Goal: Task Accomplishment & Management: Use online tool/utility

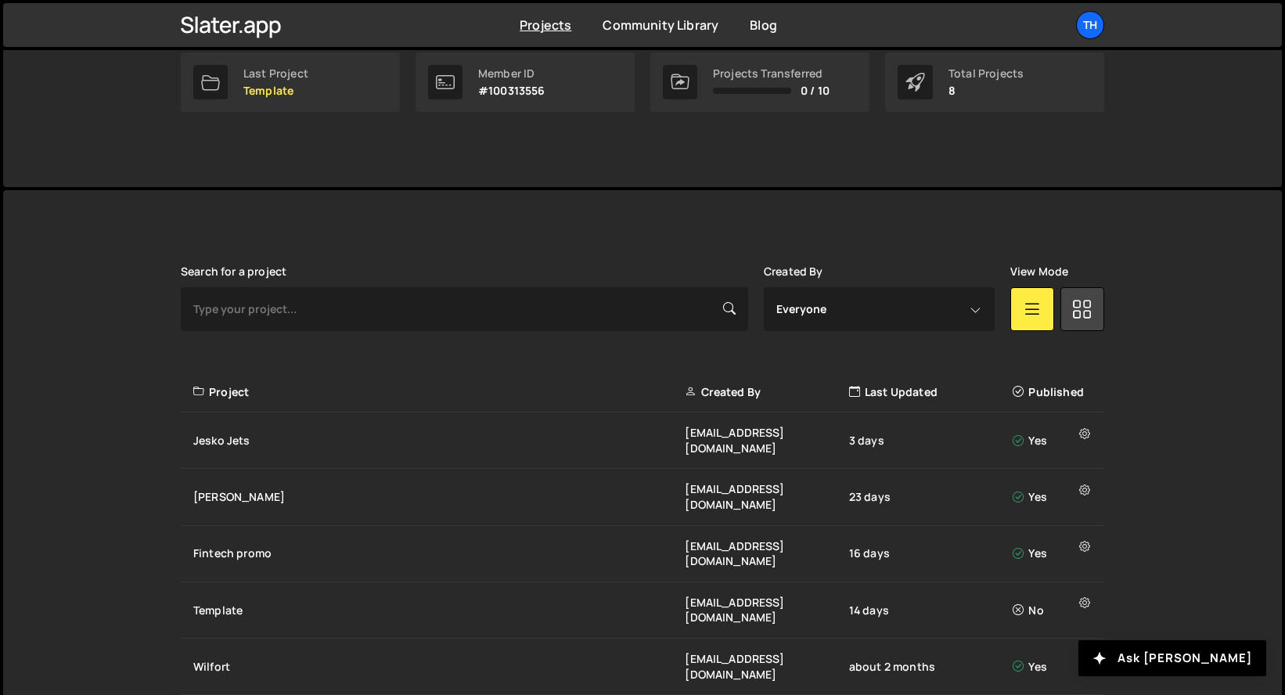
scroll to position [386, 0]
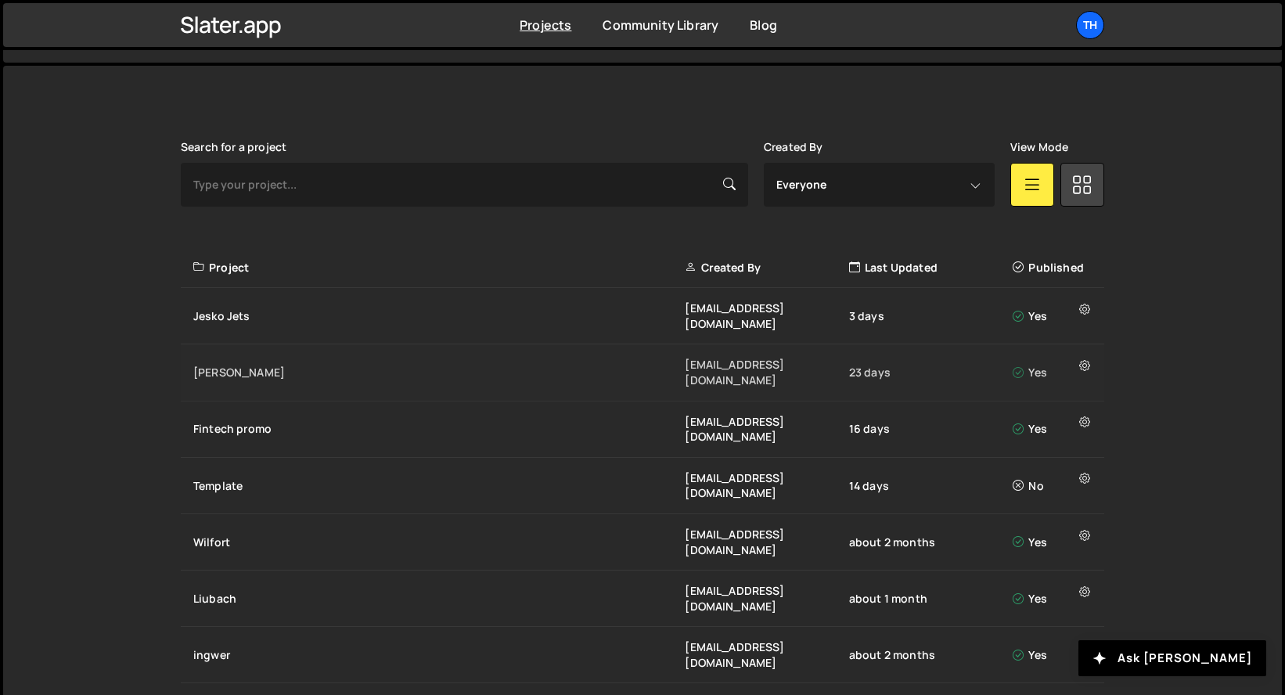
click at [337, 365] on div "[PERSON_NAME]" at bounding box center [438, 373] width 491 height 16
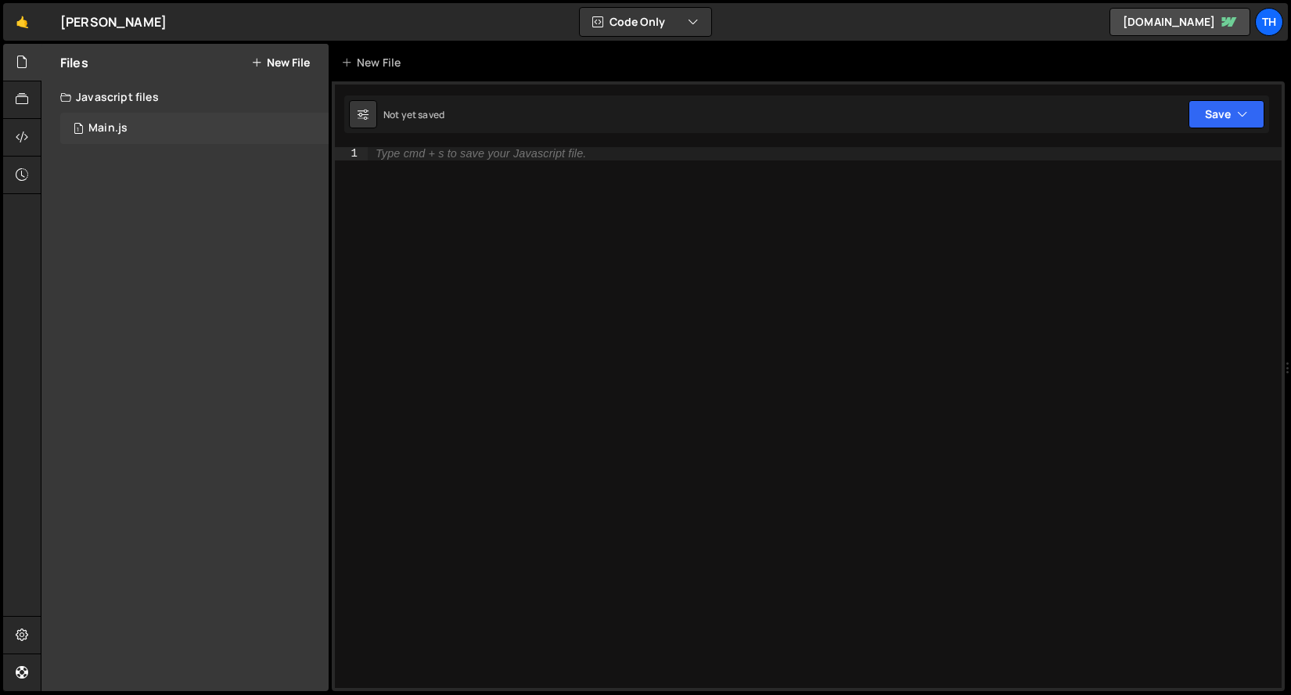
click at [151, 121] on div "1 Main.js 0" at bounding box center [194, 128] width 268 height 31
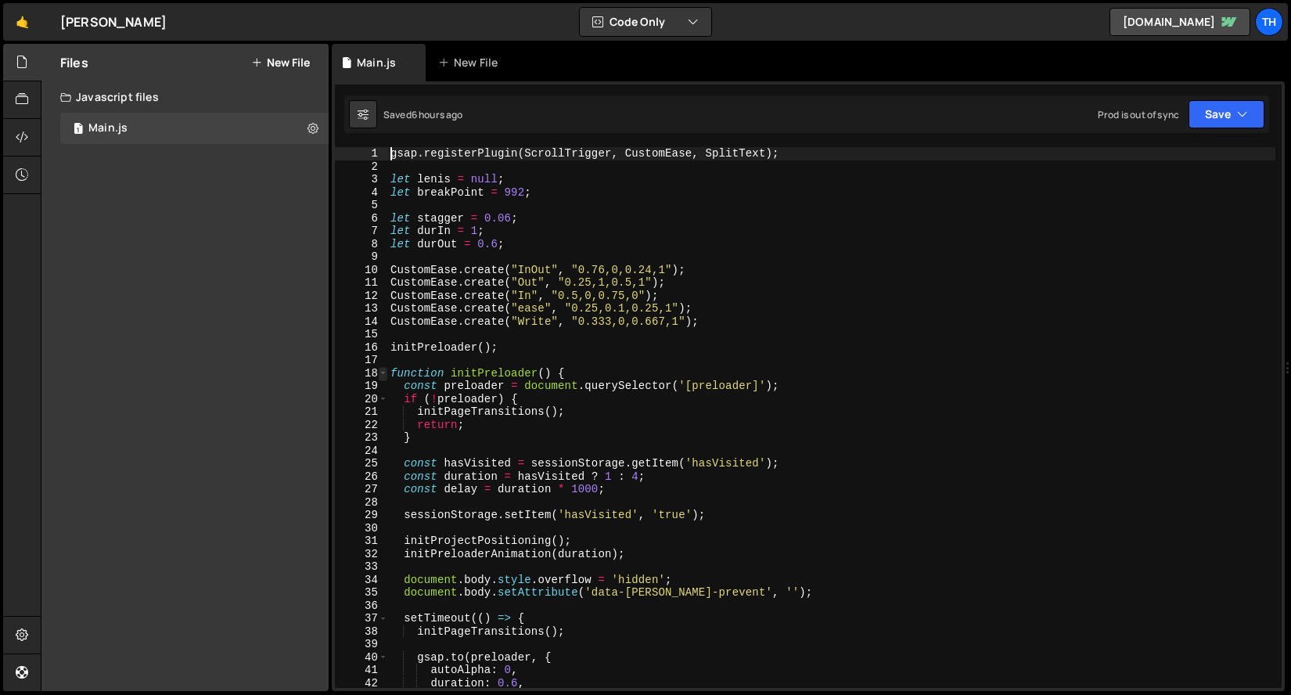
click at [384, 371] on span at bounding box center [383, 373] width 9 height 13
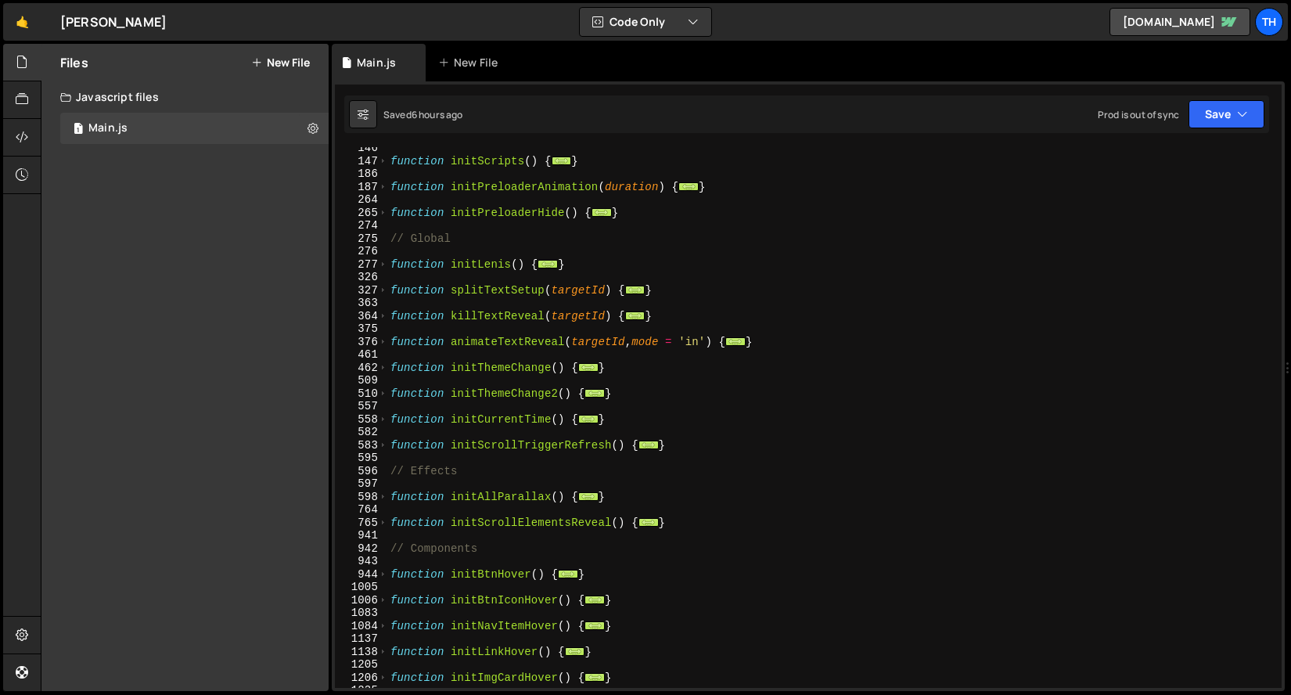
scroll to position [173, 0]
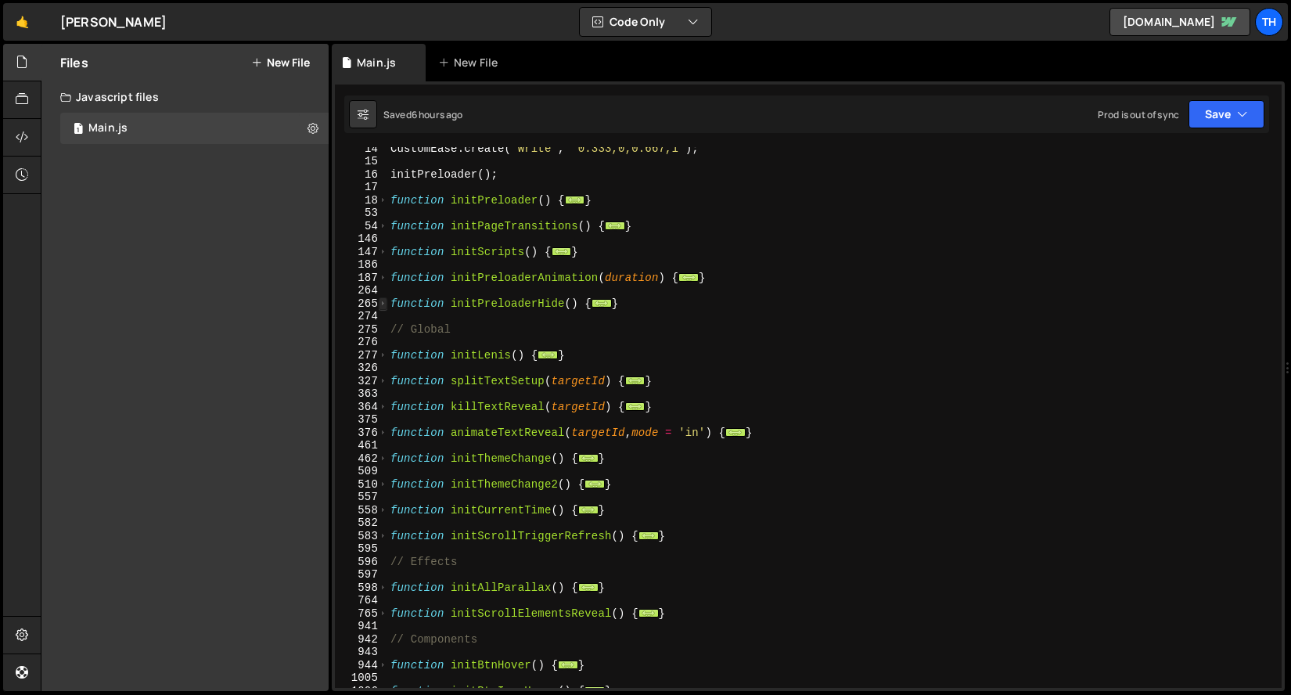
click at [383, 304] on span at bounding box center [383, 303] width 9 height 13
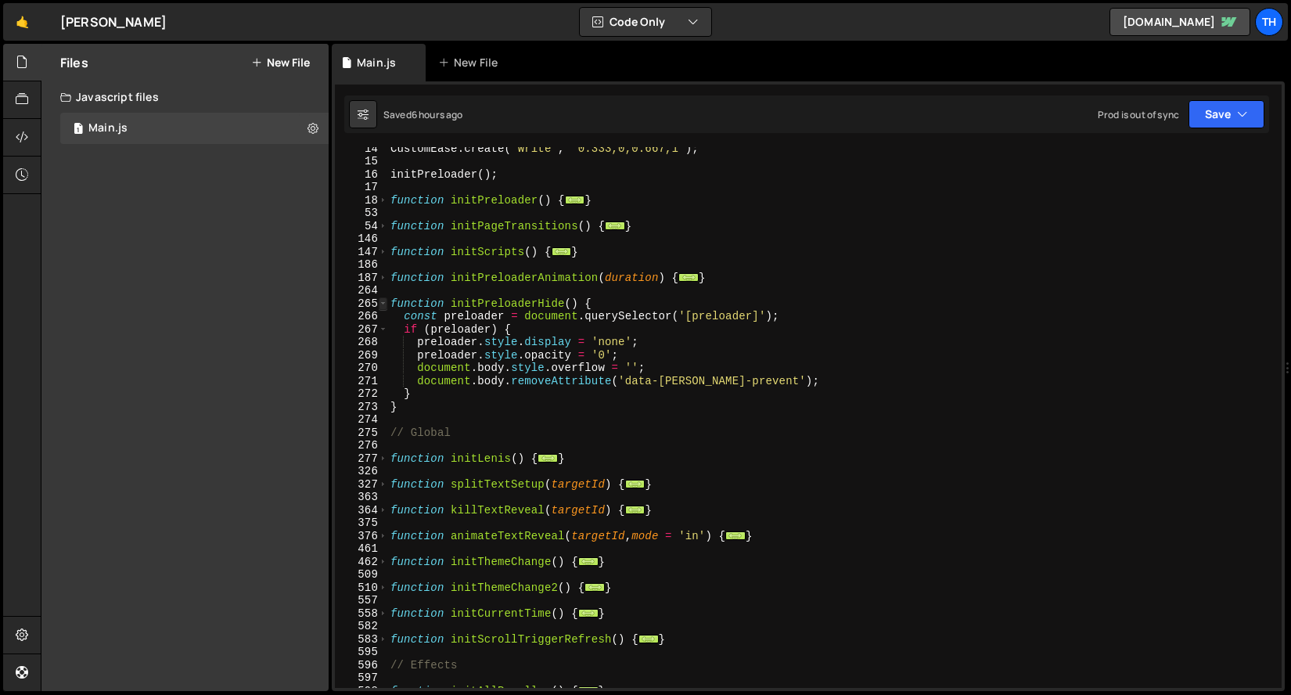
click at [383, 304] on span at bounding box center [383, 303] width 9 height 13
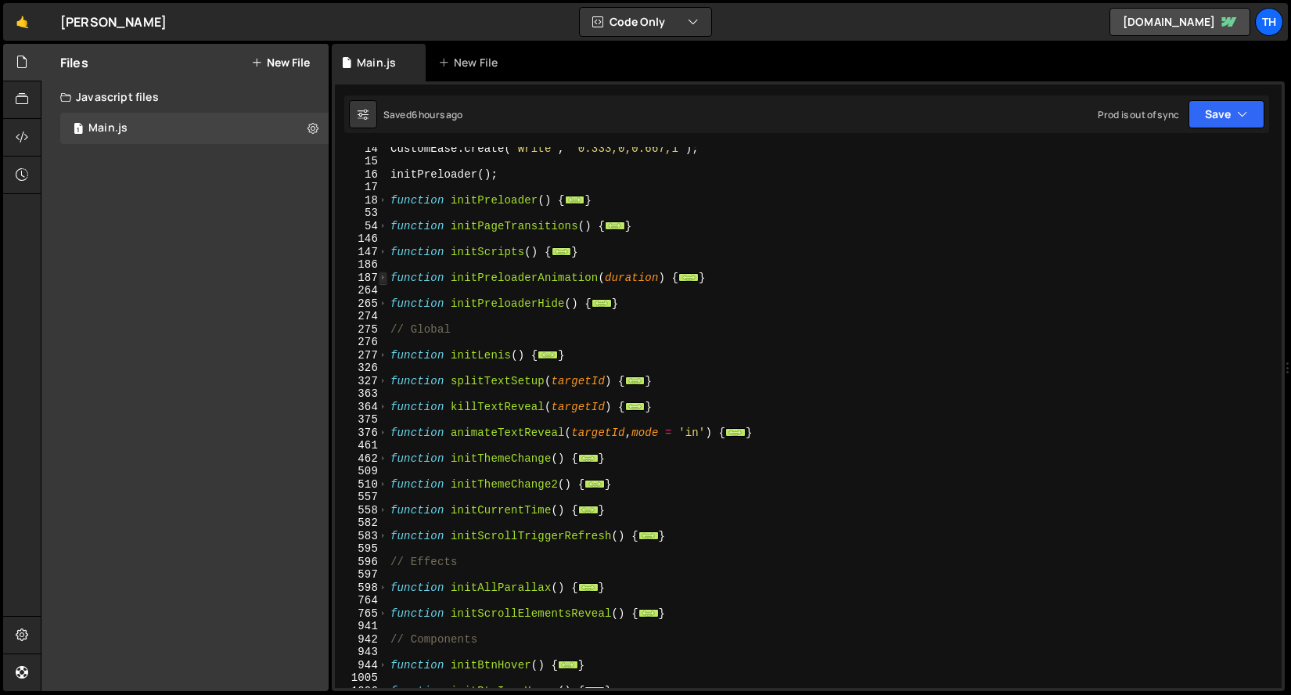
click at [387, 276] on span at bounding box center [383, 278] width 9 height 13
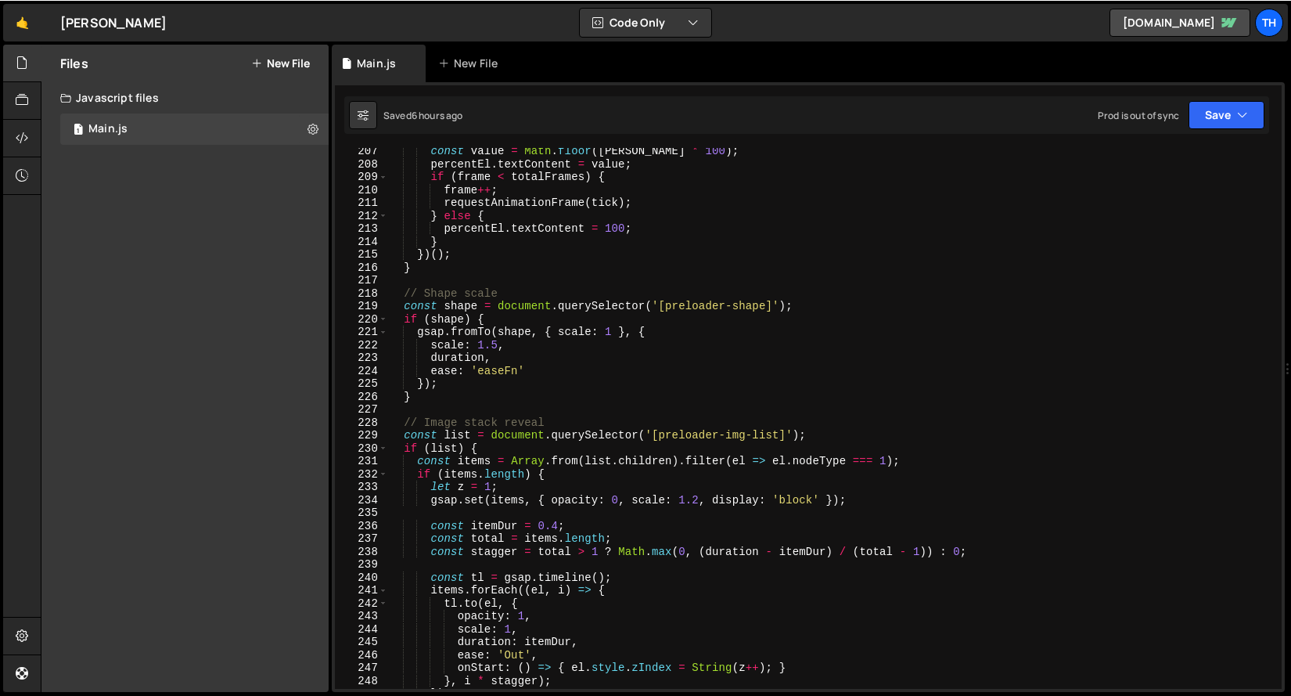
scroll to position [571, 0]
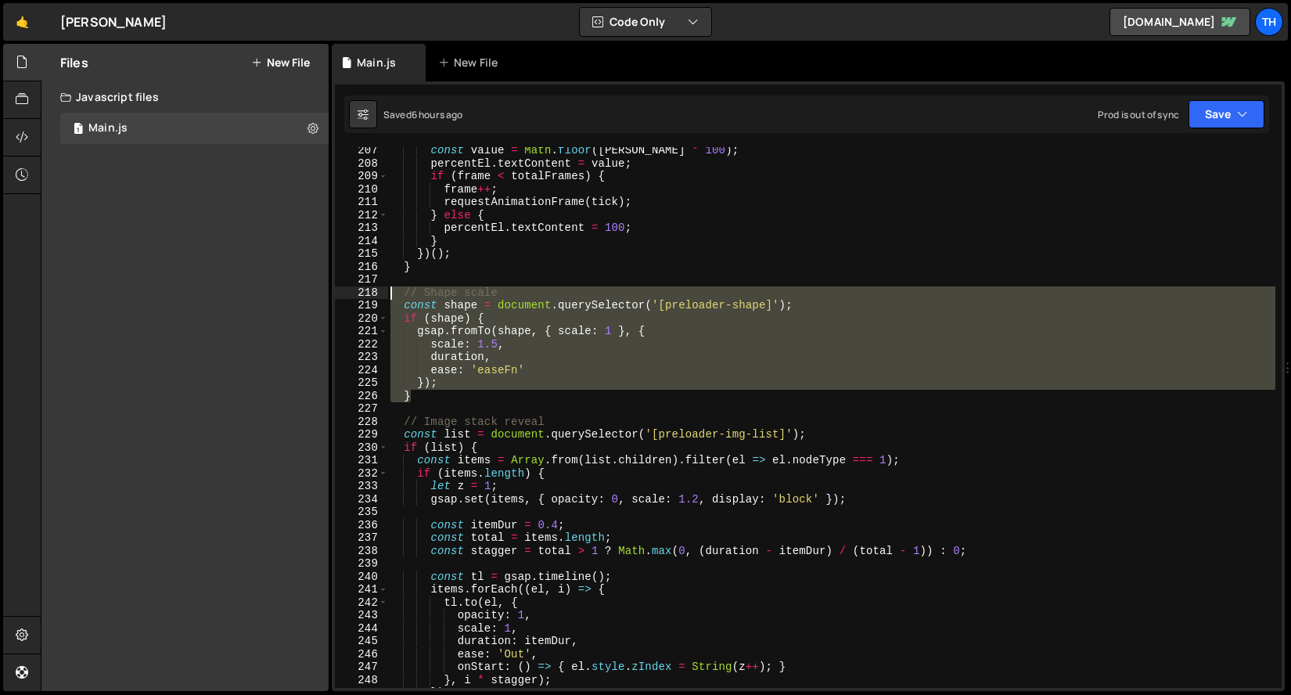
drag, startPoint x: 445, startPoint y: 391, endPoint x: 347, endPoint y: 293, distance: 138.4
click at [347, 293] on div "gsap.registerPlugin(ScrollTrigger, CustomEase, SplitText); 207 208 209 210 211 …" at bounding box center [808, 417] width 947 height 541
type textarea "// Shape scale const shape = document.querySelector('[preloader-shape]');"
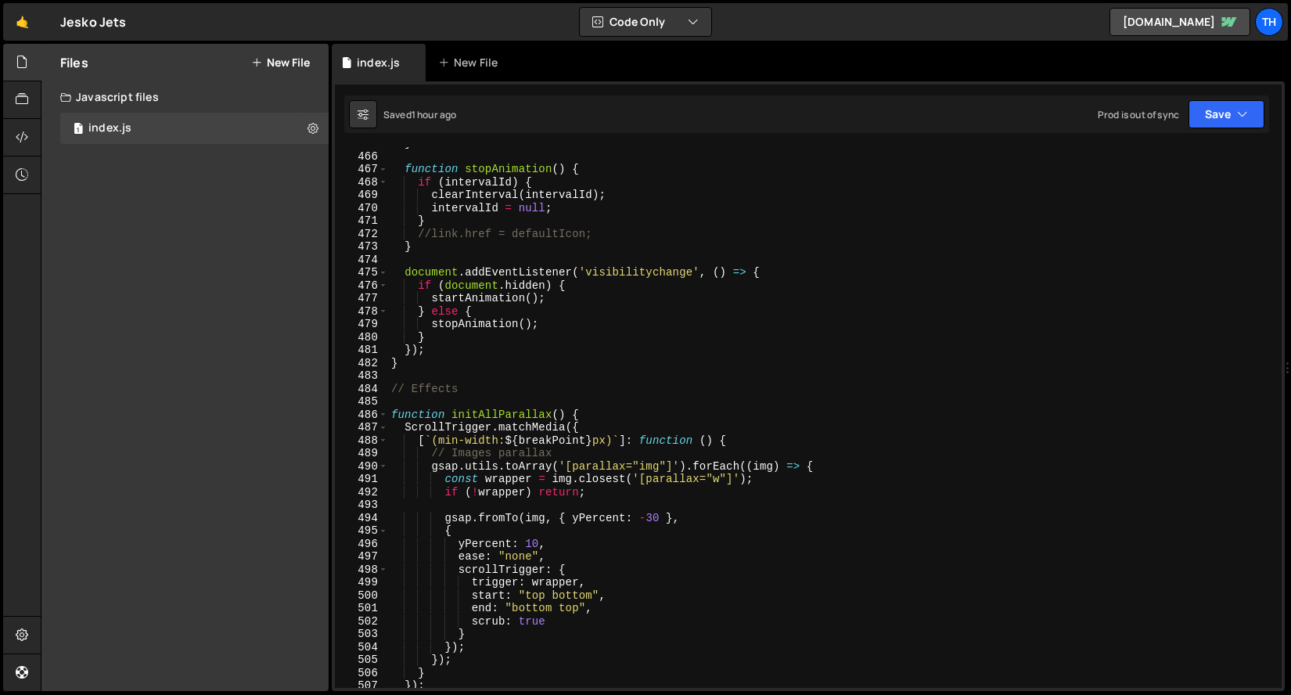
scroll to position [5741, 0]
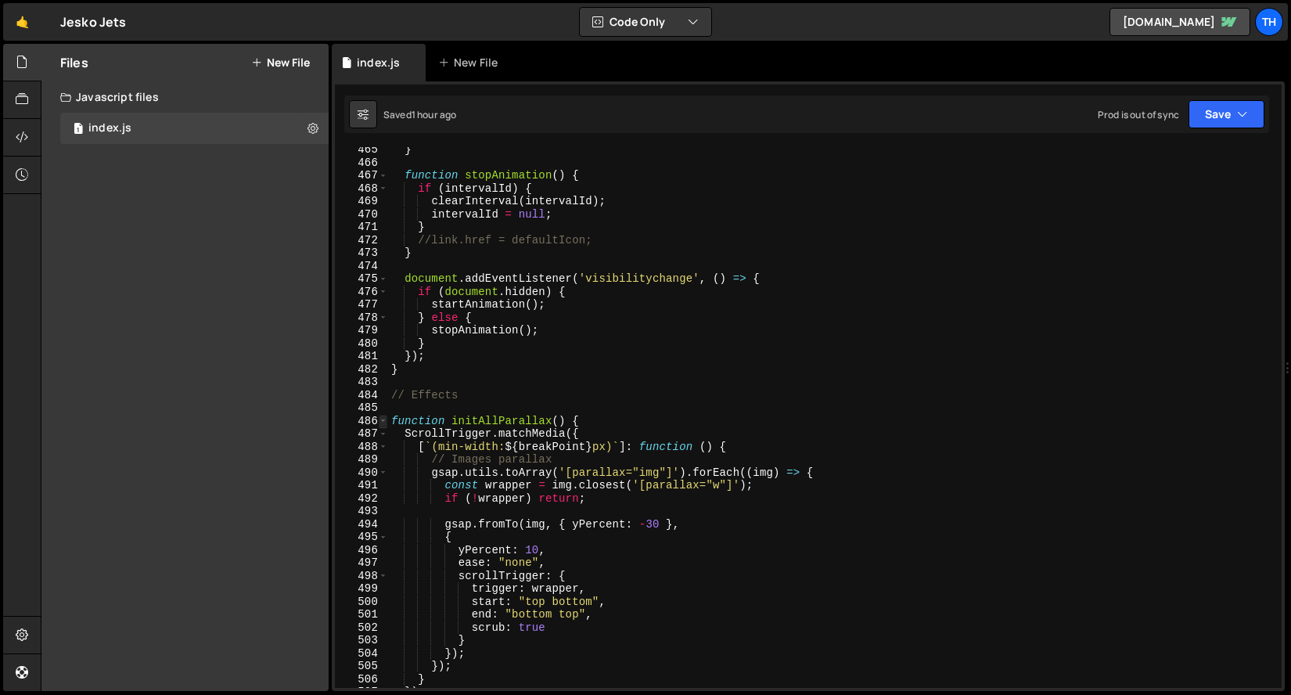
click at [385, 418] on span at bounding box center [383, 421] width 9 height 13
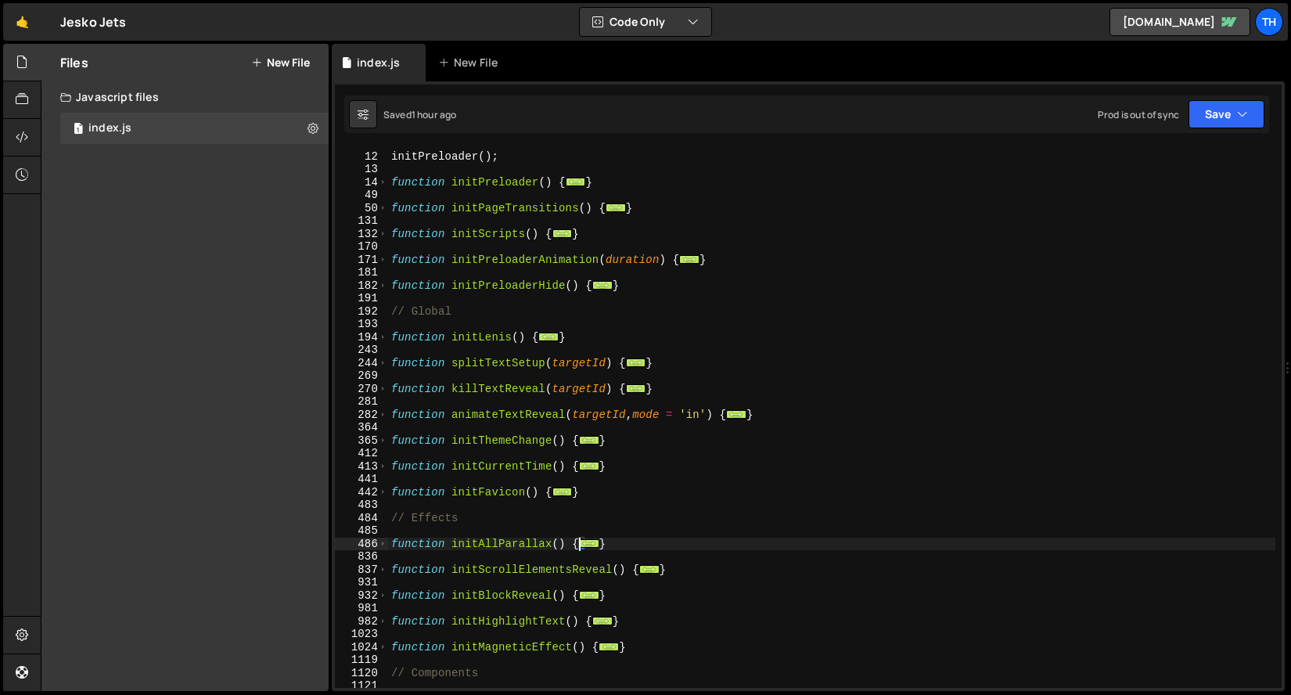
scroll to position [139, 0]
click at [386, 261] on span at bounding box center [383, 260] width 9 height 13
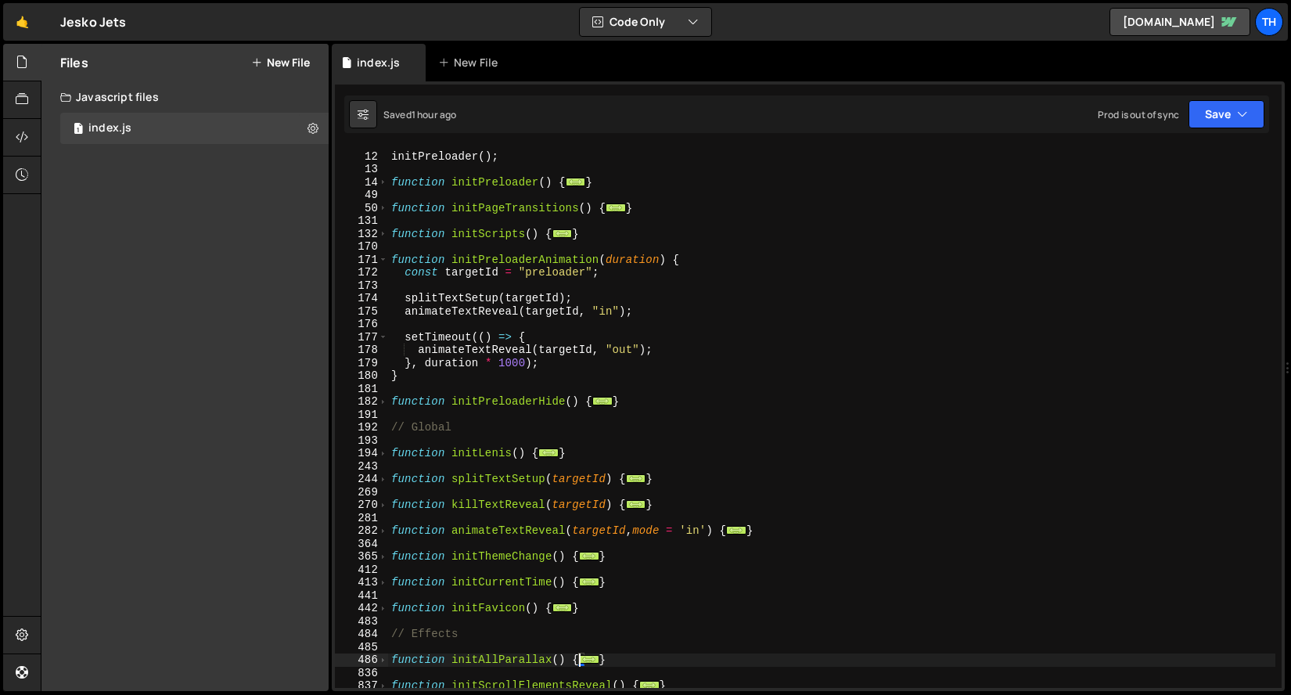
click at [586, 366] on div "initPreloader ( ) ; function initPreloader ( ) { ... } function initPageTransit…" at bounding box center [832, 420] width 888 height 567
type textarea "}, duration * 1000);"
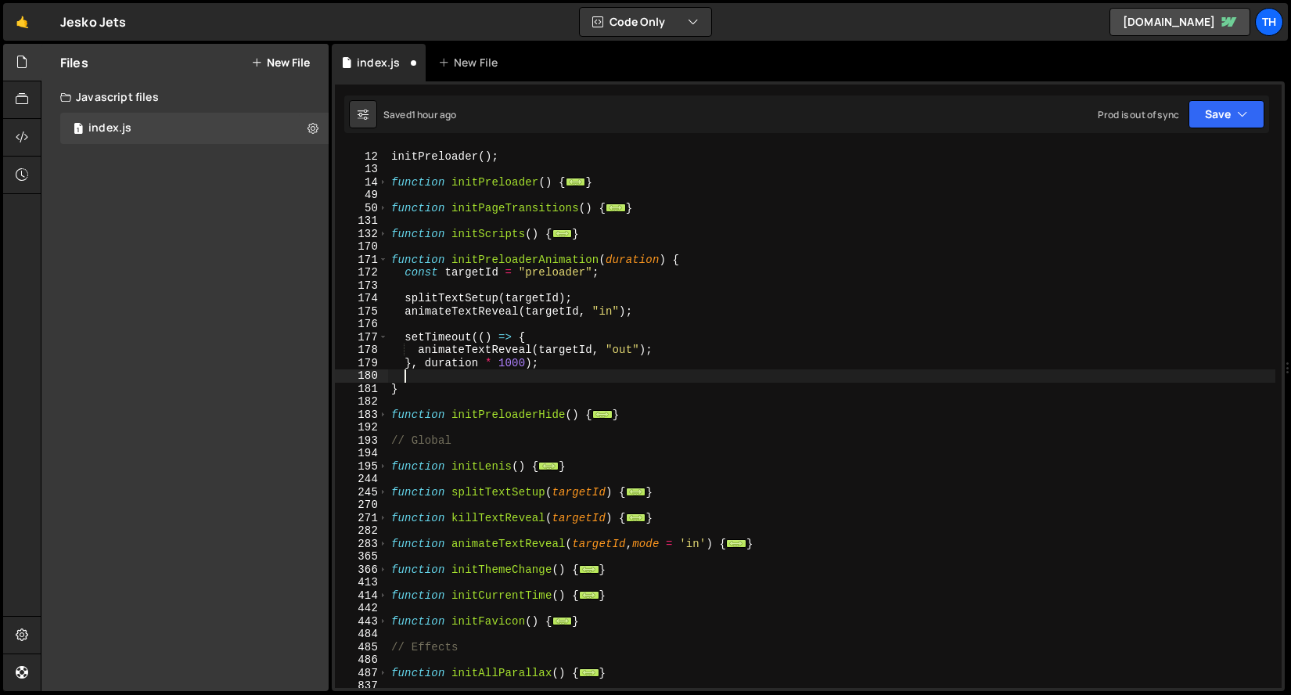
scroll to position [0, 0]
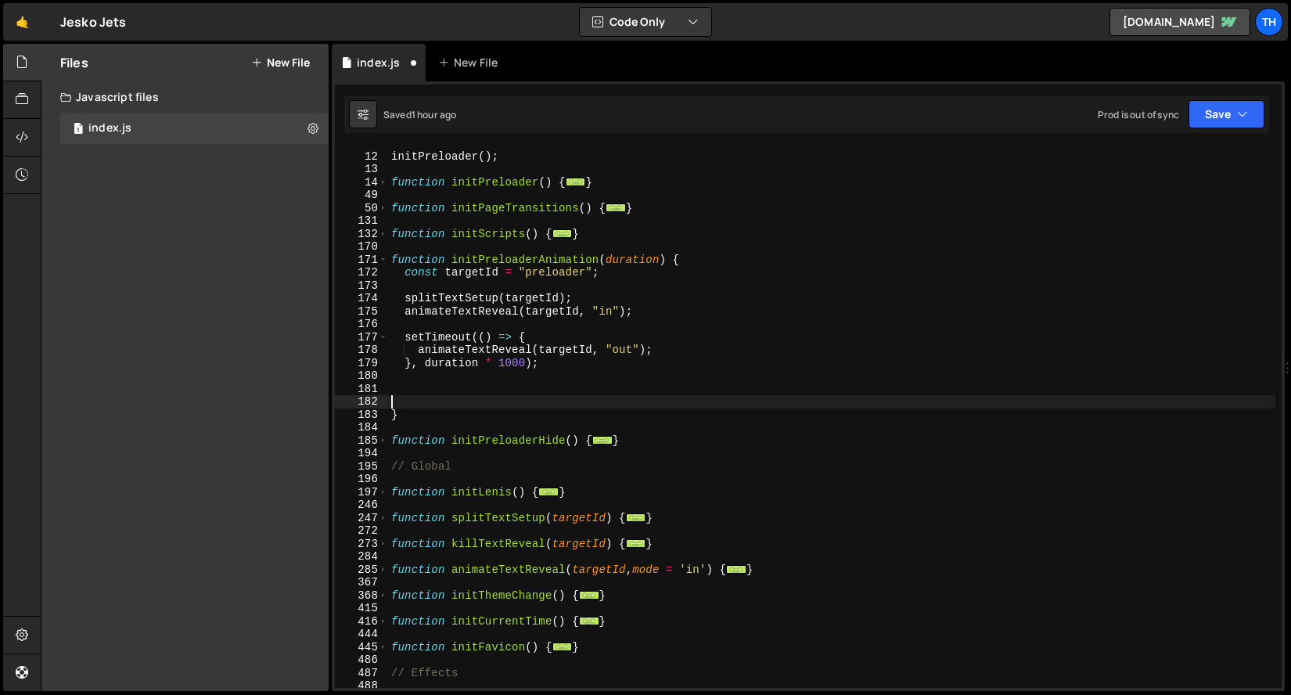
paste textarea "}"
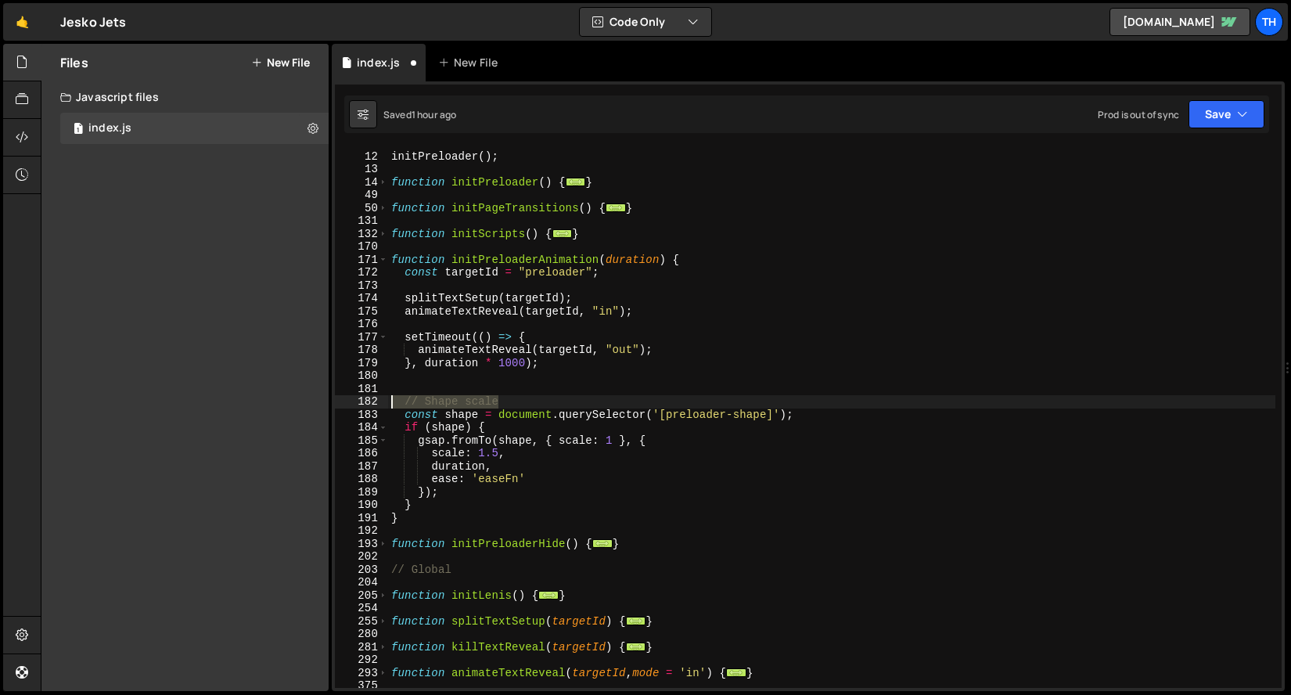
drag, startPoint x: 533, startPoint y: 405, endPoint x: 337, endPoint y: 397, distance: 195.8
click at [337, 397] on div "} 11 12 13 14 49 50 131 132 170 171 172 173 174 175 176 177 178 179 180 181 182…" at bounding box center [808, 417] width 947 height 541
type textarea "// Shape scale"
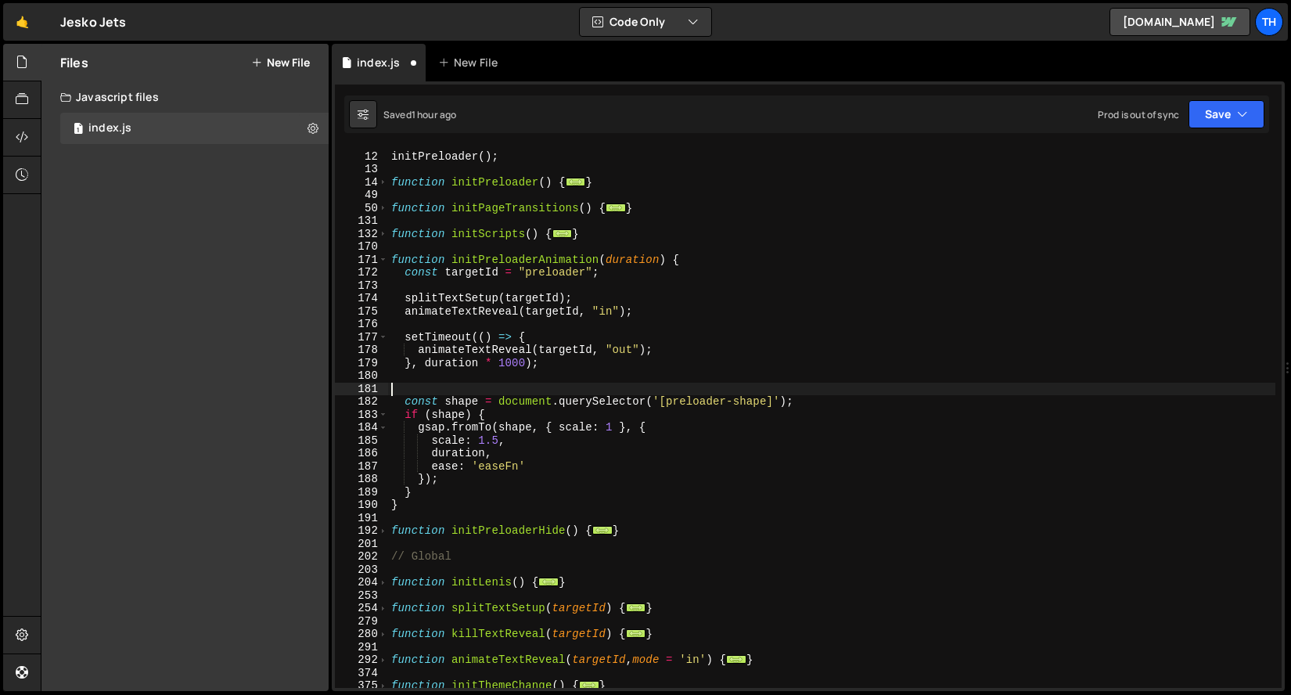
click at [736, 401] on div "initPreloader ( ) ; function initPreloader ( ) { ... } function initPageTransit…" at bounding box center [832, 420] width 888 height 567
click at [467, 401] on div "initPreloader ( ) ; function initPreloader ( ) { ... } function initPageTransit…" at bounding box center [832, 420] width 888 height 567
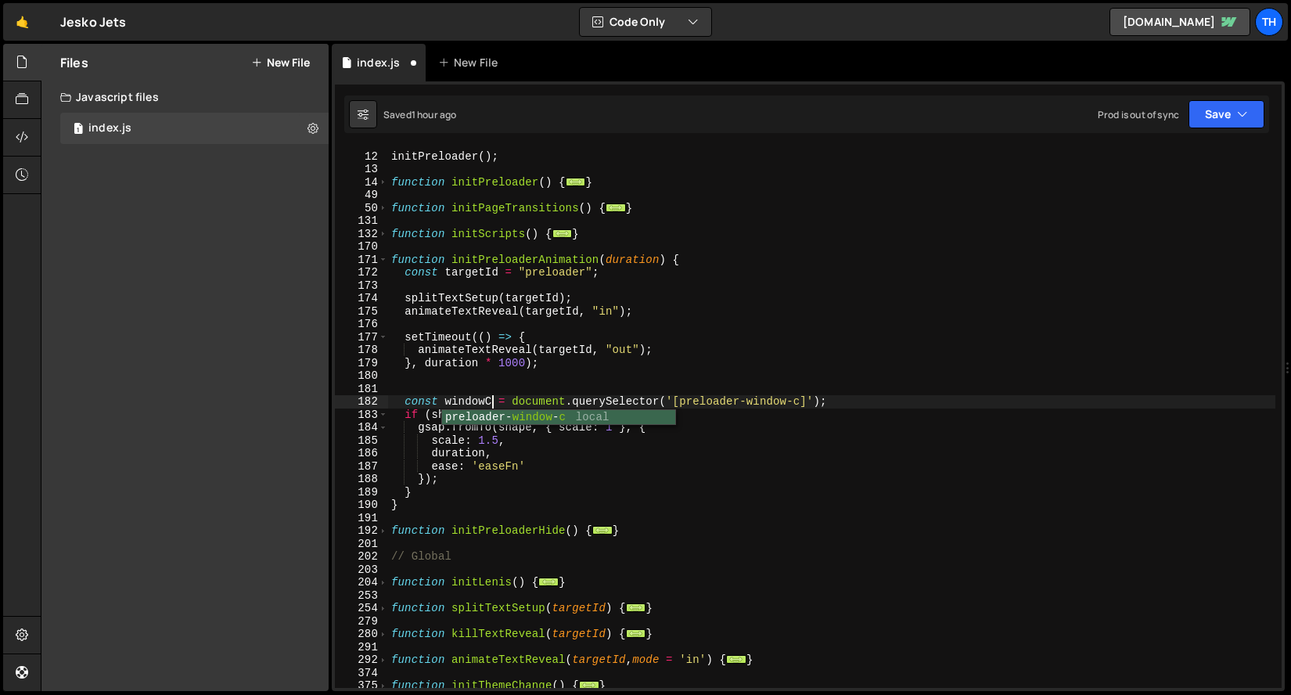
click at [478, 404] on div "initPreloader ( ) ; function initPreloader ( ) { ... } function initPageTransit…" at bounding box center [832, 420] width 888 height 567
click at [450, 415] on div "initPreloader ( ) ; function initPreloader ( ) { ... } function initPageTransit…" at bounding box center [832, 420] width 888 height 567
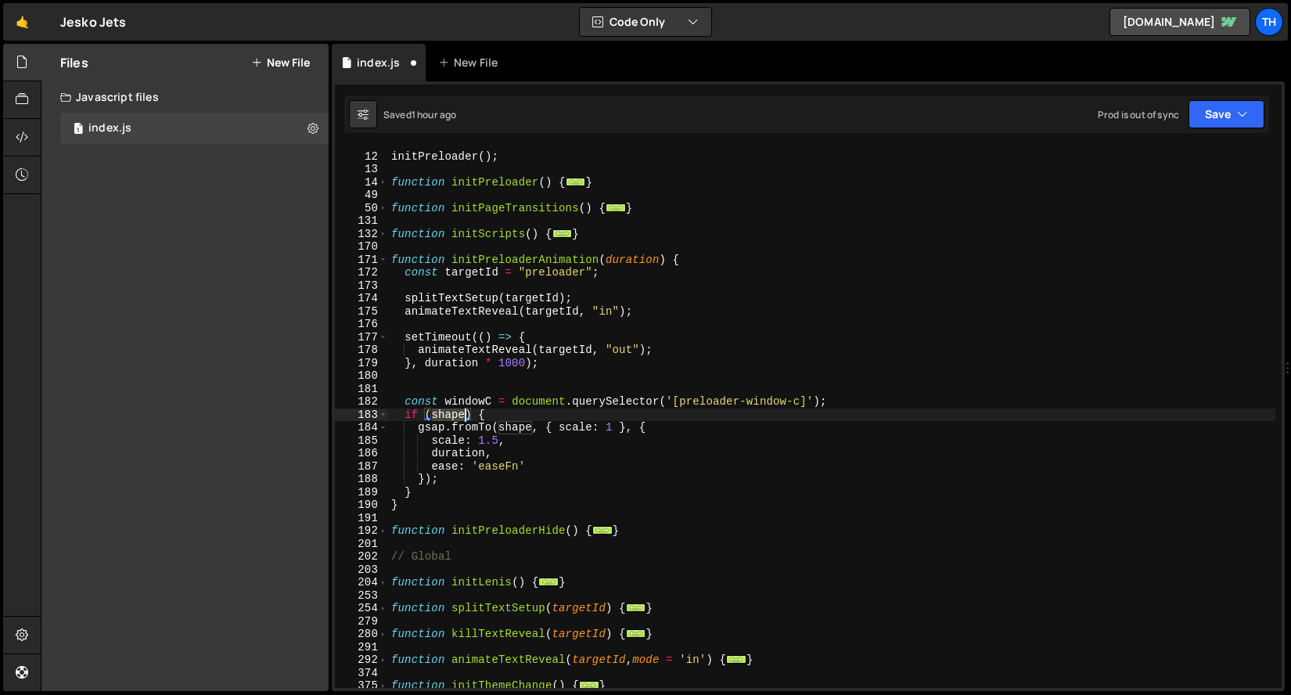
paste textarea "windowC"
click at [509, 421] on div "initPreloader ( ) ; function initPreloader ( ) { ... } function initPageTransit…" at bounding box center [832, 420] width 888 height 567
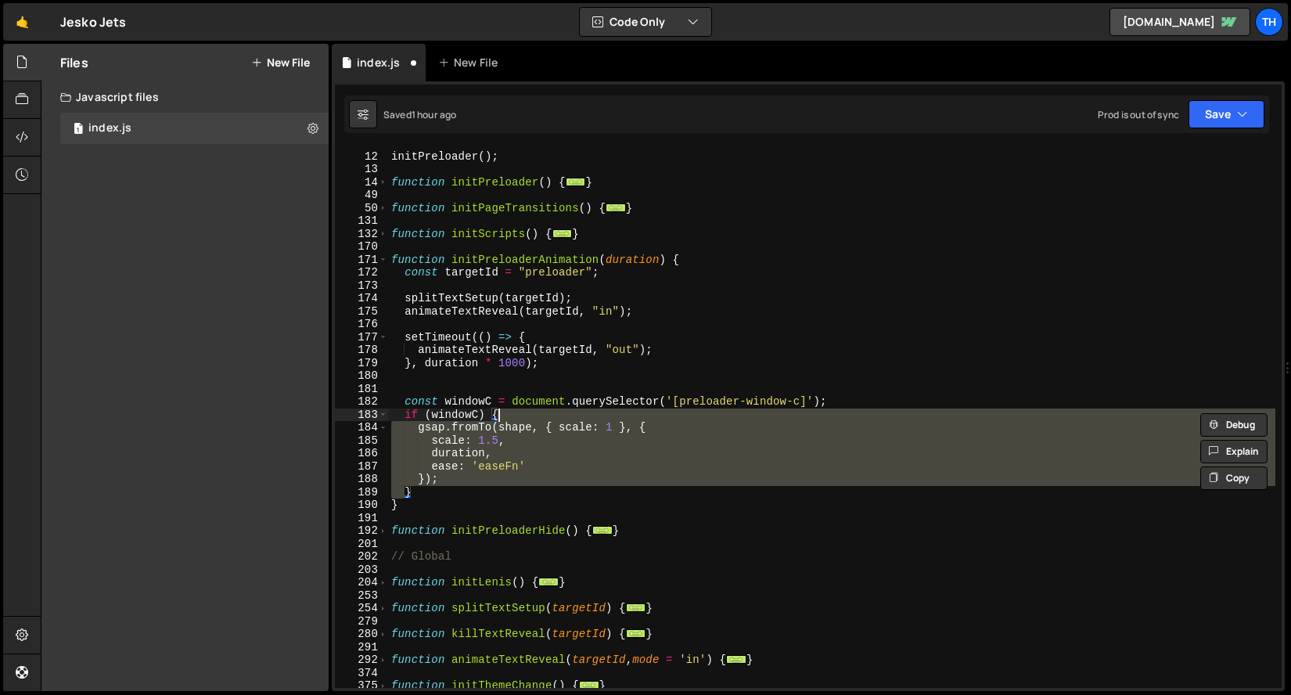
click at [509, 425] on div "initPreloader ( ) ; function initPreloader ( ) { ... } function initPageTransit…" at bounding box center [832, 417] width 888 height 541
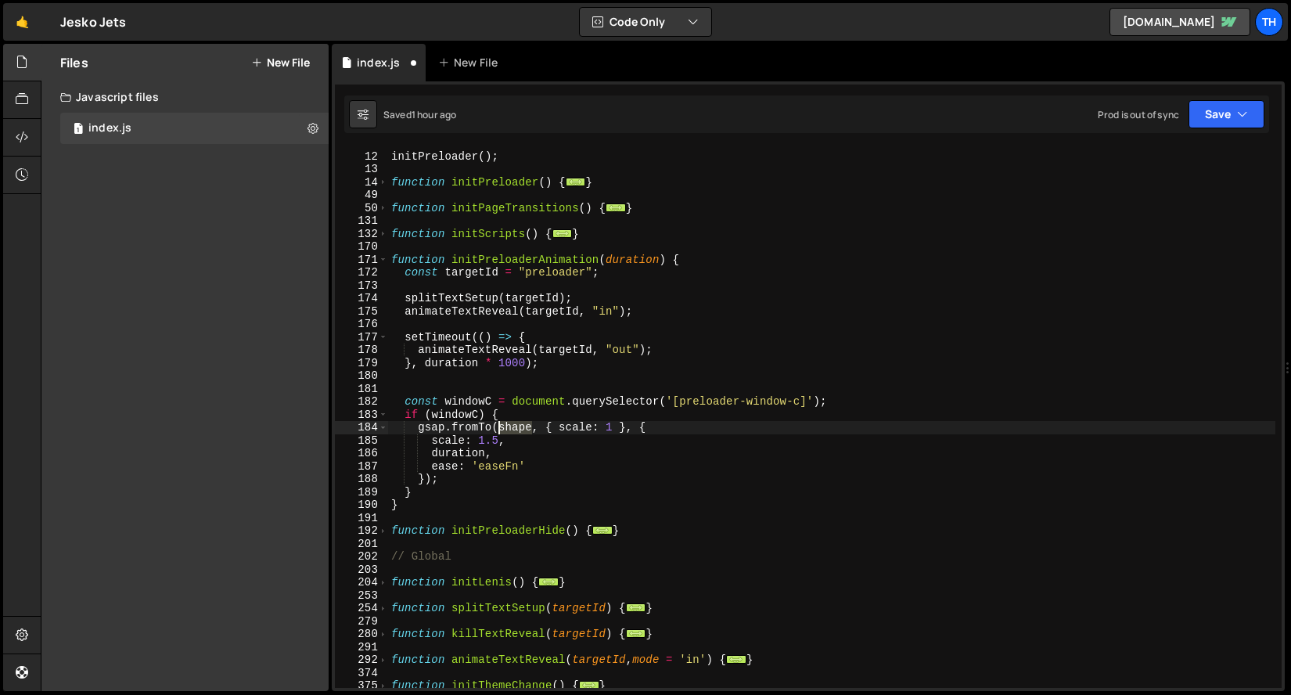
click at [509, 425] on div "initPreloader ( ) ; function initPreloader ( ) { ... } function initPageTransit…" at bounding box center [832, 420] width 888 height 567
paste textarea "windowC"
click at [604, 428] on div "initPreloader ( ) ; function initPreloader ( ) { ... } function initPageTransit…" at bounding box center [832, 420] width 888 height 567
click at [470, 442] on div "initPreloader ( ) ; function initPreloader ( ) { ... } function initPageTransit…" at bounding box center [832, 420] width 888 height 567
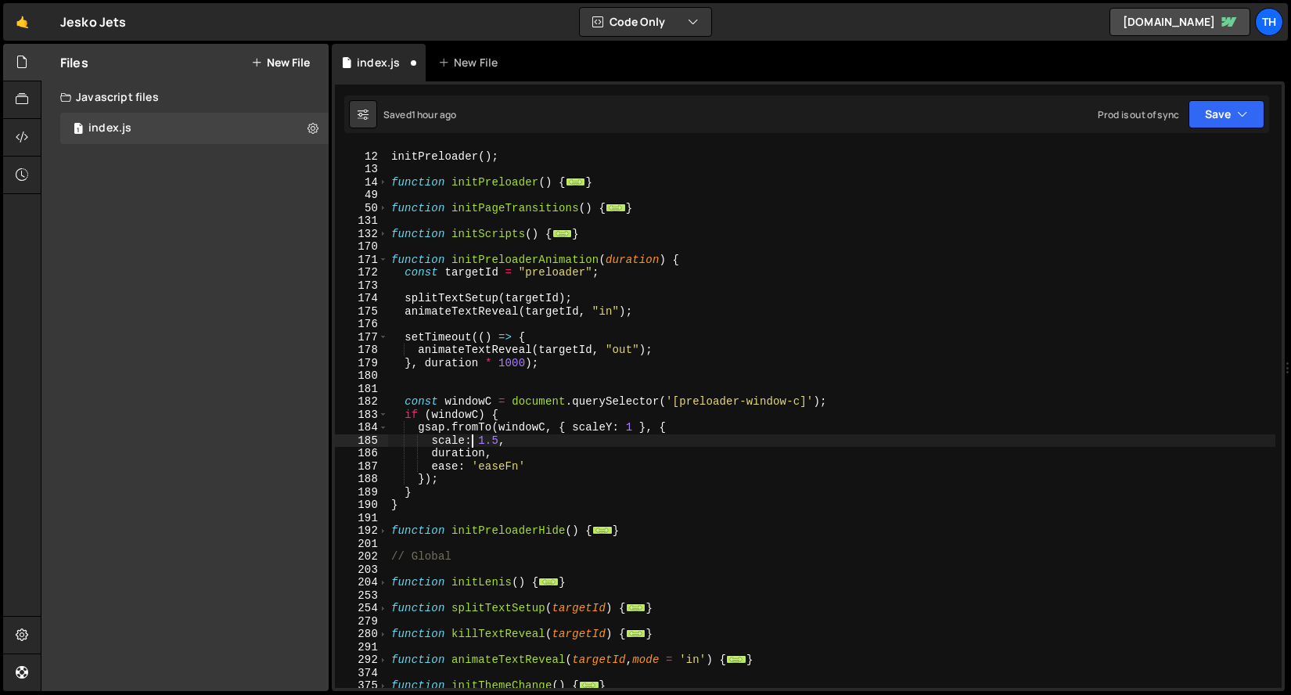
scroll to position [0, 7]
click at [464, 441] on div "initPreloader ( ) ; function initPreloader ( ) { ... } function initPageTransit…" at bounding box center [832, 420] width 888 height 567
click at [507, 442] on div "initPreloader ( ) ; function initPreloader ( ) { ... } function initPageTransit…" at bounding box center [832, 420] width 888 height 567
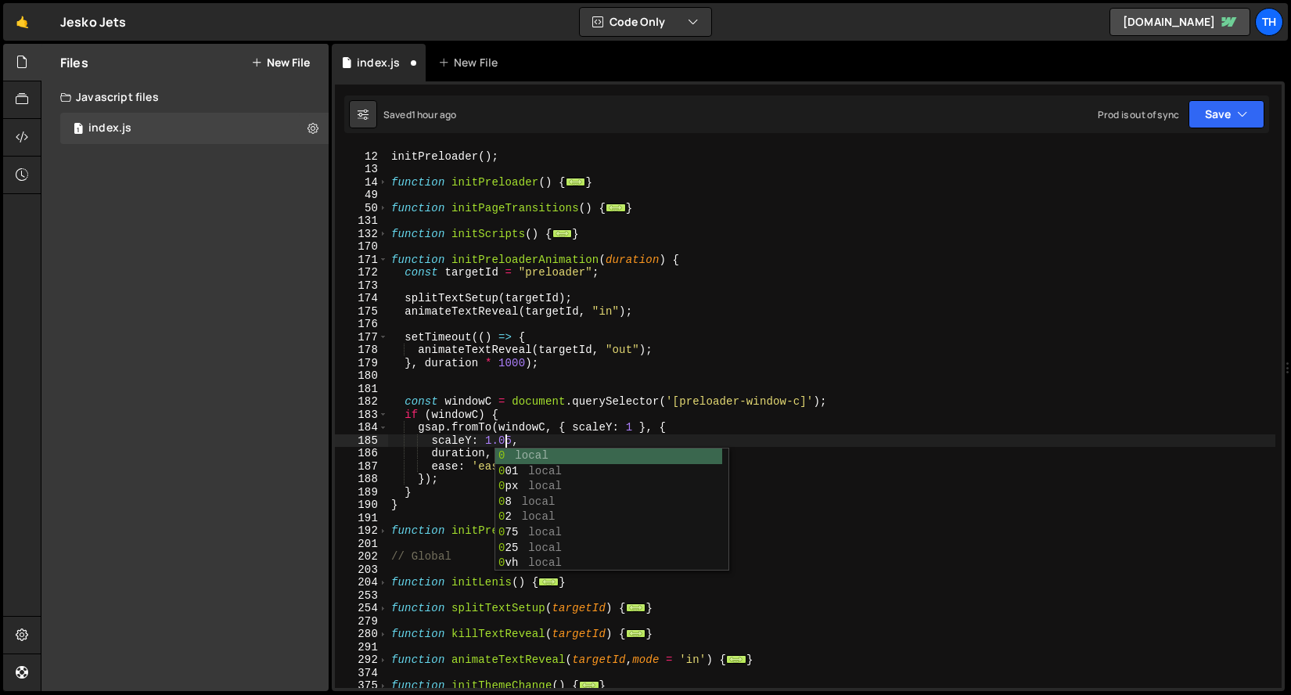
scroll to position [0, 7]
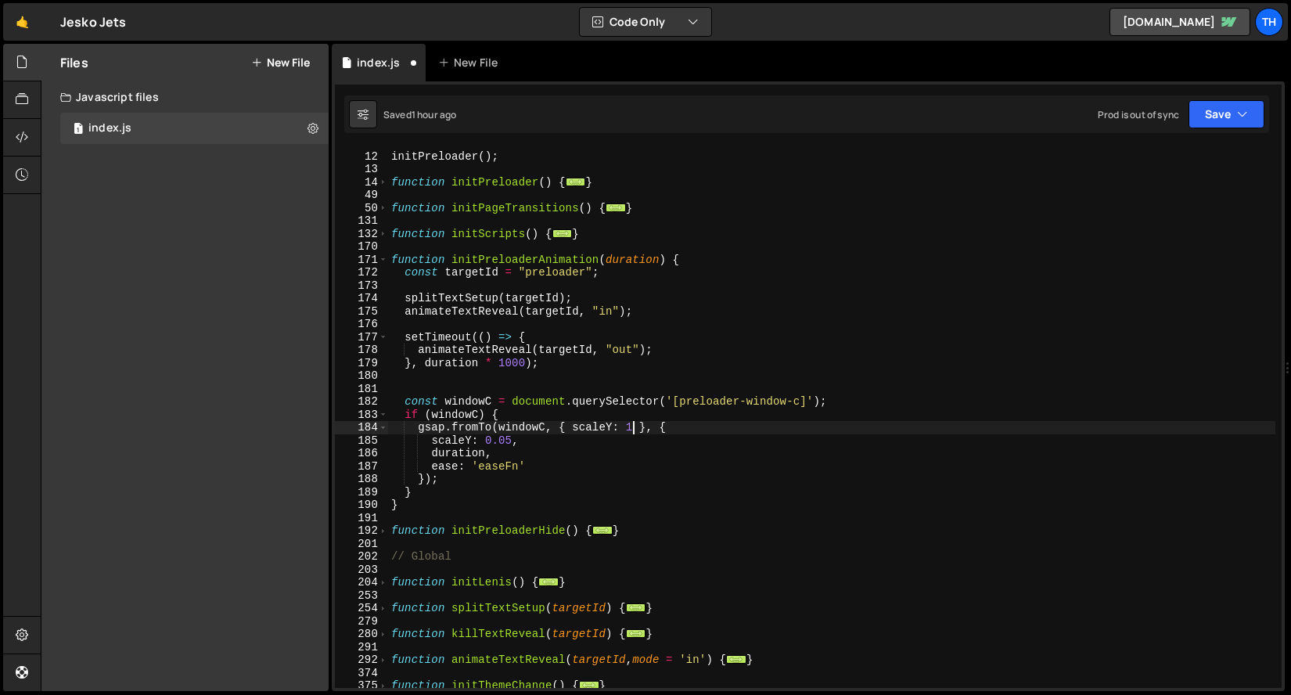
click at [632, 425] on div "initPreloader ( ) ; function initPreloader ( ) { ... } function initPageTransit…" at bounding box center [832, 420] width 888 height 567
click at [503, 466] on div "initPreloader ( ) ; function initPreloader ( ) { ... } function initPageTransit…" at bounding box center [832, 420] width 888 height 567
click at [517, 457] on div "initPreloader ( ) ; function initPreloader ( ) { ... } function initPageTransit…" at bounding box center [832, 420] width 888 height 567
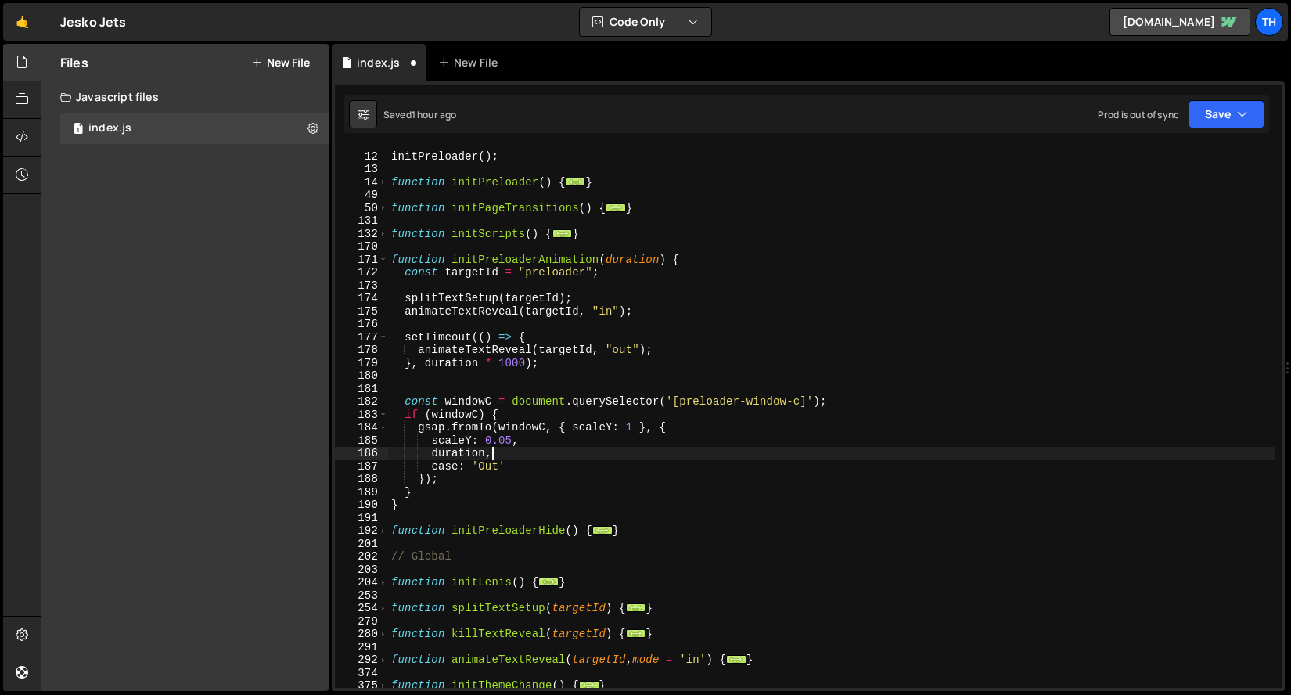
click at [488, 457] on div "initPreloader ( ) ; function initPreloader ( ) { ... } function initPageTransit…" at bounding box center [832, 420] width 888 height 567
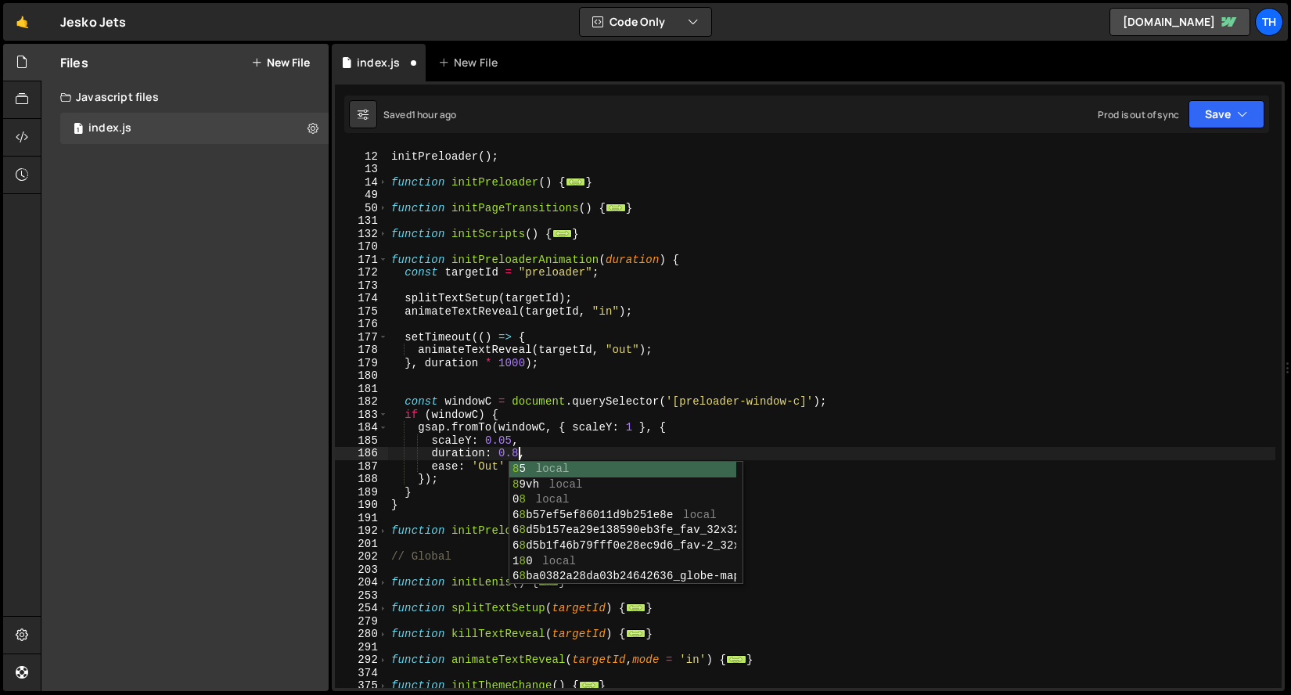
scroll to position [0, 9]
click at [601, 409] on div "initPreloader ( ) ; function initPreloader ( ) { ... } function initPageTransit…" at bounding box center [832, 420] width 888 height 567
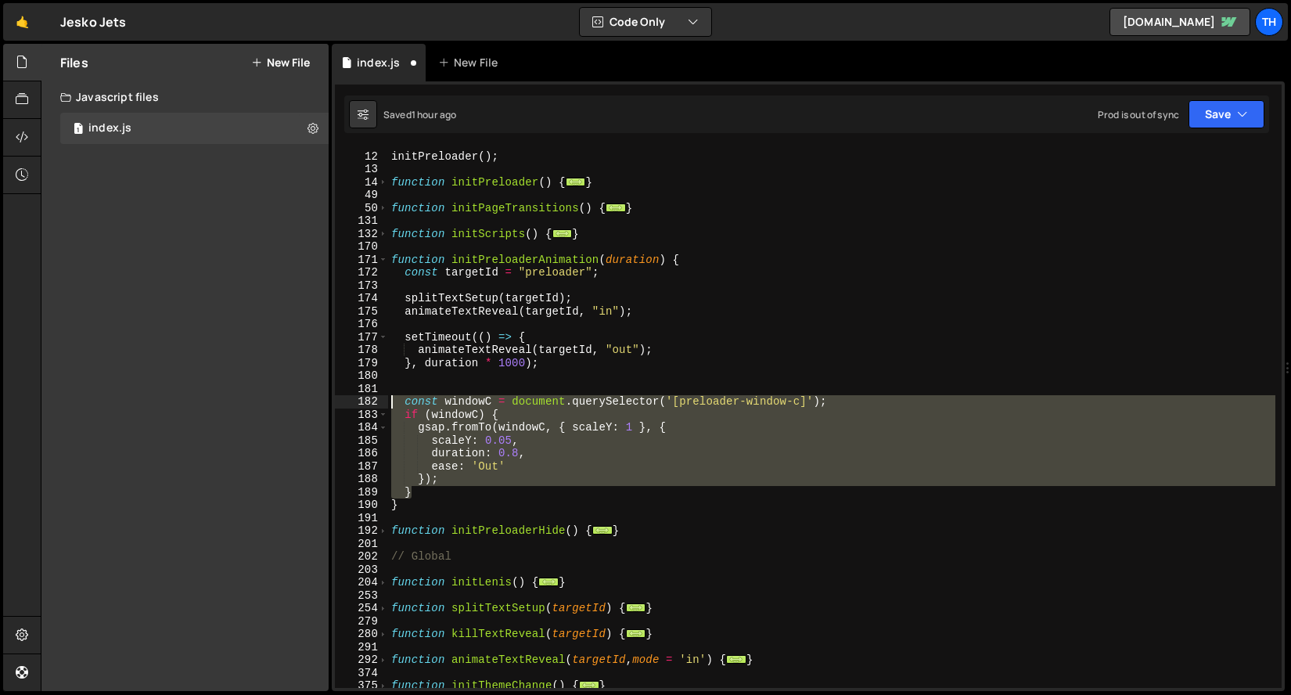
drag, startPoint x: 434, startPoint y: 491, endPoint x: 288, endPoint y: 404, distance: 170.2
click at [288, 404] on div "Files New File Javascript files 1 index.js 0 CSS files Copy share link Edit Fil…" at bounding box center [666, 368] width 1251 height 648
type textarea "}"
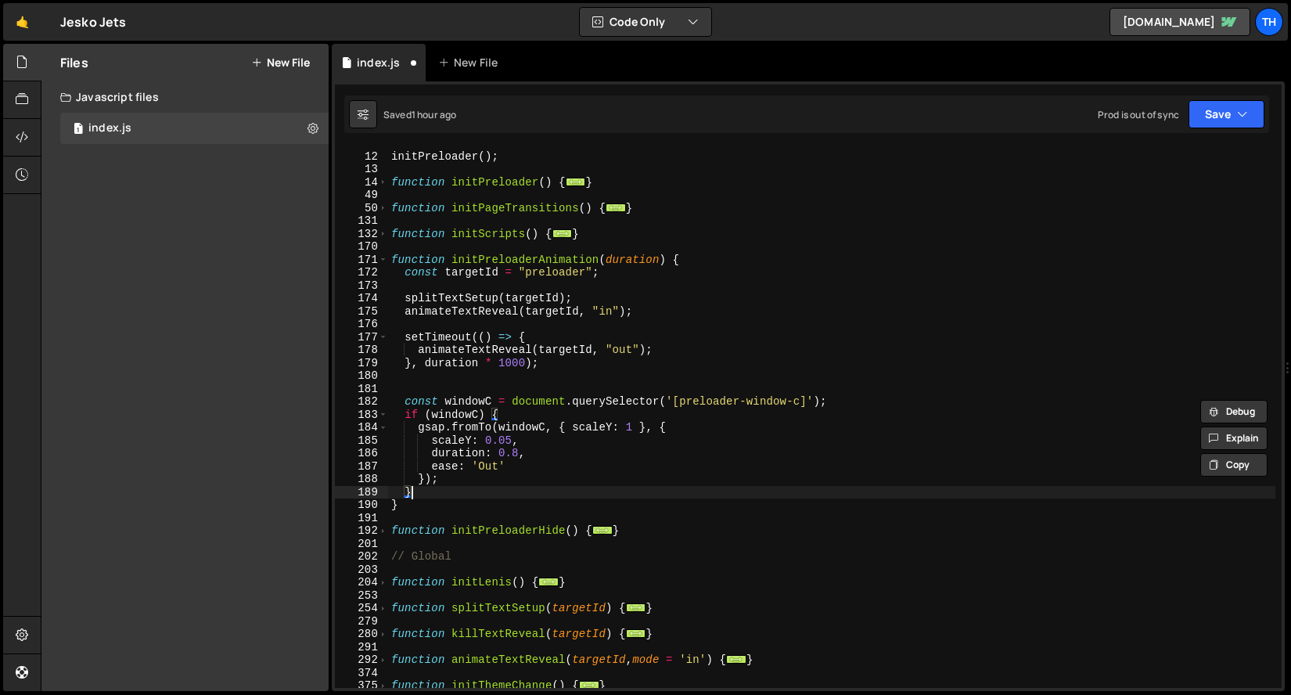
scroll to position [0, 0]
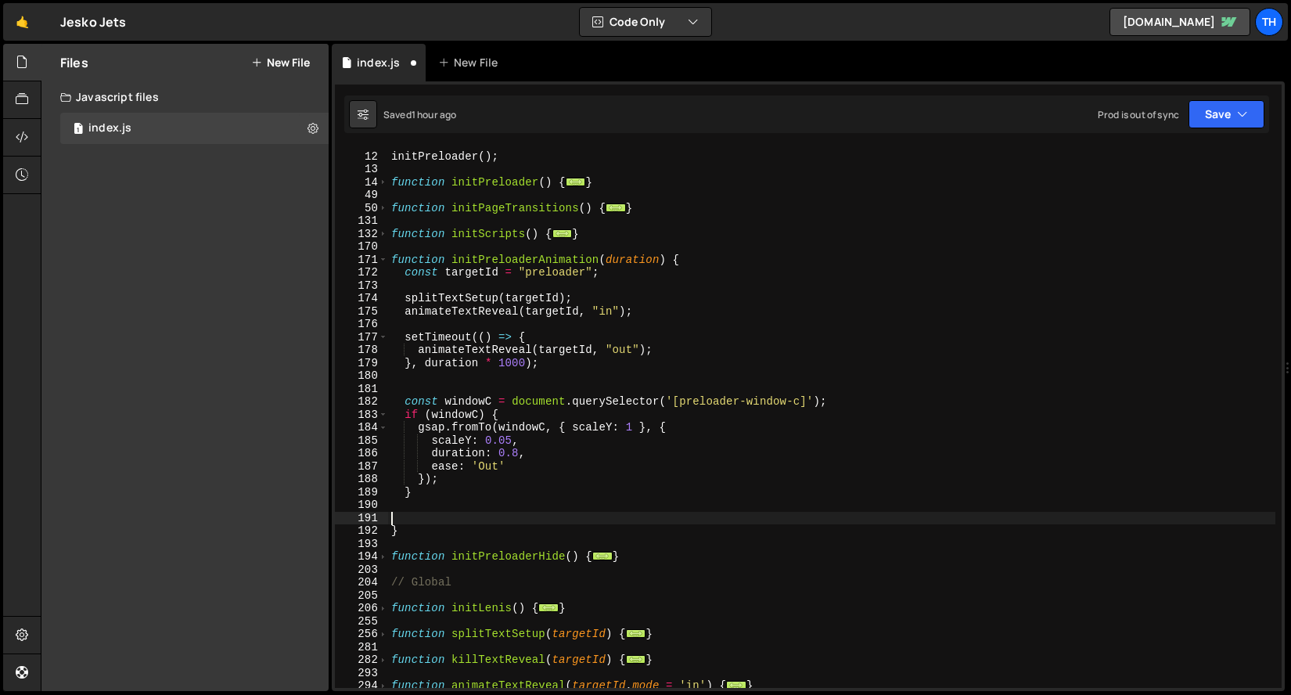
paste textarea "}"
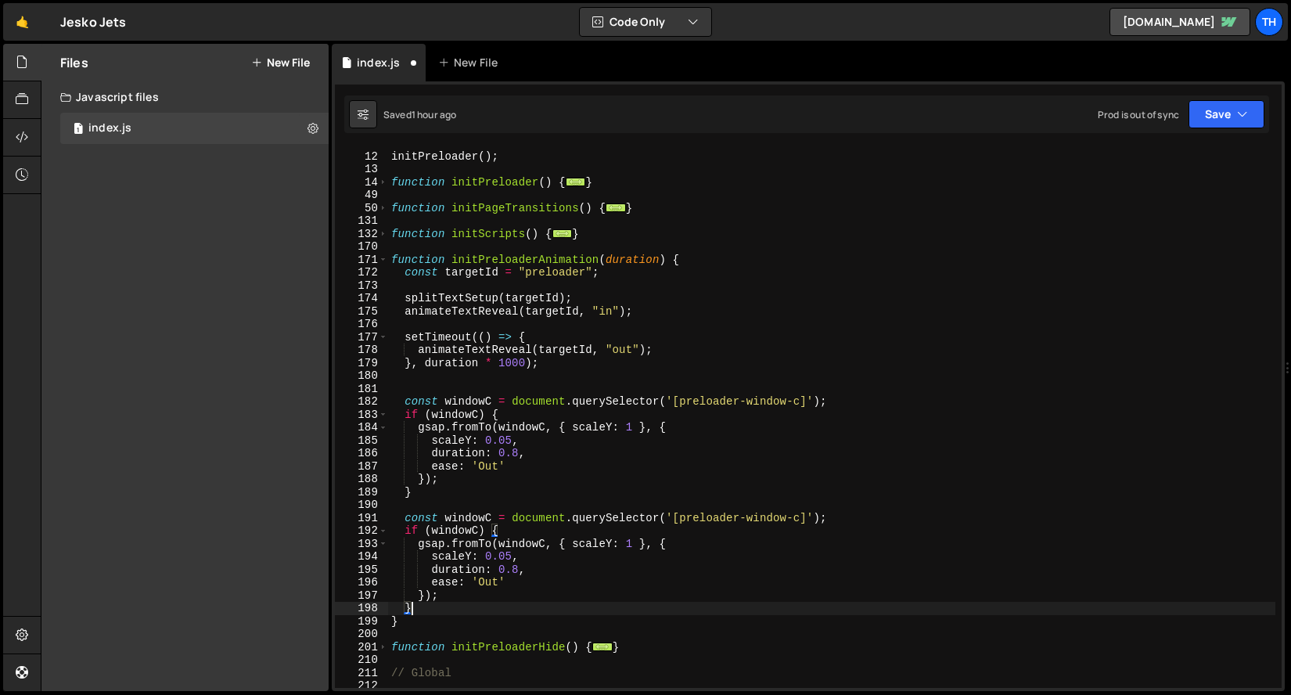
click at [468, 516] on div "initPreloader ( ) ; function initPreloader ( ) { ... } function initPageTransit…" at bounding box center [832, 420] width 888 height 567
type textarea "const windowC = document.querySelector('[preloader-window-c]');"
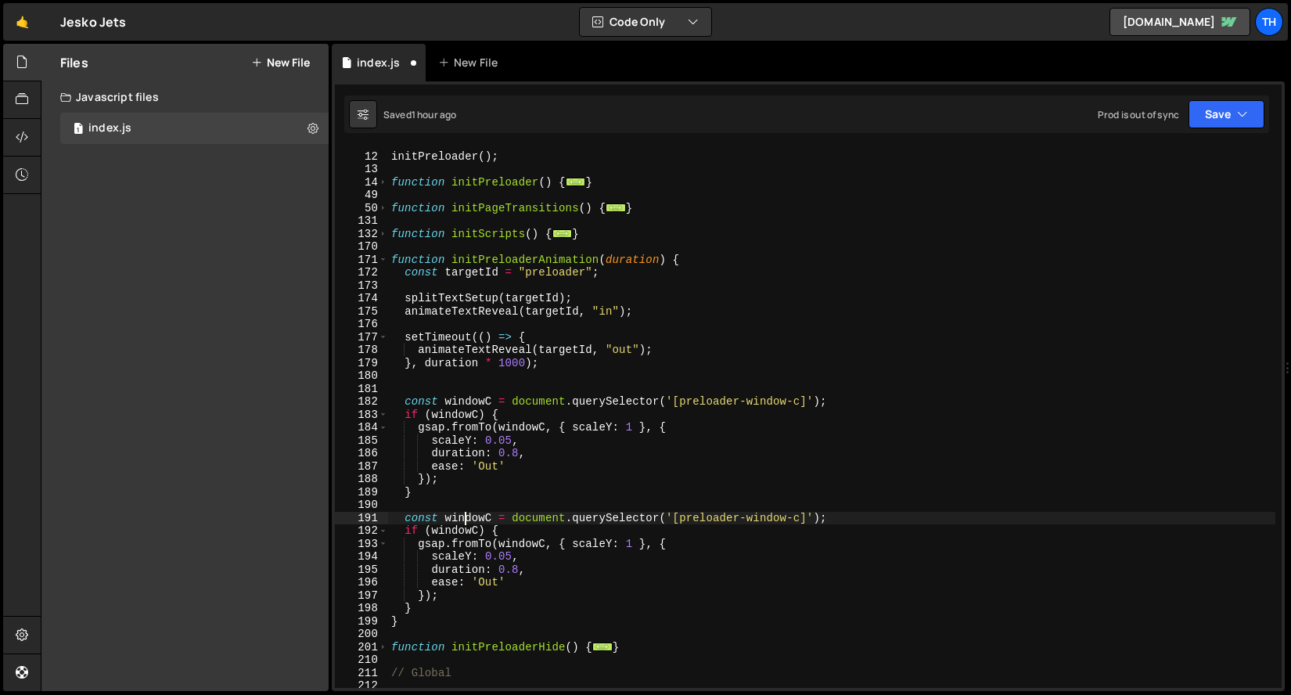
click at [468, 516] on div "initPreloader ( ) ; function initPreloader ( ) { ... } function initPageTransit…" at bounding box center [832, 420] width 888 height 567
click at [485, 509] on div "initPreloader ( ) ; function initPreloader ( ) { ... } function initPageTransit…" at bounding box center [832, 420] width 888 height 567
drag, startPoint x: 484, startPoint y: 518, endPoint x: 447, endPoint y: 514, distance: 37.8
click at [447, 514] on div "initPreloader ( ) ; function initPreloader ( ) { ... } function initPageTransit…" at bounding box center [832, 420] width 888 height 567
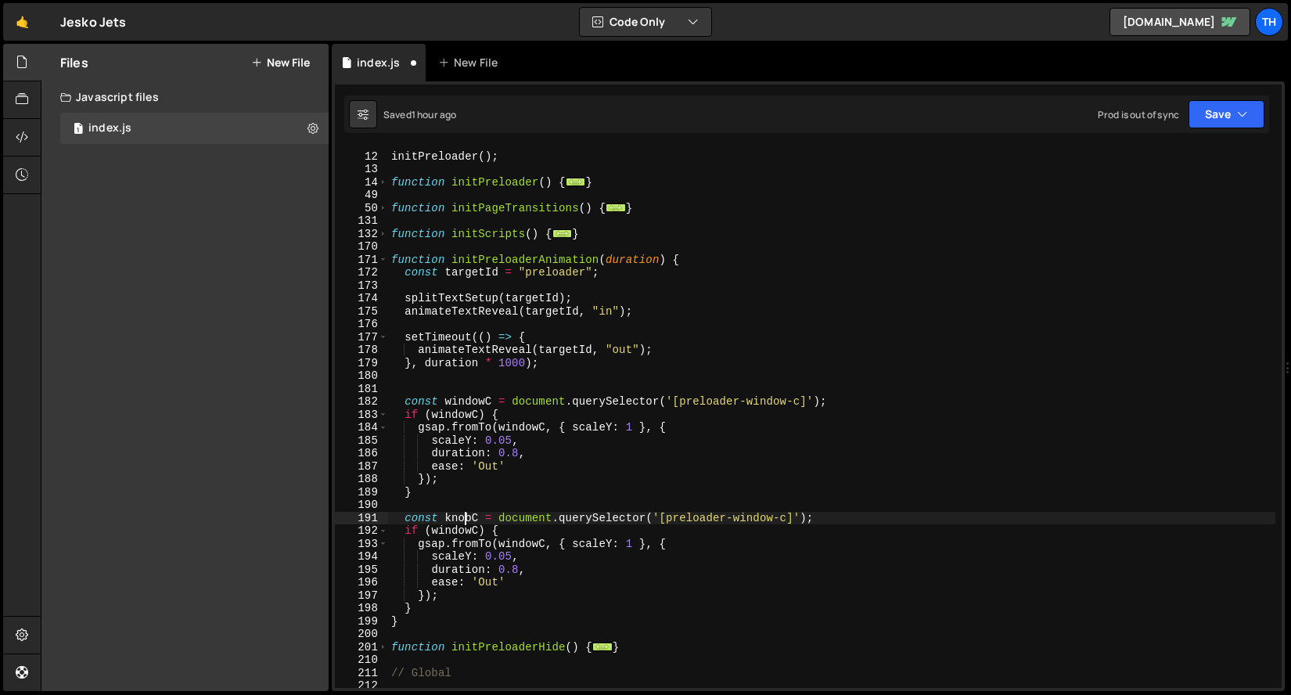
click at [466, 519] on div "initPreloader ( ) ; function initPreloader ( ) { ... } function initPageTransit…" at bounding box center [832, 420] width 888 height 567
click at [458, 531] on div "initPreloader ( ) ; function initPreloader ( ) { ... } function initPageTransit…" at bounding box center [832, 420] width 888 height 567
paste textarea "knob"
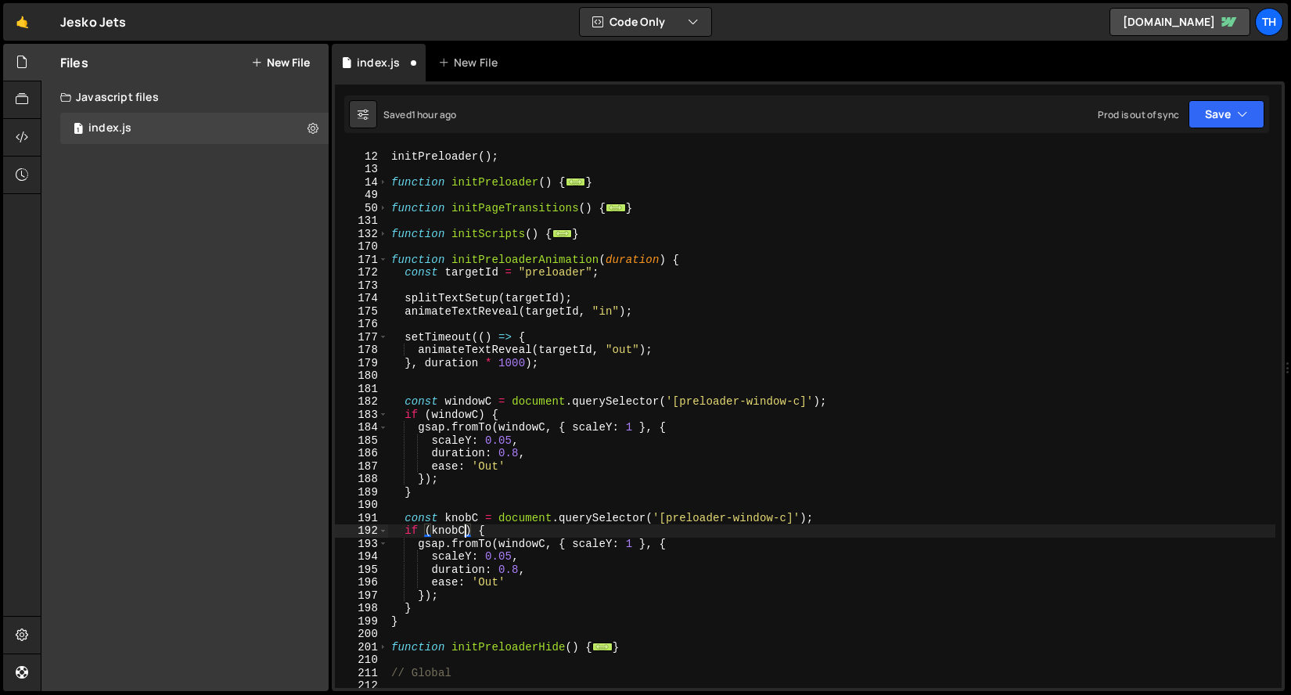
click at [504, 539] on div "initPreloader ( ) ; function initPreloader ( ) { ... } function initPageTransit…" at bounding box center [832, 420] width 888 height 567
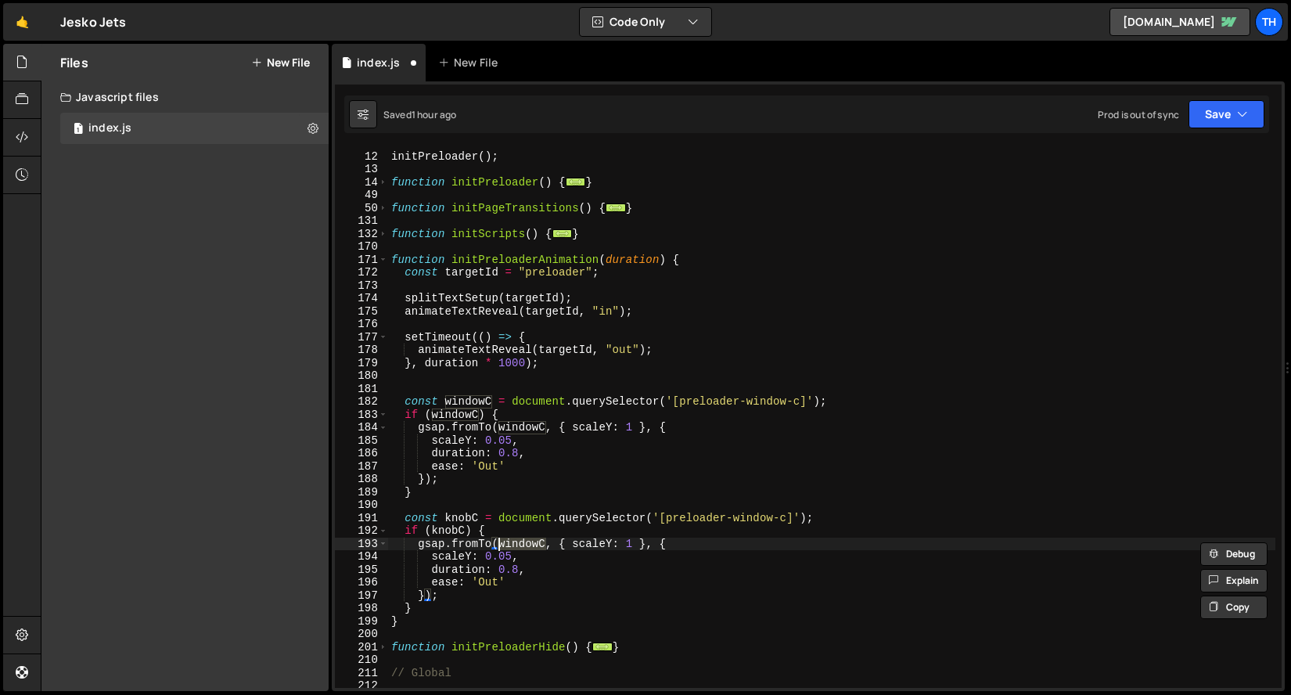
paste textarea "knob"
click at [452, 412] on div "initPreloader ( ) ; function initPreloader ( ) { ... } function initPageTransit…" at bounding box center [832, 420] width 888 height 567
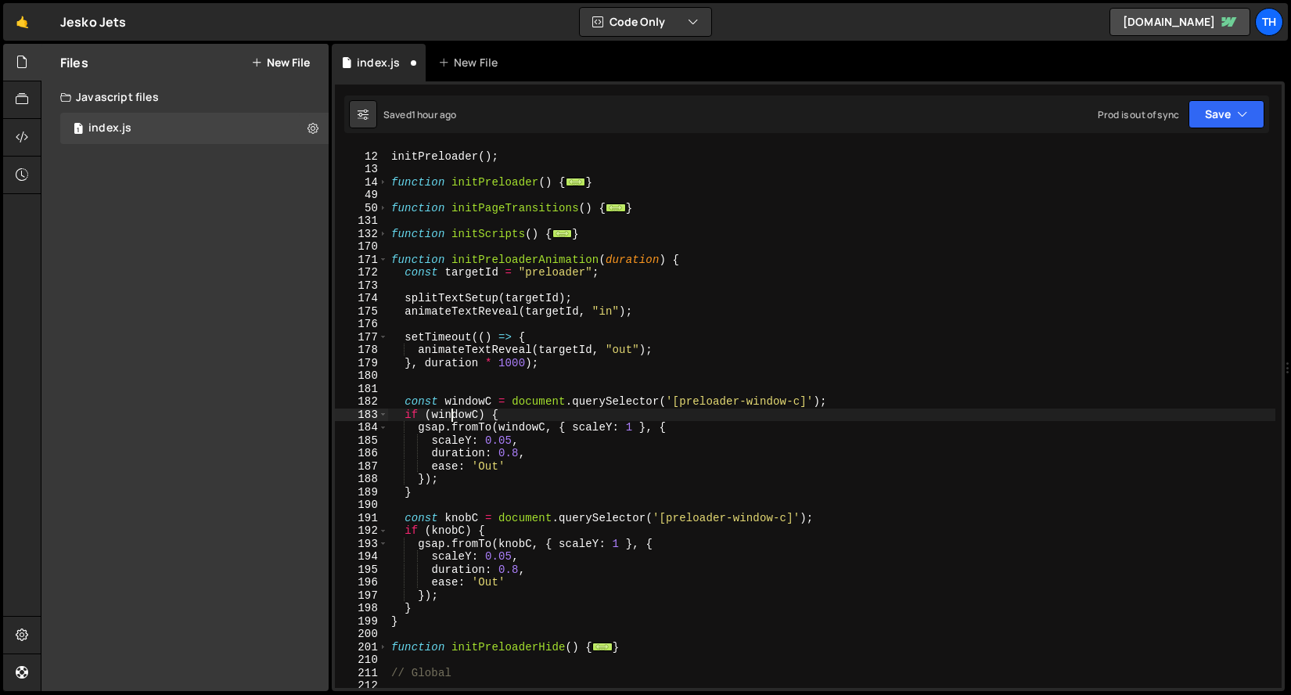
click at [452, 412] on div "initPreloader ( ) ; function initPreloader ( ) { ... } function initPageTransit…" at bounding box center [832, 420] width 888 height 567
click at [573, 524] on div "initPreloader ( ) ; function initPreloader ( ) { ... } function initPageTransit…" at bounding box center [832, 420] width 888 height 567
click at [755, 516] on div "initPreloader ( ) ; function initPreloader ( ) { ... } function initPageTransit…" at bounding box center [832, 420] width 888 height 567
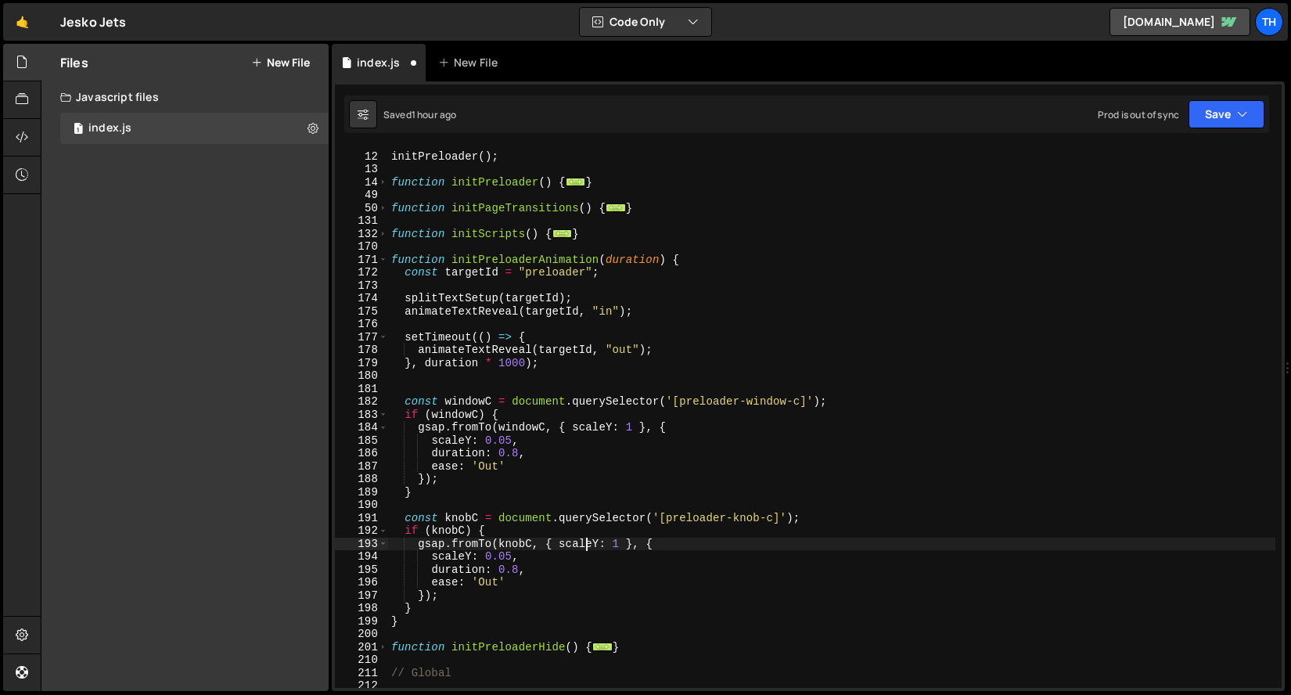
click at [585, 547] on div "initPreloader ( ) ; function initPreloader ( ) { ... } function initPageTransit…" at bounding box center [832, 420] width 888 height 567
click at [599, 544] on div "initPreloader ( ) ; function initPreloader ( ) { ... } function initPageTransit…" at bounding box center [832, 420] width 888 height 567
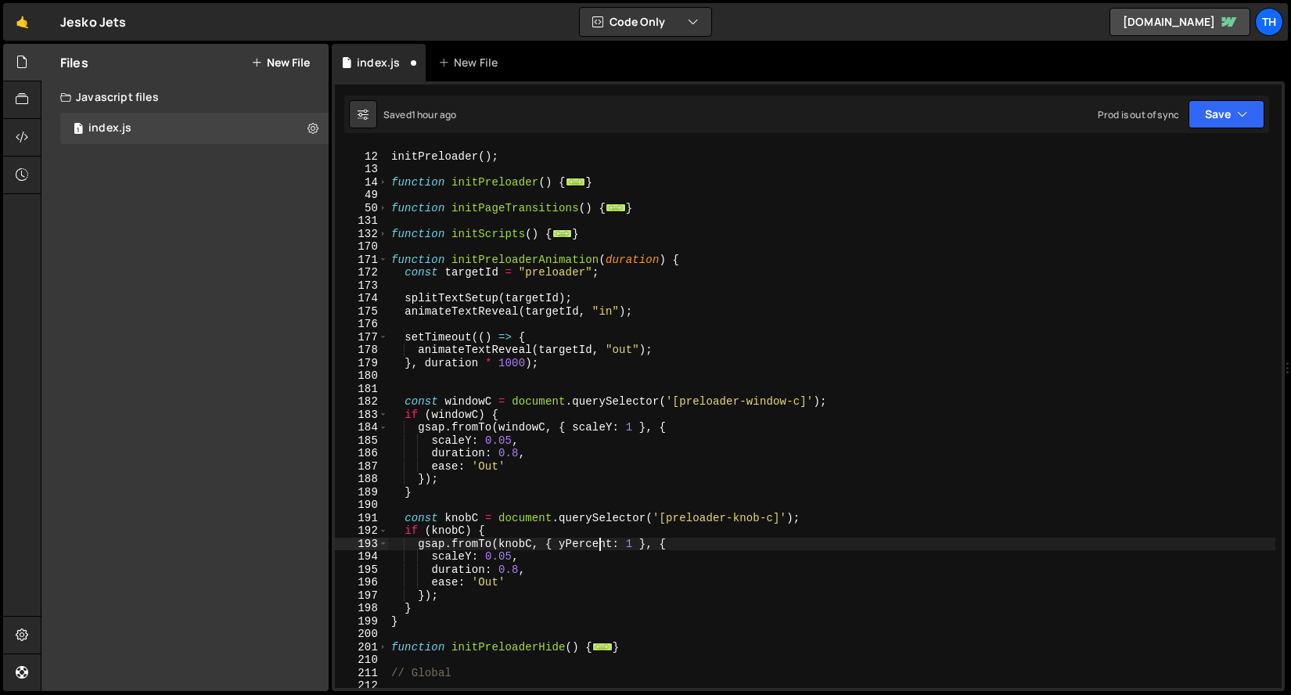
click at [599, 544] on div "initPreloader ( ) ; function initPreloader ( ) { ... } function initPageTransit…" at bounding box center [832, 420] width 888 height 567
click at [459, 556] on div "initPreloader ( ) ; function initPreloader ( ) { ... } function initPageTransit…" at bounding box center [832, 420] width 888 height 567
paste textarea "yPercent"
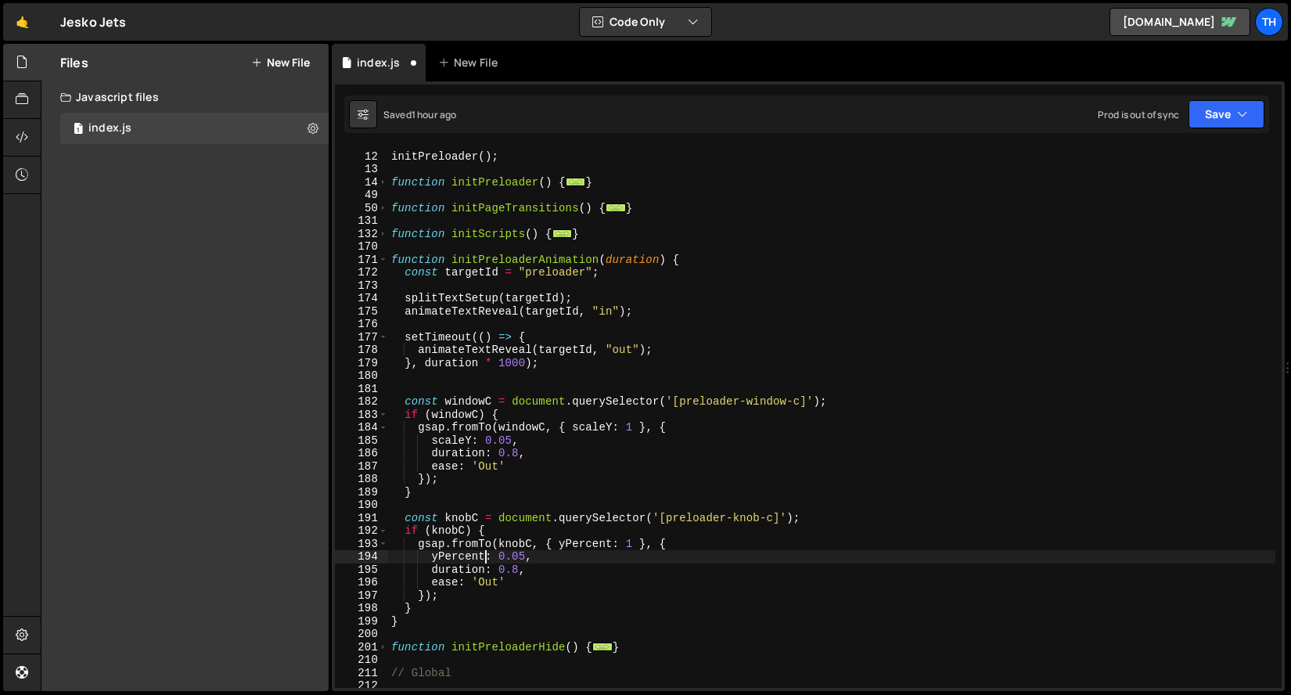
click at [631, 545] on div "initPreloader ( ) ; function initPreloader ( ) { ... } function initPageTransit…" at bounding box center [832, 420] width 888 height 567
click at [551, 571] on div "initPreloader ( ) ; function initPreloader ( ) { ... } function initPageTransit…" at bounding box center [832, 420] width 888 height 567
drag, startPoint x: 526, startPoint y: 557, endPoint x: 497, endPoint y: 556, distance: 29.0
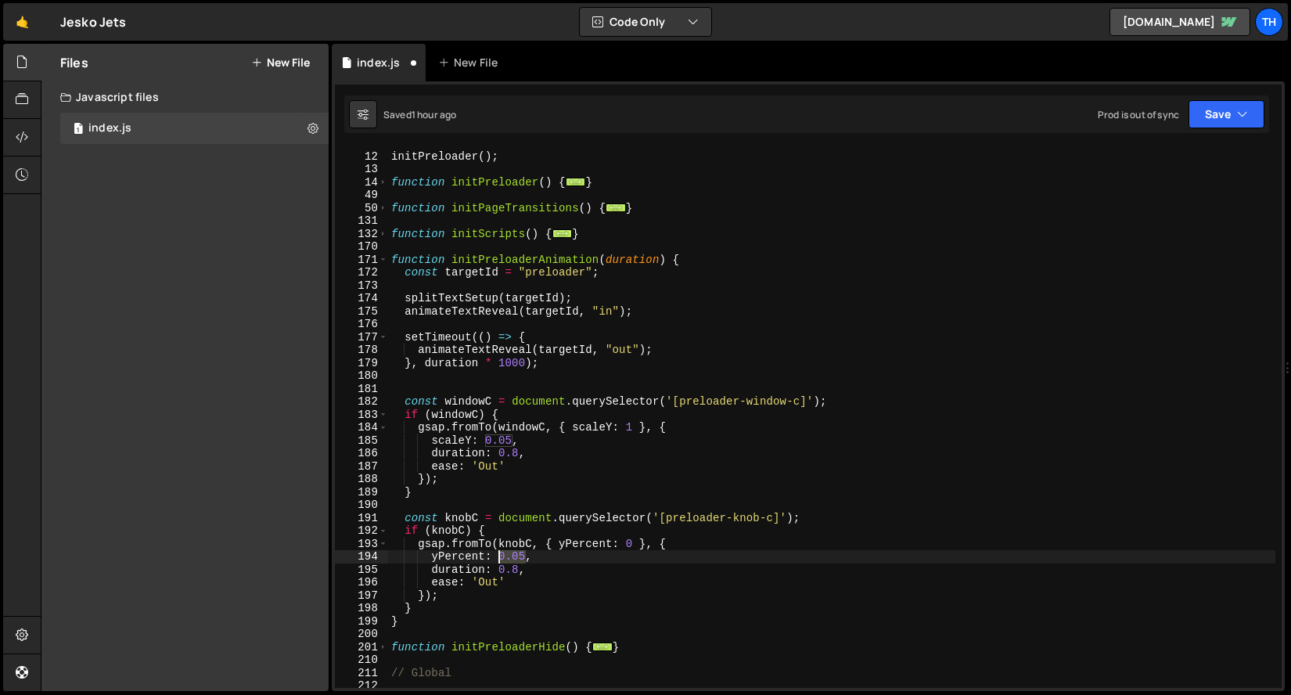
click at [497, 556] on div "initPreloader ( ) ; function initPreloader ( ) { ... } function initPageTransit…" at bounding box center [832, 420] width 888 height 567
click at [526, 591] on div "initPreloader ( ) ; function initPreloader ( ) { ... } function initPageTransit…" at bounding box center [832, 420] width 888 height 567
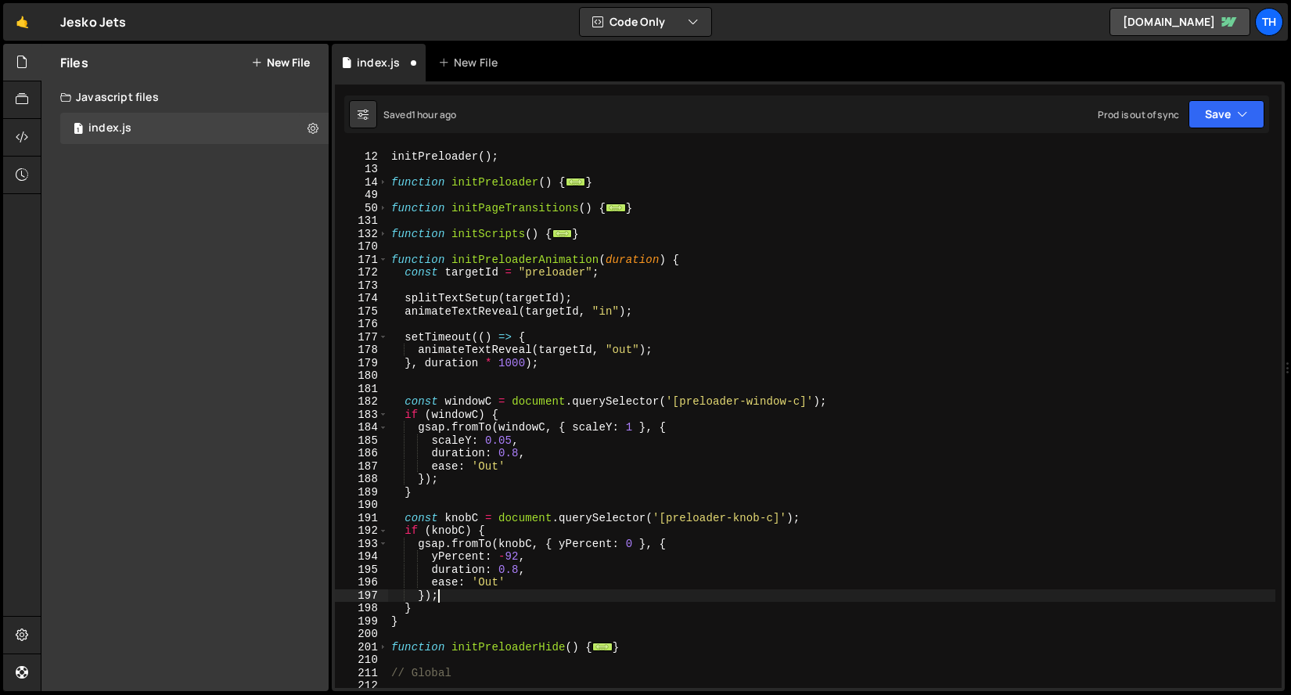
scroll to position [0, 2]
click at [542, 571] on div "initPreloader ( ) ; function initPreloader ( ) { ... } function initPageTransit…" at bounding box center [832, 420] width 888 height 567
type textarea "duration: 0.8,"
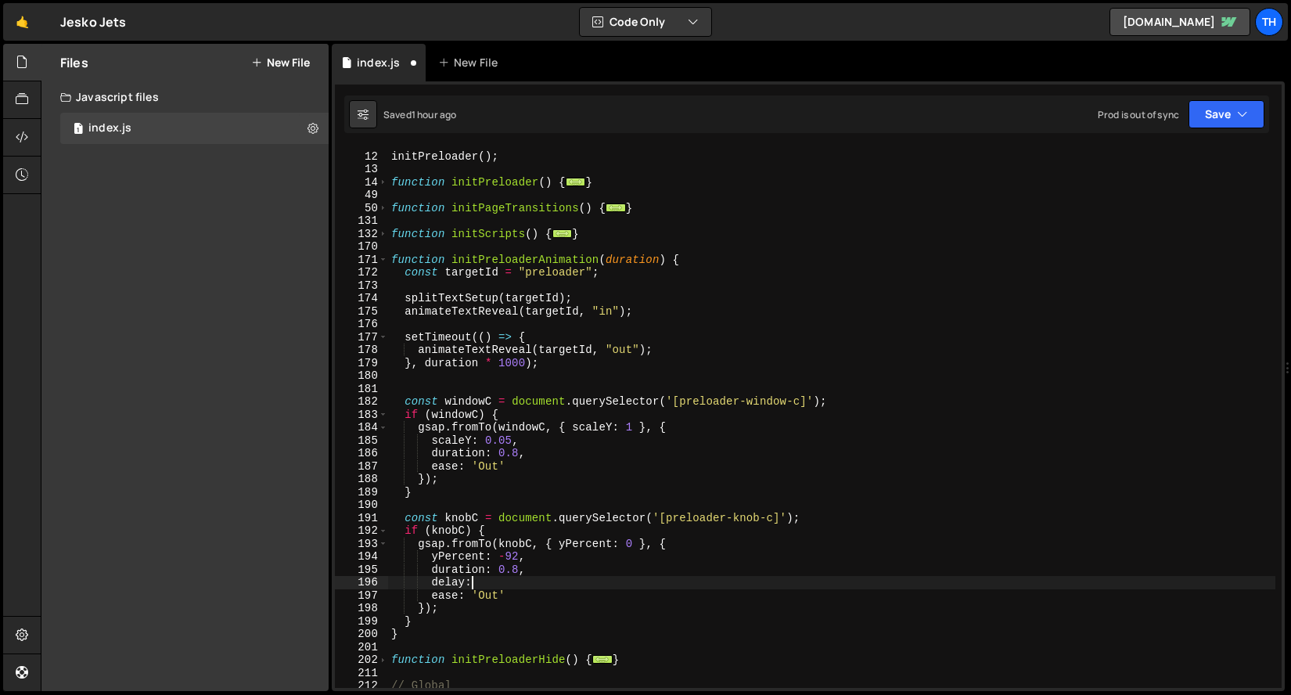
scroll to position [0, 5]
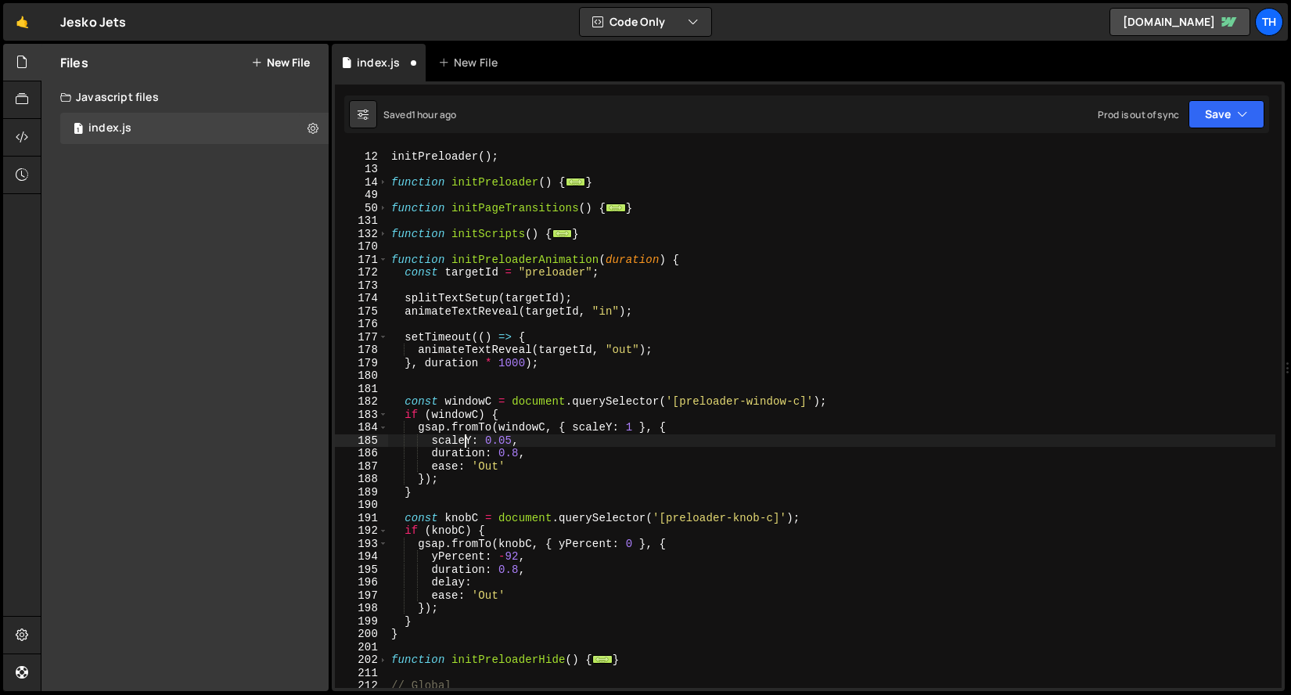
click at [466, 447] on div "initPreloader ( ) ; function initPreloader ( ) { ... } function initPageTransit…" at bounding box center [832, 420] width 888 height 567
click at [452, 453] on div at bounding box center [452, 453] width 0 height 0
click at [464, 441] on div "initPreloader ( ) ; function initPreloader ( ) { ... } function initPageTransit…" at bounding box center [832, 417] width 888 height 541
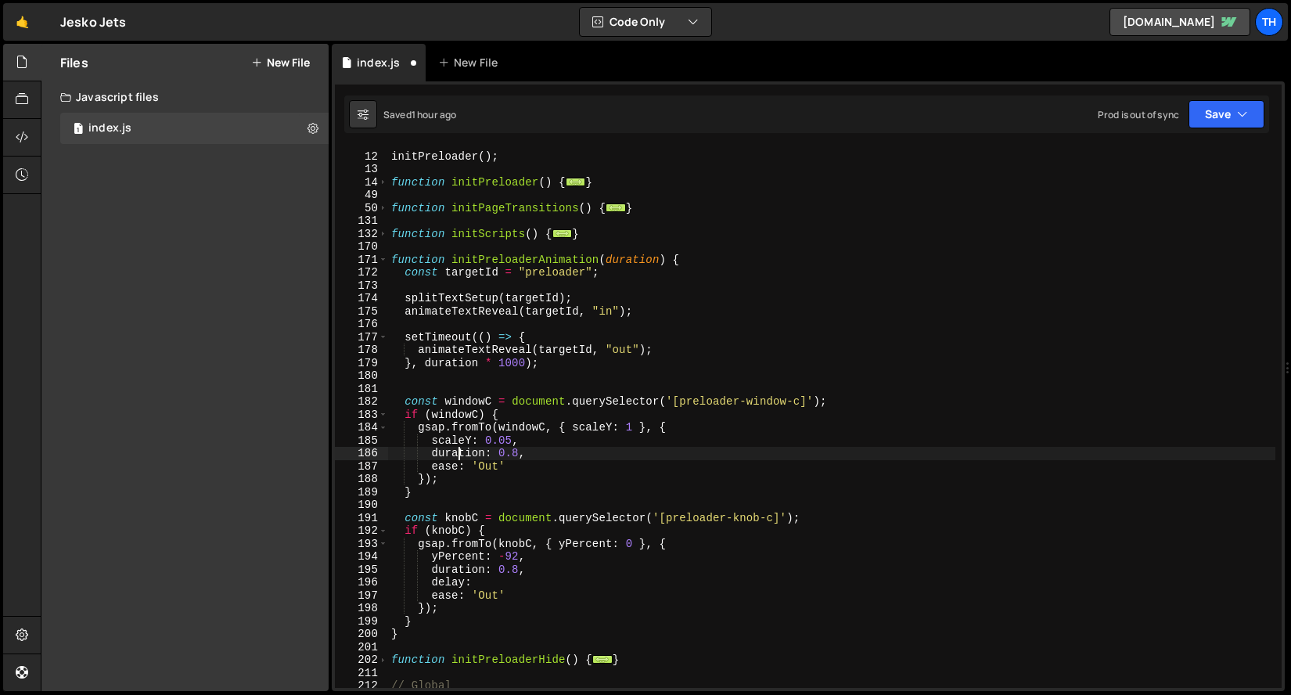
click at [462, 451] on div "initPreloader ( ) ; function initPreloader ( ) { ... } function initPageTransit…" at bounding box center [832, 420] width 888 height 567
click at [495, 578] on div "initPreloader ( ) ; function initPreloader ( ) { ... } function initPageTransit…" at bounding box center [832, 420] width 888 height 567
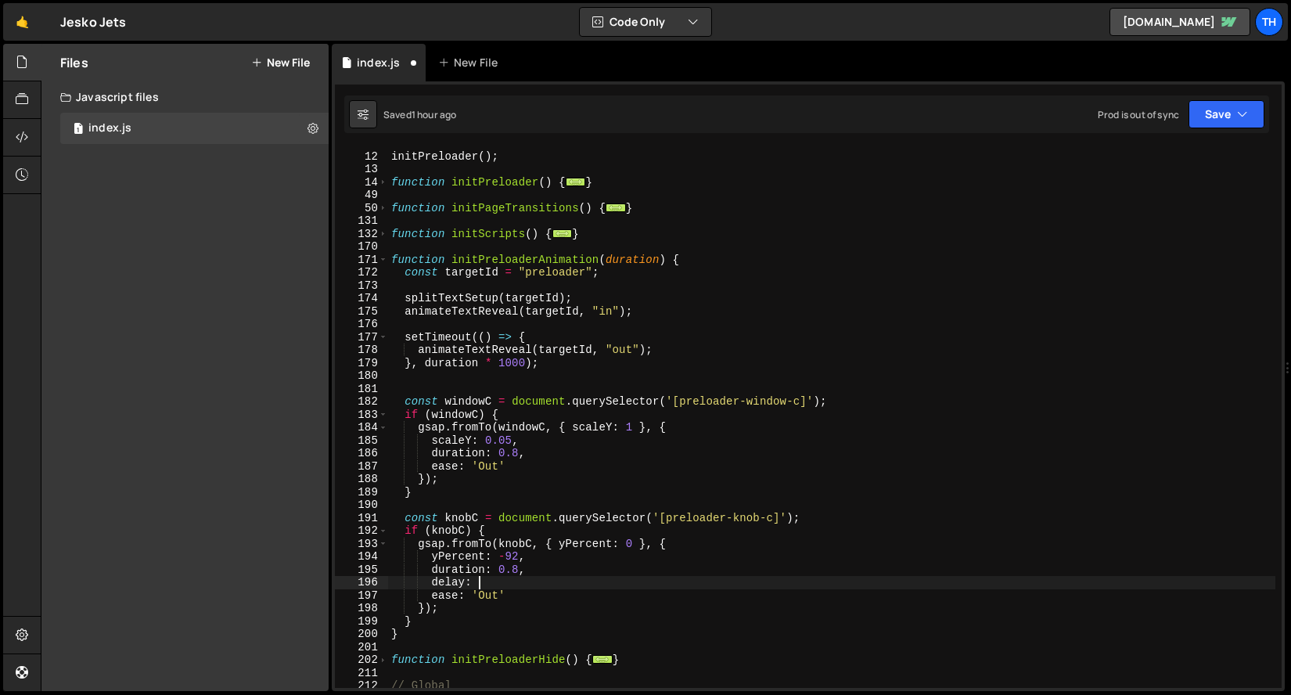
paste textarea "duration"
drag, startPoint x: 600, startPoint y: 584, endPoint x: 430, endPoint y: 585, distance: 170.6
click at [430, 585] on div "initPreloader ( ) ; function initPreloader ( ) { ... } function initPageTransit…" at bounding box center [832, 420] width 888 height 567
click at [545, 450] on div "initPreloader ( ) ; function initPreloader ( ) { ... } function initPageTransit…" at bounding box center [832, 420] width 888 height 567
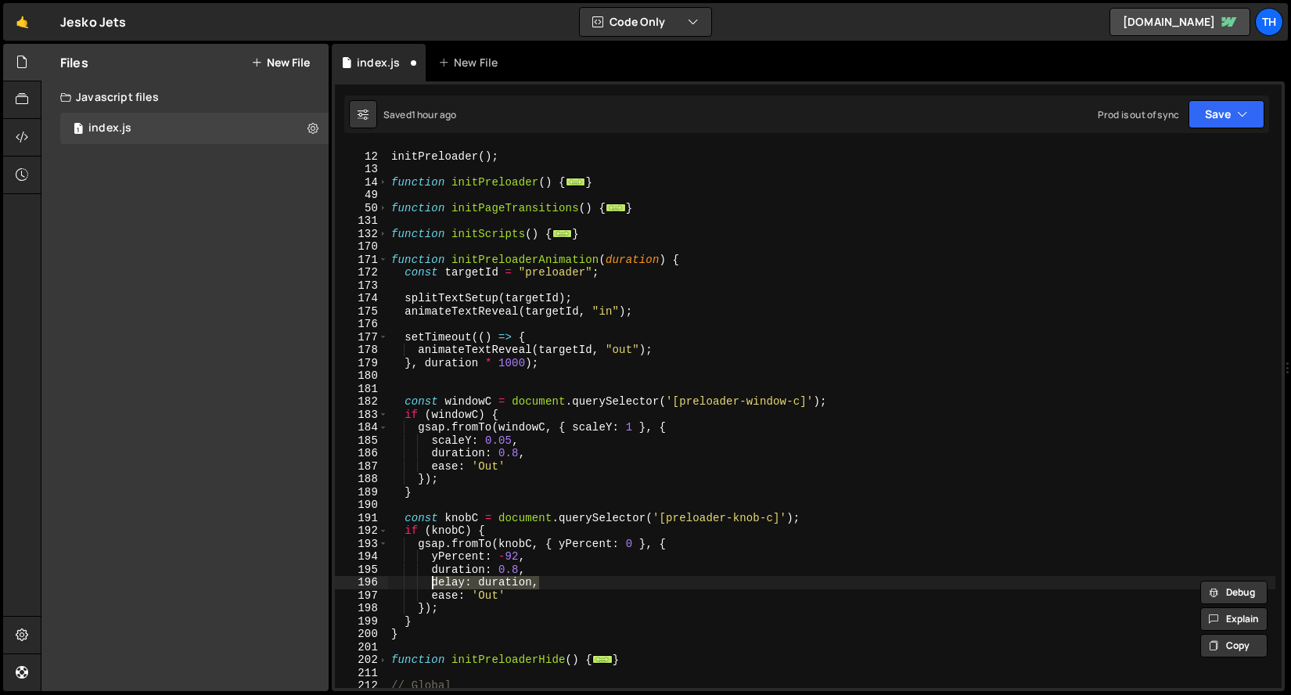
type textarea "duration: 0.8,"
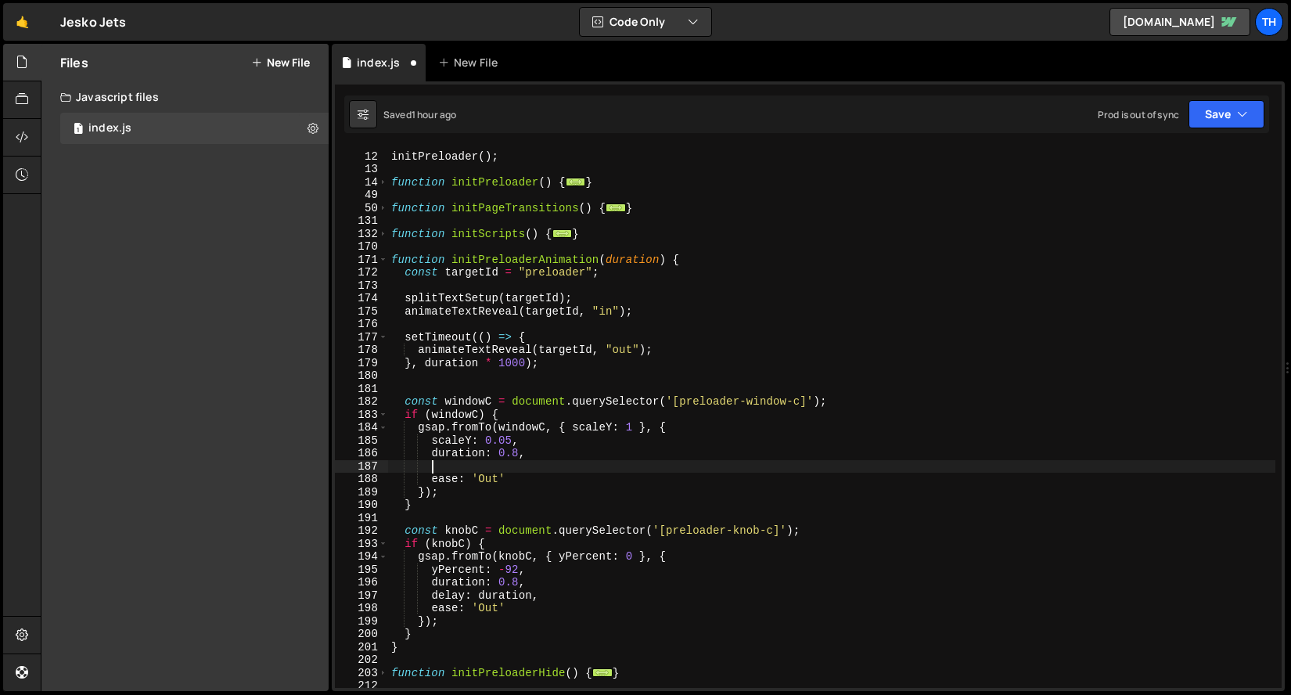
scroll to position [0, 2]
paste textarea "delay: duration,"
click at [1209, 121] on button "Save" at bounding box center [1227, 114] width 76 height 28
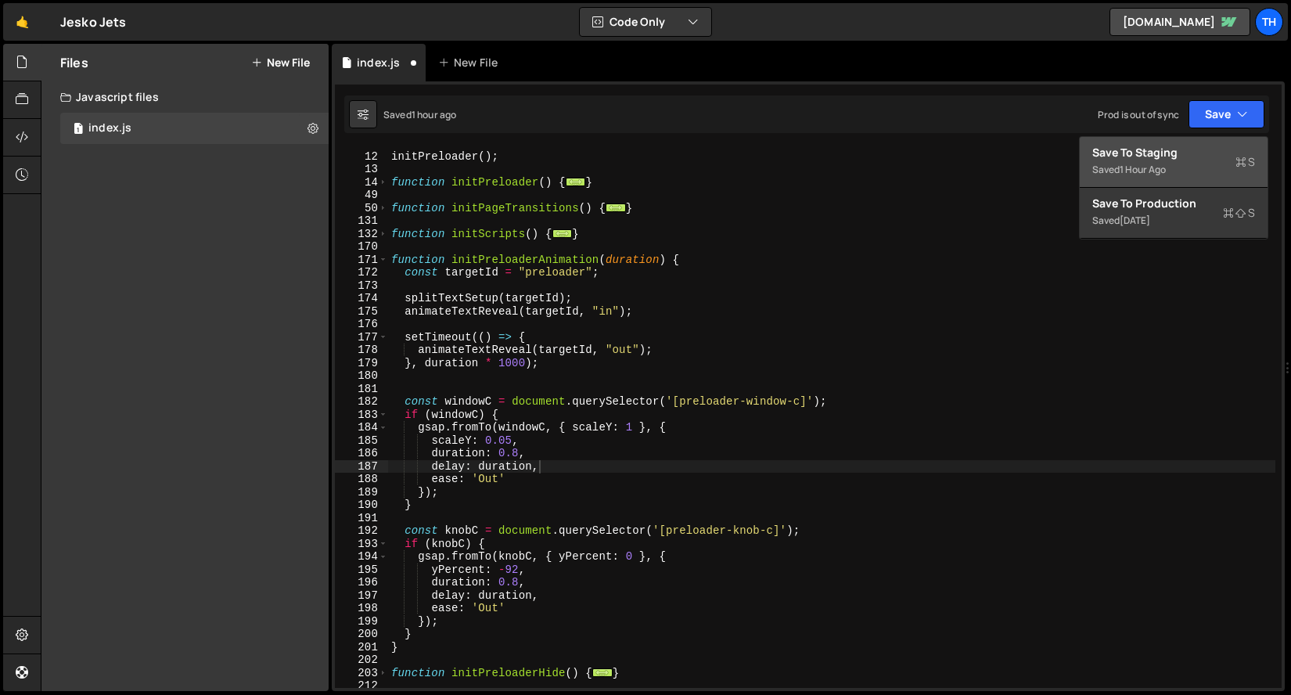
click at [1191, 146] on div "Save to Staging S" at bounding box center [1174, 153] width 163 height 16
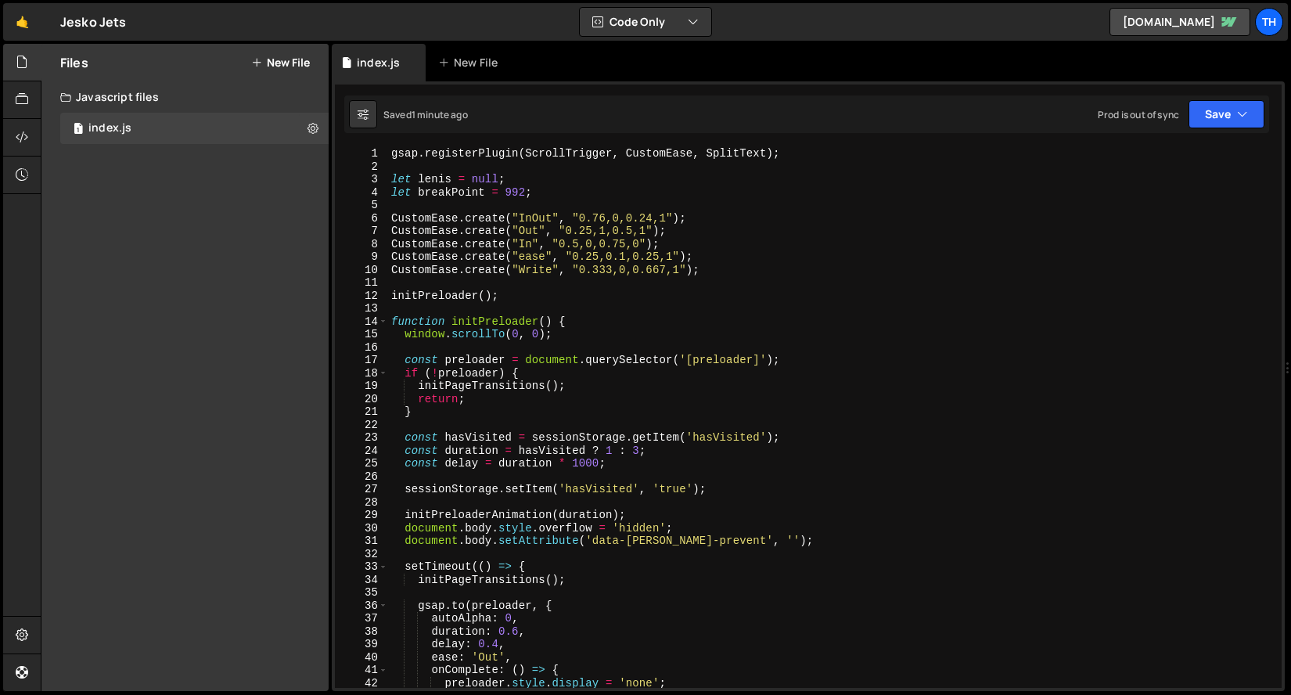
scroll to position [0, 0]
click at [383, 320] on span at bounding box center [383, 321] width 9 height 13
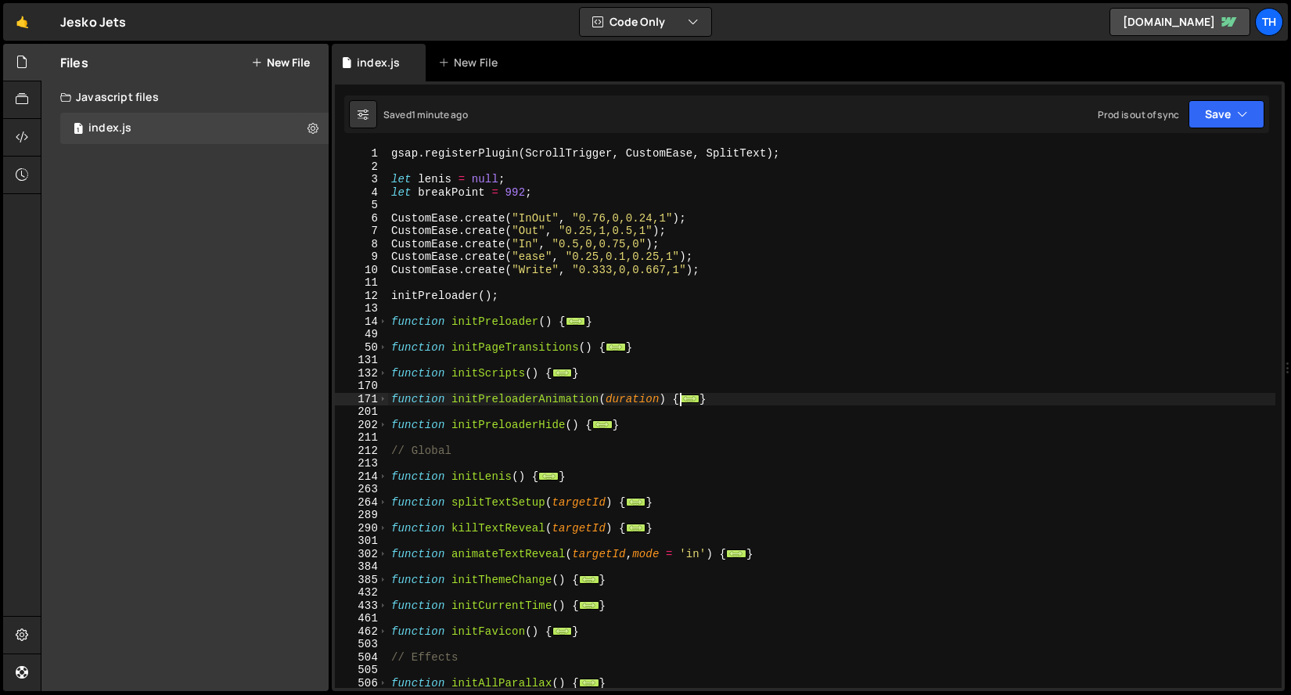
click at [383, 355] on div "131" at bounding box center [361, 360] width 53 height 13
click at [381, 371] on span at bounding box center [383, 373] width 9 height 13
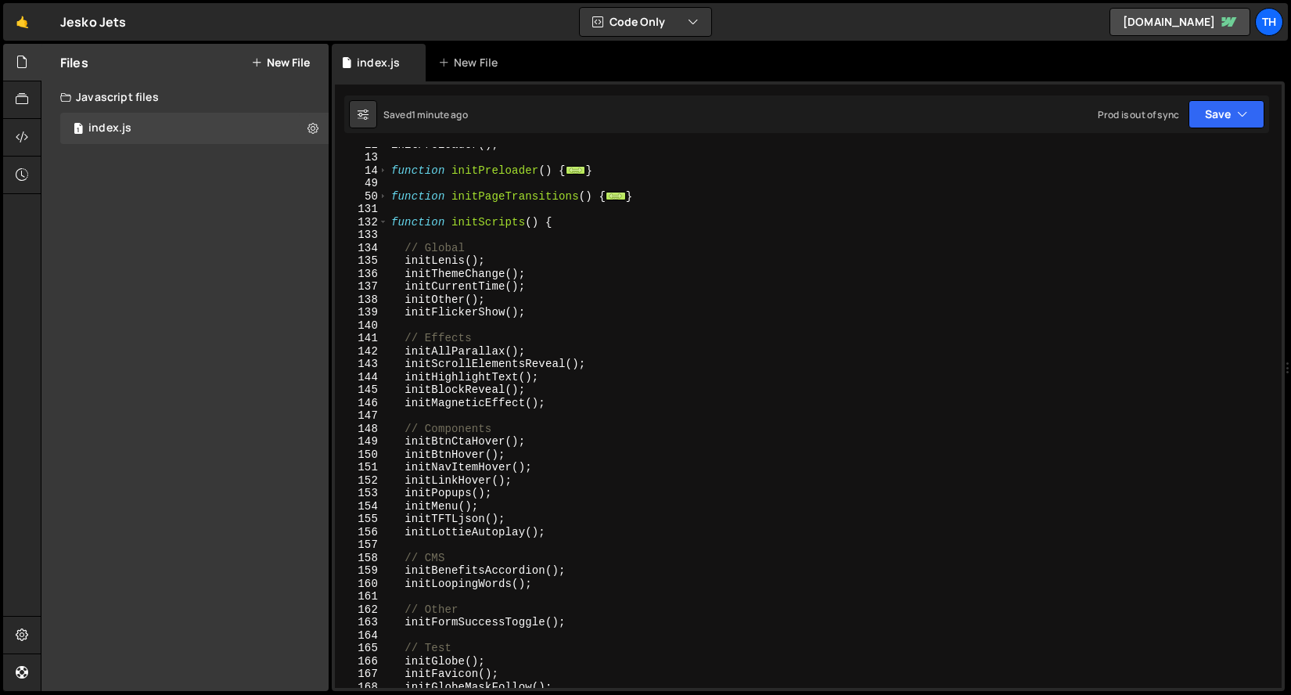
scroll to position [251, 0]
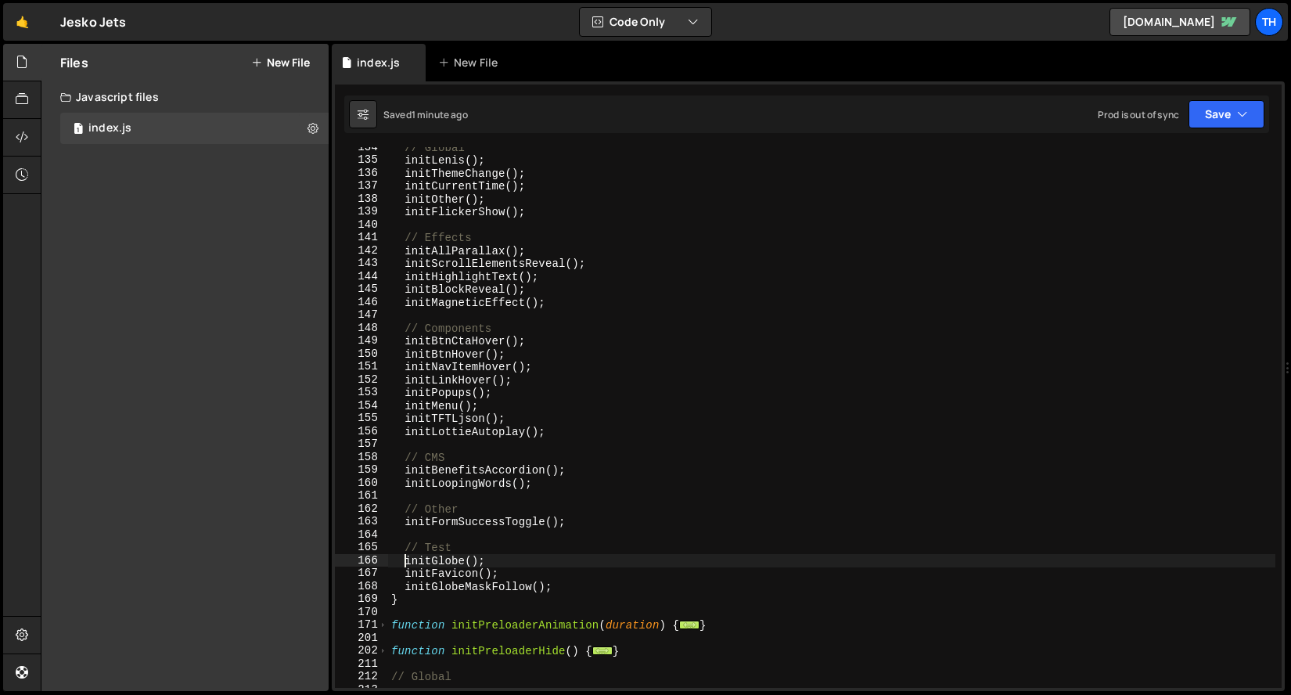
click at [404, 560] on div "// Global initLenis ( ) ; initThemeChange ( ) ; initCurrentTime ( ) ; initOther…" at bounding box center [832, 424] width 888 height 567
click at [1230, 118] on button "Save" at bounding box center [1227, 114] width 76 height 28
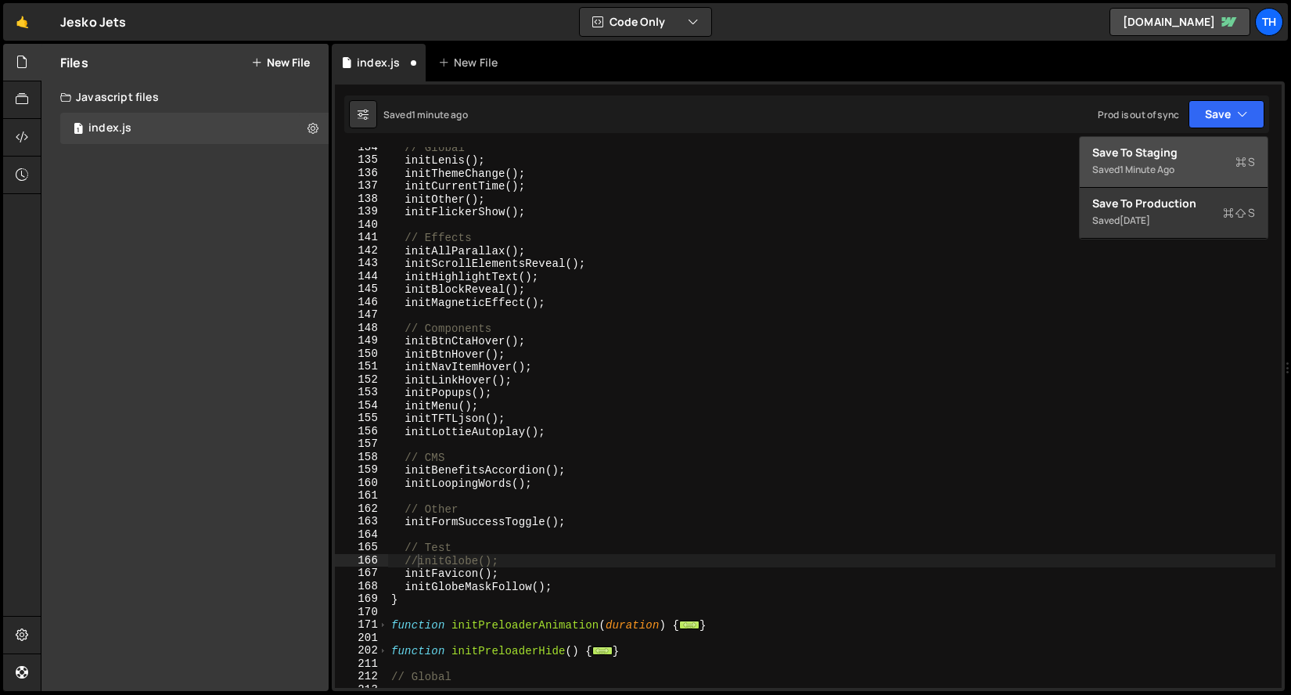
click at [1220, 157] on div "Save to Staging S" at bounding box center [1174, 153] width 163 height 16
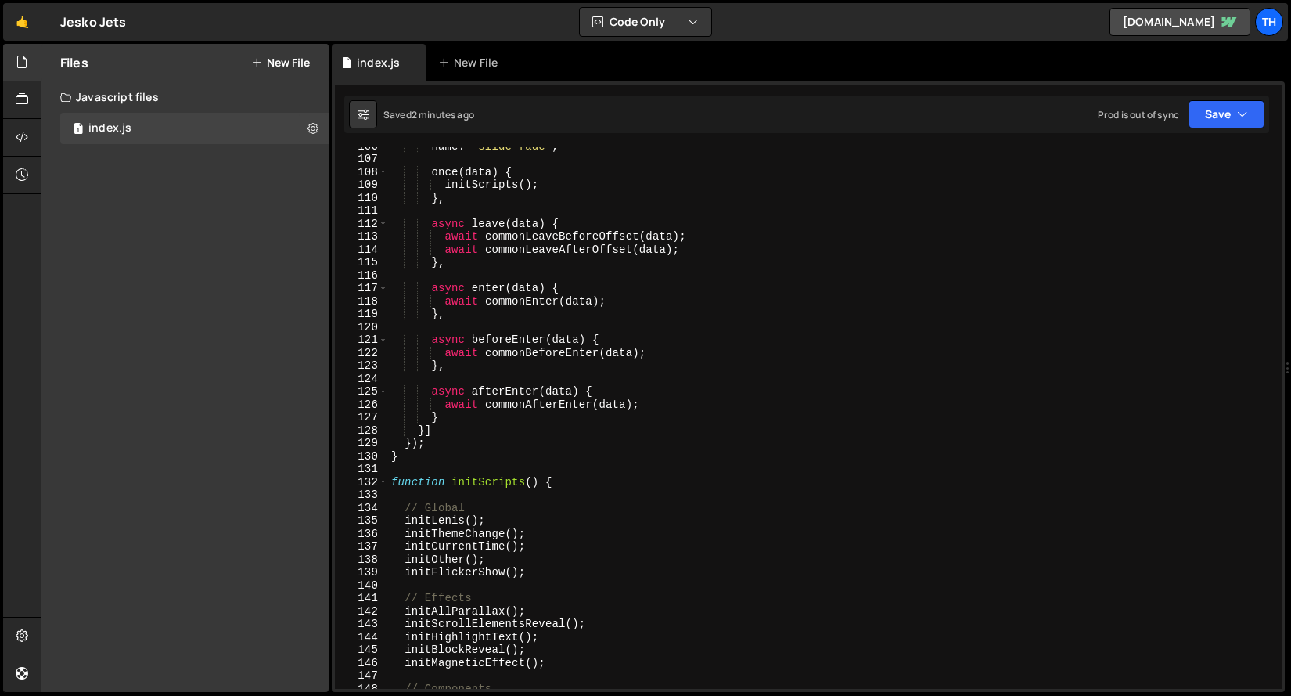
scroll to position [1248, 0]
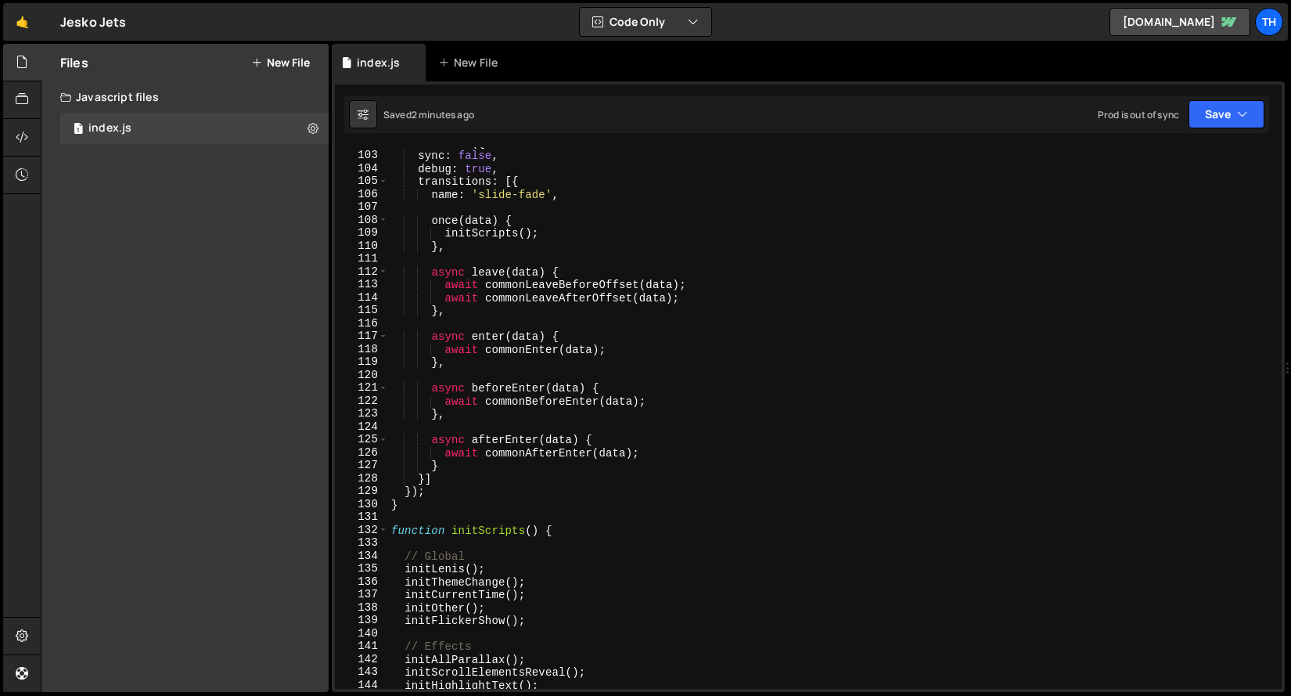
click at [387, 534] on div "132" at bounding box center [361, 530] width 53 height 13
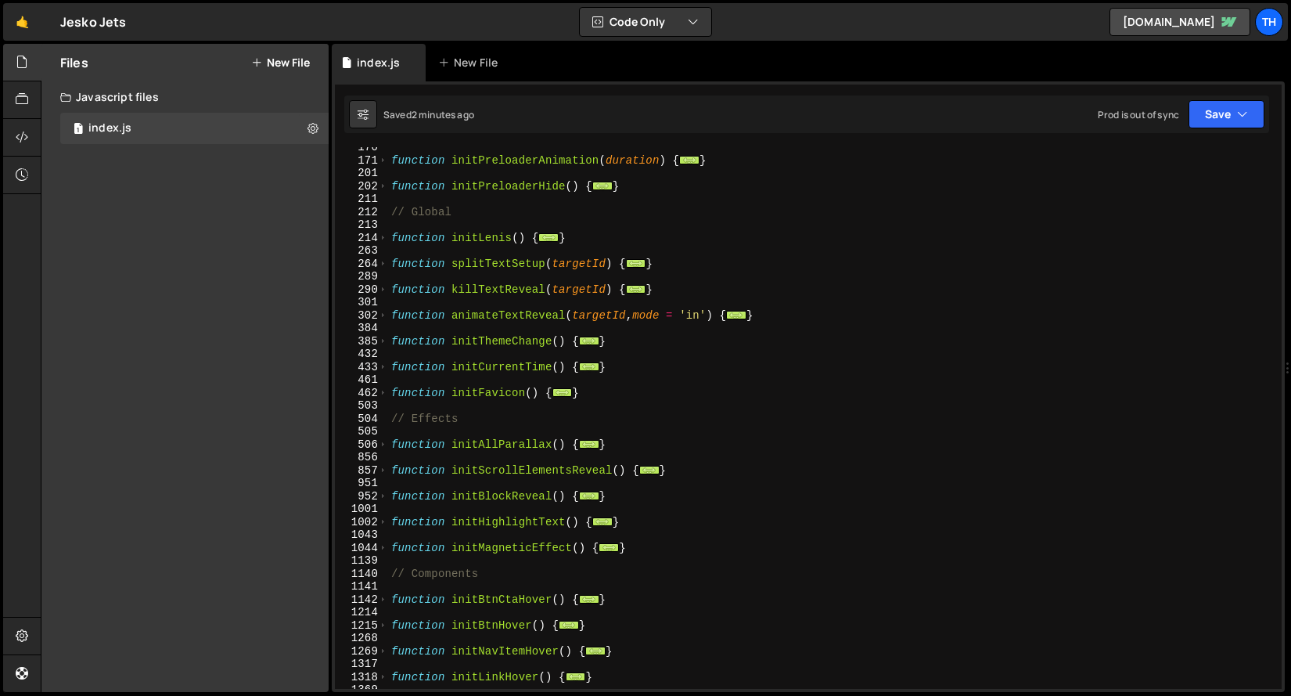
scroll to position [77, 0]
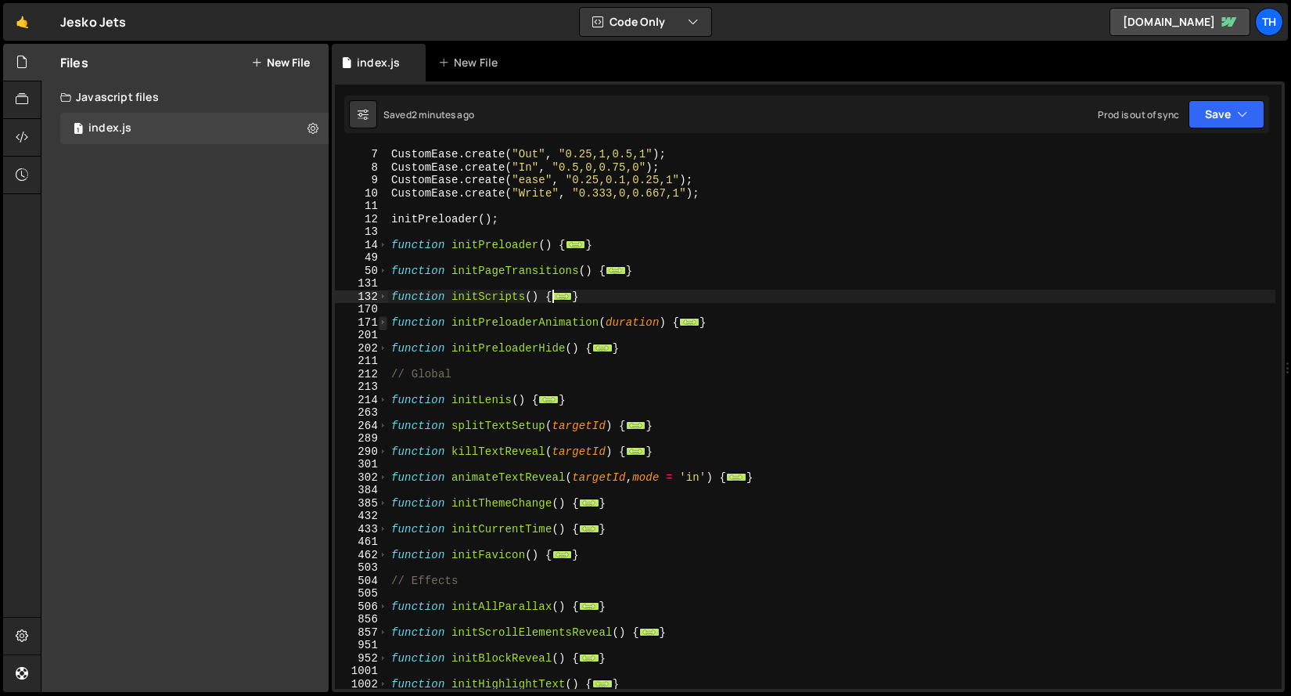
click at [382, 323] on span at bounding box center [383, 322] width 9 height 13
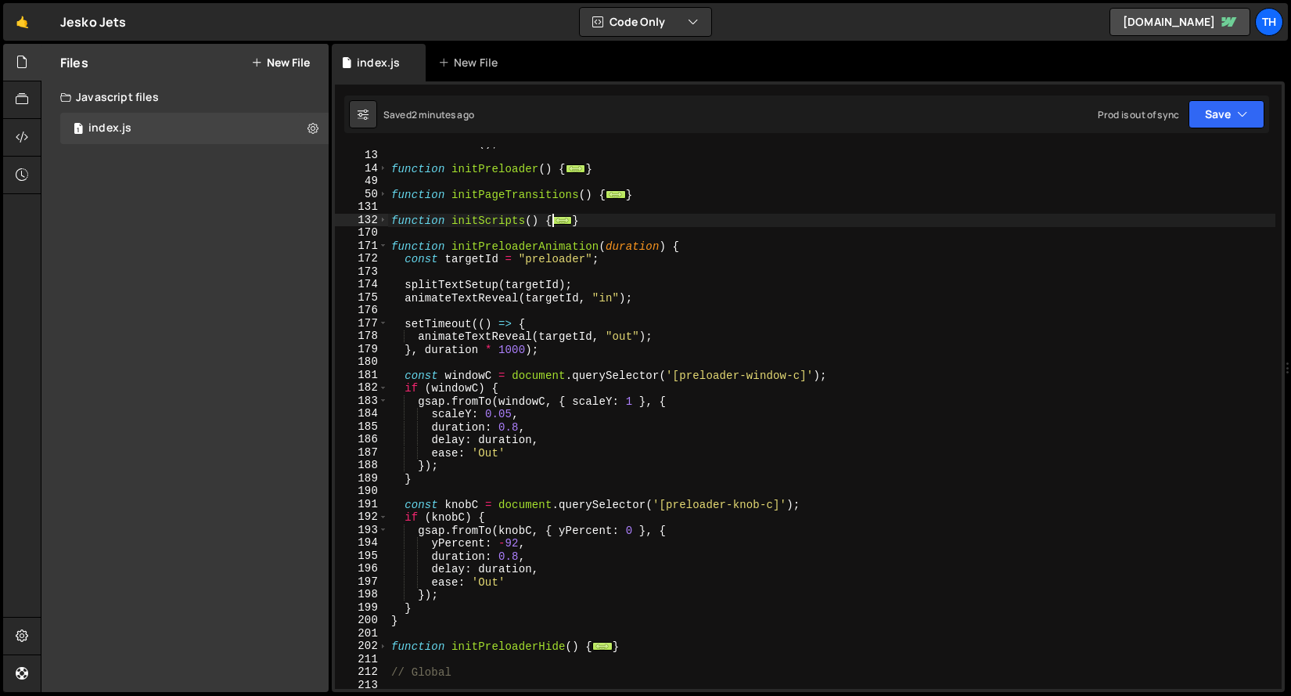
scroll to position [153, 0]
click at [380, 249] on span at bounding box center [383, 245] width 9 height 13
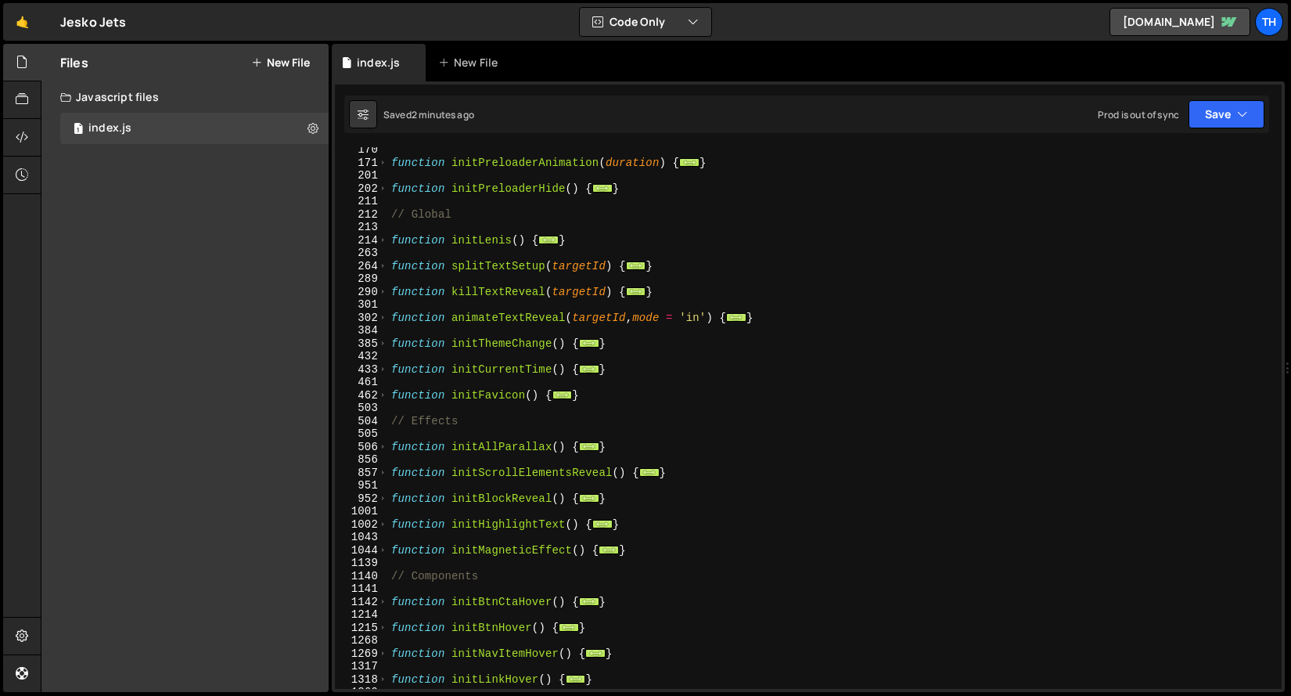
scroll to position [285, 0]
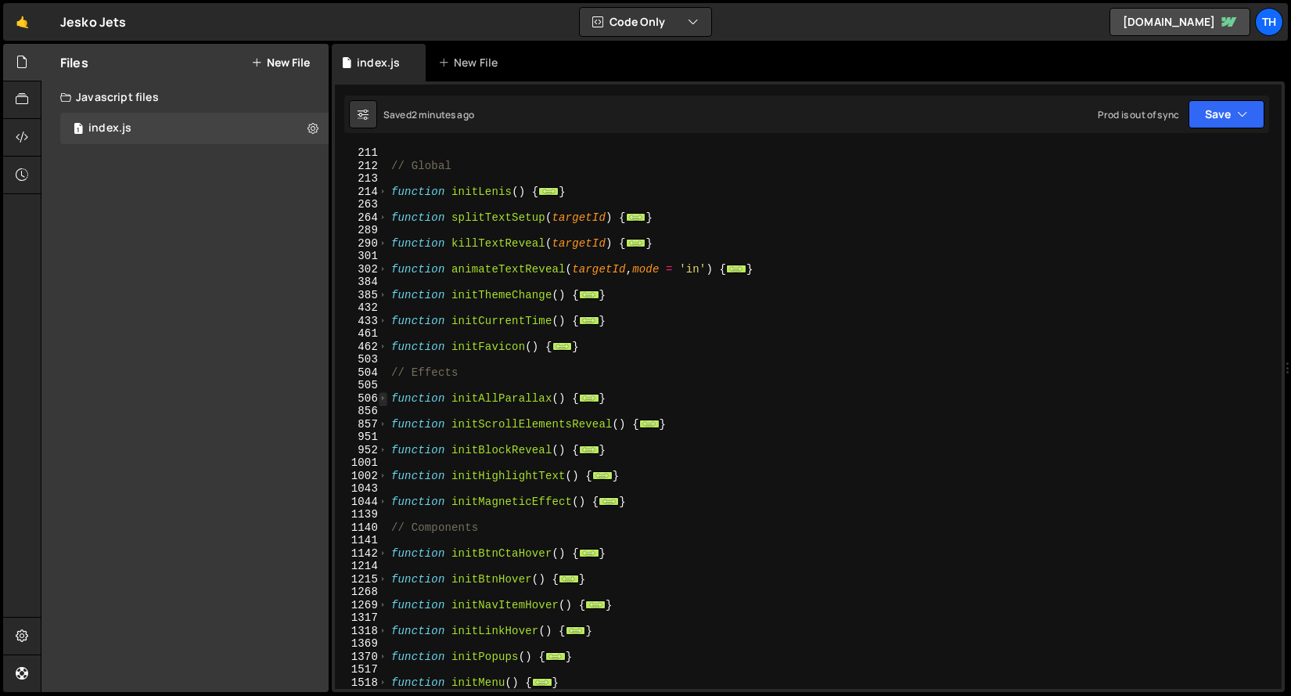
click at [382, 404] on span at bounding box center [383, 398] width 9 height 13
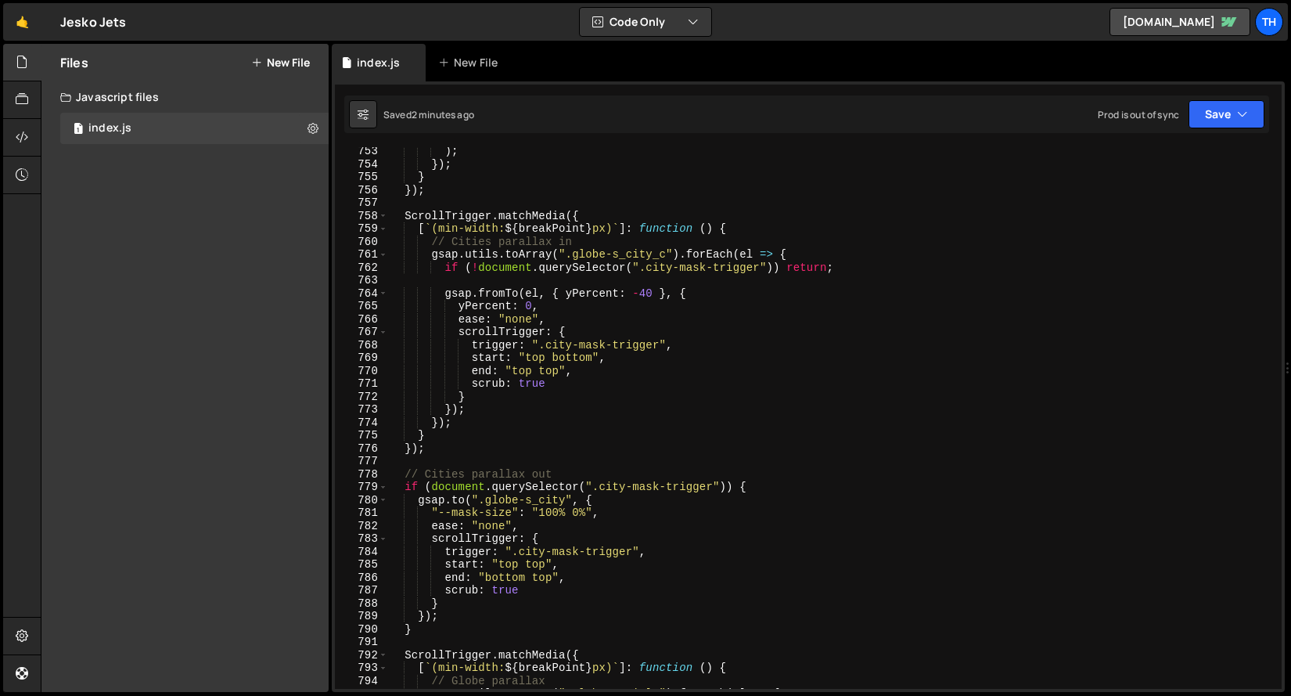
scroll to position [3786, 0]
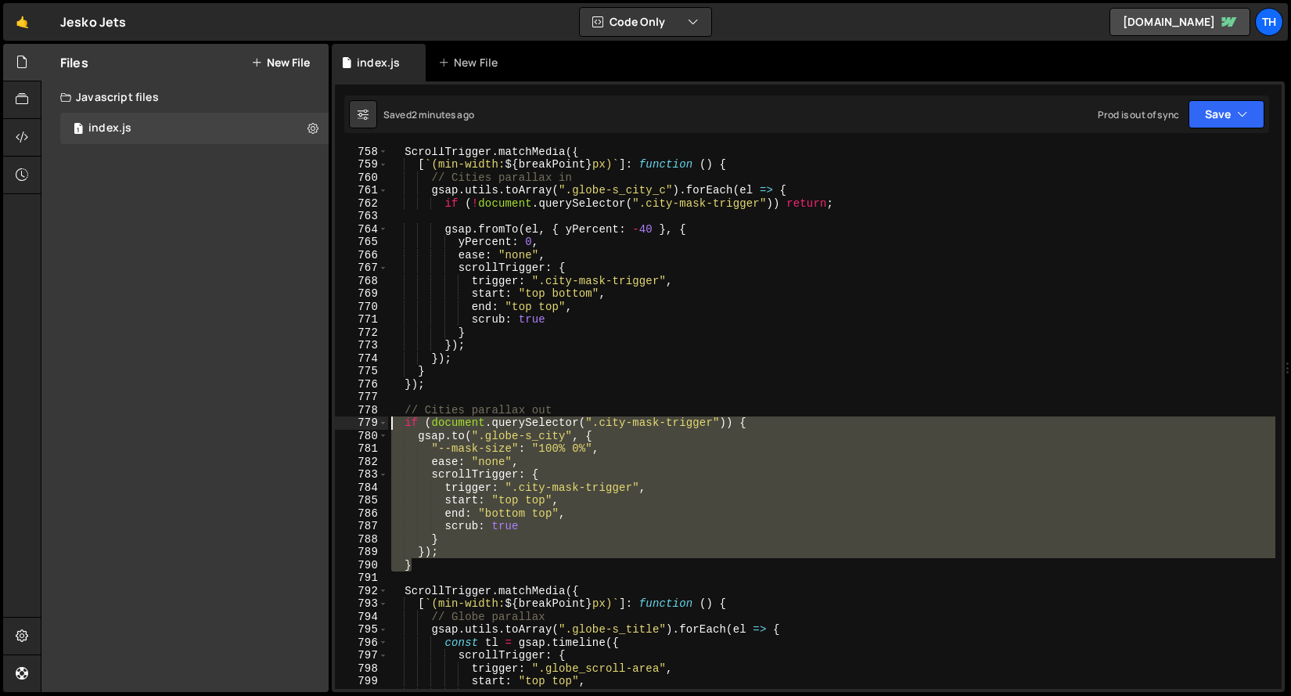
drag, startPoint x: 439, startPoint y: 559, endPoint x: 366, endPoint y: 420, distance: 156.5
click at [366, 420] on div "//initGlobe(); 758 759 760 761 762 763 764 765 766 767 768 769 770 771 772 773 …" at bounding box center [808, 418] width 947 height 542
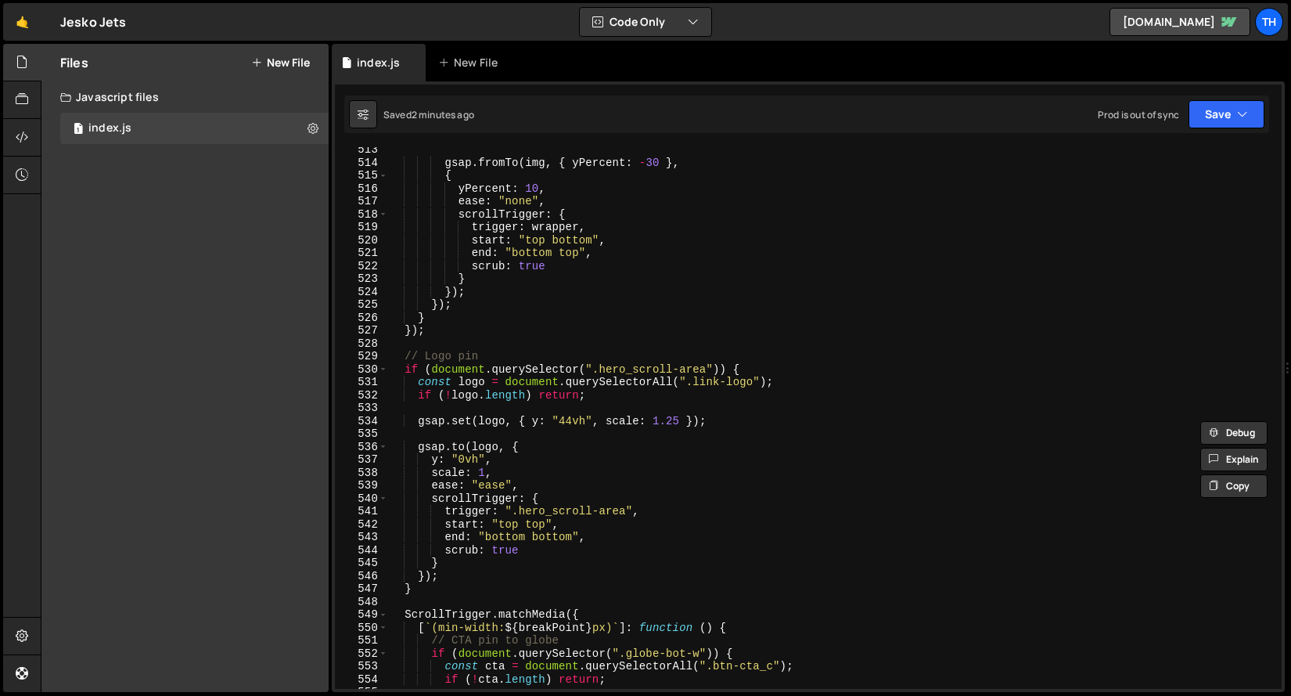
scroll to position [0, 0]
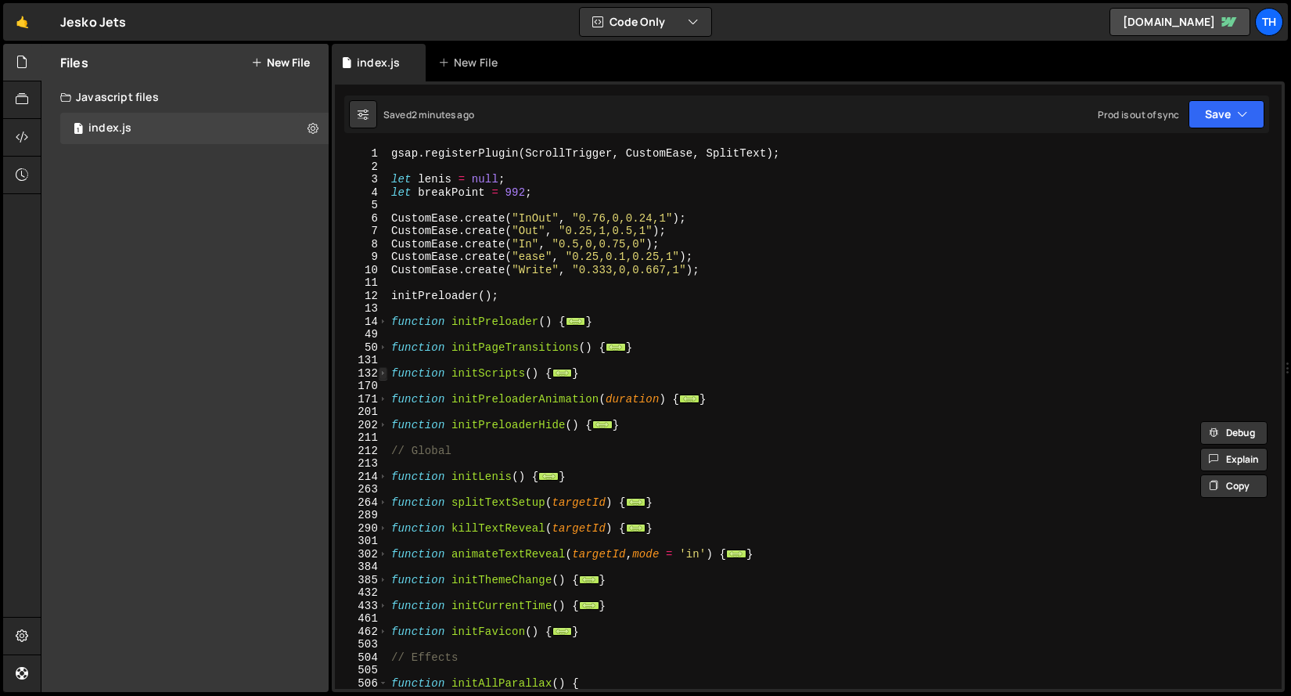
click at [383, 369] on span at bounding box center [383, 373] width 9 height 13
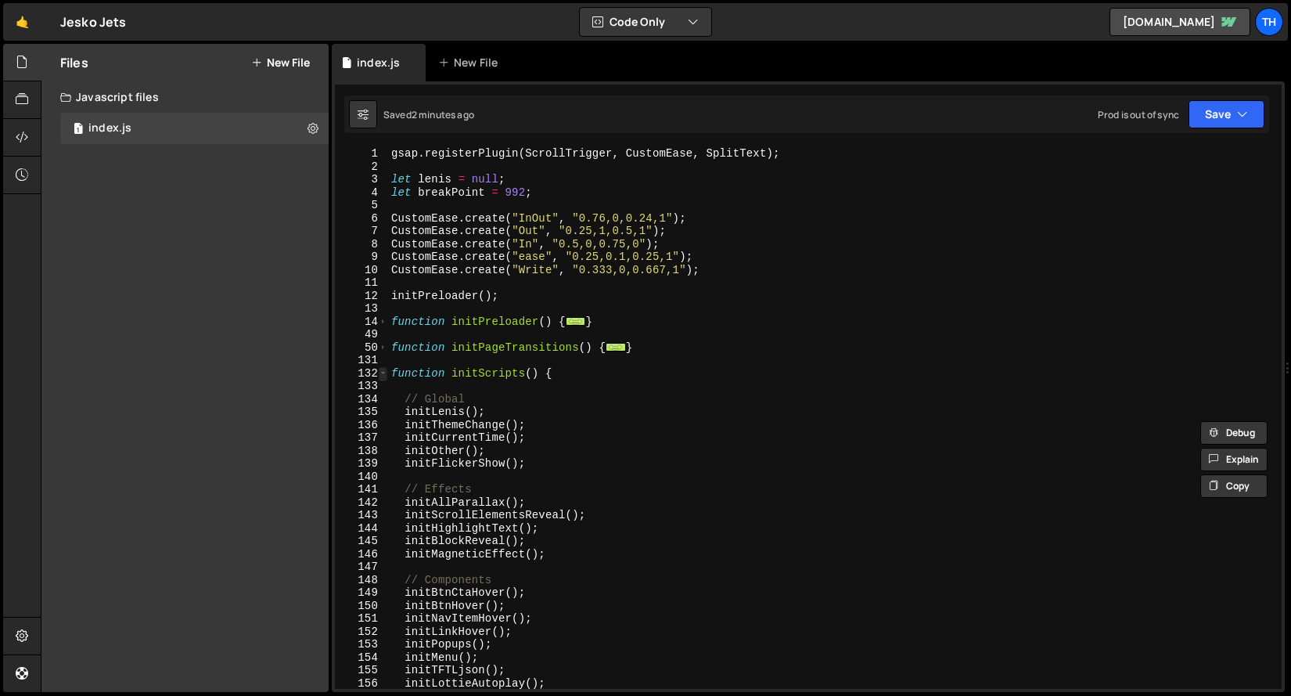
click at [383, 369] on span at bounding box center [383, 373] width 9 height 13
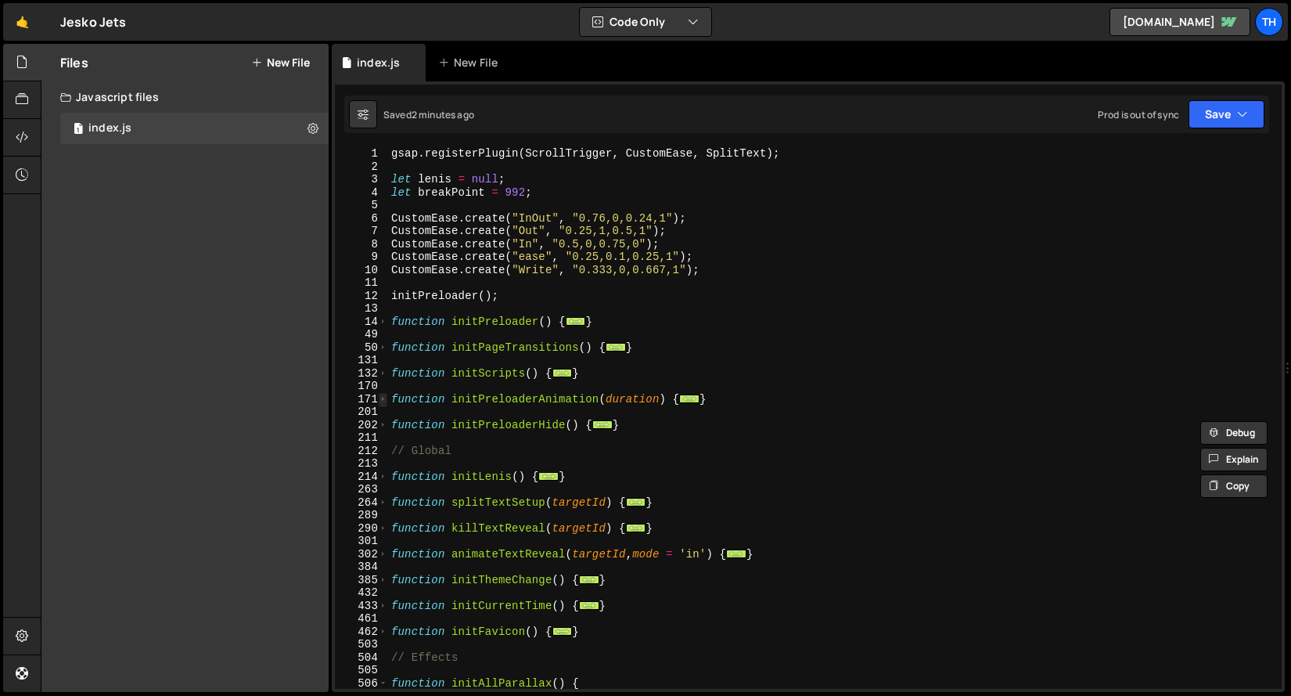
click at [385, 399] on span at bounding box center [383, 399] width 9 height 13
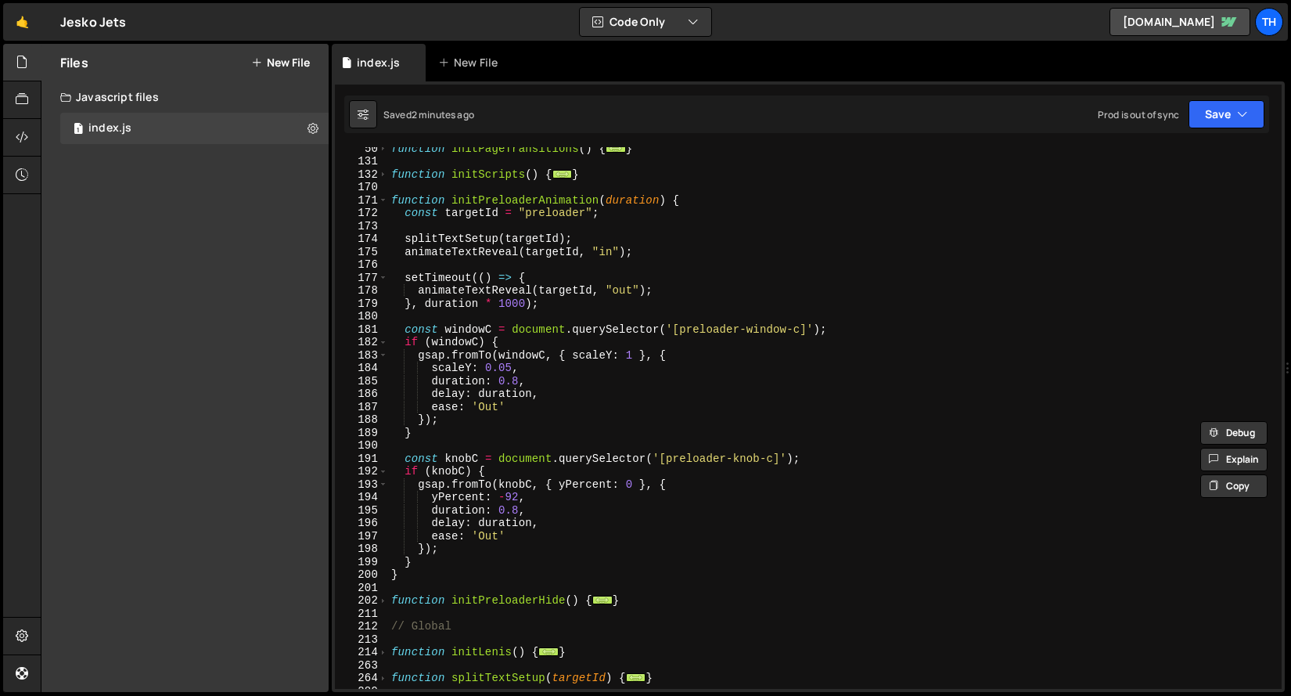
scroll to position [193, 0]
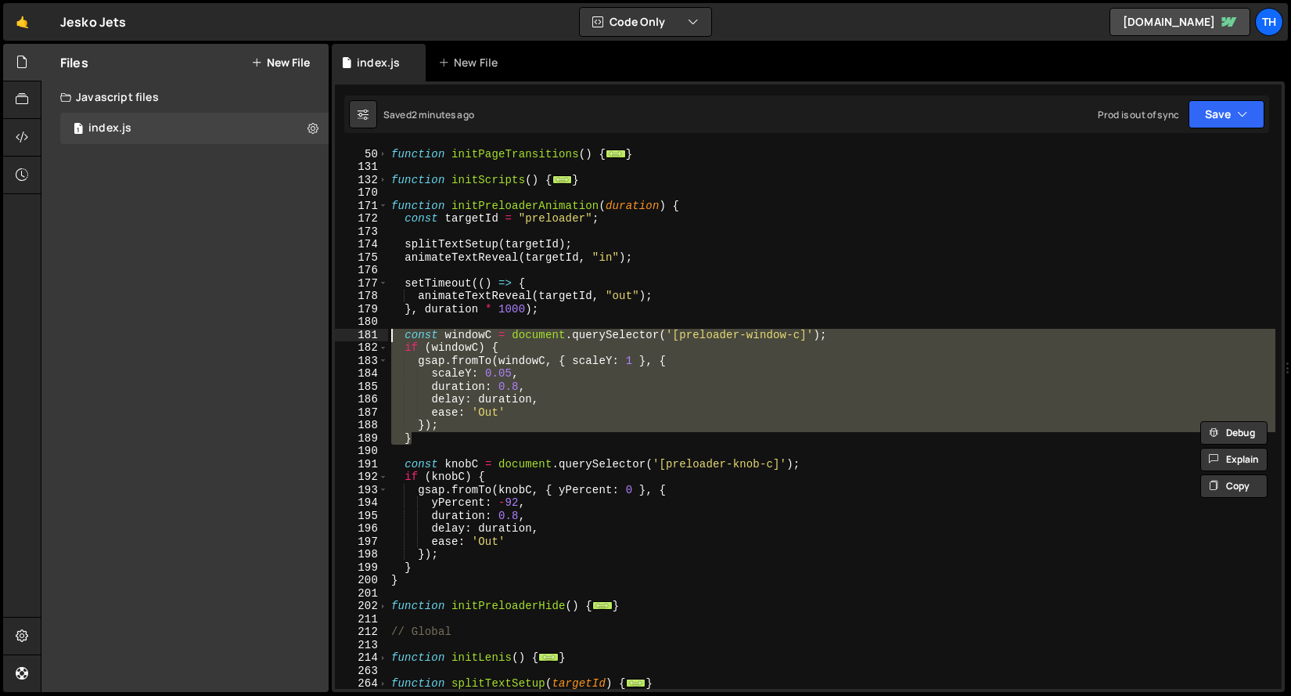
drag, startPoint x: 453, startPoint y: 437, endPoint x: 317, endPoint y: 334, distance: 170.5
click at [317, 334] on div "Files New File Javascript files 1 index.js 0 CSS files Copy share link Edit Fil…" at bounding box center [666, 368] width 1251 height 649
click at [380, 324] on div "180" at bounding box center [361, 321] width 53 height 13
click at [412, 311] on div "function initPageTransitions ( ) { ... } function initScripts ( ) { ... } funct…" at bounding box center [832, 418] width 888 height 567
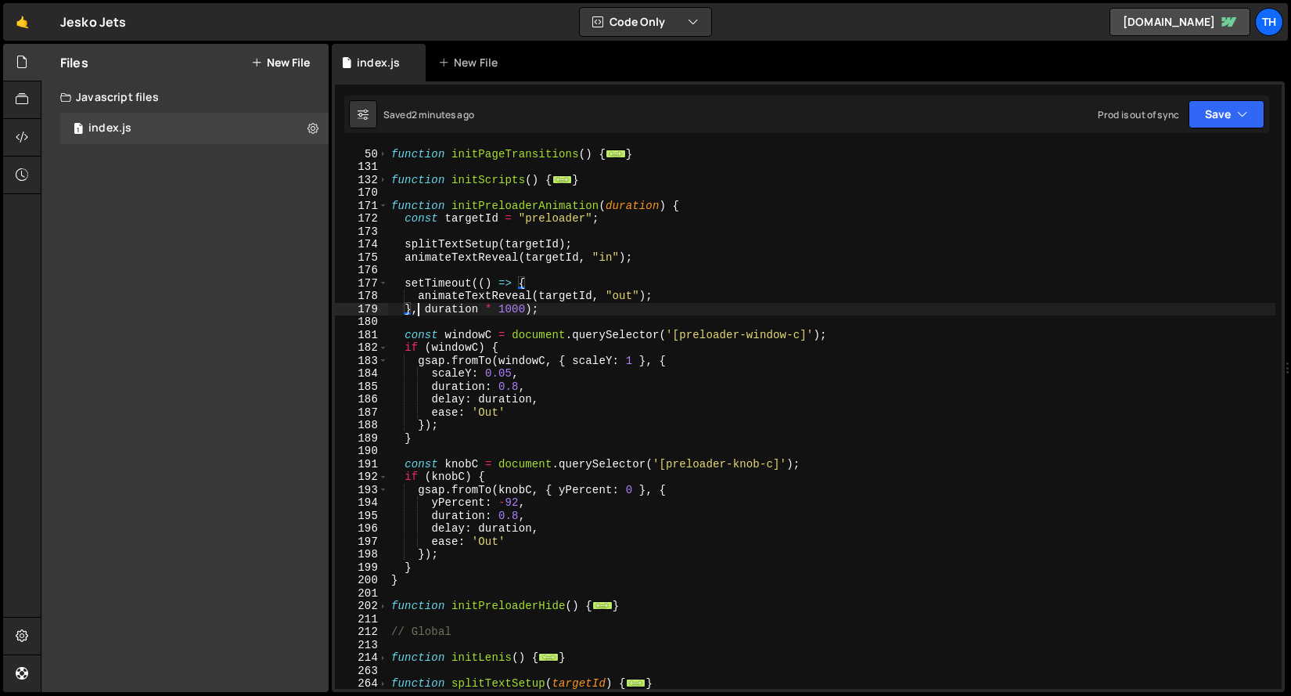
click at [419, 316] on div "function initPageTransitions ( ) { ... } function initScripts ( ) { ... } funct…" at bounding box center [832, 418] width 888 height 567
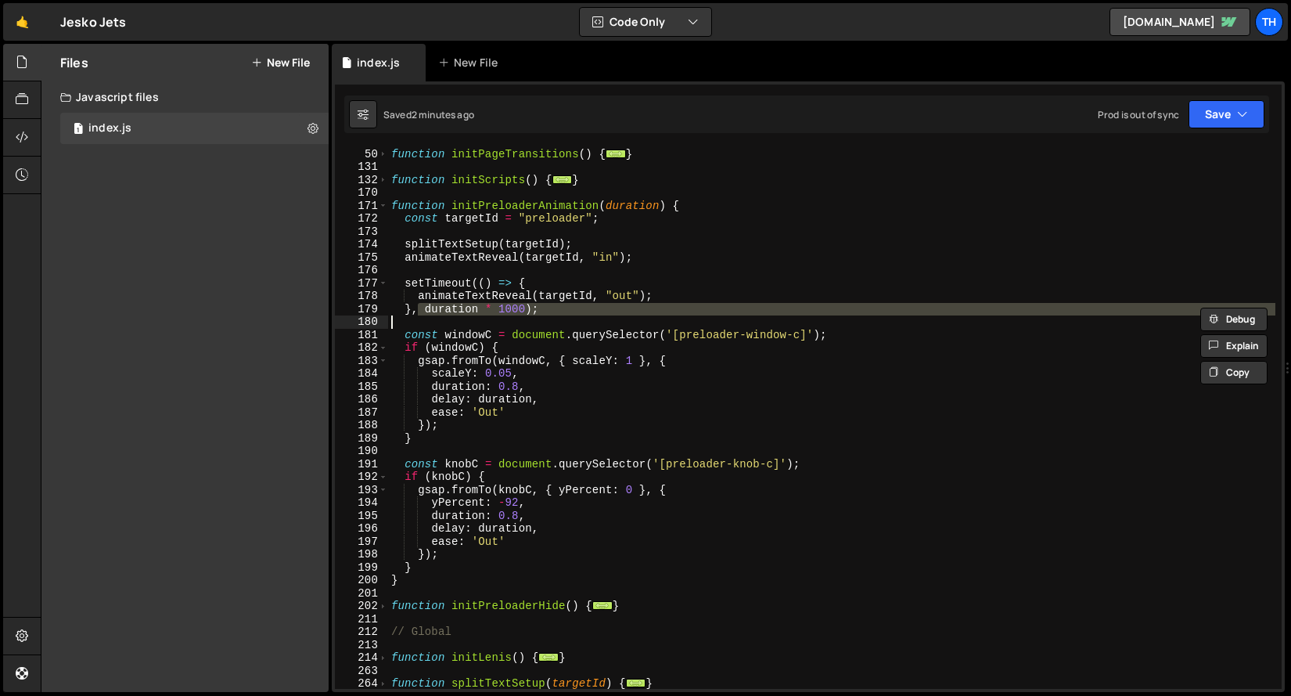
type textarea "const windowC = document.querySelector('[preloader-window-c]');"
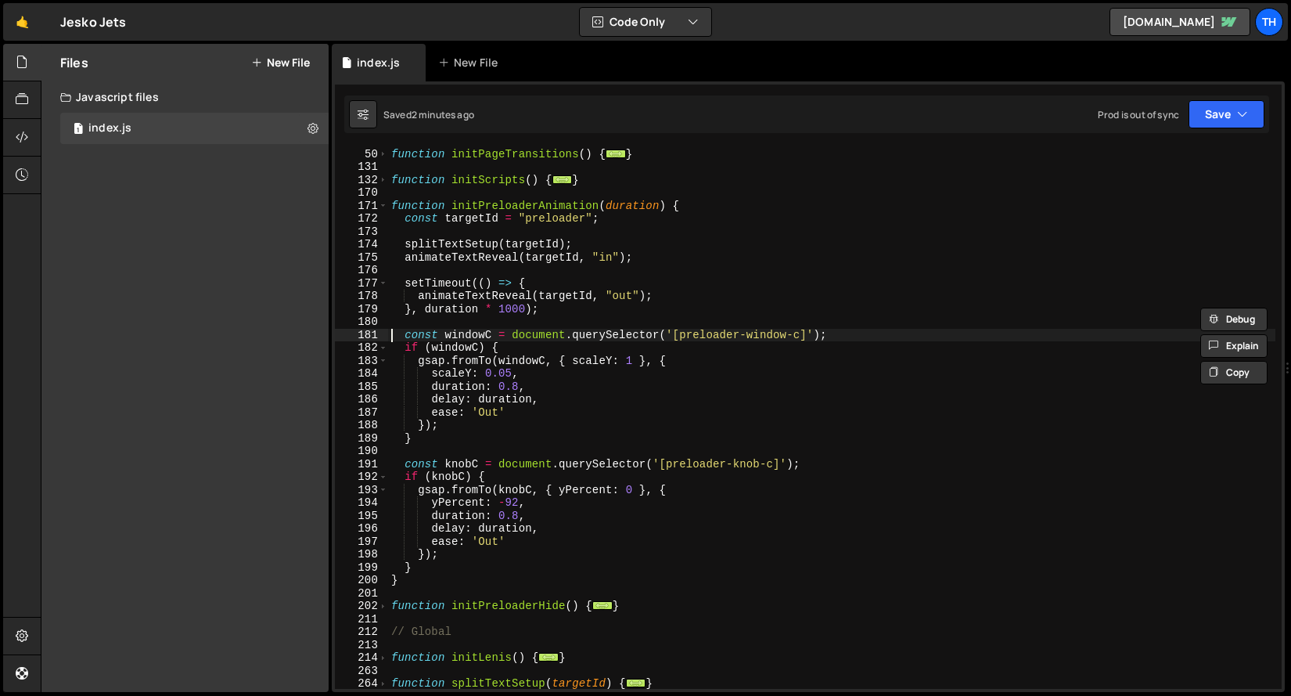
scroll to position [0, 0]
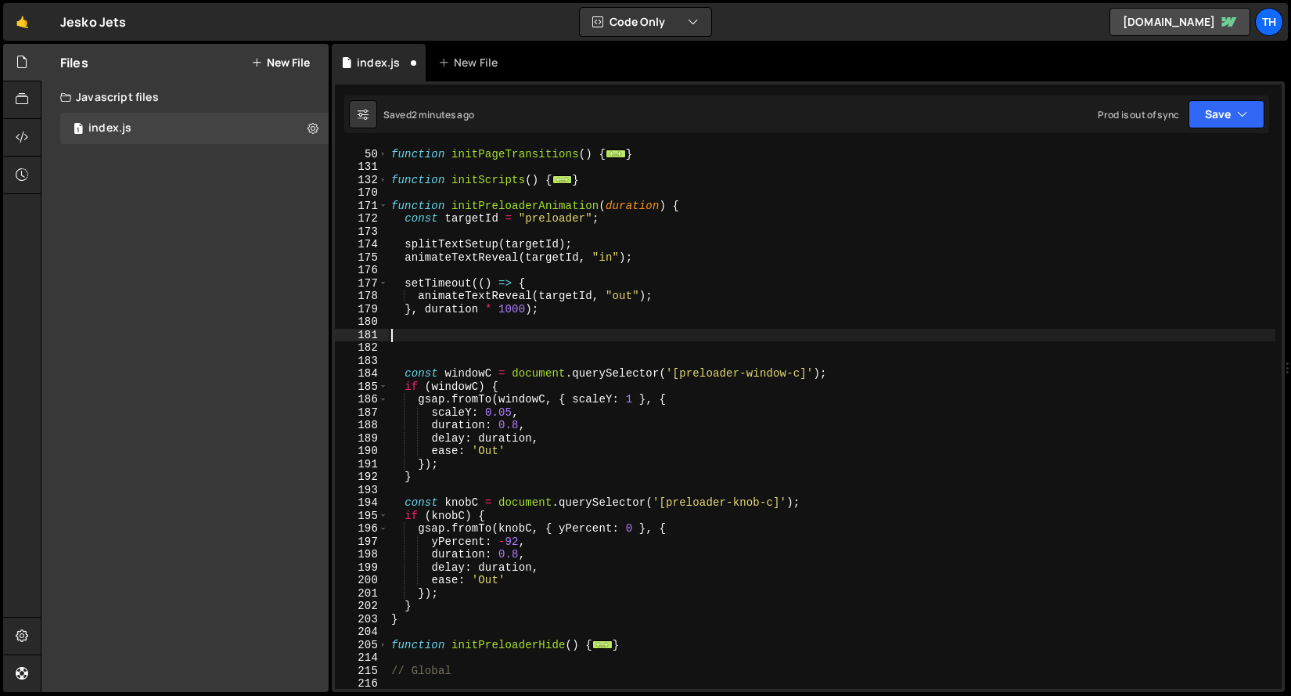
paste textarea "}"
type textarea "}"
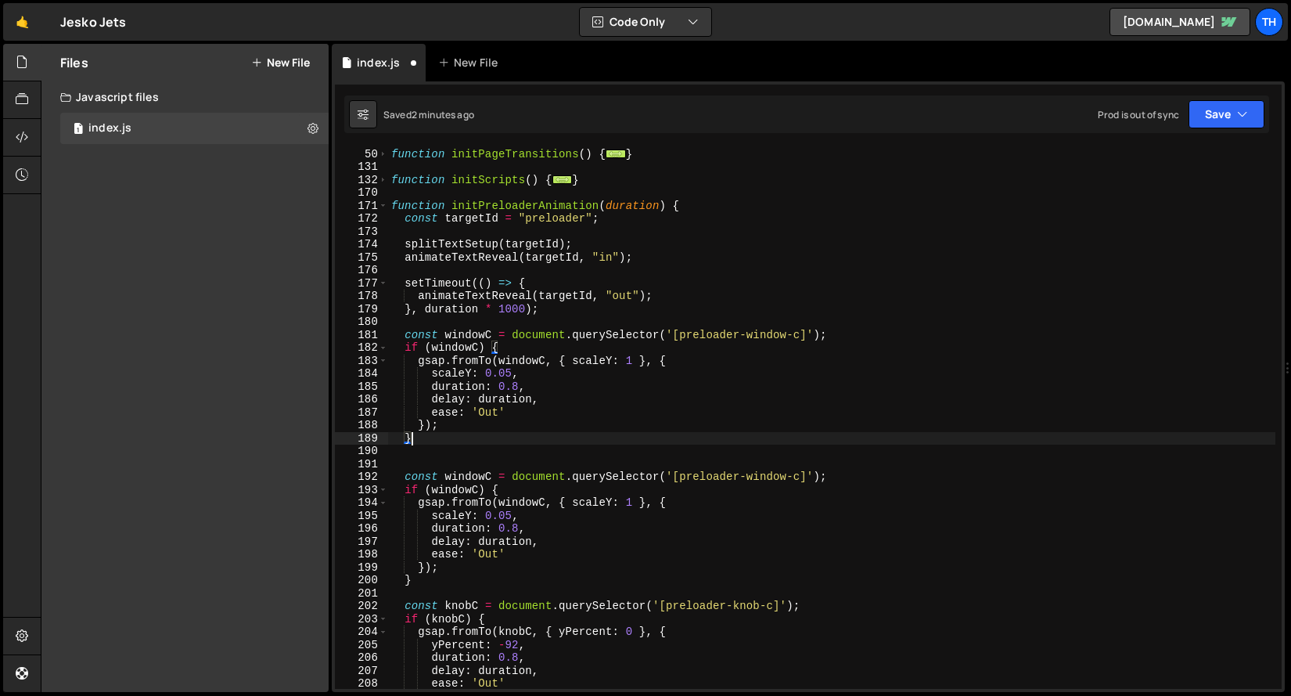
type textarea "}"
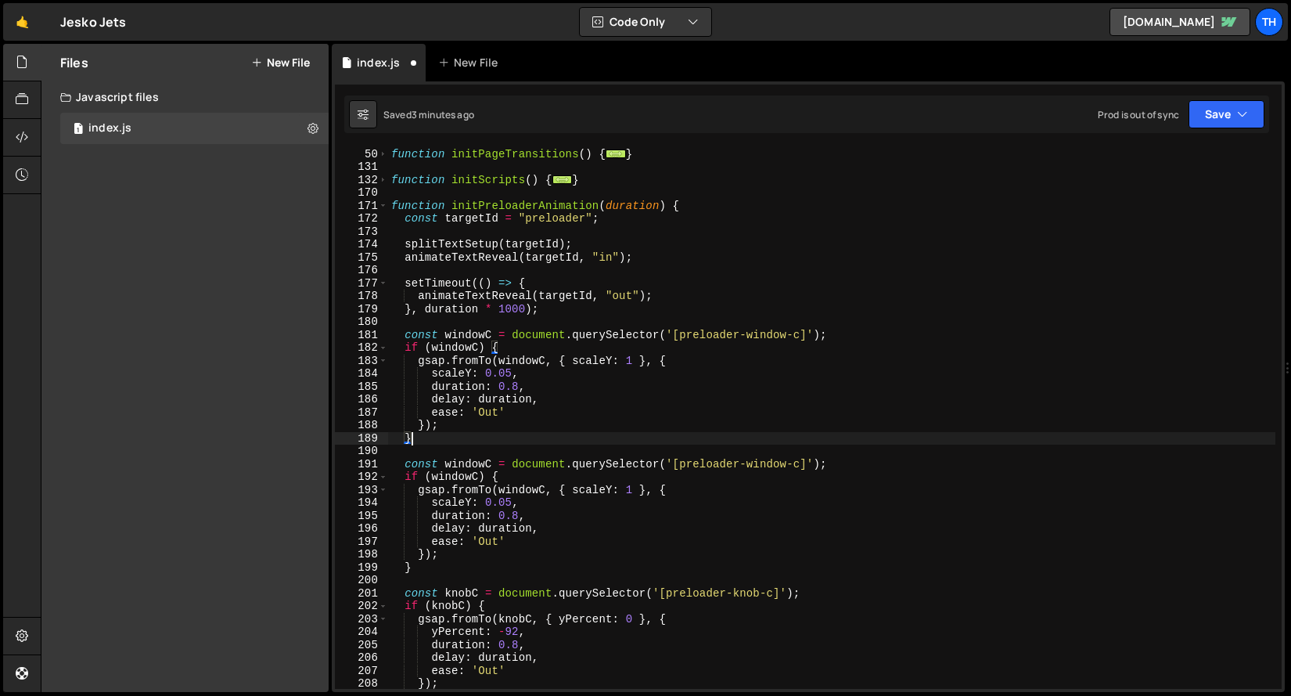
click at [763, 330] on div "function initPageTransitions ( ) { ... } function initScripts ( ) { ... } funct…" at bounding box center [832, 418] width 888 height 567
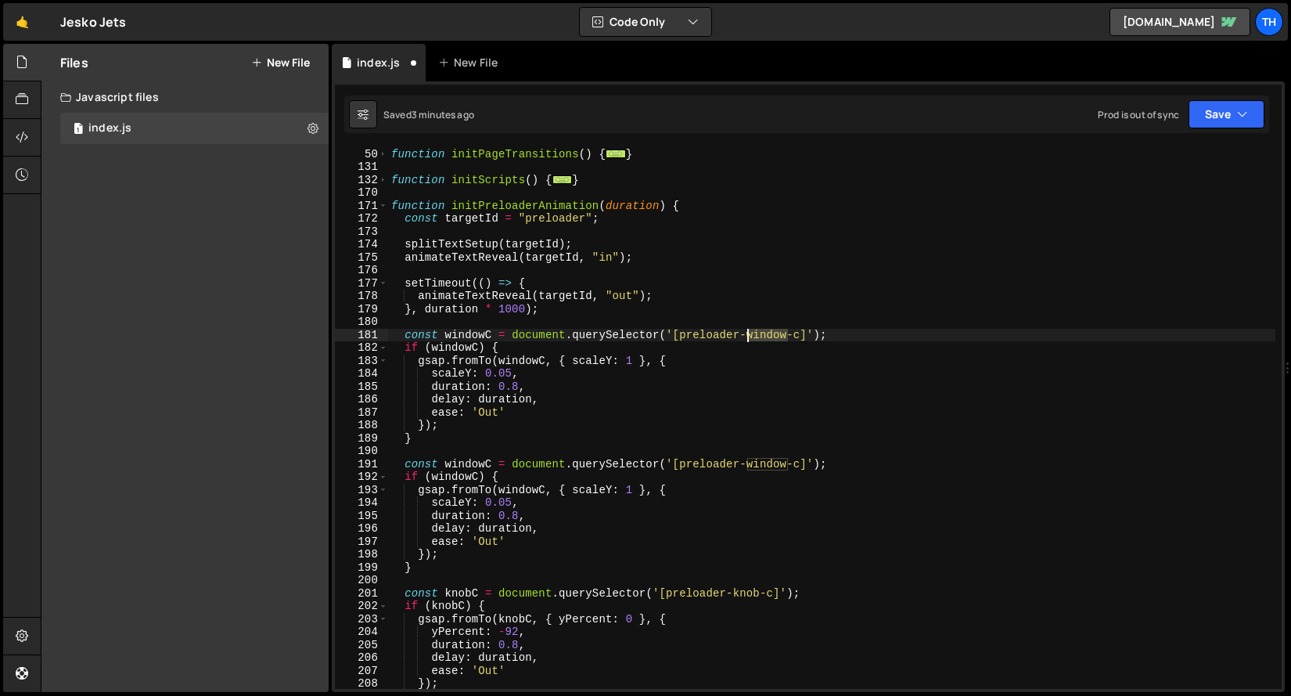
click at [763, 330] on div "function initPageTransitions ( ) { ... } function initScripts ( ) { ... } funct…" at bounding box center [832, 418] width 888 height 567
click at [772, 331] on div "function initPageTransitions ( ) { ... } function initScripts ( ) { ... } funct…" at bounding box center [832, 418] width 888 height 567
click at [477, 339] on div "function initPageTransitions ( ) { ... } function initScripts ( ) { ... } funct…" at bounding box center [832, 418] width 888 height 567
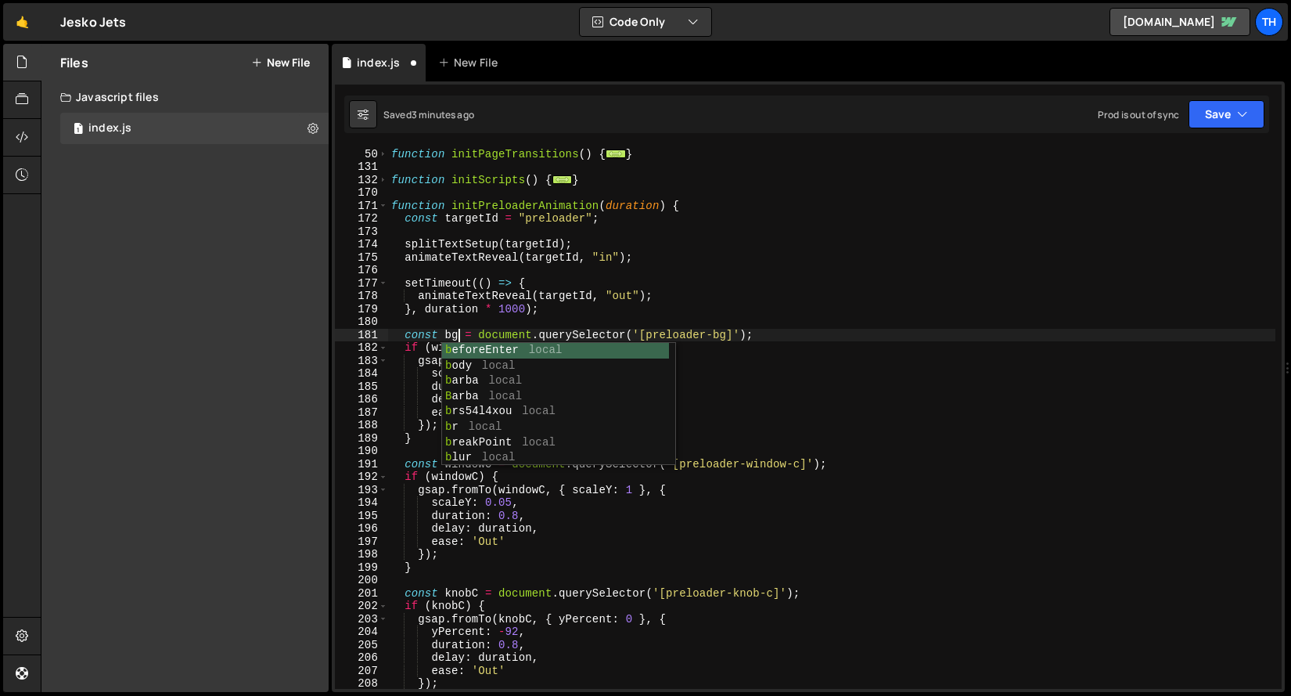
scroll to position [0, 5]
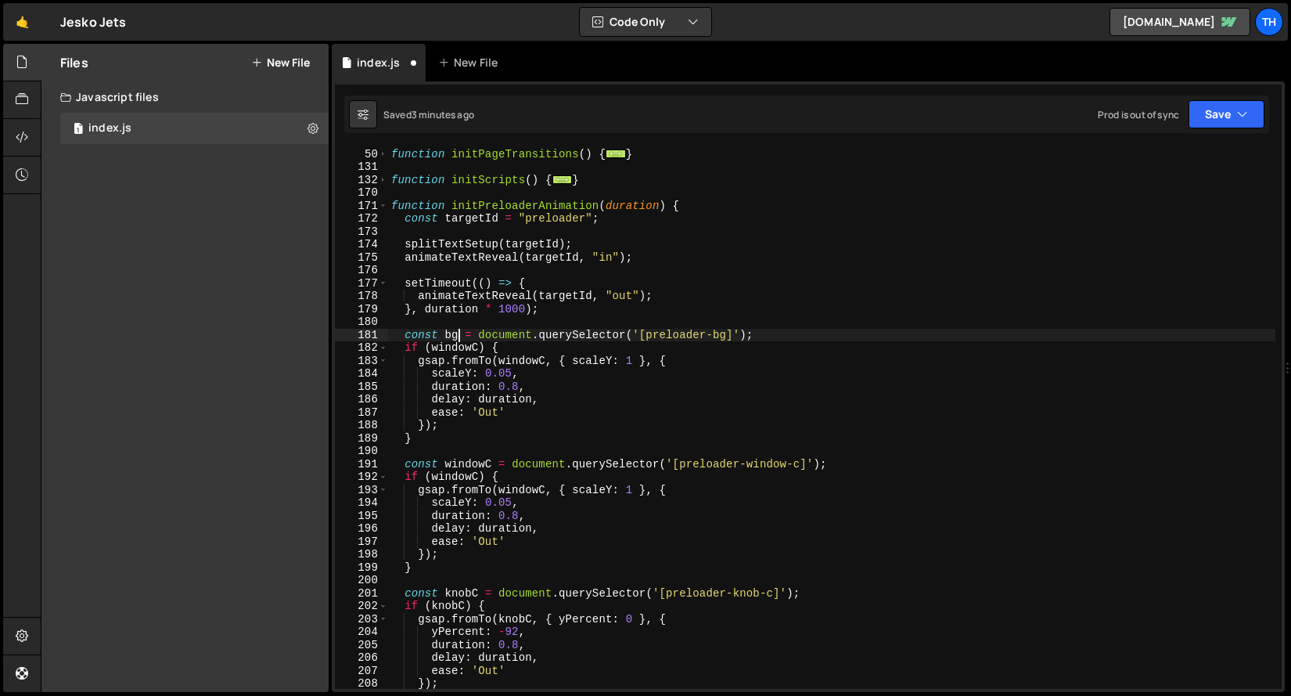
click at [458, 339] on div "function initPageTransitions ( ) { ... } function initScripts ( ) { ... } funct…" at bounding box center [832, 418] width 888 height 567
click at [456, 335] on div "function initPageTransitions ( ) { ... } function initScripts ( ) { ... } funct…" at bounding box center [832, 418] width 888 height 567
click at [451, 345] on div "function initPageTransitions ( ) { ... } function initScripts ( ) { ... } funct…" at bounding box center [832, 418] width 888 height 567
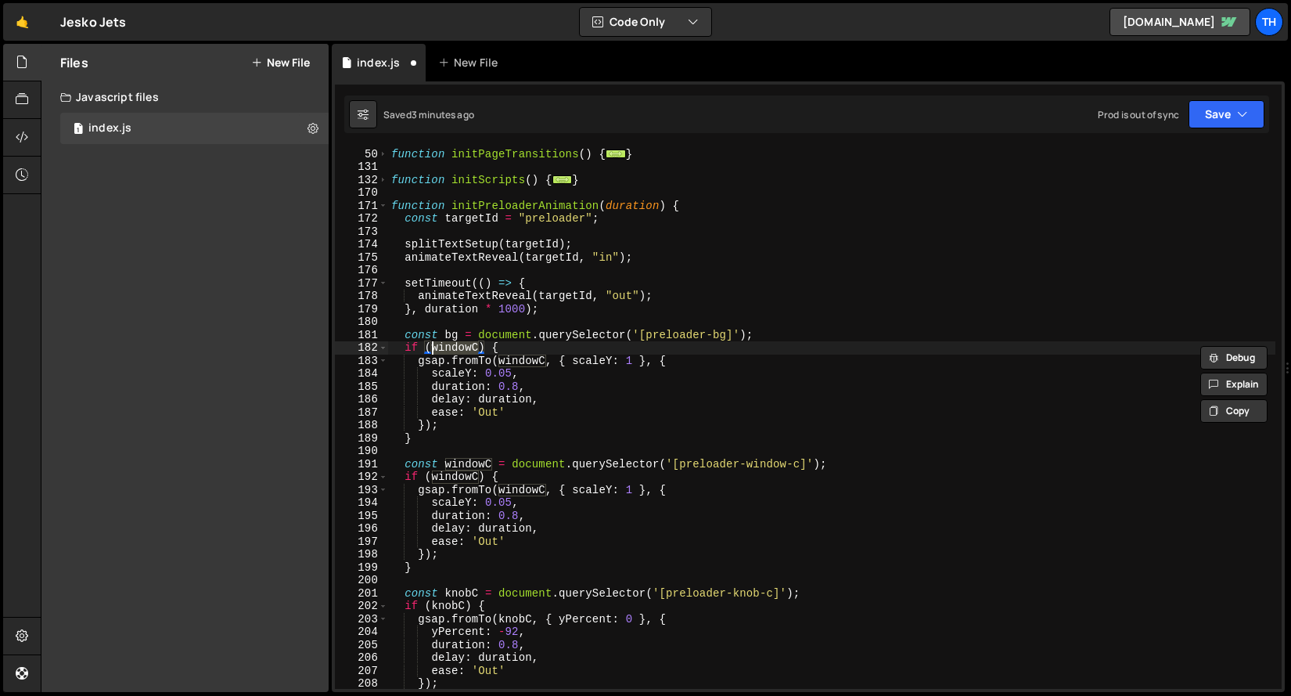
paste textarea "bg"
click at [509, 364] on div "function initPageTransitions ( ) { ... } function initScripts ( ) { ... } funct…" at bounding box center [832, 418] width 888 height 567
paste textarea "bg"
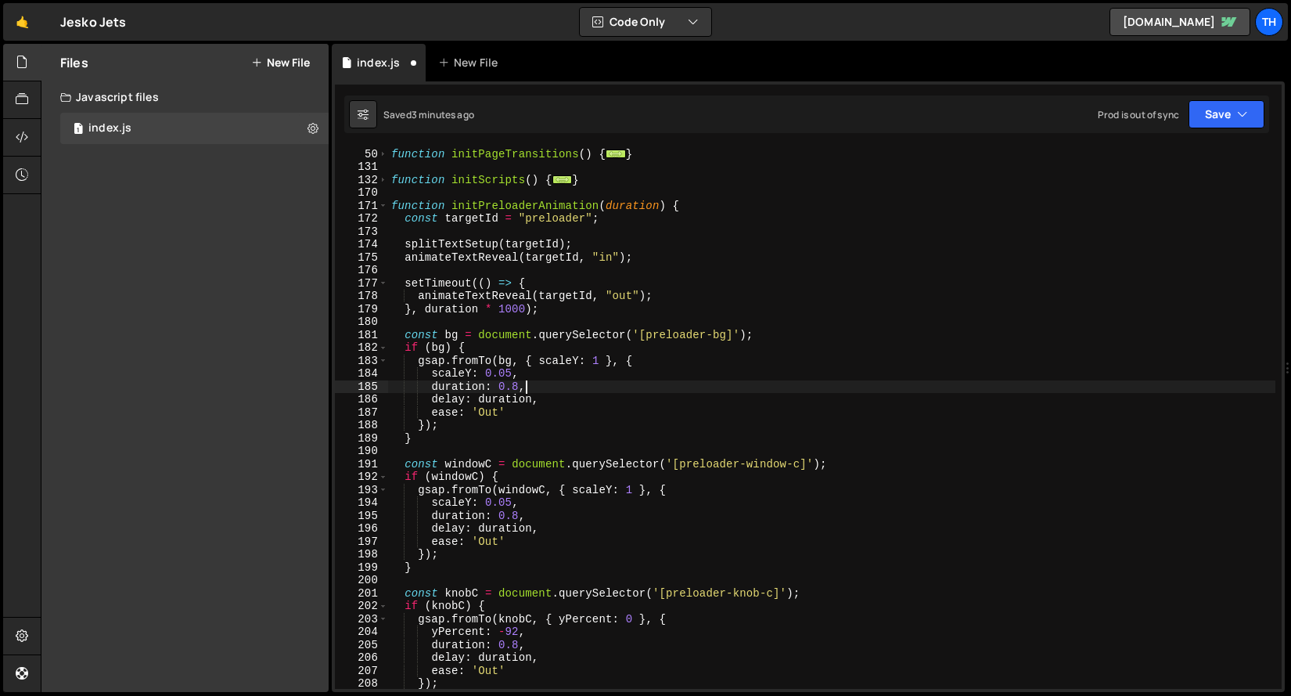
click at [621, 387] on div "function initPageTransitions ( ) { ... } function initScripts ( ) { ... } funct…" at bounding box center [832, 418] width 888 height 567
click at [565, 361] on div "function initPageTransitions ( ) { ... } function initScripts ( ) { ... } funct…" at bounding box center [832, 418] width 888 height 567
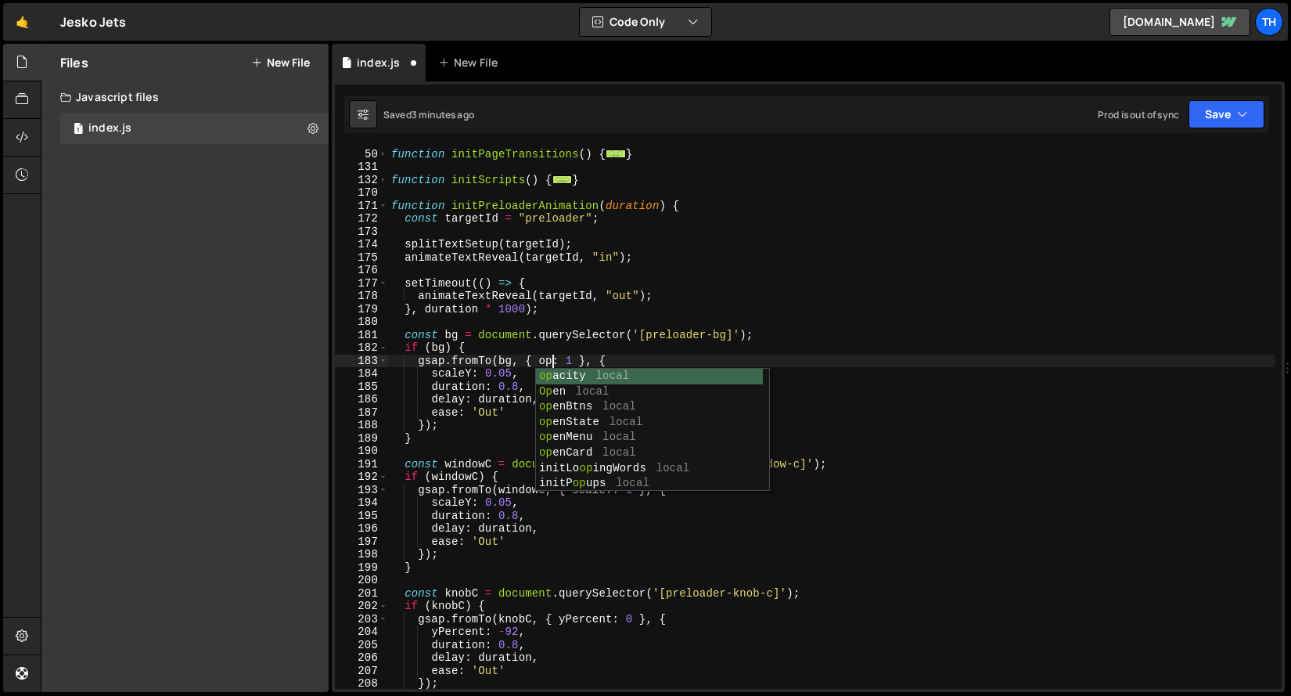
scroll to position [0, 11]
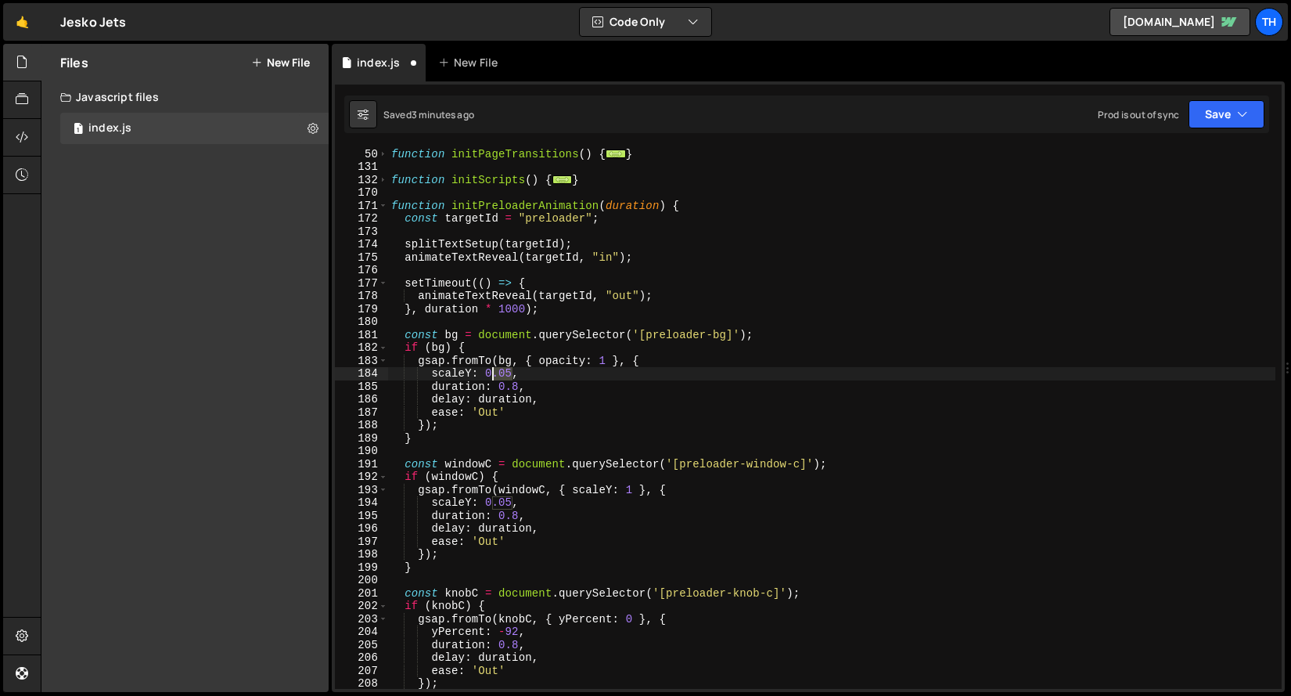
drag, startPoint x: 509, startPoint y: 375, endPoint x: 491, endPoint y: 376, distance: 18.1
click at [491, 376] on div "function initPageTransitions ( ) { ... } function initScripts ( ) { ... } funct…" at bounding box center [832, 418] width 888 height 567
click at [531, 401] on div "function initPageTransitions ( ) { ... } function initScripts ( ) { ... } funct…" at bounding box center [832, 418] width 888 height 567
drag, startPoint x: 564, startPoint y: 401, endPoint x: 480, endPoint y: 401, distance: 84.5
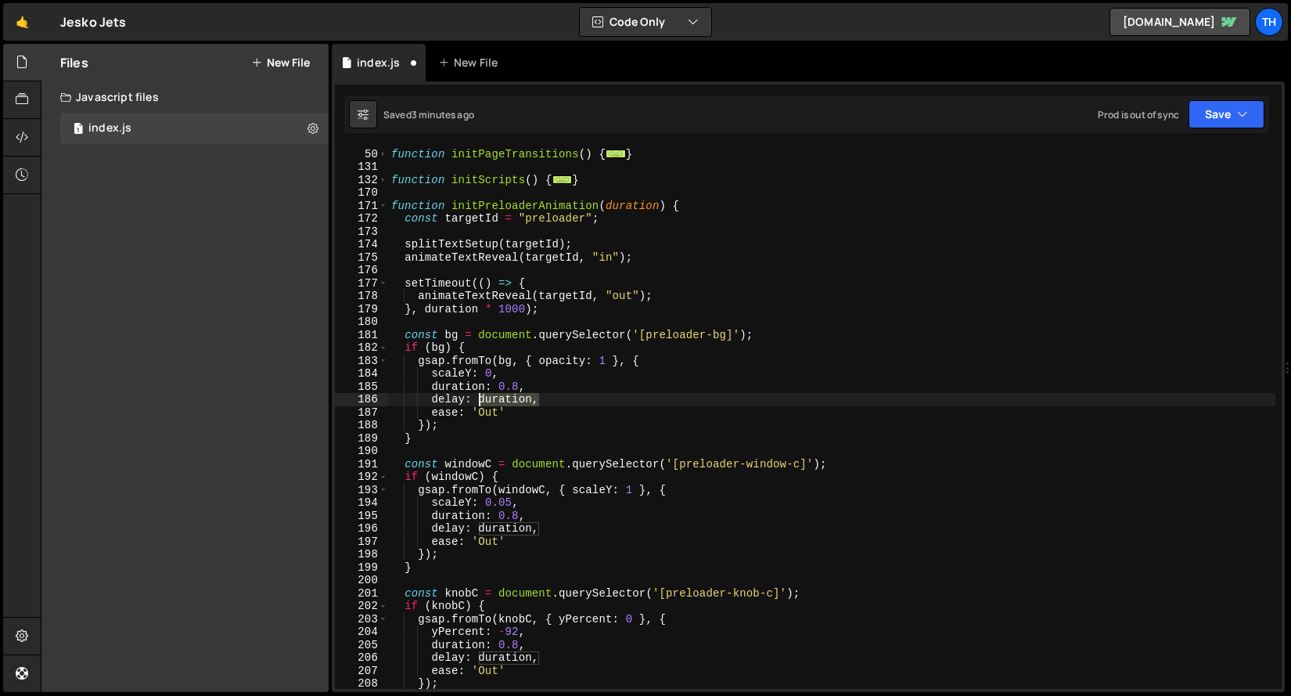
click at [480, 401] on div "function initPageTransitions ( ) { ... } function initScripts ( ) { ... } funct…" at bounding box center [832, 418] width 888 height 567
click at [452, 408] on div "function initPageTransitions ( ) { ... } function initScripts ( ) { ... } funct…" at bounding box center [832, 418] width 888 height 567
click at [533, 399] on div "function initPageTransitions ( ) { ... } function initScripts ( ) { ... } funct…" at bounding box center [832, 418] width 888 height 567
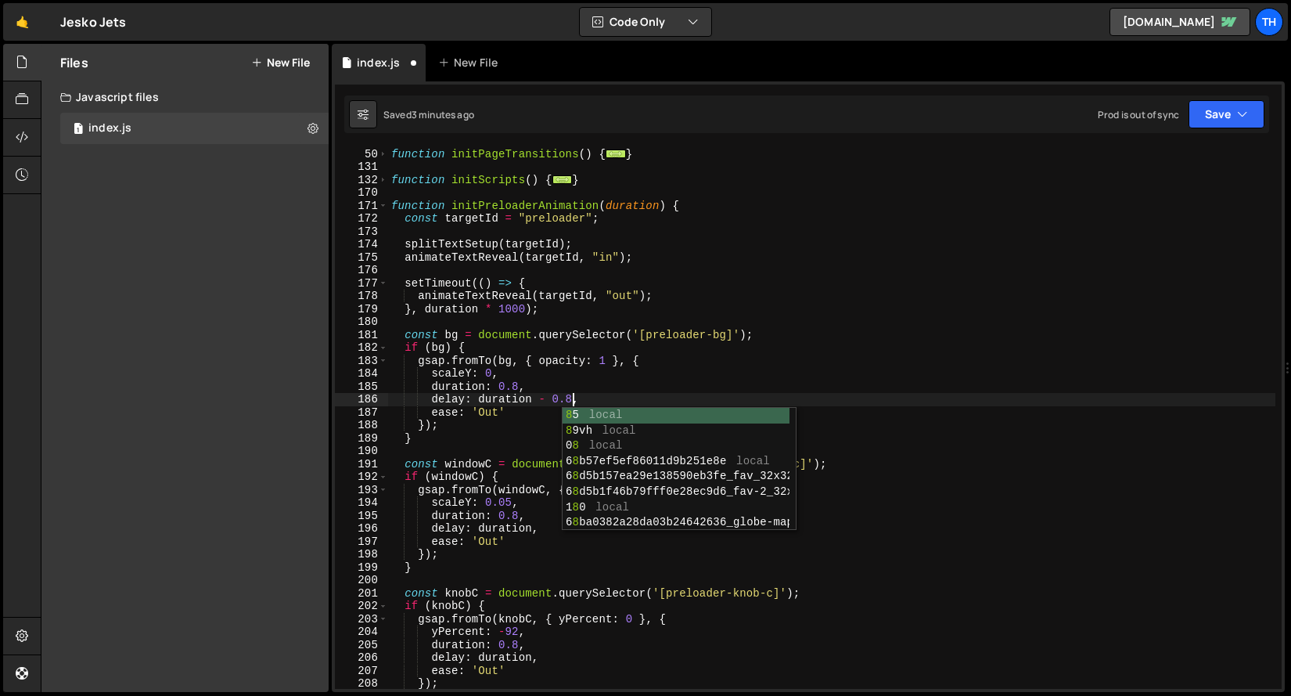
click at [402, 394] on div "function initPageTransitions ( ) { ... } function initScripts ( ) { ... } funct…" at bounding box center [832, 418] width 888 height 567
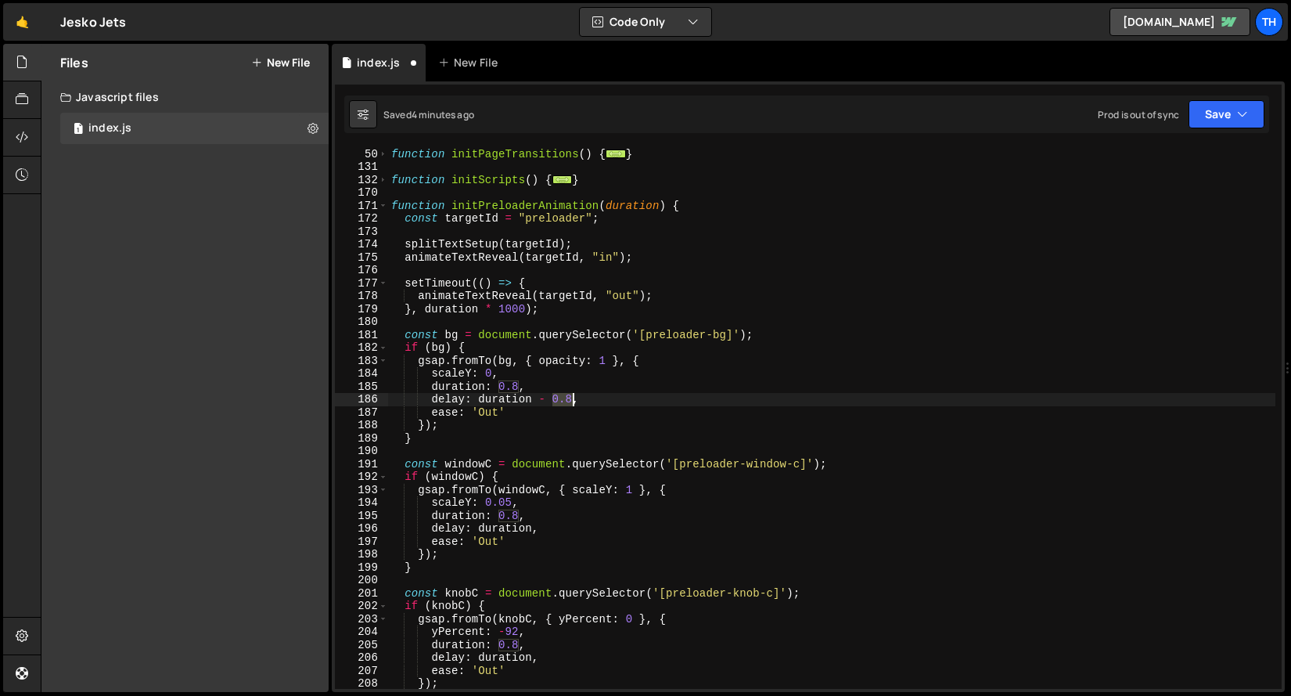
drag, startPoint x: 553, startPoint y: 398, endPoint x: 574, endPoint y: 398, distance: 21.1
click at [574, 398] on div "function initPageTransitions ( ) { ... } function initScripts ( ) { ... } funct…" at bounding box center [832, 418] width 888 height 567
click at [573, 398] on div "function initPageTransitions ( ) { ... } function initScripts ( ) { ... } funct…" at bounding box center [832, 418] width 888 height 567
click at [549, 394] on div "function initPageTransitions ( ) { ... } function initScripts ( ) { ... } funct…" at bounding box center [832, 418] width 888 height 567
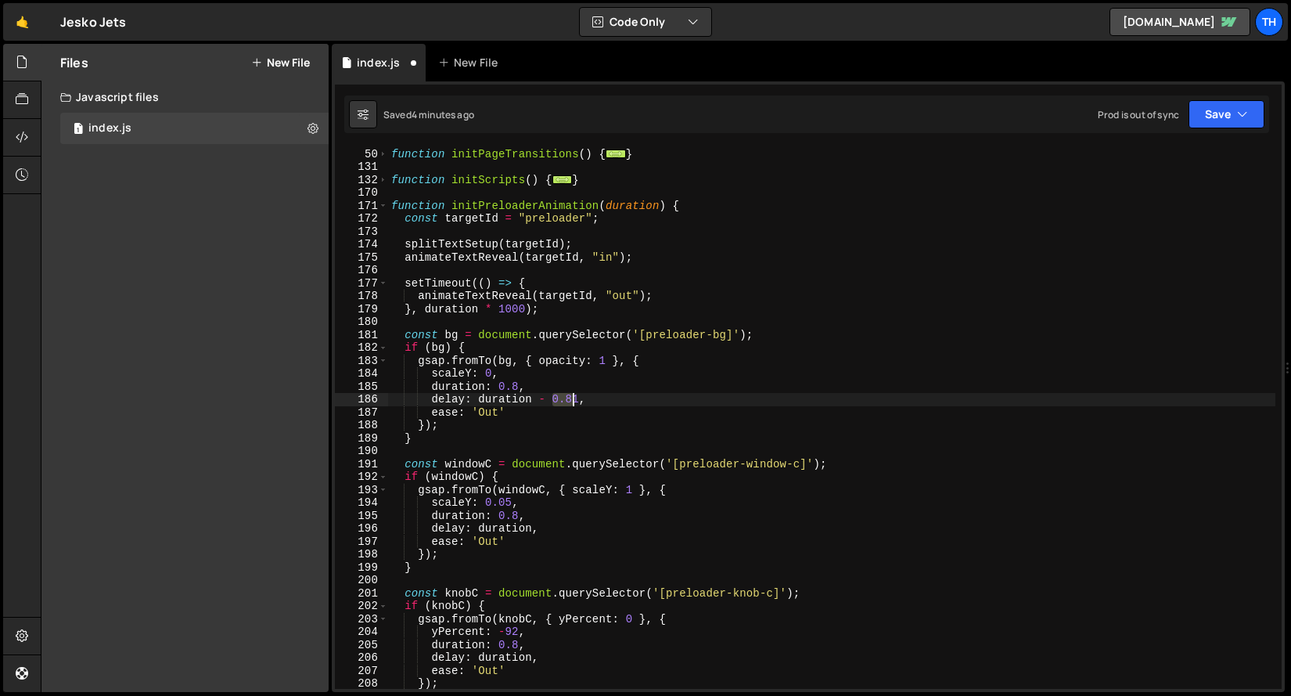
drag, startPoint x: 550, startPoint y: 399, endPoint x: 578, endPoint y: 398, distance: 27.4
click at [578, 398] on div "function initPageTransitions ( ) { ... } function initScripts ( ) { ... } funct…" at bounding box center [832, 418] width 888 height 567
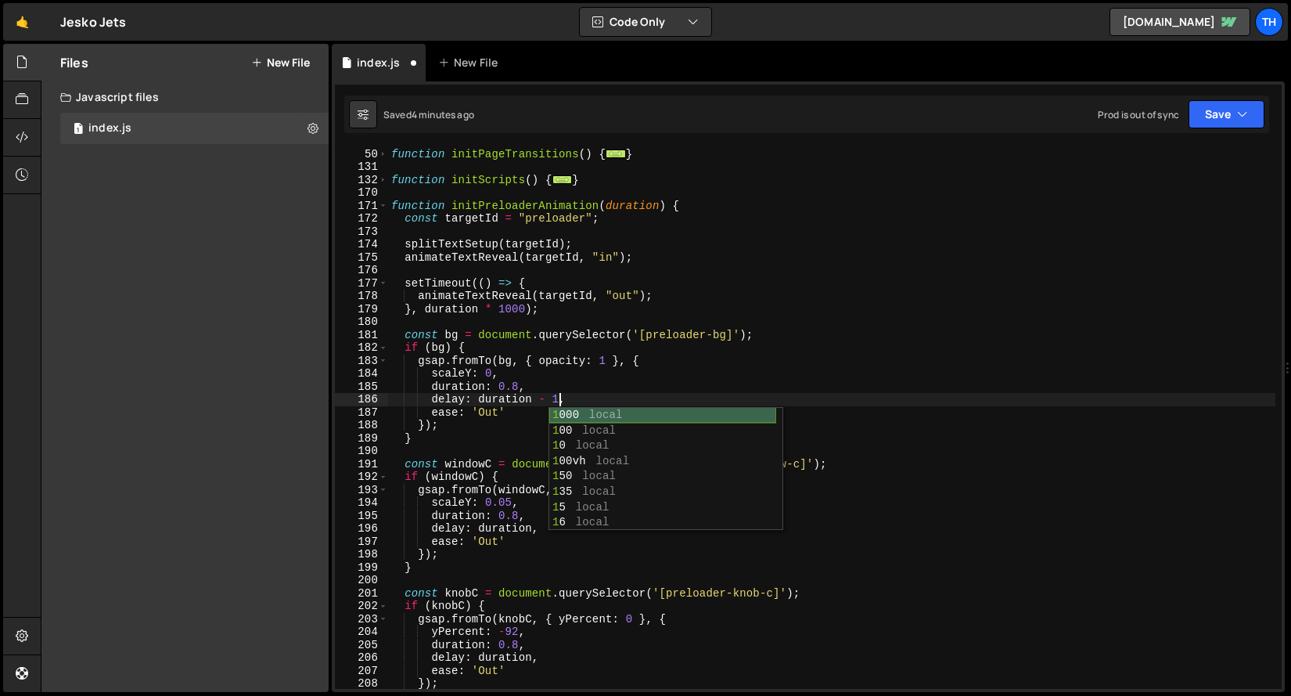
scroll to position [0, 11]
click at [1234, 131] on div "Saved 4 minutes ago Prod is out of sync Upgrade to Edit Save Save to Staging S …" at bounding box center [806, 114] width 925 height 38
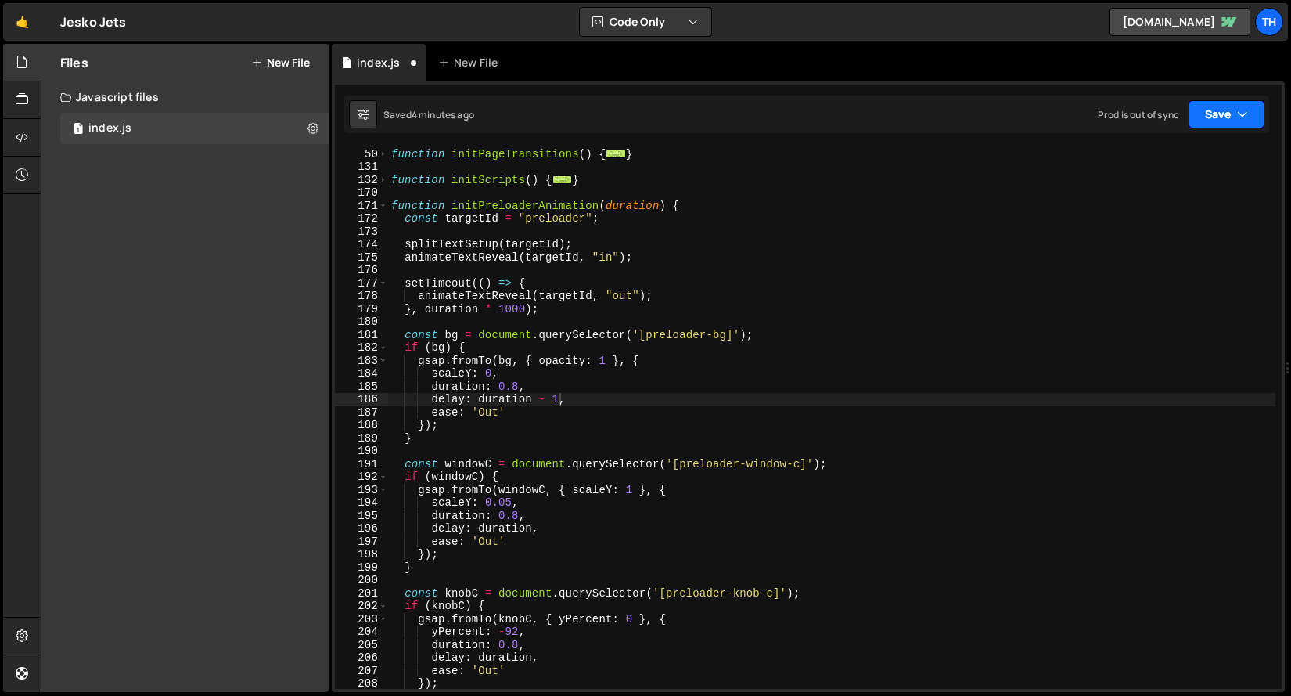
click at [1233, 123] on button "Save" at bounding box center [1227, 114] width 76 height 28
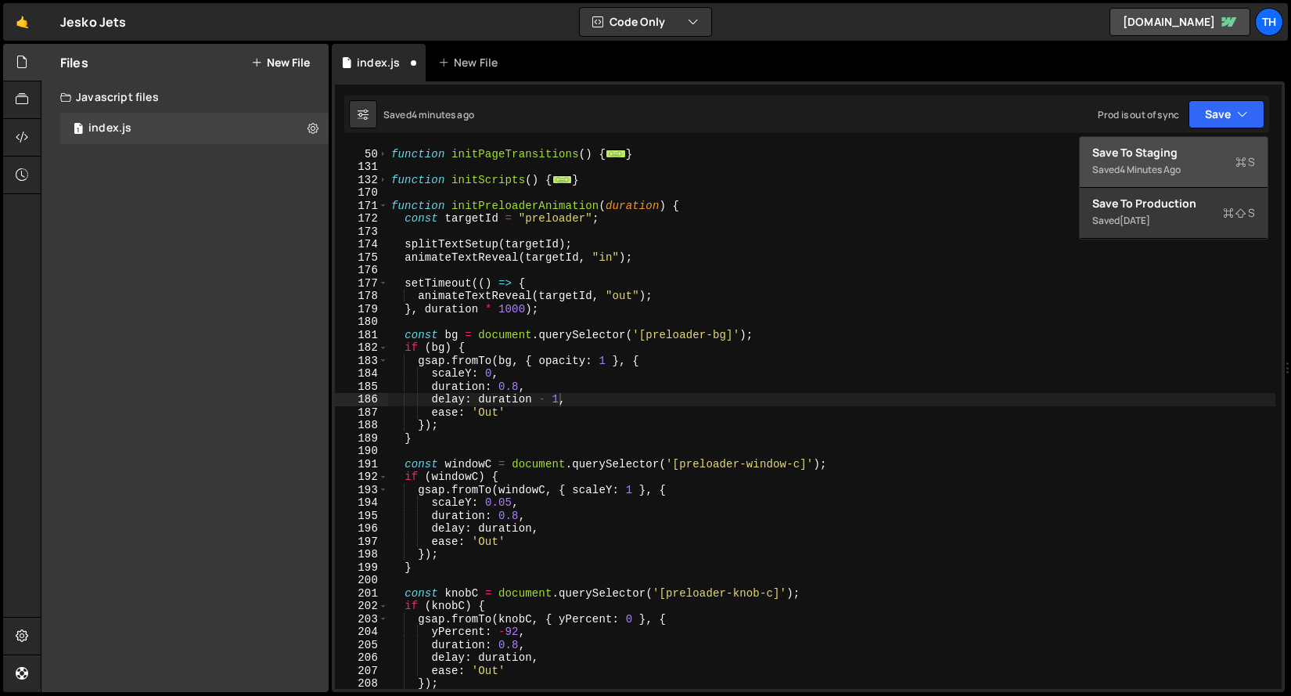
click at [1221, 148] on div "Save to Staging S" at bounding box center [1174, 153] width 163 height 16
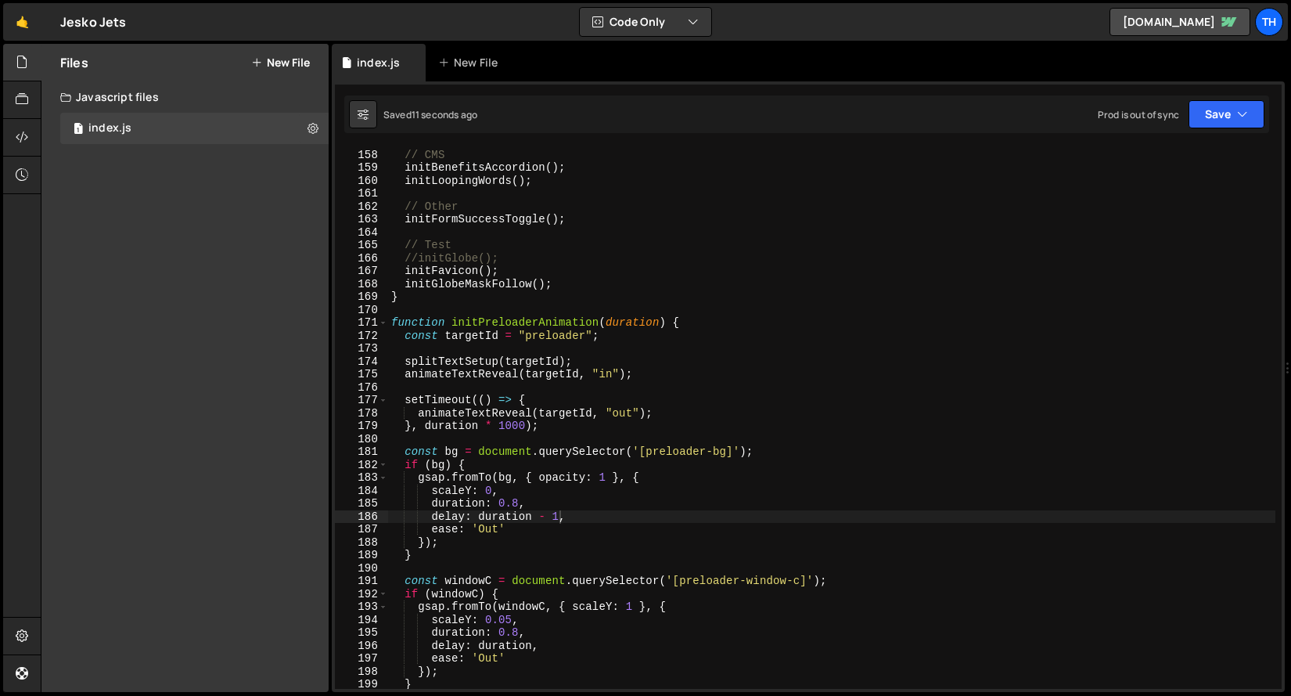
scroll to position [2004, 0]
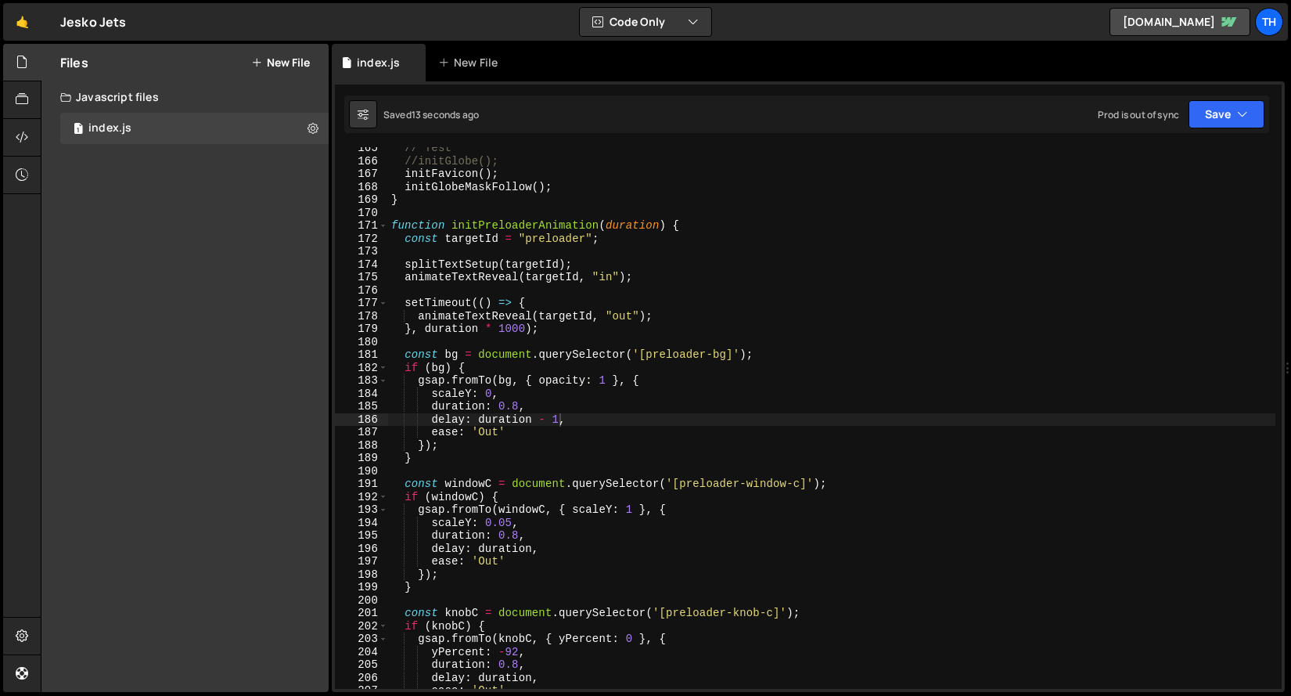
click at [554, 383] on div "// Test //initGlobe(); initFavicon ( ) ; initGlobeMaskFollow ( ) ; } function i…" at bounding box center [832, 425] width 888 height 567
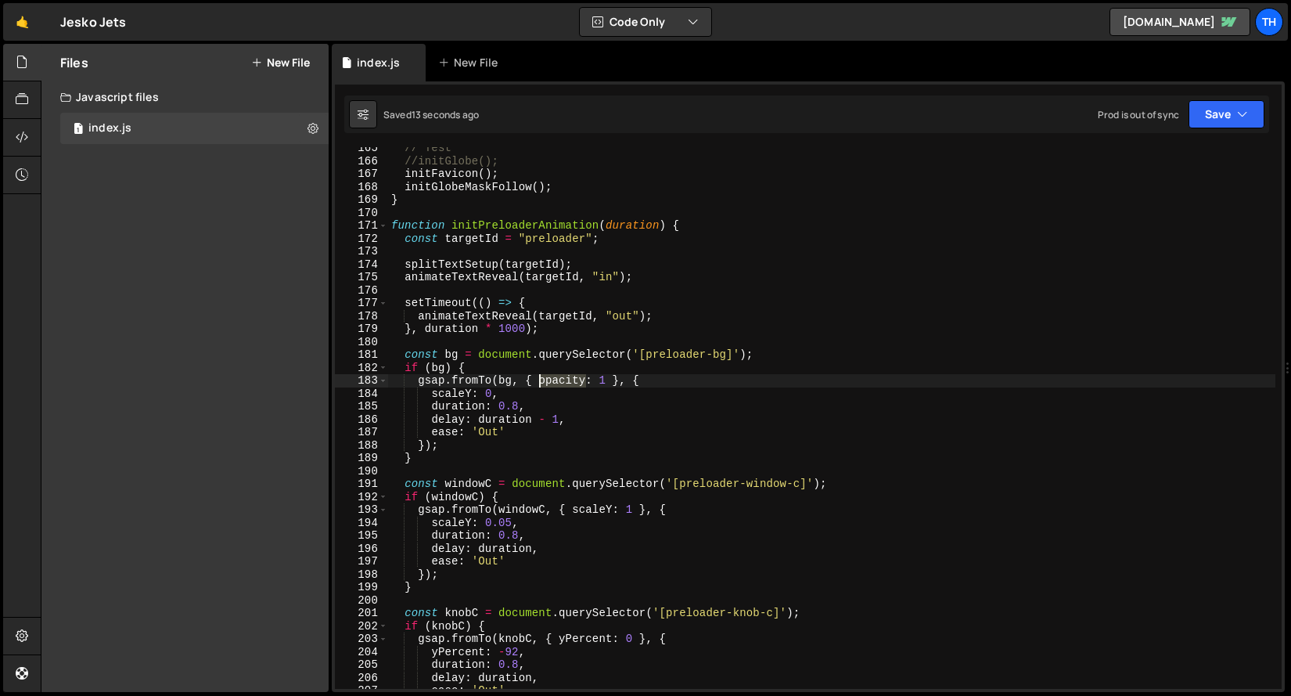
click at [554, 383] on div "// Test //initGlobe(); initFavicon ( ) ; initGlobeMaskFollow ( ) ; } function i…" at bounding box center [832, 425] width 888 height 567
click at [445, 395] on div "// Test //initGlobe(); initFavicon ( ) ; initGlobeMaskFollow ( ) ; } function i…" at bounding box center [832, 425] width 888 height 567
paste textarea "opacity"
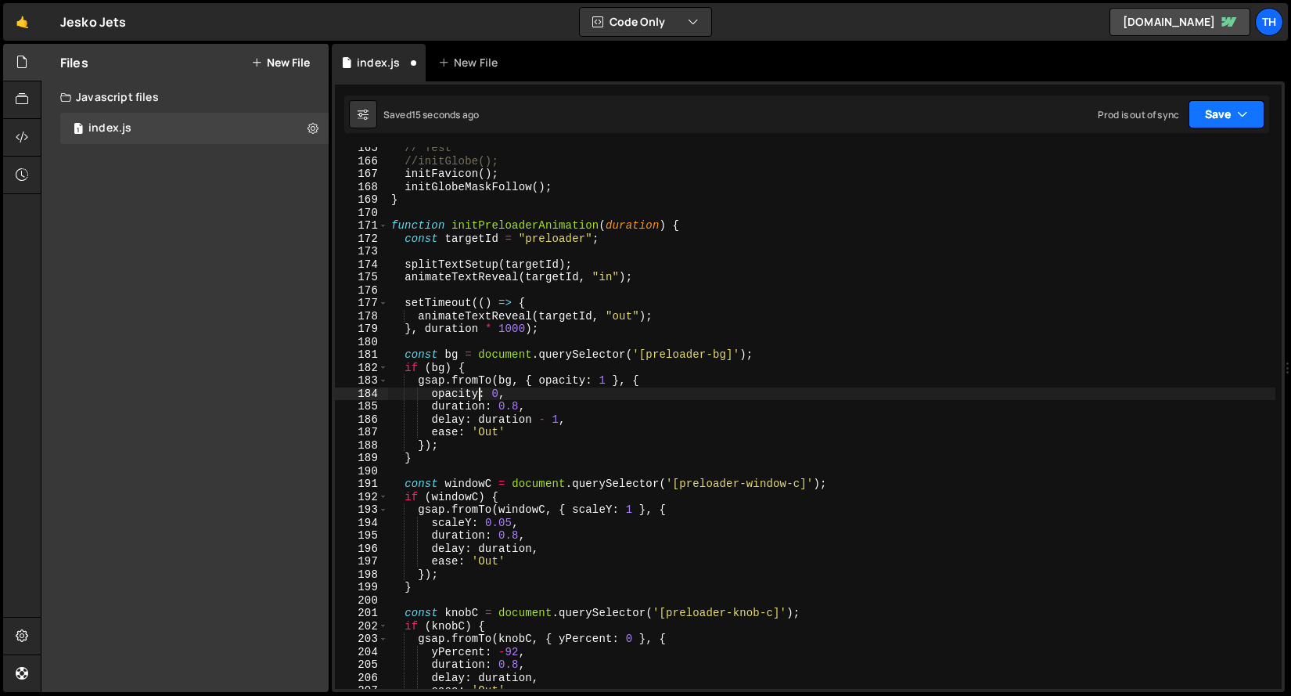
click at [1197, 110] on button "Save" at bounding box center [1227, 114] width 76 height 28
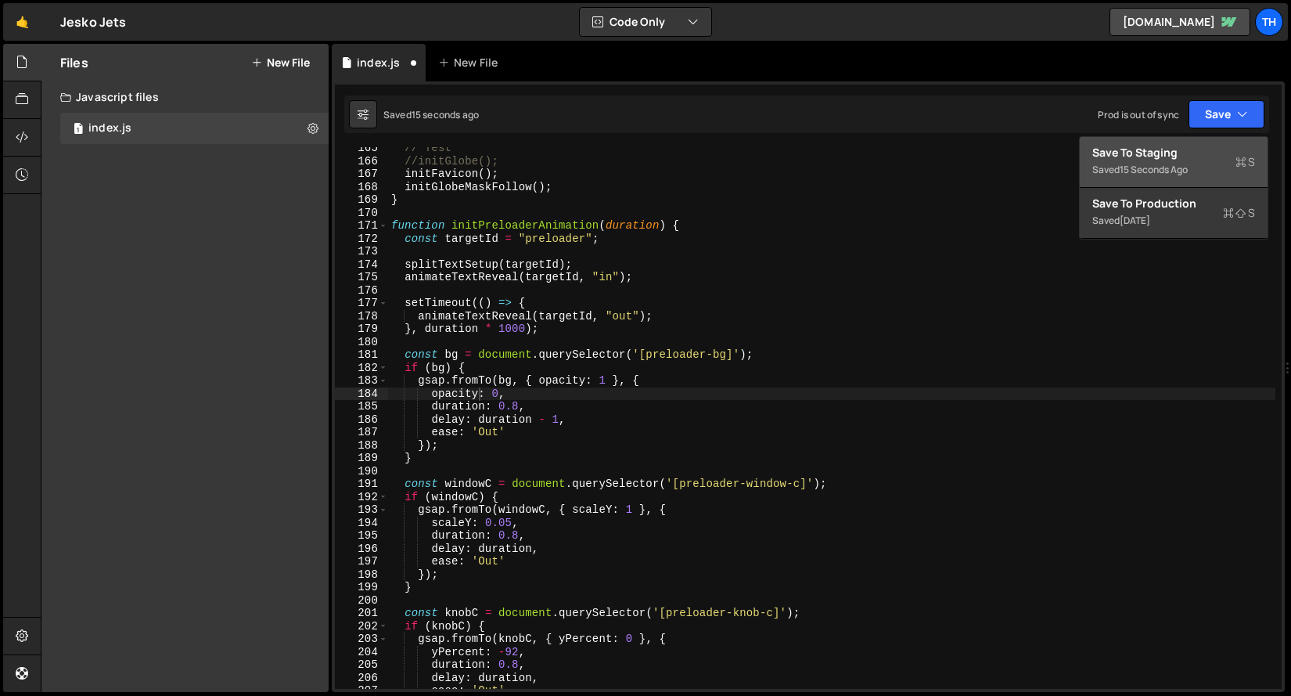
click at [1191, 143] on button "Save to Staging S Saved 15 seconds ago" at bounding box center [1174, 162] width 188 height 51
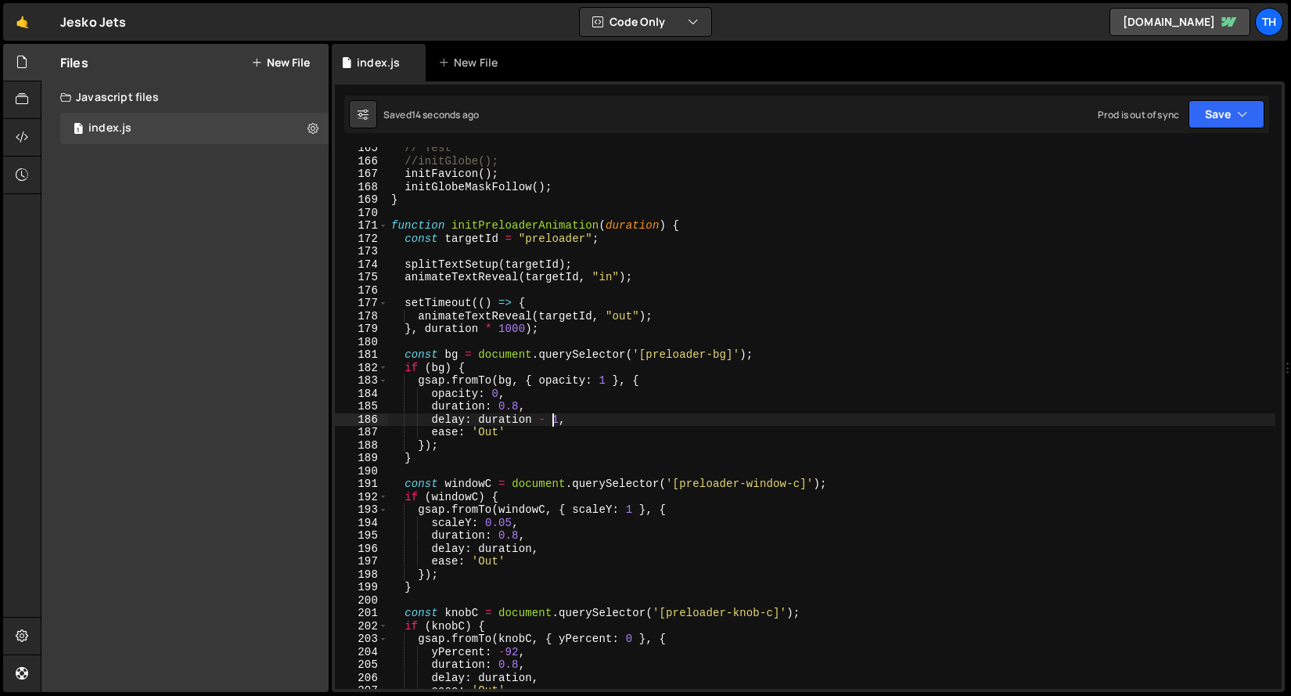
click at [560, 422] on div "// Test //initGlobe(); initFavicon ( ) ; initGlobeMaskFollow ( ) ; } function i…" at bounding box center [832, 425] width 888 height 567
type textarea "delay: duration - 0.4,"
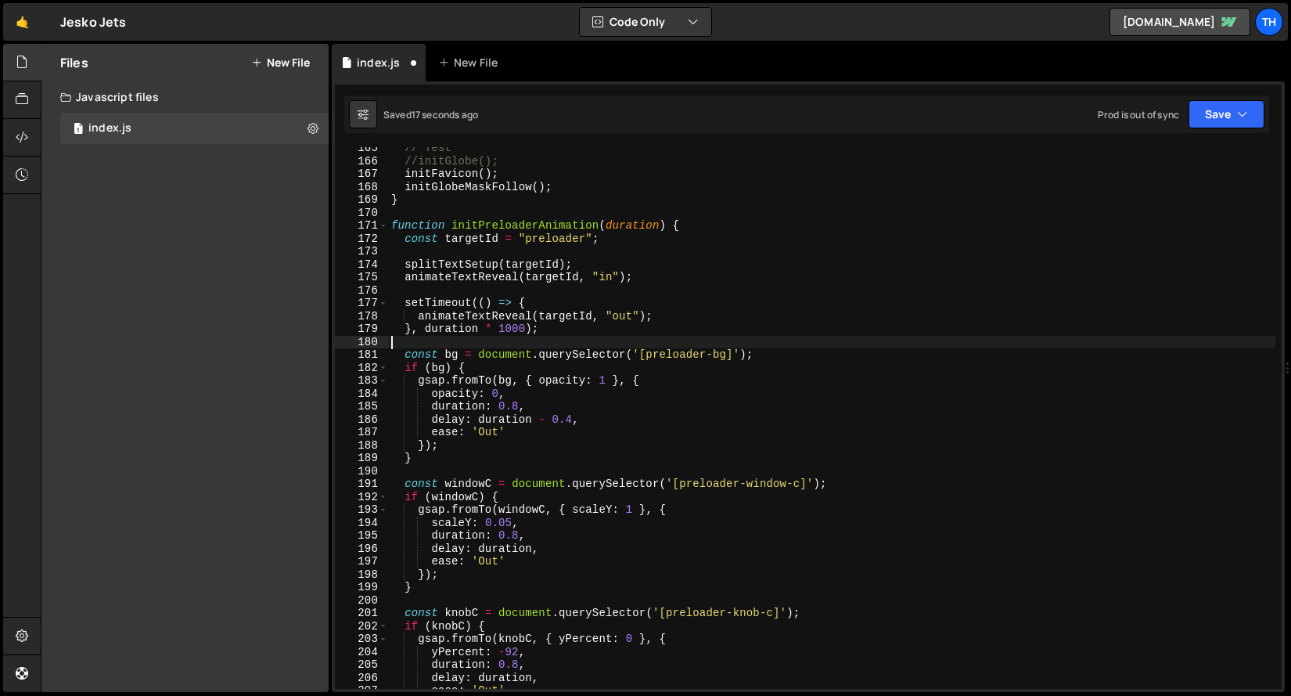
click at [650, 345] on div "// Test //initGlobe(); initFavicon ( ) ; initGlobeMaskFollow ( ) ; } function i…" at bounding box center [832, 425] width 888 height 567
click at [1210, 126] on button "Save" at bounding box center [1227, 114] width 76 height 28
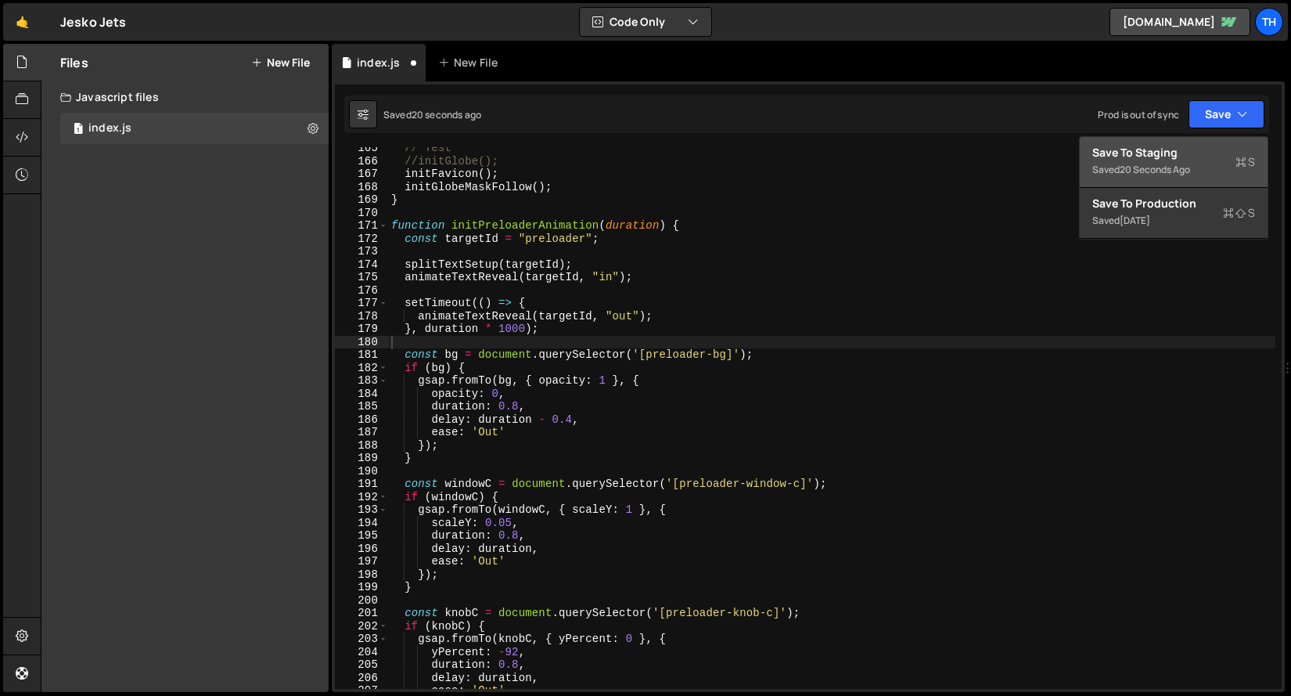
click at [1166, 162] on div "Saved 20 seconds ago" at bounding box center [1174, 169] width 163 height 19
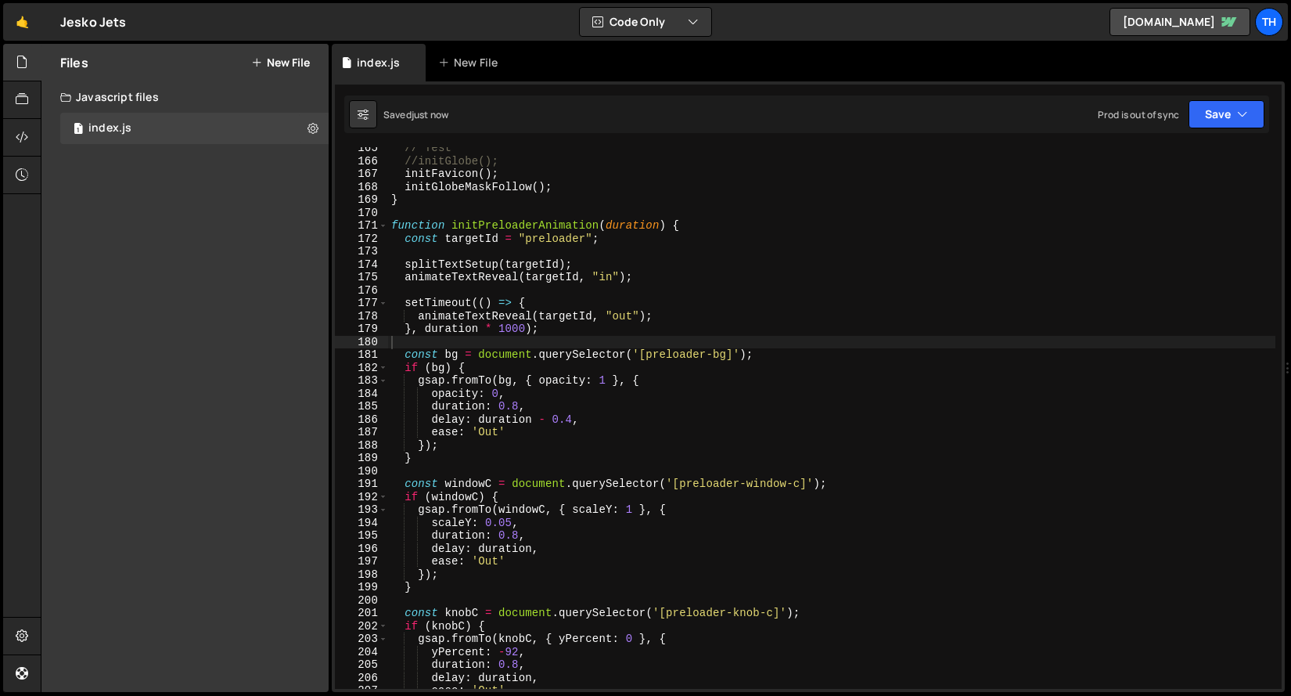
click at [476, 559] on div "// Test //initGlobe(); initFavicon ( ) ; initGlobeMaskFollow ( ) ; } function i…" at bounding box center [832, 425] width 888 height 567
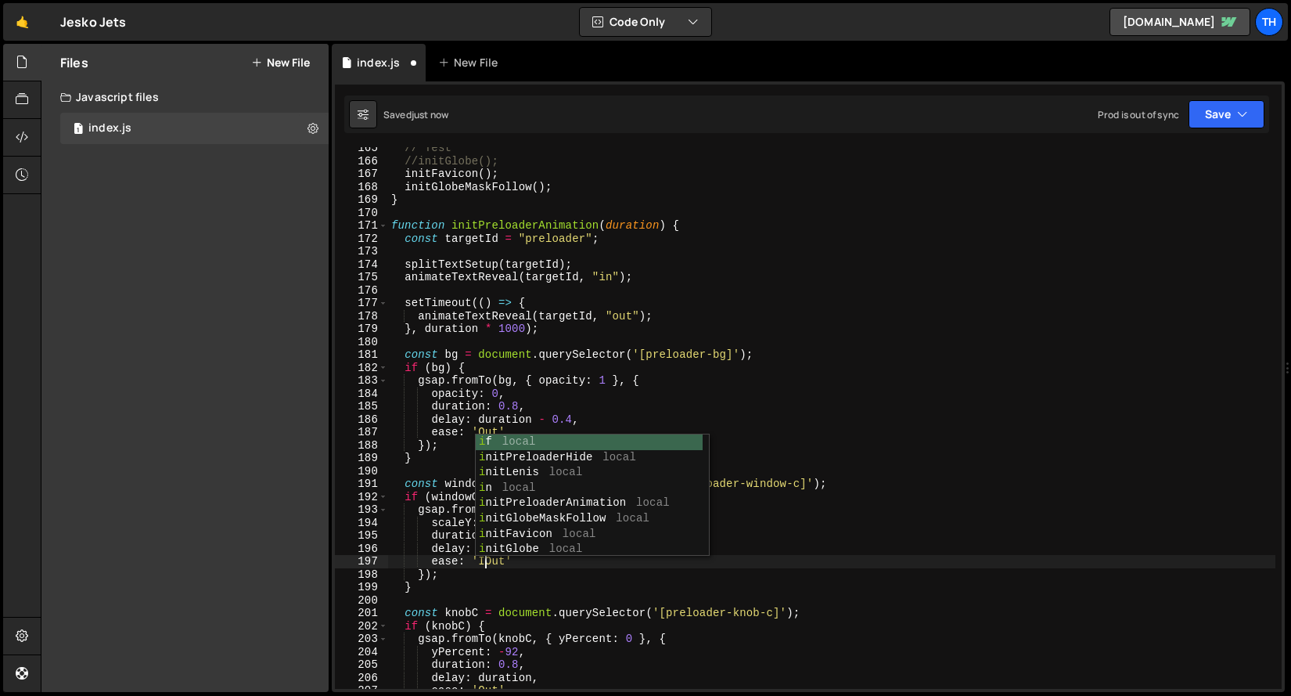
scroll to position [0, 6]
click at [495, 568] on div "// Test //initGlobe(); initFavicon ( ) ; initGlobeMaskFollow ( ) ; } function i…" at bounding box center [832, 425] width 888 height 567
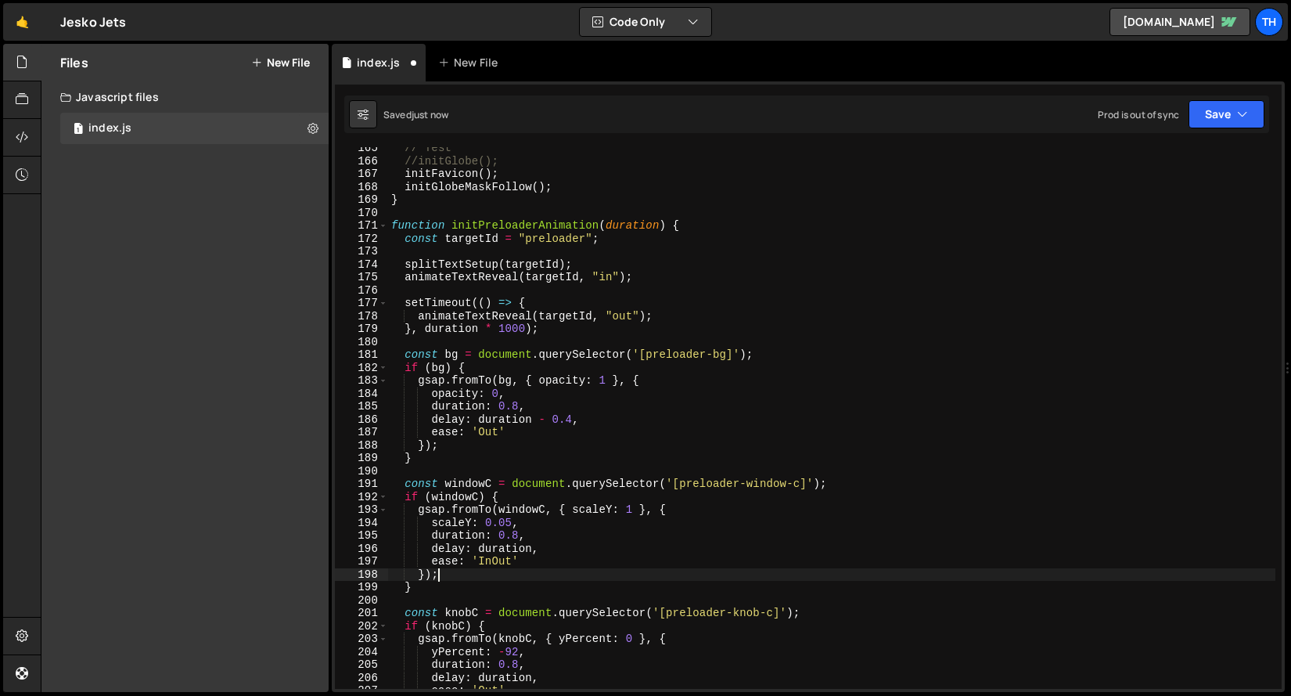
scroll to position [0, 2]
click at [493, 560] on div "// Test //initGlobe(); initFavicon ( ) ; initGlobeMaskFollow ( ) ; } function i…" at bounding box center [832, 425] width 888 height 567
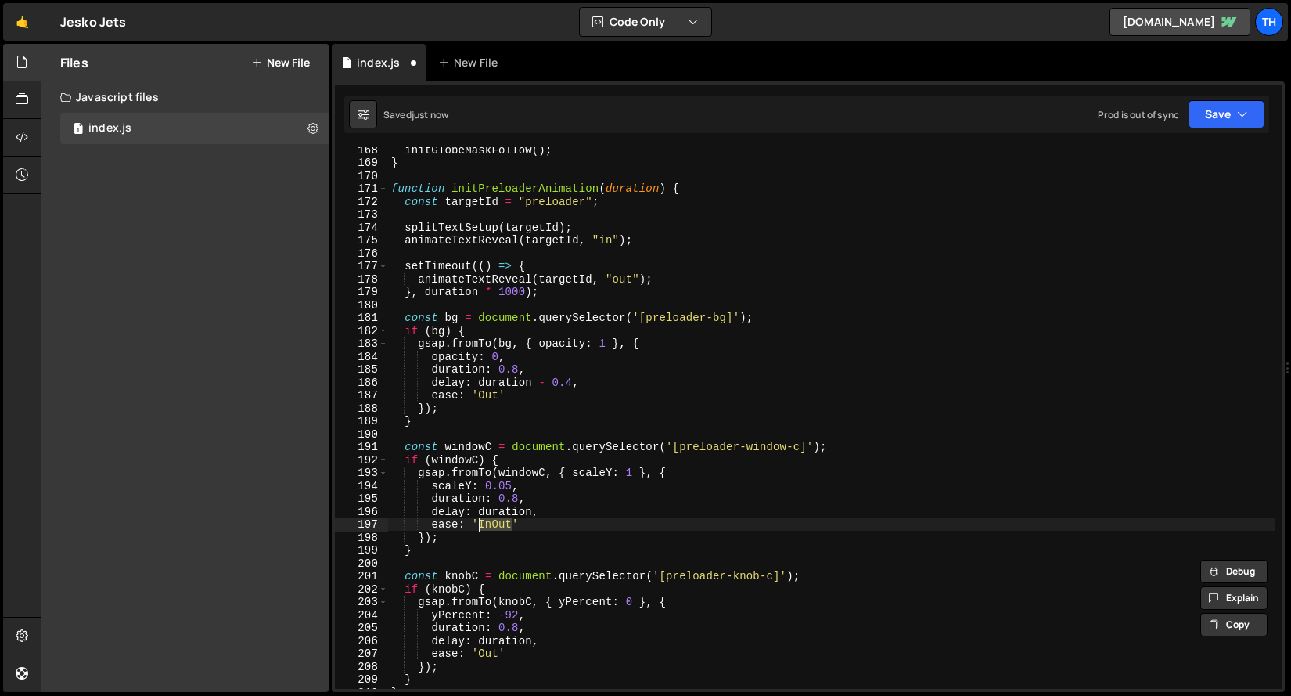
click at [491, 651] on div "initGlobeMaskFollow ( ) ; } function initPreloaderAnimation ( duration ) { cons…" at bounding box center [832, 426] width 888 height 567
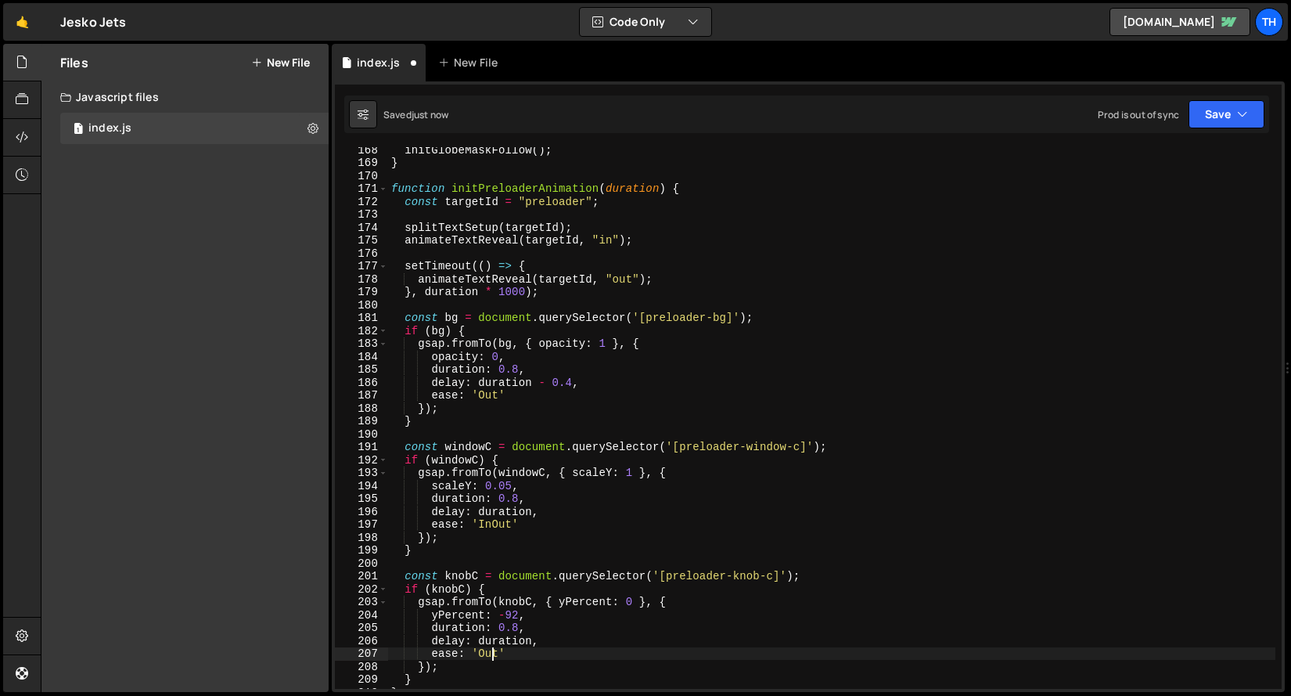
click at [491, 651] on div "initGlobeMaskFollow ( ) ; } function initPreloaderAnimation ( duration ) { cons…" at bounding box center [832, 426] width 888 height 567
paste textarea "In"
click at [1221, 125] on button "Save" at bounding box center [1227, 114] width 76 height 28
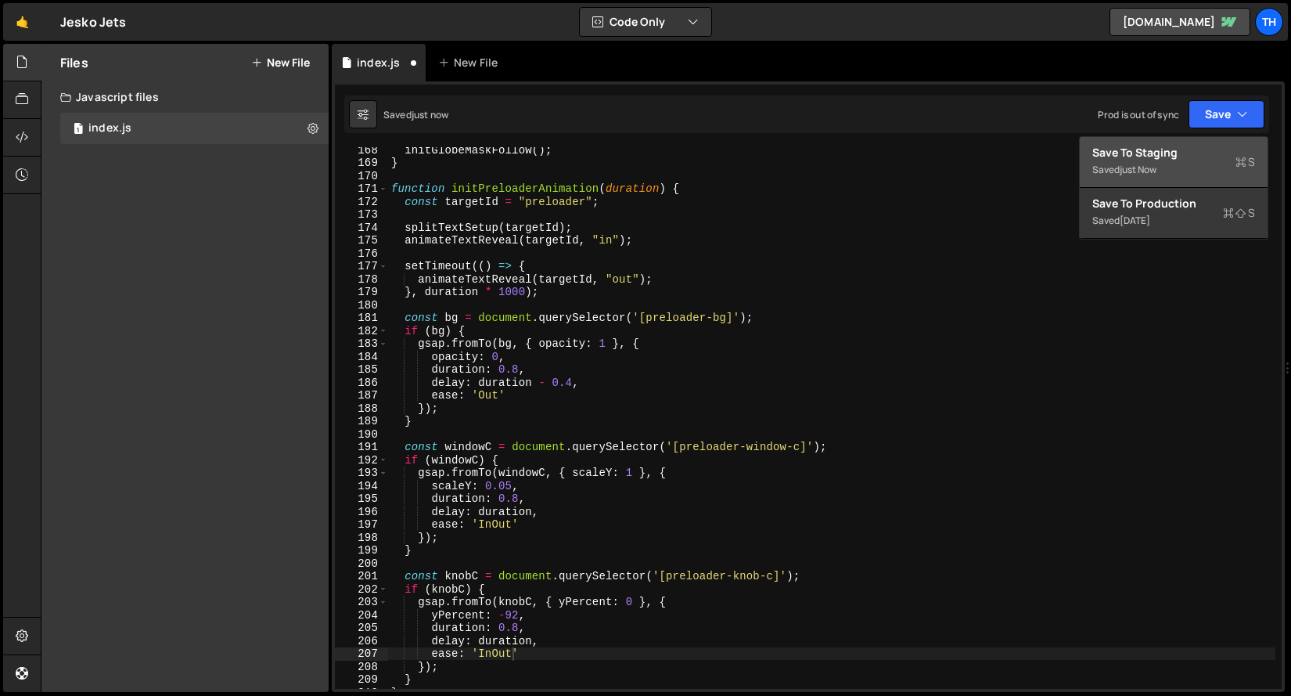
click at [1213, 149] on div "Save to Staging S" at bounding box center [1174, 153] width 163 height 16
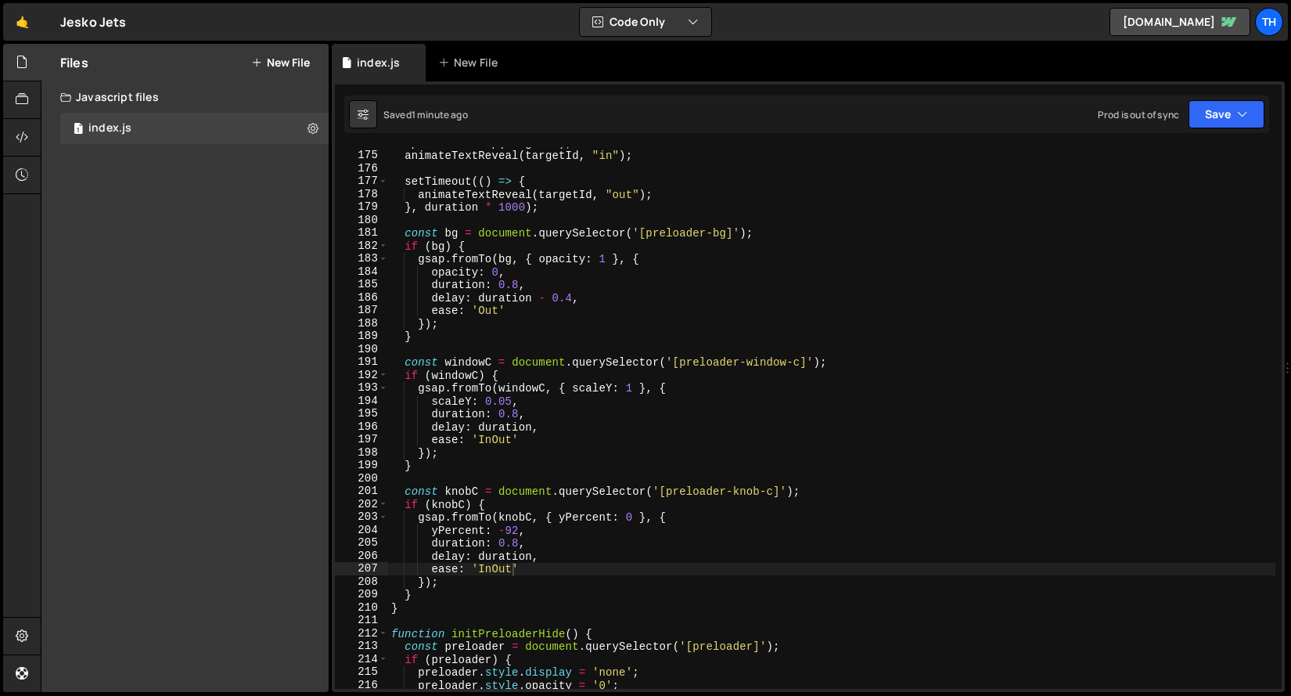
scroll to position [2119, 0]
type textarea "}"
click at [455, 335] on div "splitTextSetup ( targetId ) ; animateTextReveal ( targetId , "in" ) ; setTimeou…" at bounding box center [832, 419] width 888 height 567
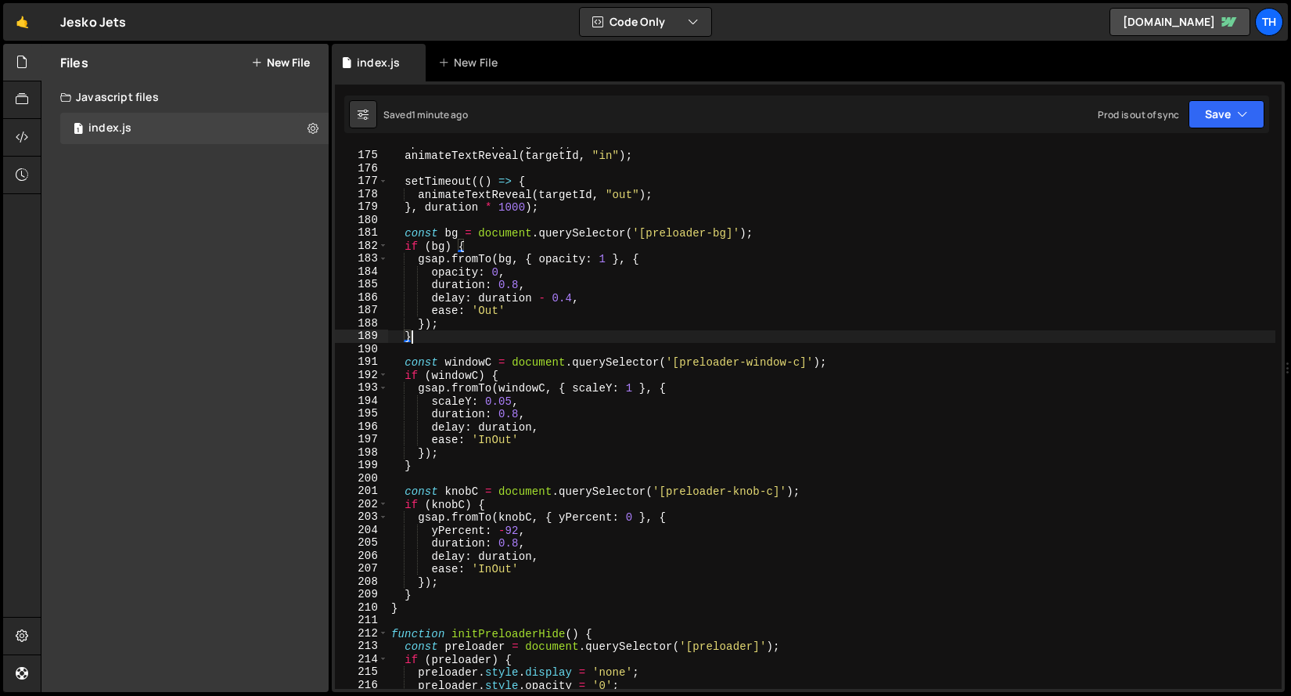
click at [455, 340] on div "splitTextSetup ( targetId ) ; animateTextReveal ( targetId , "in" ) ; setTimeou…" at bounding box center [832, 419] width 888 height 567
click at [442, 347] on div "splitTextSetup ( targetId ) ; animateTextReveal ( targetId , "in" ) ; setTimeou…" at bounding box center [832, 419] width 888 height 567
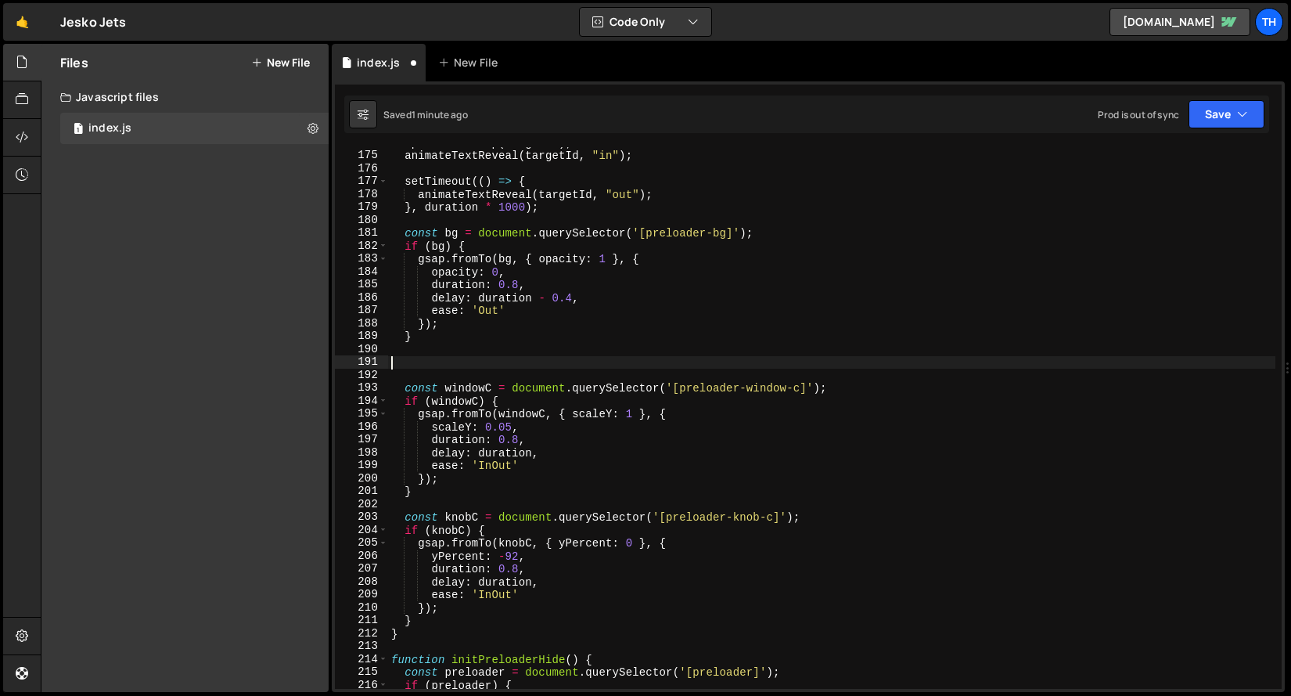
paste textarea "}"
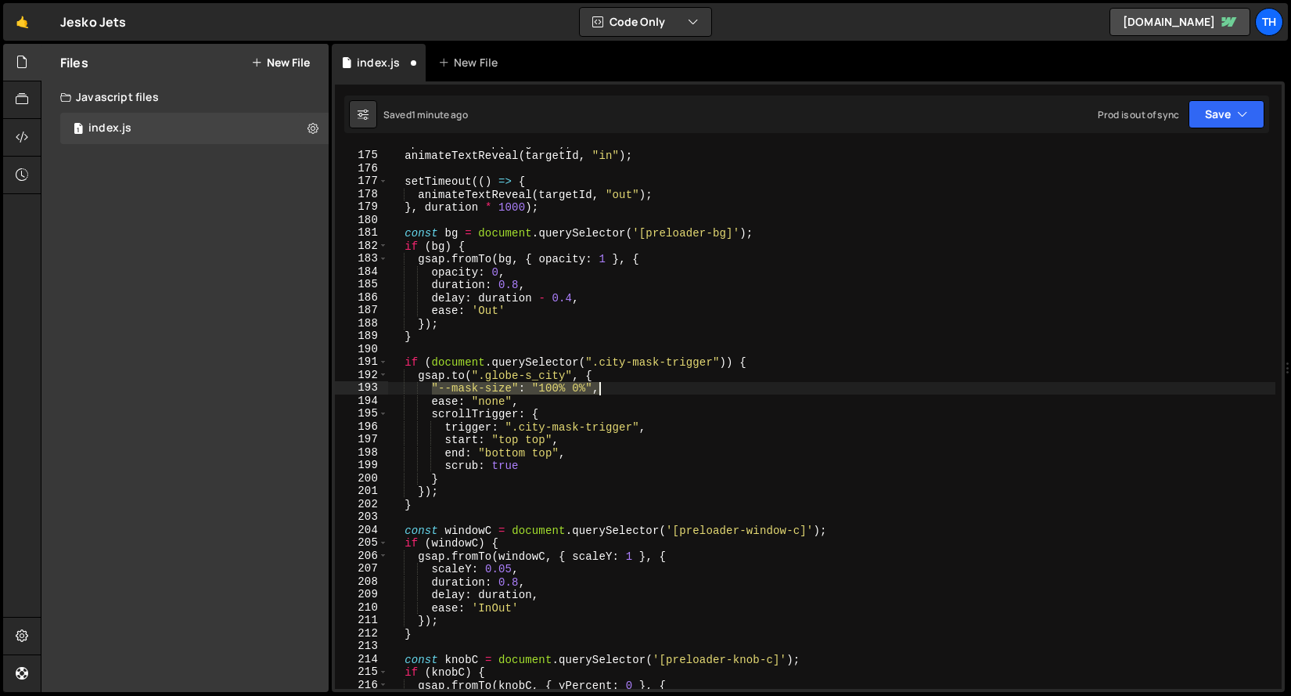
drag, startPoint x: 434, startPoint y: 389, endPoint x: 631, endPoint y: 392, distance: 196.5
click at [631, 392] on div "splitTextSetup ( targetId ) ; animateTextReveal ( targetId , "in" ) ; setTimeou…" at bounding box center [832, 419] width 888 height 567
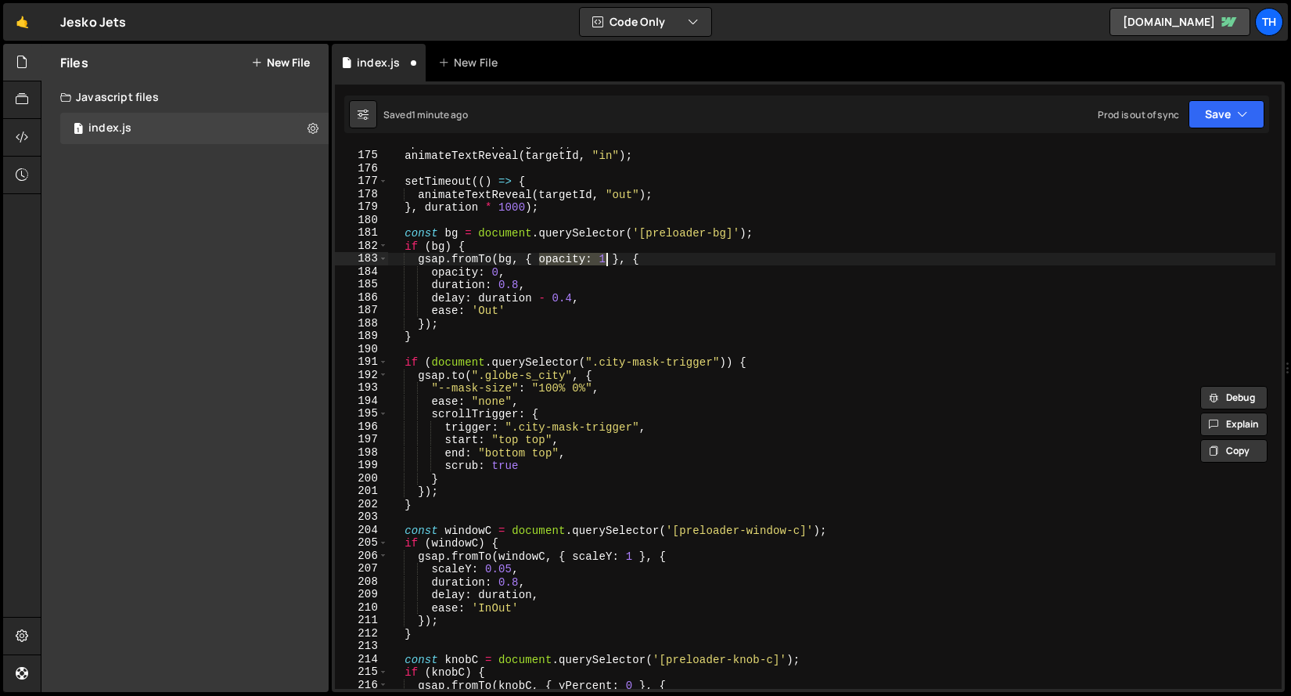
drag, startPoint x: 541, startPoint y: 259, endPoint x: 605, endPoint y: 260, distance: 64.2
click at [605, 260] on div "splitTextSetup ( targetId ) ; animateTextReveal ( targetId , "in" ) ; setTimeou…" at bounding box center [832, 419] width 888 height 567
paste textarea ""--mask-size": "100% 0%","
click at [686, 258] on div "splitTextSetup ( targetId ) ; animateTextReveal ( targetId , "in" ) ; setTimeou…" at bounding box center [832, 419] width 888 height 567
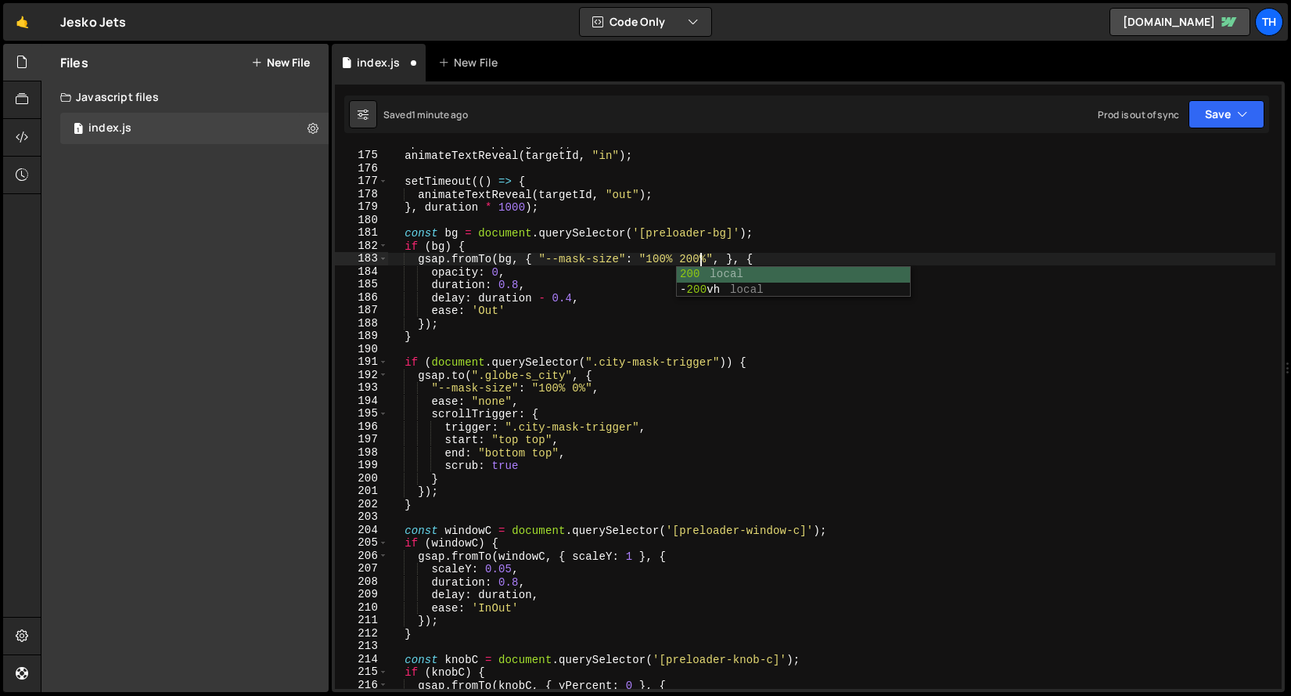
scroll to position [0, 21]
click at [545, 302] on div "splitTextSetup ( targetId ) ; animateTextReveal ( targetId , "in" ) ; setTimeou…" at bounding box center [832, 419] width 888 height 567
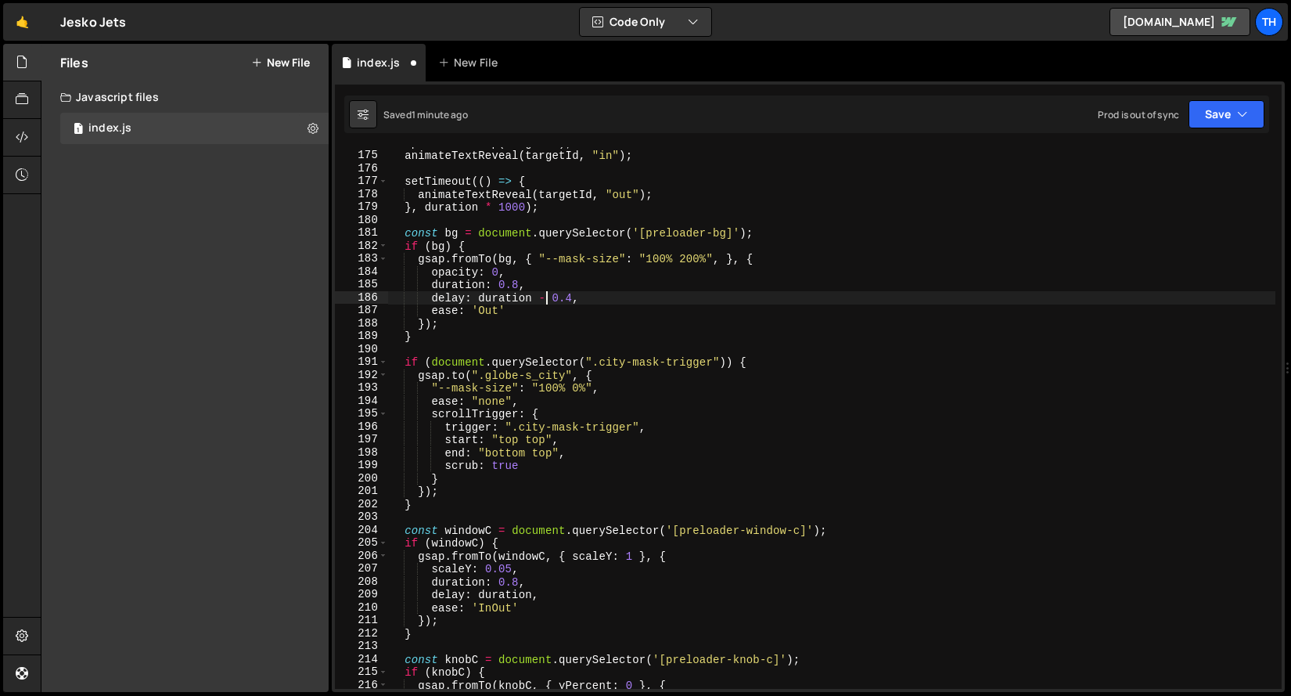
scroll to position [0, 13]
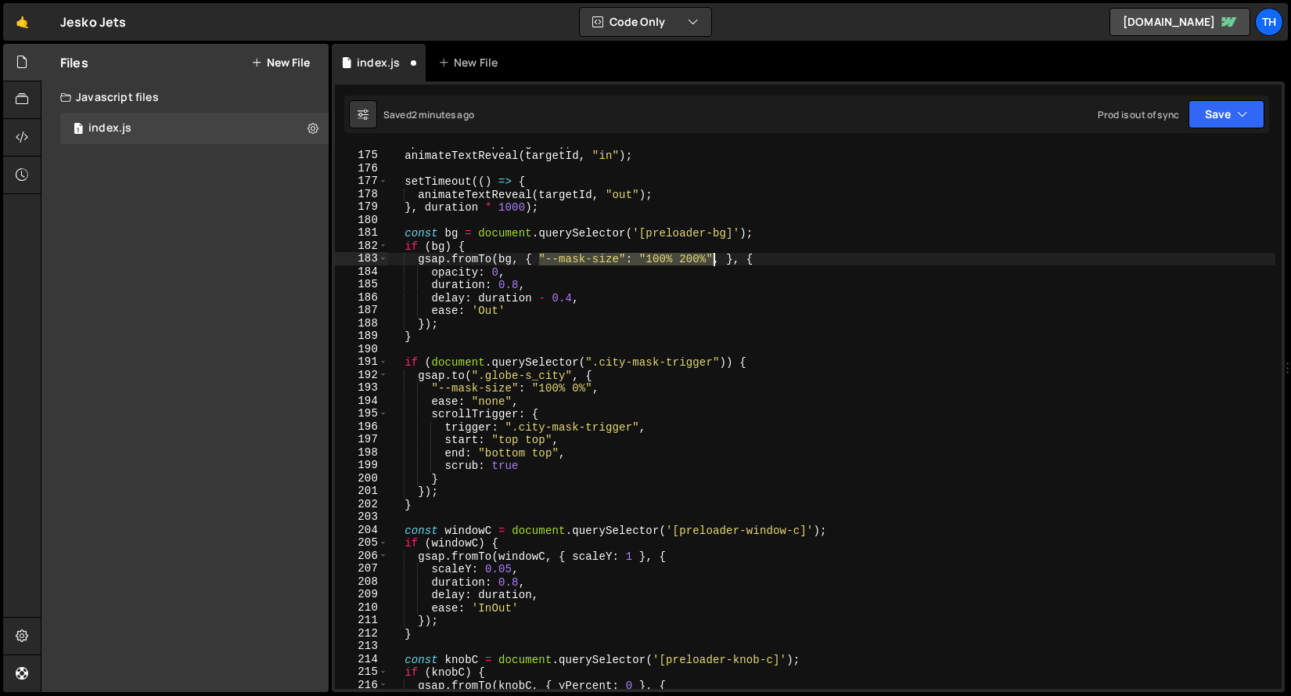
drag, startPoint x: 541, startPoint y: 257, endPoint x: 713, endPoint y: 254, distance: 172.2
click at [713, 254] on div "splitTextSetup ( targetId ) ; animateTextReveal ( targetId , "in" ) ; setTimeou…" at bounding box center [832, 419] width 888 height 567
click at [713, 255] on div at bounding box center [713, 255] width 0 height 0
click at [724, 243] on div "splitTextSetup ( targetId ) ; animateTextReveal ( targetId , "in" ) ; setTimeou…" at bounding box center [832, 419] width 888 height 567
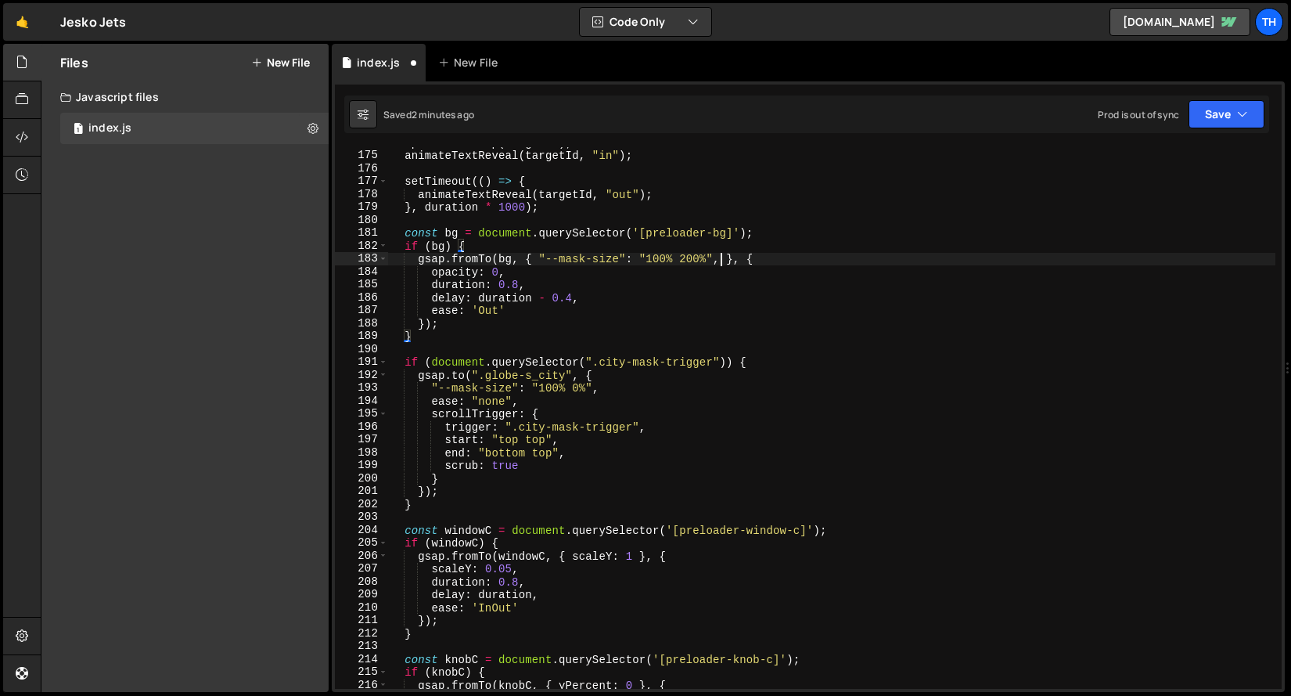
click at [718, 261] on div "splitTextSetup ( targetId ) ; animateTextReveal ( targetId , "in" ) ; setTimeou…" at bounding box center [832, 419] width 888 height 567
drag, startPoint x: 714, startPoint y: 261, endPoint x: 538, endPoint y: 261, distance: 176.1
click at [538, 261] on div "splitTextSetup ( targetId ) ; animateTextReveal ( targetId , "in" ) ; setTimeou…" at bounding box center [832, 419] width 888 height 567
click at [449, 279] on div "splitTextSetup ( targetId ) ; animateTextReveal ( targetId , "in" ) ; setTimeou…" at bounding box center [832, 419] width 888 height 567
drag, startPoint x: 446, startPoint y: 271, endPoint x: 535, endPoint y: 269, distance: 89.2
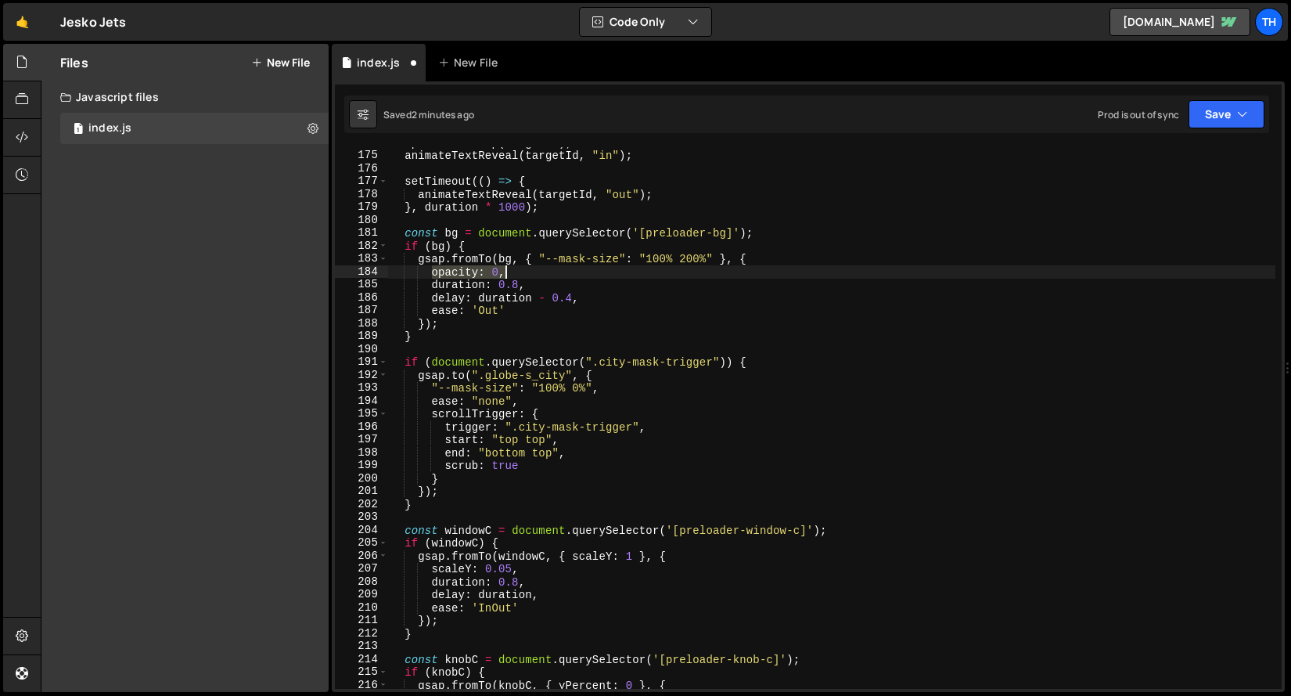
click at [535, 269] on div "splitTextSetup ( targetId ) ; animateTextReveal ( targetId , "in" ) ; setTimeou…" at bounding box center [832, 419] width 888 height 567
paste textarea ""--mask-size": "100% 200%""
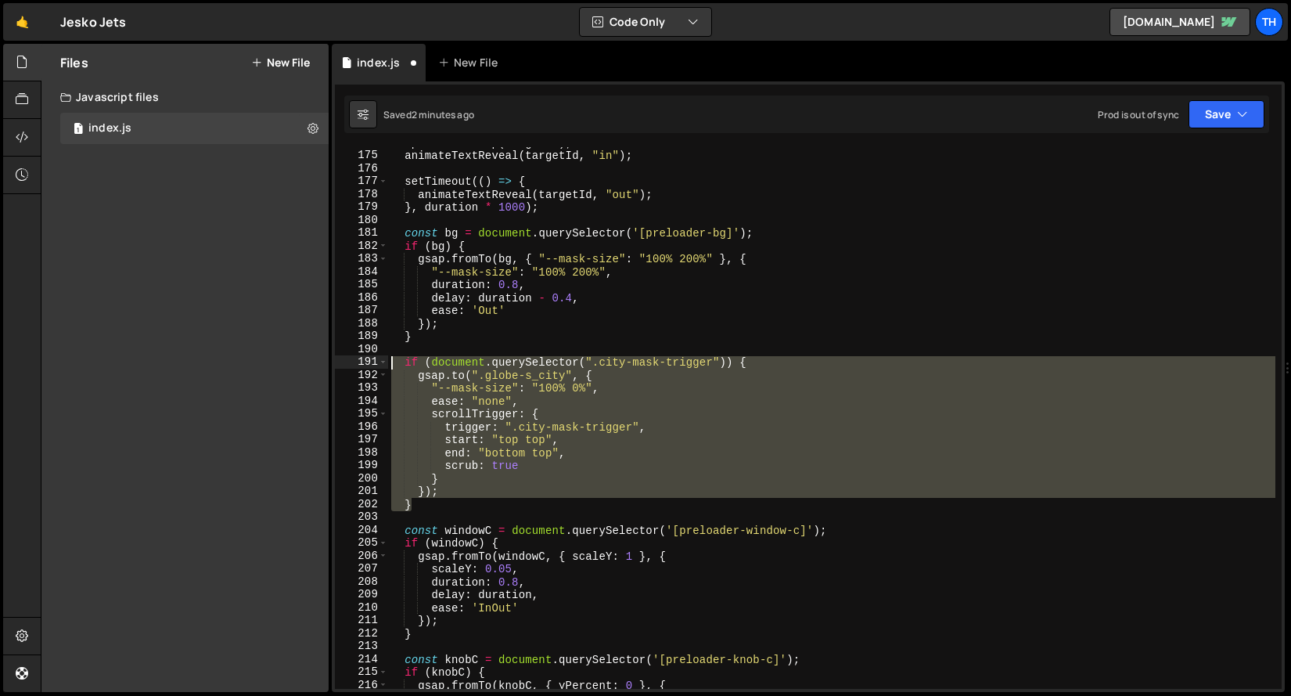
drag, startPoint x: 448, startPoint y: 505, endPoint x: 309, endPoint y: 358, distance: 202.1
click at [309, 358] on div "Files New File Javascript files 1 index.js 0 CSS files Copy share link Edit Fil…" at bounding box center [666, 368] width 1251 height 649
type textarea "if (document.querySelector(".city-mask-trigger")) { [DOMAIN_NAME](".globe-s_cit…"
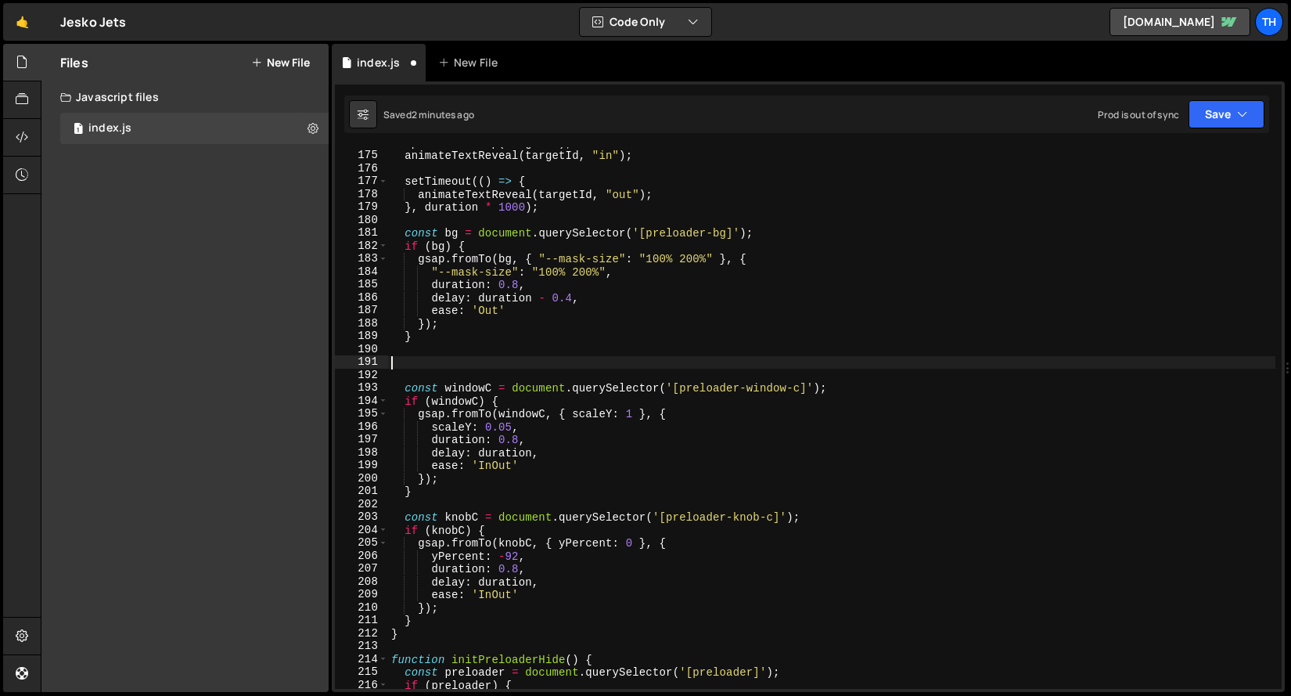
scroll to position [0, 0]
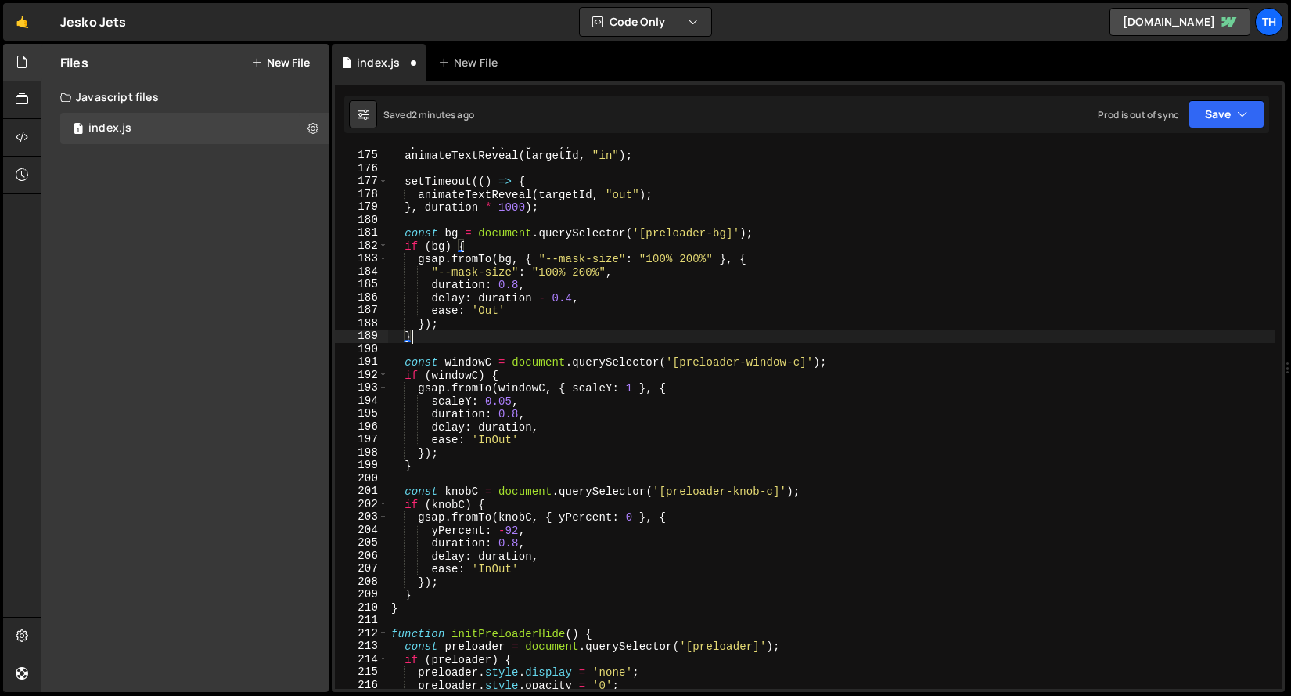
click at [581, 273] on div "splitTextSetup ( targetId ) ; animateTextReveal ( targetId , "in" ) ; setTimeou…" at bounding box center [832, 419] width 888 height 567
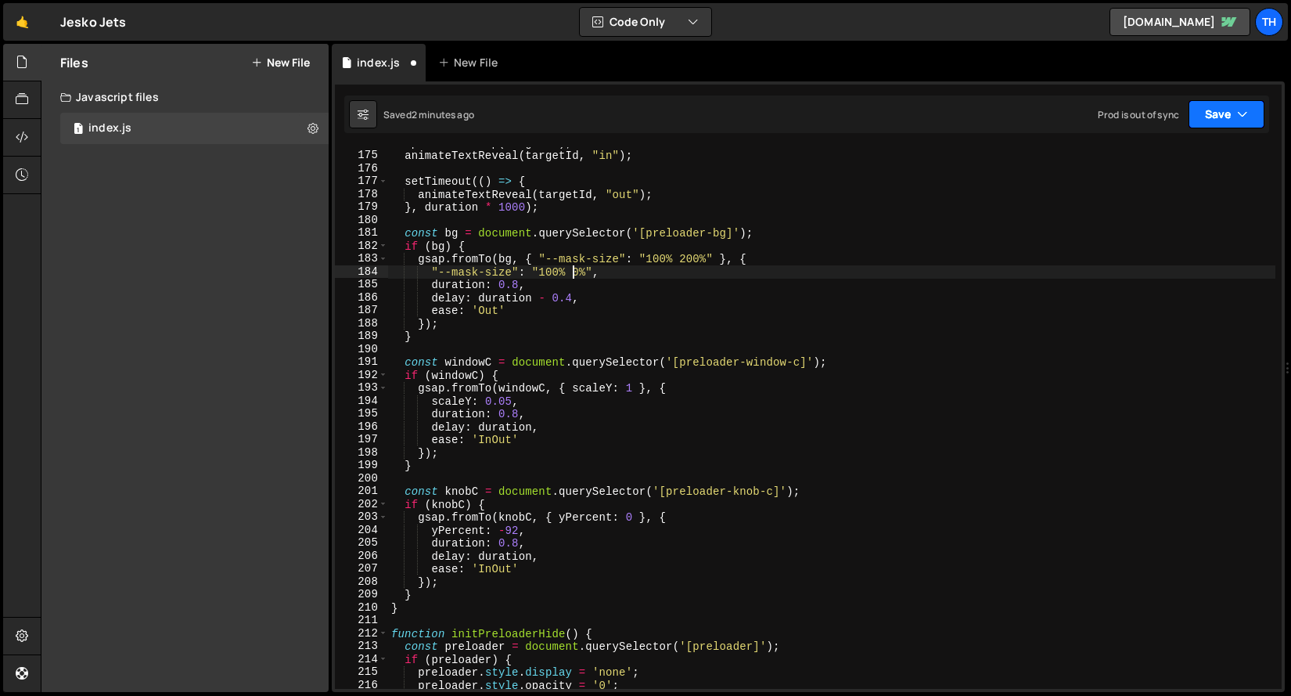
click at [1255, 115] on button "Save" at bounding box center [1227, 114] width 76 height 28
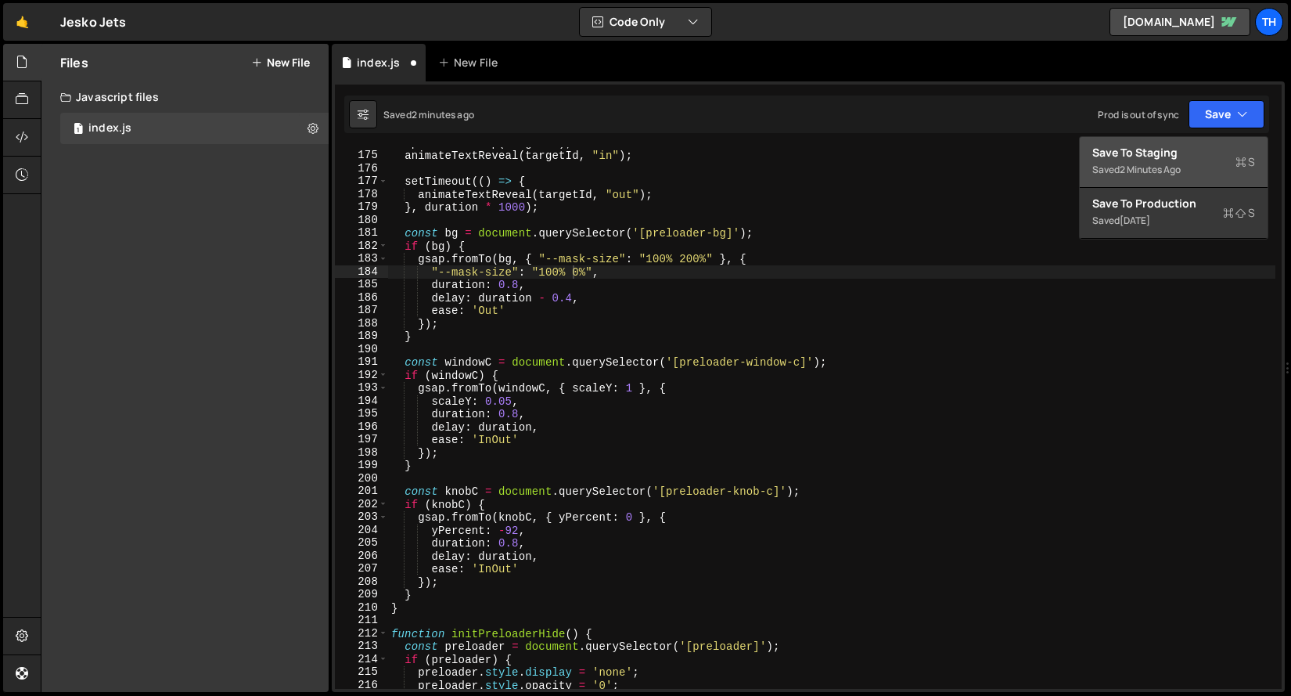
click at [1238, 146] on div "Save to Staging S" at bounding box center [1174, 153] width 163 height 16
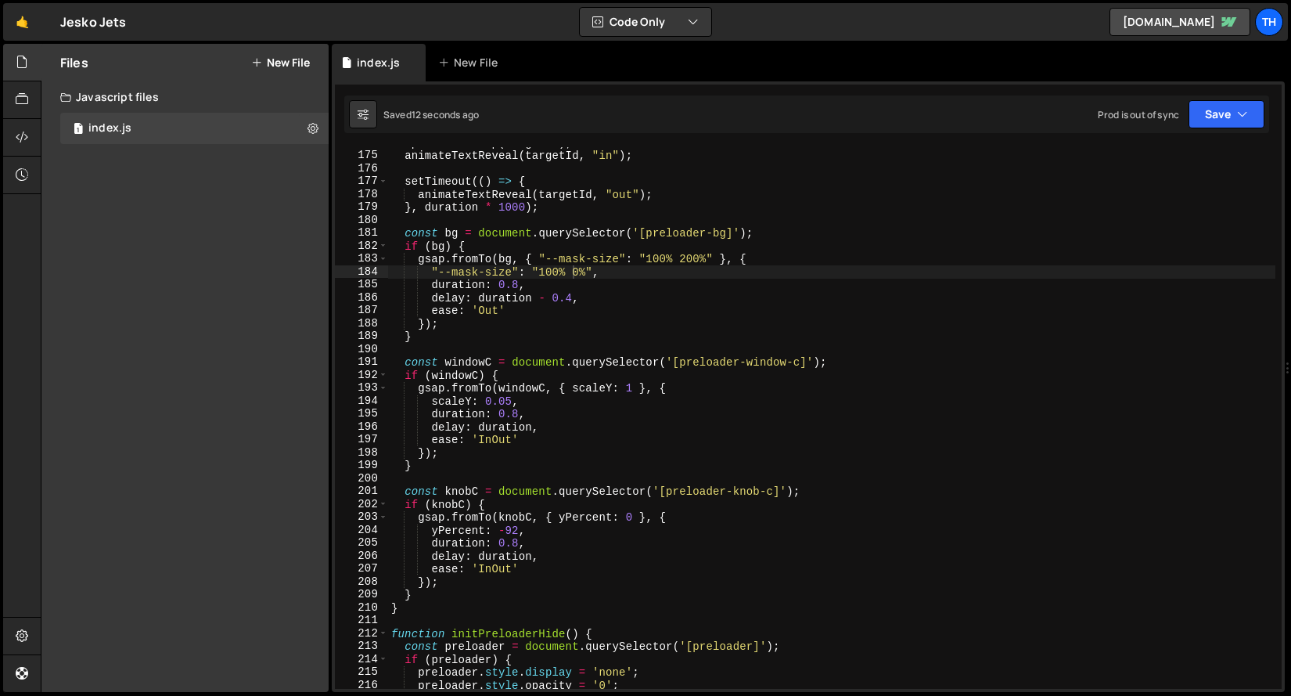
click at [718, 261] on div "splitTextSetup ( targetId ) ; animateTextReveal ( targetId , "in" ) ; setTimeou…" at bounding box center [832, 419] width 888 height 567
paste textarea "}"
drag, startPoint x: 542, startPoint y: 257, endPoint x: 710, endPoint y: 256, distance: 168.3
click at [710, 256] on div "splitTextSetup ( targetId ) ; animateTextReveal ( targetId , "in" ) ; setTimeou…" at bounding box center [832, 419] width 888 height 567
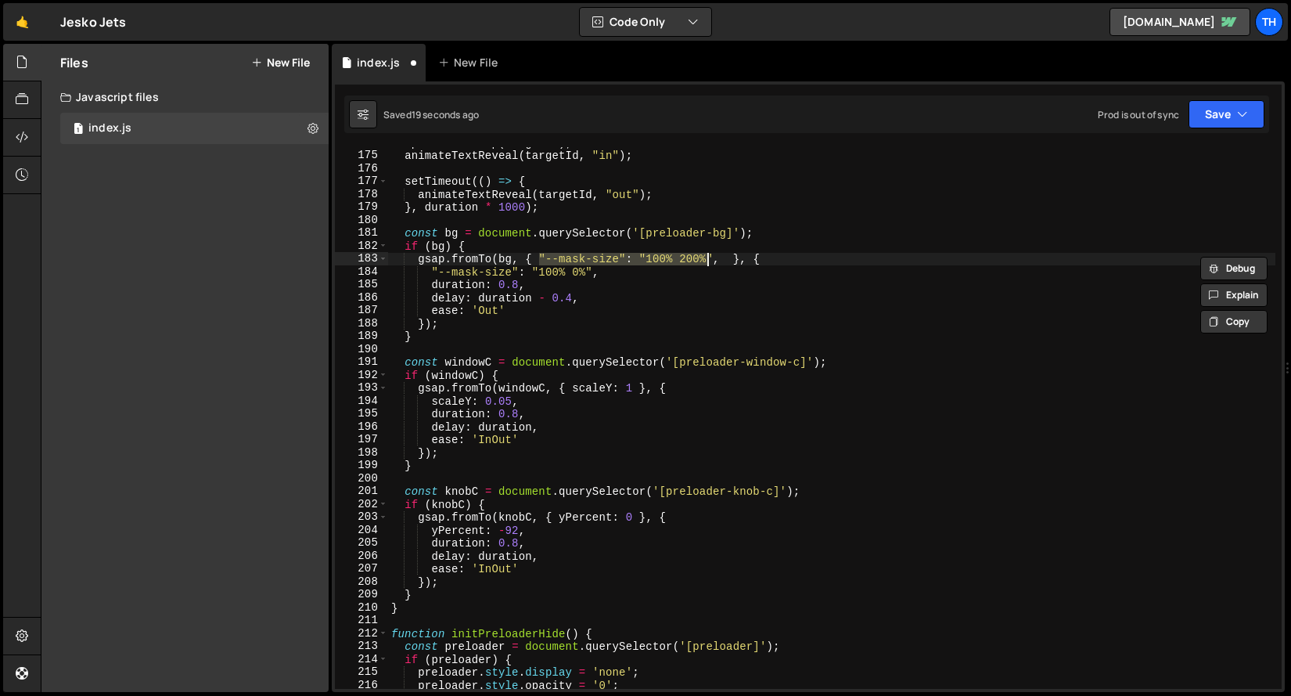
click at [710, 255] on div at bounding box center [710, 255] width 0 height 0
click at [714, 243] on div "splitTextSetup ( targetId ) ; animateTextReveal ( targetId , "in" ) ; setTimeou…" at bounding box center [832, 419] width 888 height 567
drag, startPoint x: 714, startPoint y: 260, endPoint x: 541, endPoint y: 258, distance: 173.0
click at [541, 258] on div "splitTextSetup ( targetId ) ; animateTextReveal ( targetId , "in" ) ; setTimeou…" at bounding box center [832, 419] width 888 height 567
click at [719, 258] on div "splitTextSetup ( targetId ) ; animateTextReveal ( targetId , "in" ) ; setTimeou…" at bounding box center [832, 419] width 888 height 567
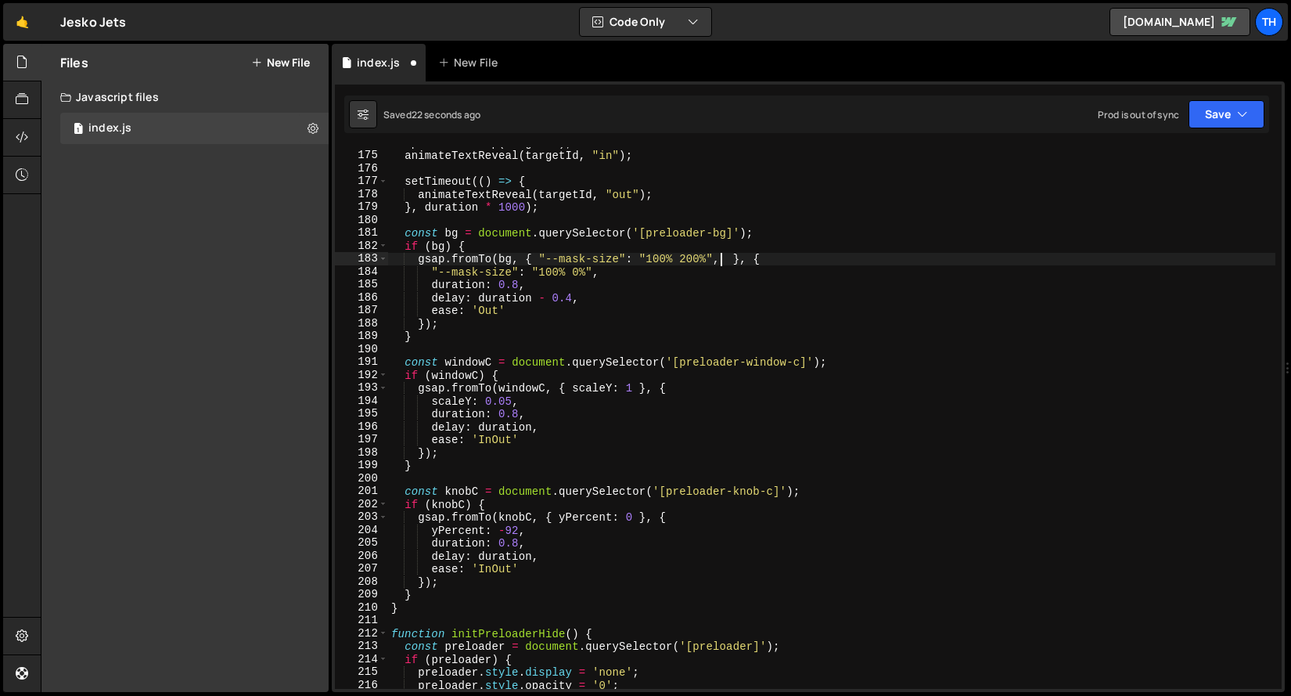
click at [722, 261] on div "splitTextSetup ( targetId ) ; animateTextReveal ( targetId , "in" ) ; setTimeou…" at bounding box center [832, 419] width 888 height 567
click at [727, 262] on div "splitTextSetup ( targetId ) ; animateTextReveal ( targetId , "in" ) ; setTimeou…" at bounding box center [832, 419] width 888 height 567
paste textarea ""--mask-size": "100% 200%""
drag, startPoint x: 782, startPoint y: 257, endPoint x: 806, endPoint y: 258, distance: 24.3
click at [806, 258] on div "splitTextSetup ( targetId ) ; animateTextReveal ( targetId , "in" ) ; setTimeou…" at bounding box center [832, 419] width 888 height 567
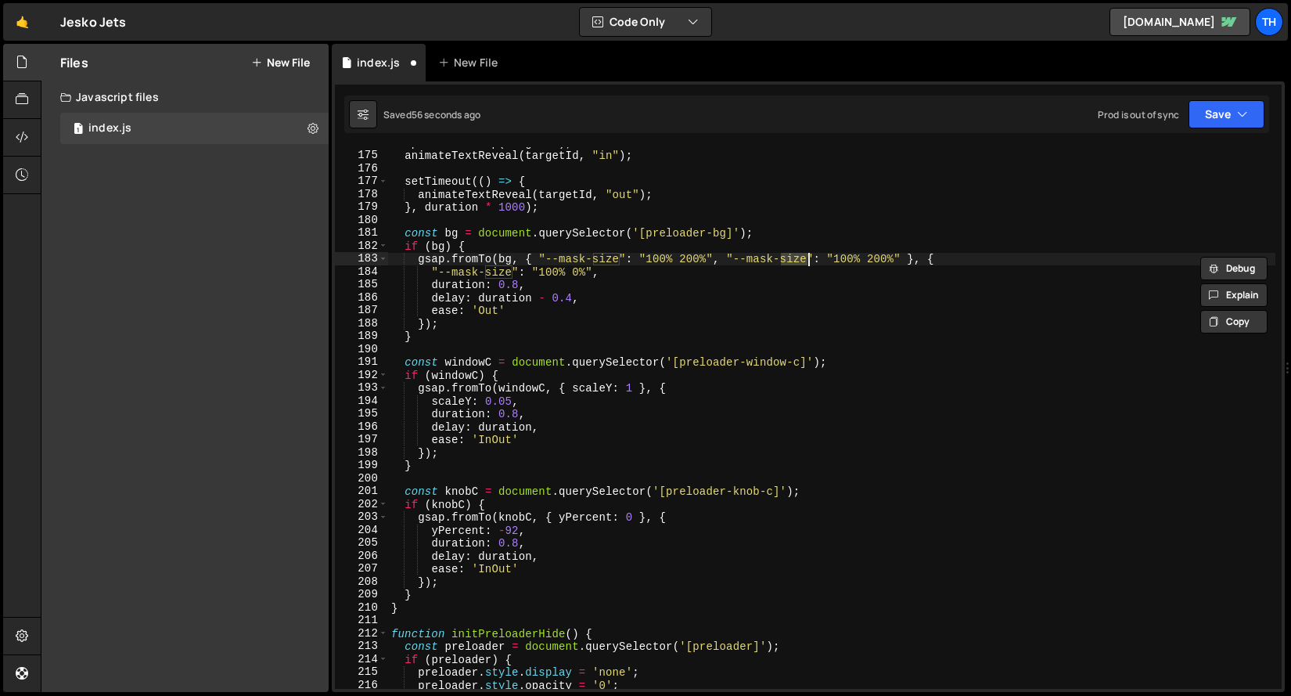
scroll to position [0, 27]
click at [855, 263] on div "splitTextSetup ( targetId ) ; animateTextReveal ( targetId , "in" ) ; setTimeou…" at bounding box center [832, 419] width 888 height 567
drag, startPoint x: 851, startPoint y: 256, endPoint x: 864, endPoint y: 260, distance: 13.9
click at [864, 260] on div "splitTextSetup ( targetId ) ; animateTextReveal ( targetId , "in" ) ; setTimeou…" at bounding box center [832, 419] width 888 height 567
click at [584, 277] on div "splitTextSetup ( targetId ) ; animateTextReveal ( targetId , "in" ) ; setTimeou…" at bounding box center [832, 419] width 888 height 567
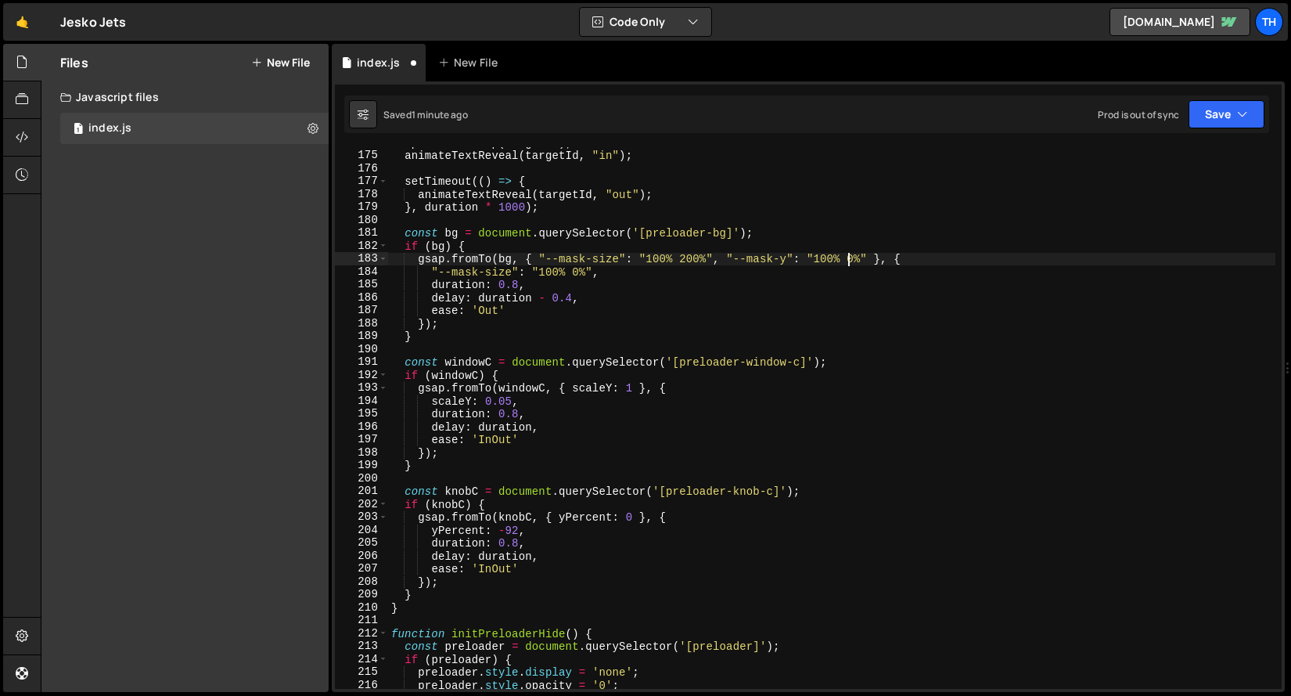
type textarea ""--mask-size": "100% 0%","
drag, startPoint x: 608, startPoint y: 275, endPoint x: 434, endPoint y: 272, distance: 174.5
click at [434, 272] on div "splitTextSetup ( targetId ) ; animateTextReveal ( targetId , "in" ) ; setTimeou…" at bounding box center [832, 419] width 888 height 567
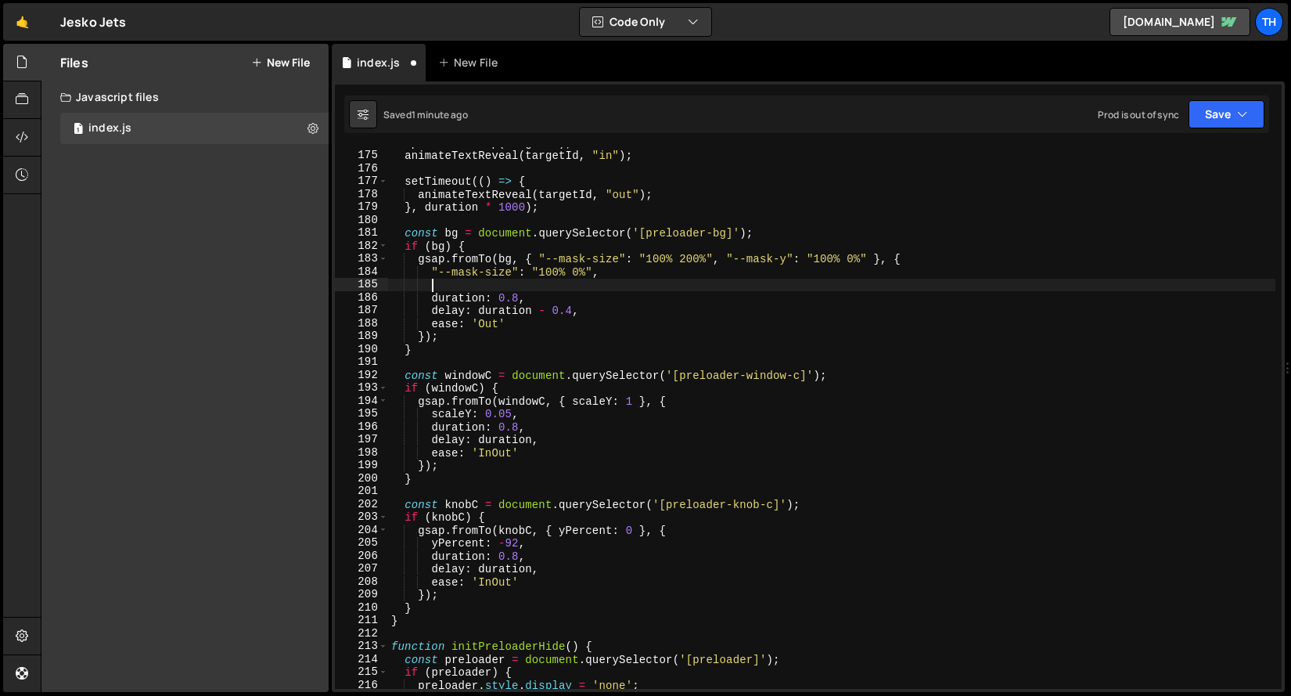
paste textarea ""--mask-size": "100% 0%","
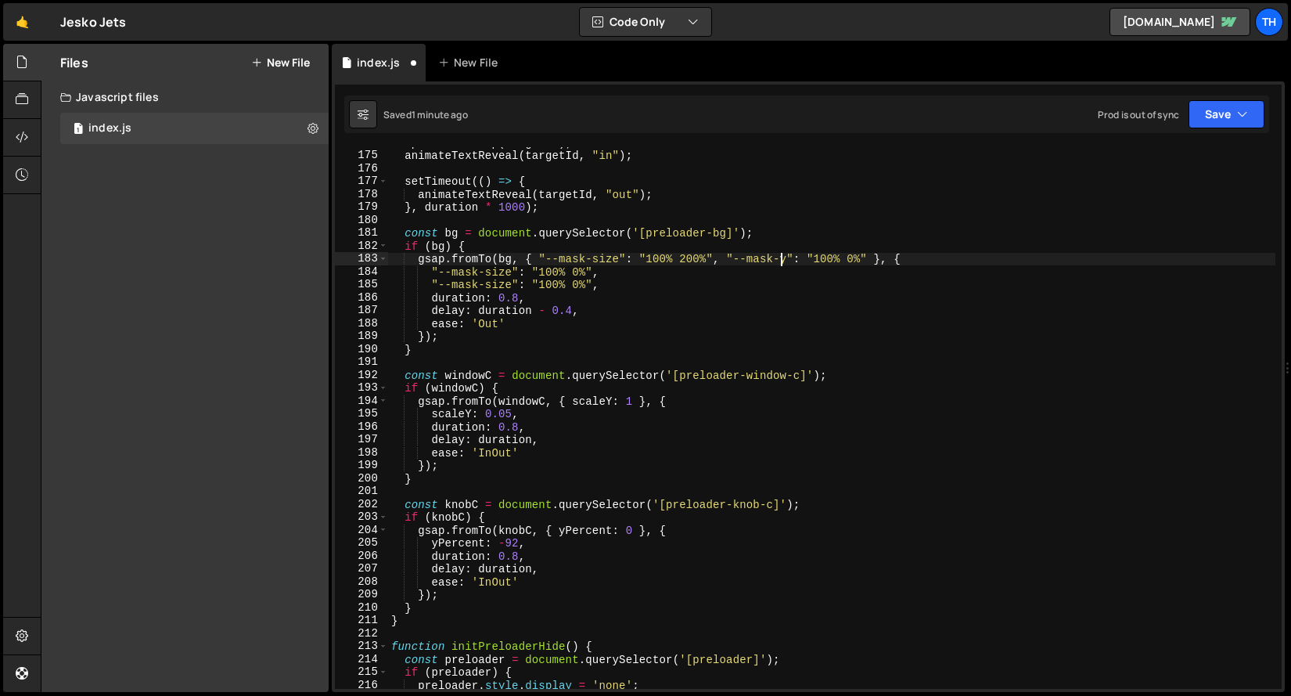
click at [781, 256] on div "splitTextSetup ( targetId ) ; animateTextReveal ( targetId , "in" ) ; setTimeou…" at bounding box center [832, 419] width 888 height 567
click at [783, 256] on div "splitTextSetup ( targetId ) ; animateTextReveal ( targetId , "in" ) ; setTimeou…" at bounding box center [832, 419] width 888 height 567
click at [493, 285] on div "splitTextSetup ( targetId ) ; animateTextReveal ( targetId , "in" ) ; setTimeou…" at bounding box center [832, 419] width 888 height 567
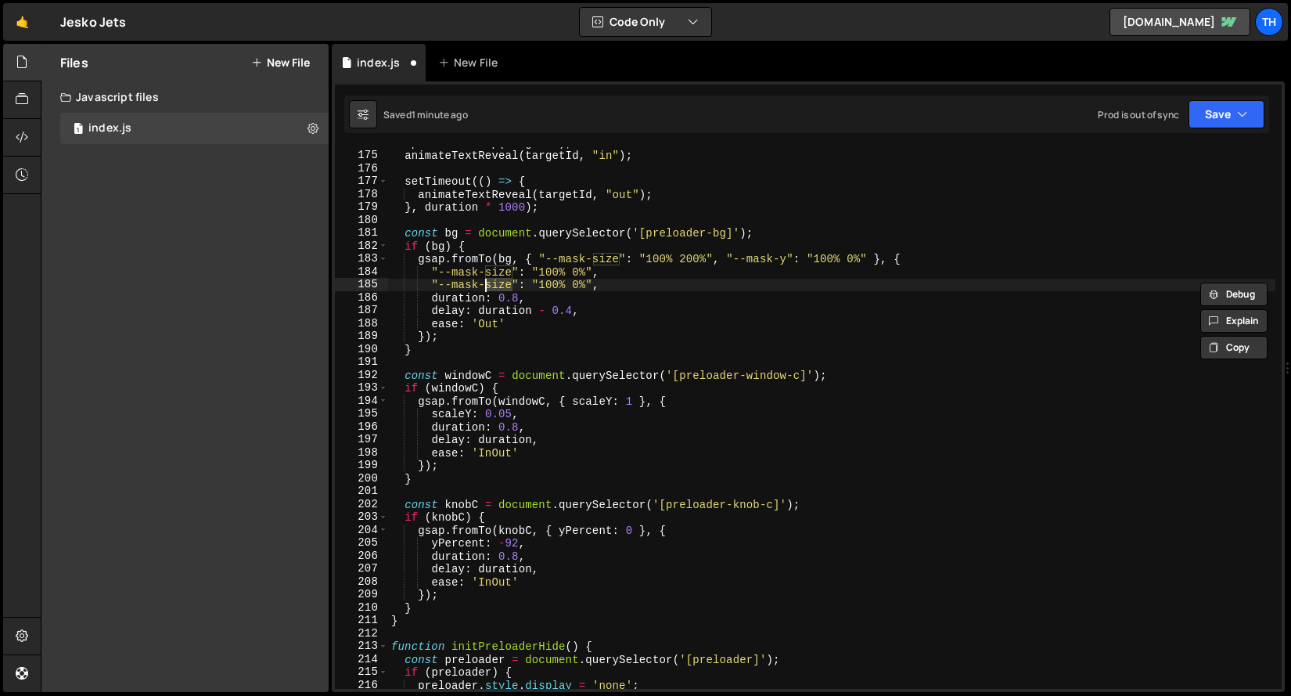
paste textarea "y"
drag, startPoint x: 553, startPoint y: 285, endPoint x: 516, endPoint y: 284, distance: 37.6
click at [520, 284] on div "splitTextSetup ( targetId ) ; animateTextReveal ( targetId , "in" ) ; setTimeou…" at bounding box center [832, 419] width 888 height 567
click at [517, 285] on div "splitTextSetup ( targetId ) ; animateTextReveal ( targetId , "in" ) ; setTimeou…" at bounding box center [832, 419] width 888 height 567
click at [520, 285] on div "splitTextSetup ( targetId ) ; animateTextReveal ( targetId , "in" ) ; setTimeou…" at bounding box center [832, 419] width 888 height 567
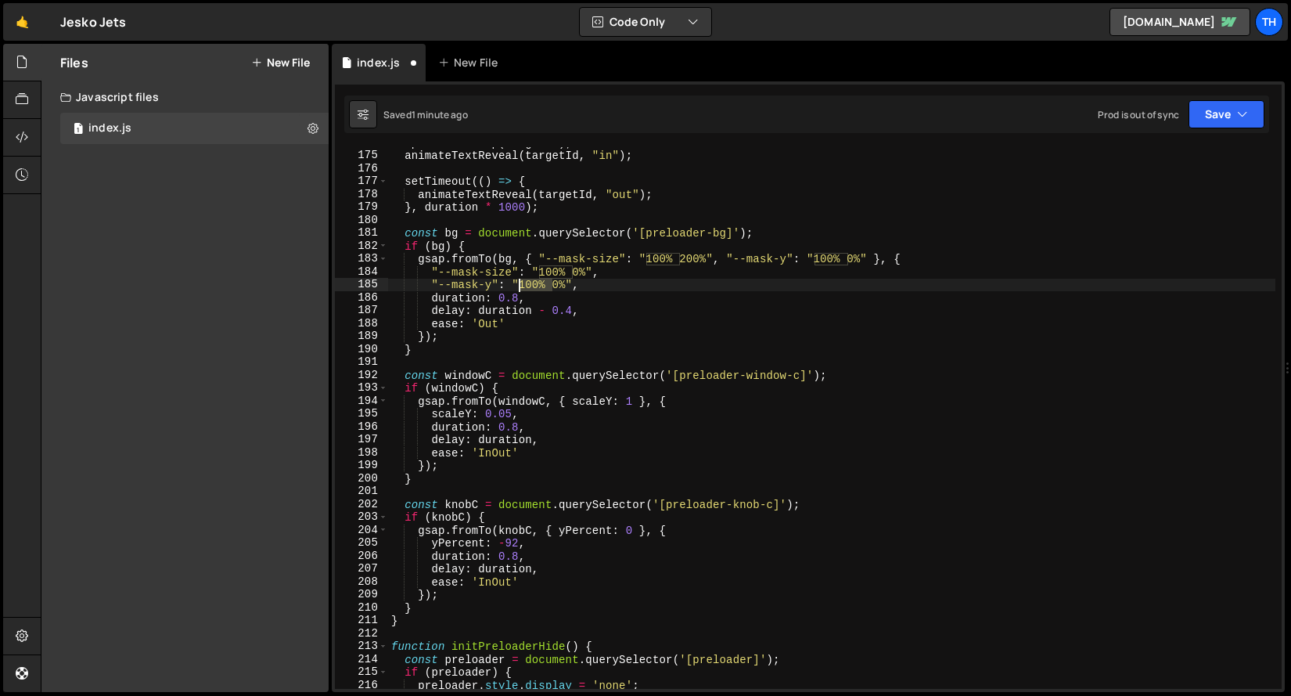
drag, startPoint x: 554, startPoint y: 284, endPoint x: 520, endPoint y: 284, distance: 33.7
click at [520, 284] on div "splitTextSetup ( targetId ) ; animateTextReveal ( targetId , "in" ) ; setTimeou…" at bounding box center [832, 419] width 888 height 567
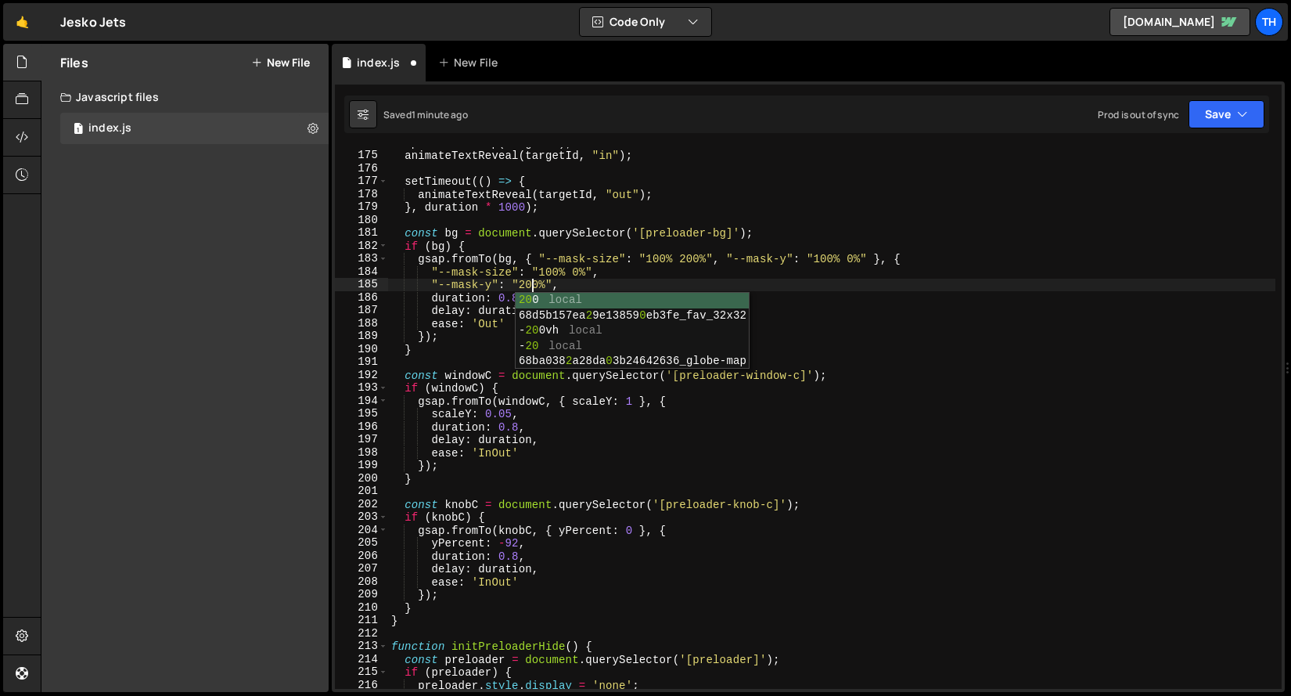
scroll to position [0, 9]
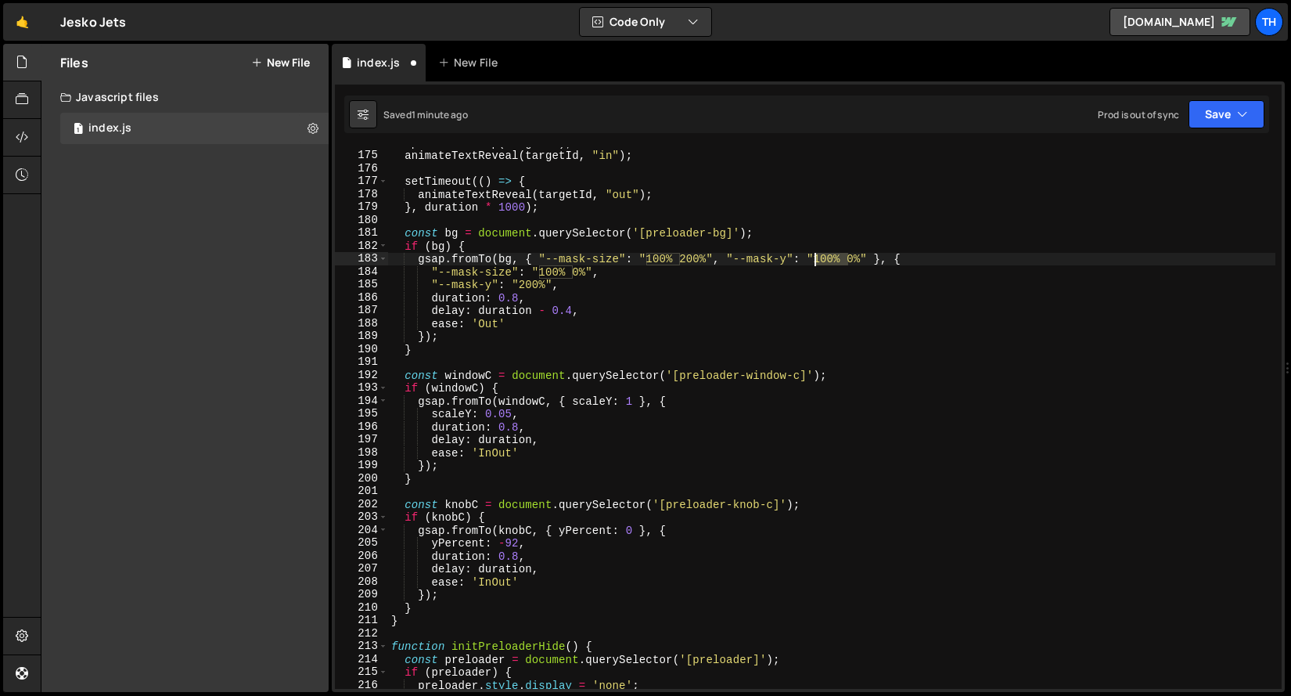
drag, startPoint x: 848, startPoint y: 258, endPoint x: 818, endPoint y: 257, distance: 29.8
click at [818, 257] on div "splitTextSetup ( targetId ) ; animateTextReveal ( targetId , "in" ) ; setTimeou…" at bounding box center [832, 419] width 888 height 567
click at [706, 305] on div "splitTextSetup ( targetId ) ; animateTextReveal ( targetId , "in" ) ; setTimeou…" at bounding box center [832, 419] width 888 height 567
click at [574, 272] on div "splitTextSetup ( targetId ) ; animateTextReveal ( targetId , "in" ) ; setTimeou…" at bounding box center [832, 419] width 888 height 567
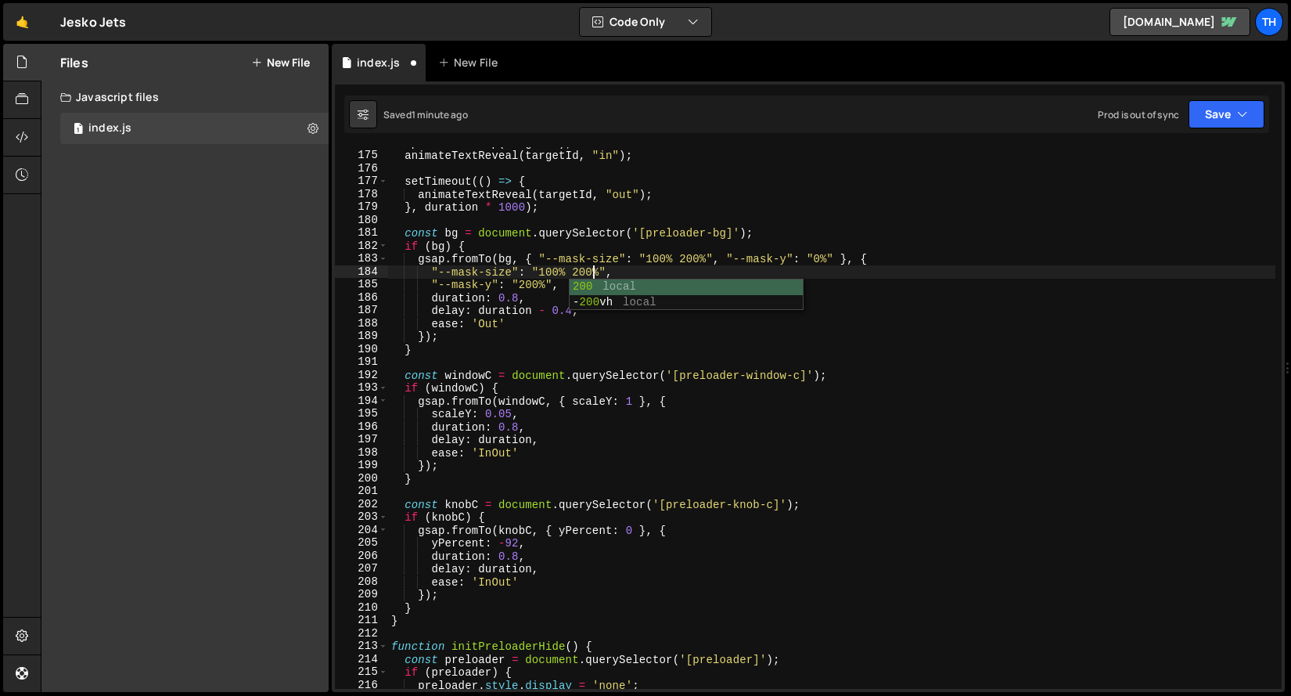
click at [887, 203] on div "splitTextSetup ( targetId ) ; animateTextReveal ( targetId , "in" ) ; setTimeou…" at bounding box center [832, 419] width 888 height 567
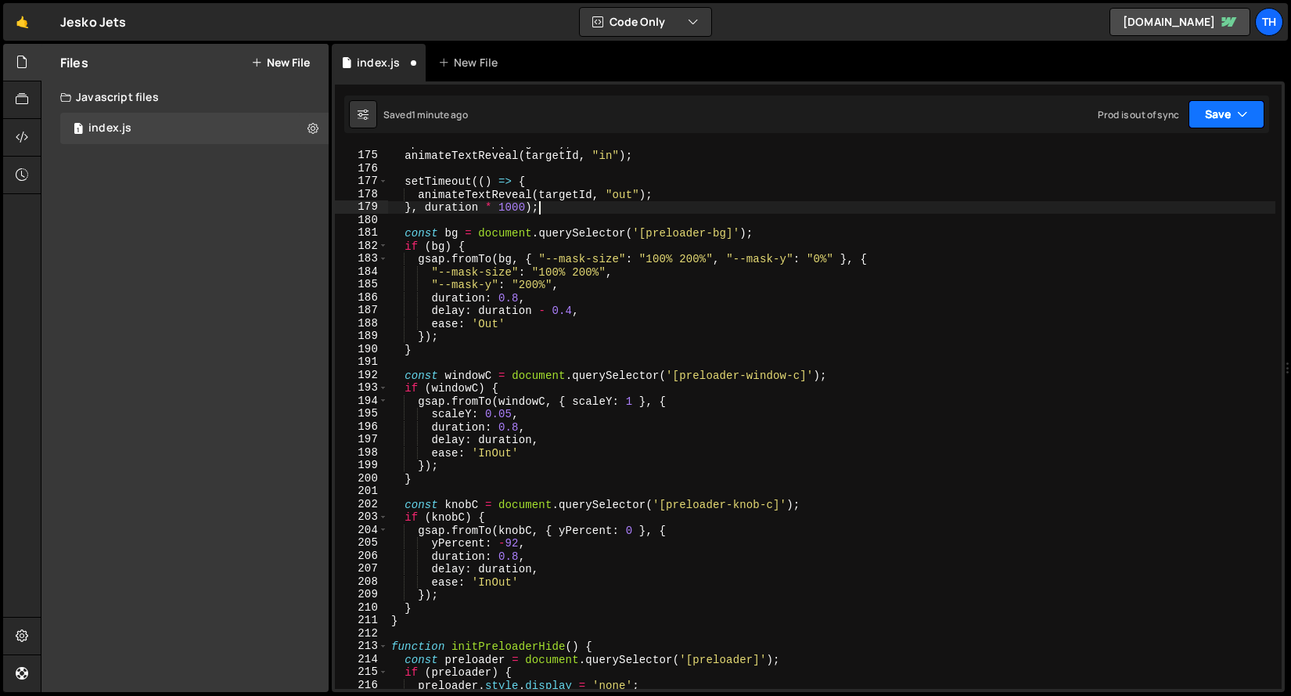
click at [1248, 108] on icon "button" at bounding box center [1242, 114] width 11 height 16
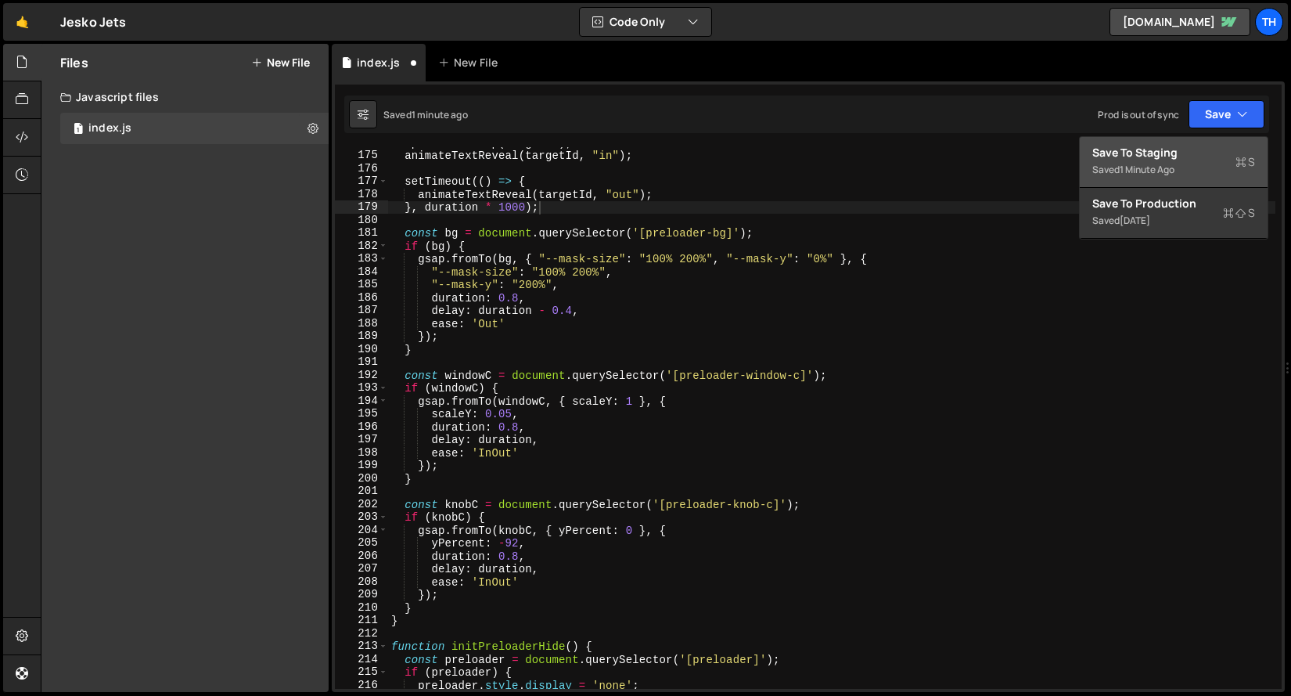
click at [1212, 163] on div "Saved 1 minute ago" at bounding box center [1174, 169] width 163 height 19
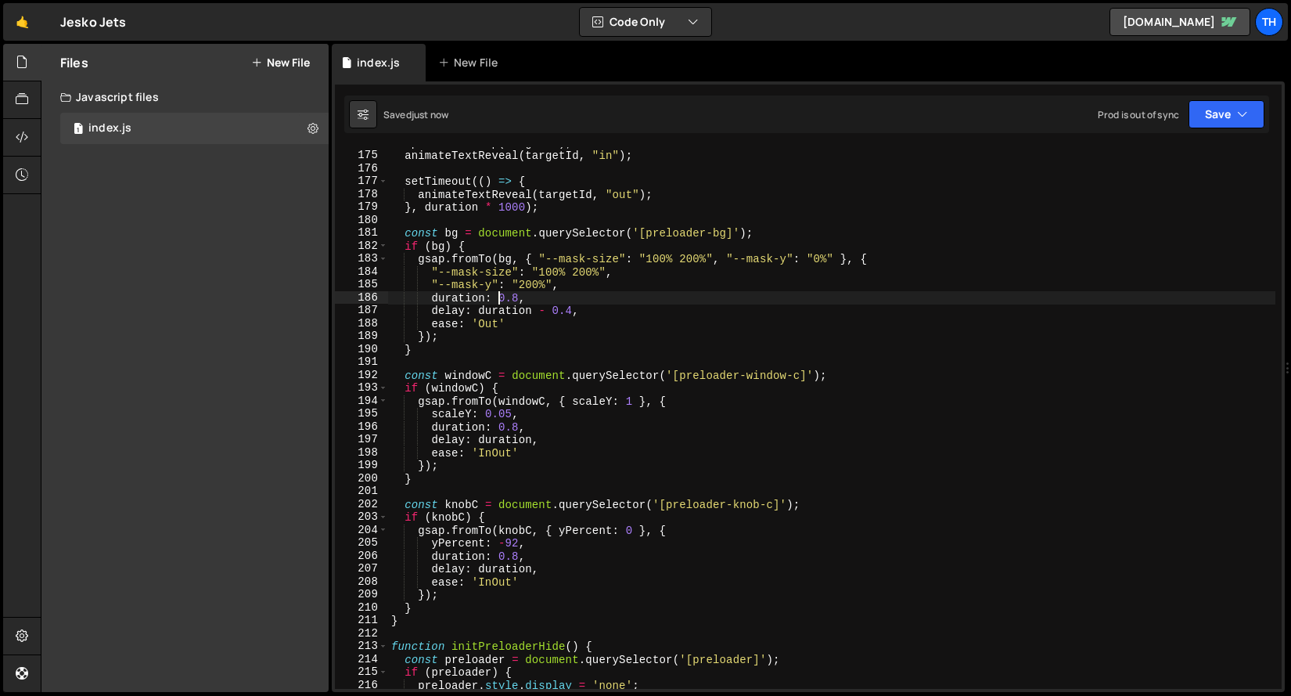
scroll to position [0, 9]
drag, startPoint x: 499, startPoint y: 300, endPoint x: 517, endPoint y: 300, distance: 18.8
click at [517, 300] on div "splitTextSetup ( targetId ) ; animateTextReveal ( targetId , "in" ) ; setTimeou…" at bounding box center [832, 419] width 888 height 567
click at [511, 307] on div "splitTextSetup ( targetId ) ; animateTextReveal ( targetId , "in" ) ; setTimeou…" at bounding box center [832, 419] width 888 height 567
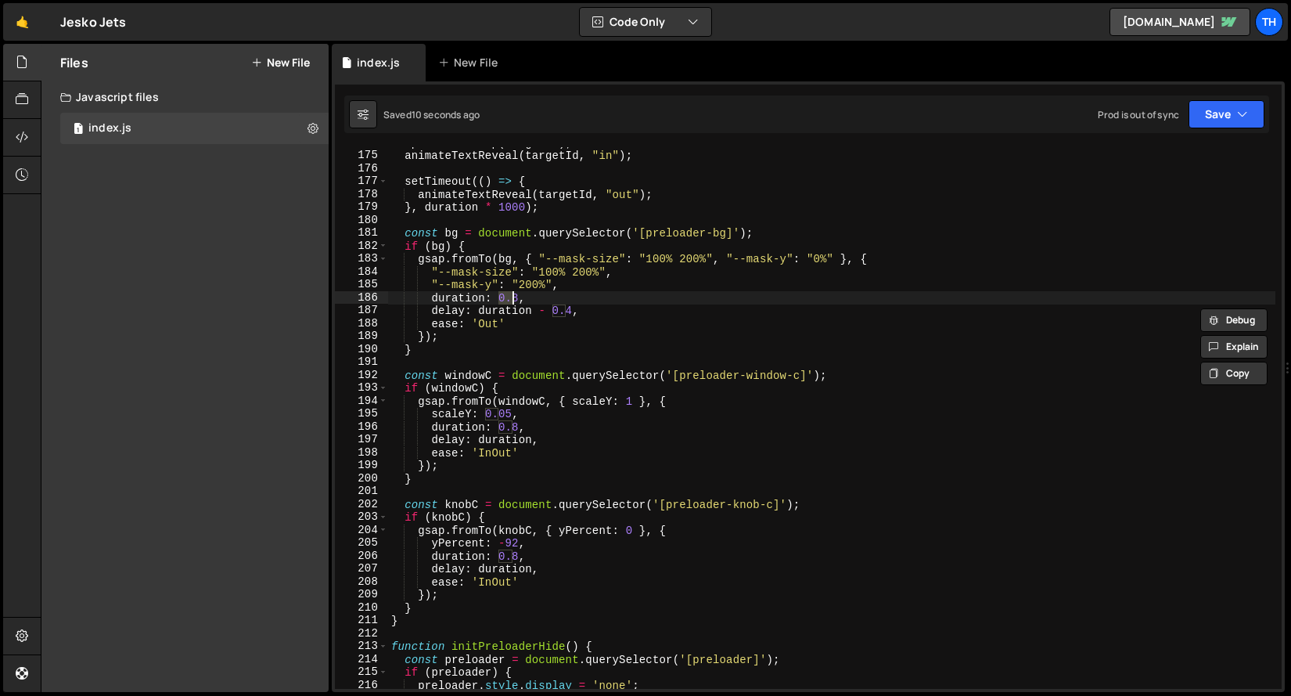
drag, startPoint x: 500, startPoint y: 297, endPoint x: 515, endPoint y: 297, distance: 14.9
click at [515, 297] on div "splitTextSetup ( targetId ) ; animateTextReveal ( targetId , "in" ) ; setTimeou…" at bounding box center [832, 419] width 888 height 567
drag, startPoint x: 517, startPoint y: 297, endPoint x: 502, endPoint y: 296, distance: 15.7
click at [502, 296] on div "splitTextSetup ( targetId ) ; animateTextReveal ( targetId , "in" ) ; setTimeou…" at bounding box center [832, 419] width 888 height 567
paste textarea "duration"
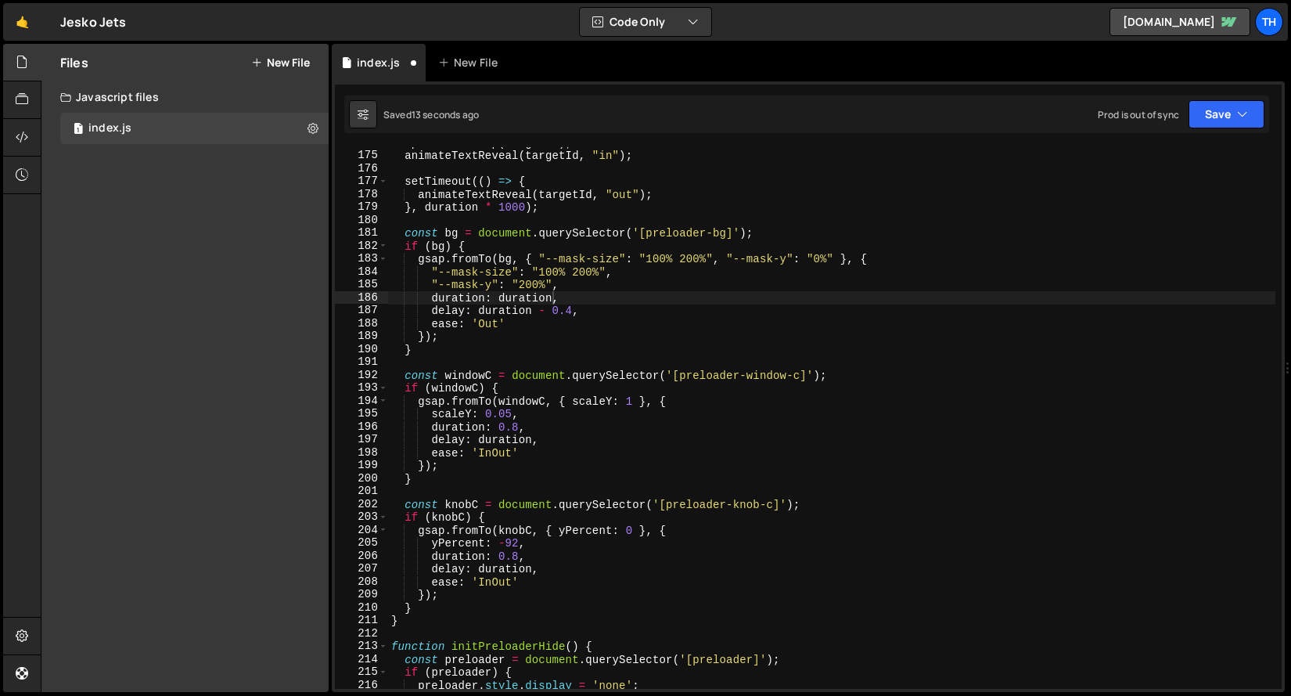
click at [1204, 131] on div "Saved 13 seconds ago Prod is out of sync Upgrade to Edit Save Save to Staging S…" at bounding box center [806, 114] width 925 height 38
click at [1204, 118] on button "Save" at bounding box center [1227, 114] width 76 height 28
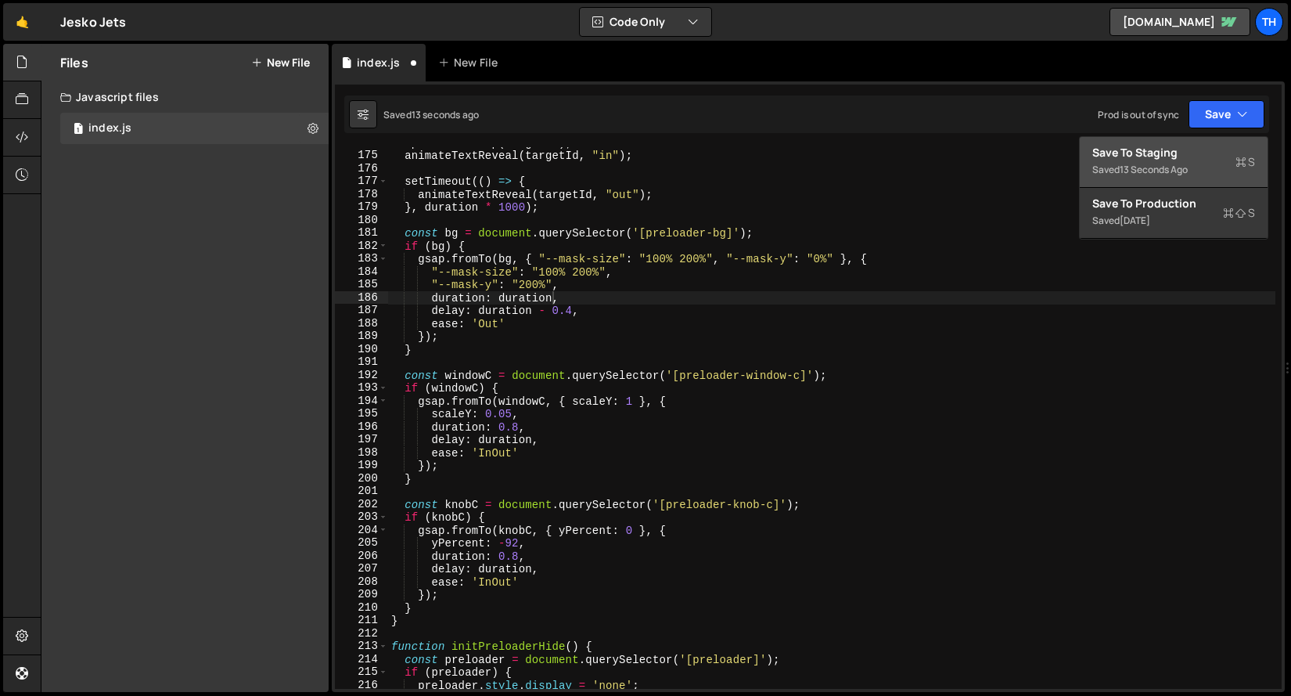
click at [1188, 150] on div "Save to Staging S" at bounding box center [1174, 153] width 163 height 16
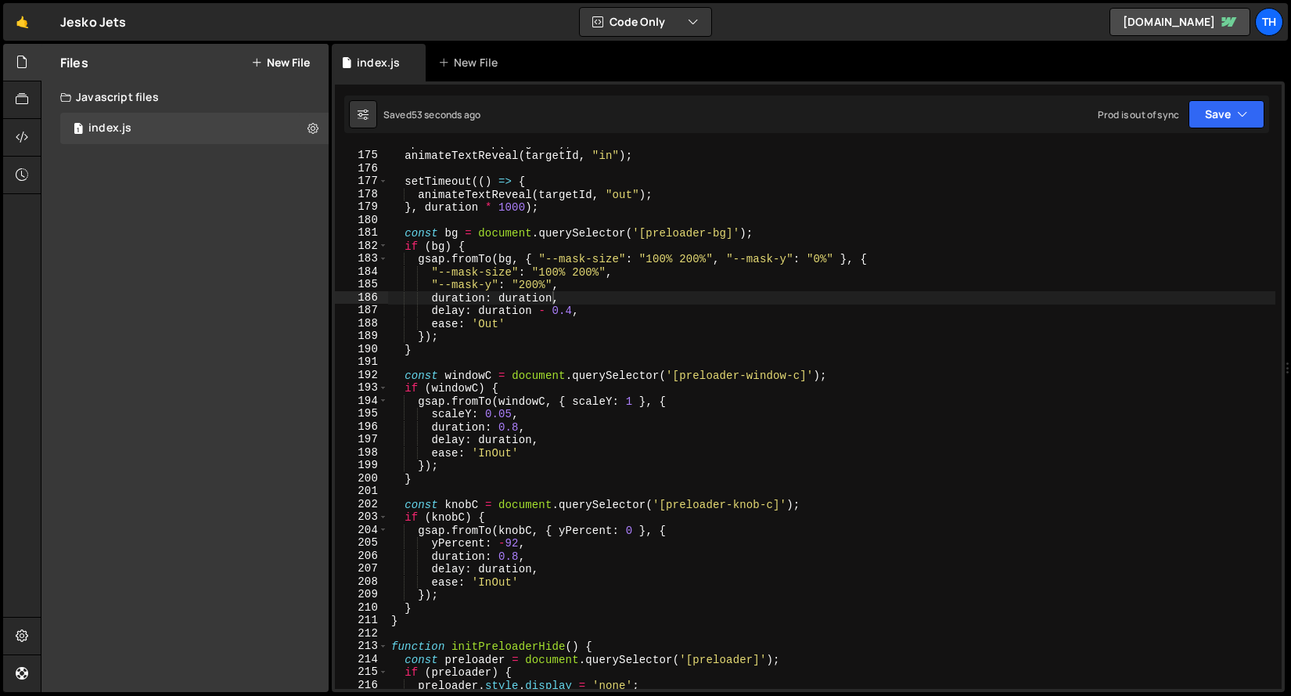
click at [520, 318] on div "splitTextSetup ( targetId ) ; animateTextReveal ( targetId , "in" ) ; setTimeou…" at bounding box center [832, 419] width 888 height 567
drag, startPoint x: 498, startPoint y: 428, endPoint x: 517, endPoint y: 426, distance: 19.7
click at [517, 426] on div "splitTextSetup ( targetId ) ; animateTextReveal ( targetId , "in" ) ; setTimeou…" at bounding box center [832, 419] width 888 height 567
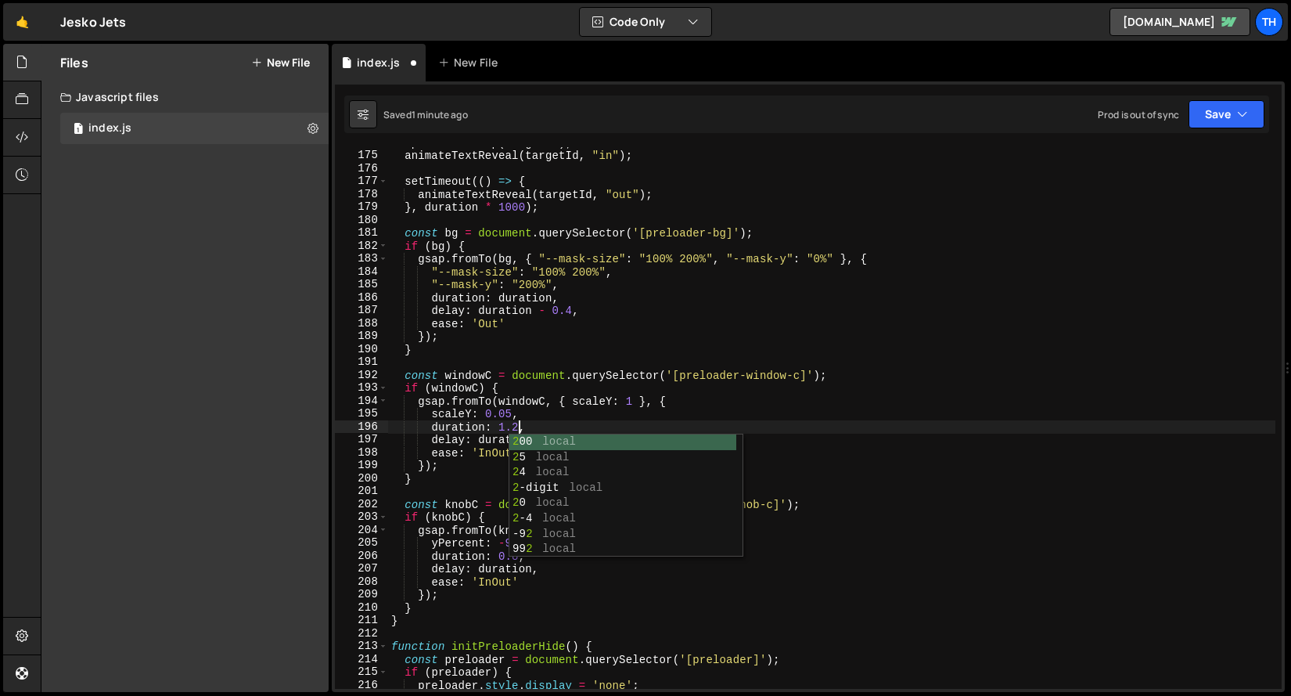
scroll to position [0, 9]
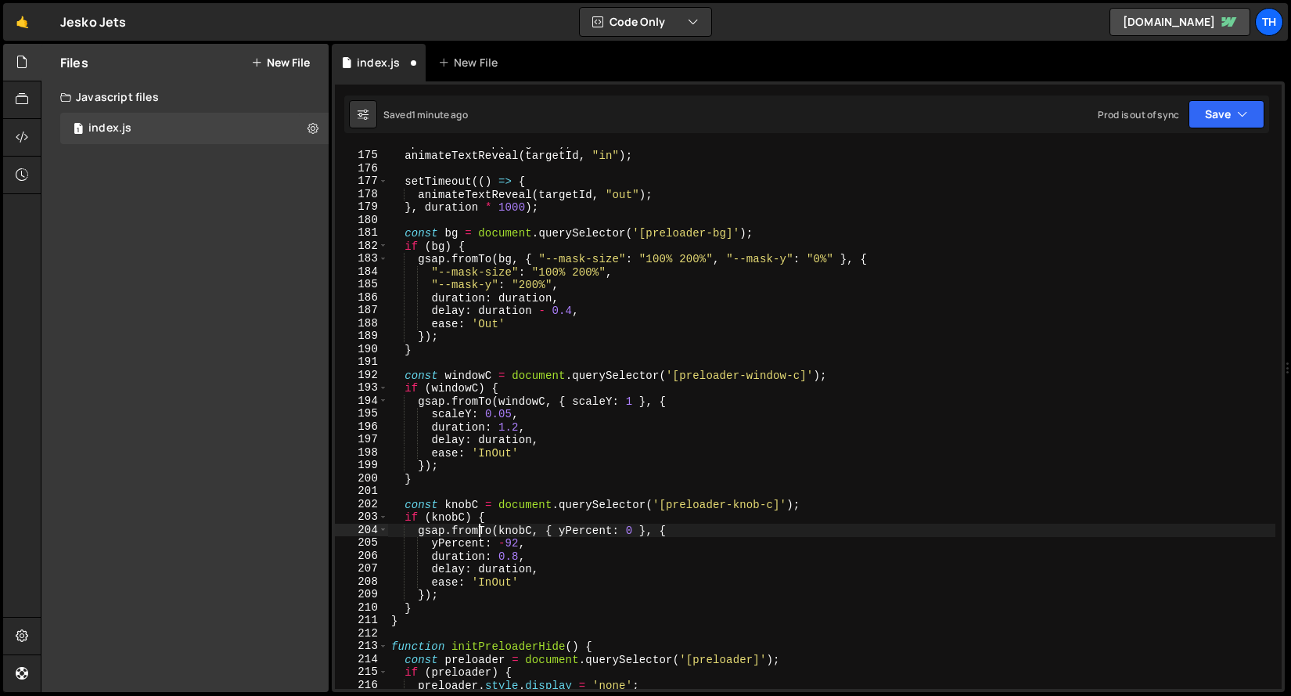
click at [477, 529] on div "splitTextSetup ( targetId ) ; animateTextReveal ( targetId , "in" ) ; setTimeou…" at bounding box center [832, 419] width 888 height 567
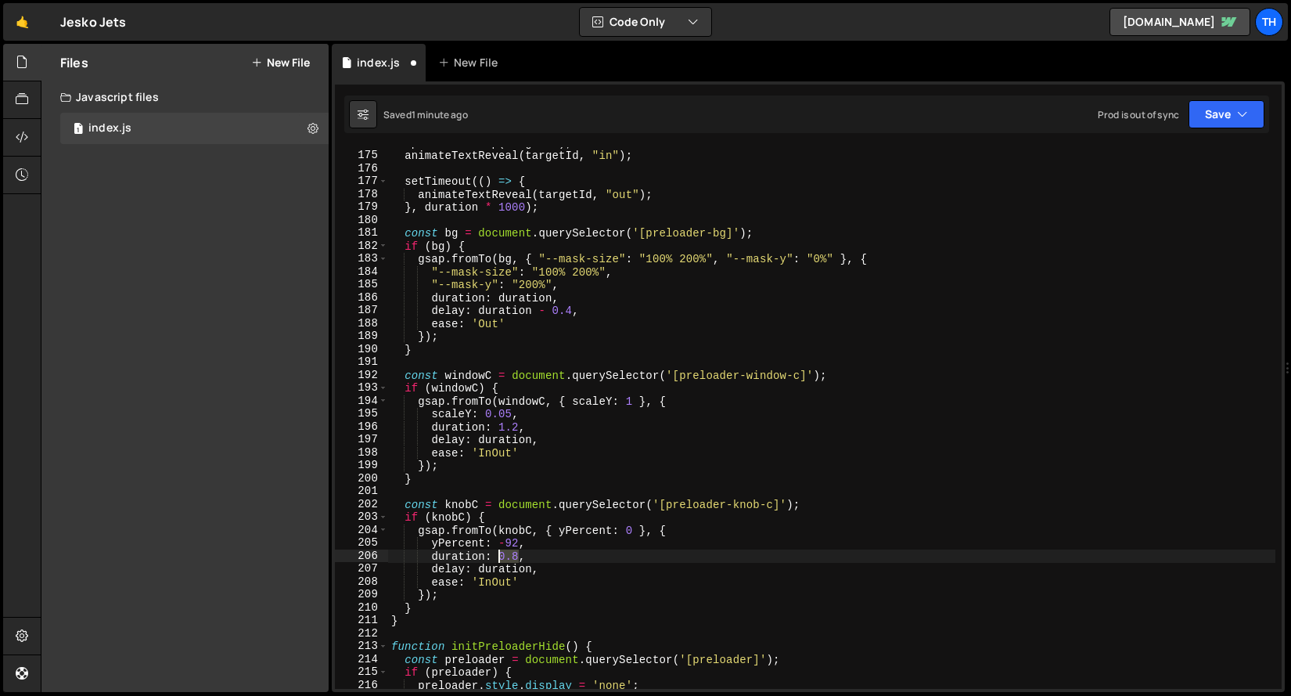
drag, startPoint x: 517, startPoint y: 555, endPoint x: 502, endPoint y: 556, distance: 15.7
click at [502, 556] on div "splitTextSetup ( targetId ) ; animateTextReveal ( targetId , "in" ) ; setTimeou…" at bounding box center [832, 419] width 888 height 567
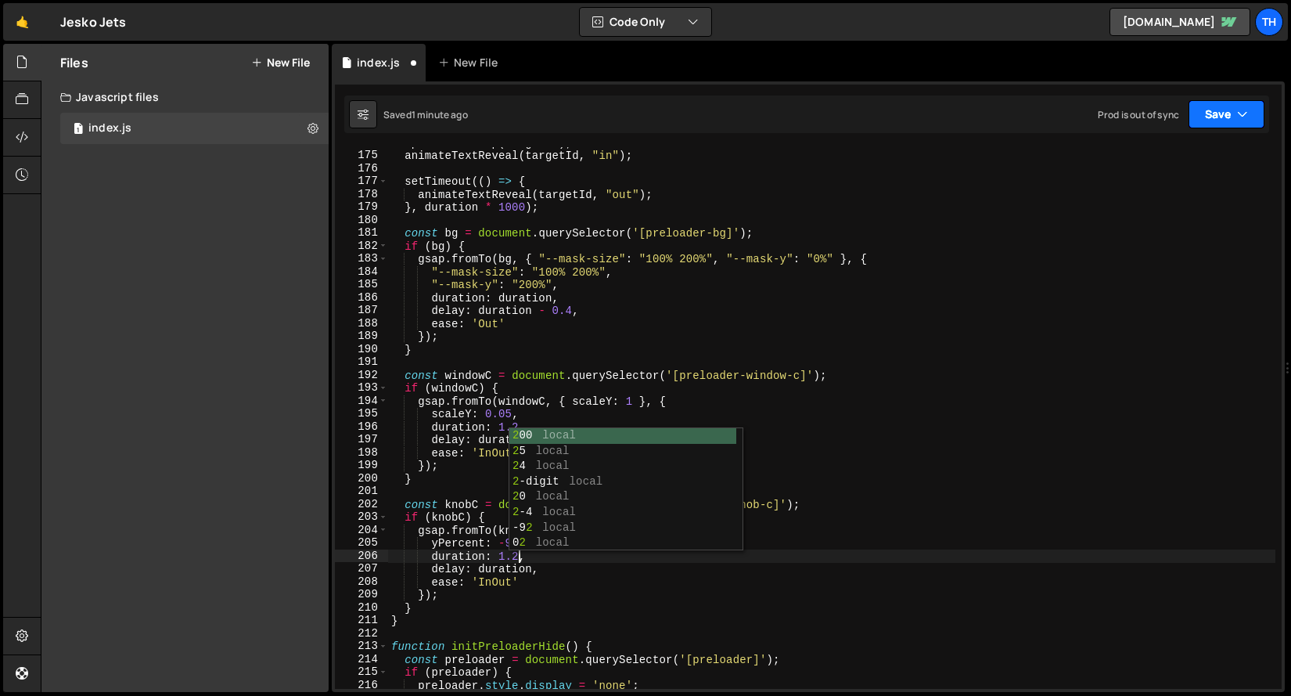
click at [1221, 113] on button "Save" at bounding box center [1227, 114] width 76 height 28
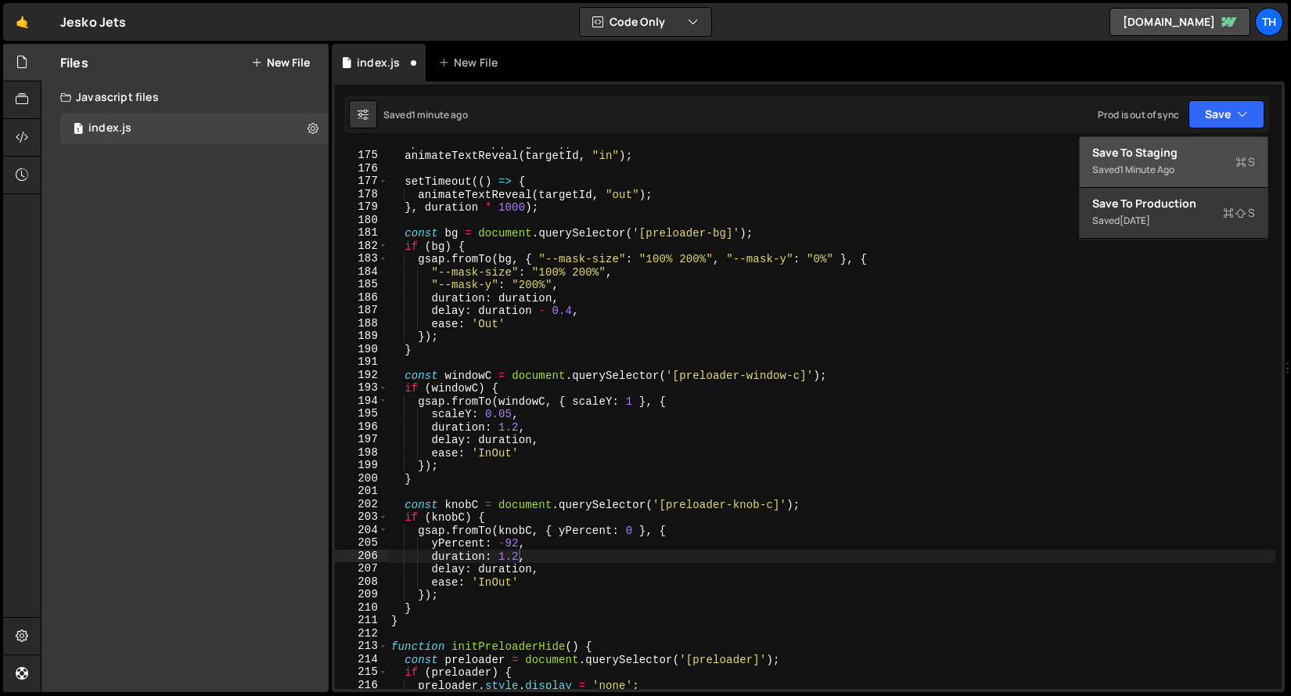
click at [1190, 152] on div "Save to Staging S" at bounding box center [1174, 153] width 163 height 16
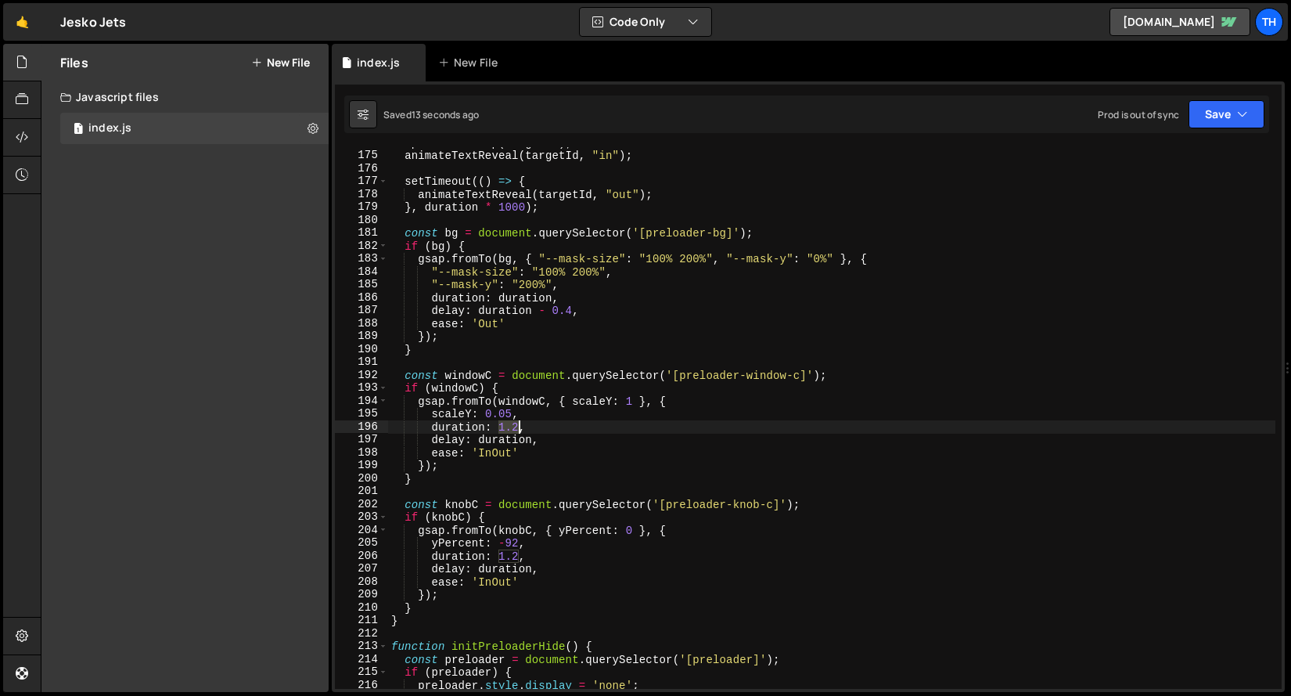
drag, startPoint x: 497, startPoint y: 427, endPoint x: 517, endPoint y: 395, distance: 38.0
click at [518, 427] on div "splitTextSetup ( targetId ) ; animateTextReveal ( targetId , "in" ) ; setTimeou…" at bounding box center [832, 419] width 888 height 567
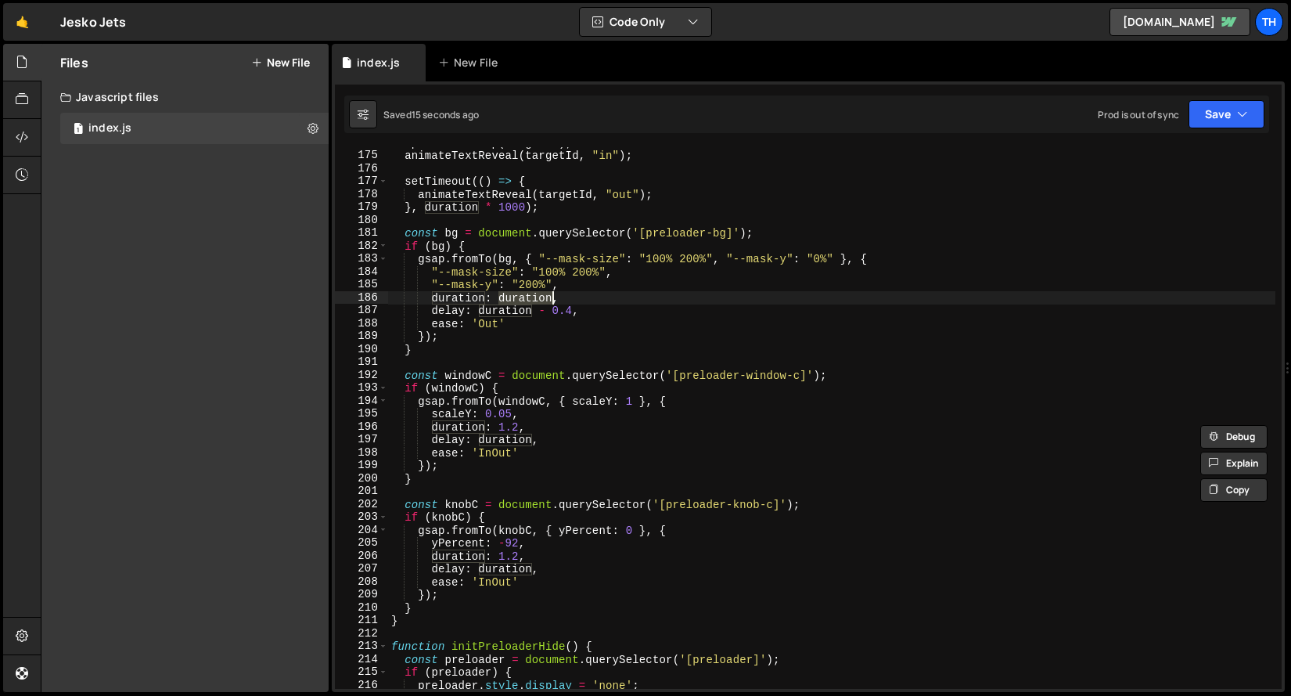
drag, startPoint x: 500, startPoint y: 301, endPoint x: 549, endPoint y: 300, distance: 49.3
click at [549, 300] on div "splitTextSetup ( targetId ) ; animateTextReveal ( targetId , "in" ) ; setTimeou…" at bounding box center [832, 419] width 888 height 567
paste textarea "1.2"
click at [1223, 120] on button "Save" at bounding box center [1227, 114] width 76 height 28
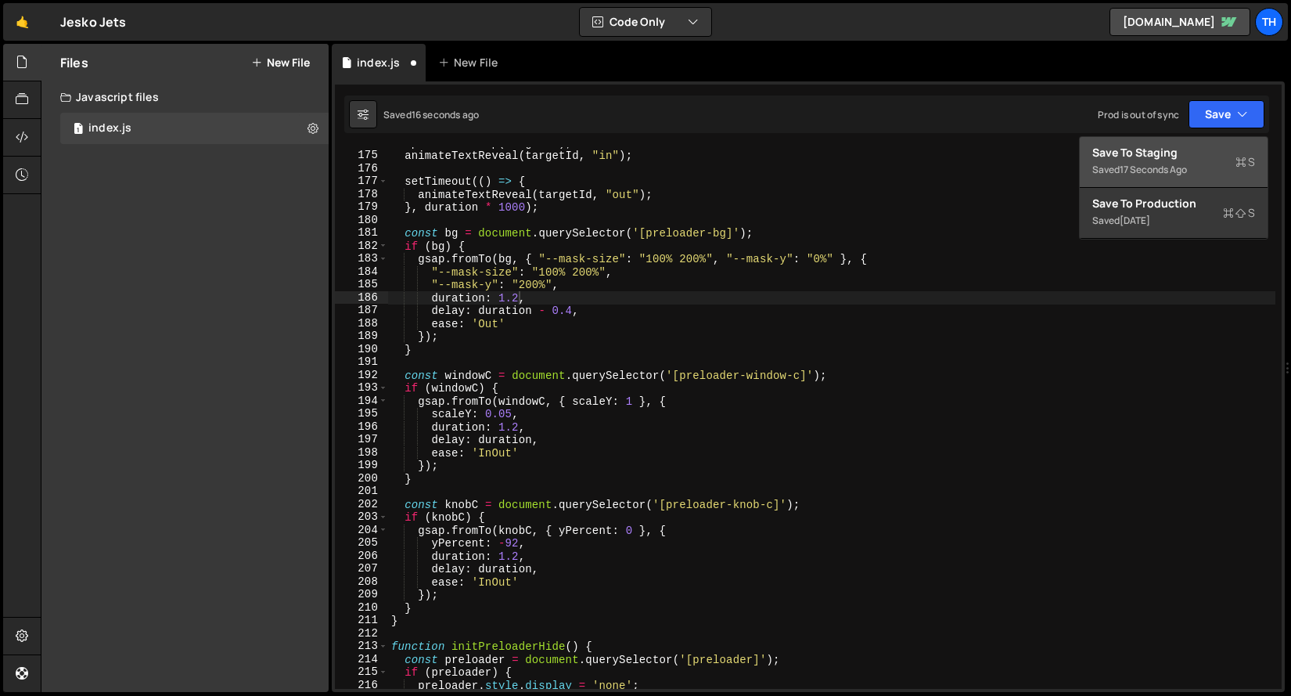
click at [1183, 152] on div "Save to Staging S" at bounding box center [1174, 153] width 163 height 16
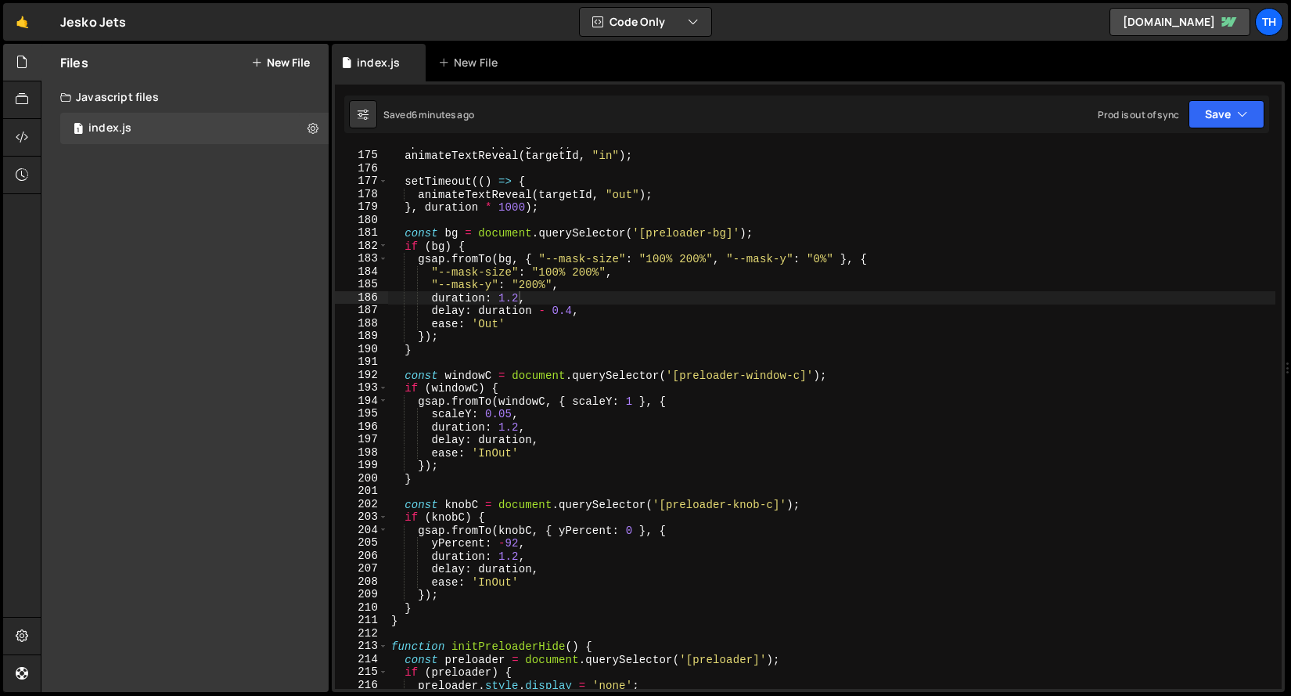
scroll to position [0, 1]
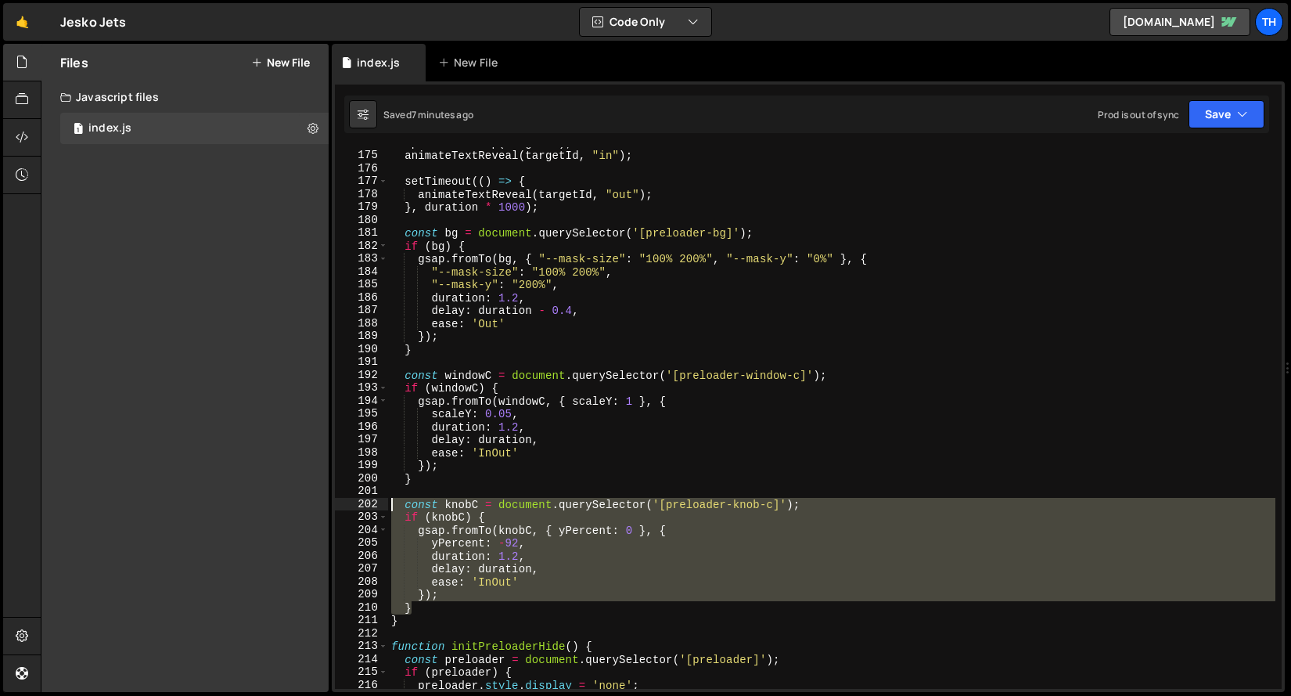
drag, startPoint x: 369, startPoint y: 567, endPoint x: 342, endPoint y: 508, distance: 65.2
click at [342, 508] on div "} 174 175 176 177 178 179 180 181 182 183 184 185 186 187 188 189 190 191 192 1…" at bounding box center [808, 418] width 947 height 542
type textarea "}"
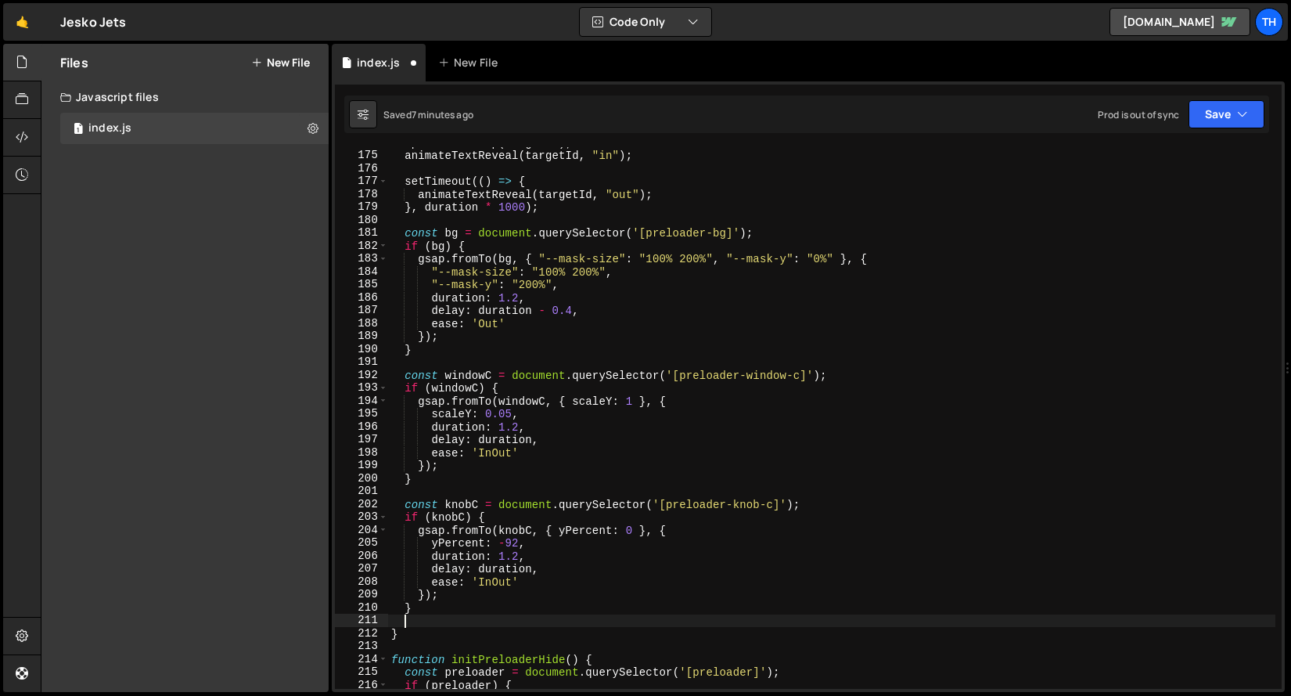
scroll to position [0, 0]
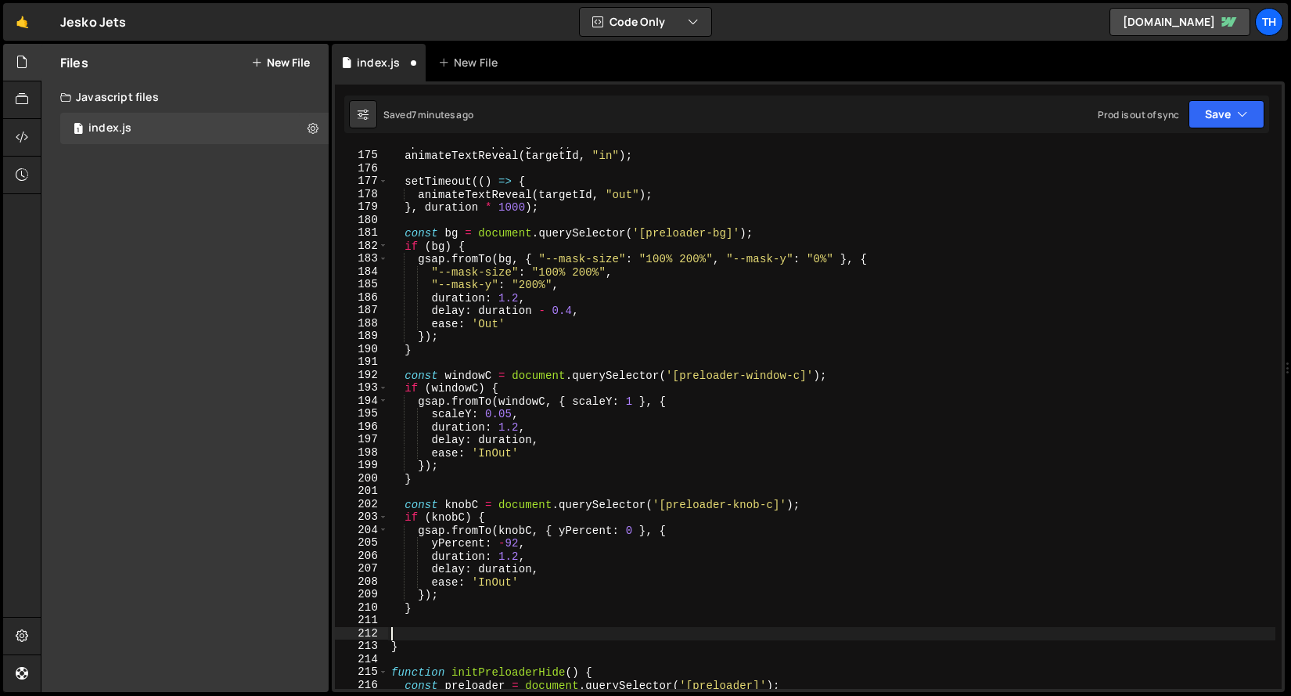
paste textarea "}"
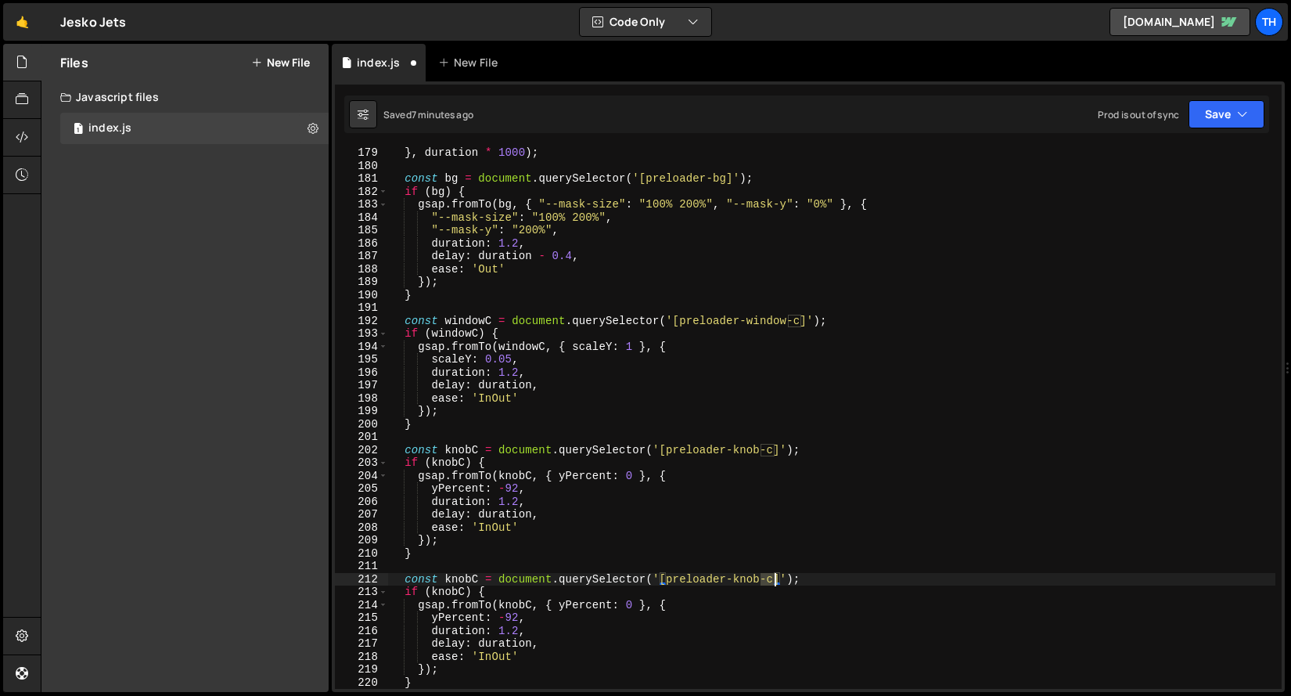
drag, startPoint x: 764, startPoint y: 580, endPoint x: 773, endPoint y: 581, distance: 9.4
click at [773, 581] on div "} , duration * 1000 ) ; const bg = document . querySelector ( '[preloader-bg]' …" at bounding box center [832, 429] width 888 height 567
click at [772, 581] on div "} , duration * 1000 ) ; const bg = document . querySelector ( '[preloader-bg]' …" at bounding box center [832, 418] width 888 height 542
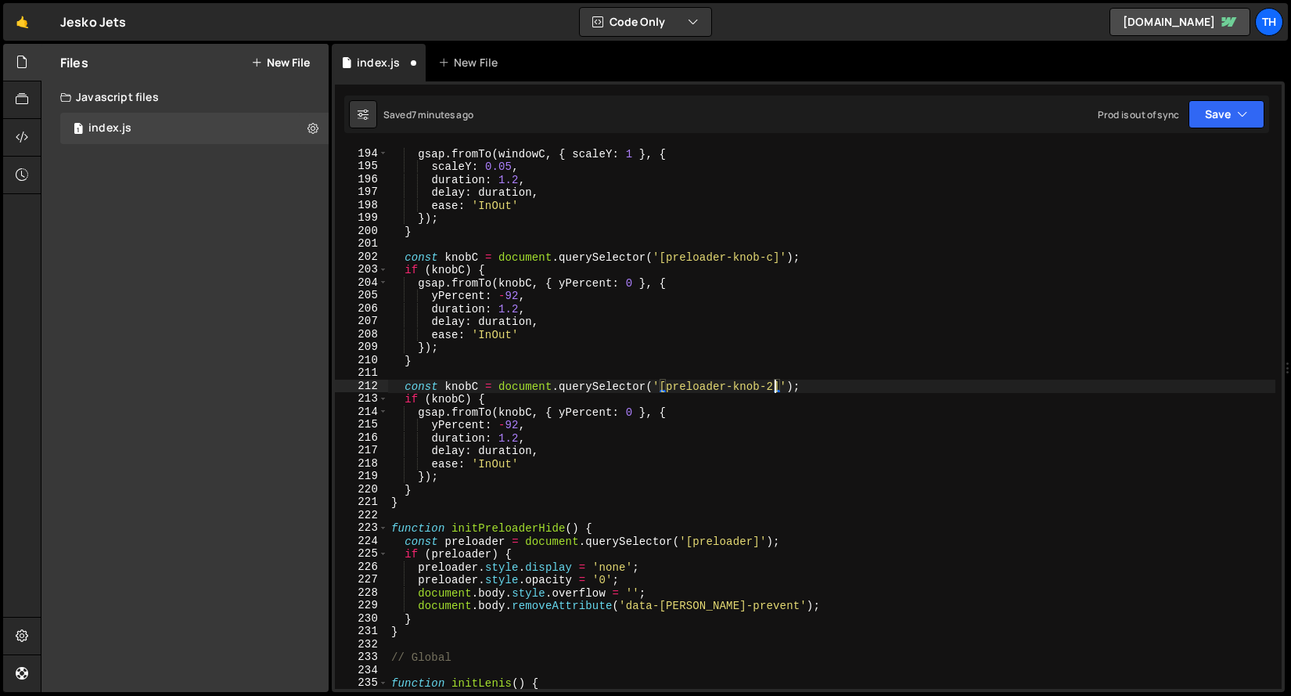
scroll to position [2340, 0]
click at [594, 413] on div "gsap . fromTo ( windowC , { scaleY : 1 } , { scaleY : 0.05 , duration : 1.2 , d…" at bounding box center [832, 430] width 888 height 567
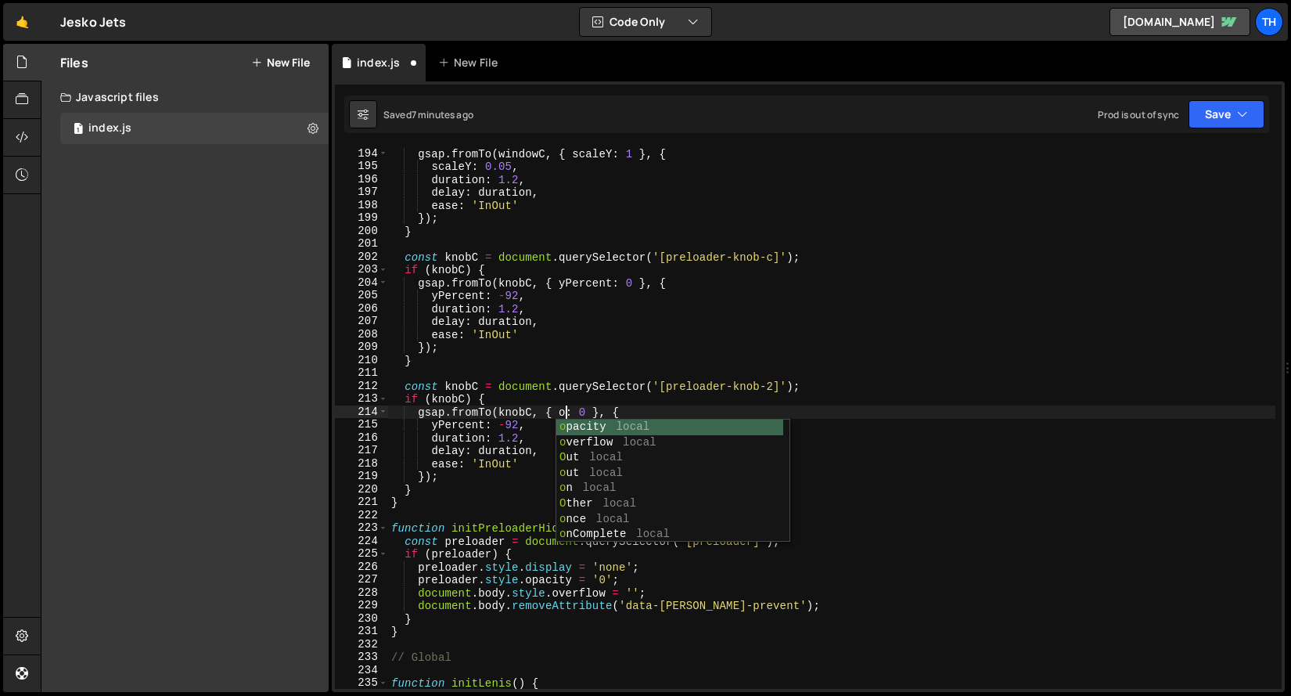
scroll to position [0, 13]
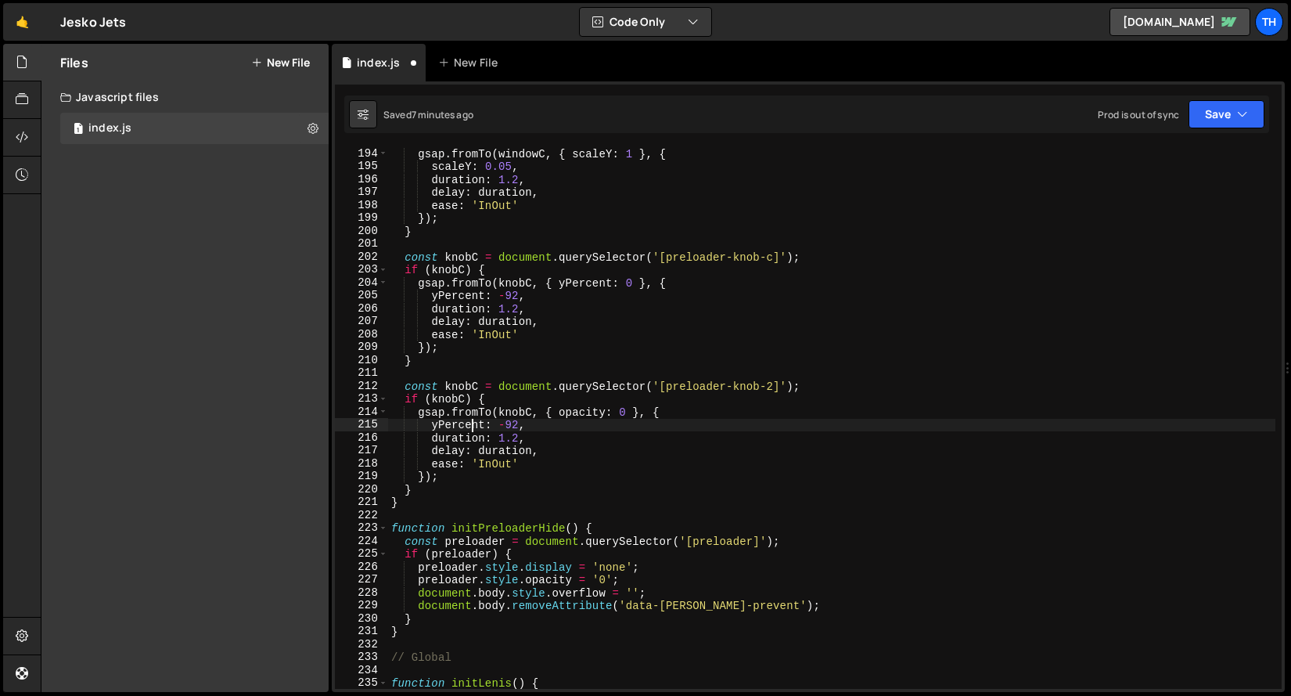
click at [470, 428] on div "gsap . fromTo ( windowC , { scaleY : 1 } , { scaleY : 0.05 , duration : 1.2 , d…" at bounding box center [832, 430] width 888 height 567
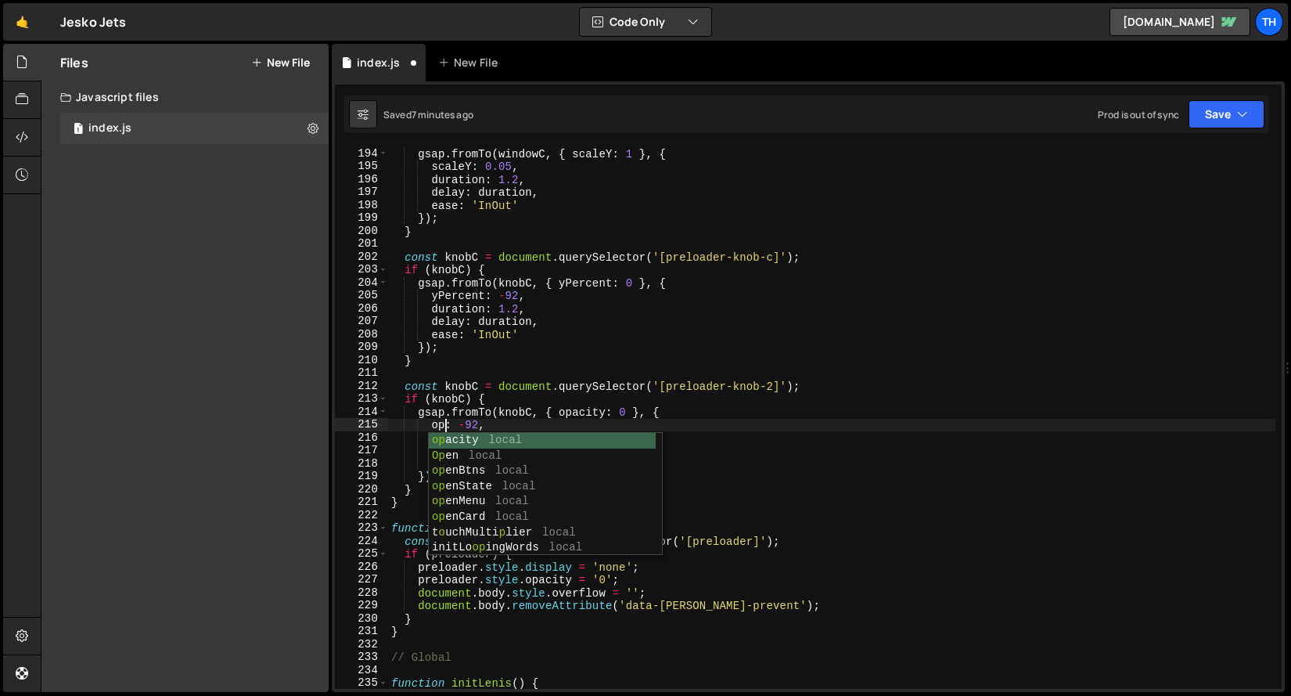
scroll to position [0, 4]
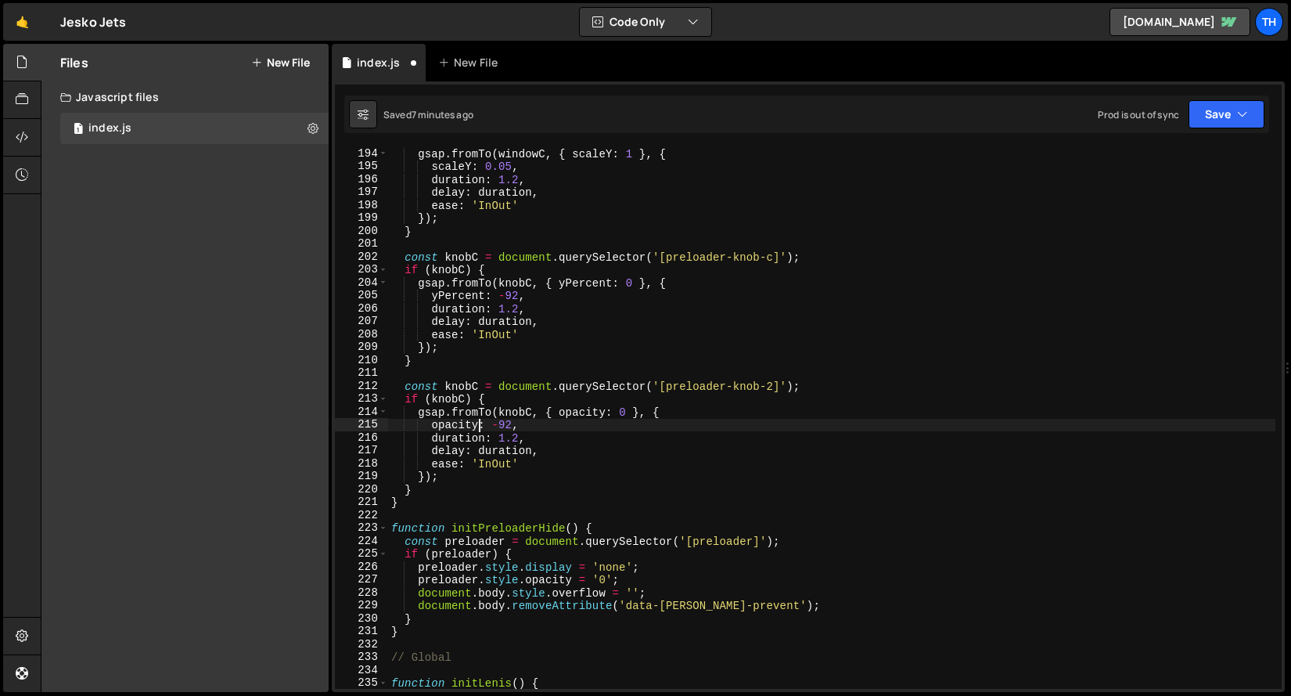
click at [514, 425] on div "gsap . fromTo ( windowC , { scaleY : 1 } , { scaleY : 0.05 , duration : 1.2 , d…" at bounding box center [832, 430] width 888 height 567
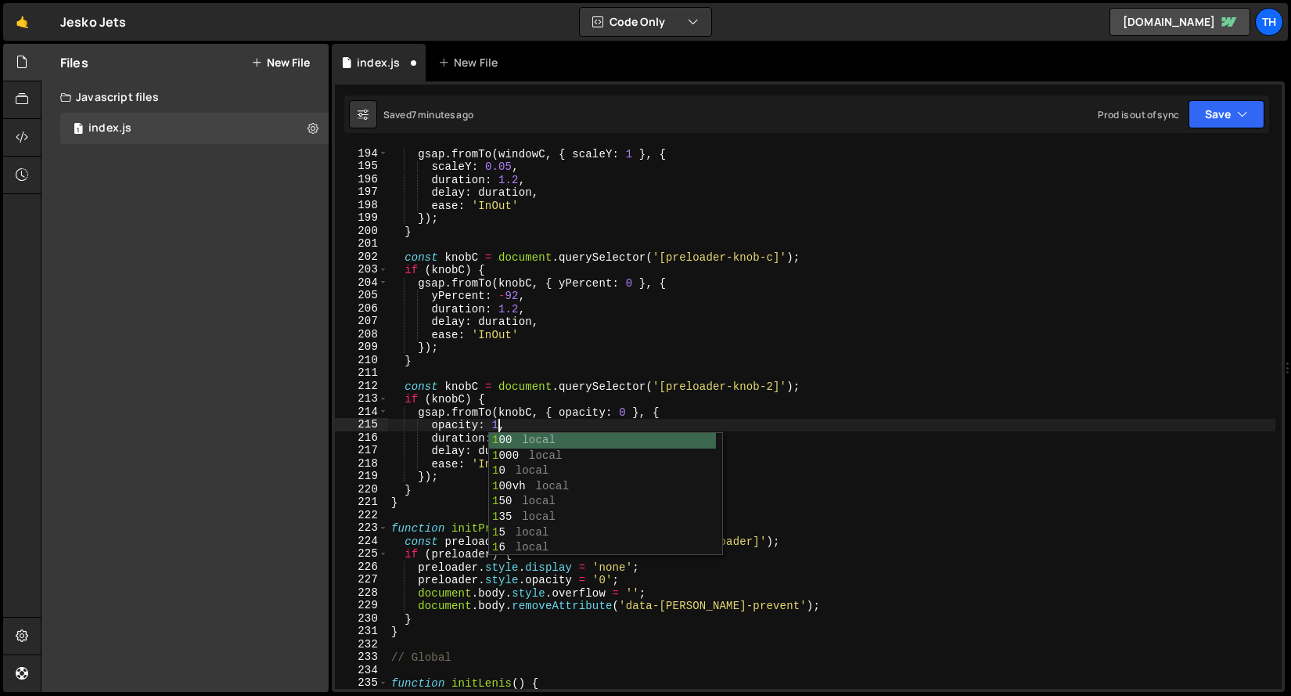
click at [445, 401] on div "gsap . fromTo ( windowC , { scaleY : 1 } , { scaleY : 0.05 , duration : 1.2 , d…" at bounding box center [832, 430] width 888 height 567
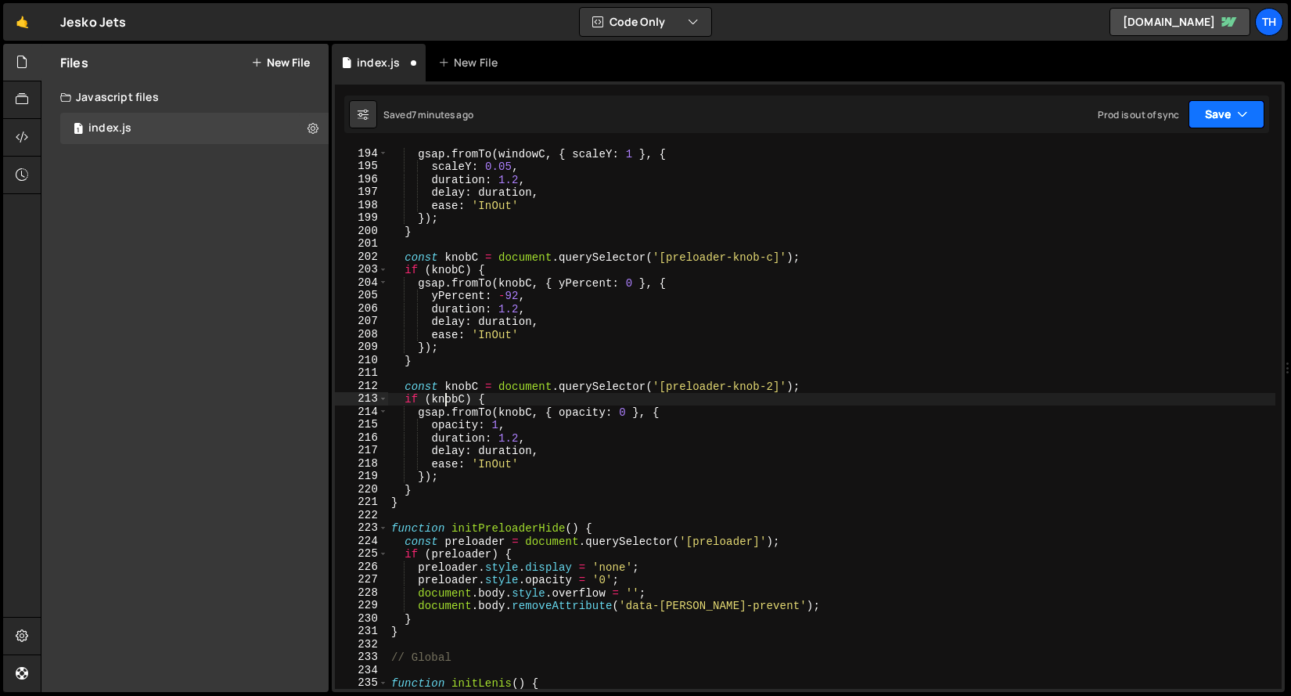
click at [1208, 114] on button "Save" at bounding box center [1227, 114] width 76 height 28
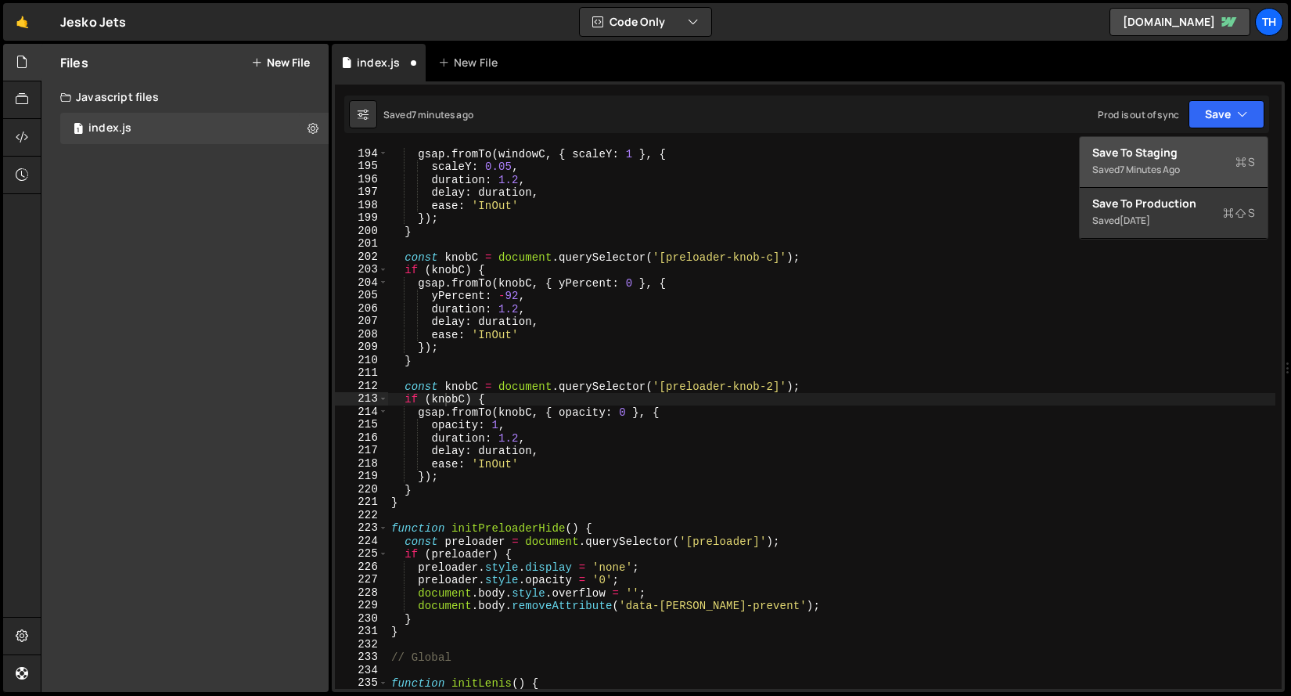
click at [1182, 159] on div "Save to Staging S" at bounding box center [1174, 153] width 163 height 16
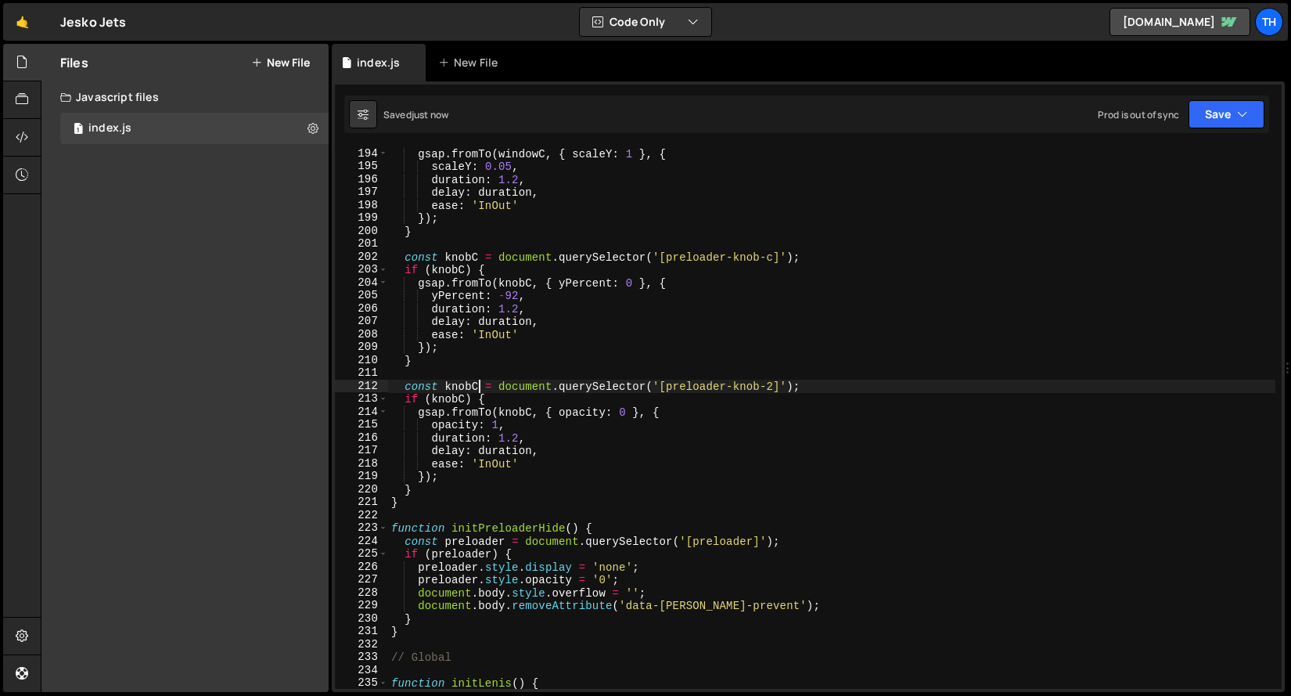
click at [479, 384] on div "gsap . fromTo ( windowC , { scaleY : 1 } , { scaleY : 0.05 , duration : 1.2 , d…" at bounding box center [832, 430] width 888 height 567
click at [455, 387] on div "gsap . fromTo ( windowC , { scaleY : 1 } , { scaleY : 0.05 , duration : 1.2 , d…" at bounding box center [832, 430] width 888 height 567
click at [452, 397] on div "gsap . fromTo ( windowC , { scaleY : 1 } , { scaleY : 0.05 , duration : 1.2 , d…" at bounding box center [832, 430] width 888 height 567
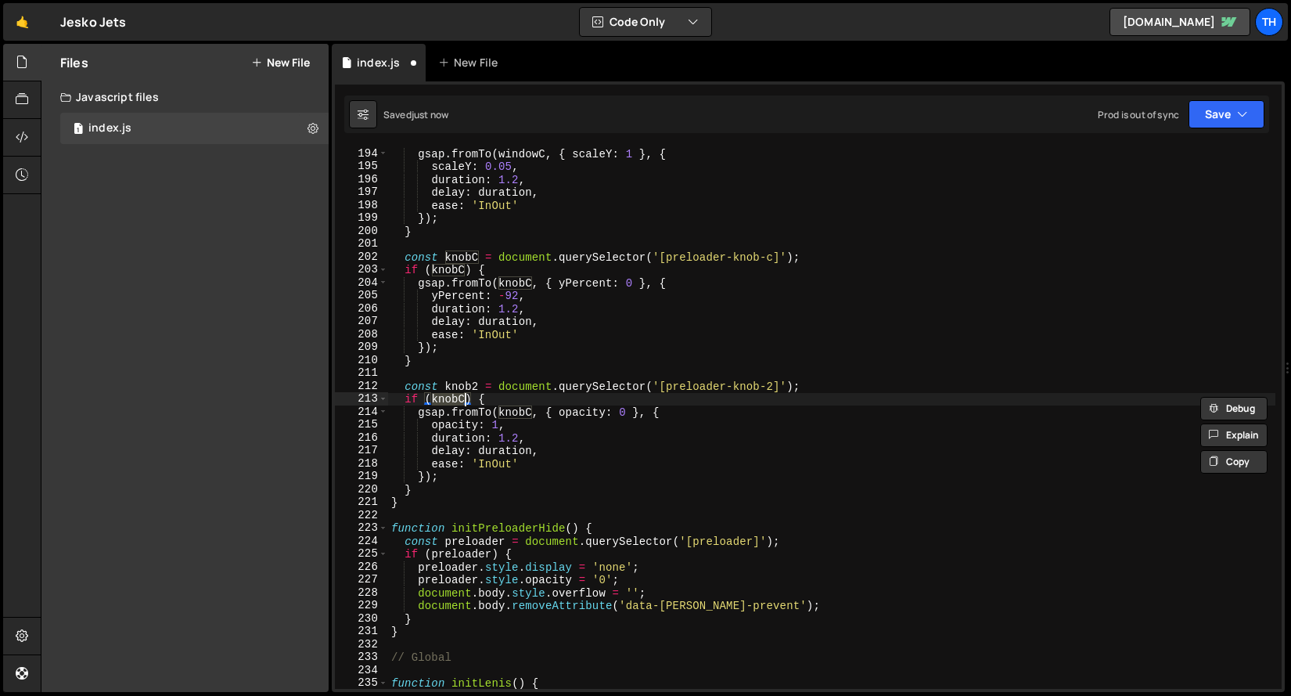
paste textarea "2"
click at [531, 415] on div "gsap . fromTo ( windowC , { scaleY : 1 } , { scaleY : 0.05 , duration : 1.2 , d…" at bounding box center [832, 430] width 888 height 567
click at [521, 409] on div "gsap . fromTo ( windowC , { scaleY : 1 } , { scaleY : 0.05 , duration : 1.2 , d…" at bounding box center [832, 430] width 888 height 567
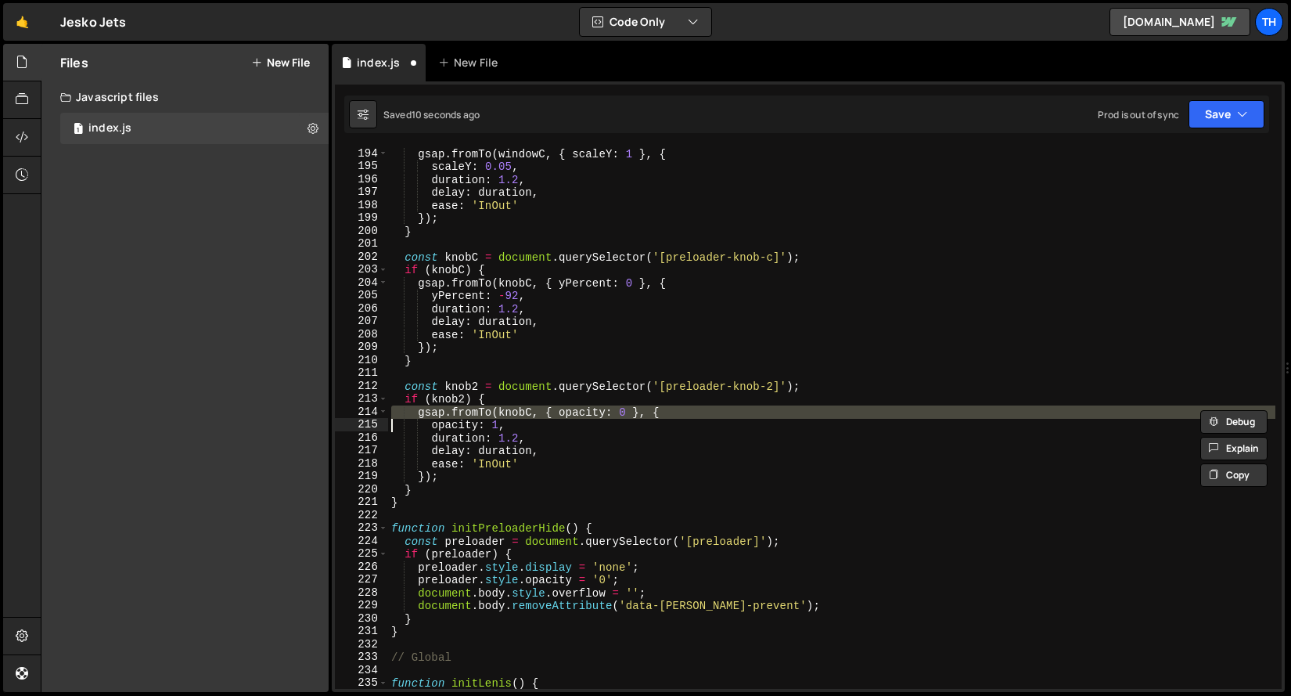
click at [504, 423] on div "gsap . fromTo ( windowC , { scaleY : 1 } , { scaleY : 0.05 , duration : 1.2 , d…" at bounding box center [832, 430] width 888 height 567
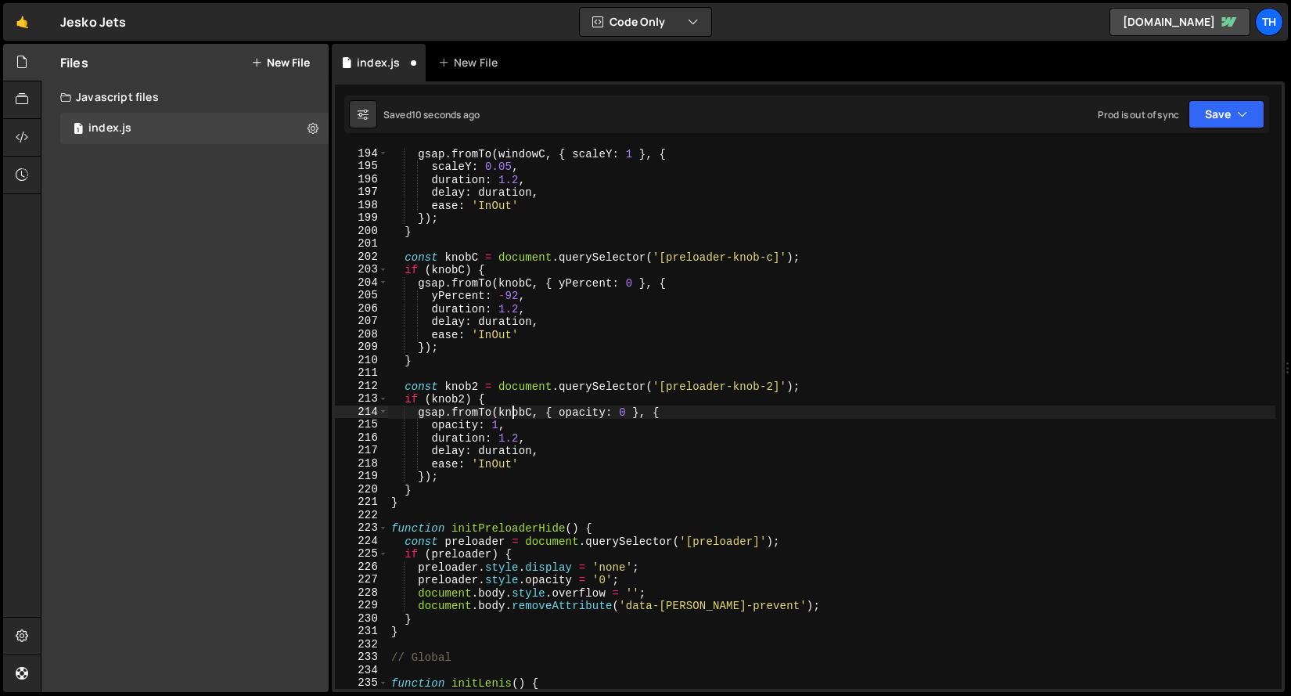
click at [515, 410] on div "gsap . fromTo ( windowC , { scaleY : 1 } , { scaleY : 0.05 , duration : 1.2 , d…" at bounding box center [832, 430] width 888 height 567
paste textarea "2"
click at [1236, 106] on button "Save" at bounding box center [1227, 114] width 76 height 28
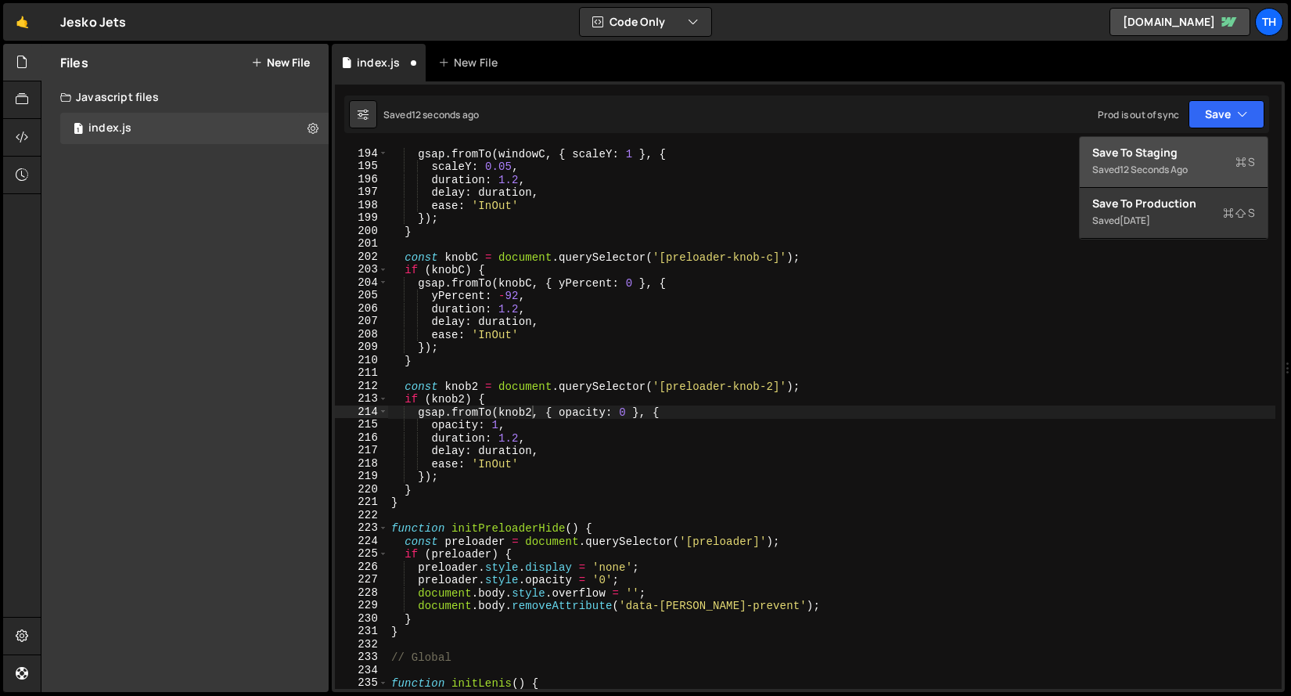
click at [1214, 152] on div "Save to Staging S" at bounding box center [1174, 153] width 163 height 16
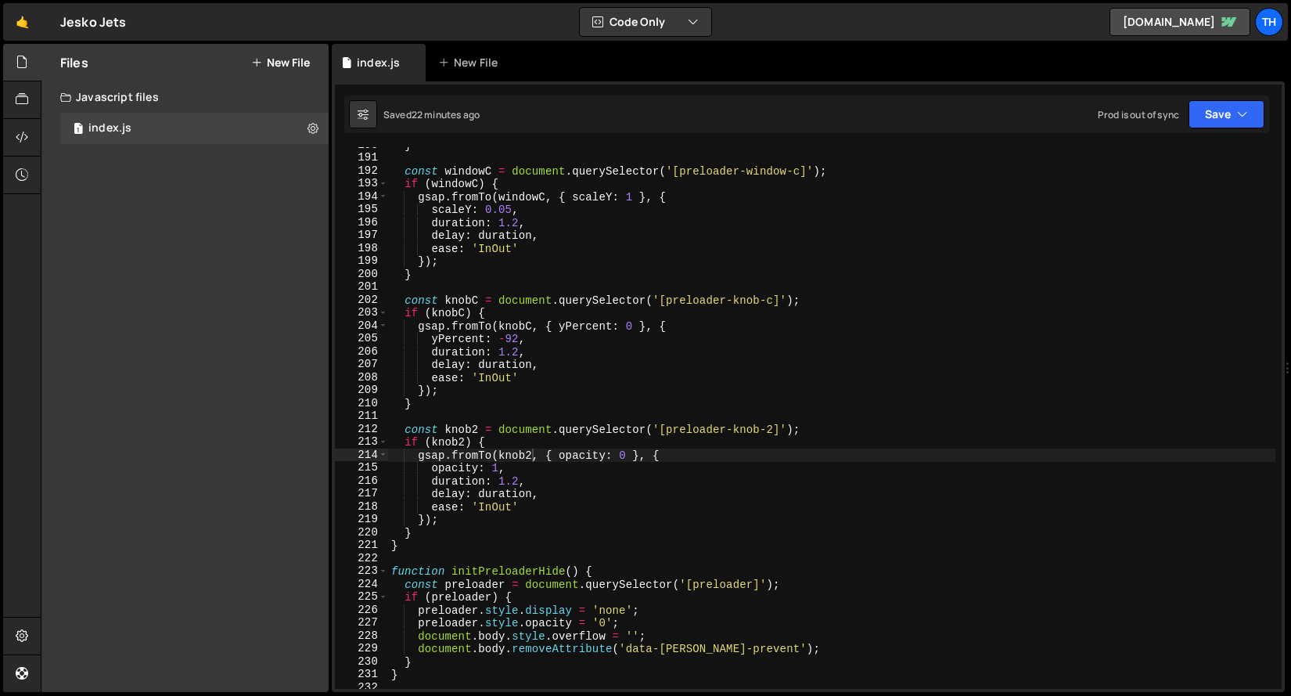
scroll to position [0, 1]
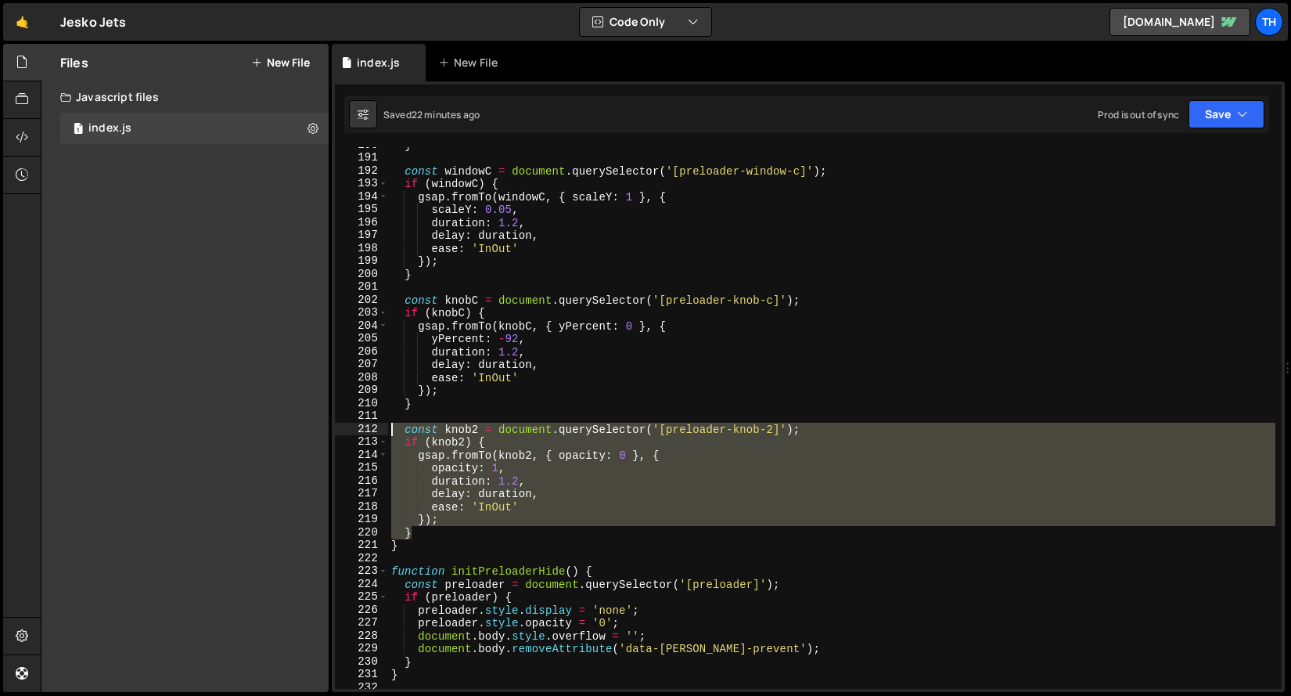
drag, startPoint x: 394, startPoint y: 517, endPoint x: 323, endPoint y: 429, distance: 113.1
click at [323, 429] on div "Files New File Javascript files 1 index.js 0 CSS files Copy share link Edit Fil…" at bounding box center [666, 368] width 1251 height 649
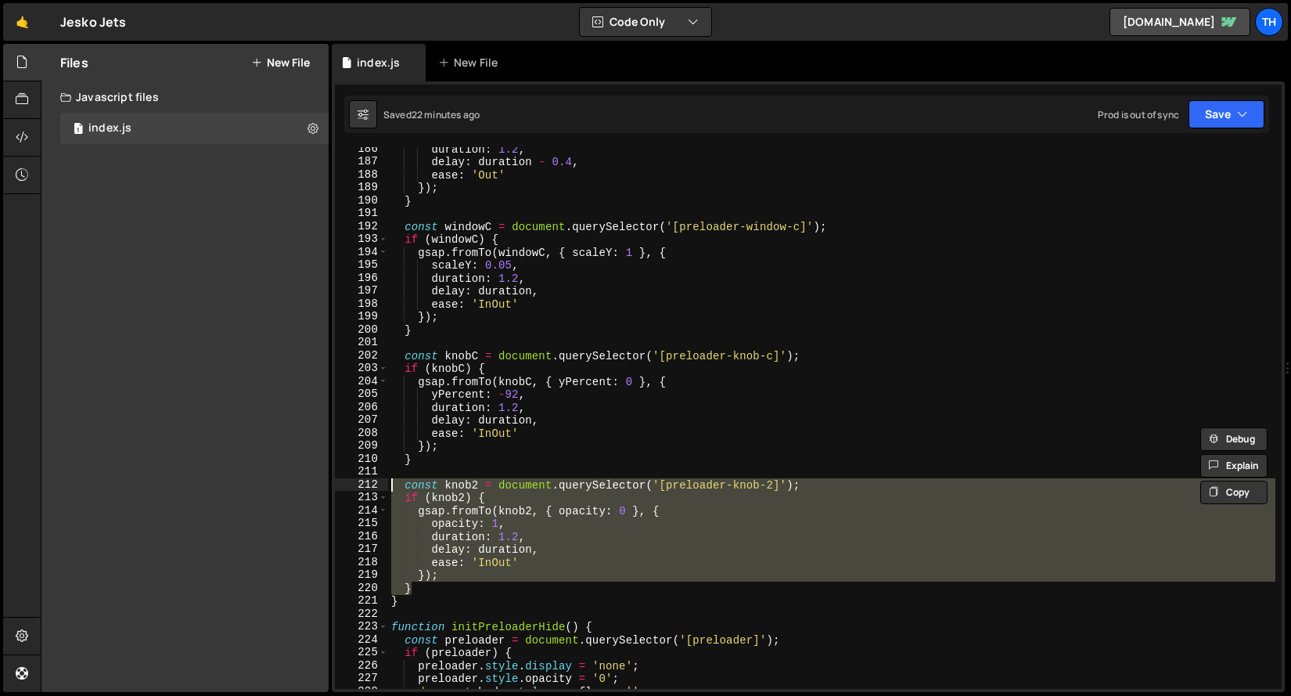
scroll to position [2248, 0]
click at [429, 334] on div "duration : 1.2 , delay : duration - 0.4 , ease : 'Out' }) ; } const windowC = d…" at bounding box center [832, 425] width 888 height 567
type textarea "}"
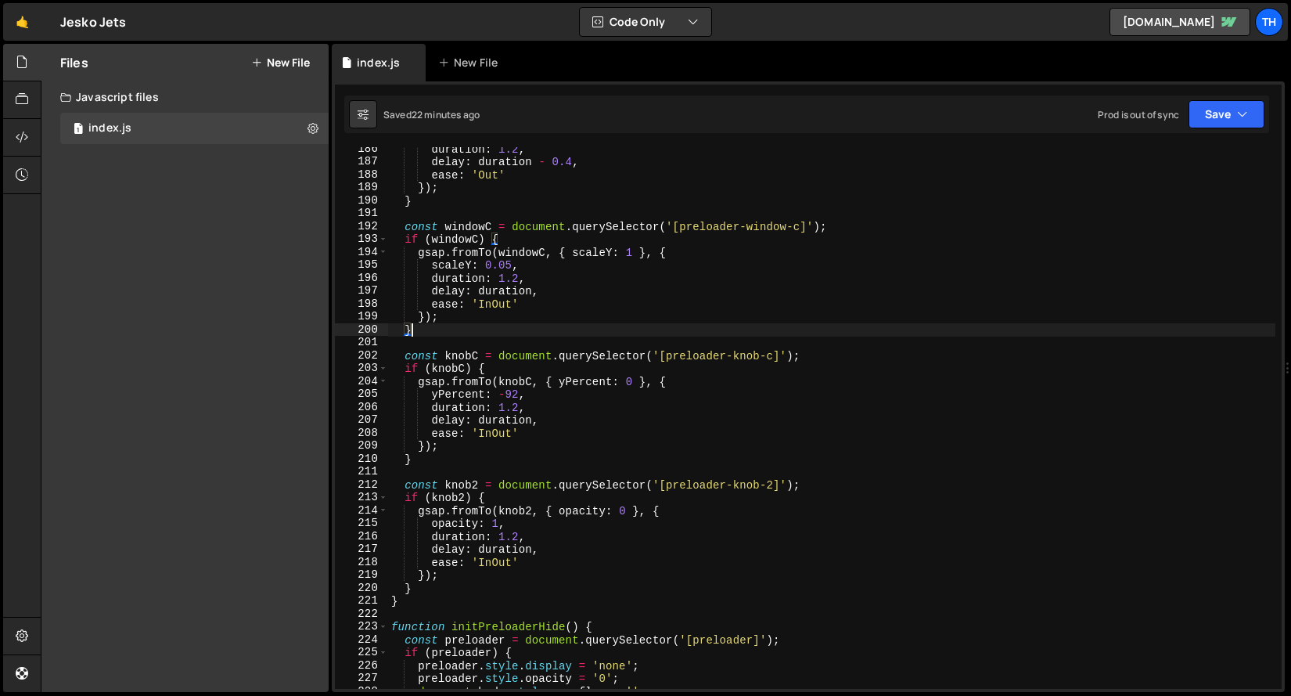
click at [430, 343] on div "duration : 1.2 , delay : duration - 0.4 , ease : 'Out' }) ; } const windowC = d…" at bounding box center [832, 425] width 888 height 567
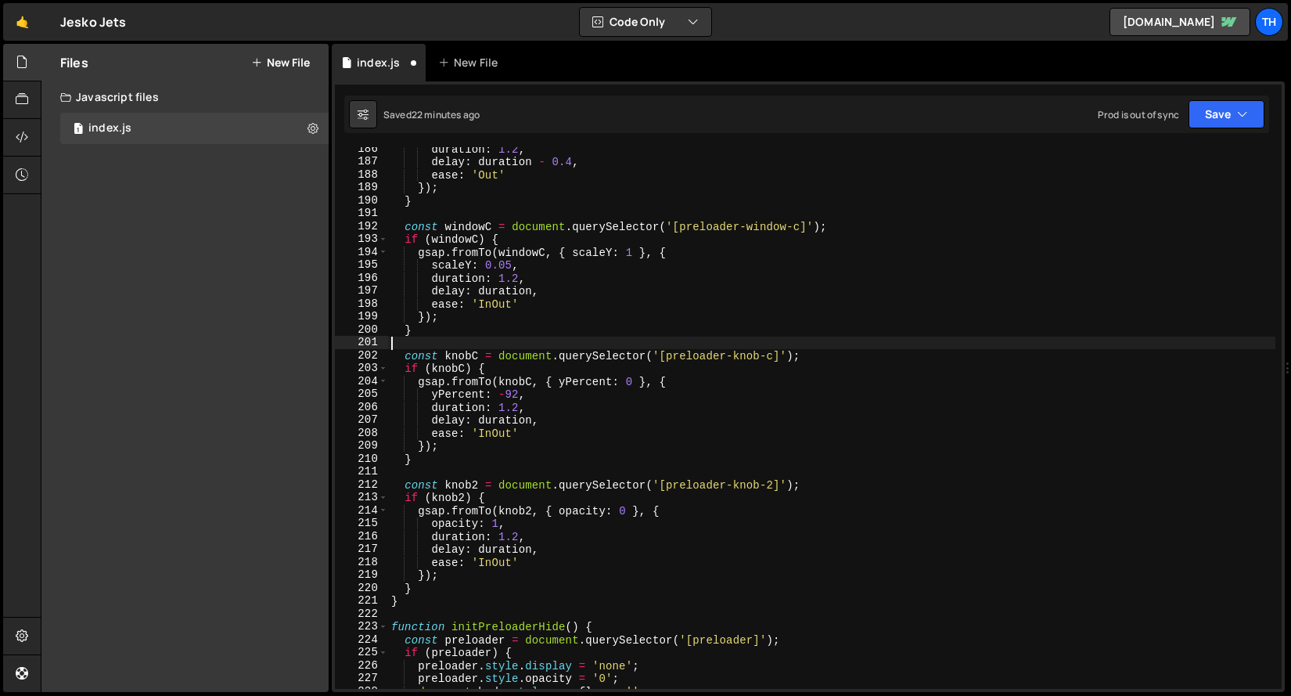
type textarea "}"
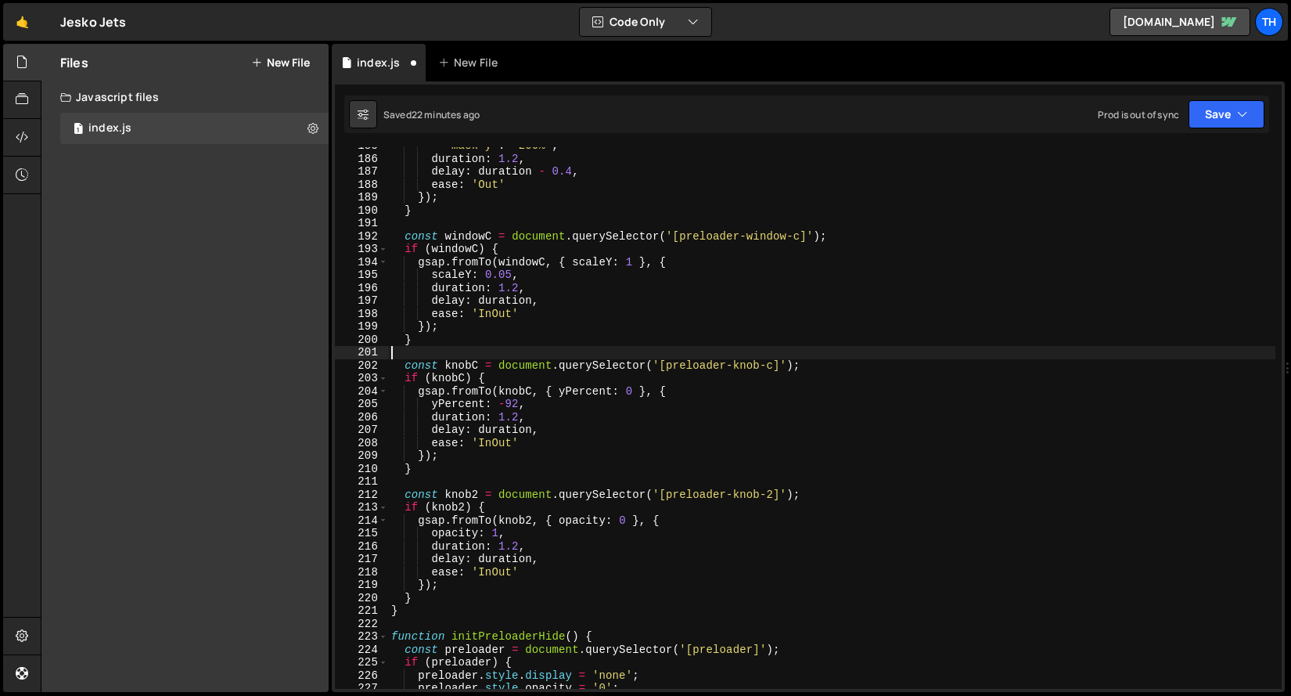
scroll to position [2250, 0]
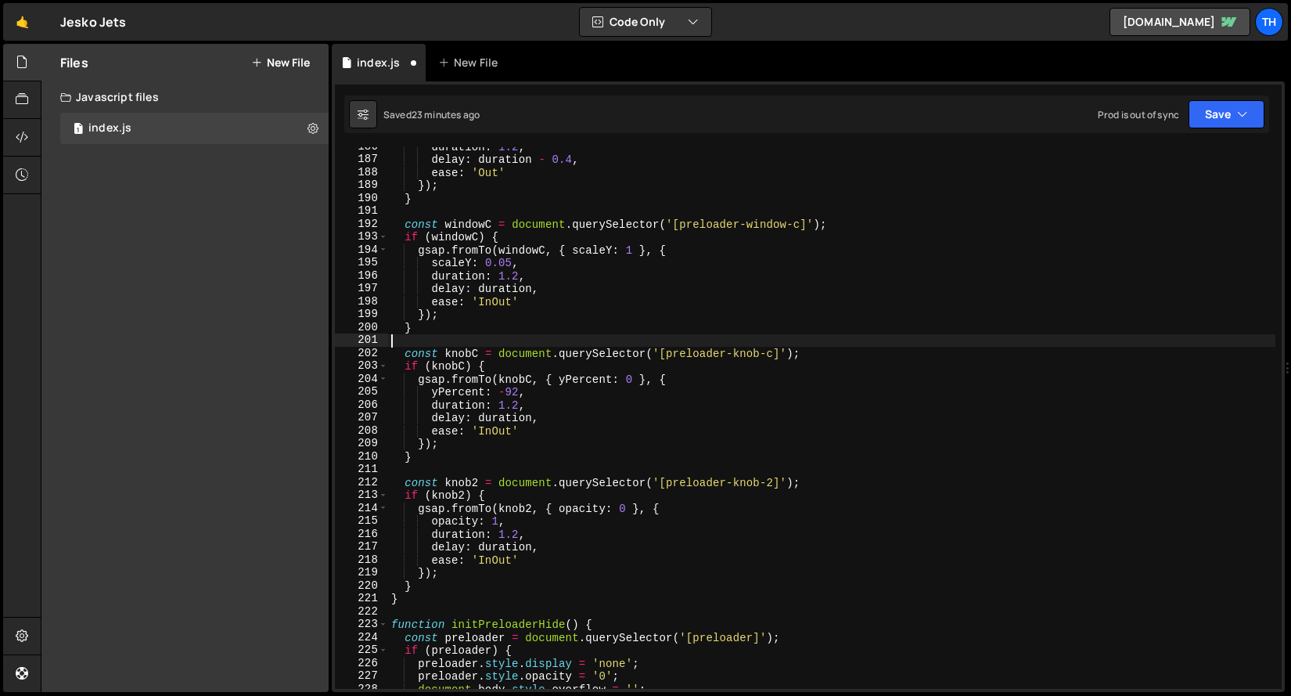
click at [436, 590] on div "duration : 1.2 , delay : duration - 0.4 , ease : 'Out' }) ; } const windowC = d…" at bounding box center [832, 423] width 888 height 567
type textarea "}"
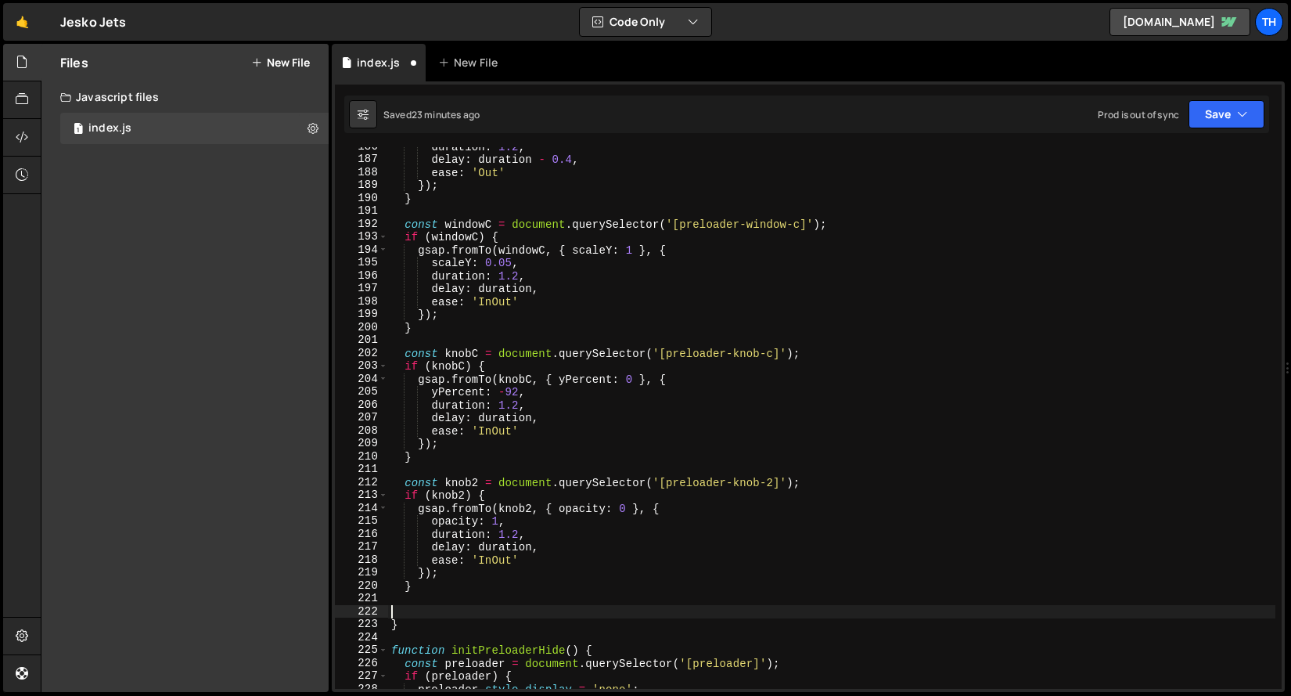
paste textarea "}"
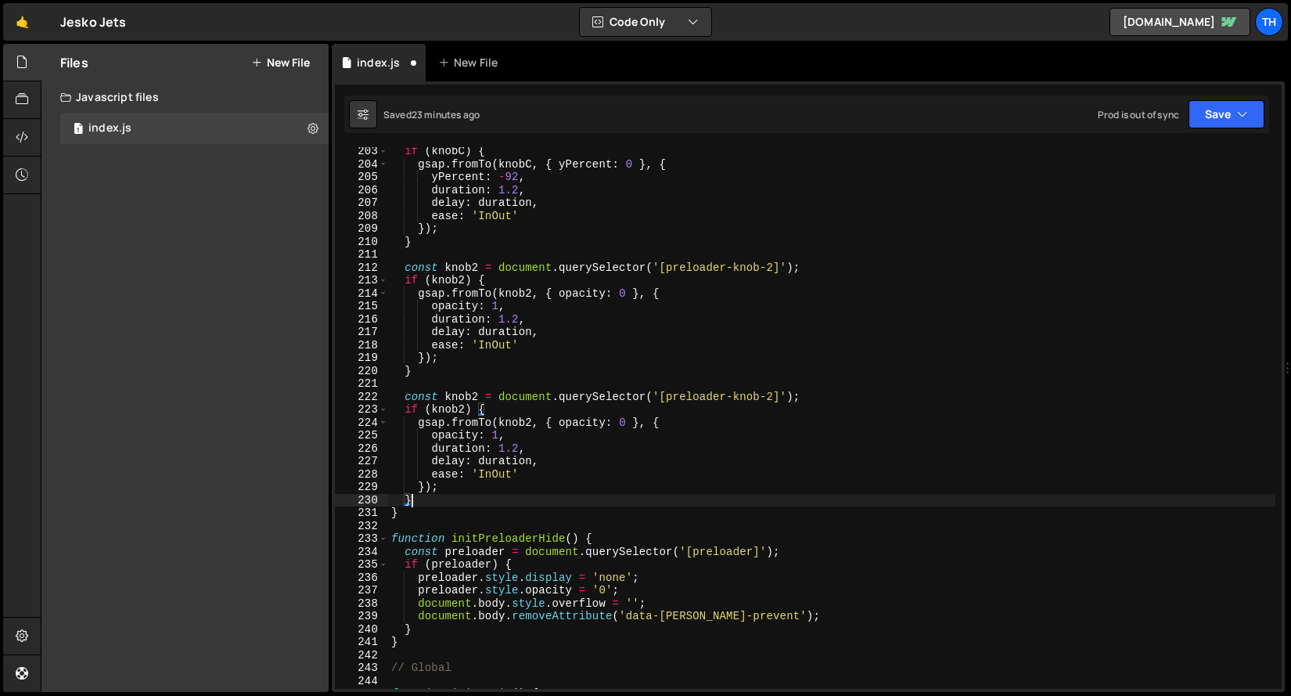
scroll to position [2439, 0]
click at [740, 395] on div "if ( knobC ) { gsap . fromTo ( knobC , { yPercent : 0 } , { yPercent : - 92 , d…" at bounding box center [832, 428] width 888 height 567
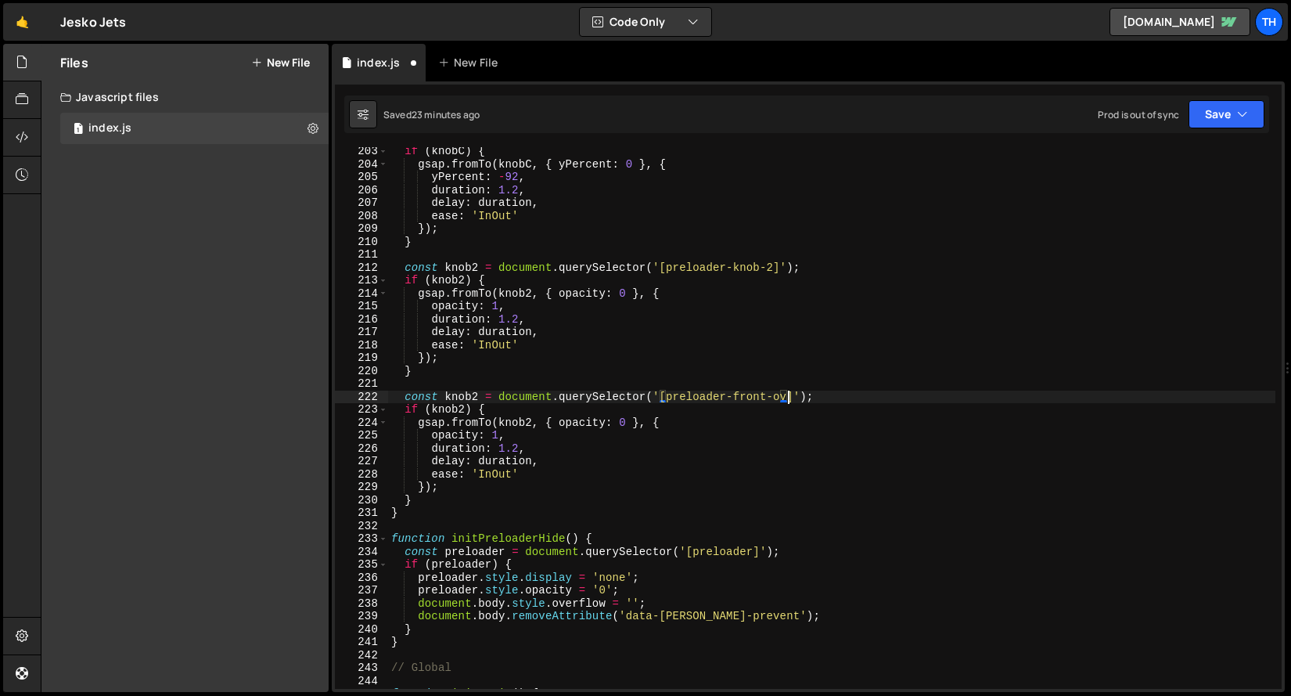
scroll to position [0, 28]
click at [449, 395] on div "if ( knobC ) { gsap . fromTo ( knobC , { yPercent : 0 } , { yPercent : - 92 , d…" at bounding box center [832, 428] width 888 height 567
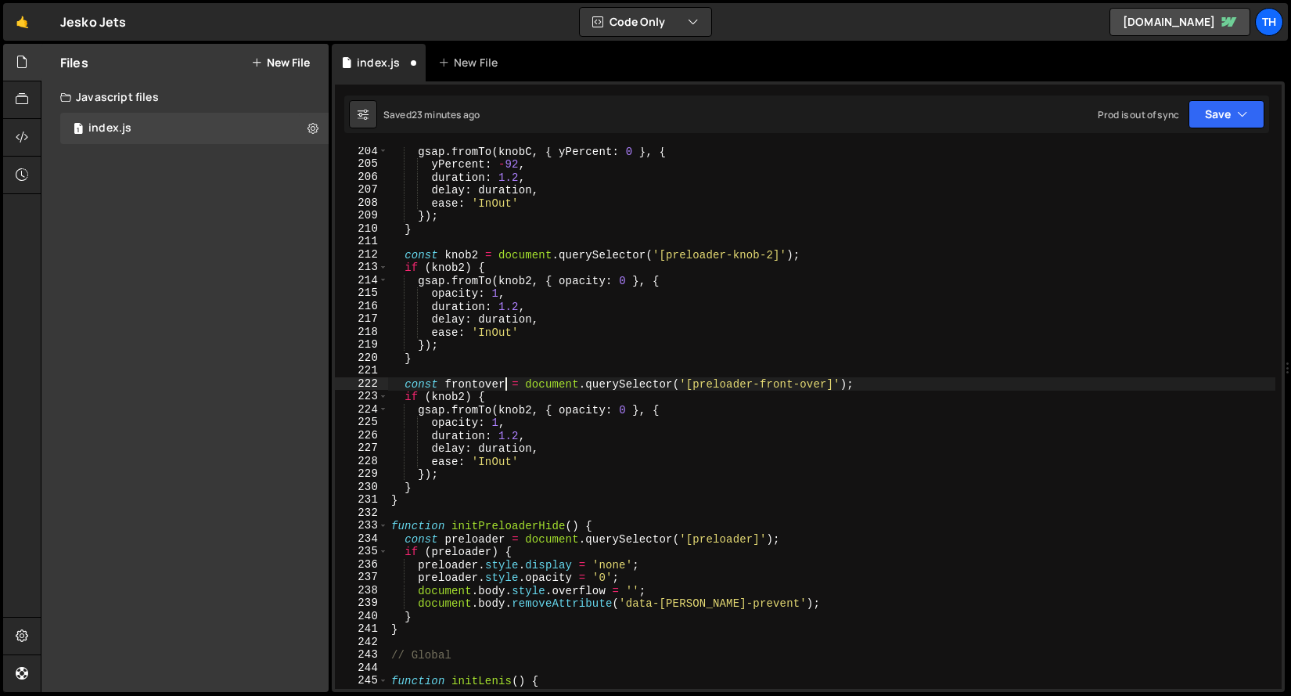
click at [488, 381] on div "gsap . fromTo ( knobC , { yPercent : 0 } , { yPercent : - 92 , duration : 1.2 ,…" at bounding box center [832, 428] width 888 height 567
click at [491, 383] on div "gsap . fromTo ( knobC , { yPercent : 0 } , { yPercent : - 92 , duration : 1.2 ,…" at bounding box center [832, 428] width 888 height 567
click at [445, 391] on div "gsap . fromTo ( knobC , { yPercent : 0 } , { yPercent : - 92 , duration : 1.2 ,…" at bounding box center [832, 428] width 888 height 567
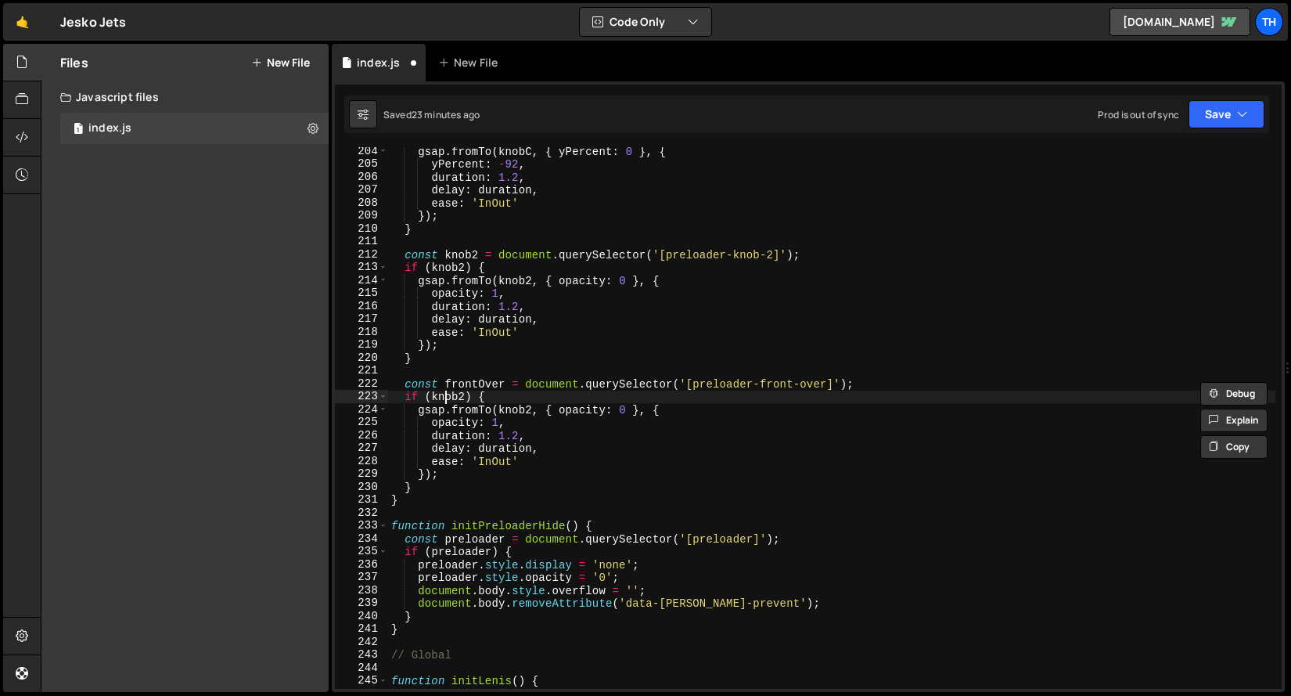
scroll to position [0, 5]
click at [445, 391] on div "gsap . fromTo ( knobC , { yPercent : 0 } , { yPercent : - 92 , duration : 1.2 ,…" at bounding box center [832, 428] width 888 height 567
paste textarea "frontOver"
click at [516, 416] on div "gsap . fromTo ( knobC , { yPercent : 0 } , { yPercent : - 92 , duration : 1.2 ,…" at bounding box center [832, 428] width 888 height 567
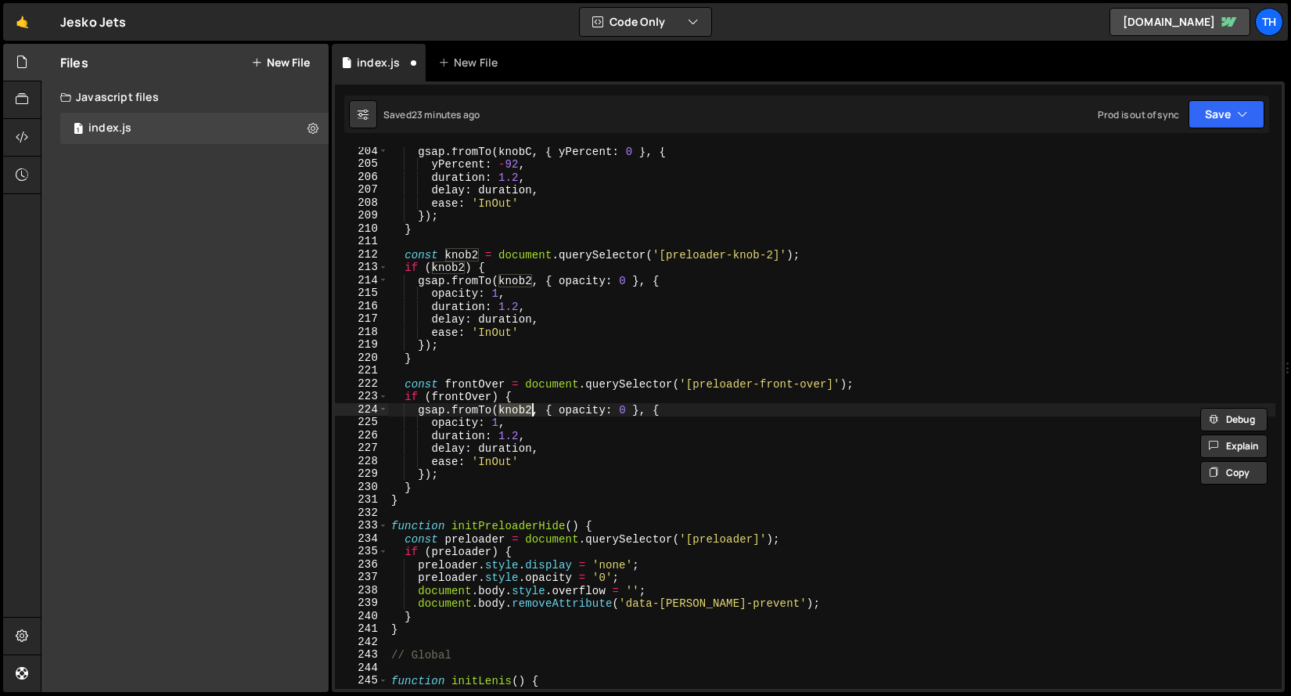
paste textarea "frontOver"
click at [651, 412] on div "gsap . fromTo ( knobC , { yPercent : 0 } , { yPercent : - 92 , duration : 1.2 ,…" at bounding box center [832, 428] width 888 height 567
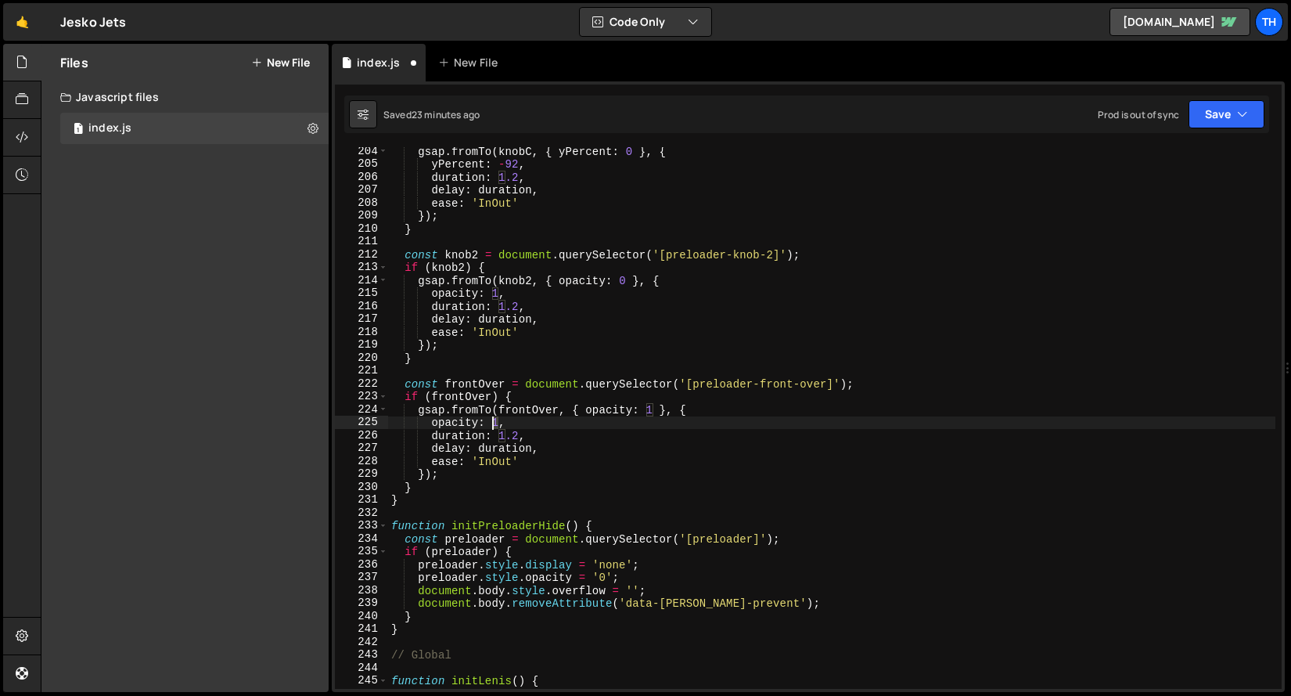
click at [494, 424] on div "gsap . fromTo ( knobC , { yPercent : 0 } , { yPercent : - 92 , duration : 1.2 ,…" at bounding box center [832, 428] width 888 height 567
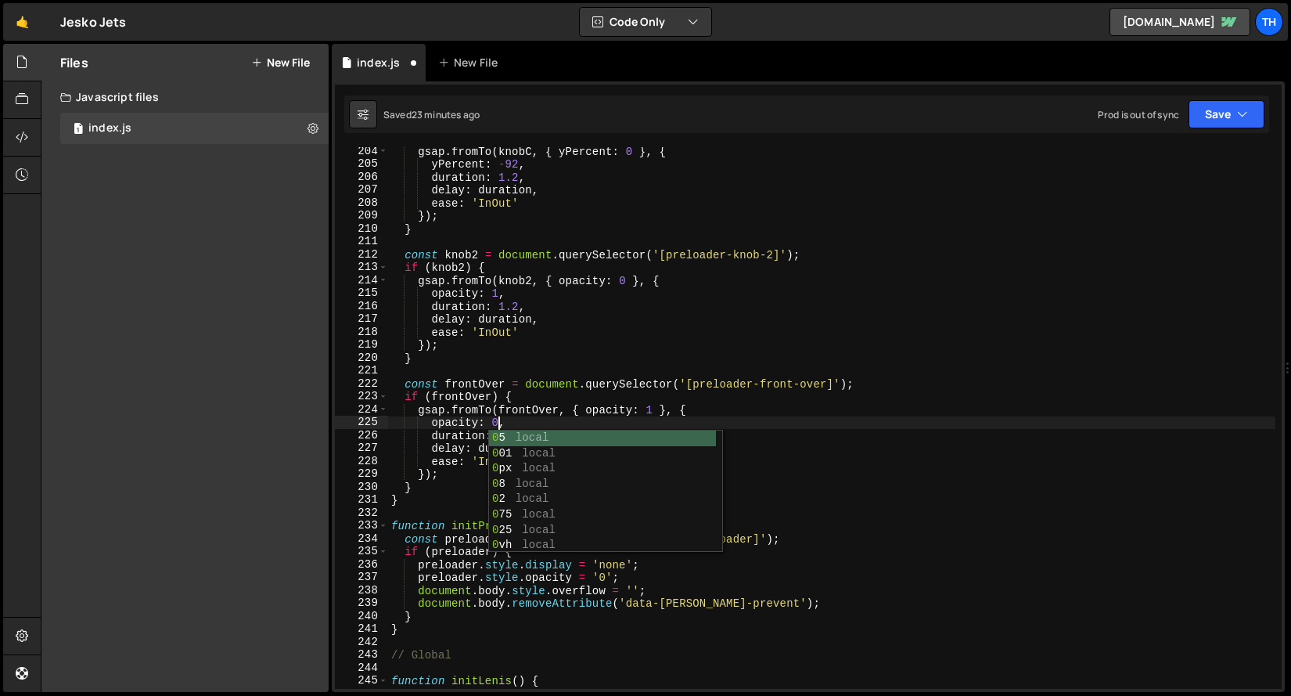
click at [628, 337] on div "gsap . fromTo ( knobC , { yPercent : 0 } , { yPercent : - 92 , duration : 1.2 ,…" at bounding box center [832, 428] width 888 height 567
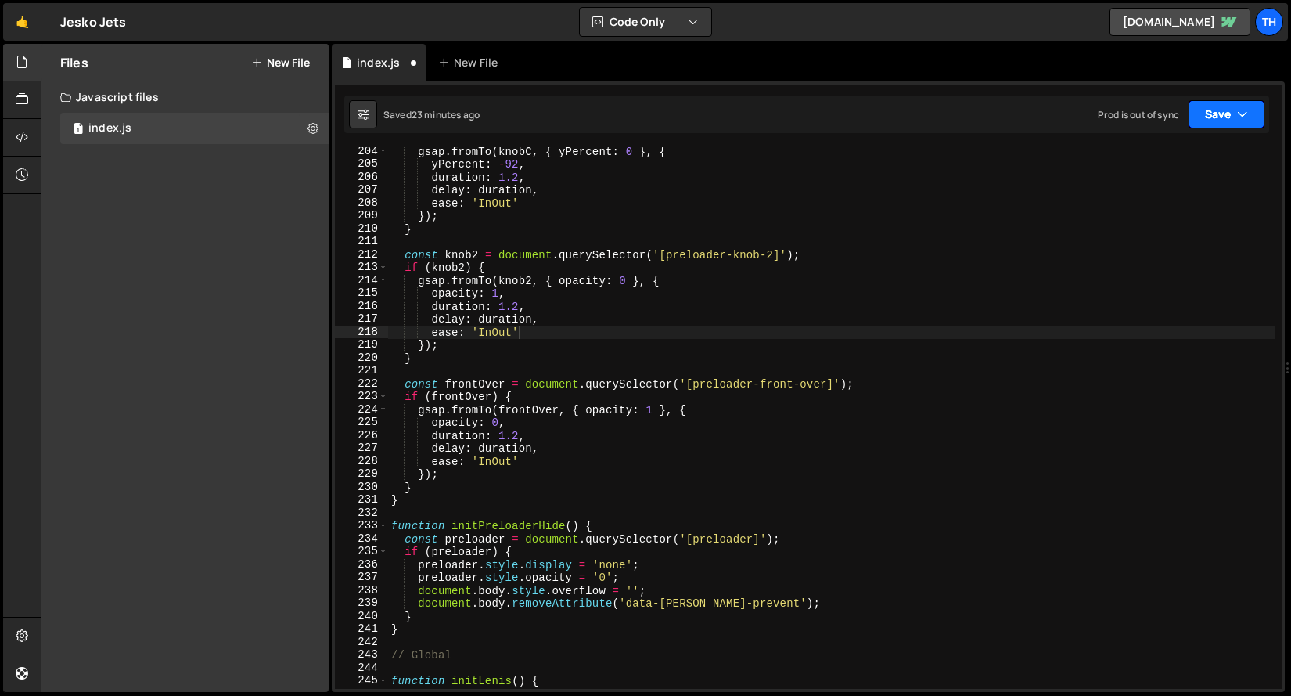
click at [1241, 108] on icon "button" at bounding box center [1242, 114] width 11 height 16
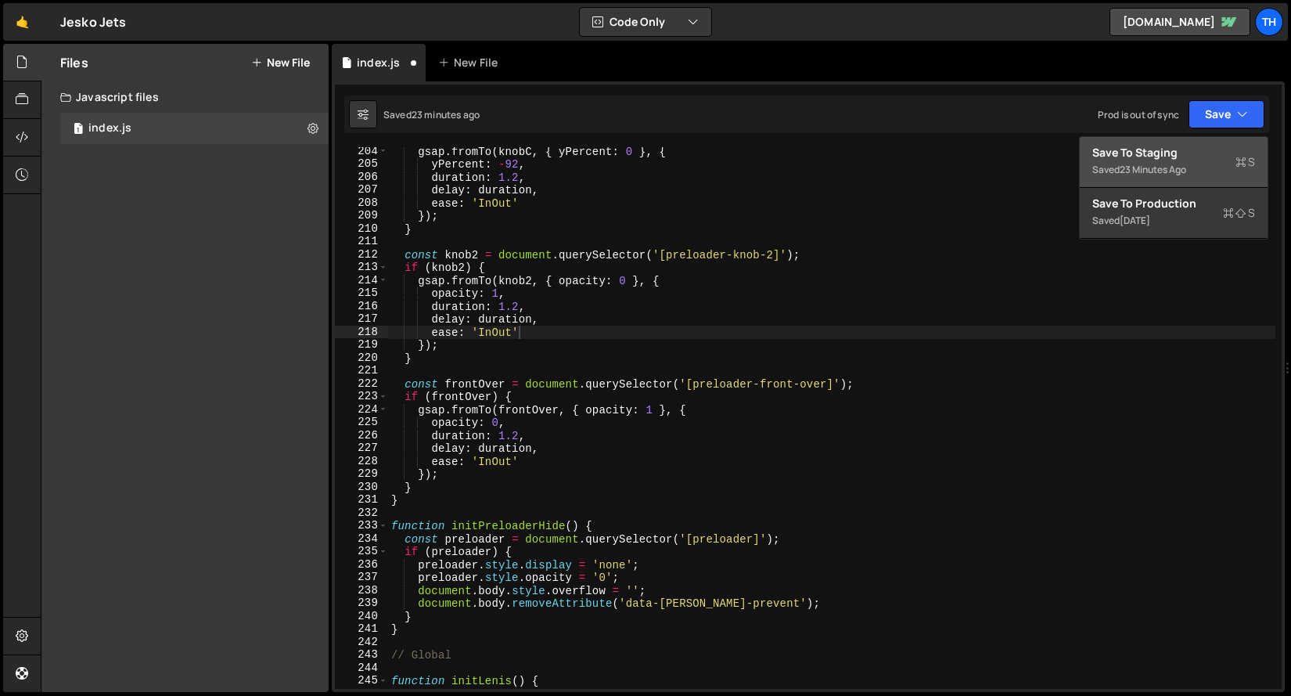
click at [1195, 163] on div "Saved 23 minutes ago" at bounding box center [1174, 169] width 163 height 19
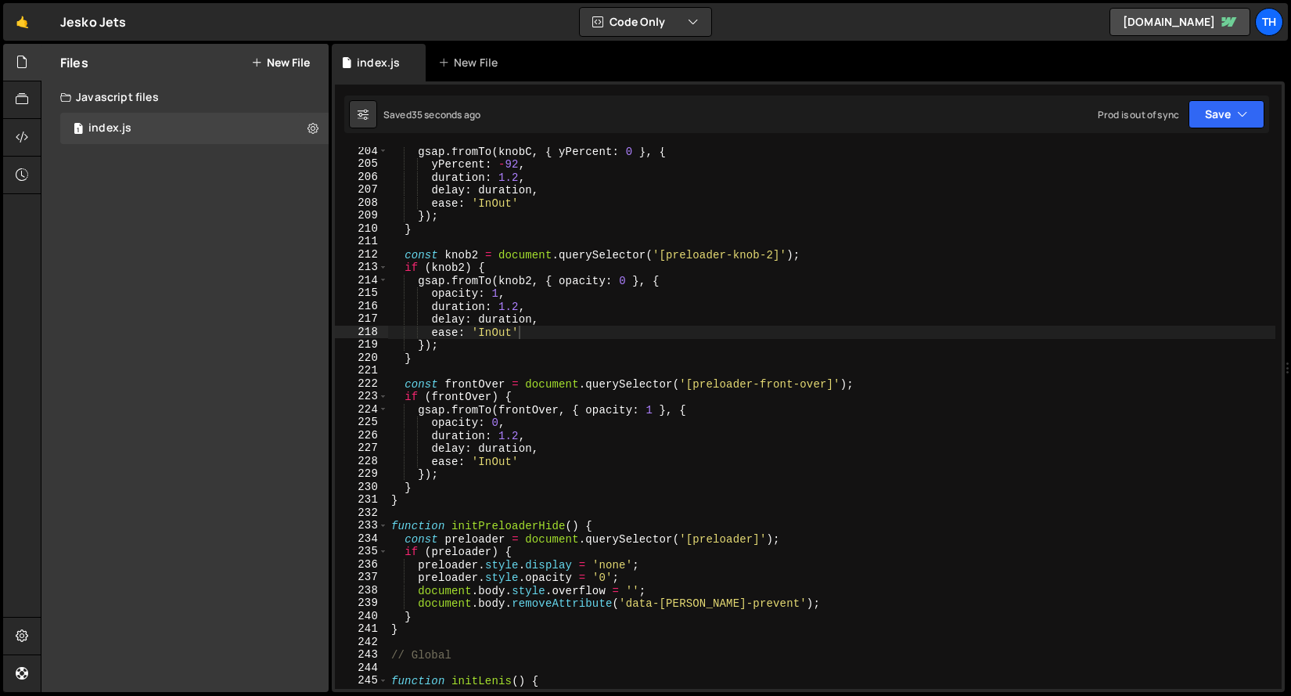
click at [533, 318] on div "gsap . fromTo ( knobC , { yPercent : 0 } , { yPercent : - 92 , duration : 1.2 ,…" at bounding box center [832, 428] width 888 height 567
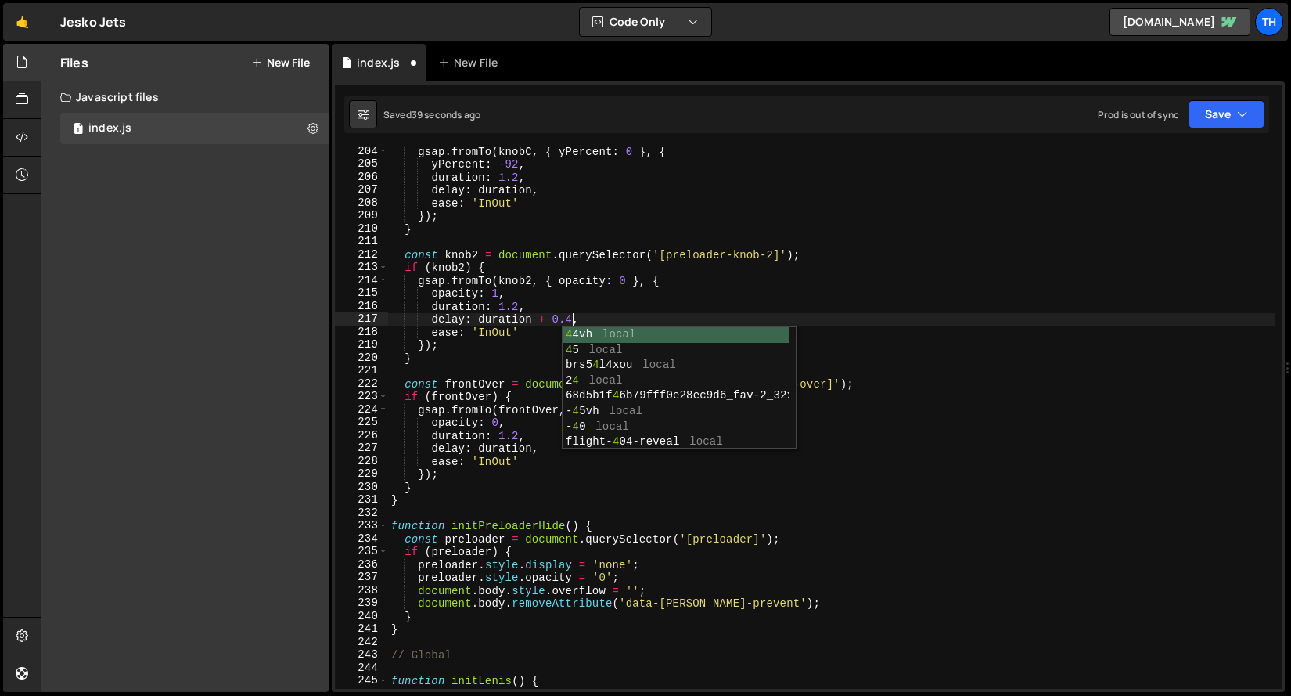
scroll to position [0, 12]
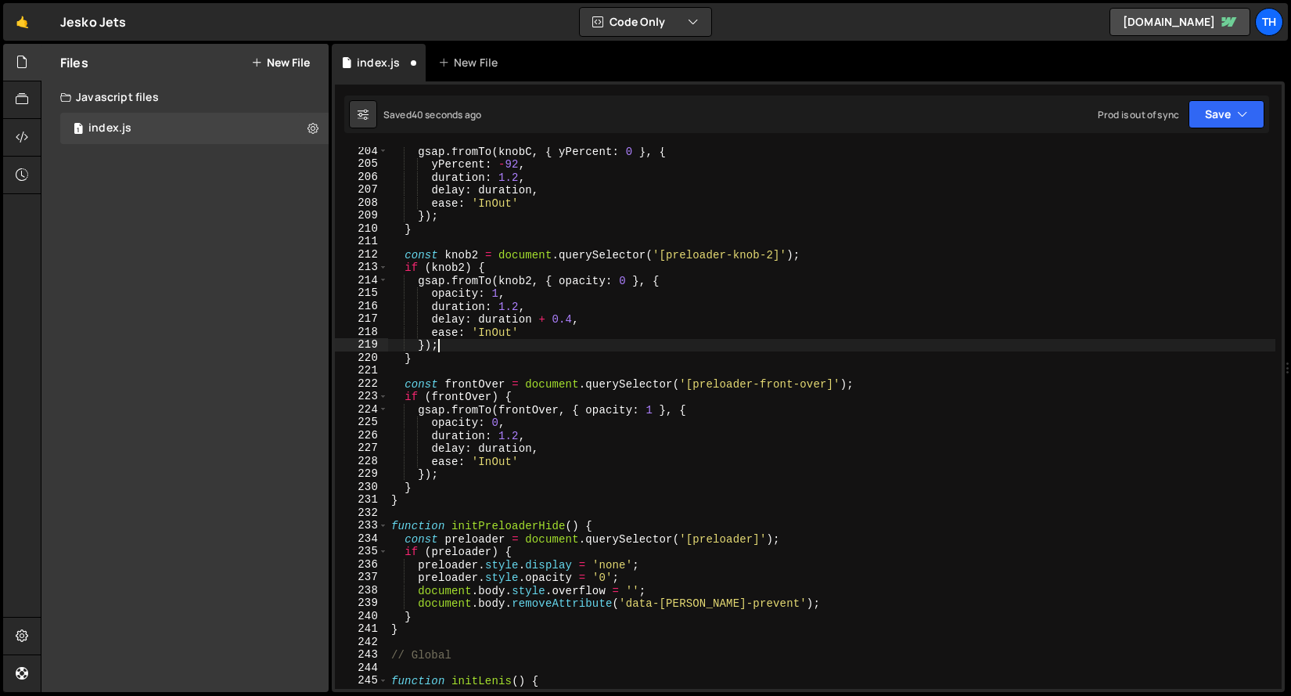
click at [521, 348] on div "gsap . fromTo ( knobC , { yPercent : 0 } , { yPercent : - 92 , duration : 1.2 ,…" at bounding box center [832, 428] width 888 height 567
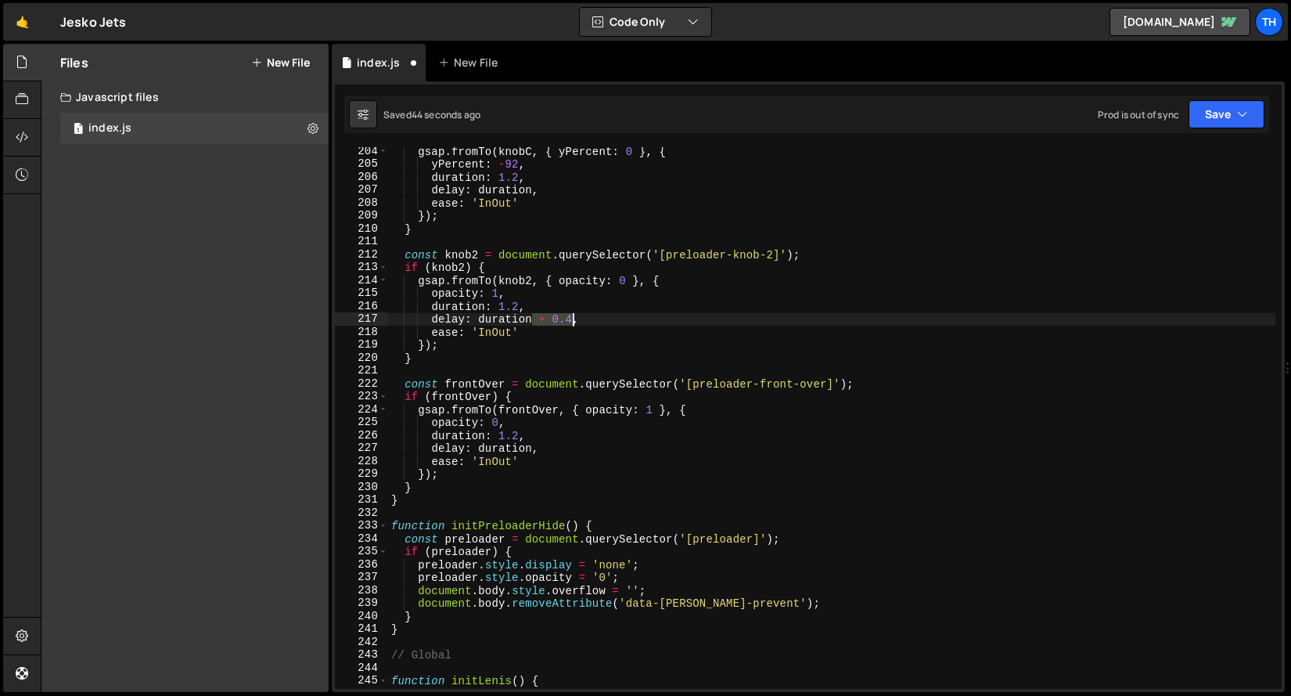
drag, startPoint x: 532, startPoint y: 320, endPoint x: 571, endPoint y: 319, distance: 38.4
click at [571, 319] on div "gsap . fromTo ( knobC , { yPercent : 0 } , { yPercent : - 92 , duration : 1.2 ,…" at bounding box center [832, 428] width 888 height 567
click at [533, 450] on div "gsap . fromTo ( knobC , { yPercent : 0 } , { yPercent : - 92 , duration : 1.2 ,…" at bounding box center [832, 428] width 888 height 567
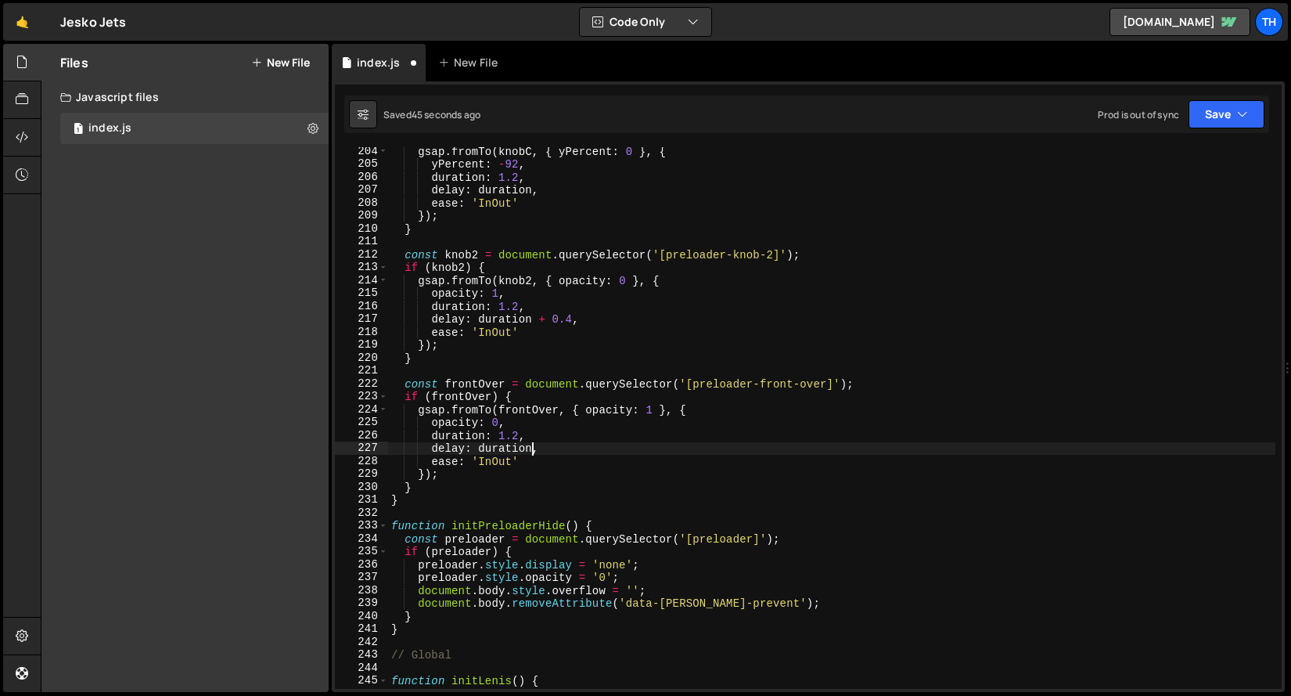
paste textarea "+ 0.4"
drag, startPoint x: 517, startPoint y: 437, endPoint x: 496, endPoint y: 438, distance: 20.4
click at [496, 438] on div "gsap . fromTo ( knobC , { yPercent : 0 } , { yPercent : - 92 , duration : 1.2 ,…" at bounding box center [832, 428] width 888 height 567
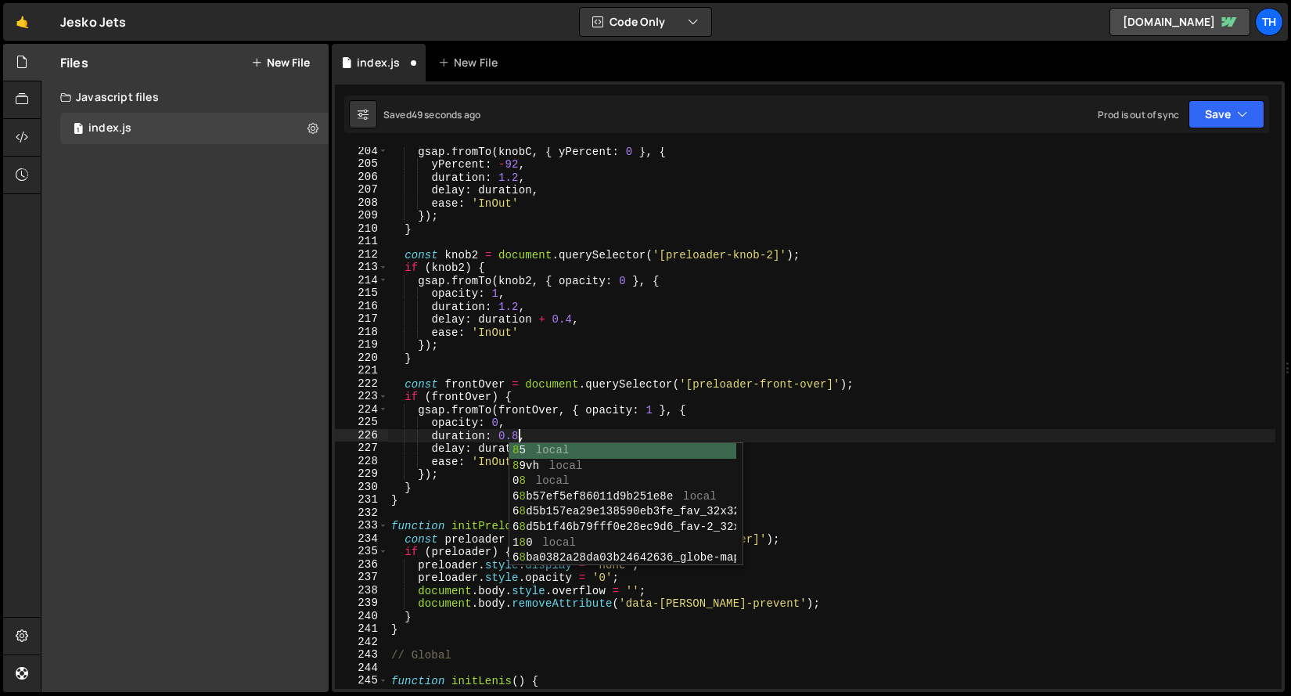
scroll to position [0, 9]
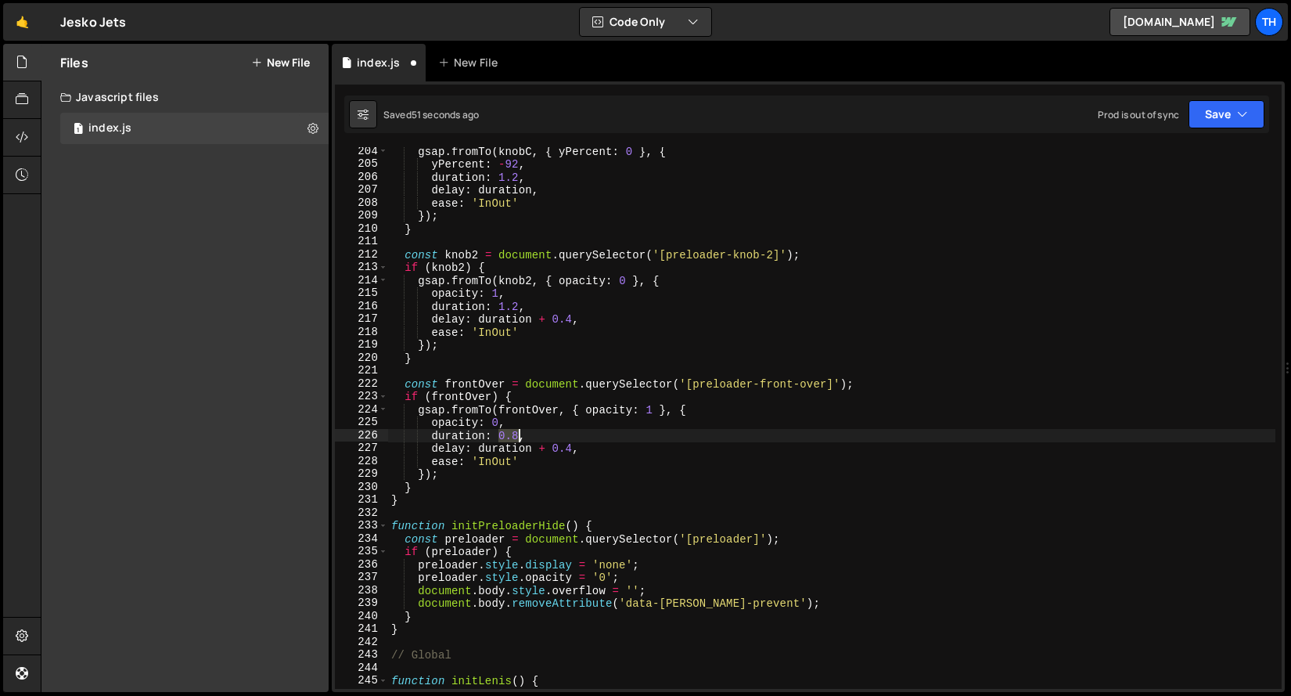
drag, startPoint x: 499, startPoint y: 434, endPoint x: 520, endPoint y: 434, distance: 21.1
click at [520, 434] on div "gsap . fromTo ( knobC , { yPercent : 0 } , { yPercent : - 92 , duration : 1.2 ,…" at bounding box center [832, 428] width 888 height 567
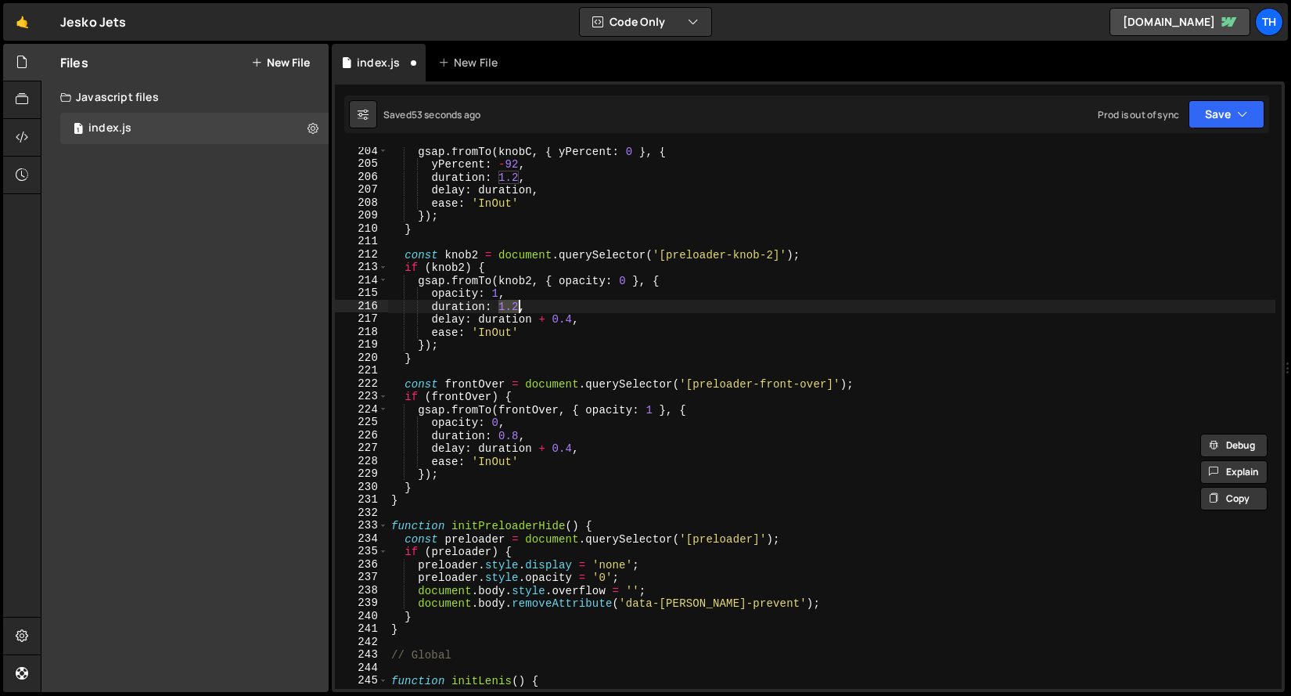
drag, startPoint x: 500, startPoint y: 306, endPoint x: 518, endPoint y: 306, distance: 18.0
click at [518, 306] on div "gsap . fromTo ( knobC , { yPercent : 0 } , { yPercent : - 92 , duration : 1.2 ,…" at bounding box center [832, 428] width 888 height 567
paste textarea "0.8"
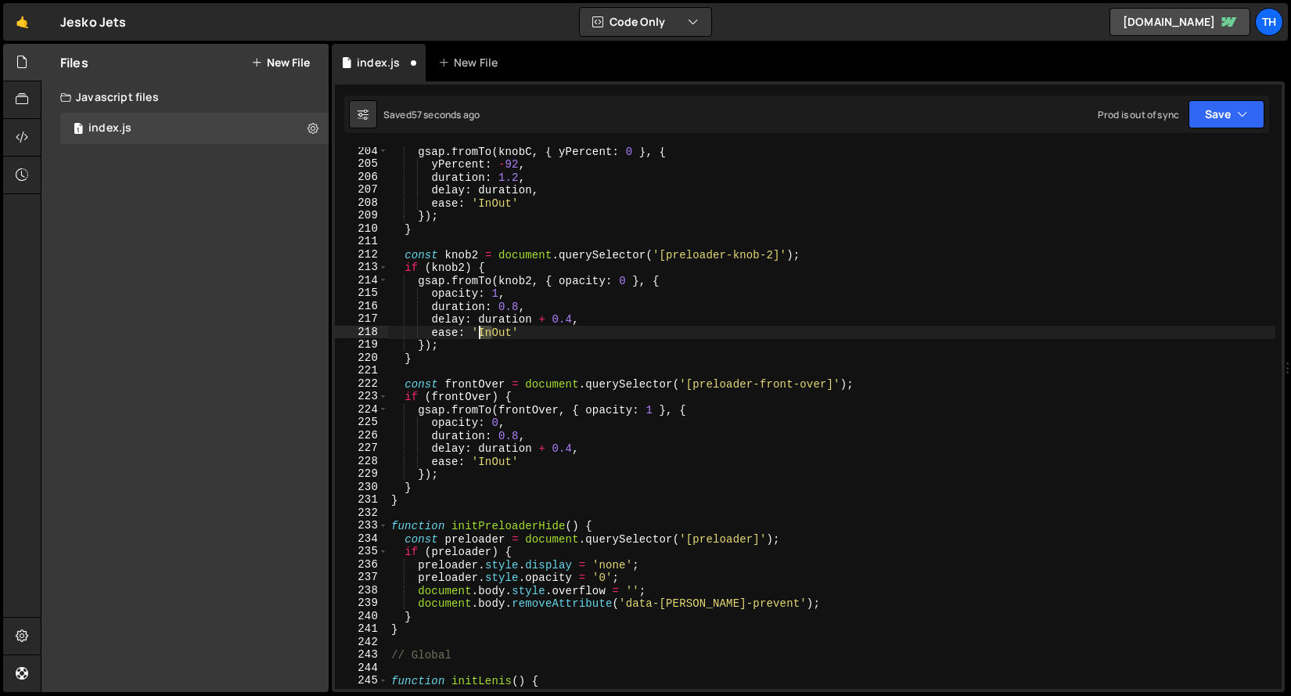
drag, startPoint x: 491, startPoint y: 333, endPoint x: 480, endPoint y: 333, distance: 11.7
click at [480, 333] on div "gsap . fromTo ( knobC , { yPercent : 0 } , { yPercent : - 92 , duration : 1.2 ,…" at bounding box center [832, 428] width 888 height 567
click at [493, 329] on div "gsap . fromTo ( knobC , { yPercent : 0 } , { yPercent : - 92 , duration : 1.2 ,…" at bounding box center [832, 428] width 888 height 567
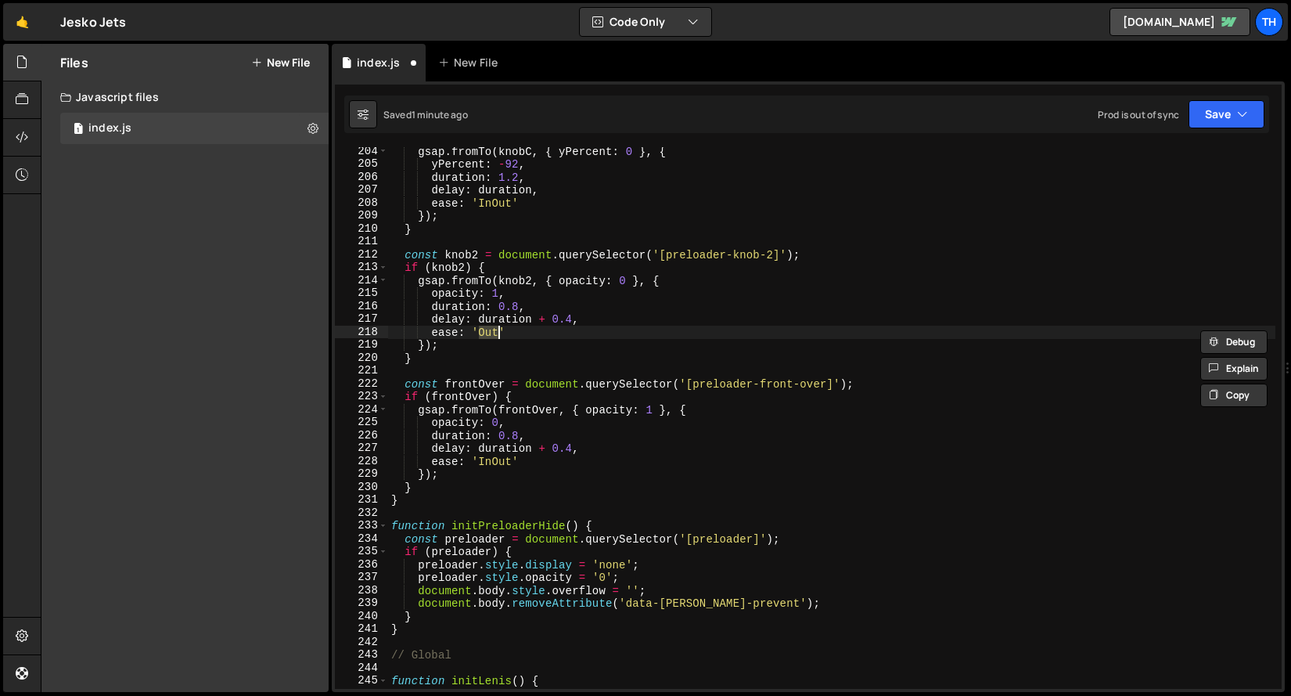
click at [493, 471] on div "gsap . fromTo ( knobC , { yPercent : 0 } , { yPercent : - 92 , duration : 1.2 ,…" at bounding box center [832, 428] width 888 height 567
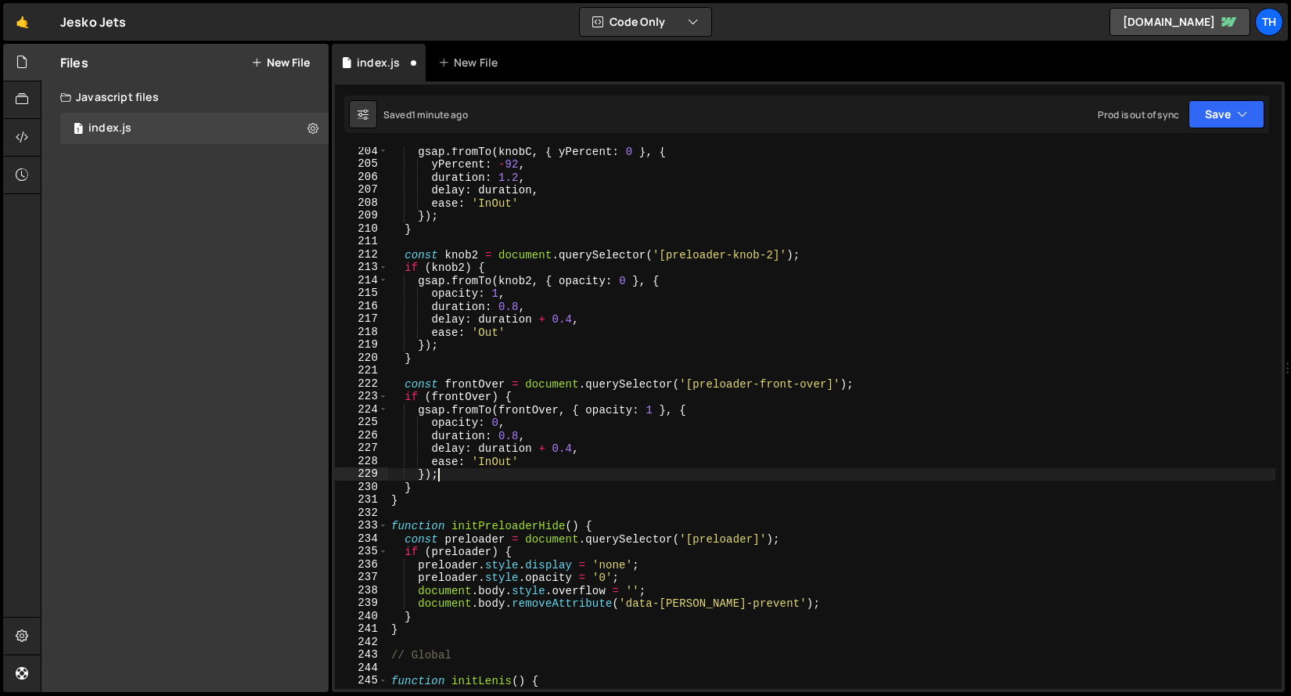
scroll to position [0, 2]
click at [492, 466] on div "gsap . fromTo ( knobC , { yPercent : 0 } , { yPercent : - 92 , duration : 1.2 ,…" at bounding box center [832, 428] width 888 height 567
paste textarea
click at [1248, 116] on button "Save" at bounding box center [1227, 114] width 76 height 28
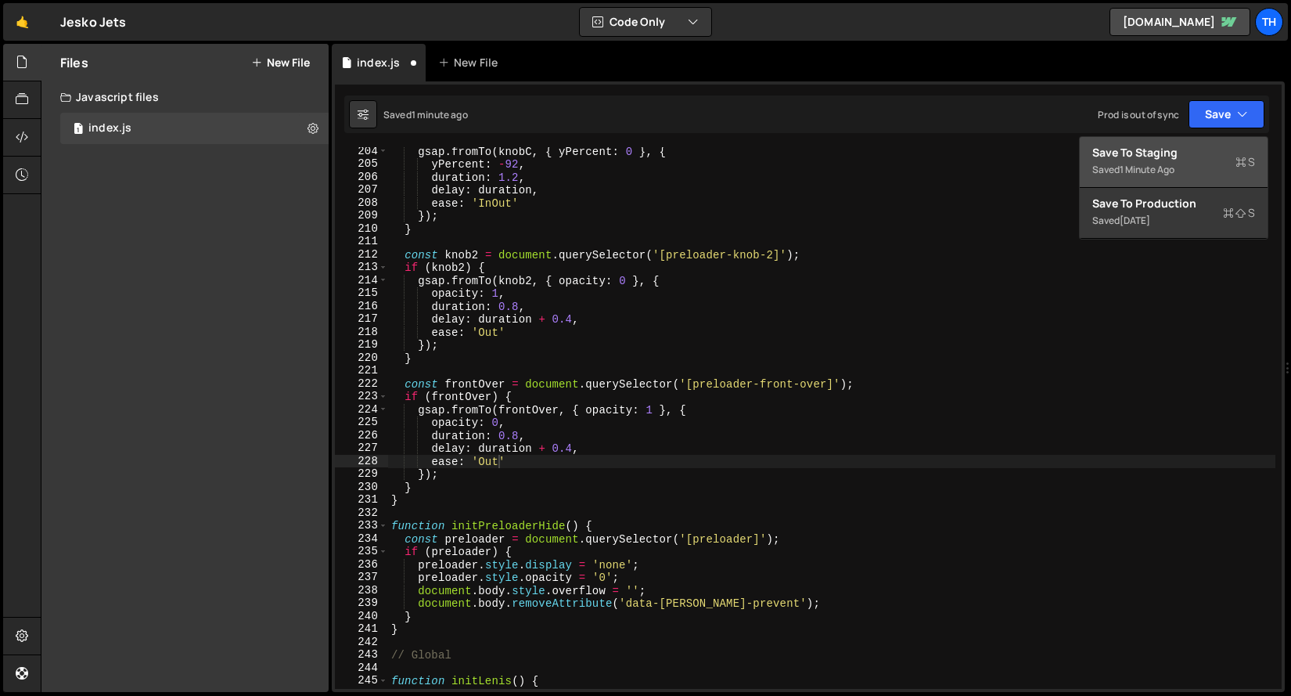
click at [1222, 159] on div "Save to Staging S" at bounding box center [1174, 153] width 163 height 16
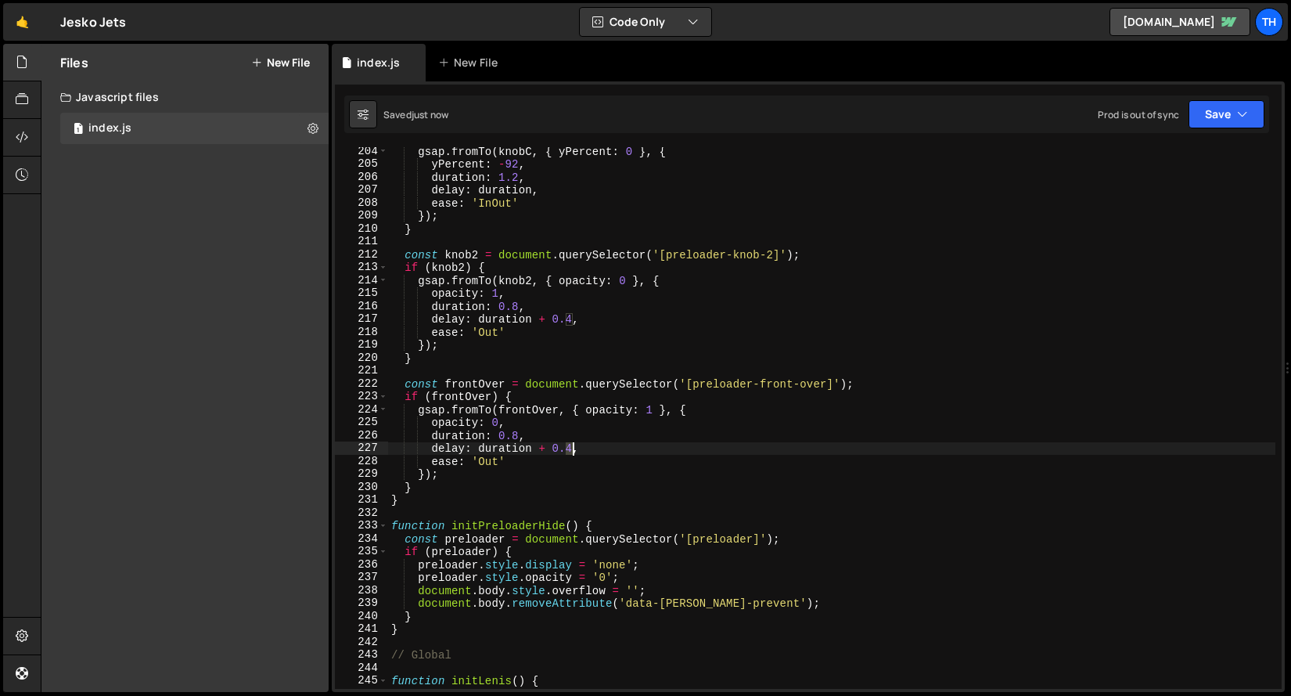
click at [571, 449] on div "gsap . fromTo ( knobC , { yPercent : 0 } , { yPercent : - 92 , duration : 1.2 ,…" at bounding box center [832, 428] width 888 height 567
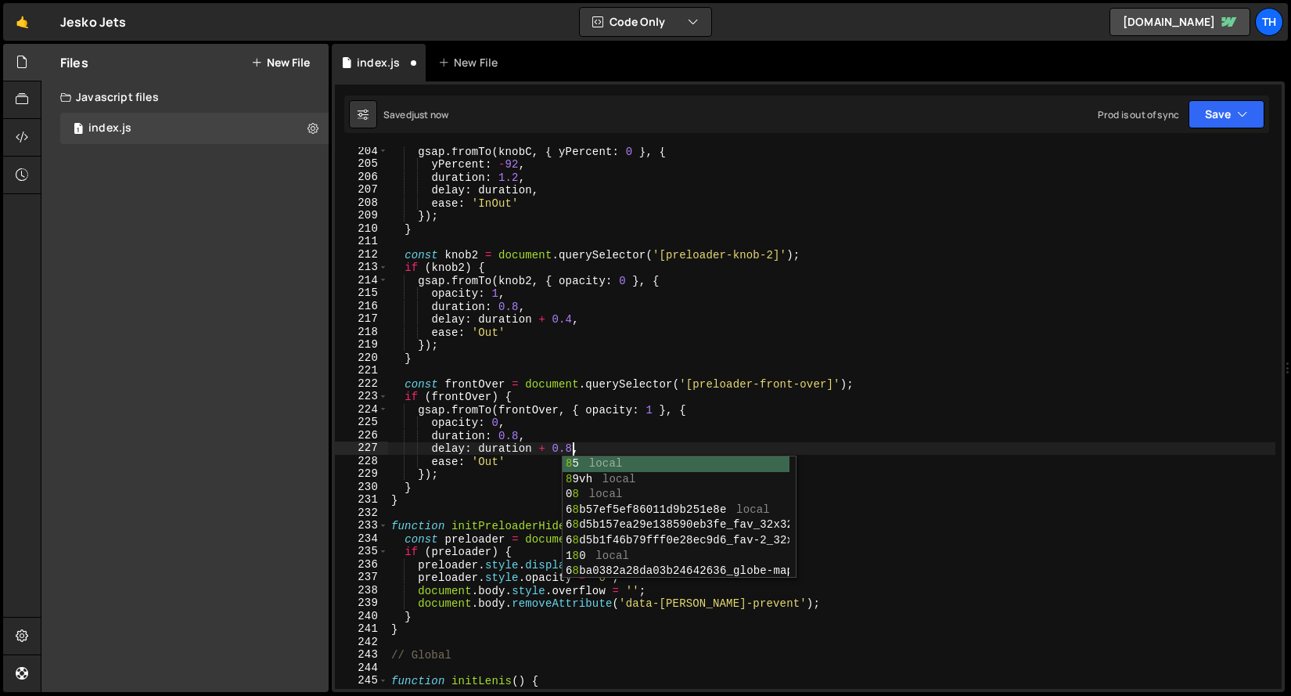
scroll to position [0, 12]
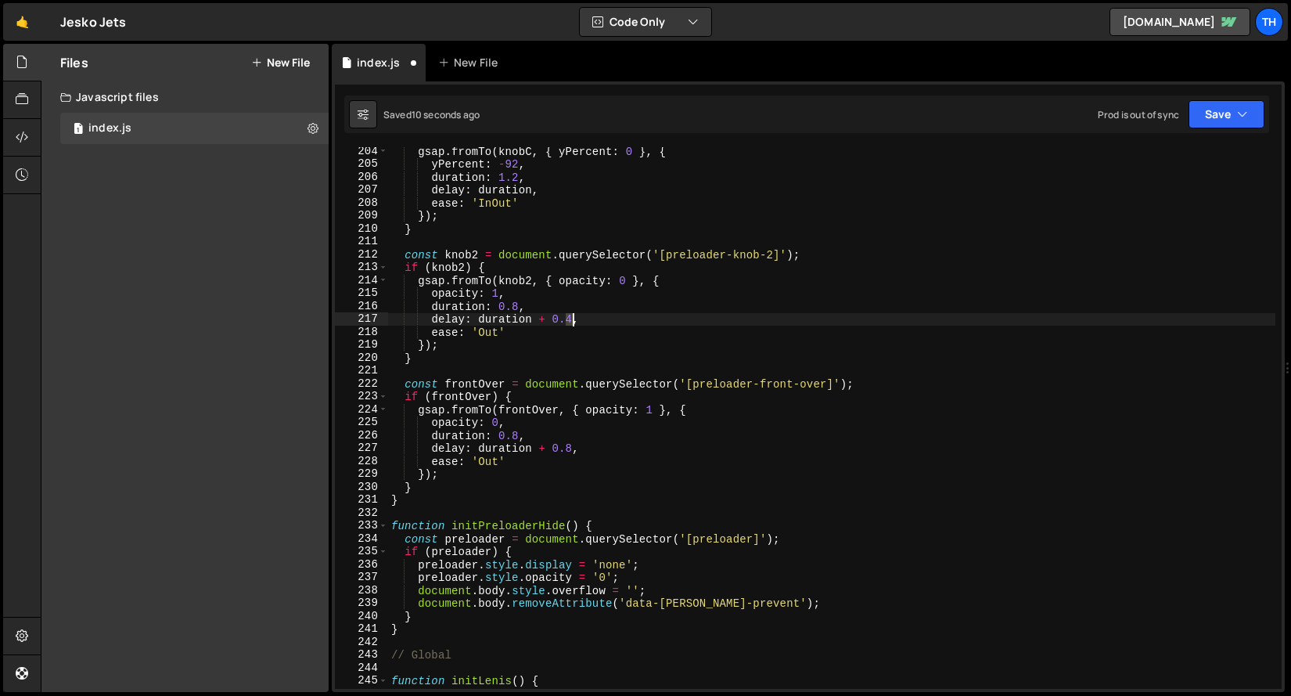
click at [570, 323] on div "gsap . fromTo ( knobC , { yPercent : 0 } , { yPercent : - 92 , duration : 1.2 ,…" at bounding box center [832, 428] width 888 height 567
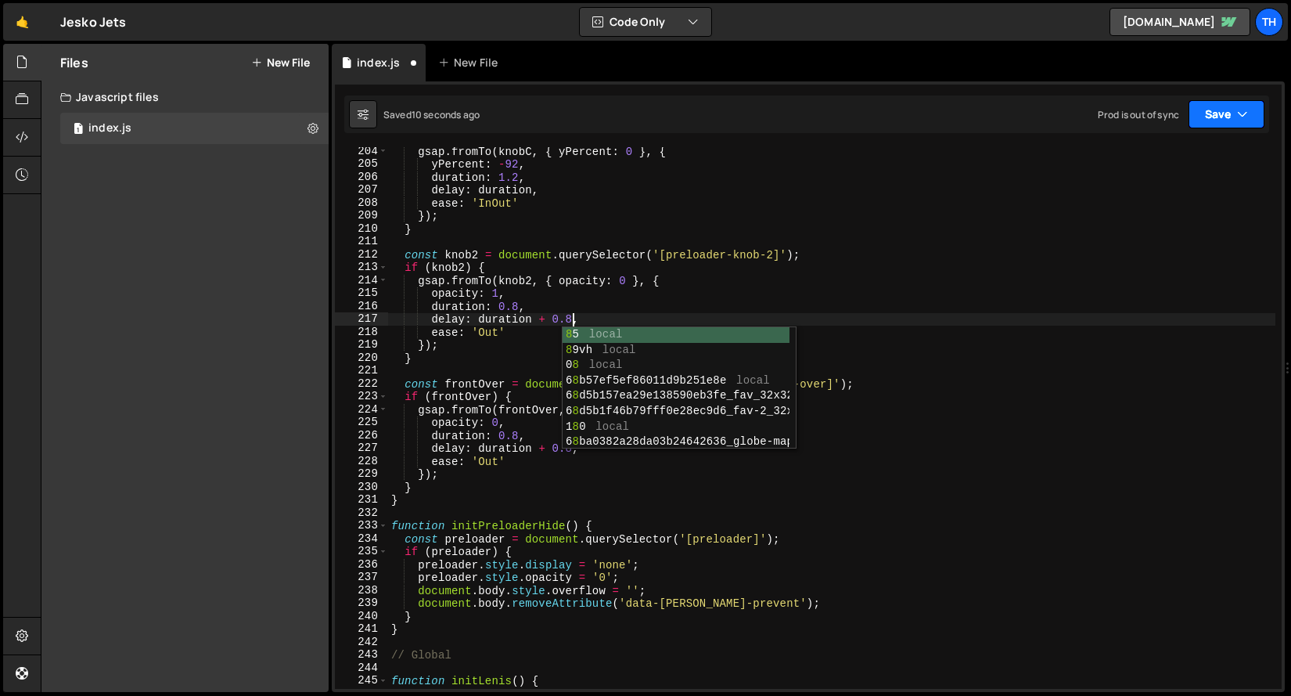
click at [1237, 121] on icon "button" at bounding box center [1242, 114] width 11 height 16
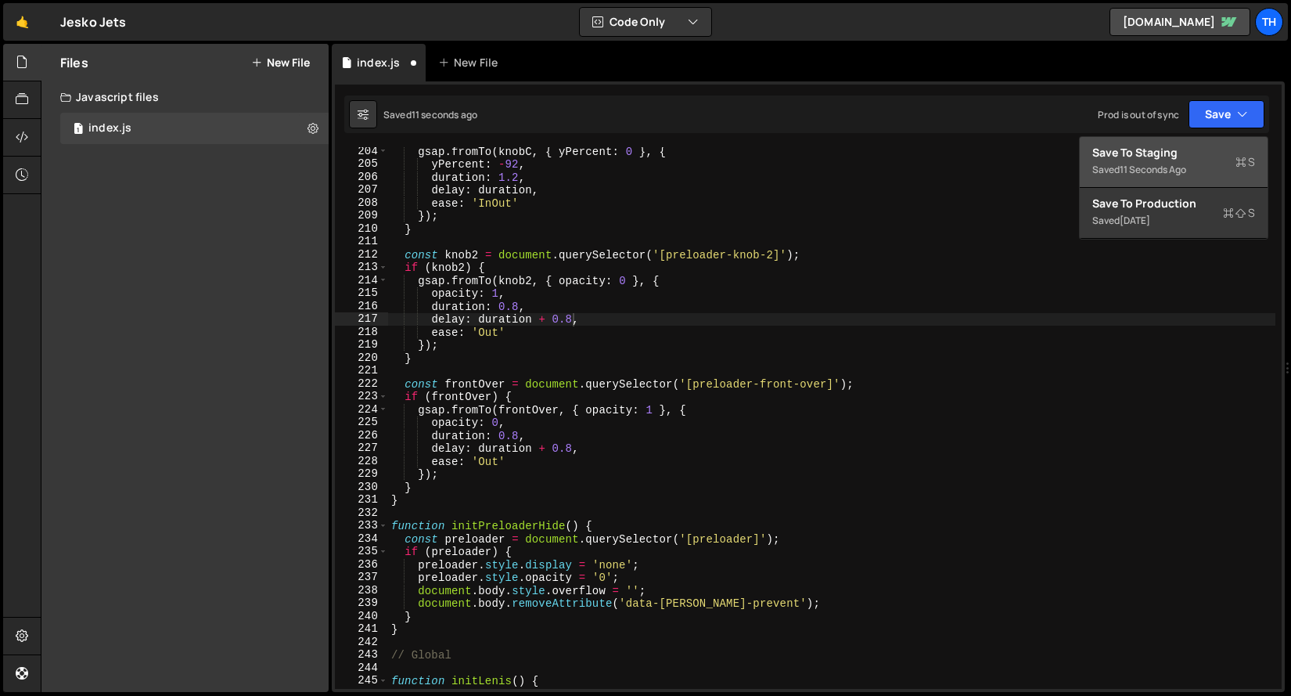
click at [1222, 169] on div "Saved 11 seconds ago" at bounding box center [1174, 169] width 163 height 19
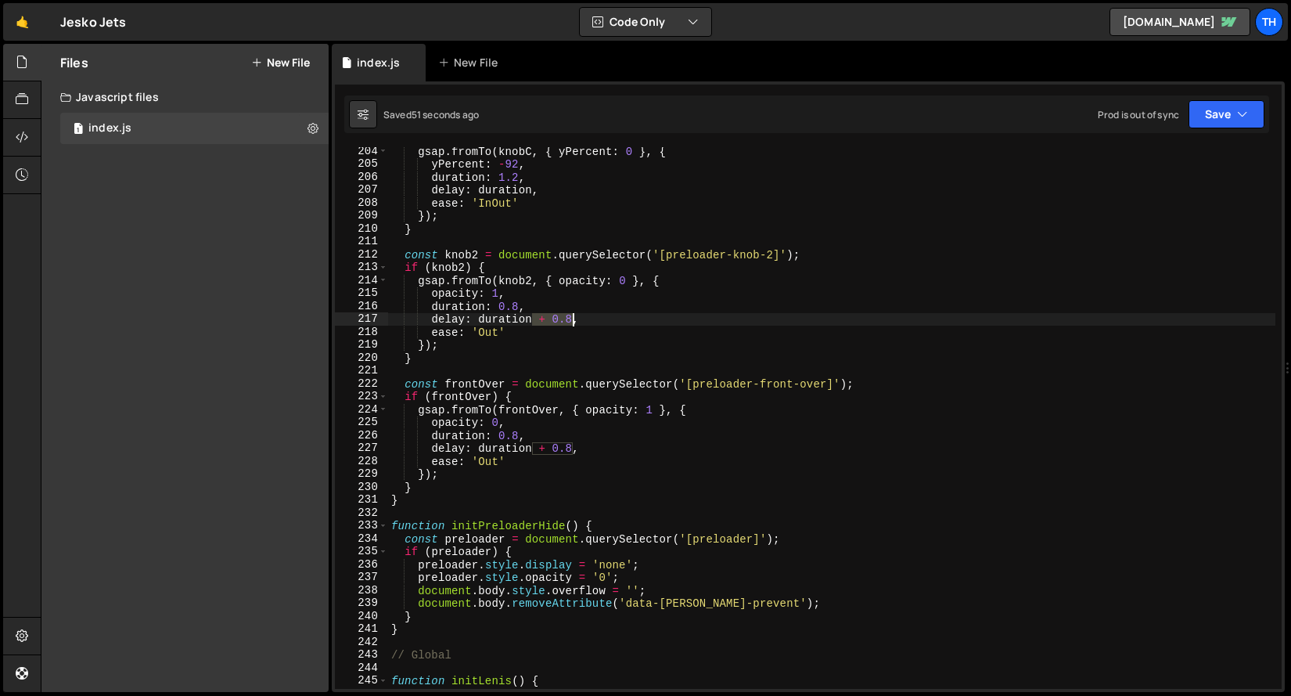
drag, startPoint x: 534, startPoint y: 319, endPoint x: 571, endPoint y: 318, distance: 36.8
click at [571, 318] on div "gsap . fromTo ( knobC , { yPercent : 0 } , { yPercent : - 92 , duration : 1.2 ,…" at bounding box center [832, 428] width 888 height 567
drag, startPoint x: 499, startPoint y: 305, endPoint x: 518, endPoint y: 306, distance: 18.8
click at [518, 306] on div "gsap . fromTo ( knobC , { yPercent : 0 } , { yPercent : - 92 , duration : 1.2 ,…" at bounding box center [832, 428] width 888 height 567
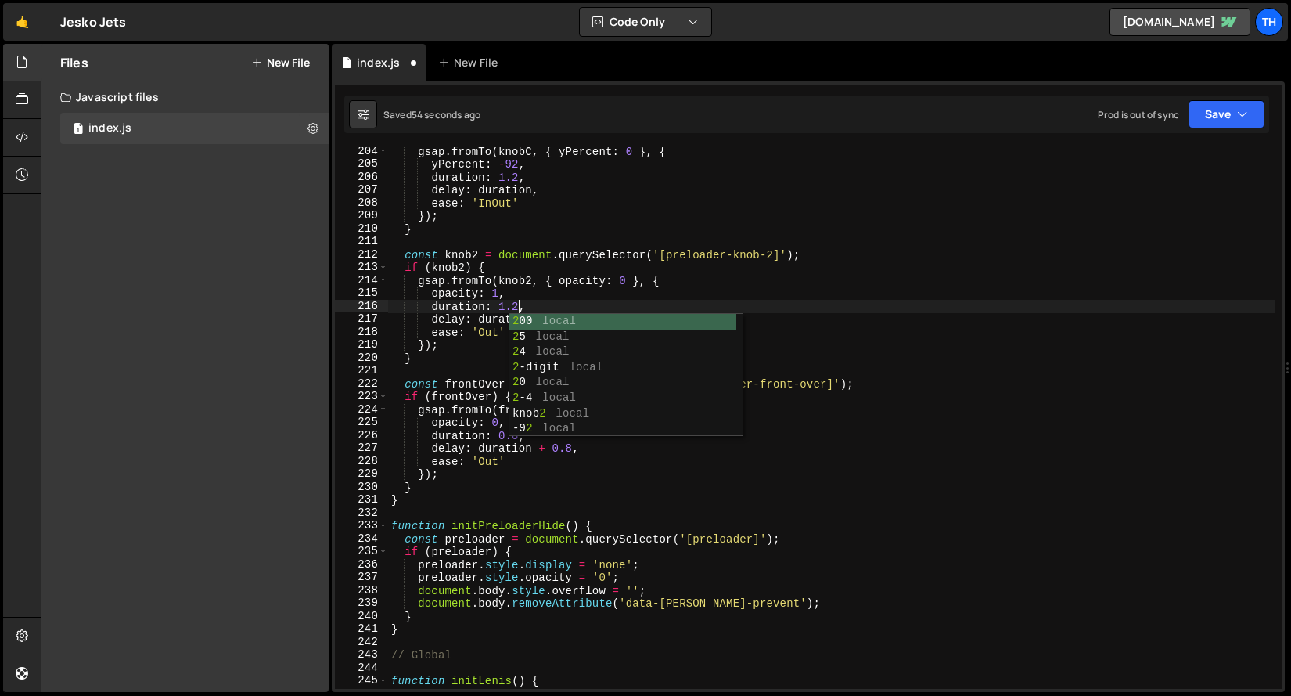
click at [538, 272] on div "gsap . fromTo ( knobC , { yPercent : 0 } , { yPercent : - 92 , duration : 1.2 ,…" at bounding box center [832, 428] width 888 height 567
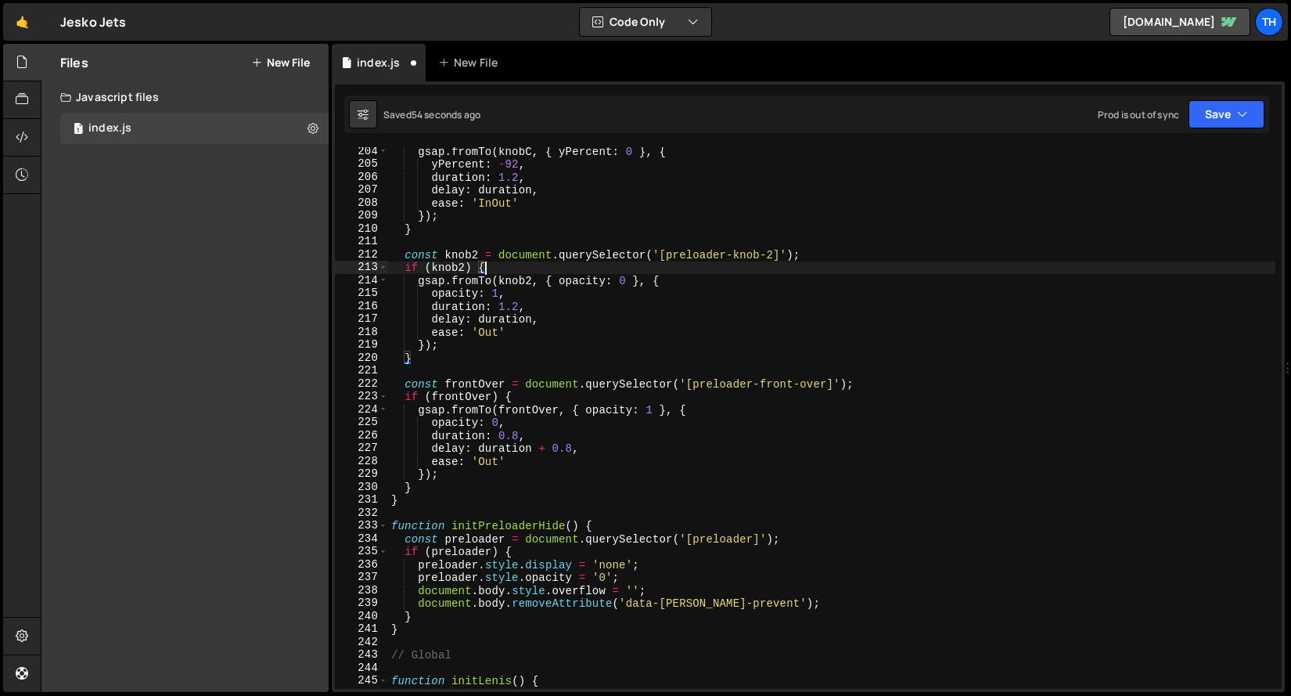
scroll to position [0, 5]
click at [1201, 108] on button "Save" at bounding box center [1227, 114] width 76 height 28
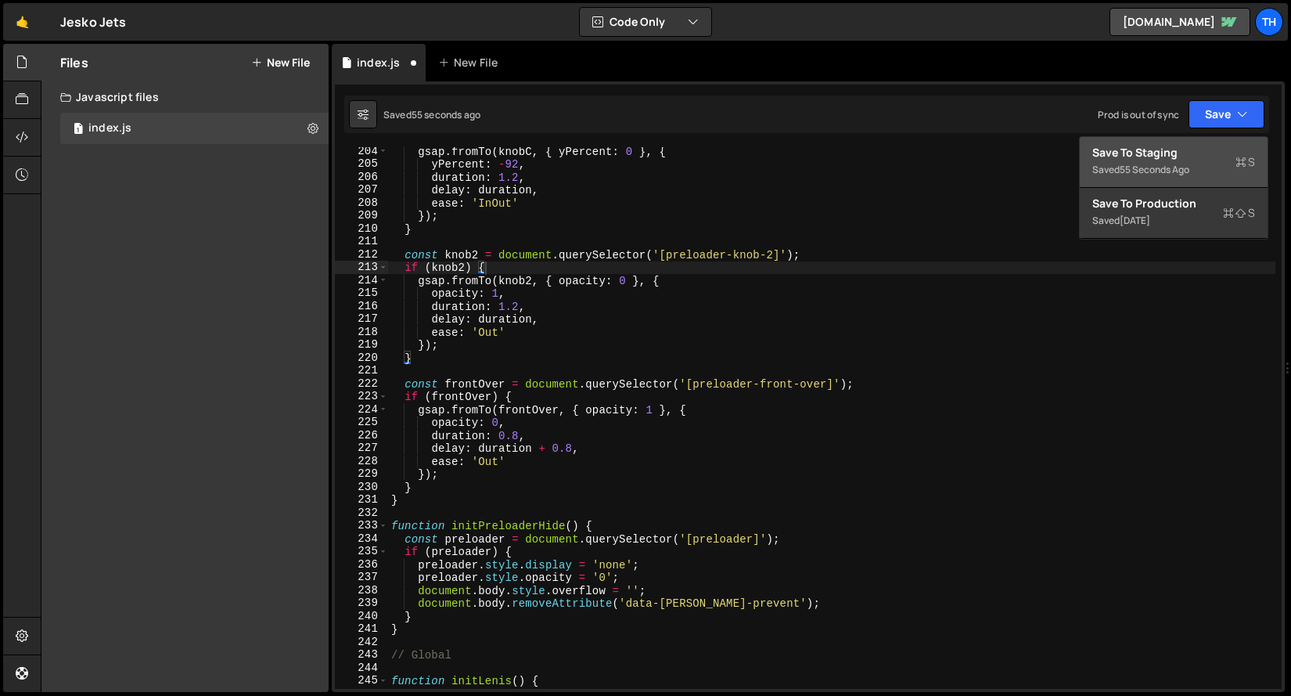
click at [1190, 160] on div "Saved 55 seconds ago" at bounding box center [1174, 169] width 163 height 19
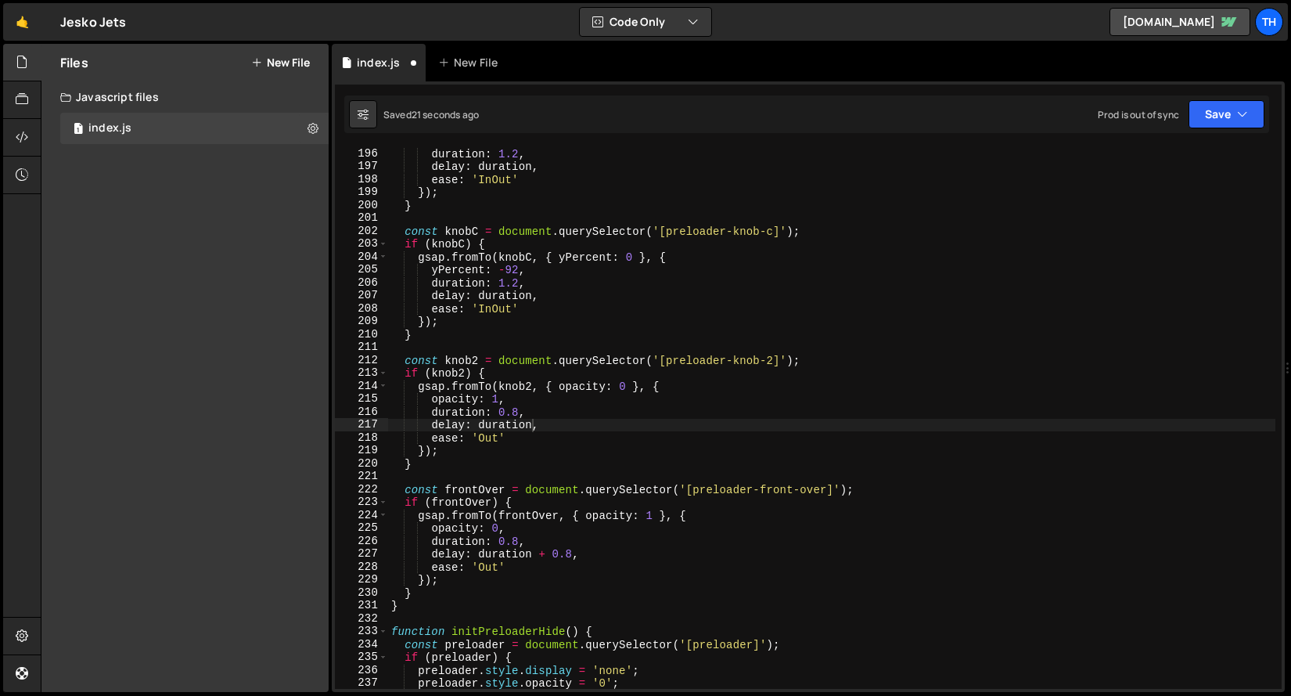
scroll to position [2353, 0]
click at [533, 368] on div "duration : 1.2 , delay : duration , ease : 'InOut' }) ; } const knobC = documen…" at bounding box center [832, 430] width 888 height 567
click at [480, 436] on div "duration : 1.2 , delay : duration , ease : 'InOut' }) ; } const knobC = documen…" at bounding box center [832, 430] width 888 height 567
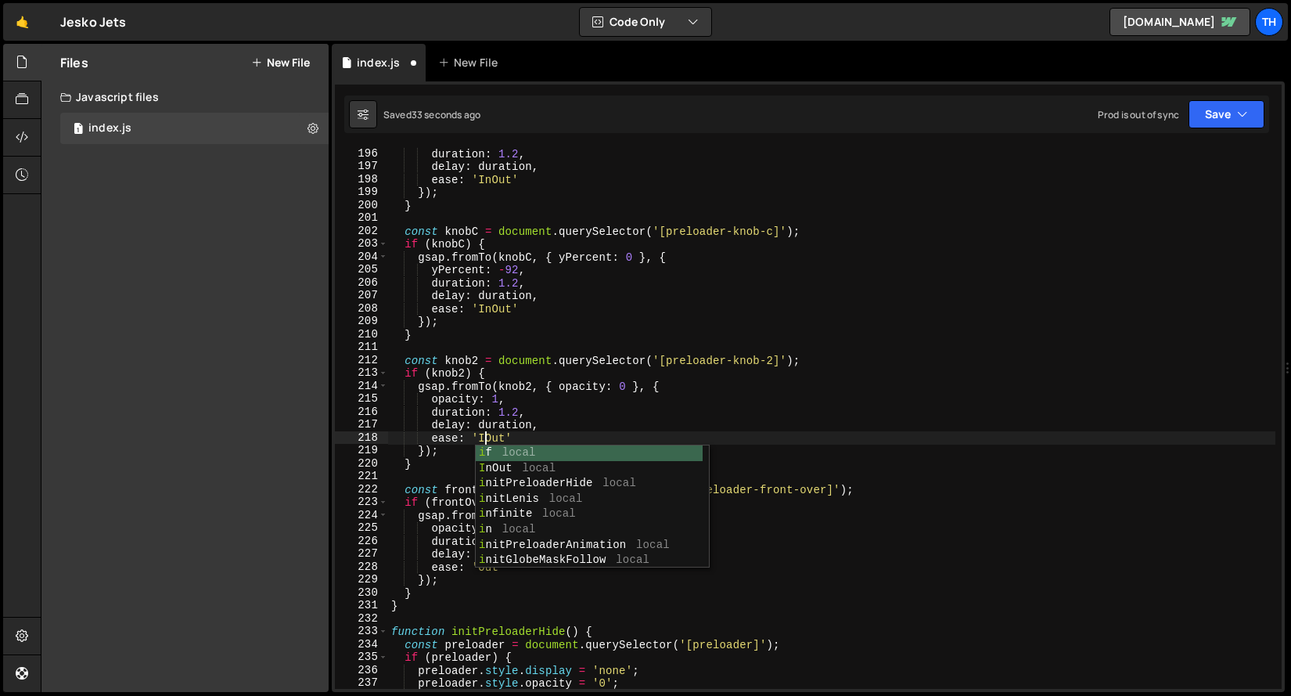
scroll to position [0, 6]
click at [1219, 125] on button "Save" at bounding box center [1227, 114] width 76 height 28
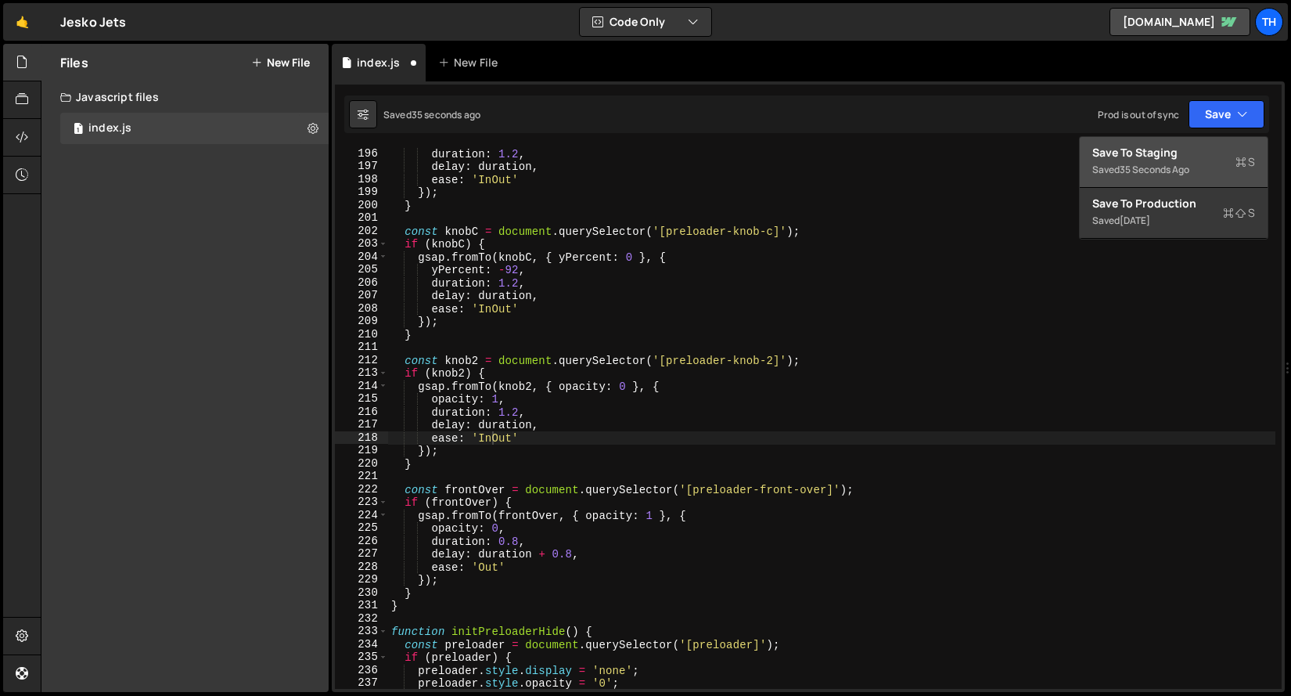
click at [1202, 153] on div "Save to Staging S" at bounding box center [1174, 153] width 163 height 16
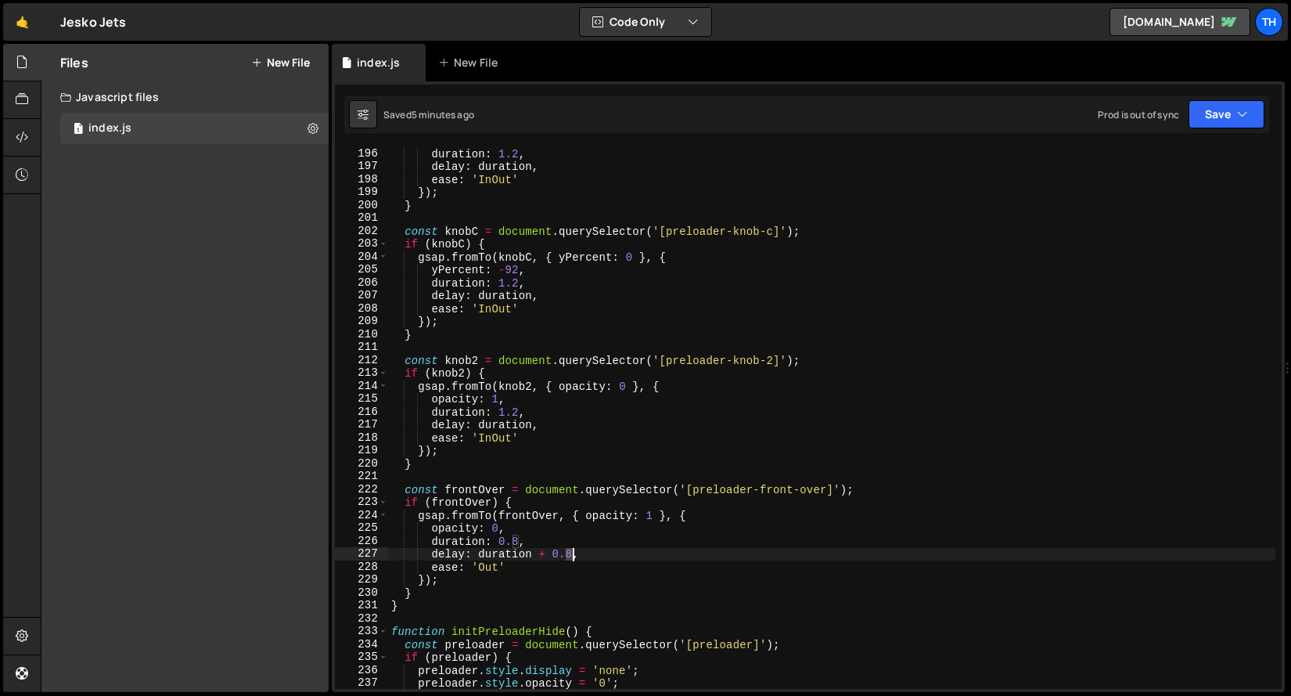
click at [570, 554] on div "duration : 1.2 , delay : duration , ease : 'InOut' }) ; } const knobC = documen…" at bounding box center [832, 430] width 888 height 567
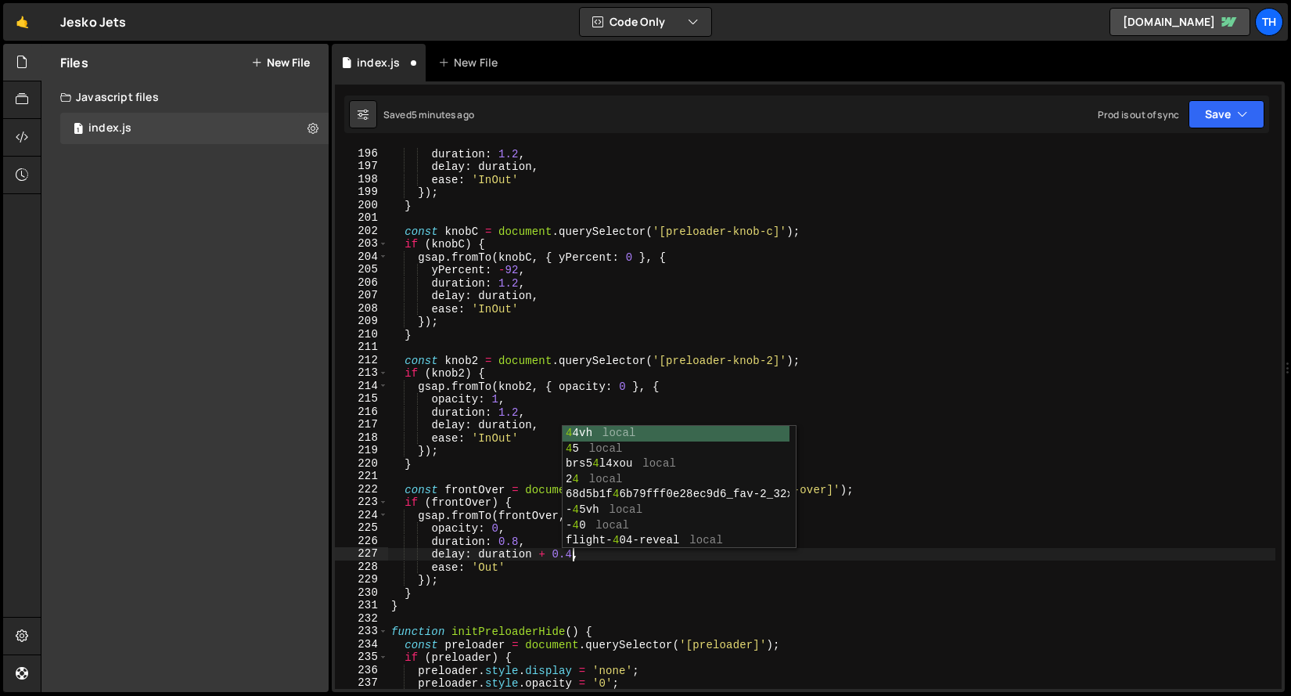
click at [504, 554] on div "duration : 1.2 , delay : duration , ease : 'InOut' }) ; } const knobC = documen…" at bounding box center [832, 430] width 888 height 567
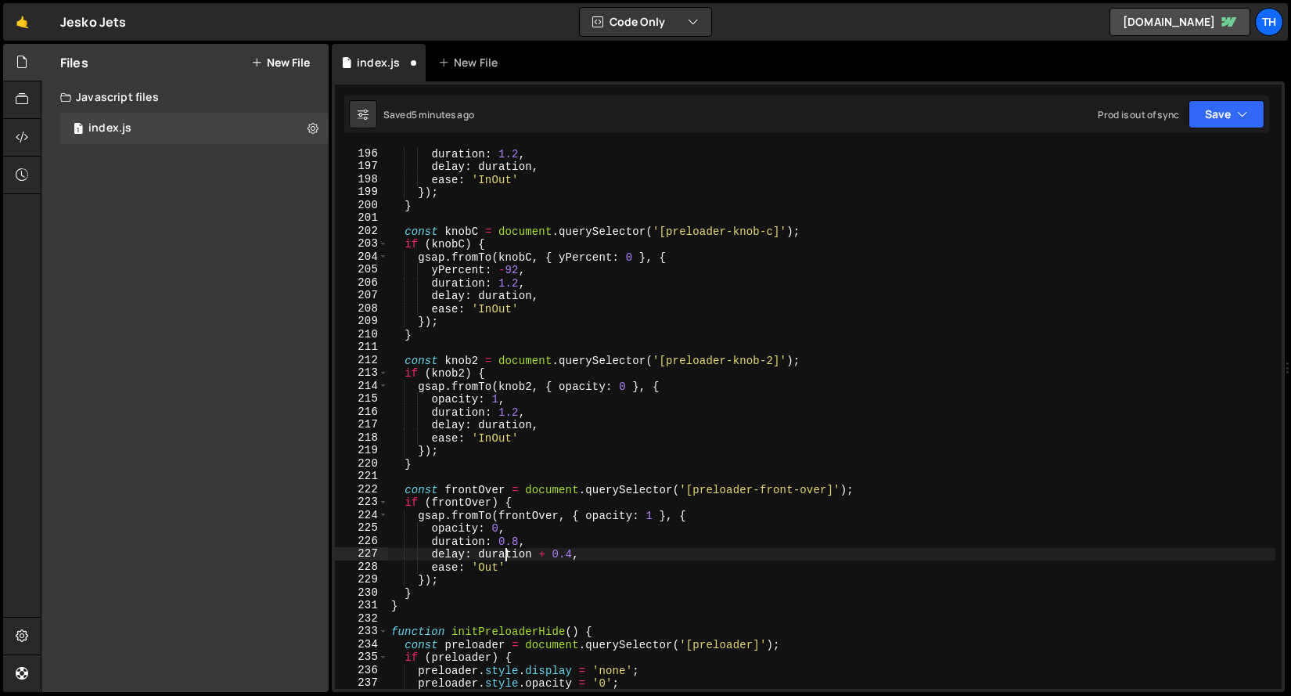
click at [481, 563] on div "duration : 1.2 , delay : duration , ease : 'InOut' }) ; } const knobC = documen…" at bounding box center [832, 430] width 888 height 567
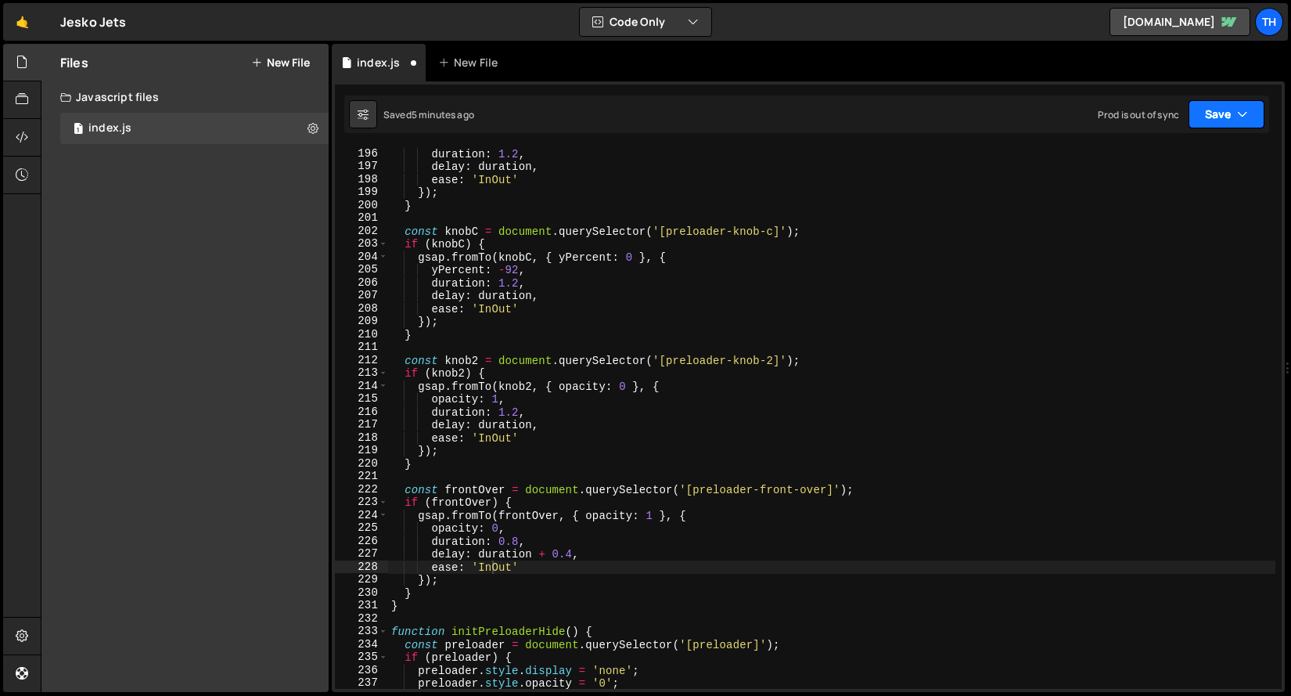
click at [1199, 100] on button "Save" at bounding box center [1227, 114] width 76 height 28
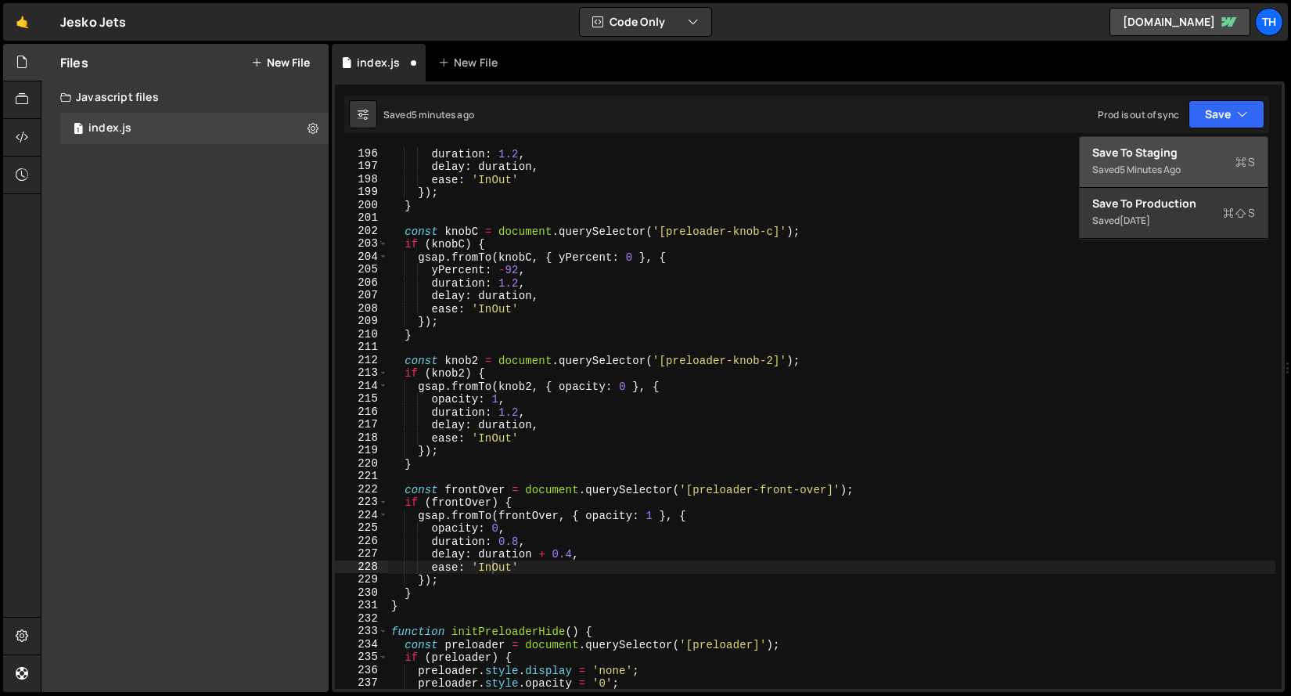
click at [1204, 142] on button "Save to Staging S Saved 5 minutes ago" at bounding box center [1174, 162] width 188 height 51
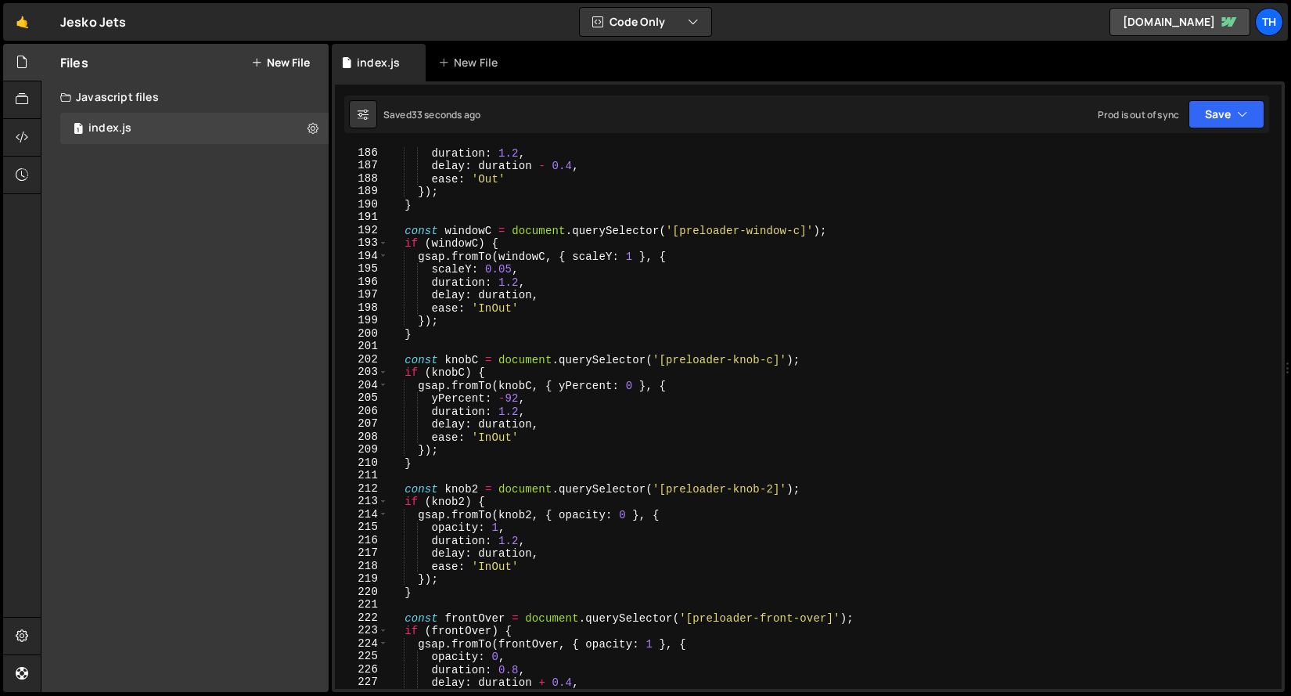
scroll to position [2234, 0]
click at [466, 395] on div "duration : 1.2 , delay : duration - 0.4 , ease : 'Out' }) ; } const windowC = d…" at bounding box center [832, 429] width 888 height 567
click at [453, 269] on div "duration : 1.2 , delay : duration - 0.4 , ease : 'Out' }) ; } const windowC = d…" at bounding box center [832, 429] width 888 height 567
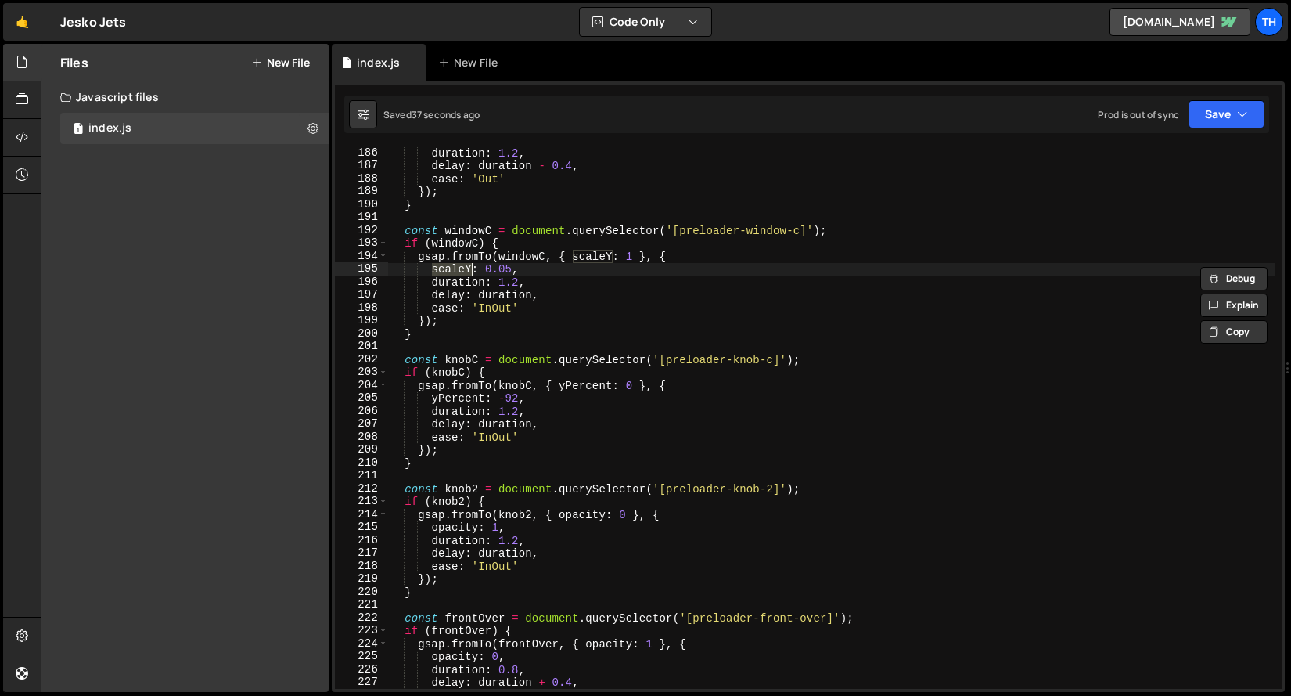
paste textarea "yPercent"
click at [593, 259] on div "duration : 1.2 , delay : duration - 0.4 , ease : 'Out' }) ; } const windowC = d…" at bounding box center [832, 429] width 888 height 567
paste textarea "yPercent"
click at [646, 256] on div "duration : 1.2 , delay : duration - 0.4 , ease : 'Out' }) ; } const windowC = d…" at bounding box center [832, 429] width 888 height 567
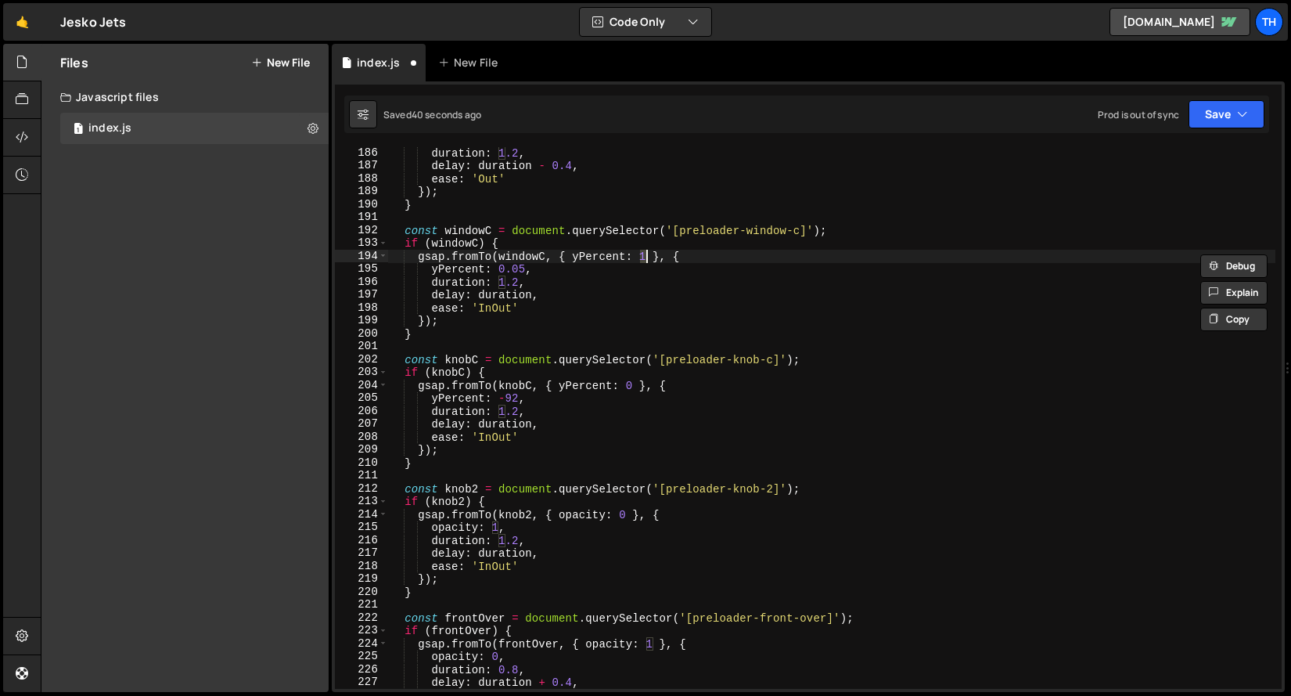
scroll to position [0, 17]
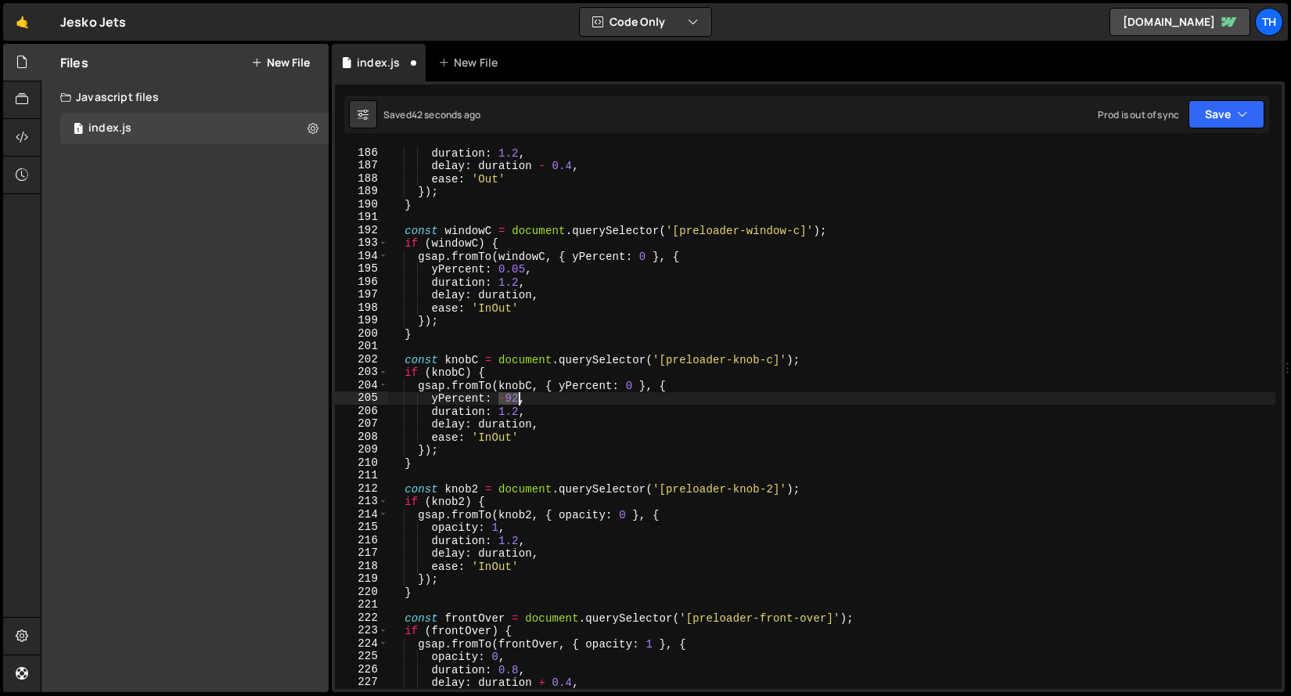
drag, startPoint x: 501, startPoint y: 401, endPoint x: 502, endPoint y: 339, distance: 62.6
click at [516, 400] on div "duration : 1.2 , delay : duration - 0.4 , ease : 'Out' }) ; } const windowC = d…" at bounding box center [832, 429] width 888 height 567
drag, startPoint x: 500, startPoint y: 269, endPoint x: 523, endPoint y: 272, distance: 22.8
click at [523, 272] on div "duration : 1.2 , delay : duration - 0.4 , ease : 'Out' }) ; } const windowC = d…" at bounding box center [832, 429] width 888 height 567
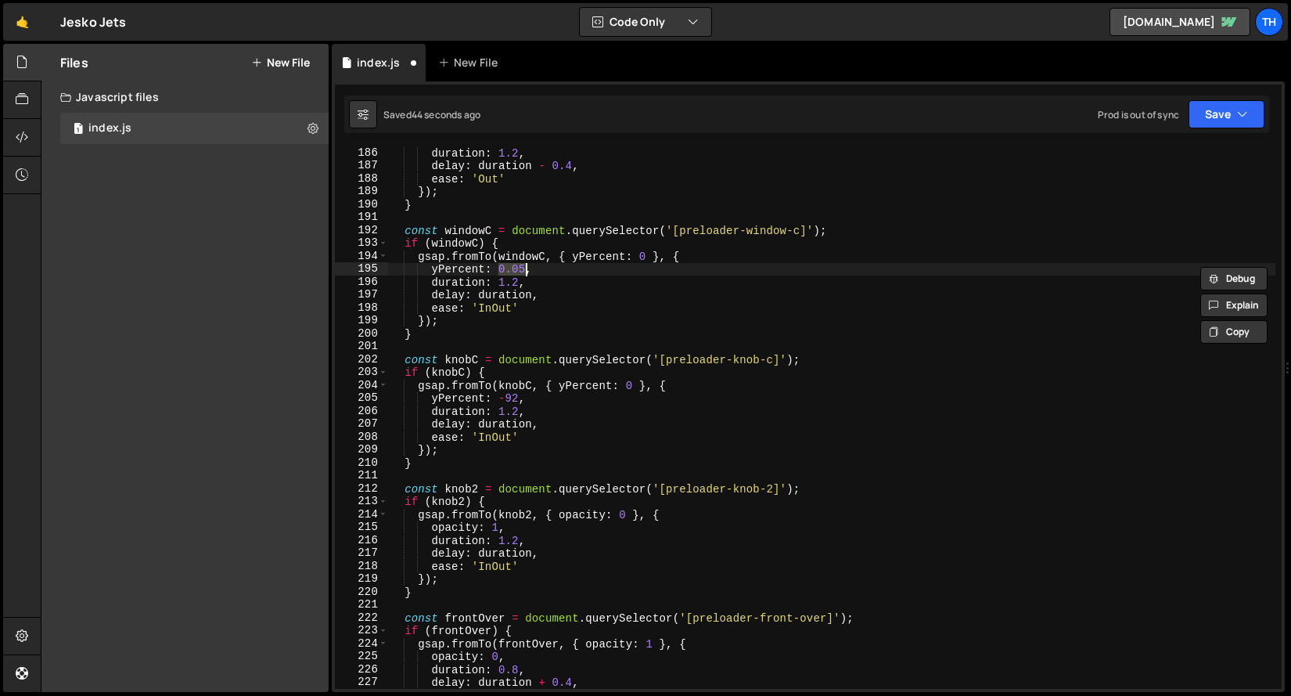
paste textarea "-92"
click at [1246, 113] on icon "button" at bounding box center [1242, 114] width 11 height 16
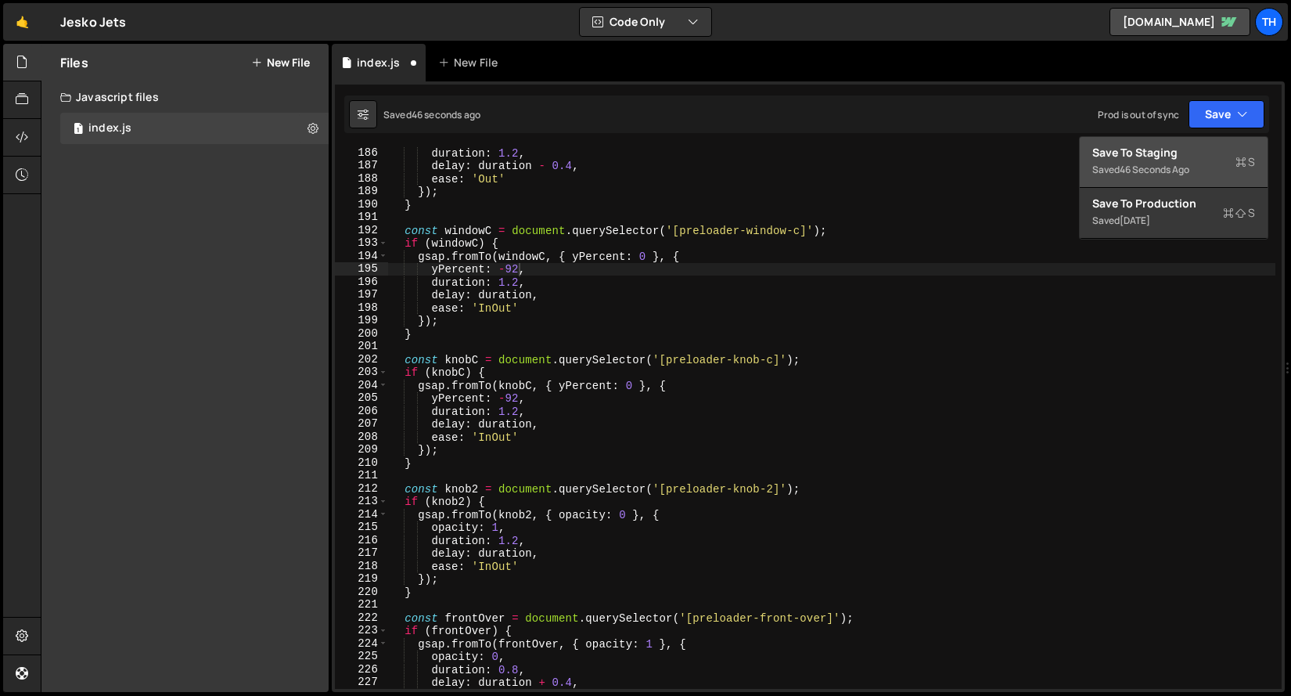
click at [1172, 156] on div "Save to Staging S" at bounding box center [1174, 153] width 163 height 16
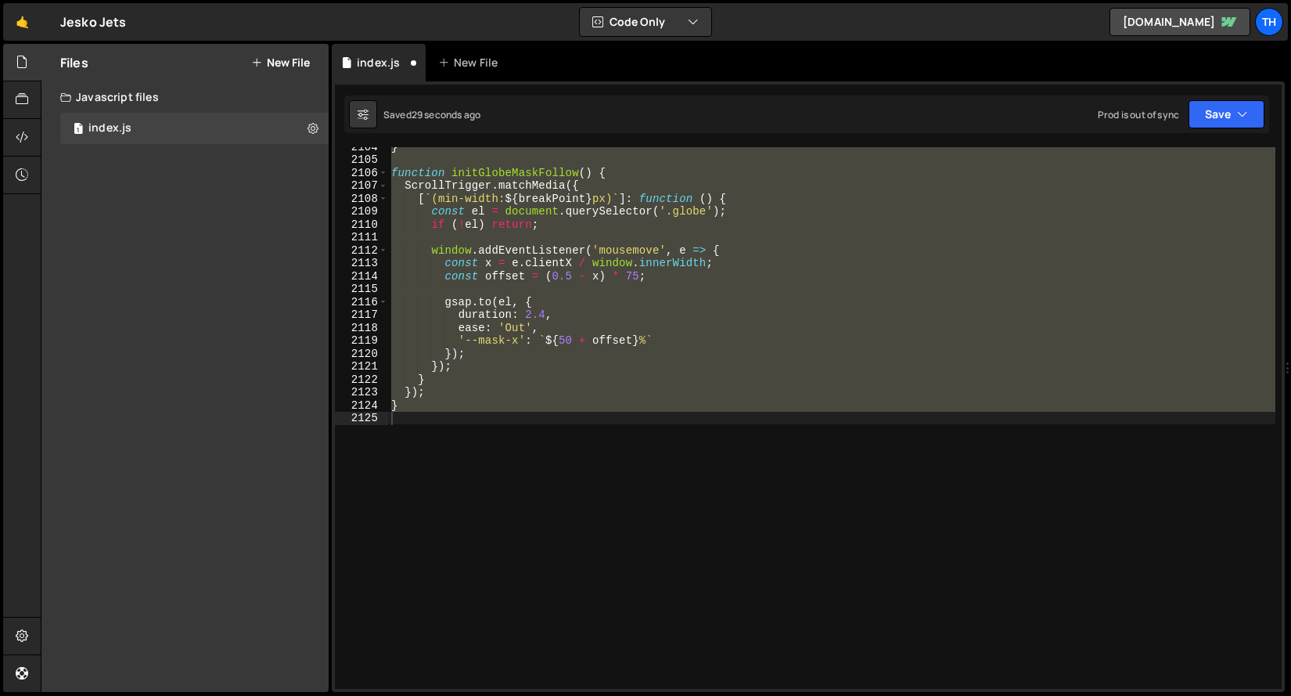
scroll to position [2088, 0]
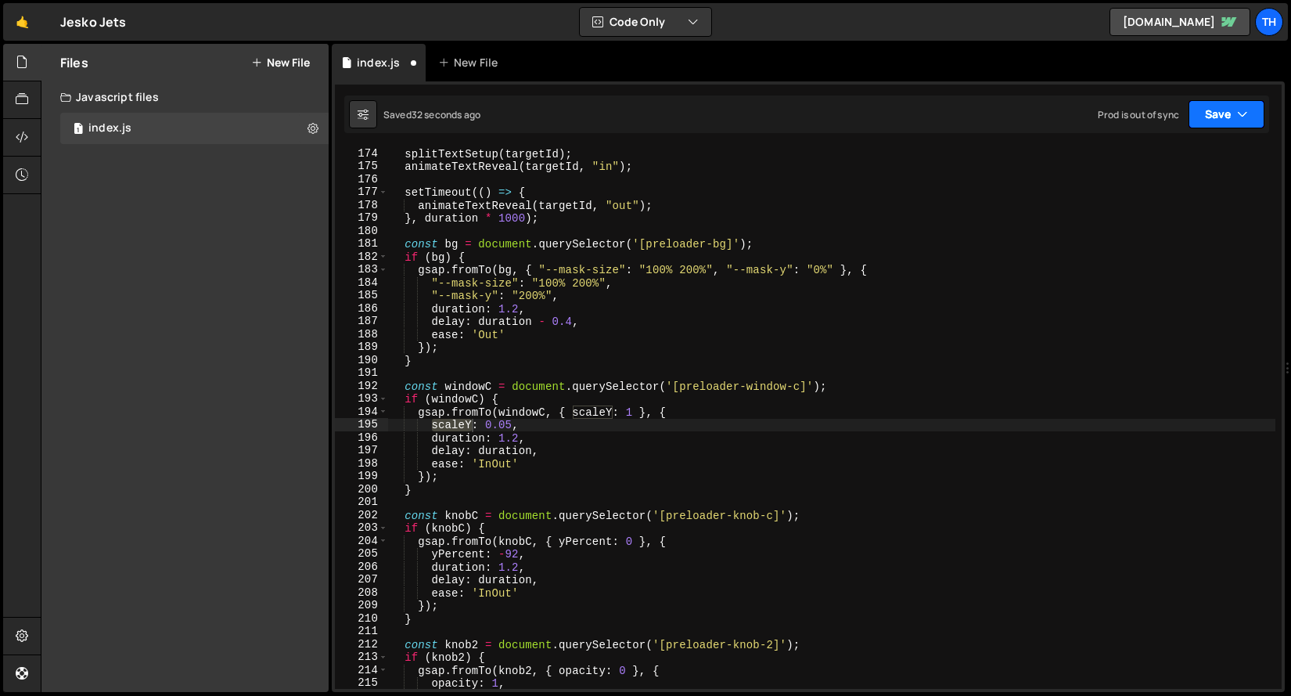
click at [1212, 116] on button "Save" at bounding box center [1227, 114] width 76 height 28
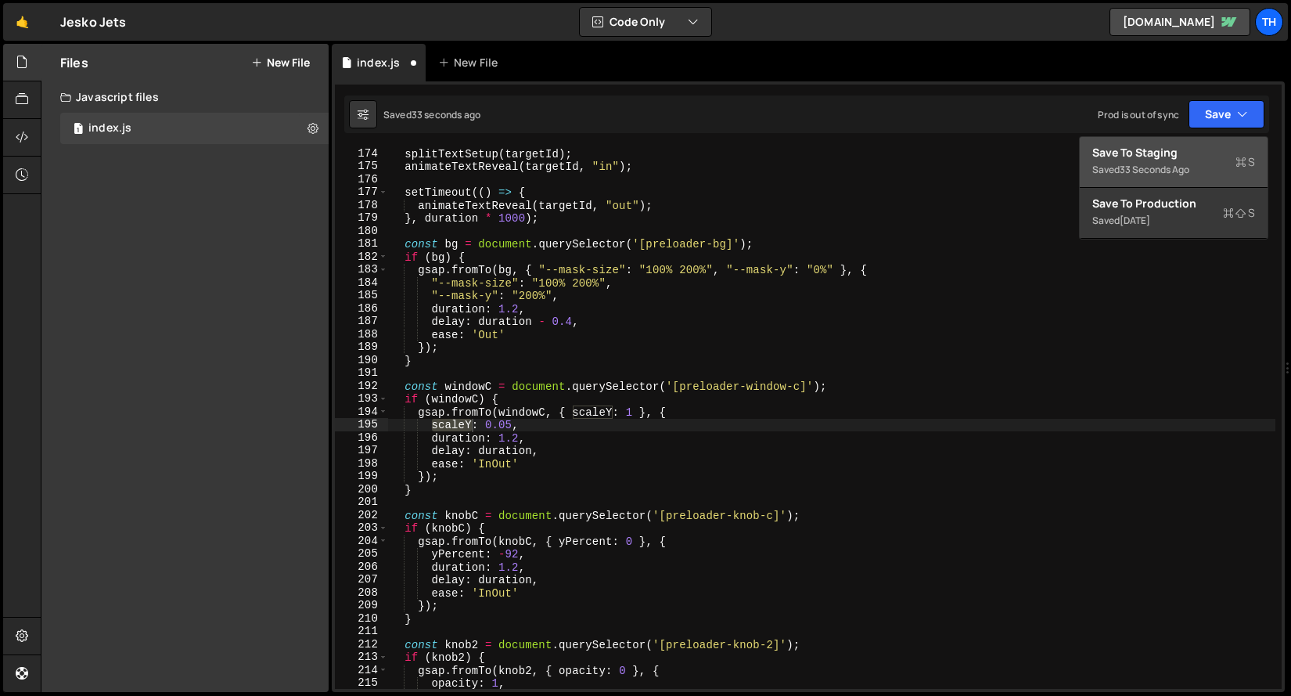
click at [1195, 159] on div "Save to Staging S" at bounding box center [1174, 153] width 163 height 16
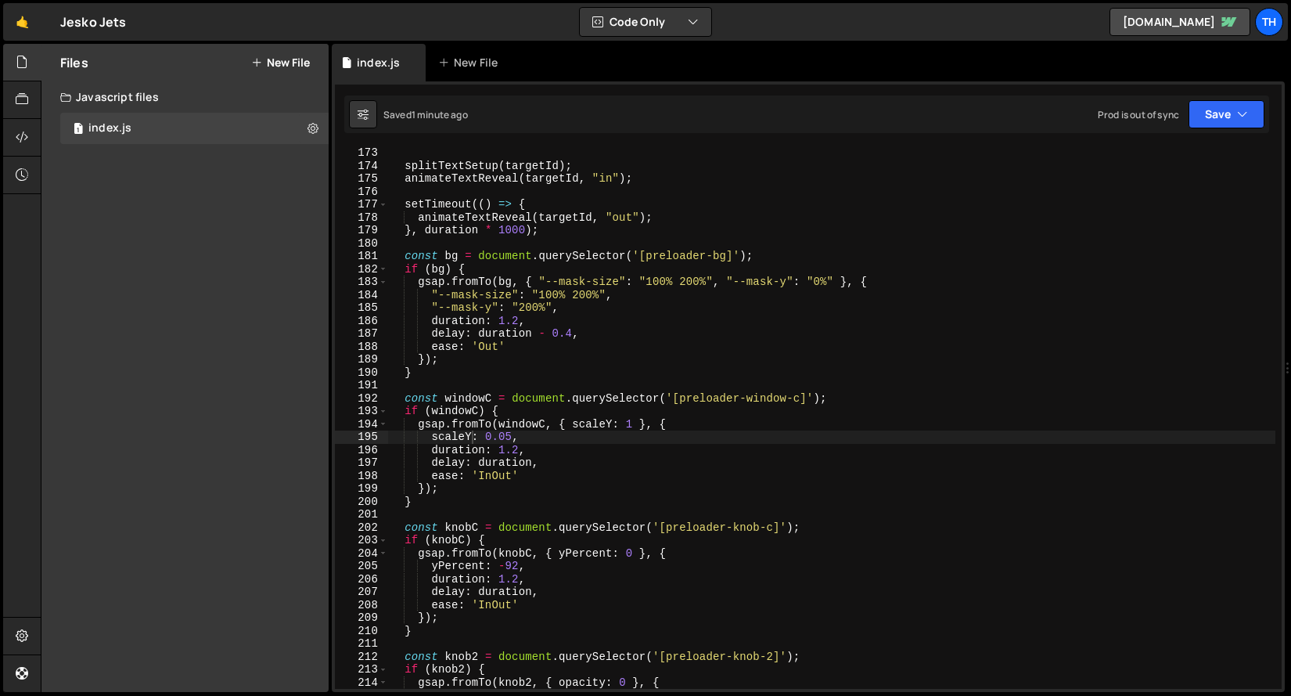
scroll to position [1862, 0]
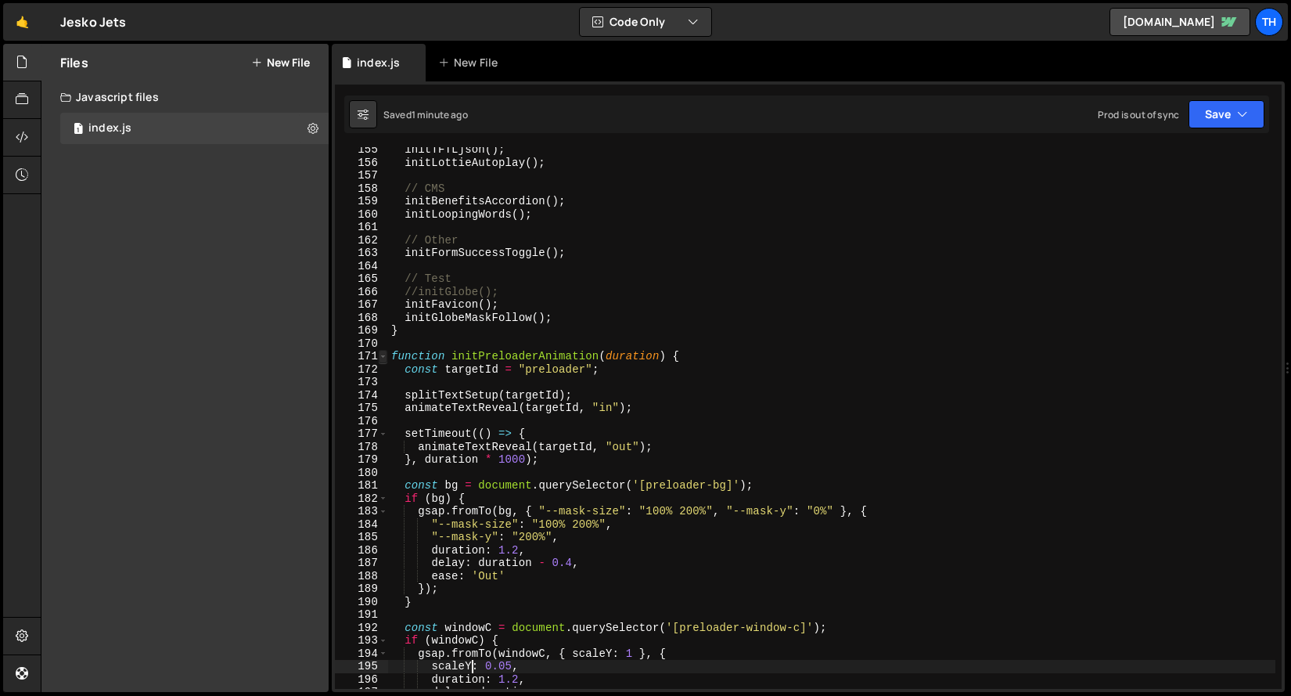
click at [383, 357] on span at bounding box center [383, 356] width 9 height 13
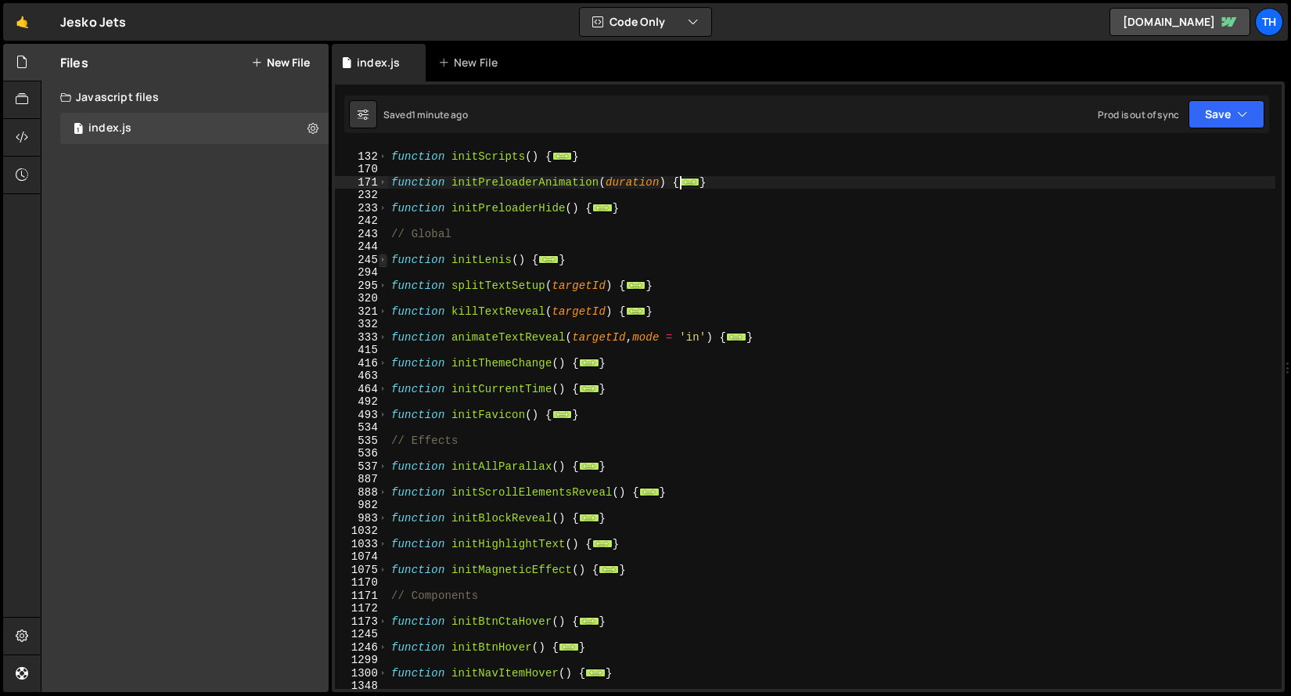
scroll to position [178, 0]
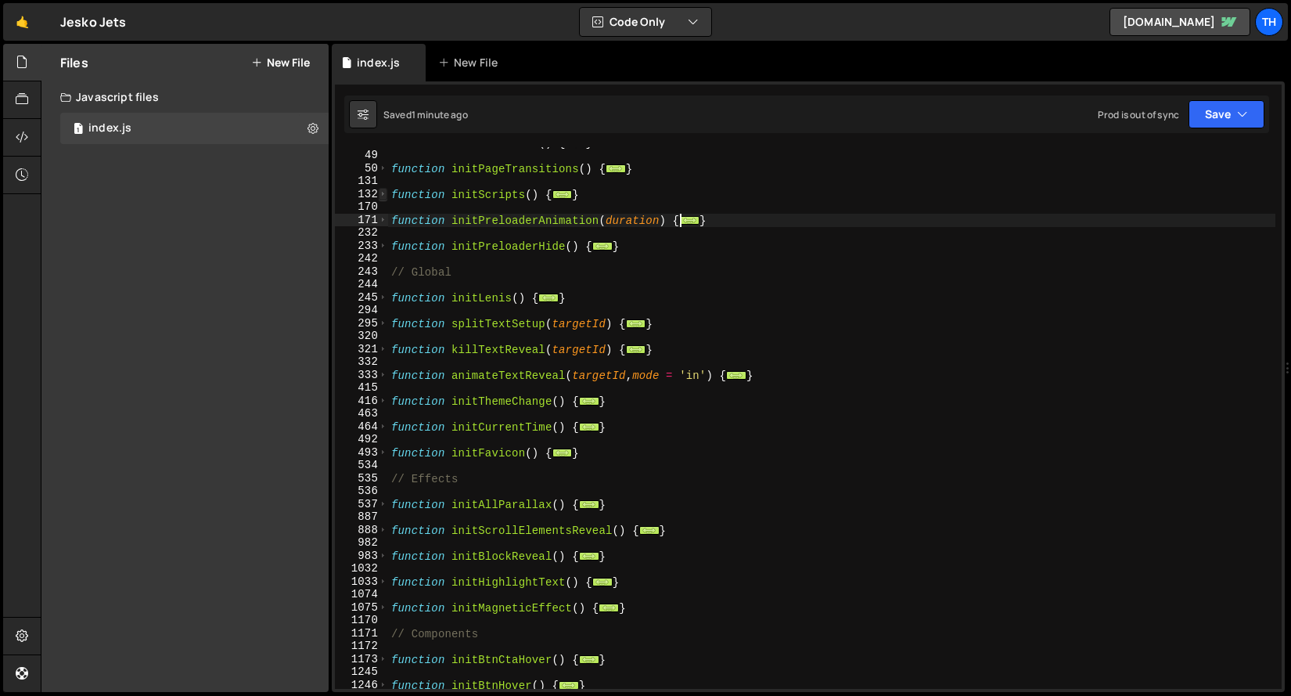
click at [380, 196] on span at bounding box center [383, 194] width 9 height 13
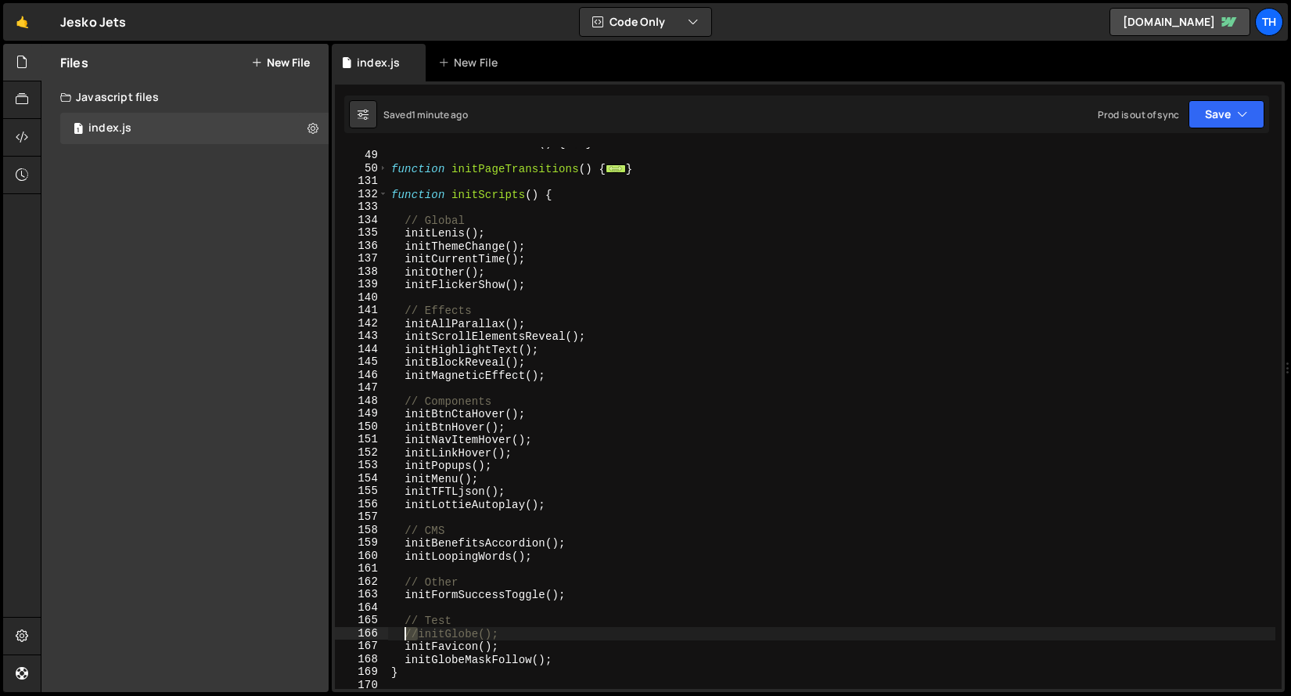
drag, startPoint x: 416, startPoint y: 632, endPoint x: 405, endPoint y: 632, distance: 10.2
click at [405, 632] on div "function initPreloader ( ) { ... } function initPageTransitions ( ) { ... } fun…" at bounding box center [832, 419] width 888 height 567
click at [1221, 119] on button "Save" at bounding box center [1227, 114] width 76 height 28
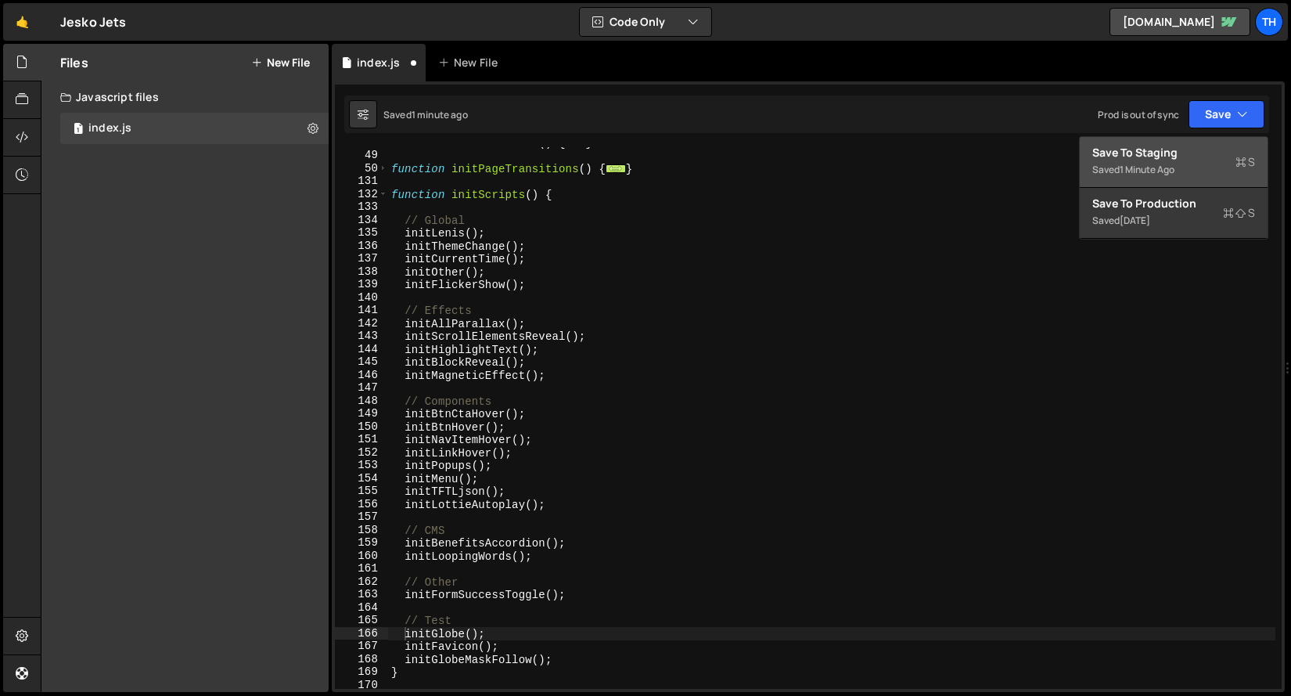
click at [1208, 152] on div "Save to Staging S" at bounding box center [1174, 153] width 163 height 16
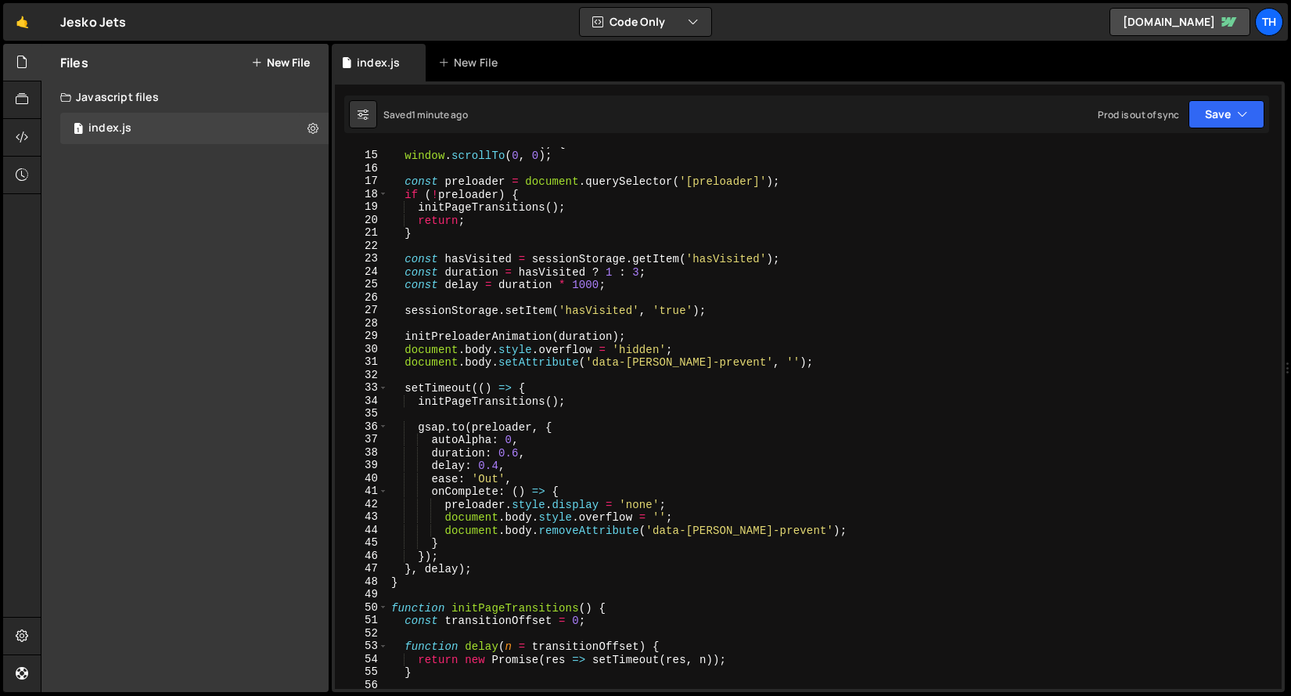
scroll to position [0, 0]
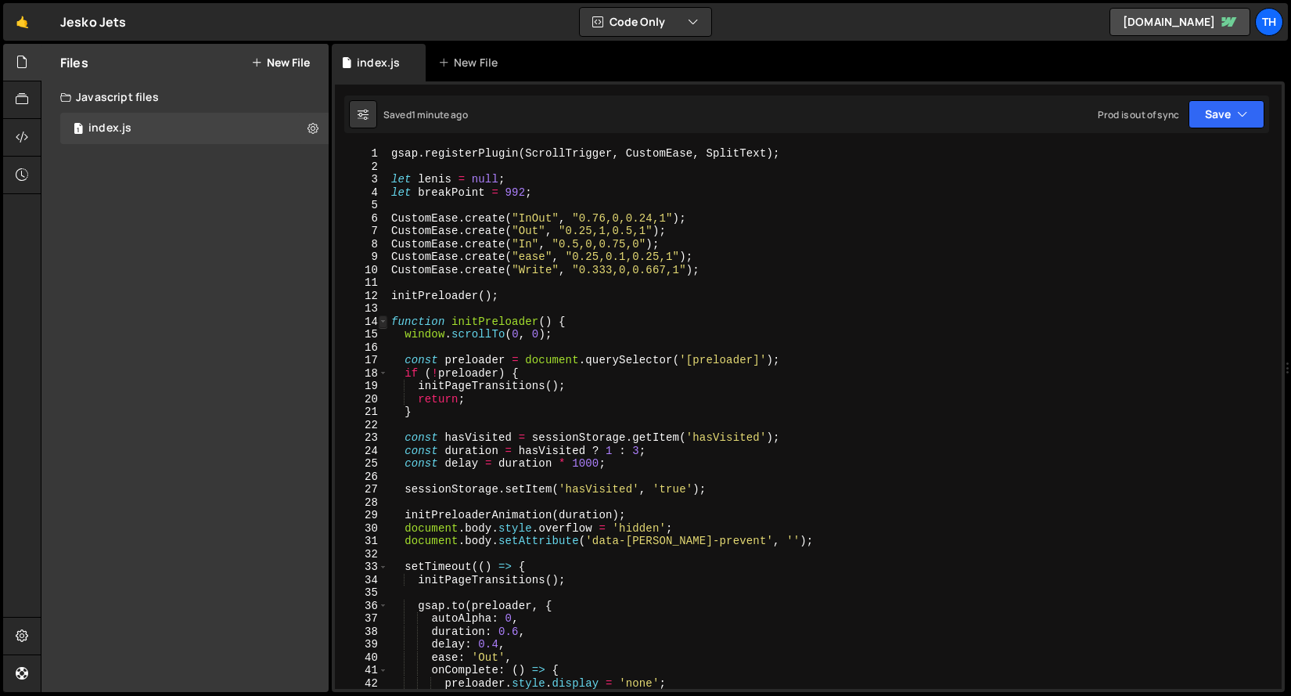
click at [381, 320] on span at bounding box center [383, 321] width 9 height 13
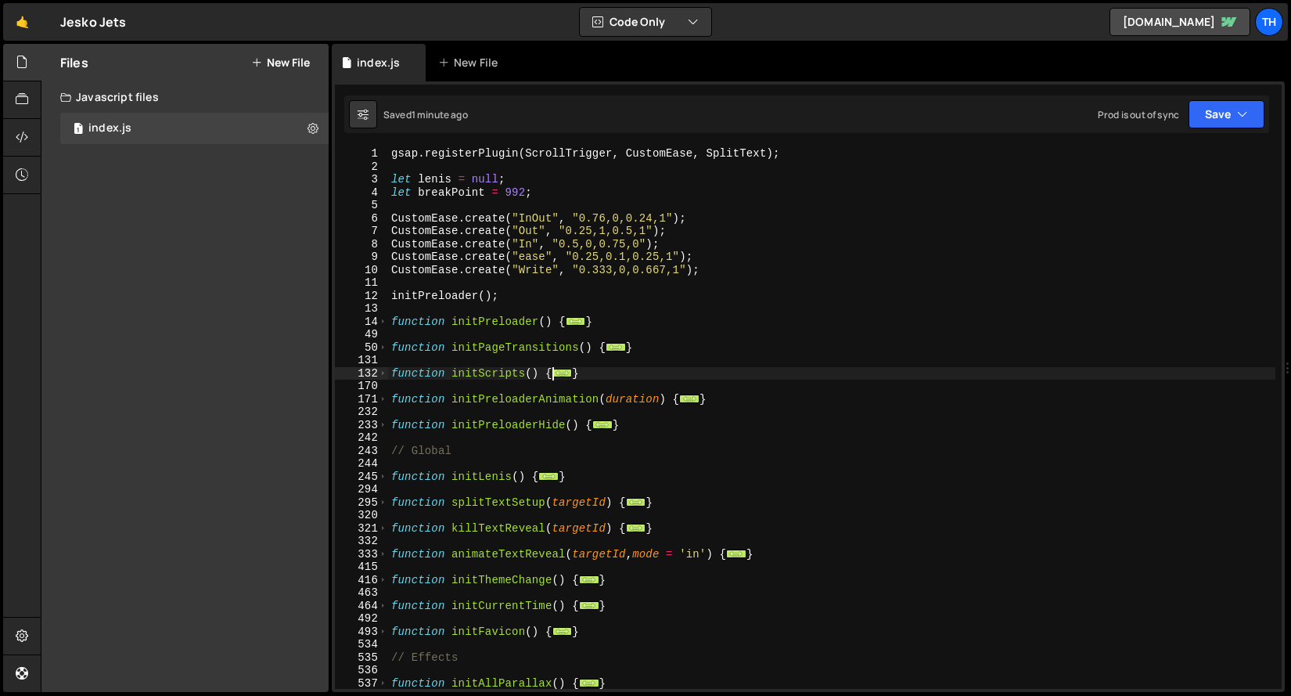
click at [380, 407] on div "232" at bounding box center [361, 411] width 53 height 13
click at [377, 401] on div "171" at bounding box center [361, 399] width 53 height 13
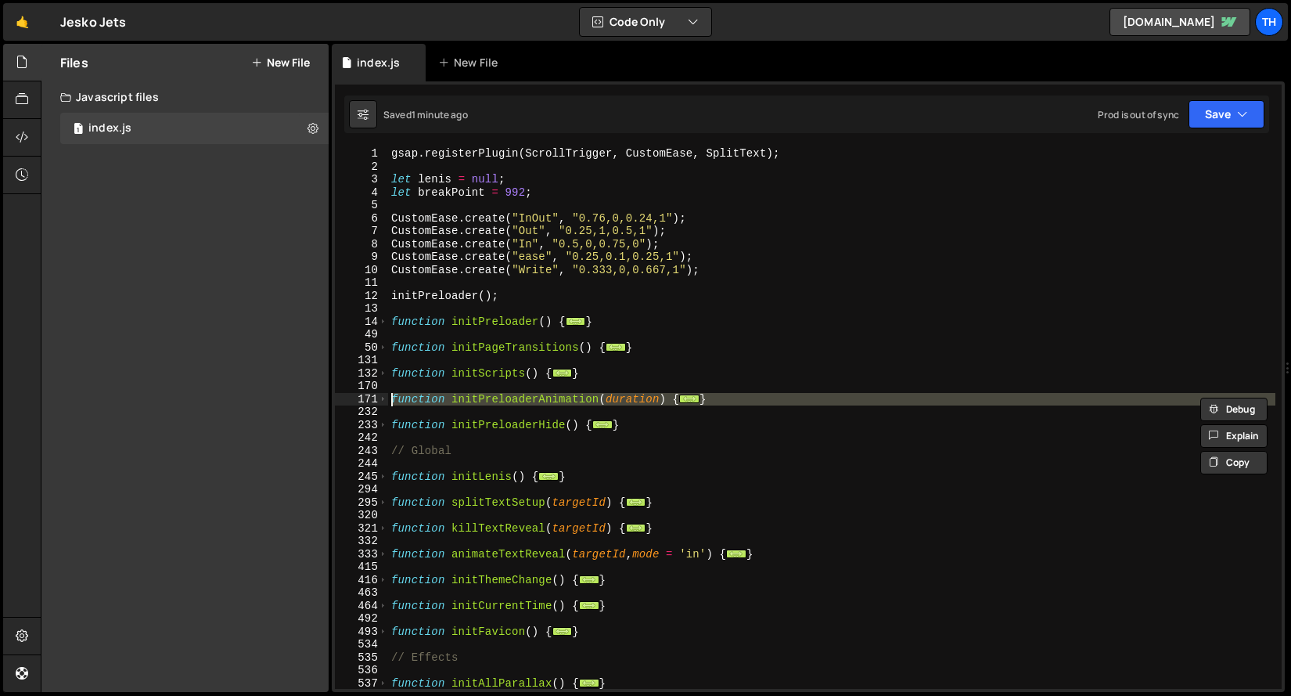
click at [377, 367] on div "132" at bounding box center [361, 373] width 53 height 13
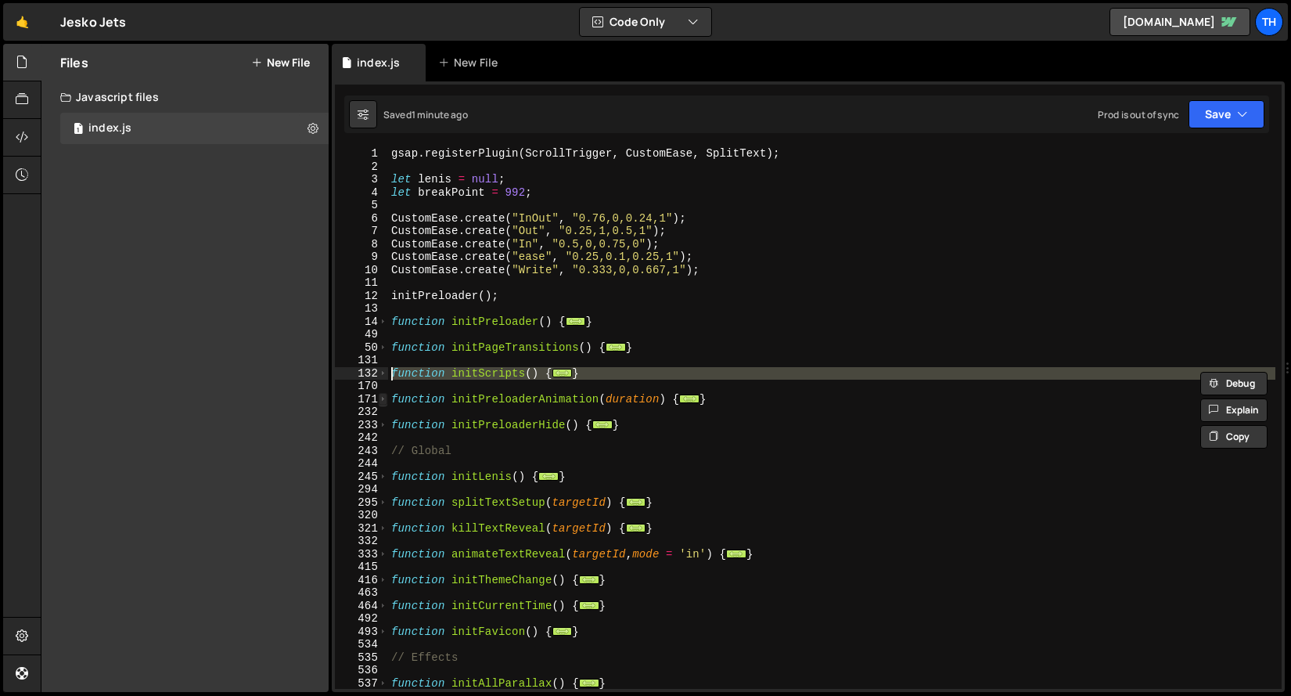
click at [382, 395] on span at bounding box center [383, 399] width 9 height 13
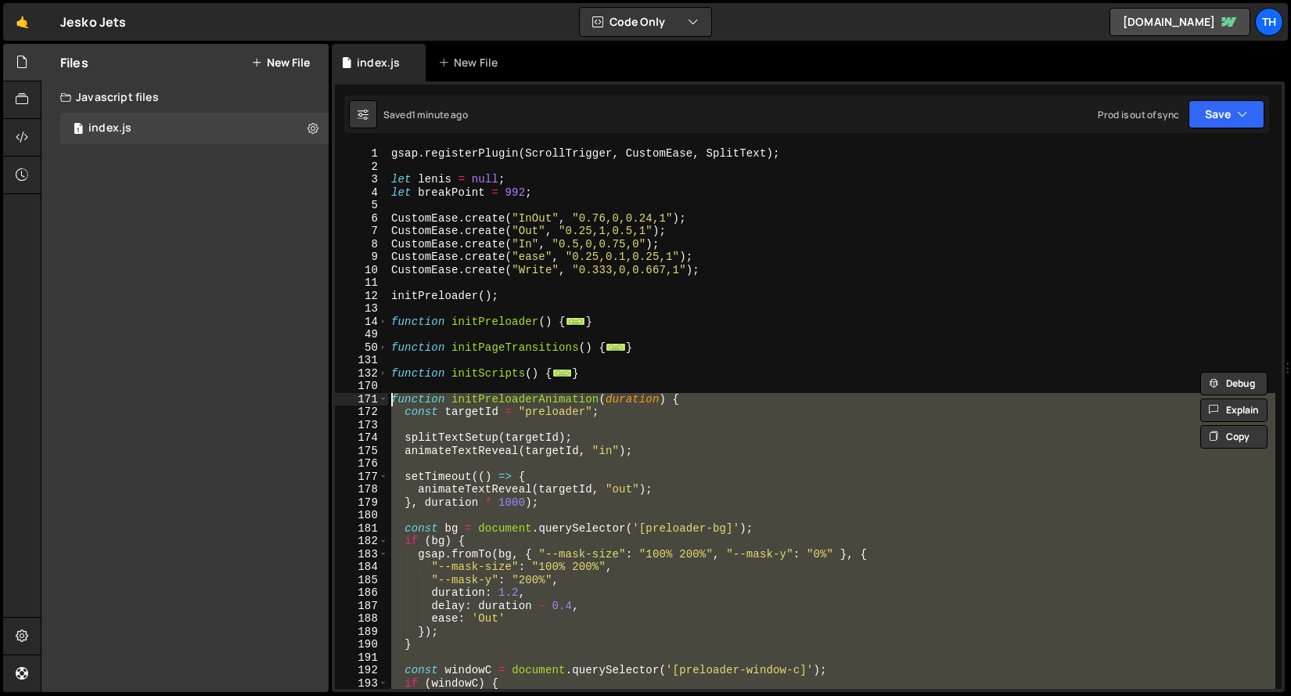
drag, startPoint x: 419, startPoint y: 632, endPoint x: 353, endPoint y: 397, distance: 243.8
click at [353, 397] on div "function initScripts() { 1 2 3 4 5 6 7 8 9 10 11 12 13 14 49 50 131 132 170 171…" at bounding box center [808, 418] width 947 height 542
type textarea "function initPreloaderAnimation(duration) { const targetId = "preloader";"
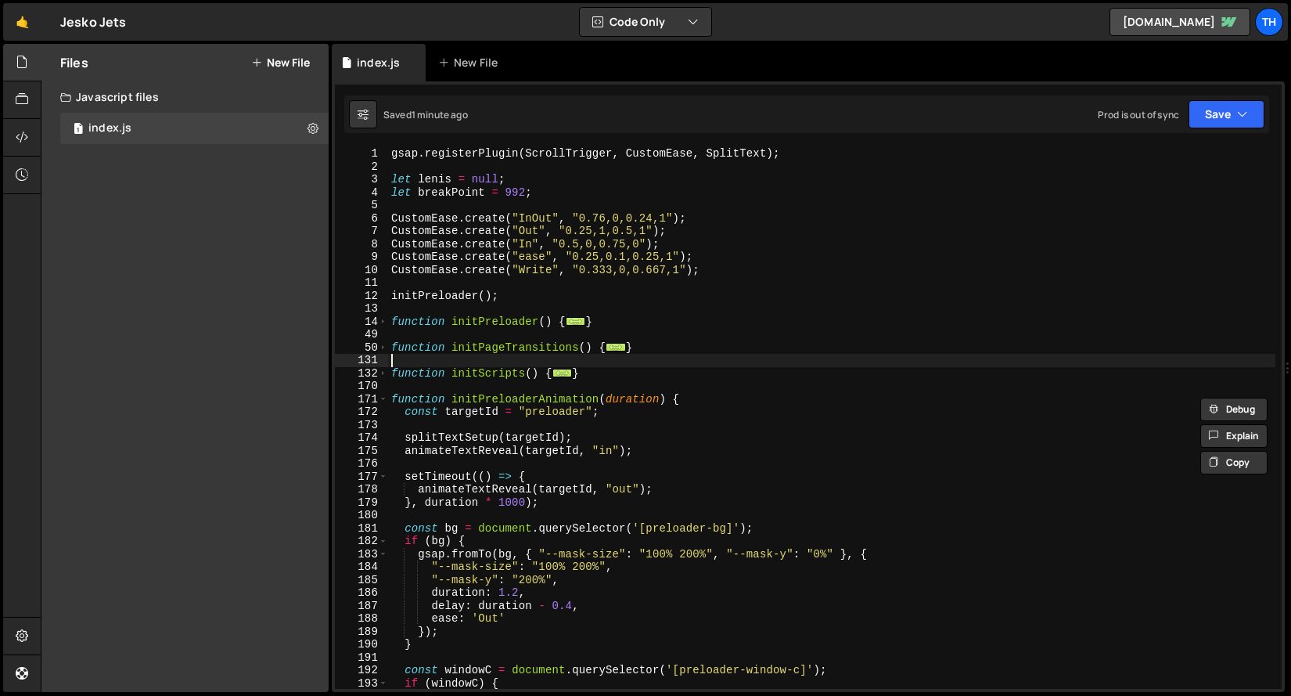
click at [470, 362] on div "gsap . registerPlugin ( ScrollTrigger , CustomEase , SplitText ) ; let [PERSON_…" at bounding box center [832, 430] width 888 height 567
click at [382, 401] on span at bounding box center [383, 399] width 9 height 13
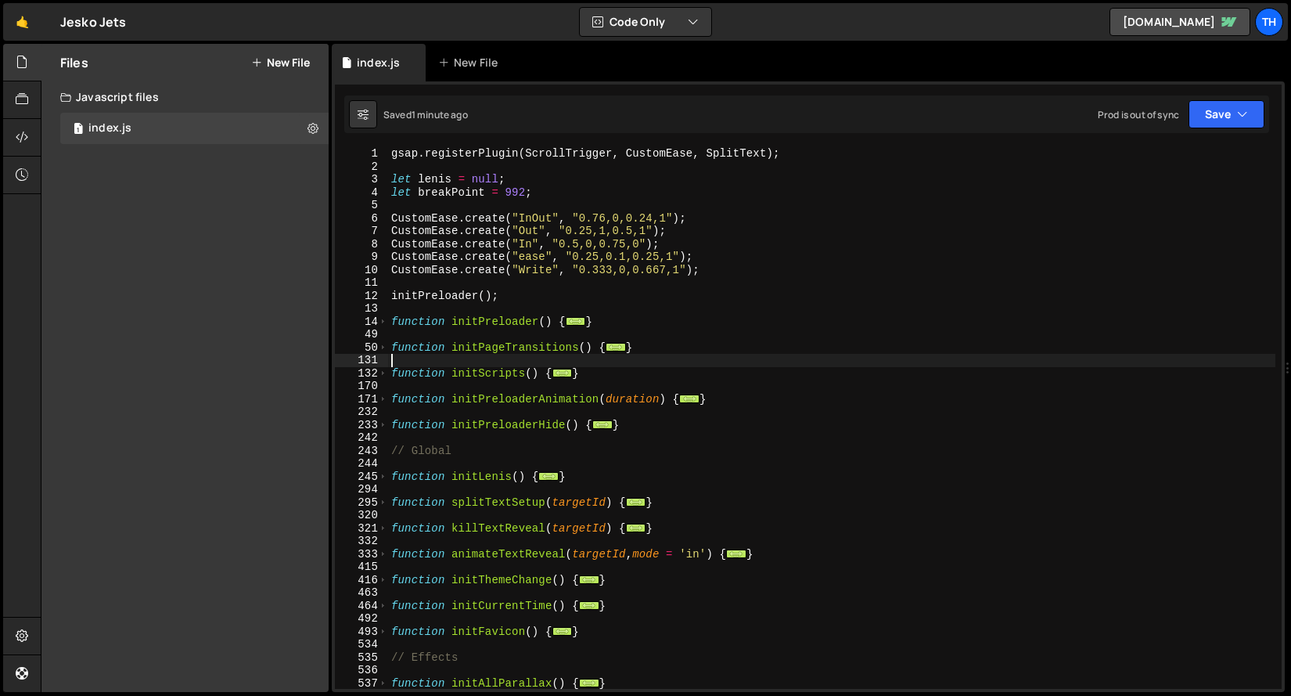
click at [731, 401] on div "gsap . registerPlugin ( ScrollTrigger , CustomEase , SplitText ) ; let [PERSON_…" at bounding box center [832, 430] width 888 height 567
type textarea "}"
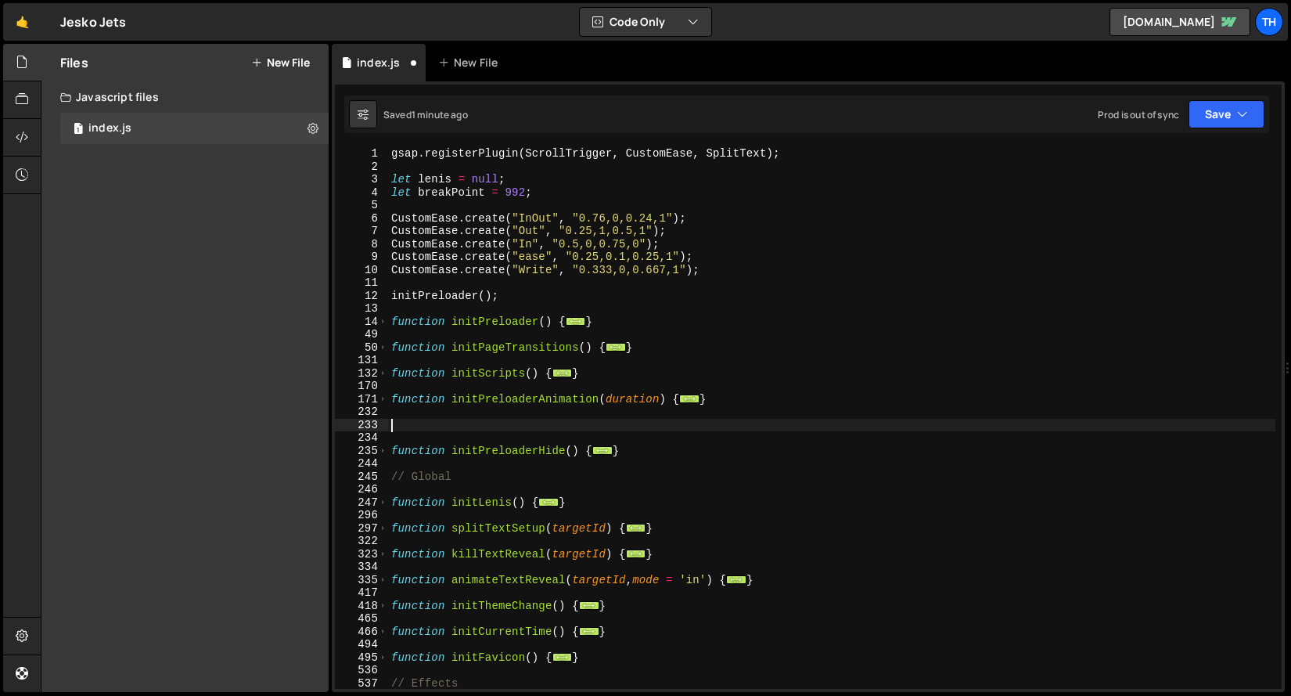
paste textarea "}"
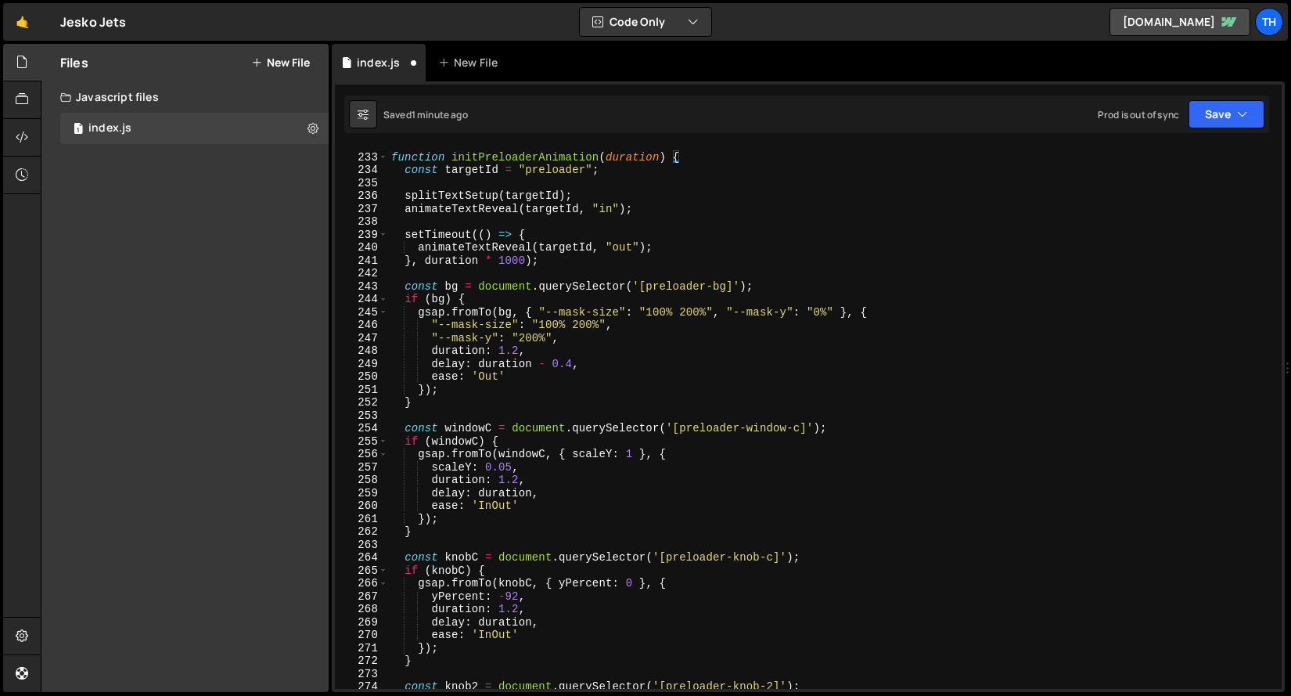
scroll to position [175, 0]
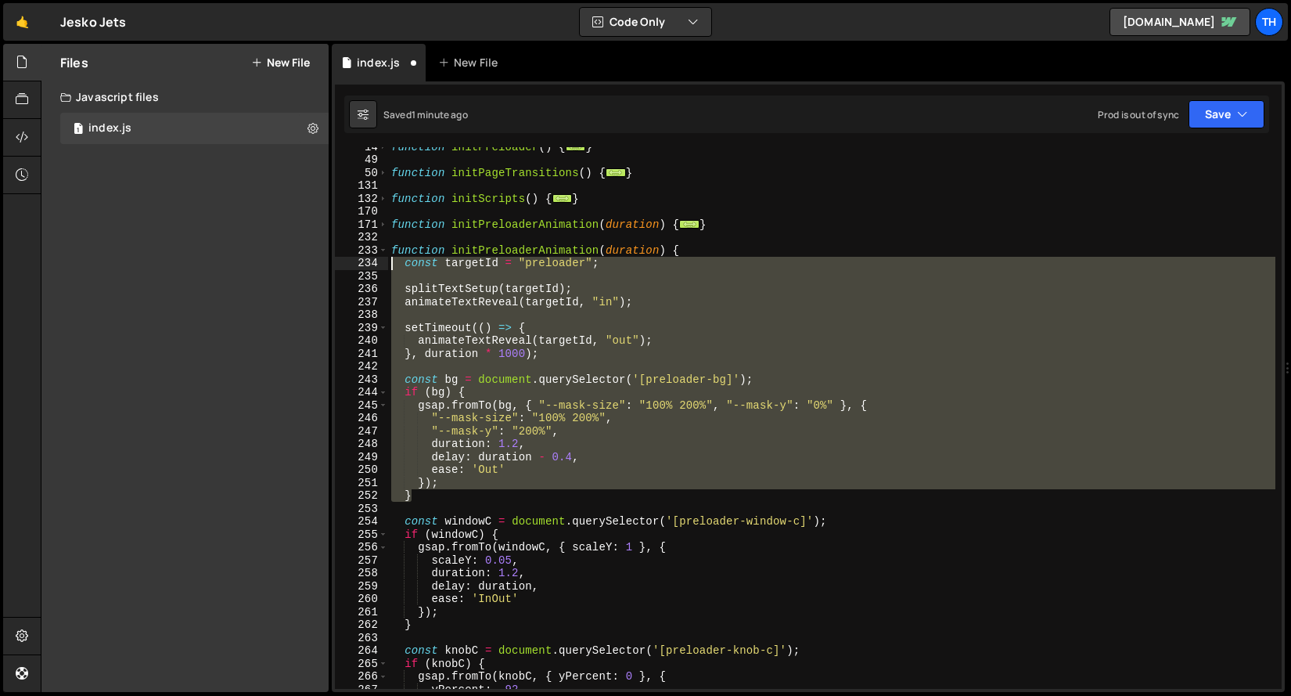
drag, startPoint x: 481, startPoint y: 490, endPoint x: 344, endPoint y: 263, distance: 265.1
click at [344, 263] on div "} 14 49 50 131 132 170 171 232 233 234 235 236 237 238 239 240 241 242 243 244 …" at bounding box center [808, 418] width 947 height 542
type textarea "const targetId = "preloader";"
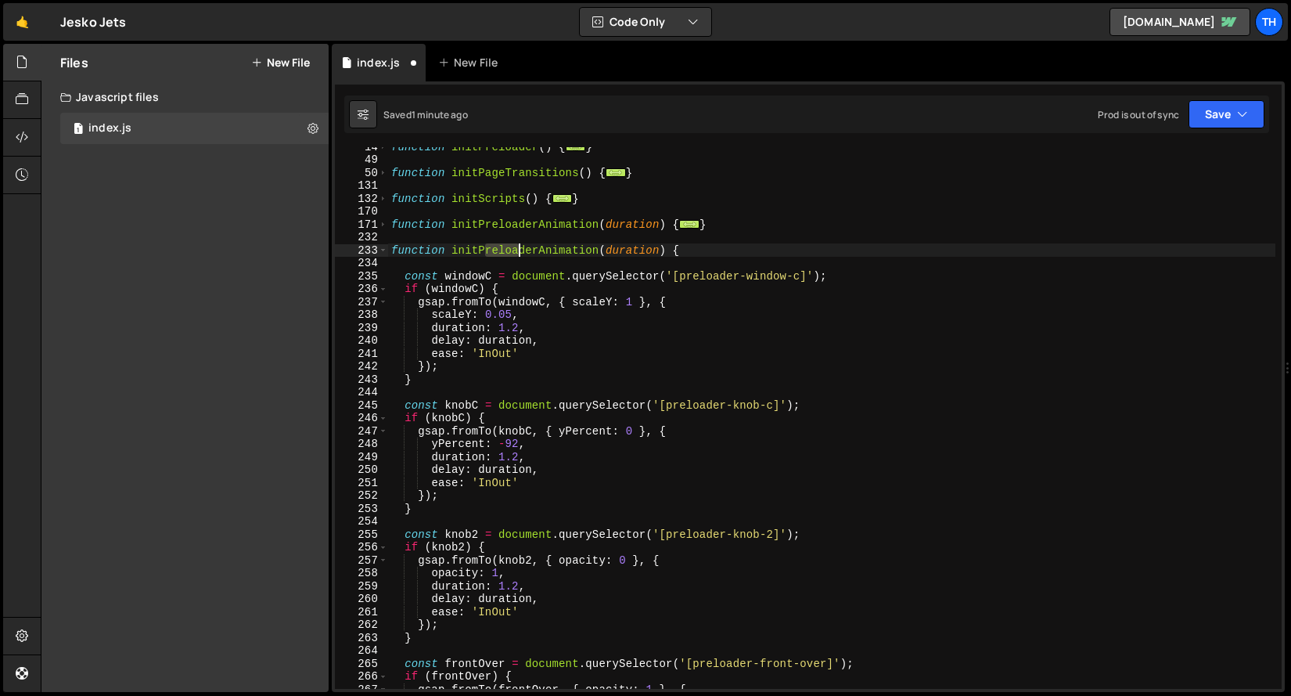
drag, startPoint x: 484, startPoint y: 249, endPoint x: 524, endPoint y: 248, distance: 40.7
click at [524, 248] on div "function initPreloader ( ) { ... } function initPageTransitions ( ) { ... } fun…" at bounding box center [832, 423] width 888 height 567
click at [532, 247] on div "function initPreloader ( ) { ... } function initPageTransitions ( ) { ... } fun…" at bounding box center [832, 423] width 888 height 567
drag, startPoint x: 542, startPoint y: 247, endPoint x: 598, endPoint y: 246, distance: 55.6
click at [598, 246] on div "function initPreloader ( ) { ... } function initPageTransitions ( ) { ... } fun…" at bounding box center [832, 423] width 888 height 567
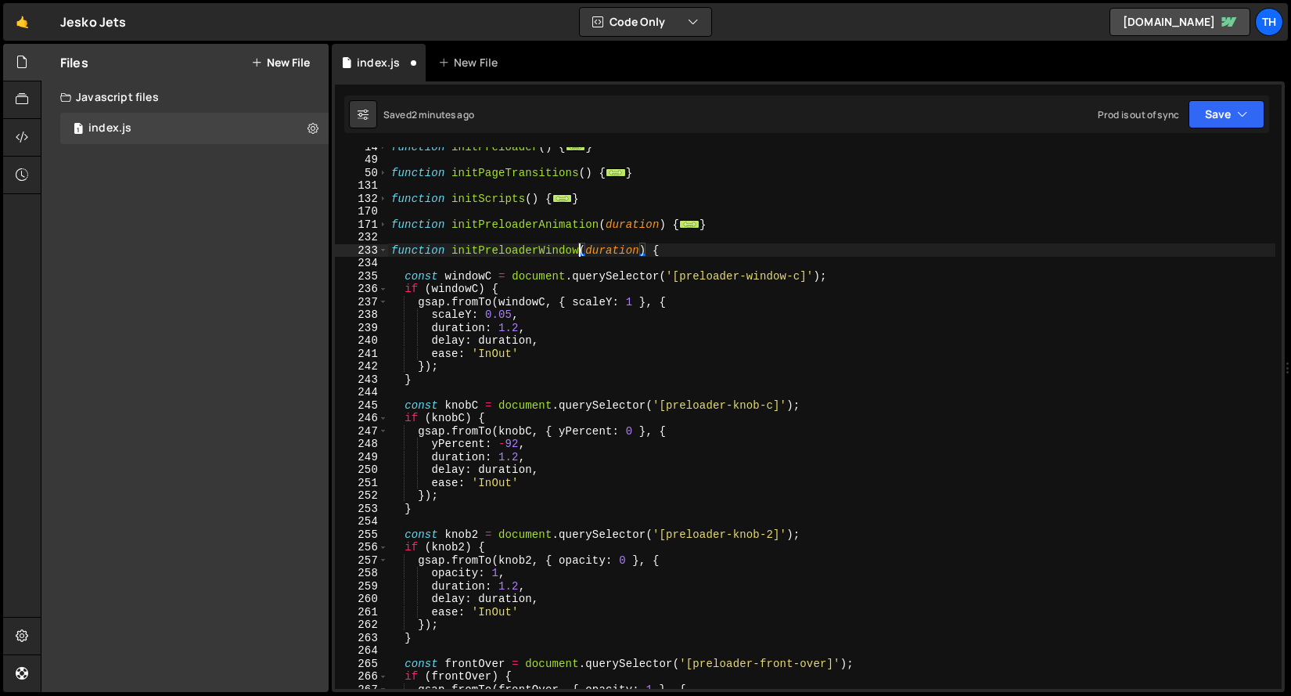
scroll to position [168, 0]
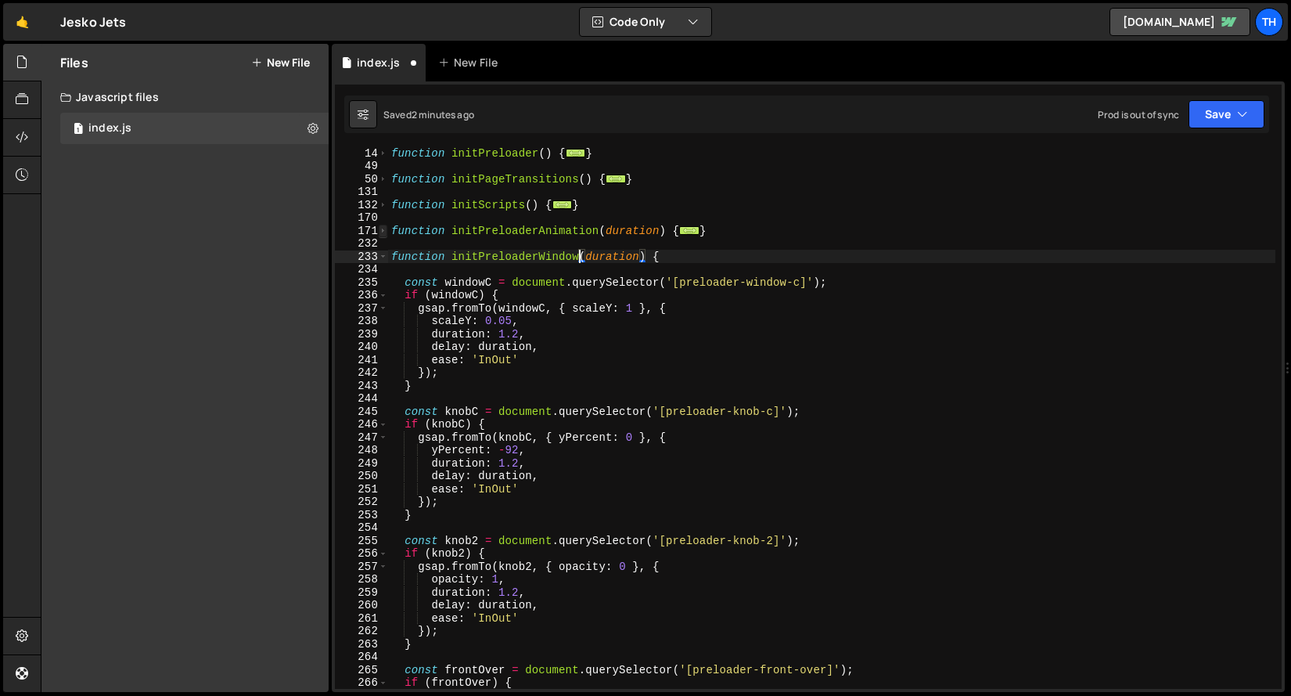
click at [384, 232] on span at bounding box center [383, 231] width 9 height 13
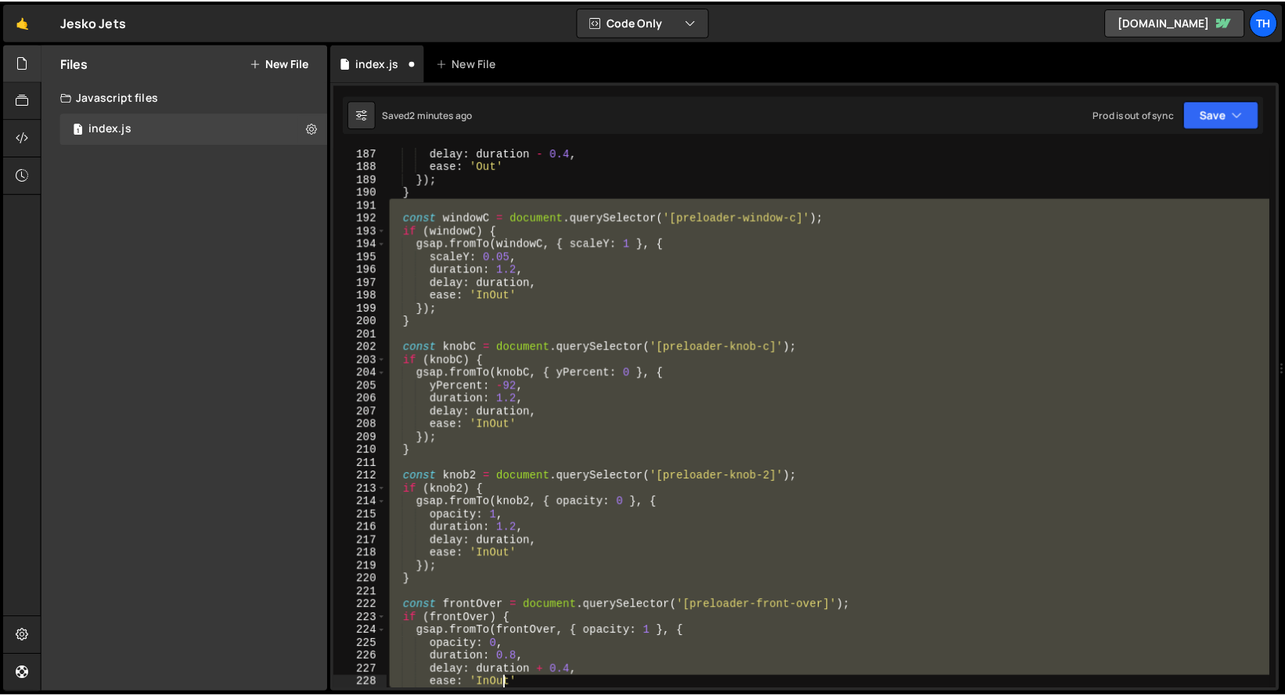
scroll to position [504, 0]
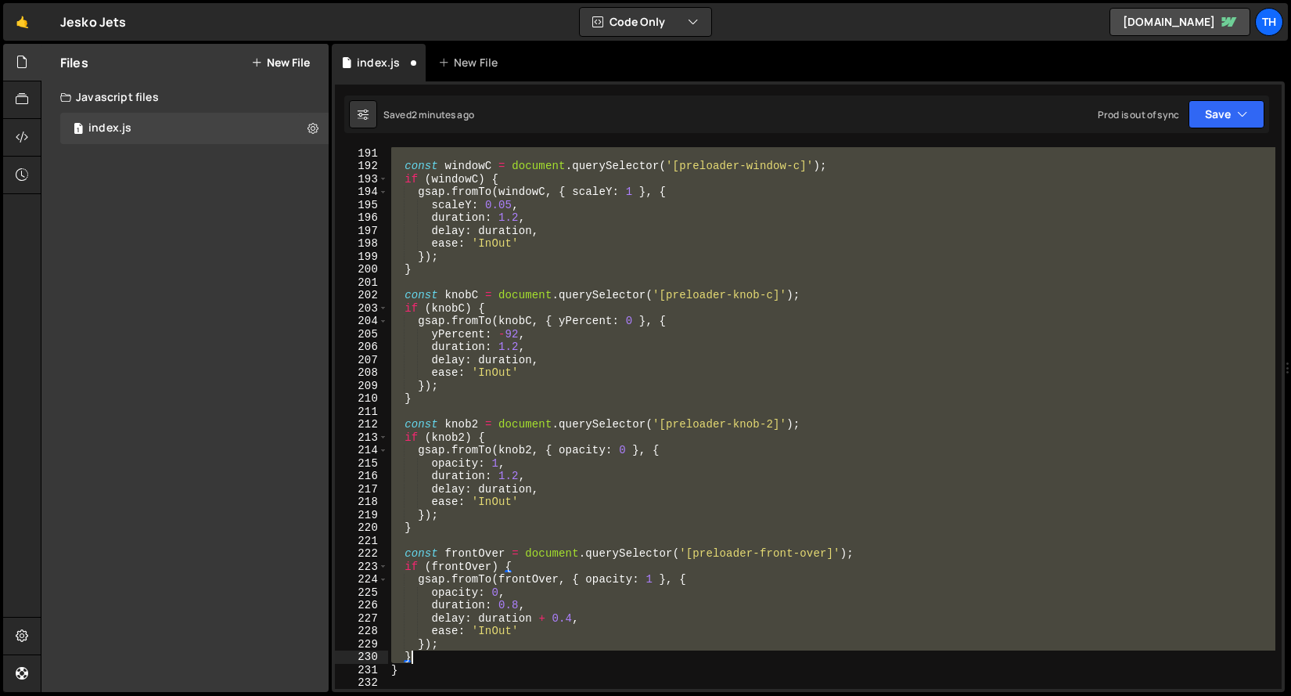
drag, startPoint x: 454, startPoint y: 415, endPoint x: 506, endPoint y: 655, distance: 245.8
click at [506, 655] on div "const windowC = document . querySelector ( '[preloader-window-c]' ) ; if ( wind…" at bounding box center [832, 429] width 888 height 567
type textarea "}); }"
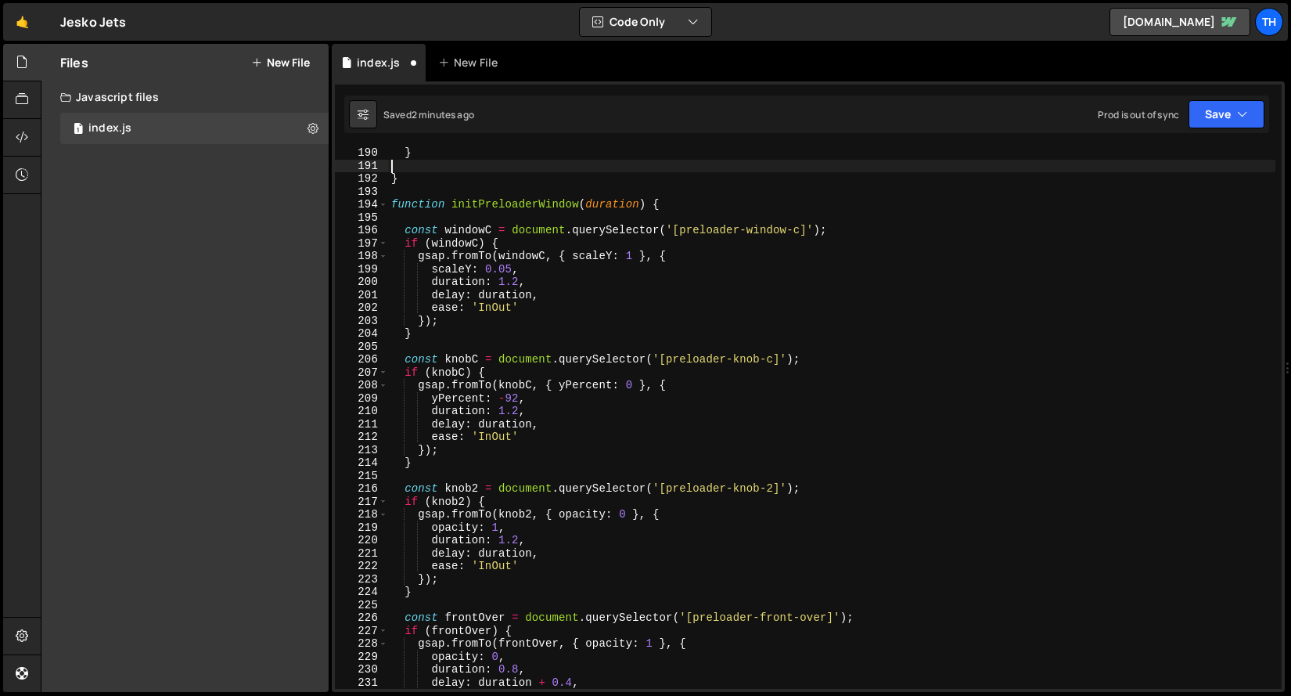
scroll to position [409, 0]
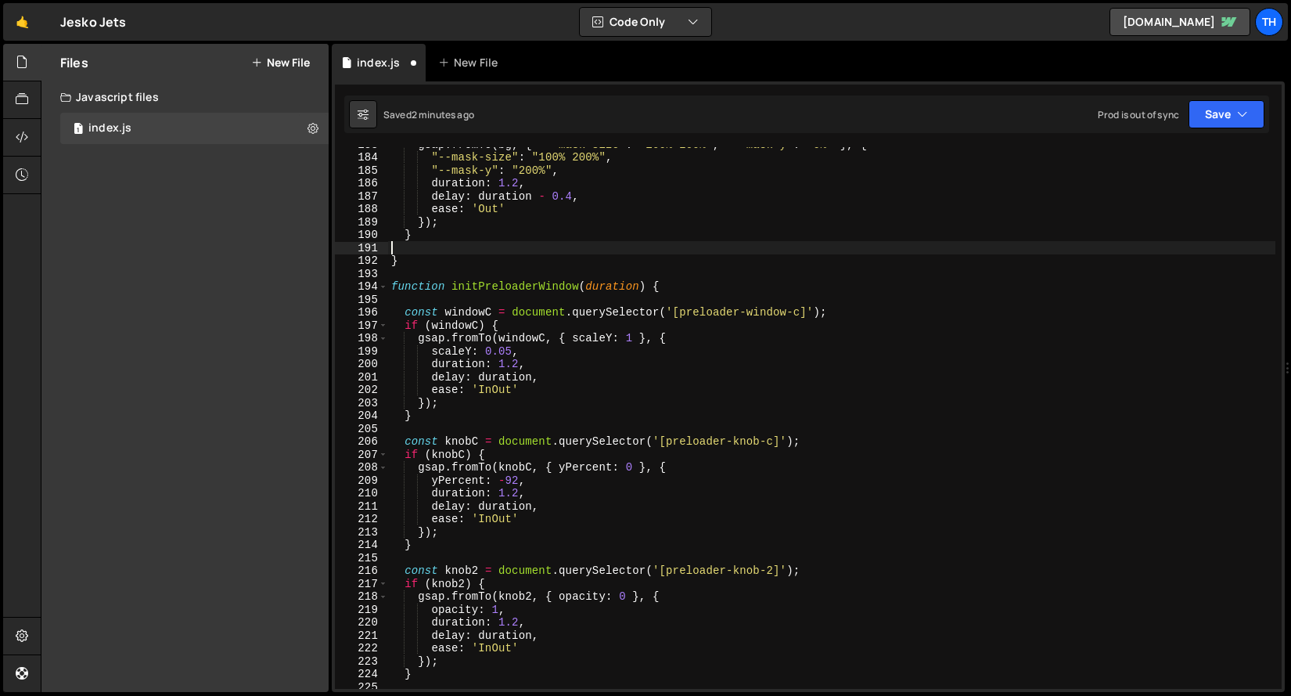
type textarea "}"
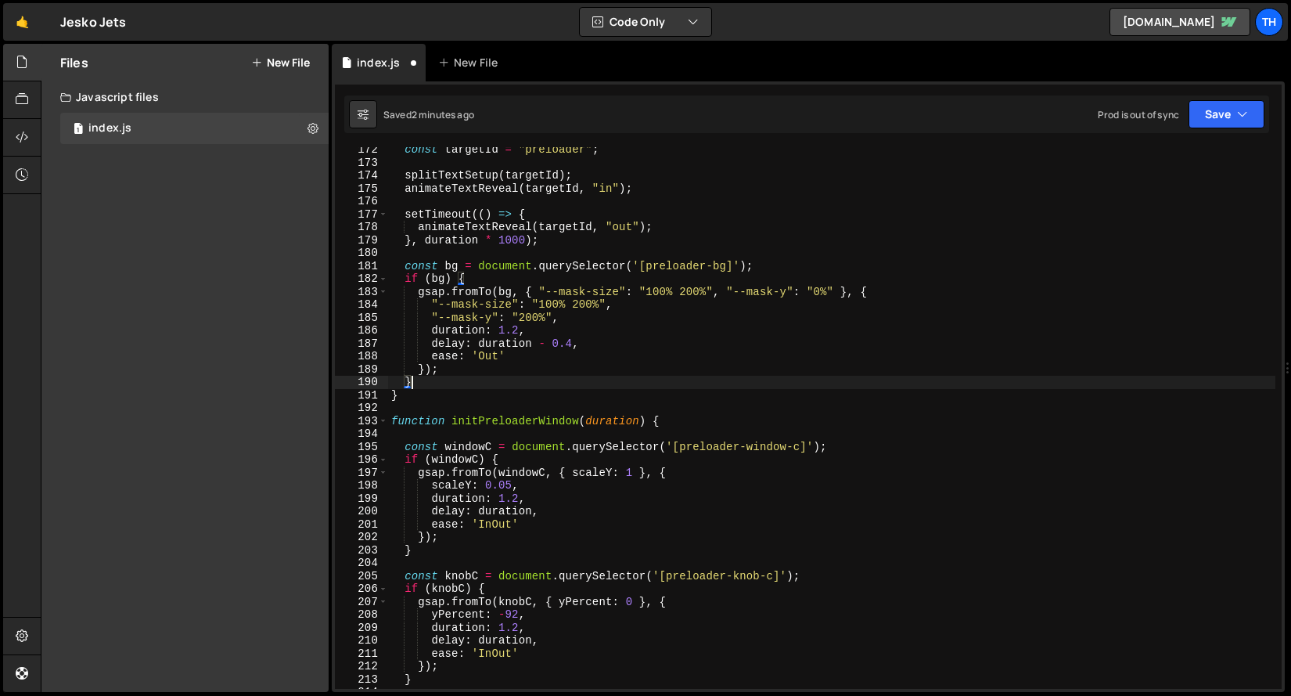
scroll to position [262, 0]
click at [566, 427] on div "const targetId = "preloader" ; splitTextSetup ( targetId ) ; animateTextReveal …" at bounding box center [832, 426] width 888 height 567
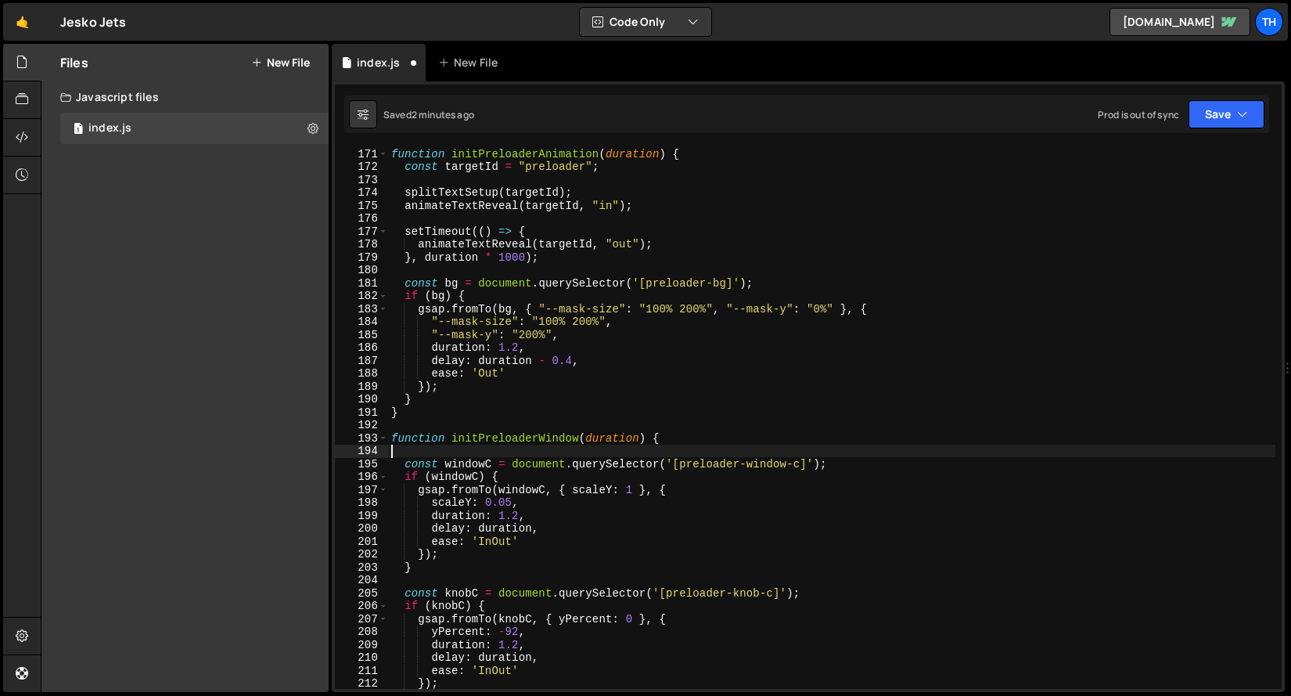
scroll to position [149, 0]
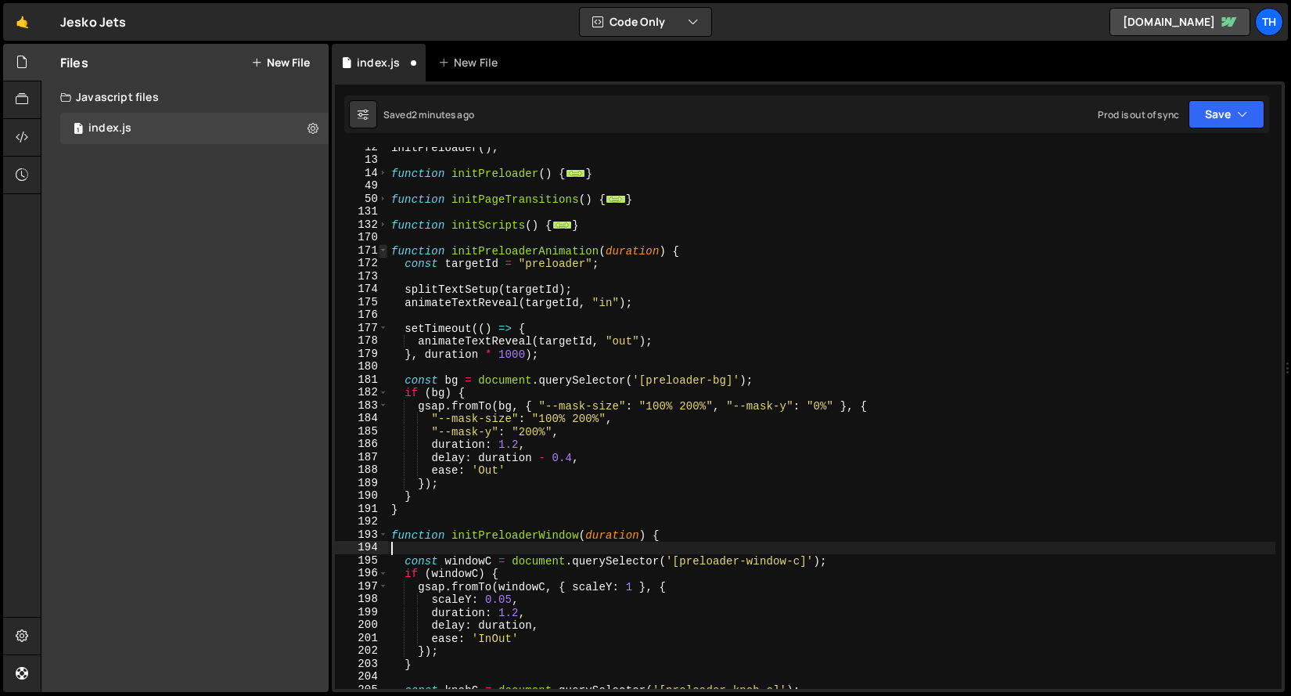
click at [383, 254] on span at bounding box center [383, 250] width 9 height 13
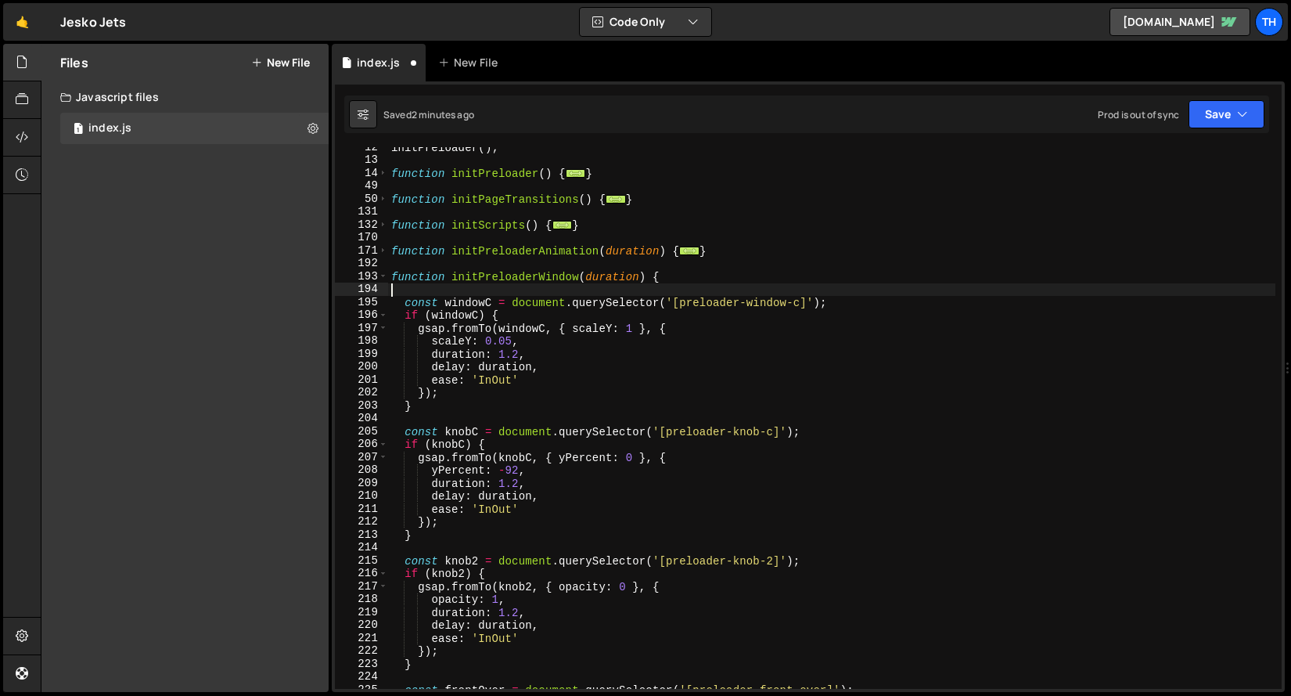
click at [384, 268] on div "192" at bounding box center [361, 263] width 53 height 13
click at [385, 279] on span at bounding box center [383, 276] width 9 height 13
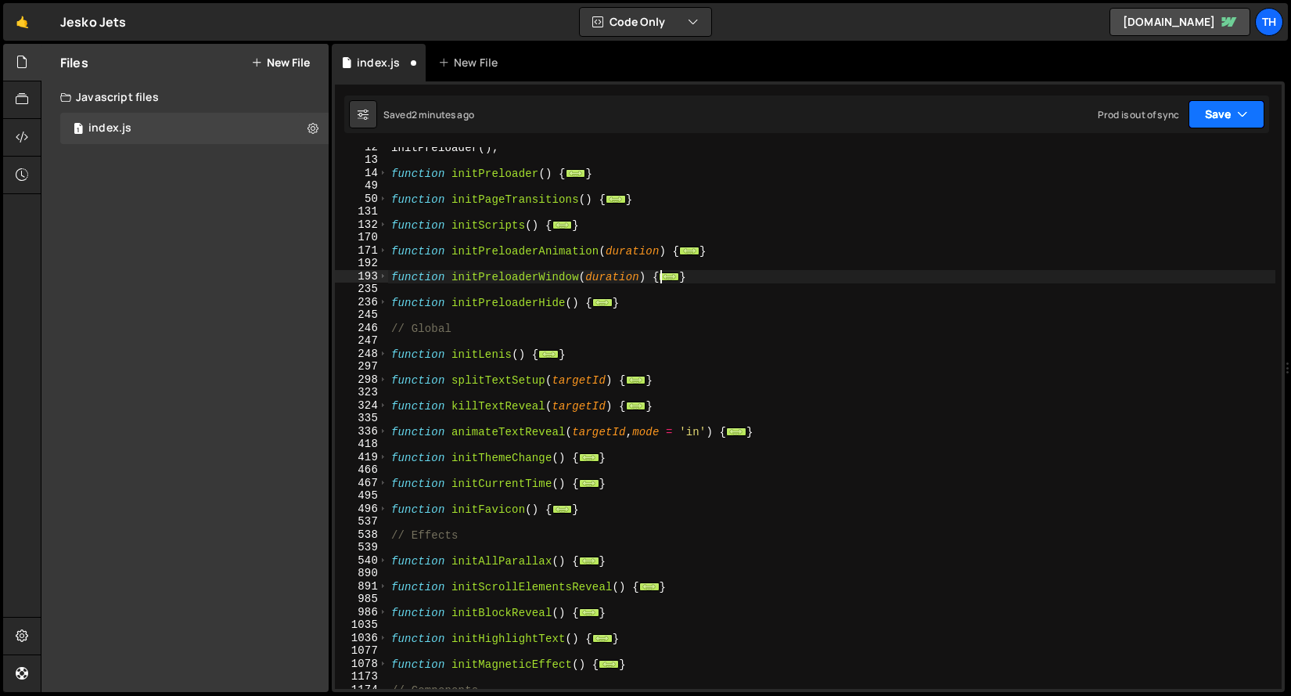
click at [1240, 120] on icon "button" at bounding box center [1242, 114] width 11 height 16
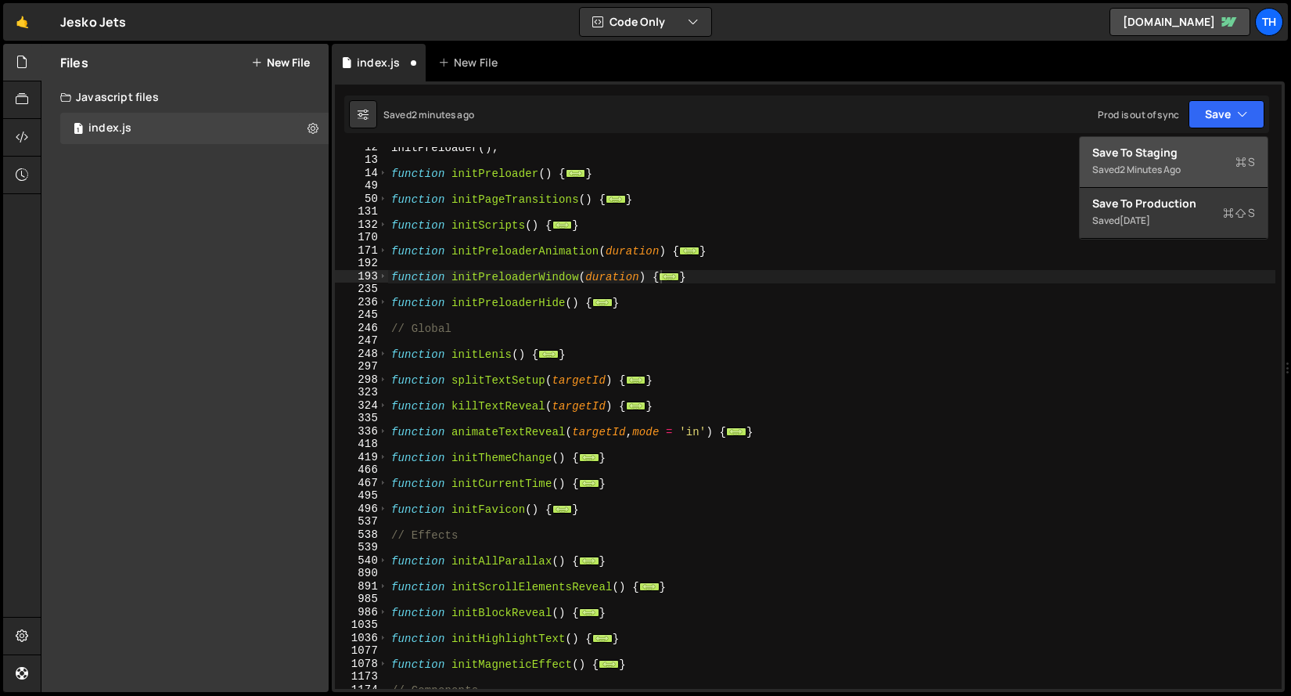
click at [1218, 146] on div "Save to Staging S" at bounding box center [1174, 153] width 163 height 16
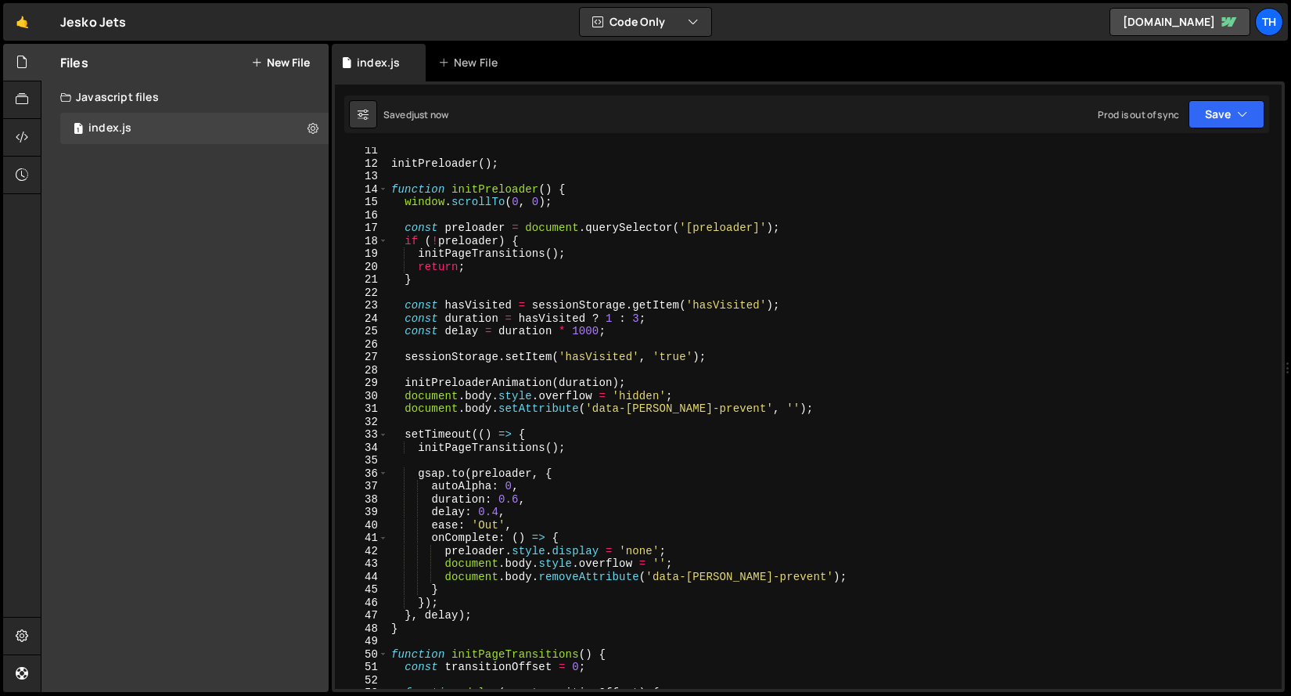
scroll to position [0, 0]
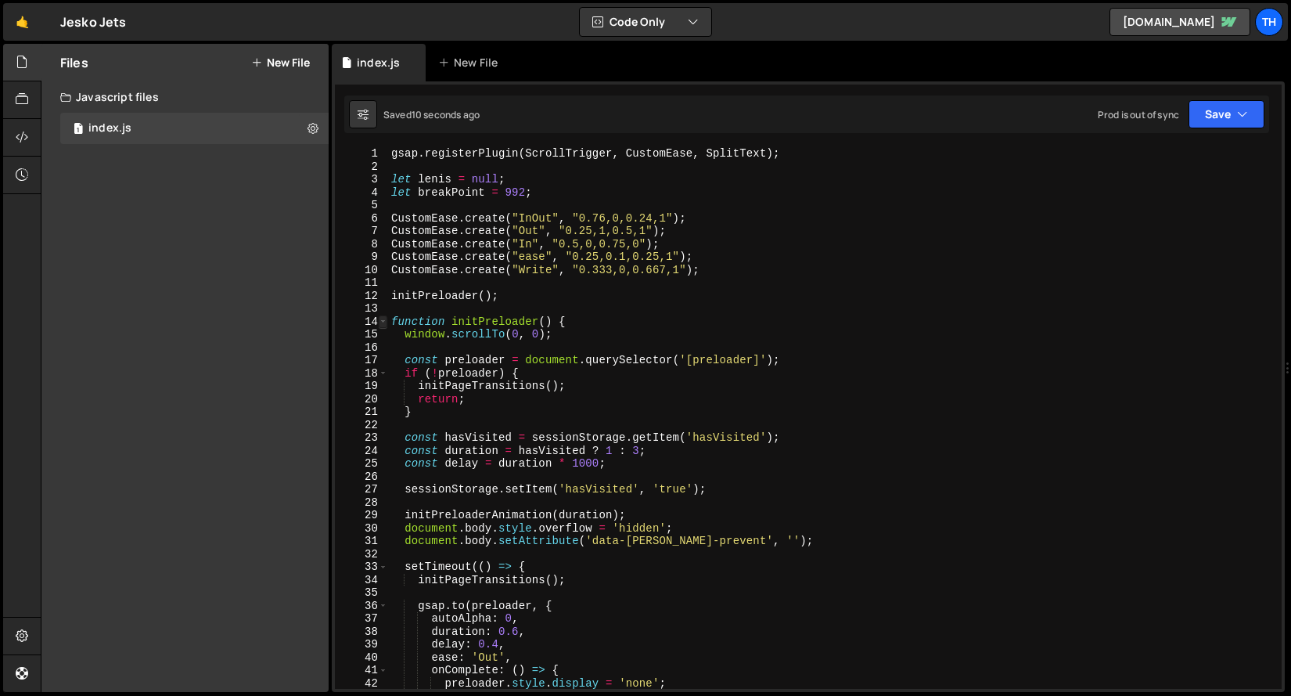
click at [380, 322] on span at bounding box center [383, 321] width 9 height 13
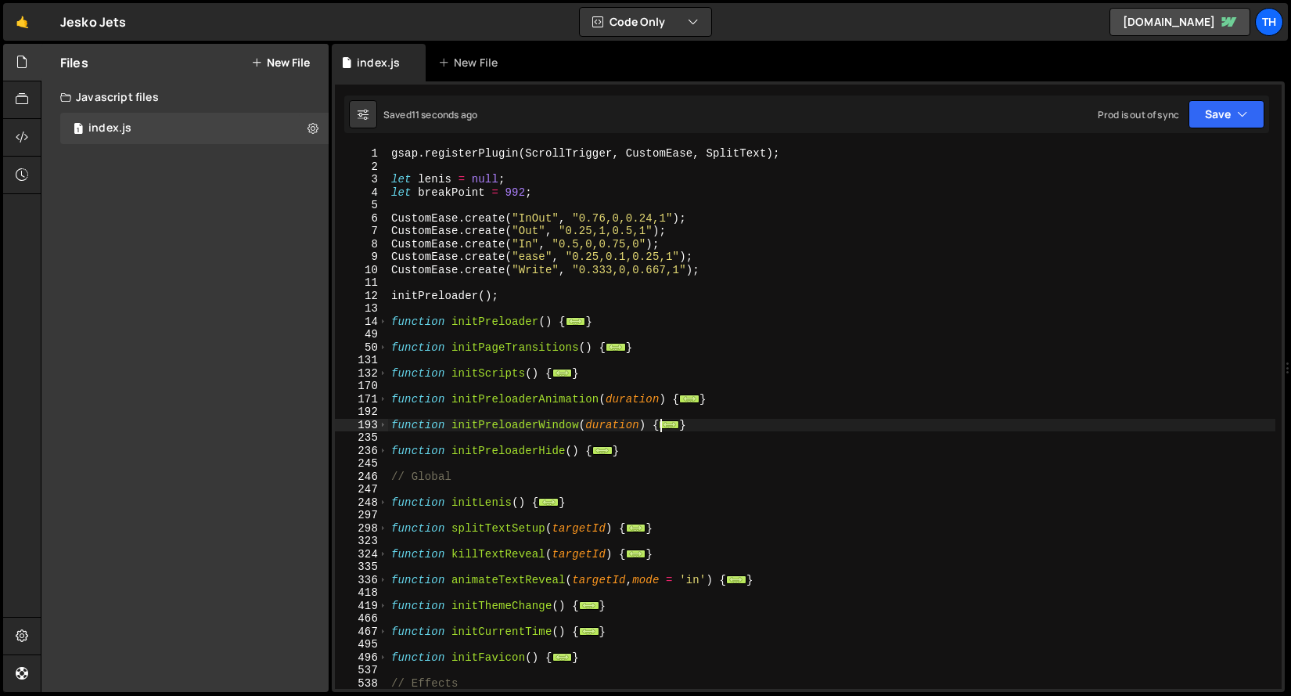
click at [490, 417] on div "gsap . registerPlugin ( ScrollTrigger , CustomEase , SplitText ) ; let [PERSON_…" at bounding box center [832, 430] width 888 height 567
click at [489, 422] on div "gsap . registerPlugin ( ScrollTrigger , CustomEase , SplitText ) ; let [PERSON_…" at bounding box center [832, 430] width 888 height 567
type textarea "function initPreloaderWindow(duration) {"
click at [489, 422] on div "gsap . registerPlugin ( ScrollTrigger , CustomEase , SplitText ) ; let [PERSON_…" at bounding box center [832, 430] width 888 height 567
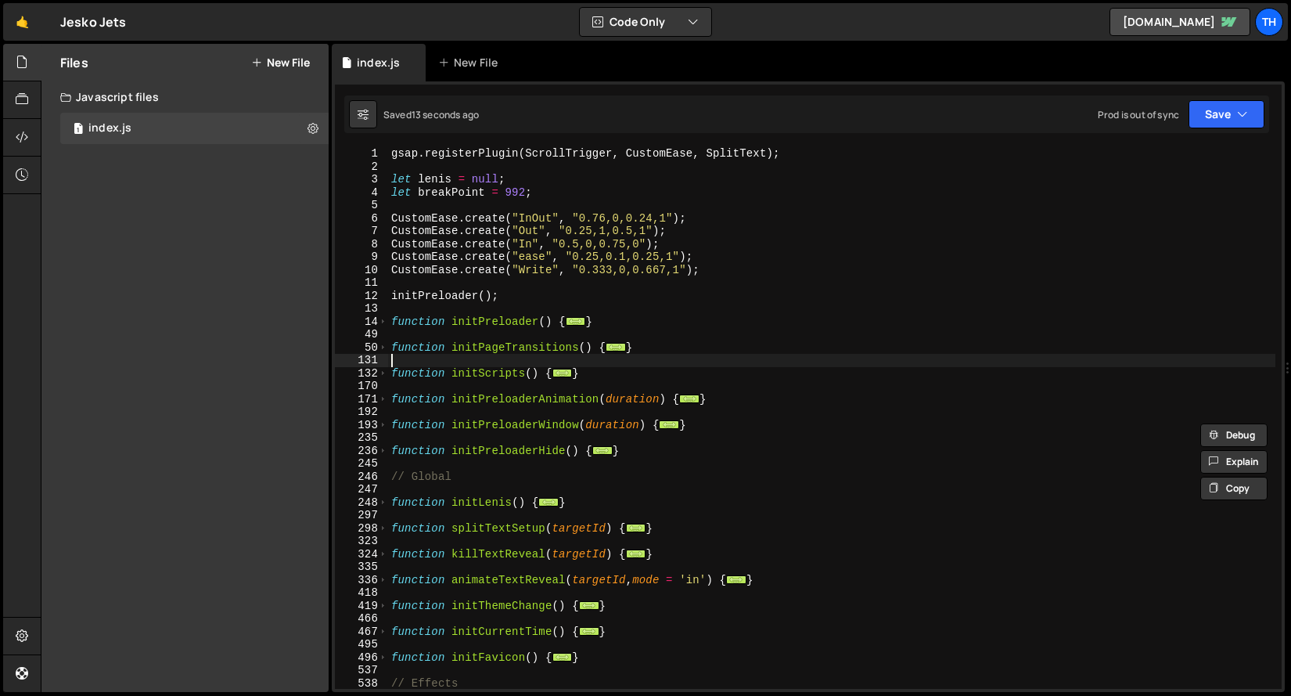
click at [469, 361] on div "gsap . registerPlugin ( ScrollTrigger , CustomEase , SplitText ) ; let [PERSON_…" at bounding box center [832, 430] width 888 height 567
click at [387, 362] on div "131" at bounding box center [361, 360] width 53 height 13
click at [379, 374] on span at bounding box center [383, 373] width 9 height 13
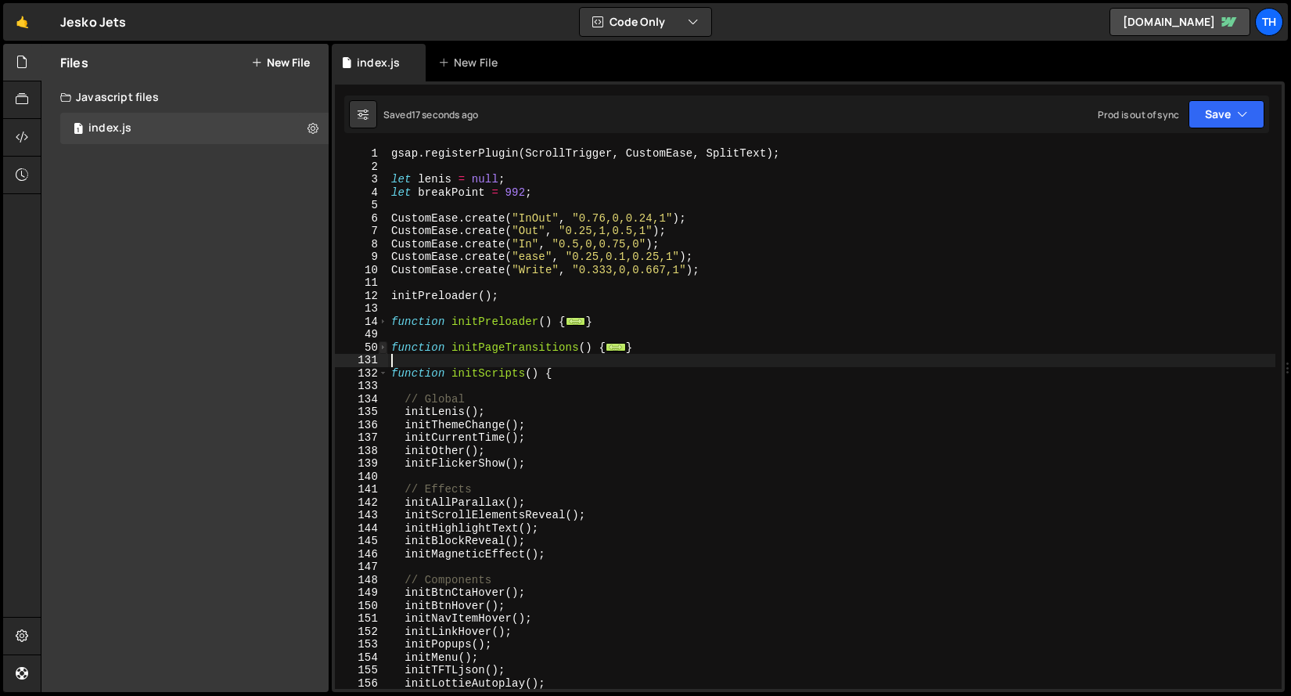
click at [383, 344] on span at bounding box center [383, 347] width 9 height 13
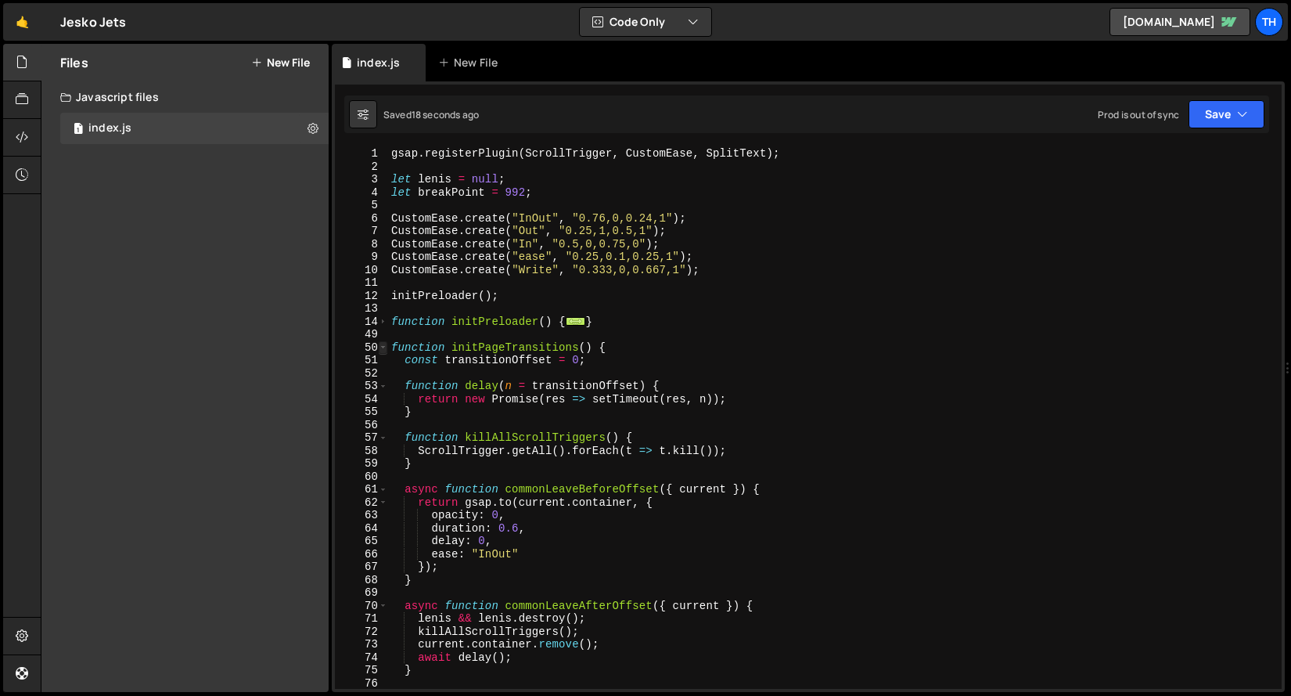
click at [383, 344] on span at bounding box center [383, 347] width 9 height 13
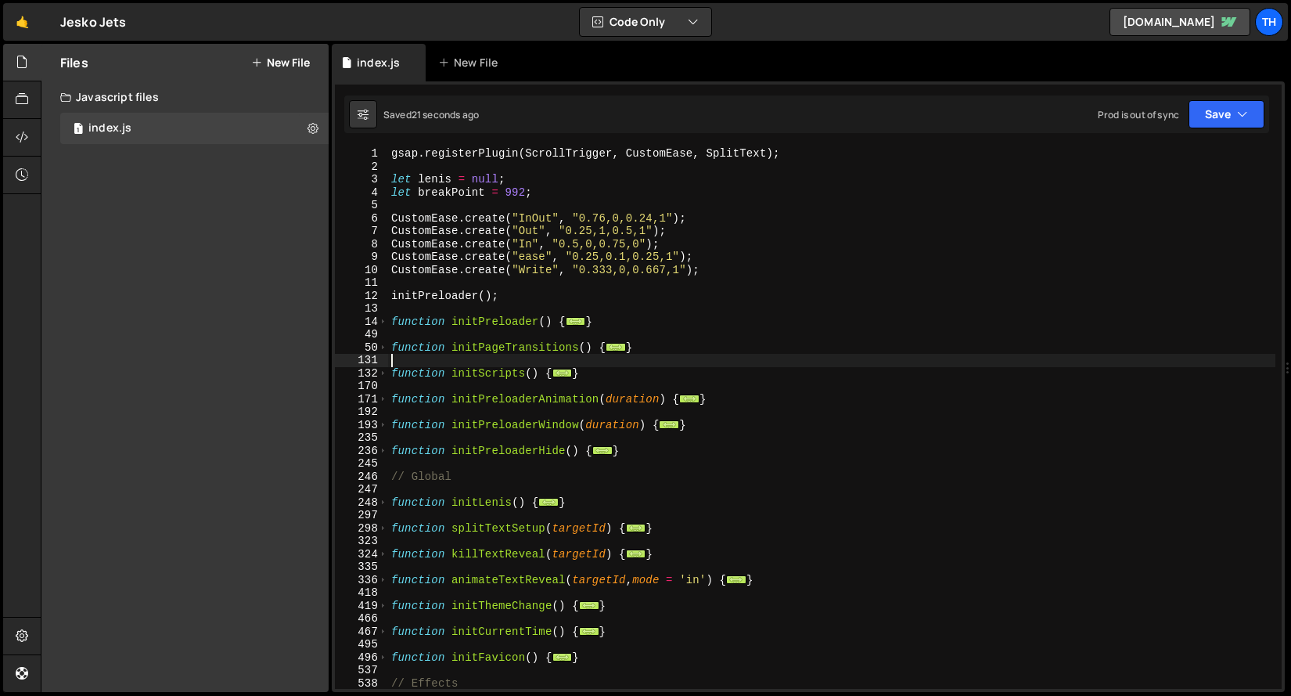
click at [387, 458] on div "245" at bounding box center [361, 463] width 53 height 13
click at [386, 452] on span at bounding box center [383, 451] width 9 height 13
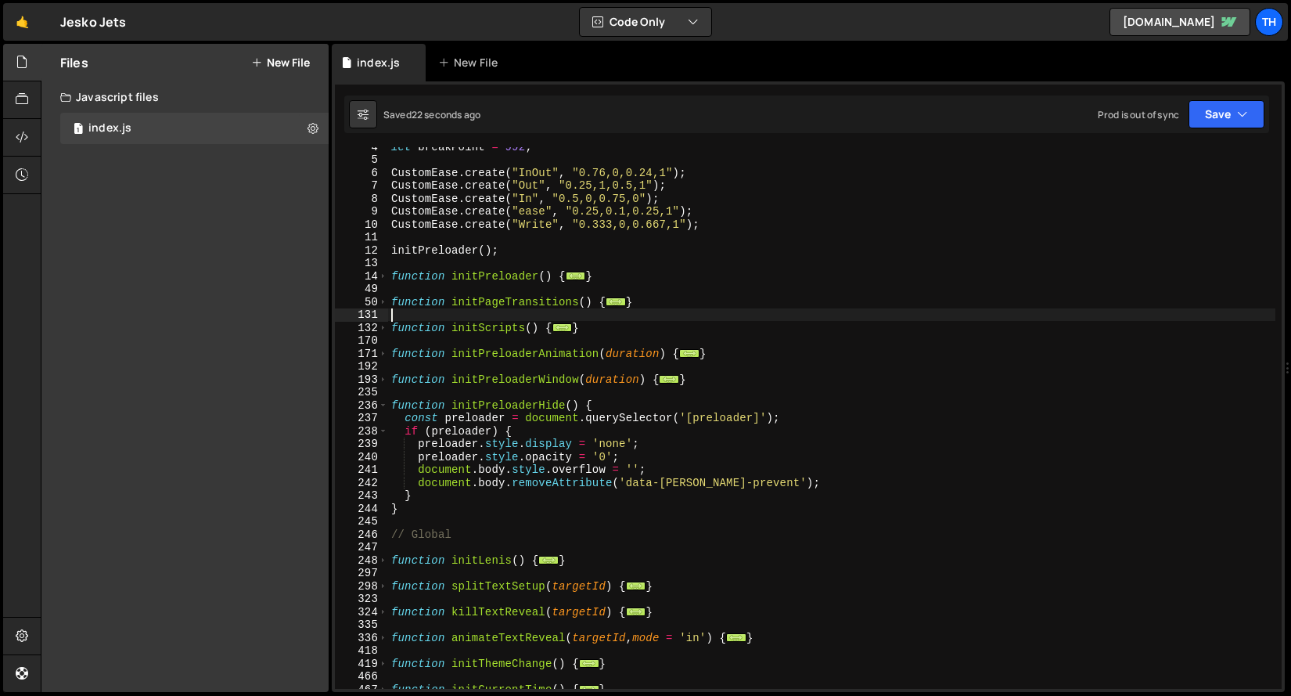
scroll to position [45, 0]
click at [436, 494] on div "let breakPoint = 992 ; CustomEase . create ( "InOut" , "0.76,0,0.24,1" ) ; Cust…" at bounding box center [832, 423] width 888 height 567
type textarea "}"
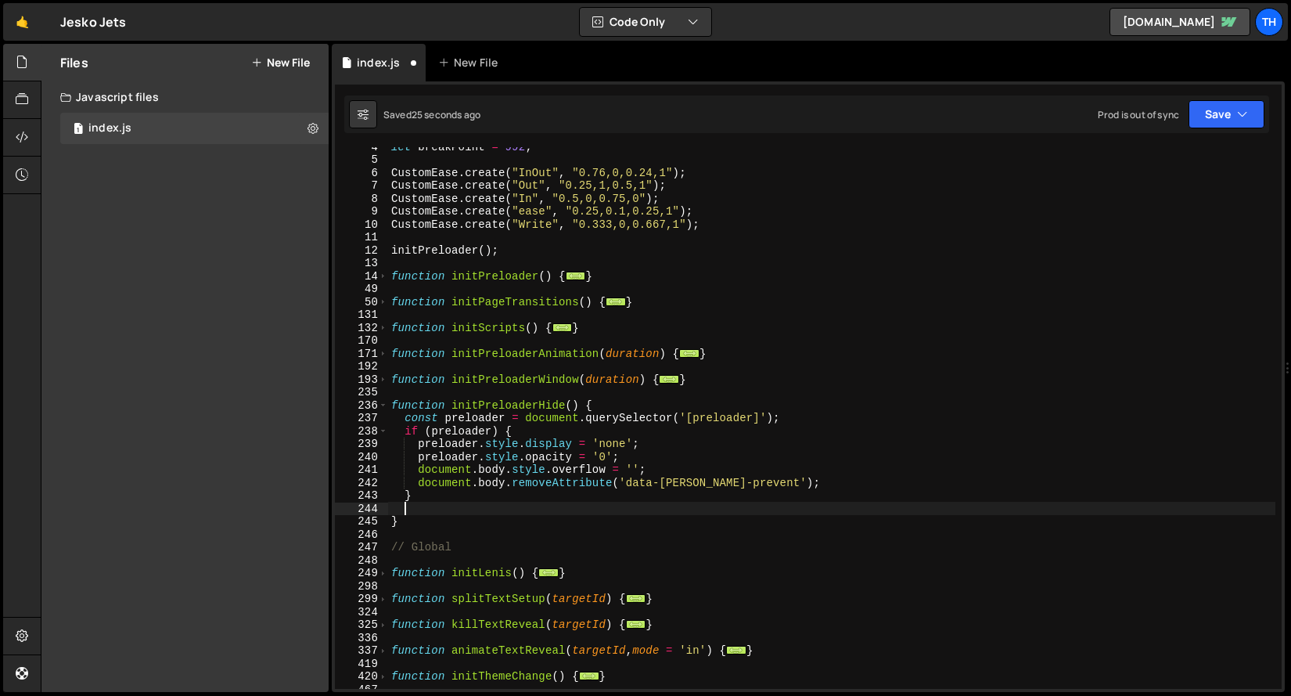
paste textarea "initPreloaderWindow"
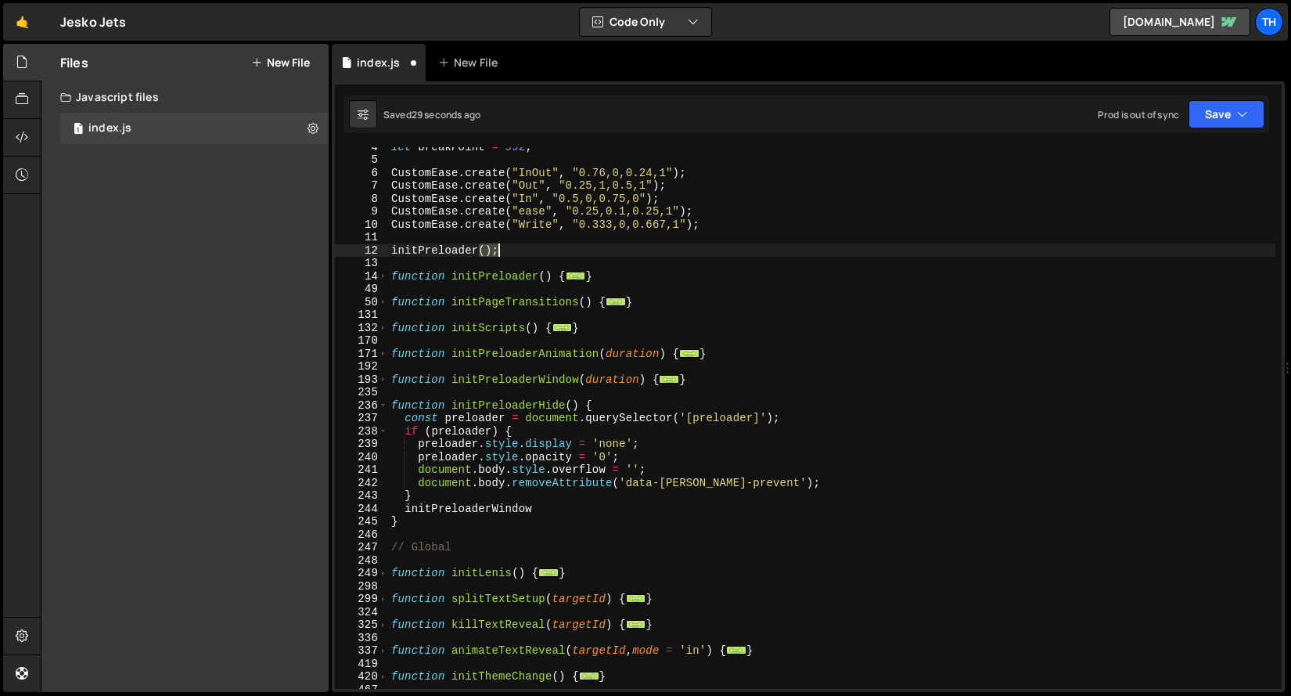
drag, startPoint x: 479, startPoint y: 251, endPoint x: 511, endPoint y: 248, distance: 32.2
click at [511, 248] on div "let breakPoint = 992 ; CustomEase . create ( "InOut" , "0.76,0,0.24,1" ) ; Cust…" at bounding box center [832, 423] width 888 height 567
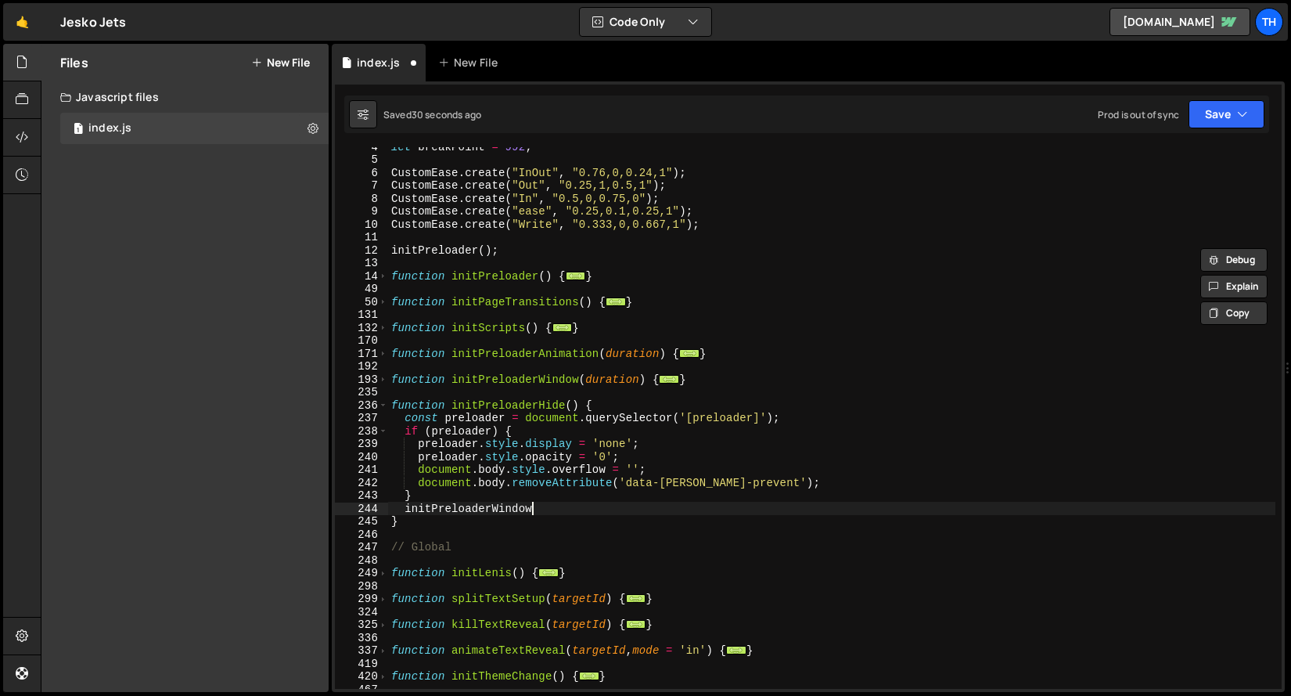
click at [565, 514] on div "let breakPoint = 992 ; CustomEase . create ( "InOut" , "0.76,0,0.24,1" ) ; Cust…" at bounding box center [832, 423] width 888 height 567
paste textarea "();"
drag, startPoint x: 417, startPoint y: 510, endPoint x: 582, endPoint y: 511, distance: 165.1
click at [582, 511] on div "let breakPoint = 992 ; CustomEase . create ( "InOut" , "0.76,0,0.24,1" ) ; Cust…" at bounding box center [832, 423] width 888 height 567
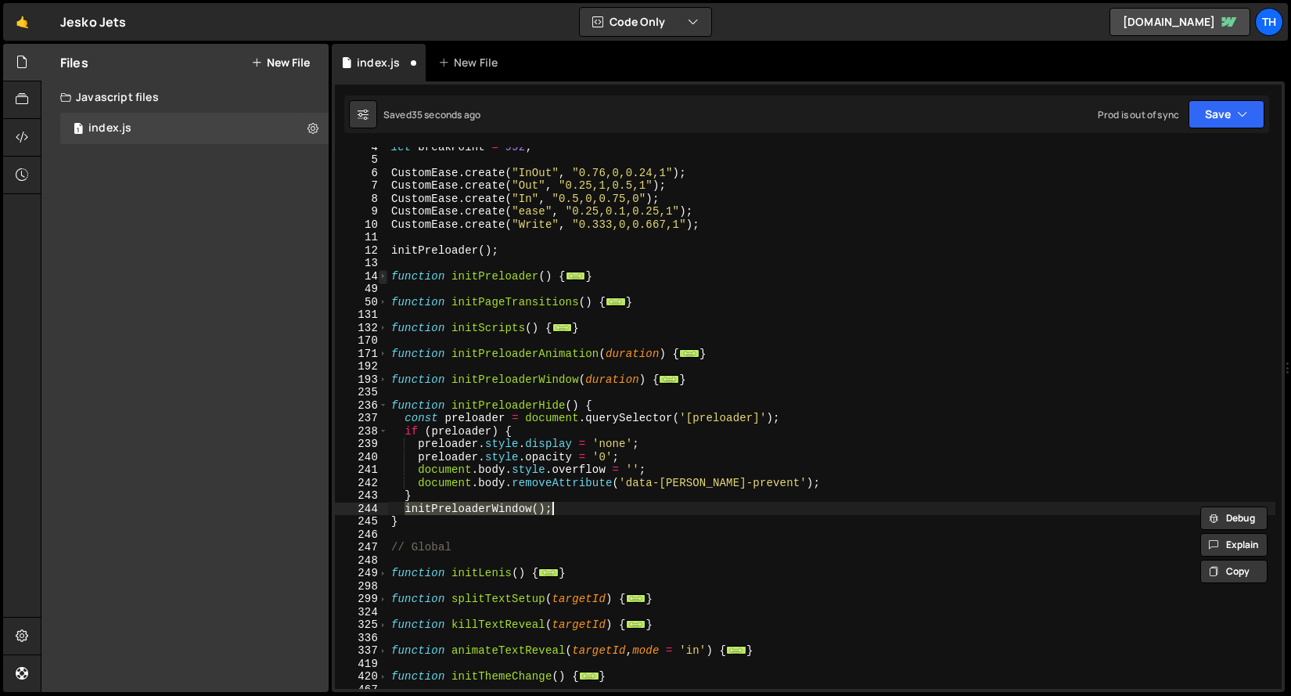
click at [384, 281] on span at bounding box center [383, 276] width 9 height 13
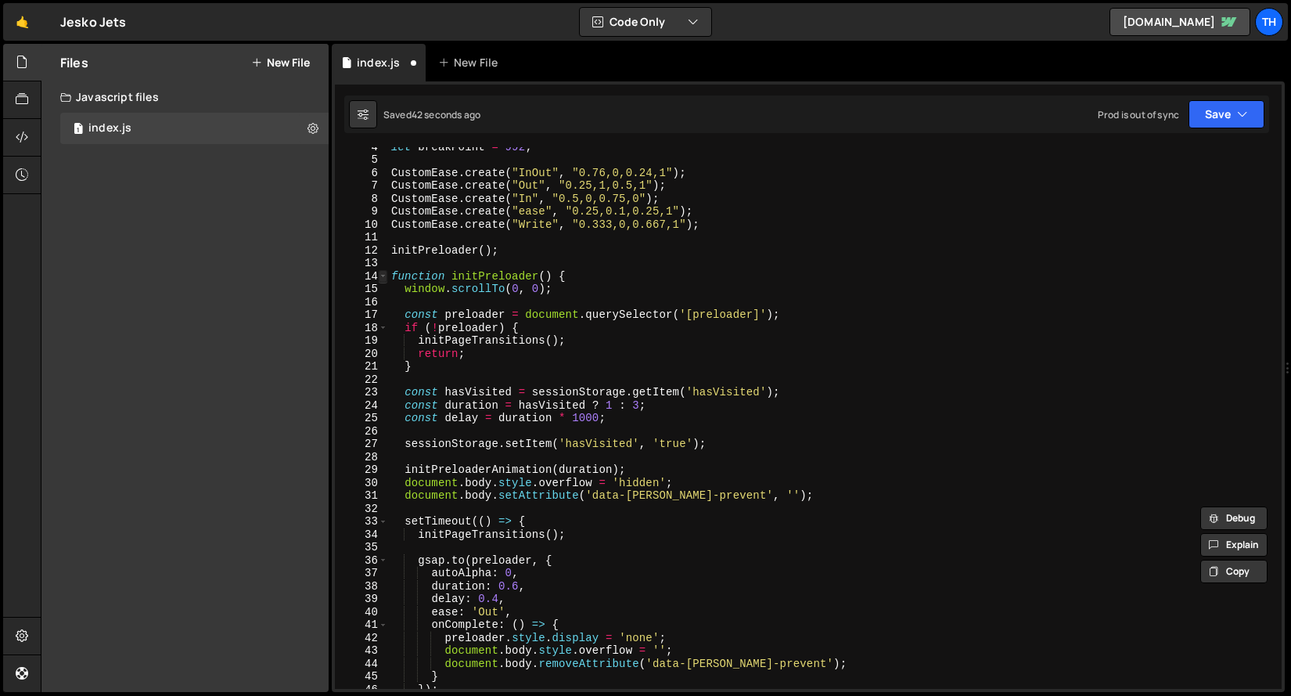
click at [387, 276] on span at bounding box center [383, 276] width 9 height 13
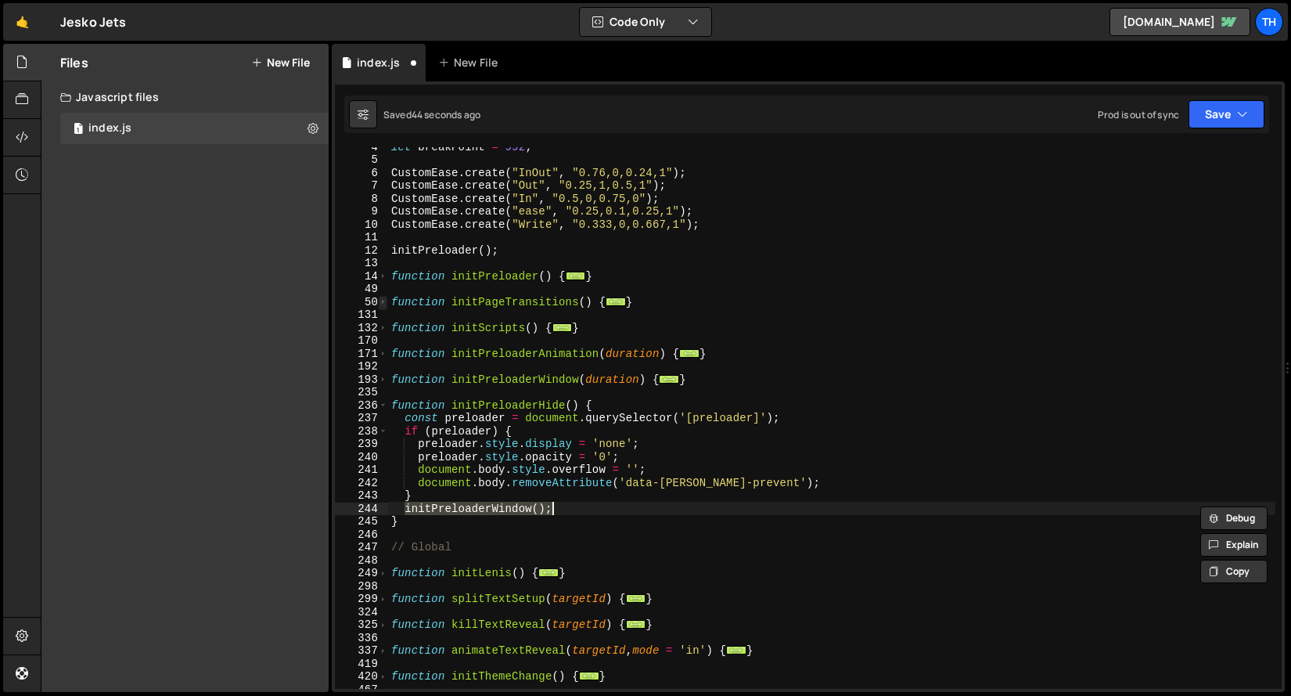
click at [385, 299] on span at bounding box center [383, 302] width 9 height 13
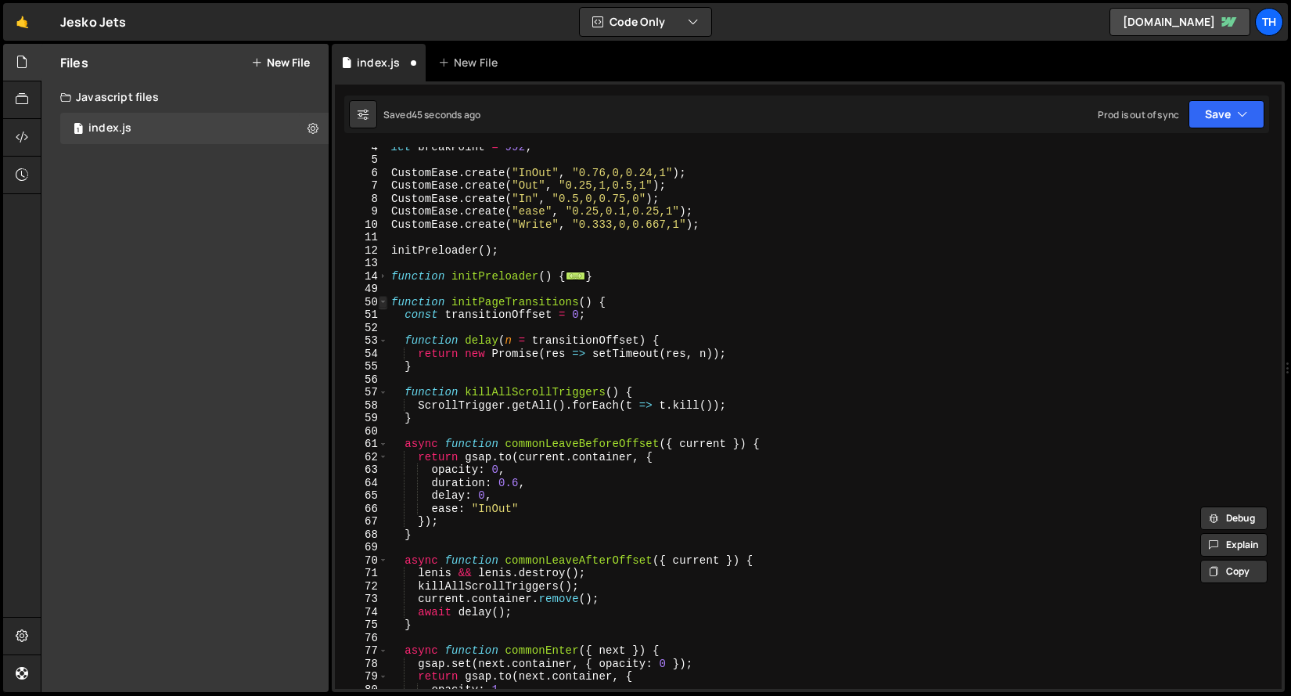
click at [385, 299] on span at bounding box center [383, 302] width 9 height 13
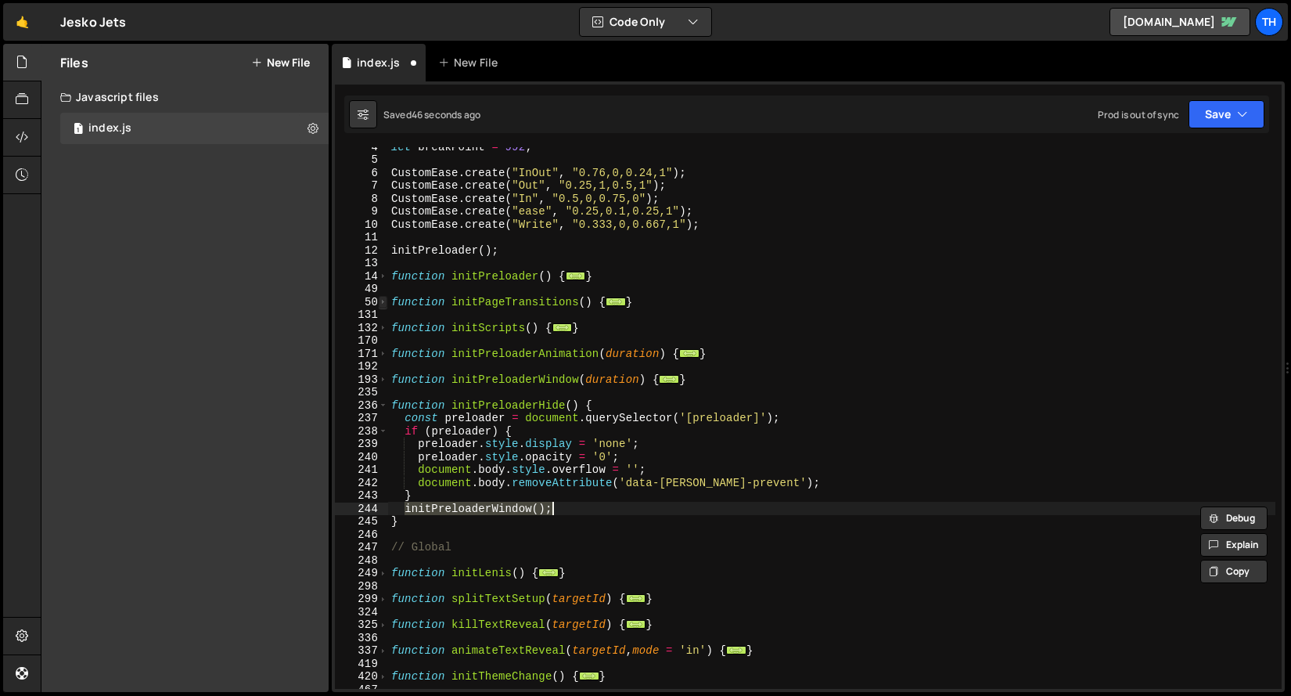
click at [385, 299] on span at bounding box center [383, 302] width 9 height 13
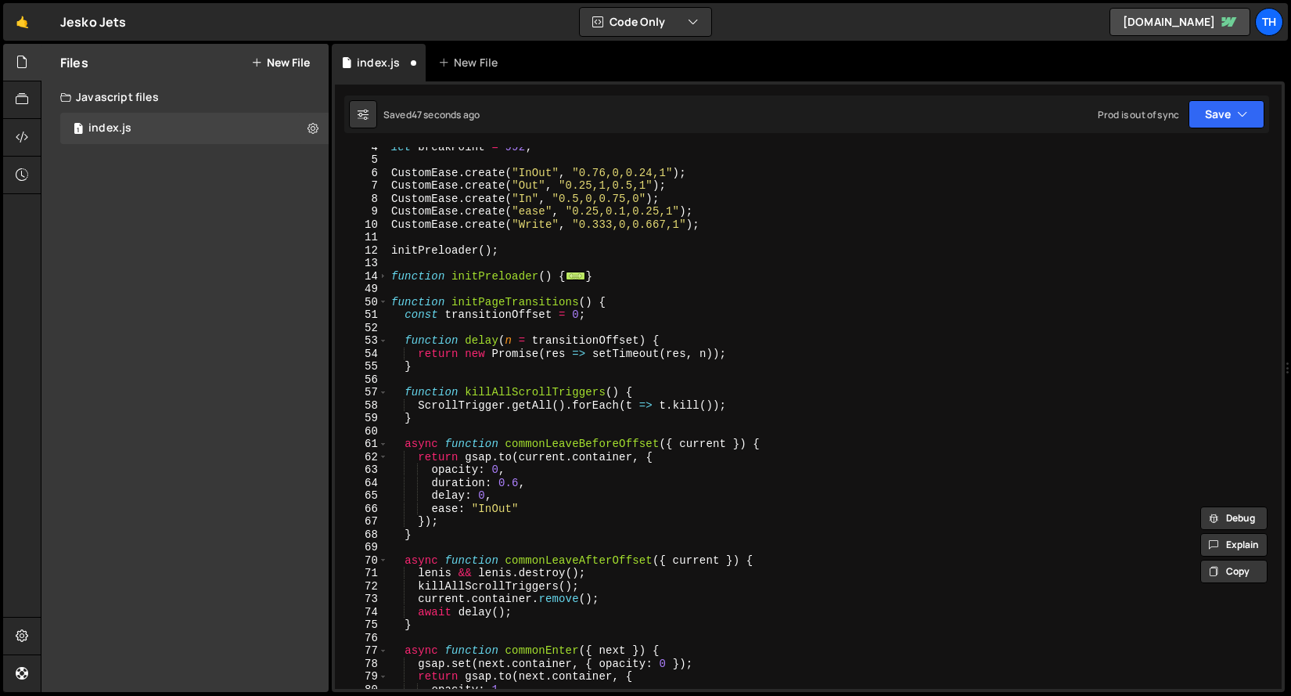
scroll to position [138, 0]
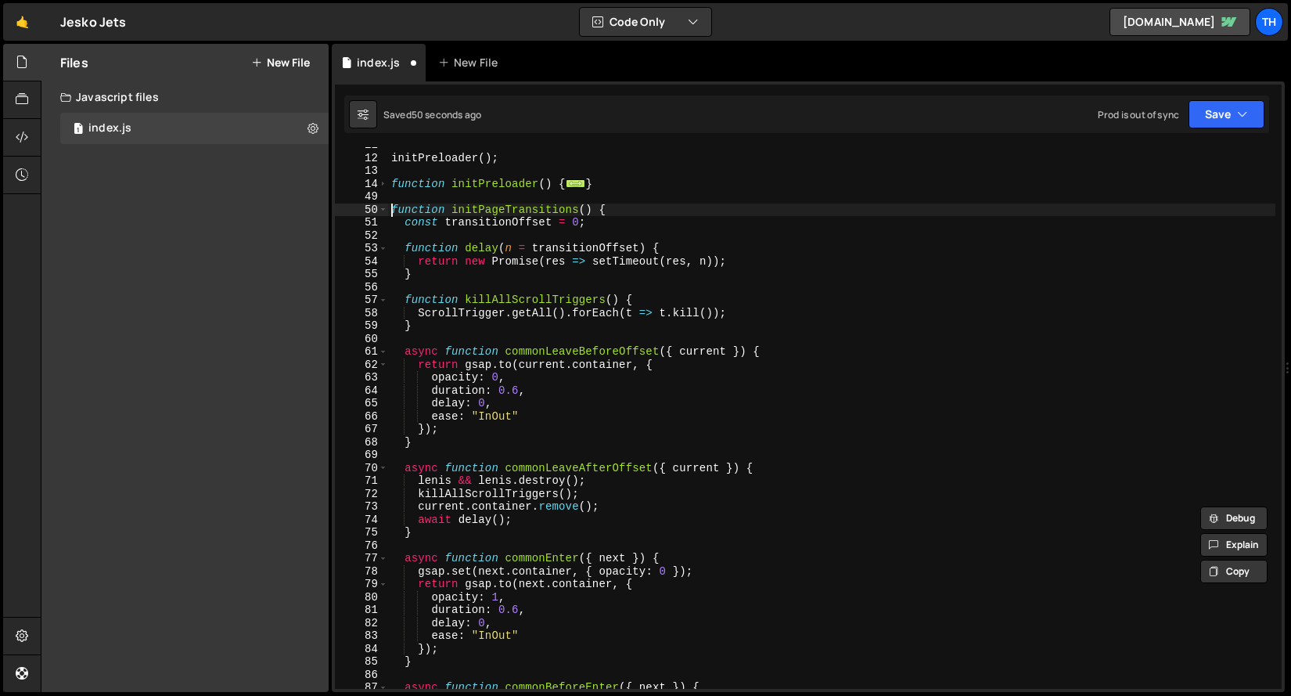
click at [388, 212] on div "initPreloader ( ) ; function initPreloader ( ) { ... } function initPageTransit…" at bounding box center [832, 422] width 888 height 567
click at [384, 211] on span at bounding box center [383, 209] width 9 height 13
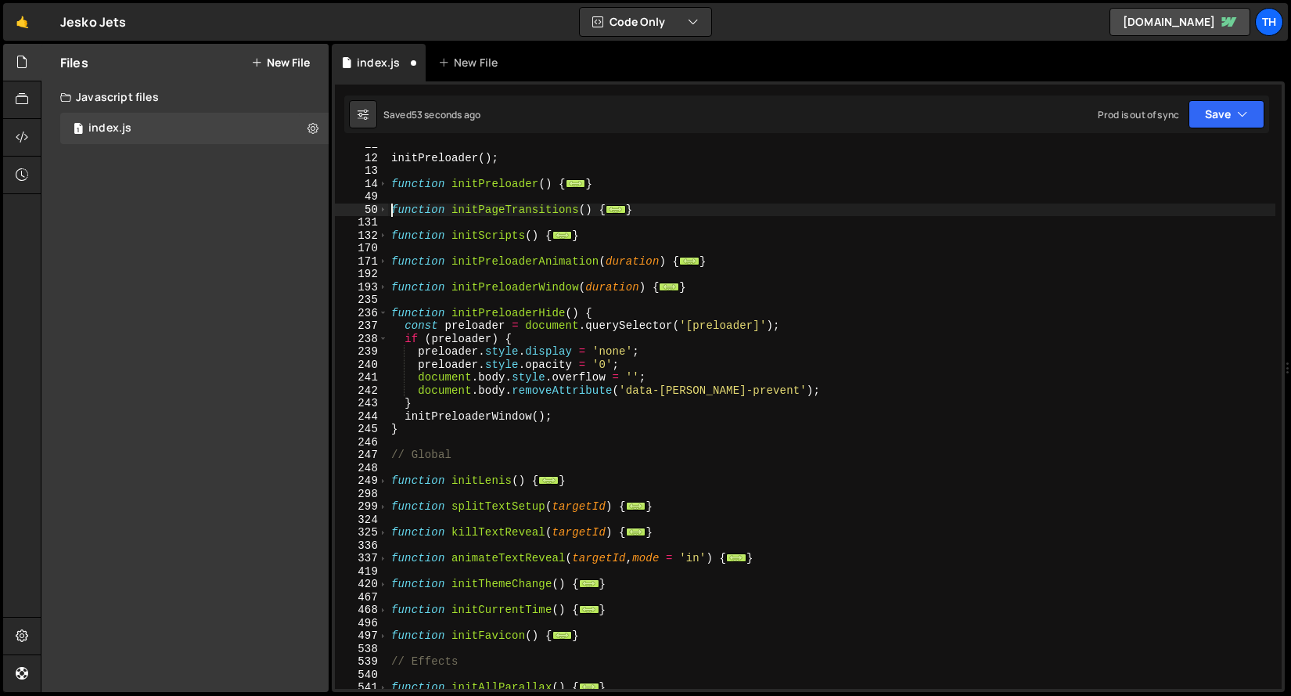
click at [390, 188] on div "initPreloader ( ) ; function initPreloader ( ) { ... } function initPageTransit…" at bounding box center [832, 422] width 888 height 567
type textarea "function initPreloader() {"
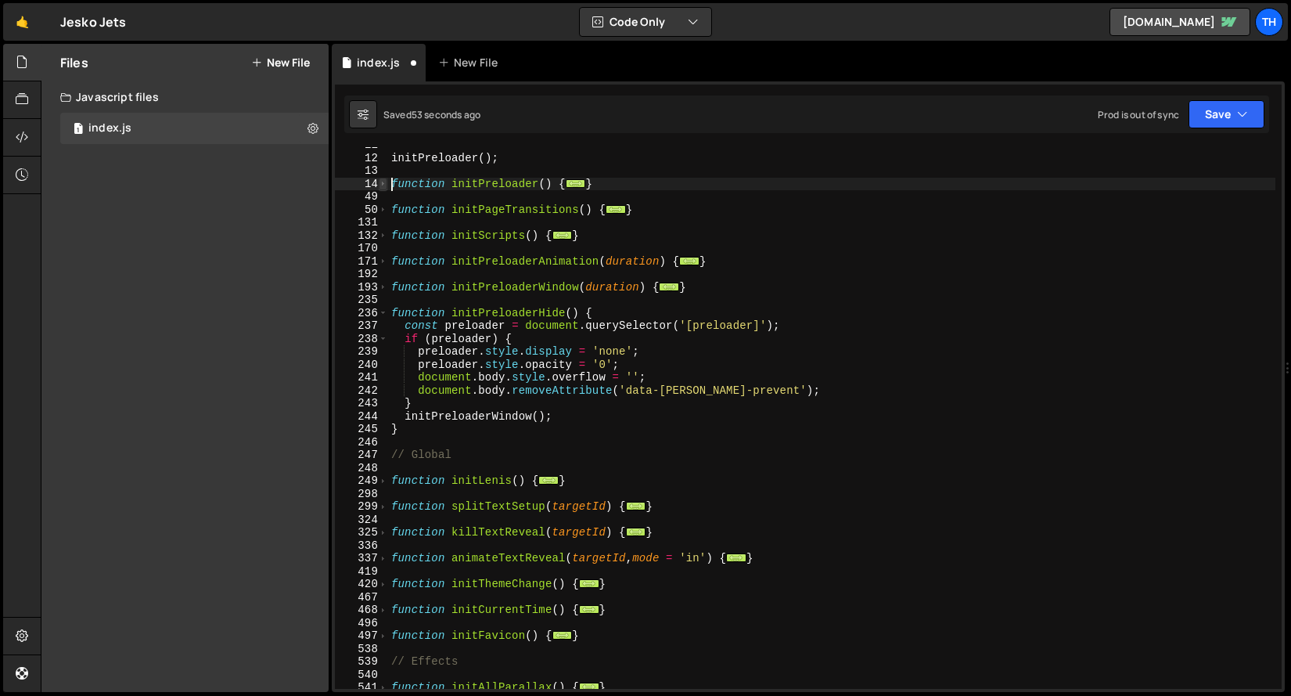
click at [386, 185] on span at bounding box center [383, 184] width 9 height 13
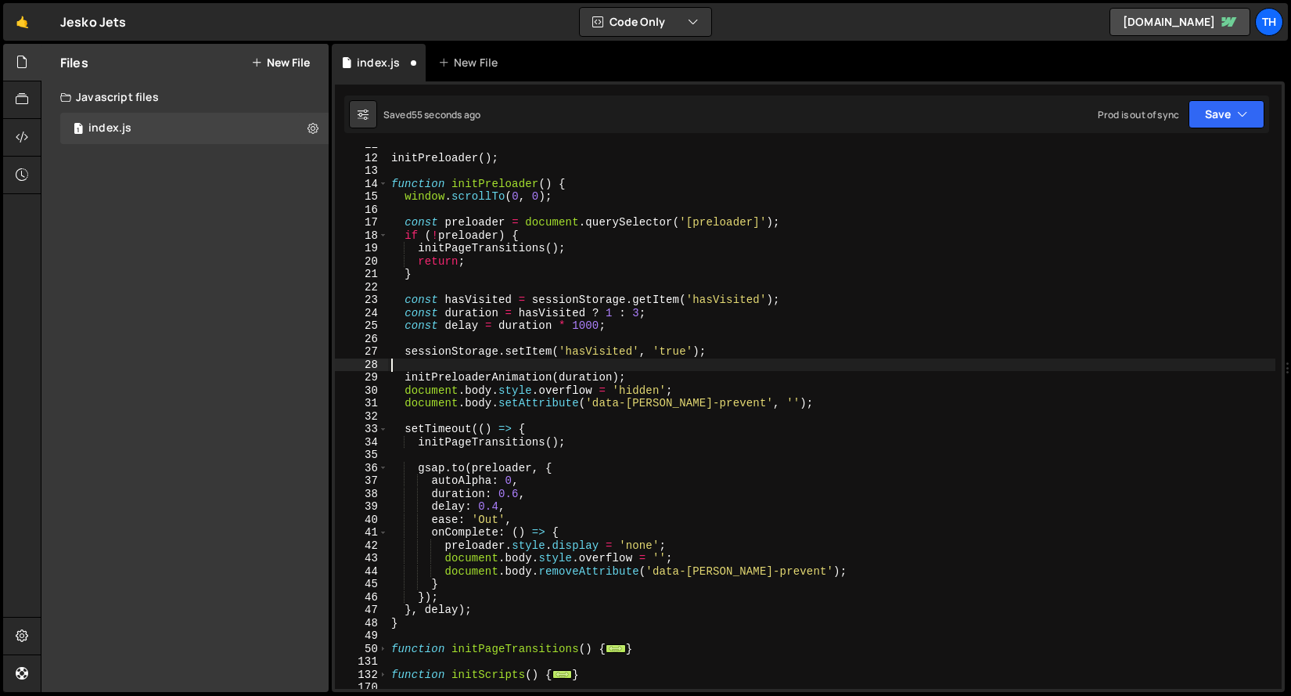
click at [643, 368] on div "initPreloader ( ) ; function initPreloader ( ) { window . scrollTo ( 0 , 0 ) ; …" at bounding box center [832, 422] width 888 height 567
click at [647, 373] on div "initPreloader ( ) ; function initPreloader ( ) { window . scrollTo ( 0 , 0 ) ; …" at bounding box center [832, 422] width 888 height 567
type textarea "initPreloaderAnimation(duration);"
paste textarea "initPreloaderWindow();"
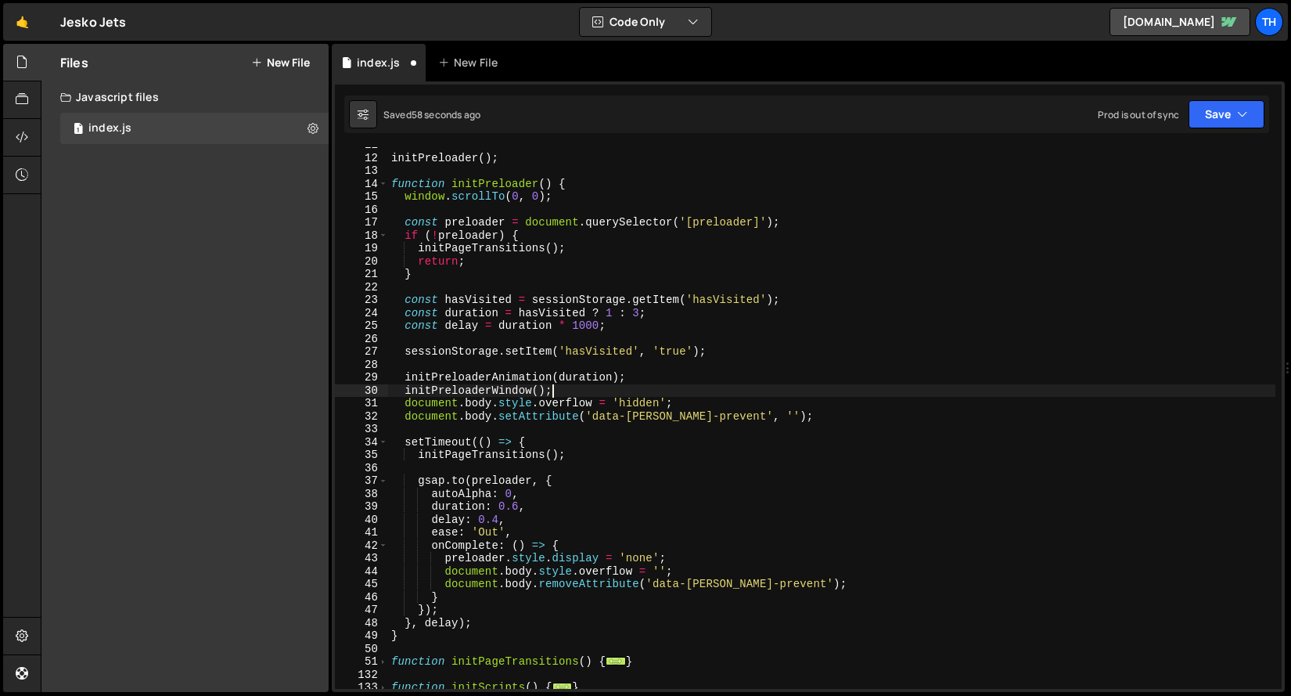
click at [596, 378] on div "initPreloader ( ) ; function initPreloader ( ) { window . scrollTo ( 0 , 0 ) ; …" at bounding box center [832, 422] width 888 height 567
click at [539, 389] on div "initPreloader ( ) ; function initPreloader ( ) { window . scrollTo ( 0 , 0 ) ; …" at bounding box center [832, 422] width 888 height 567
paste textarea "duration"
drag, startPoint x: 638, startPoint y: 391, endPoint x: 405, endPoint y: 386, distance: 233.3
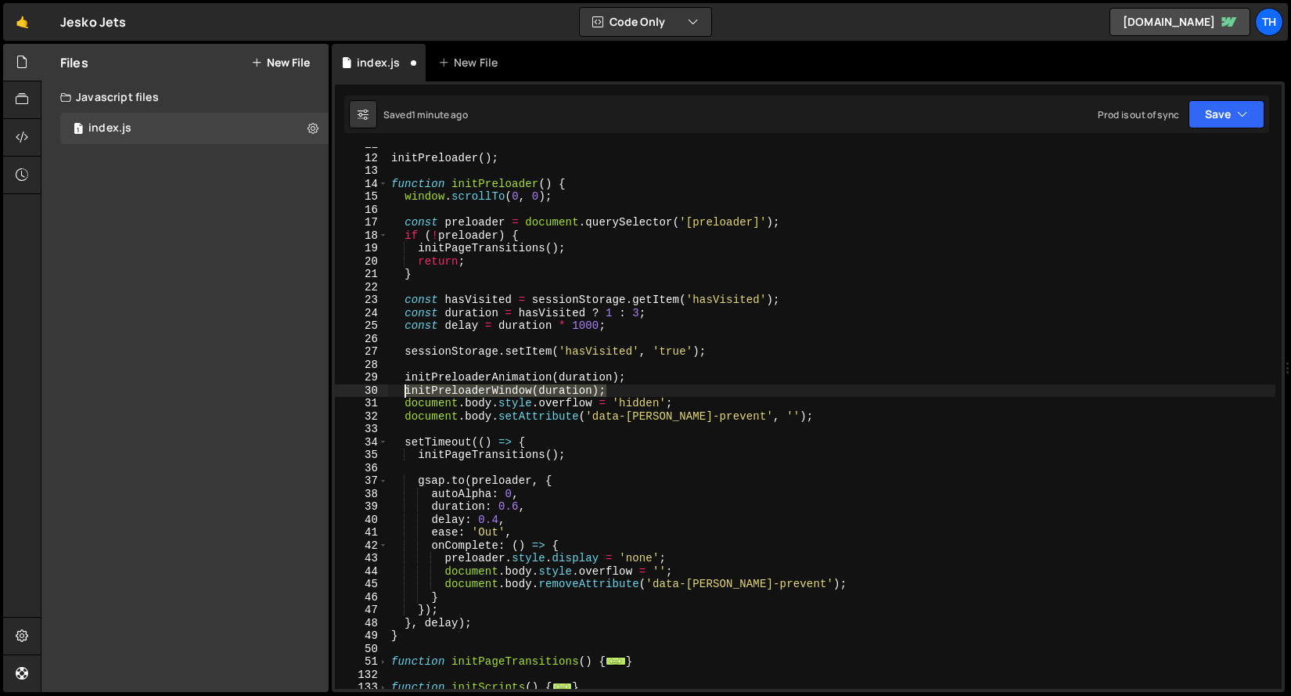
click at [405, 386] on div "initPreloader ( ) ; function initPreloader ( ) { window . scrollTo ( 0 , 0 ) ; …" at bounding box center [832, 422] width 888 height 567
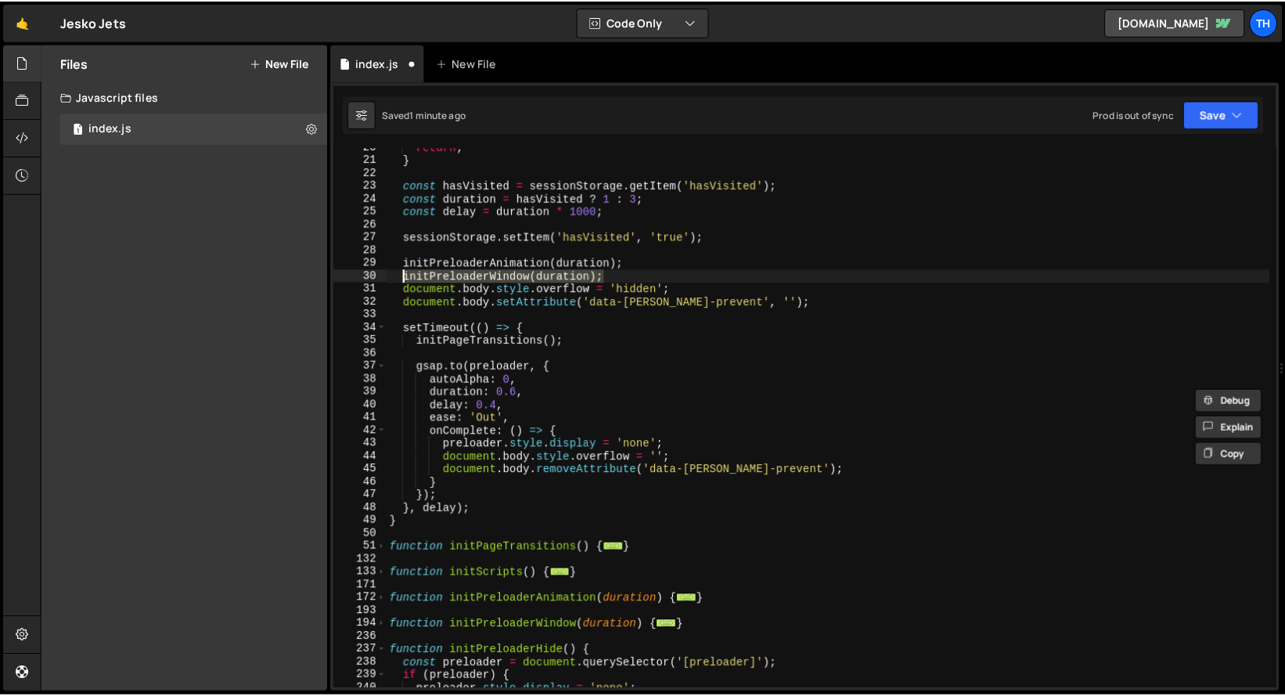
scroll to position [270, 0]
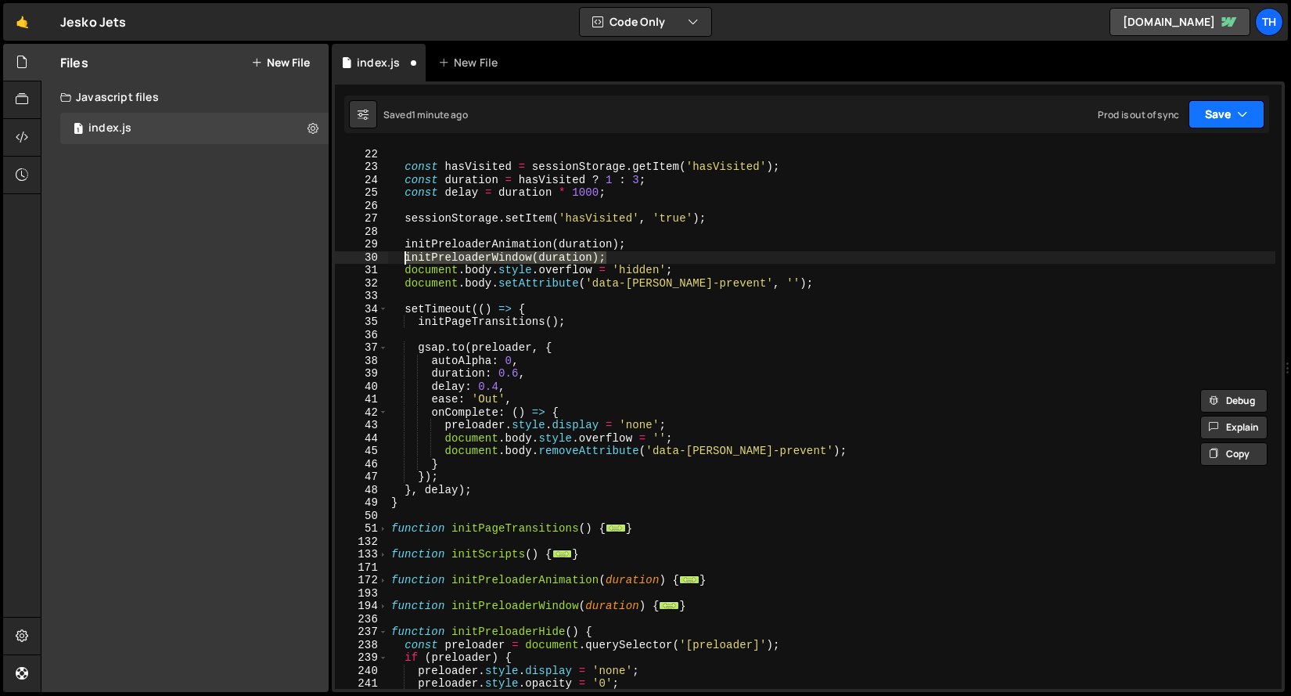
click at [1229, 113] on button "Save" at bounding box center [1227, 114] width 76 height 28
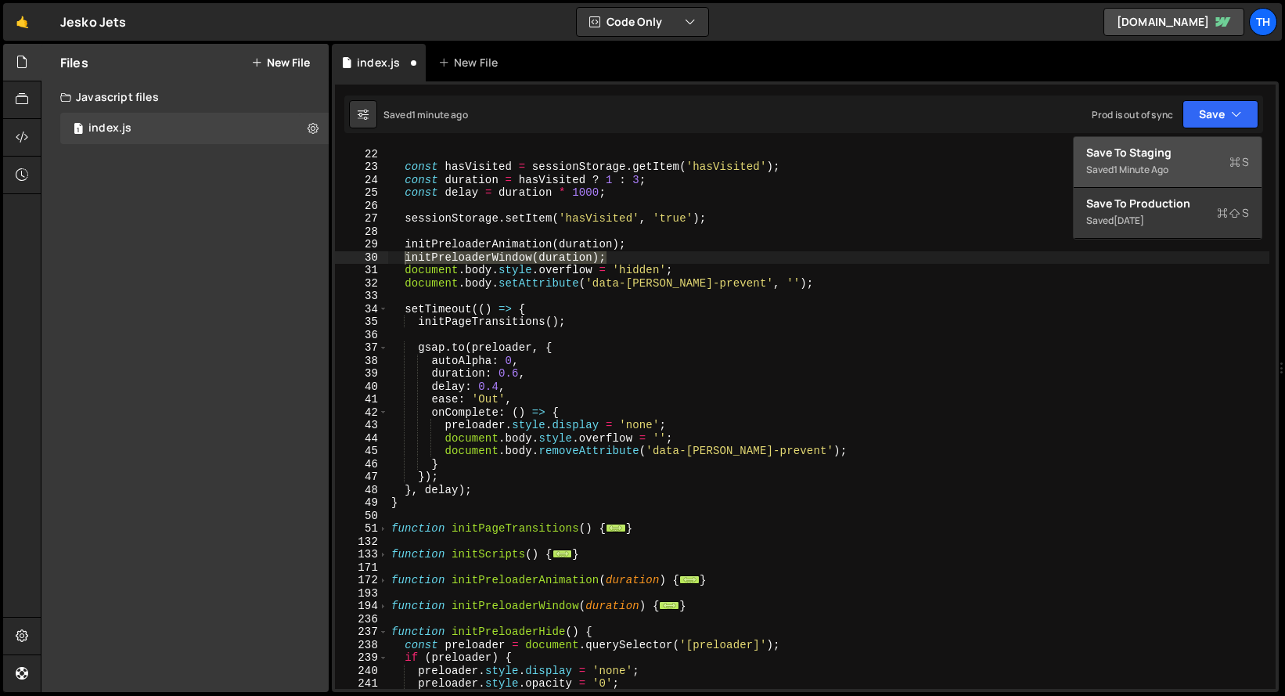
click at [1189, 155] on div "Save to Staging S" at bounding box center [1167, 153] width 163 height 16
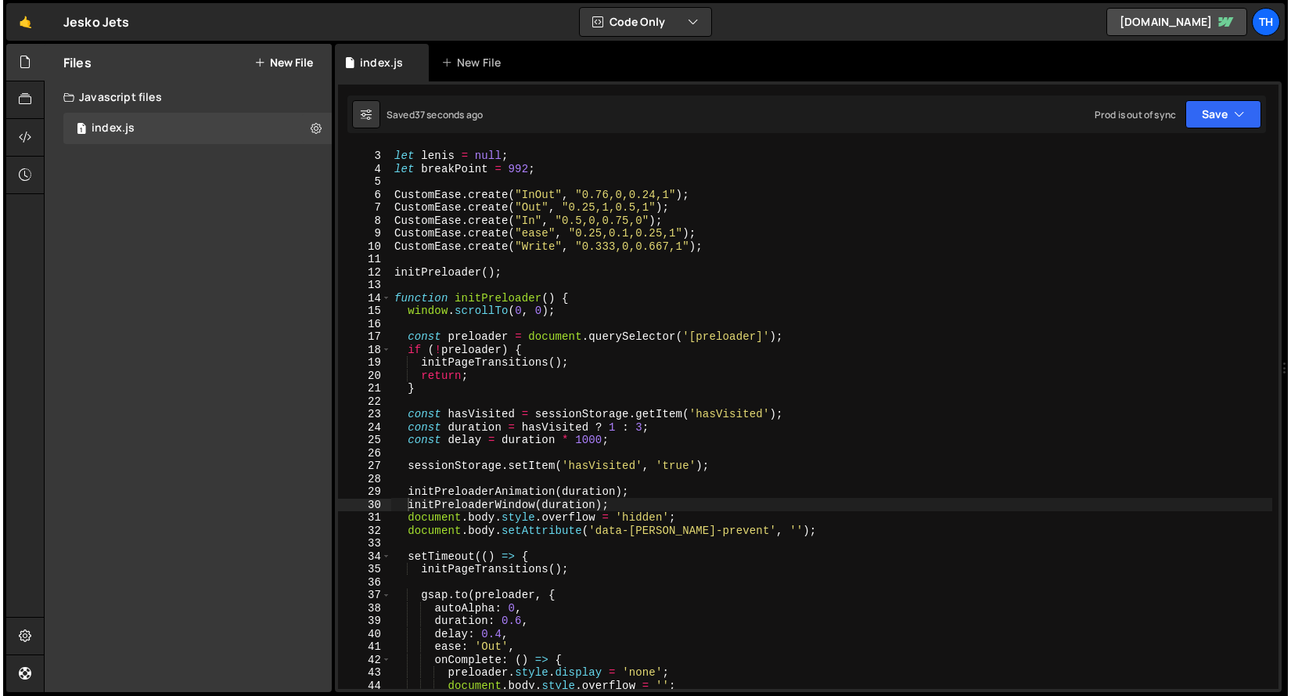
scroll to position [22, 0]
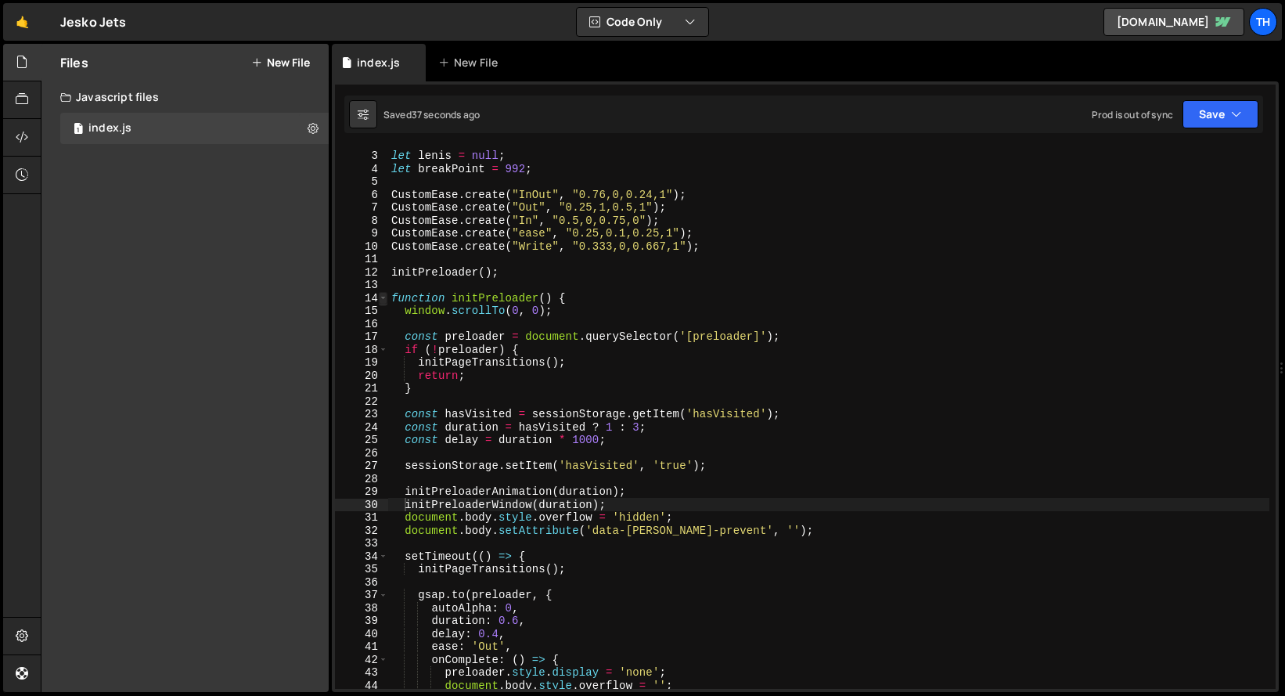
click at [380, 297] on span at bounding box center [383, 298] width 9 height 13
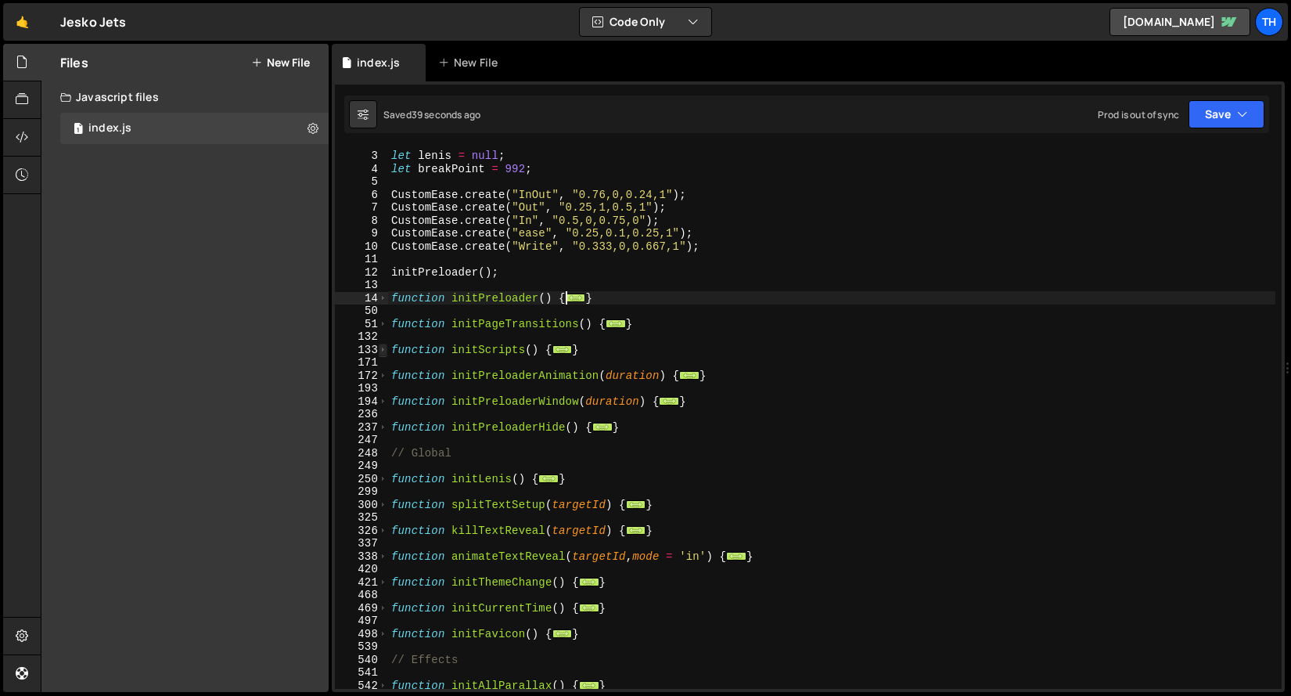
click at [379, 349] on span at bounding box center [383, 350] width 9 height 13
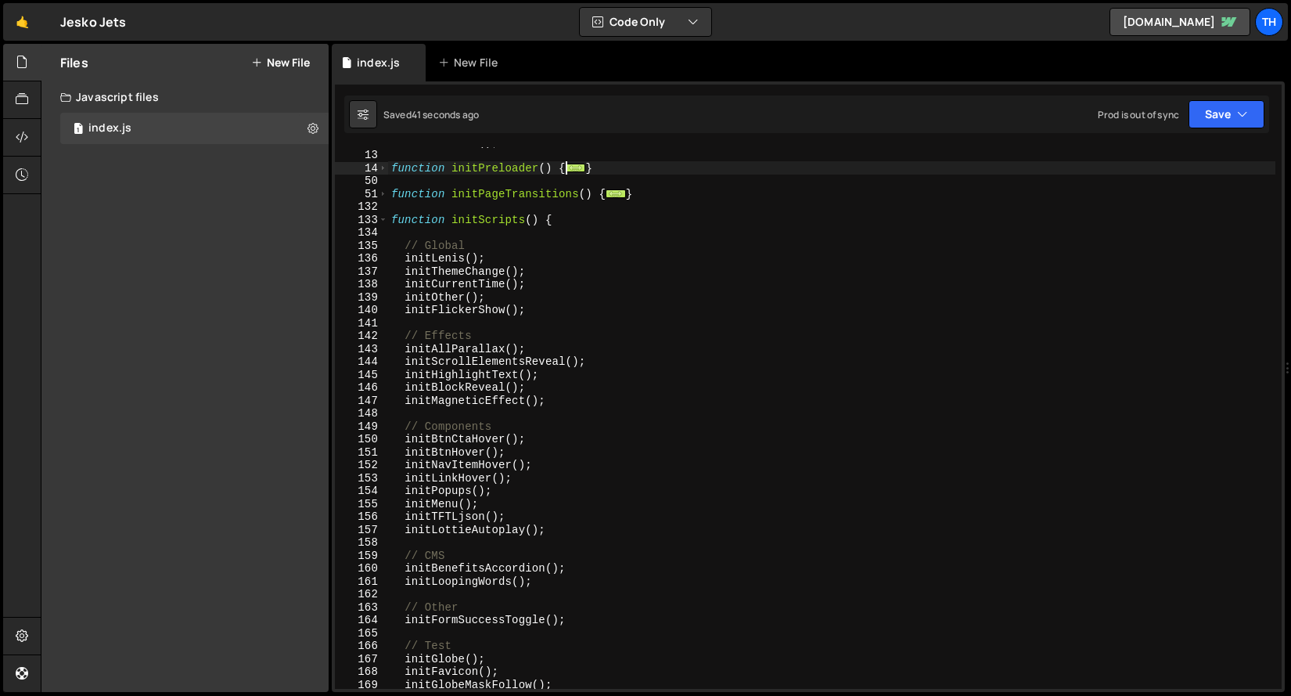
scroll to position [166, 0]
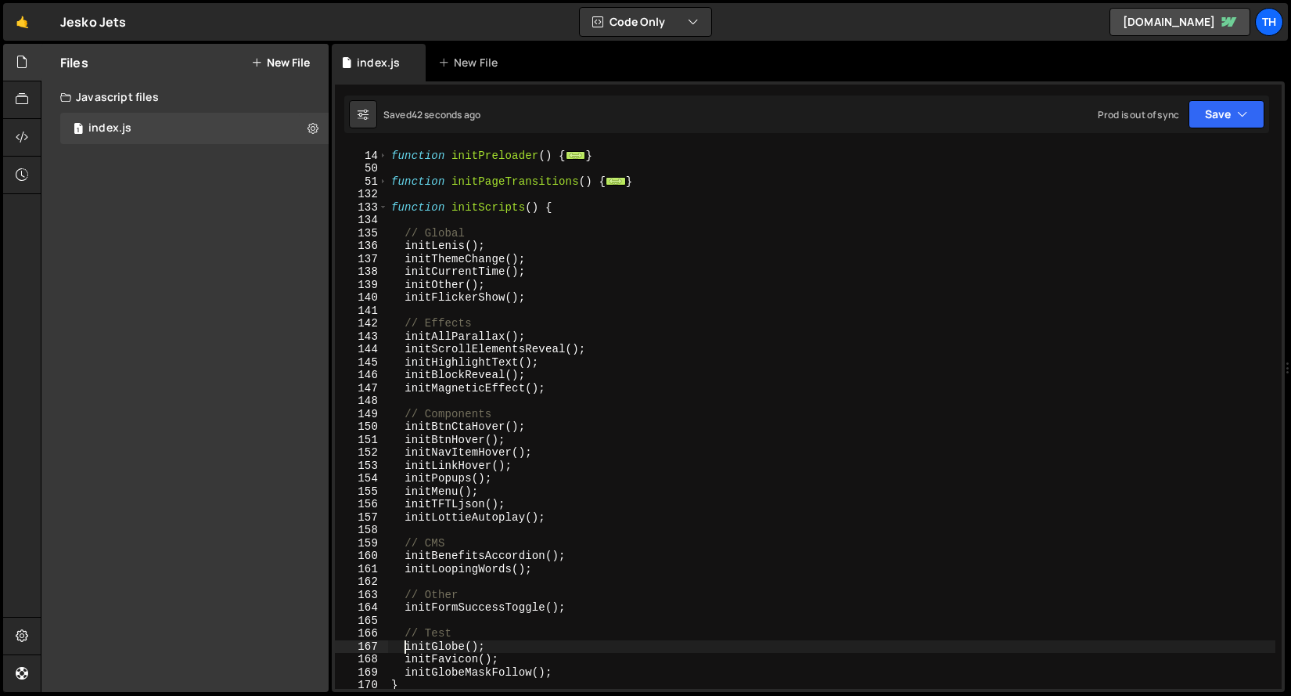
click at [404, 642] on div "function initPreloader ( ) { ... } function initPageTransitions ( ) { ... } fun…" at bounding box center [832, 419] width 888 height 567
click at [1218, 117] on button "Save" at bounding box center [1227, 114] width 76 height 28
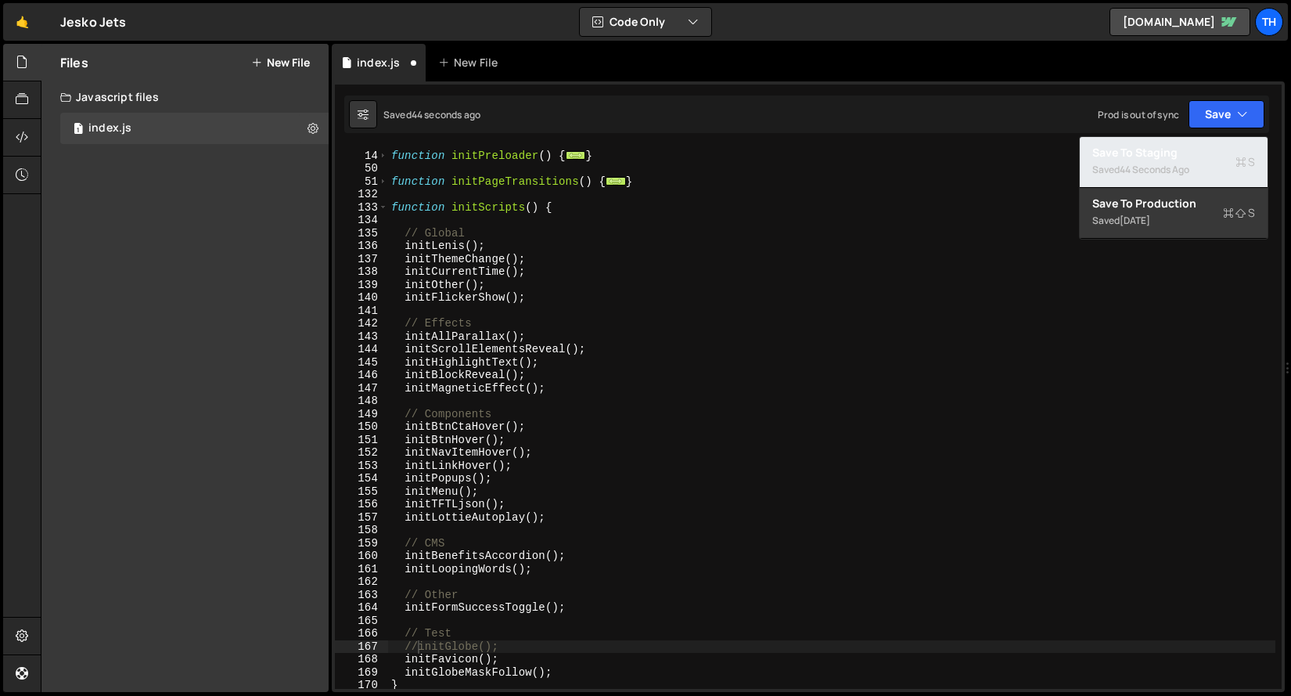
click at [1203, 153] on div "Save to Staging S" at bounding box center [1174, 153] width 163 height 16
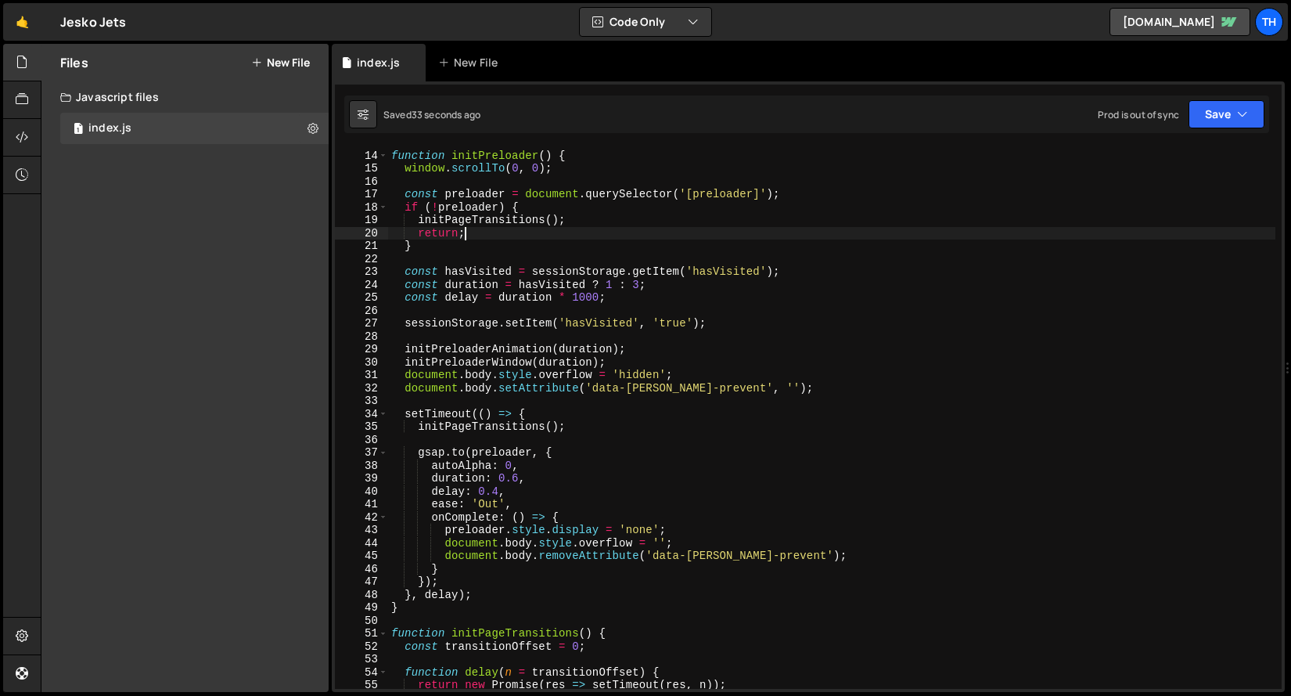
click at [485, 239] on div "function initPreloader ( ) { window . scrollTo ( 0 , 0 ) ; const preloader = do…" at bounding box center [832, 419] width 888 height 567
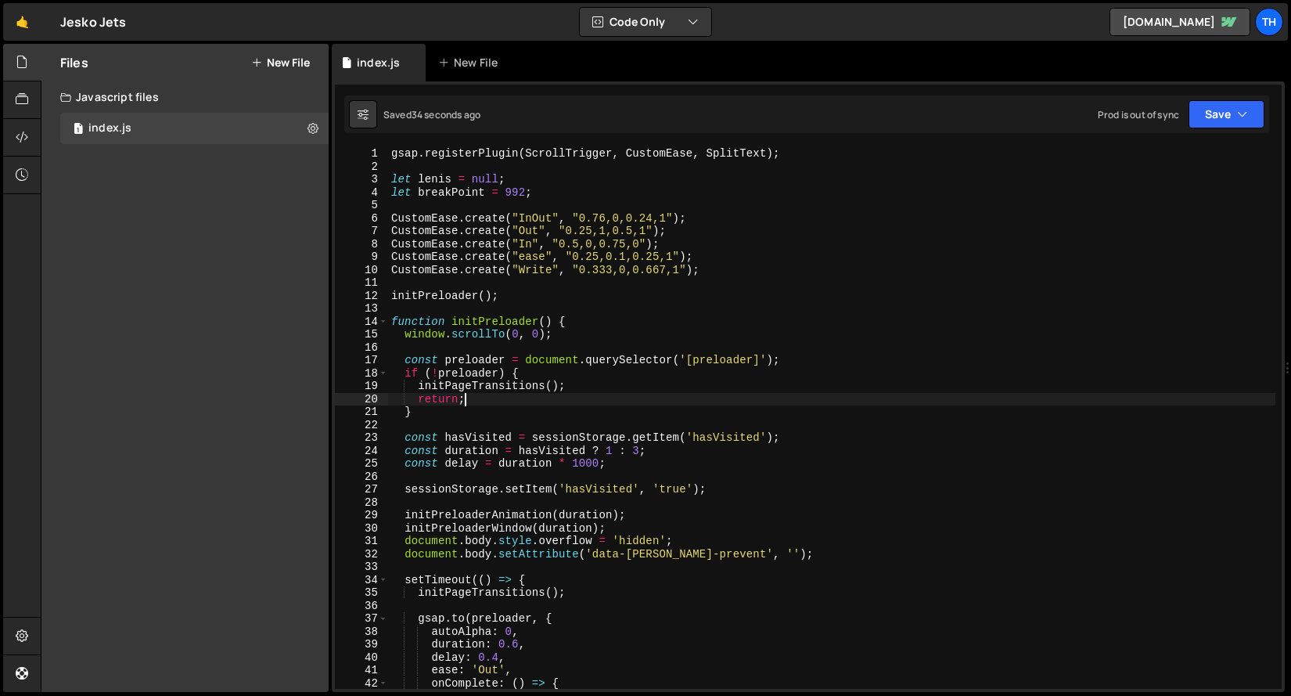
scroll to position [0, 0]
click at [387, 325] on span at bounding box center [383, 321] width 9 height 13
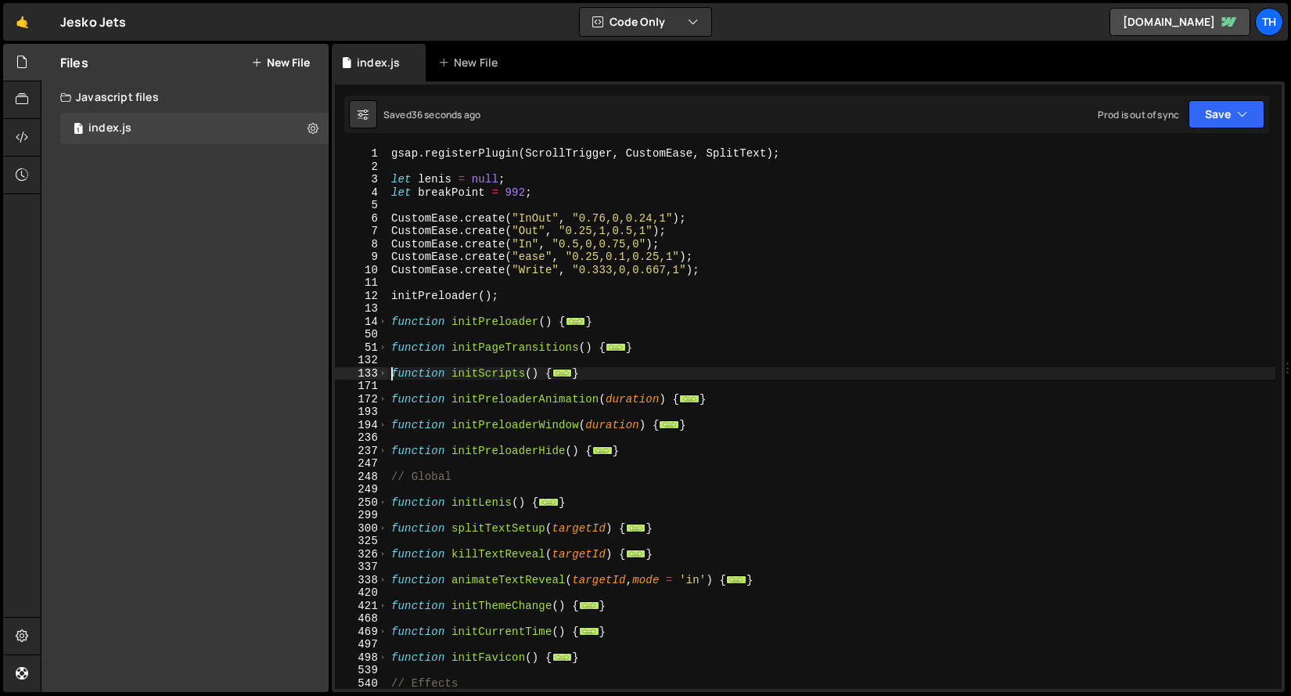
click at [390, 376] on div "gsap . registerPlugin ( ScrollTrigger , CustomEase , SplitText ) ; let [PERSON_…" at bounding box center [832, 430] width 888 height 567
click at [384, 376] on span at bounding box center [383, 373] width 9 height 13
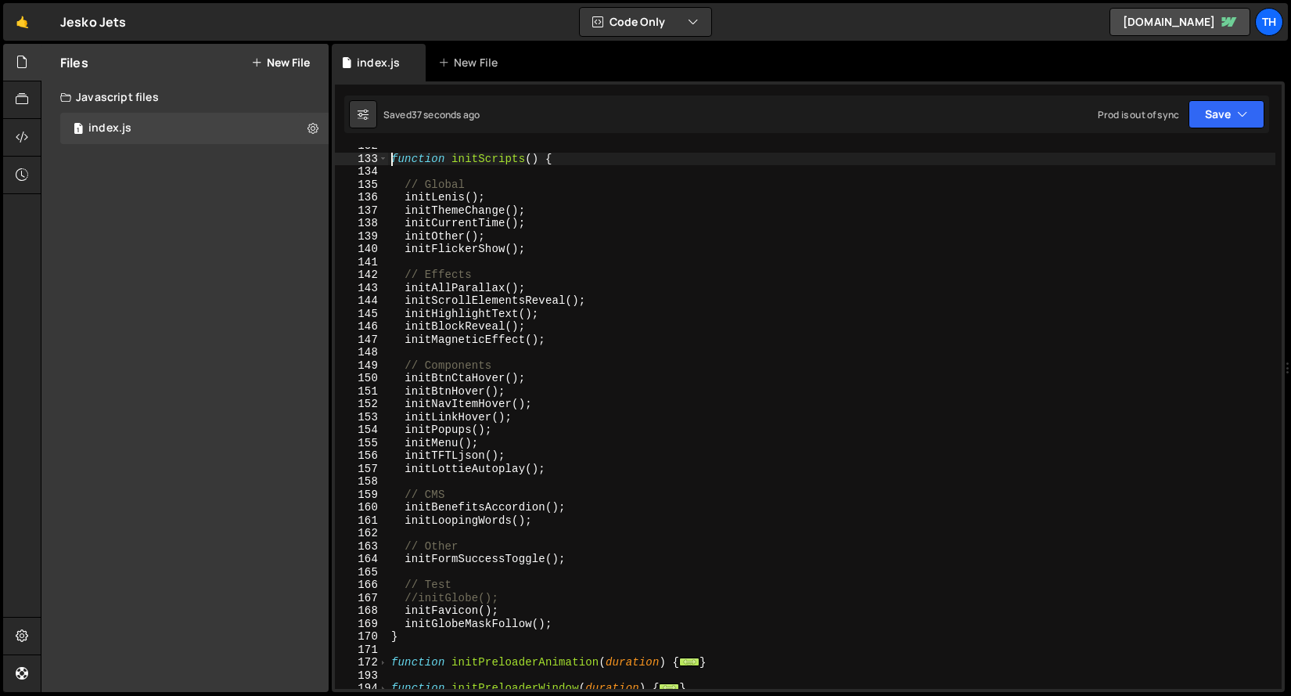
scroll to position [214, 0]
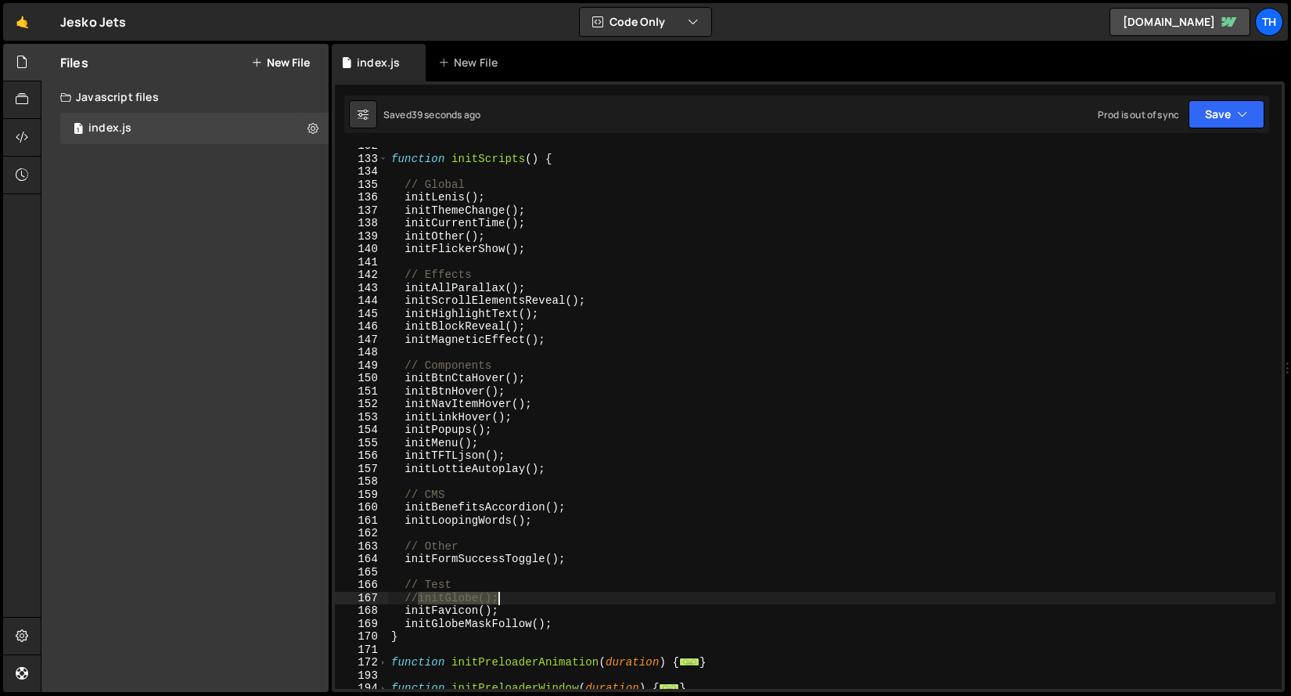
drag, startPoint x: 417, startPoint y: 599, endPoint x: 550, endPoint y: 599, distance: 133.1
click at [550, 599] on div "function initScripts ( ) { // Global initLenis ( ) ; initThemeChange ( ) ; init…" at bounding box center [832, 422] width 888 height 567
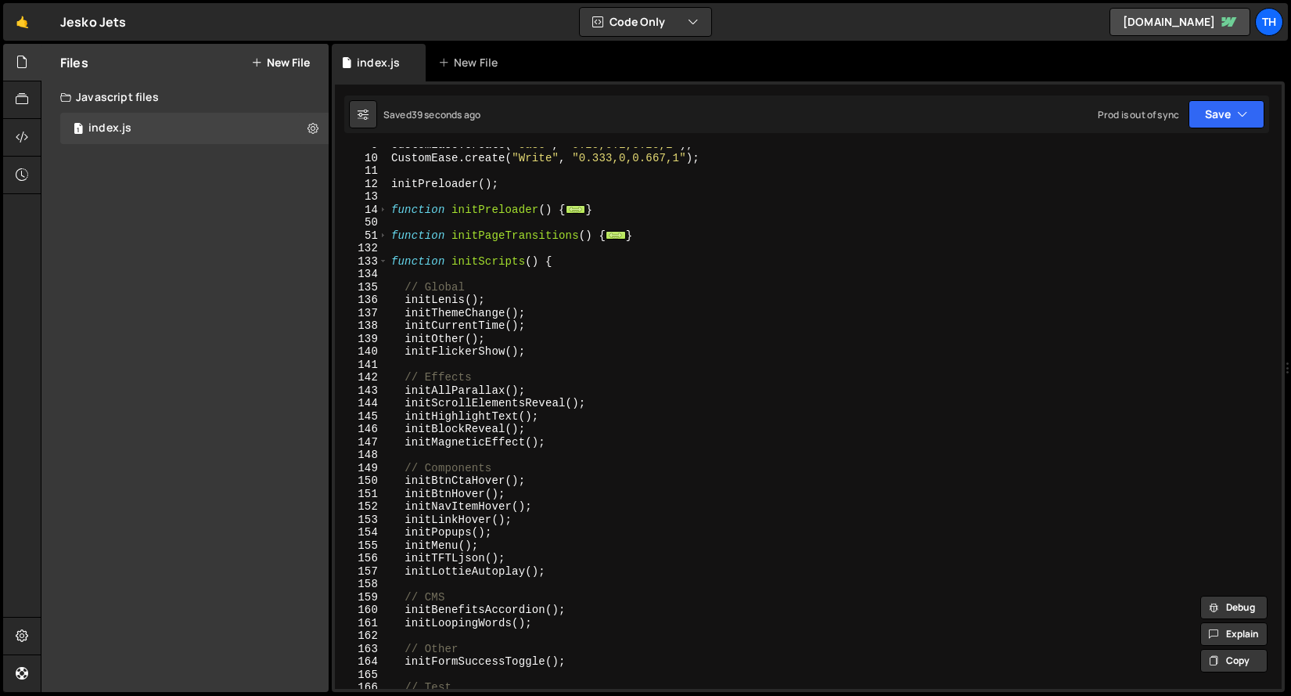
scroll to position [16, 0]
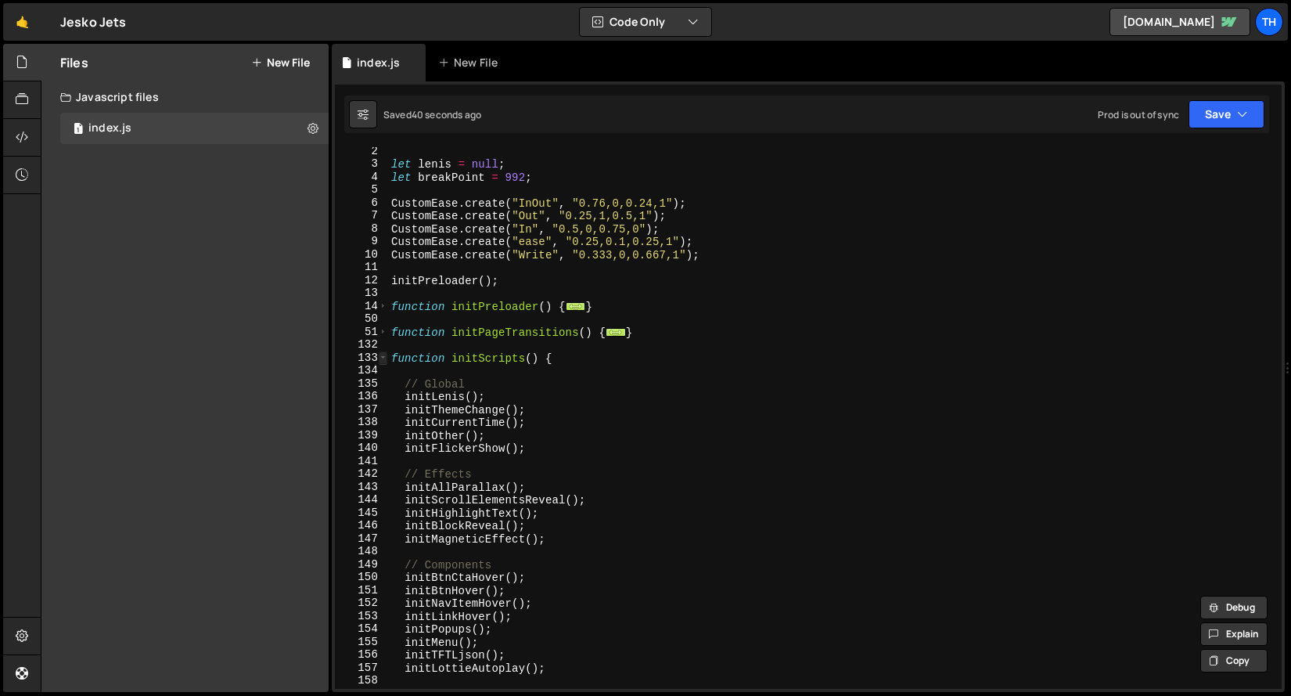
click at [383, 357] on span at bounding box center [383, 357] width 9 height 13
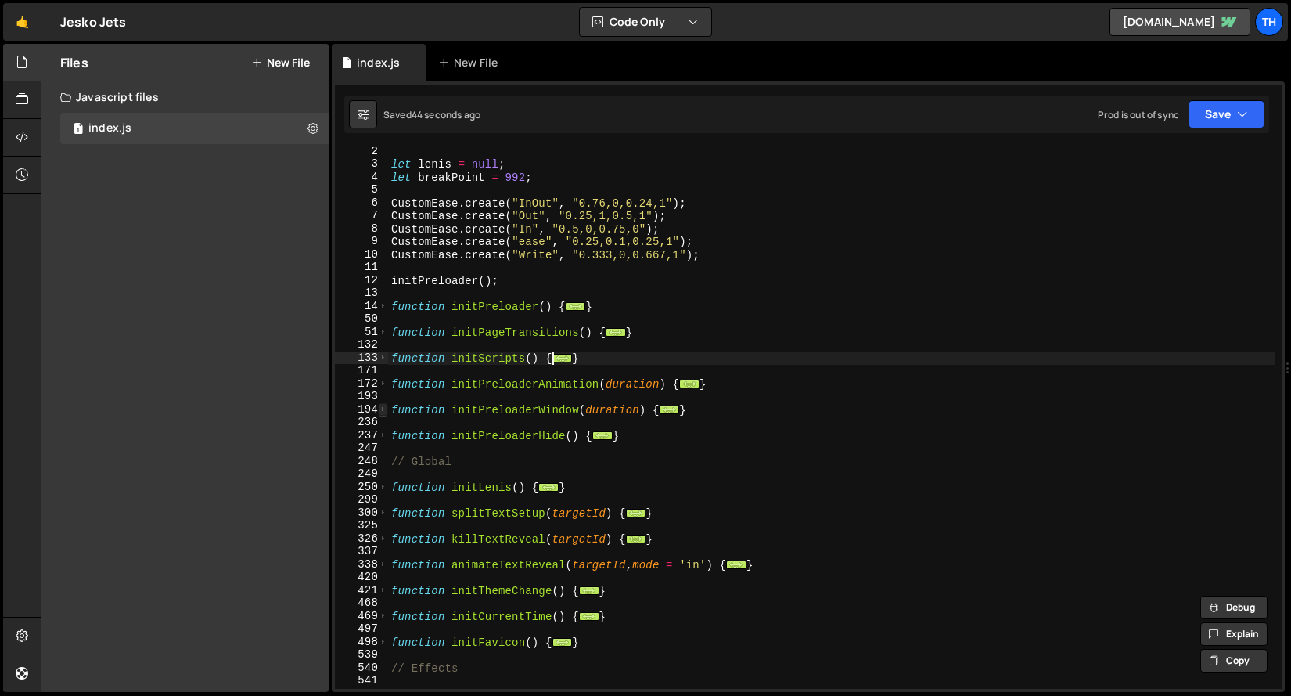
click at [381, 413] on span at bounding box center [383, 409] width 9 height 13
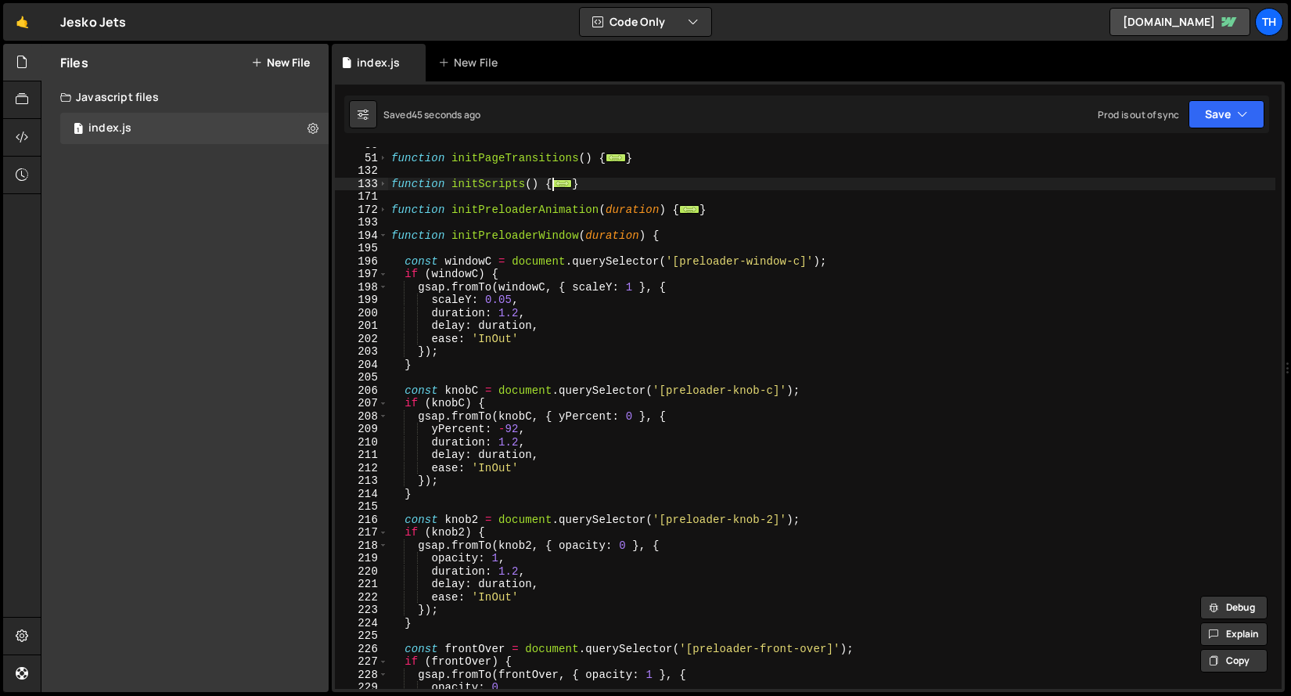
scroll to position [326, 0]
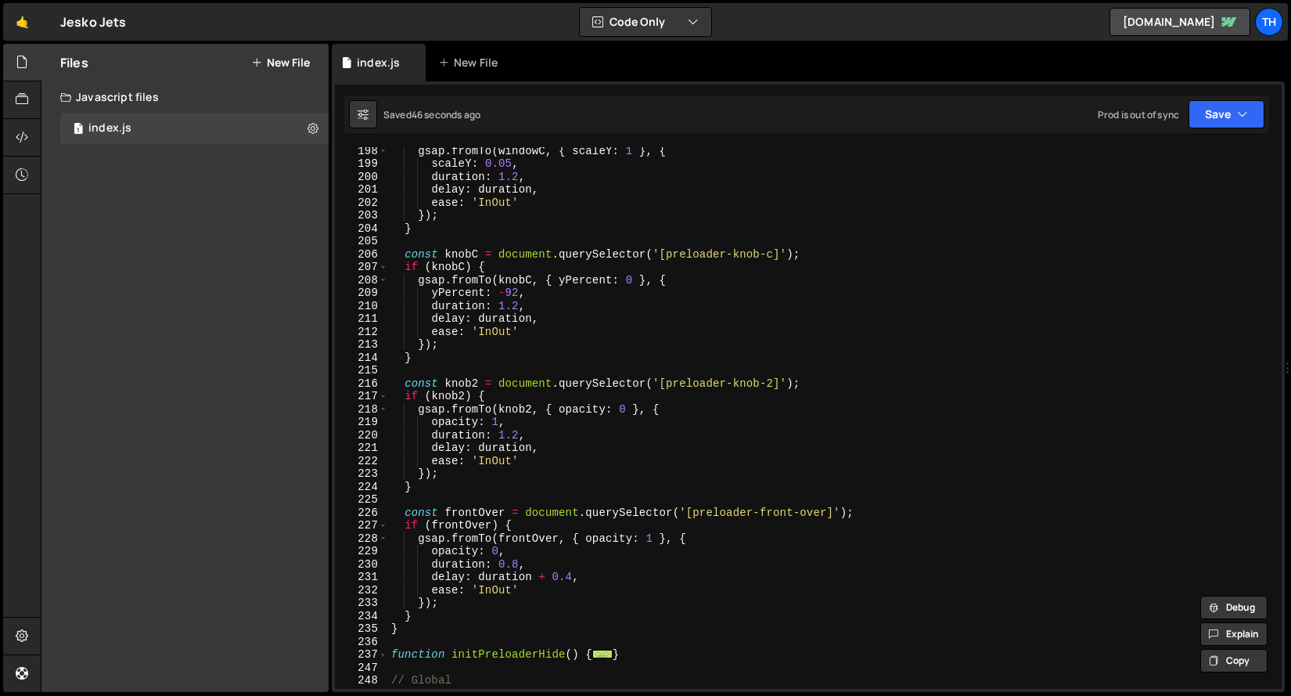
click at [490, 540] on div "gsap . fromTo ( windowC , { scaleY : 1 } , { scaleY : 0.05 , duration : 1.2 , d…" at bounding box center [832, 427] width 888 height 567
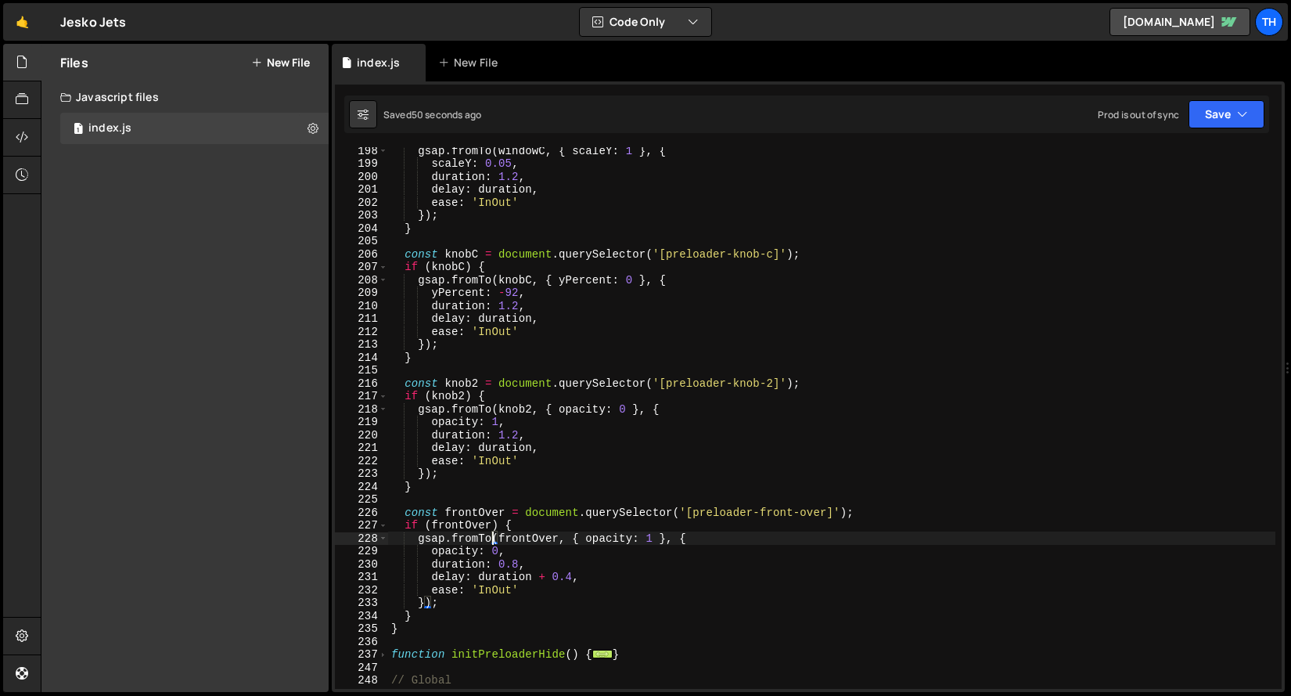
click at [538, 591] on div "gsap . fromTo ( windowC , { scaleY : 1 } , { scaleY : 0.05 , duration : 1.2 , d…" at bounding box center [832, 427] width 888 height 567
type textarea "ease: 'InOut',"
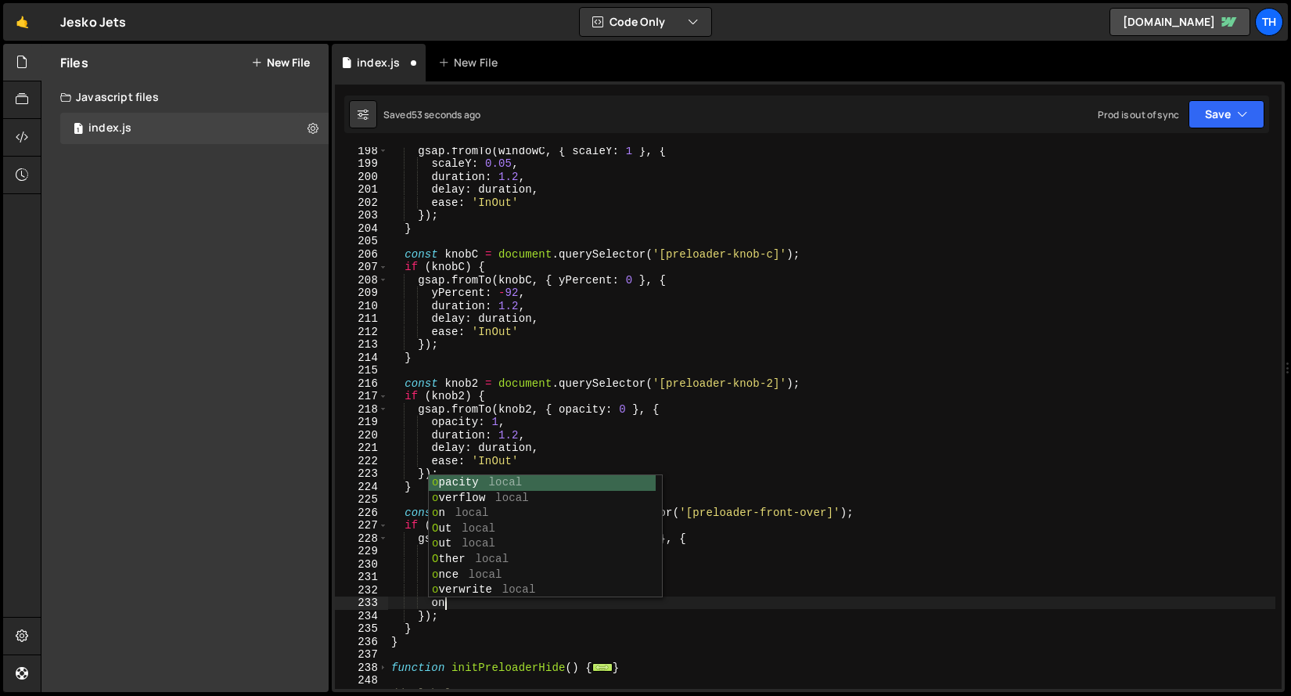
scroll to position [0, 2]
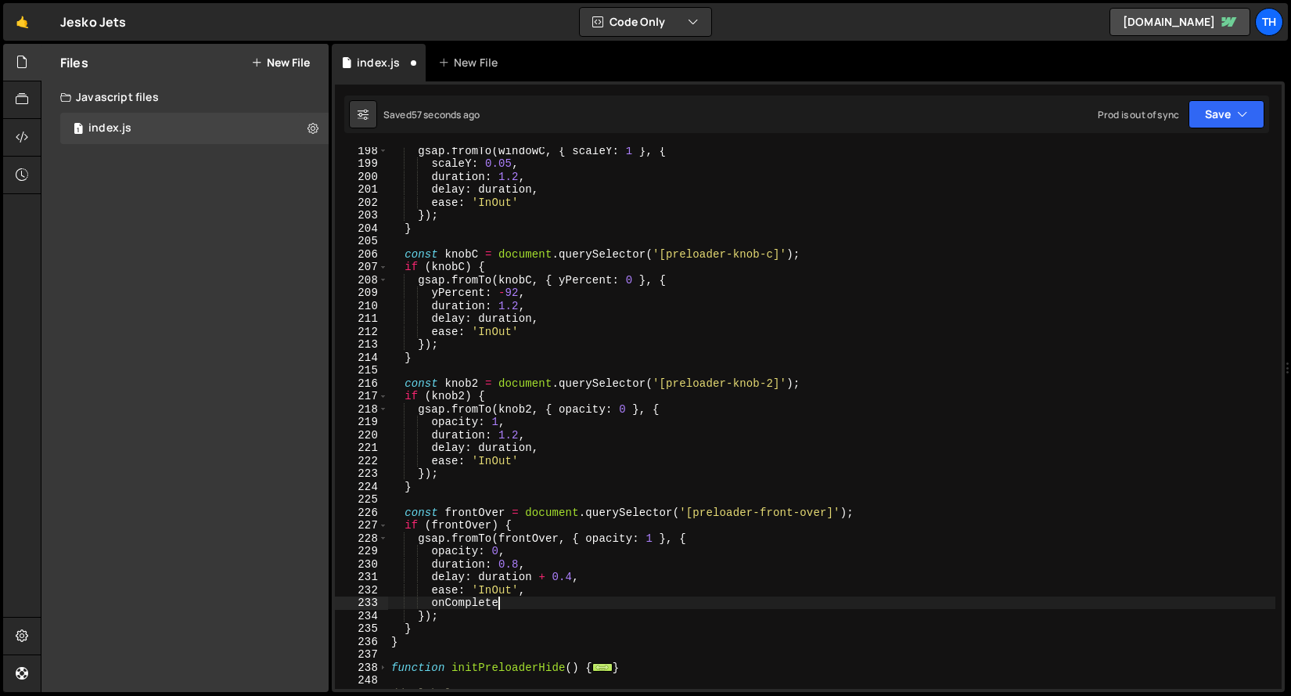
click at [459, 604] on div "gsap . fromTo ( windowC , { scaleY : 1 } , { scaleY : 0.05 , duration : 1.2 , d…" at bounding box center [832, 427] width 888 height 567
type textarea "onComplete"
click at [517, 597] on div "gsap . fromTo ( windowC , { scaleY : 1 } , { scaleY : 0.05 , duration : 1.2 , d…" at bounding box center [832, 427] width 888 height 567
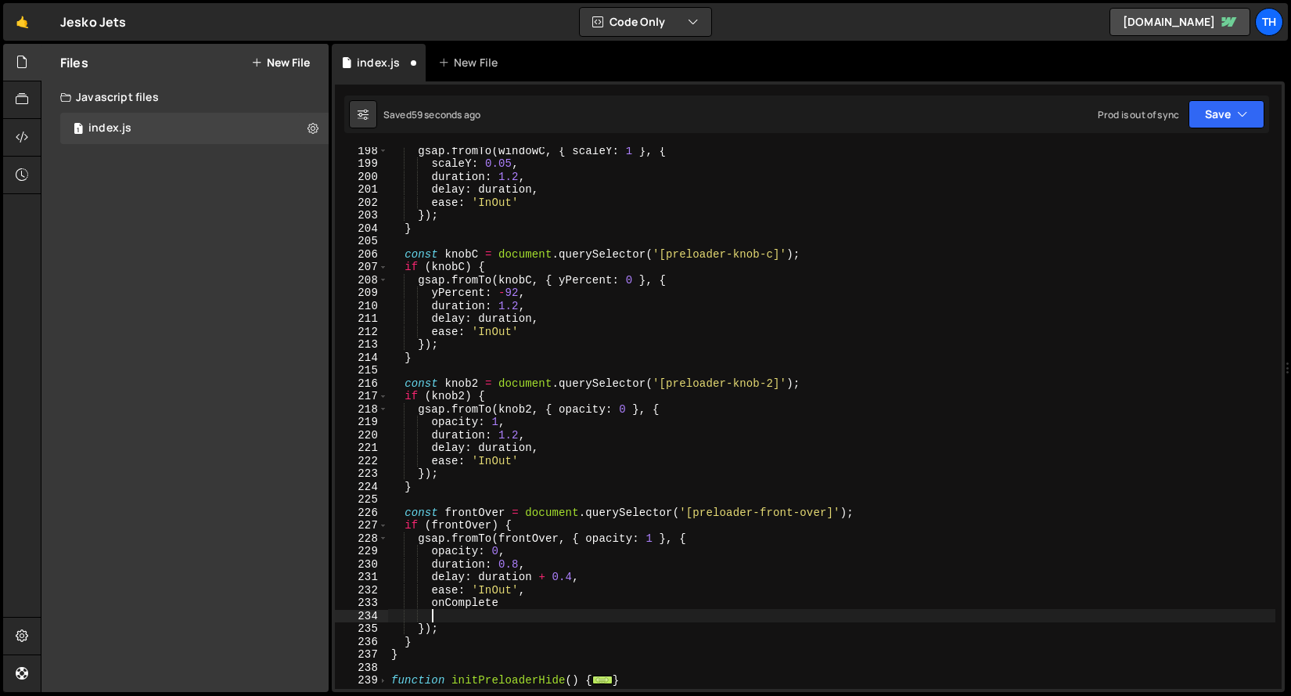
paste textarea "initGlobe();"
click at [500, 599] on div "gsap . fromTo ( windowC , { scaleY : 1 } , { scaleY : 0.05 , duration : 1.2 , d…" at bounding box center [832, 427] width 888 height 567
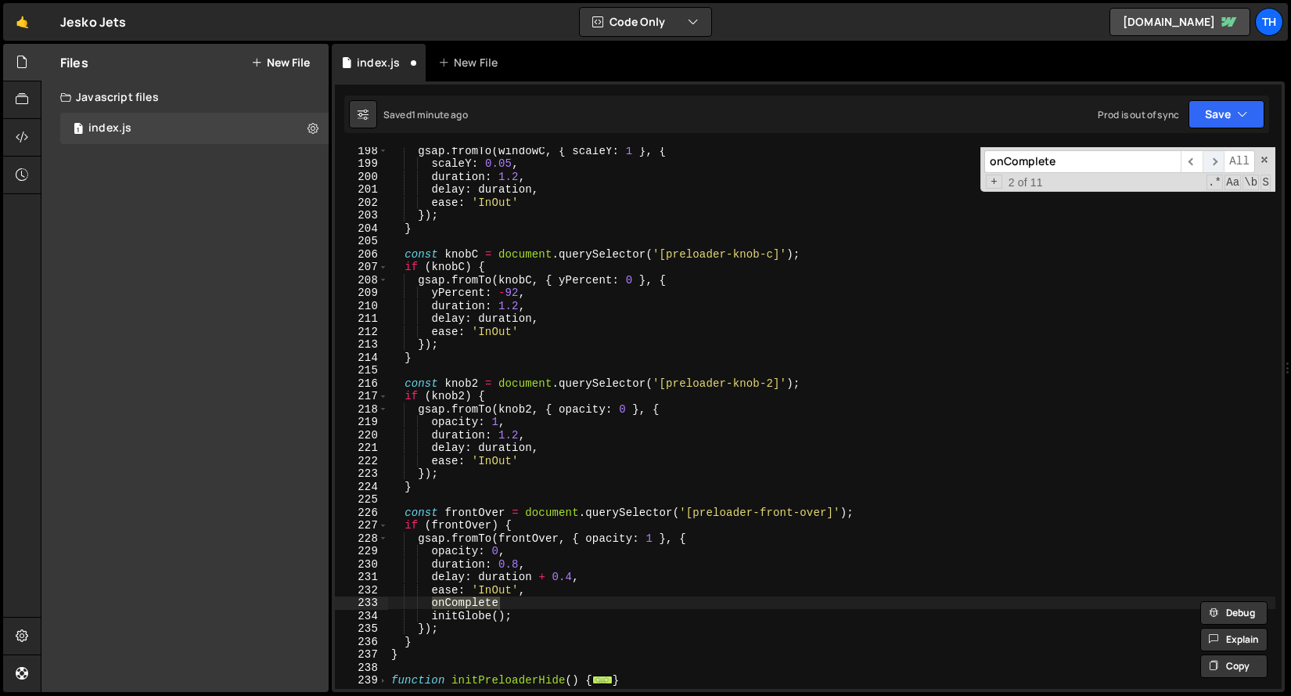
click at [1213, 161] on span "​" at bounding box center [1214, 161] width 22 height 23
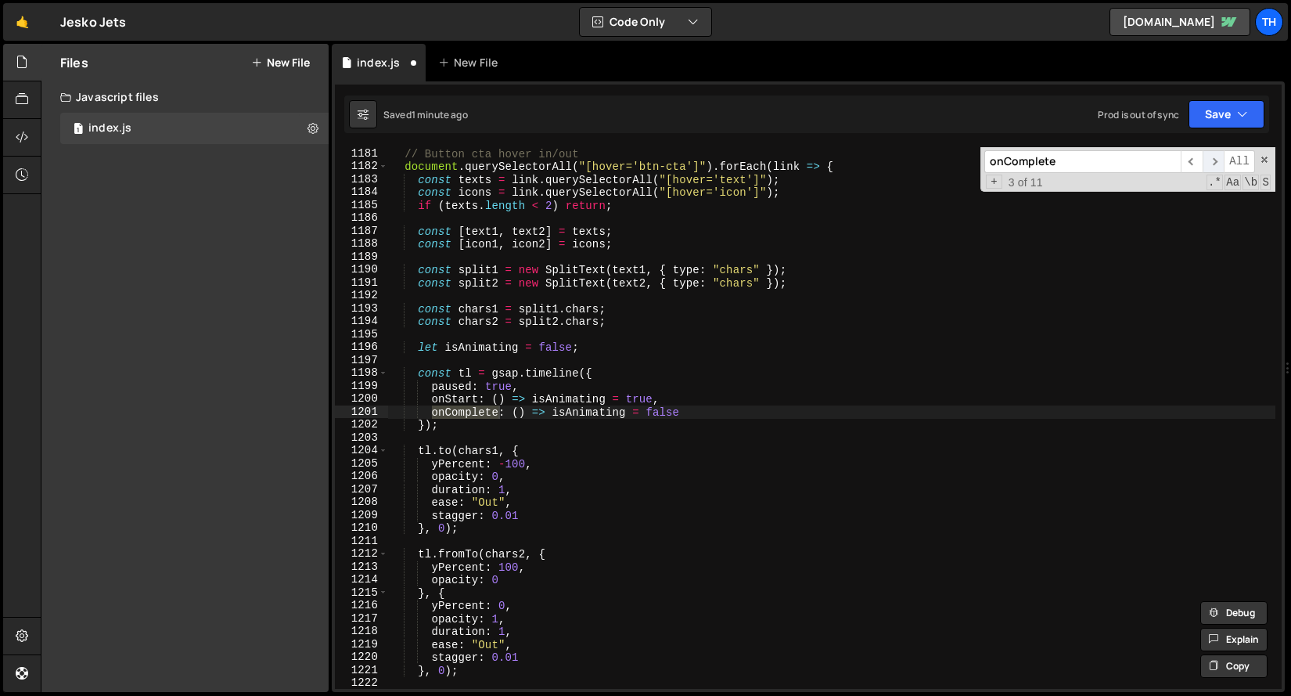
click at [1213, 161] on span "​" at bounding box center [1214, 161] width 22 height 23
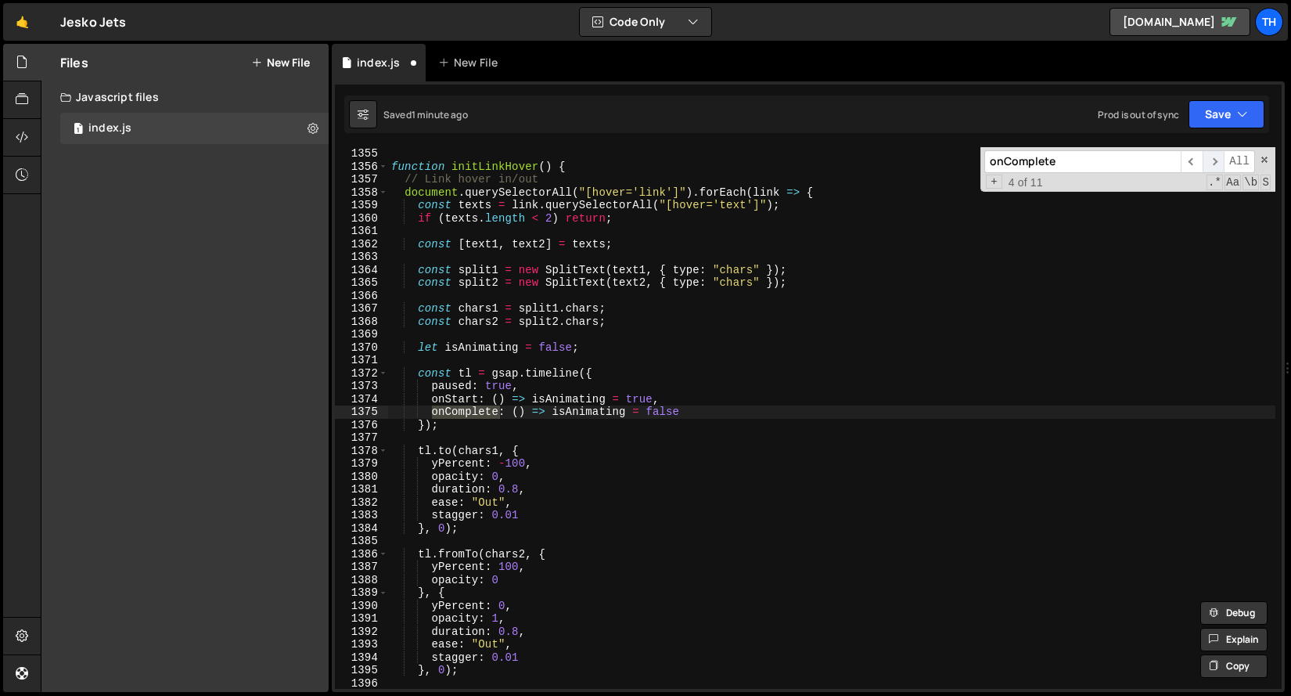
click at [1213, 161] on span "​" at bounding box center [1214, 161] width 22 height 23
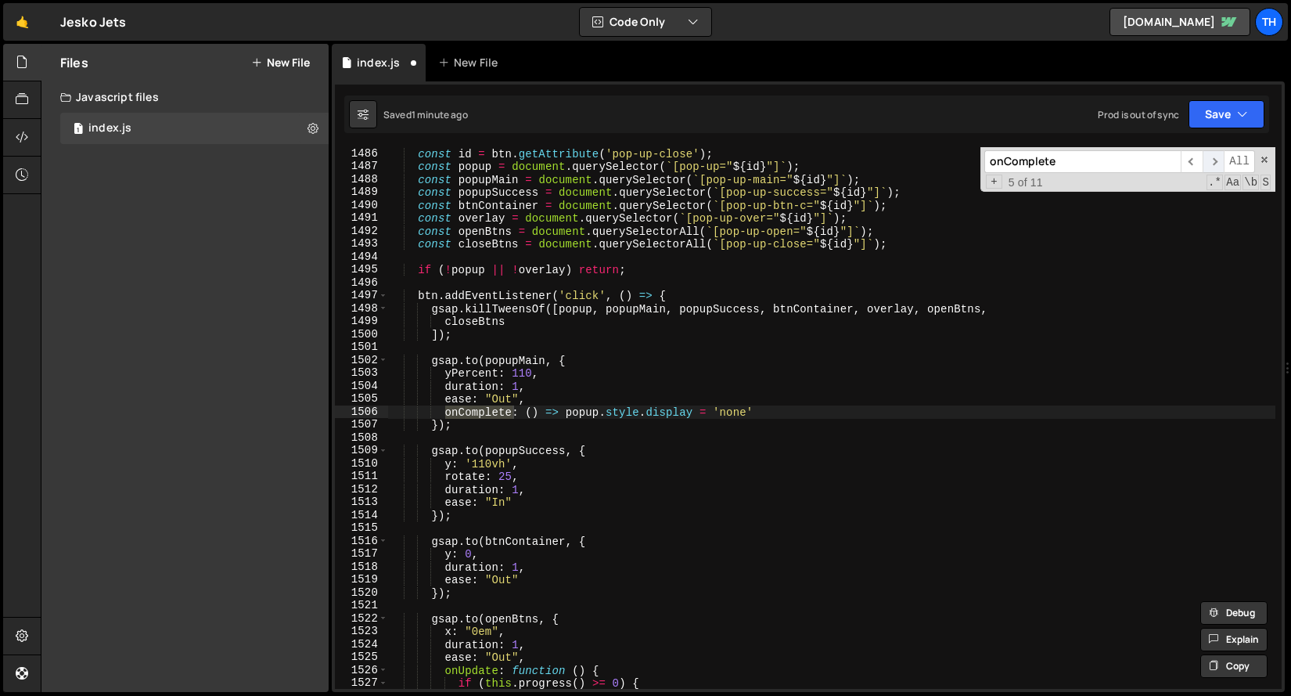
click at [1213, 161] on span "​" at bounding box center [1214, 161] width 22 height 23
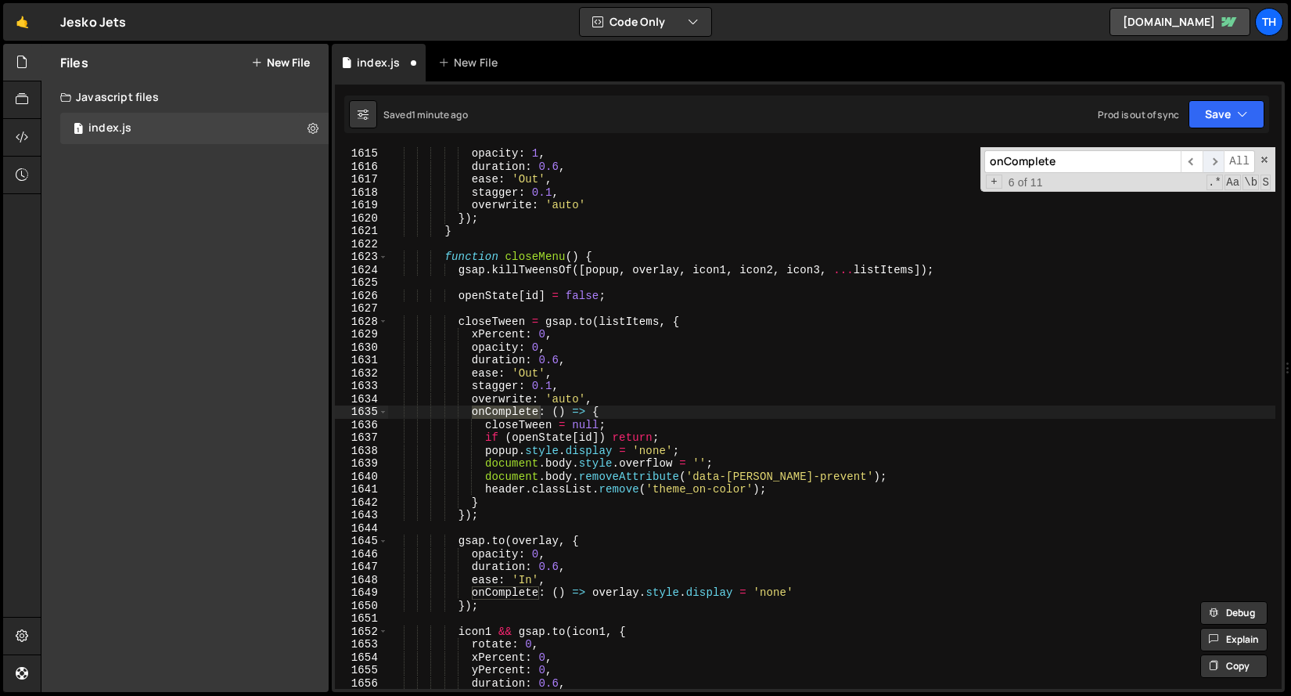
click at [1212, 157] on span "​" at bounding box center [1214, 161] width 22 height 23
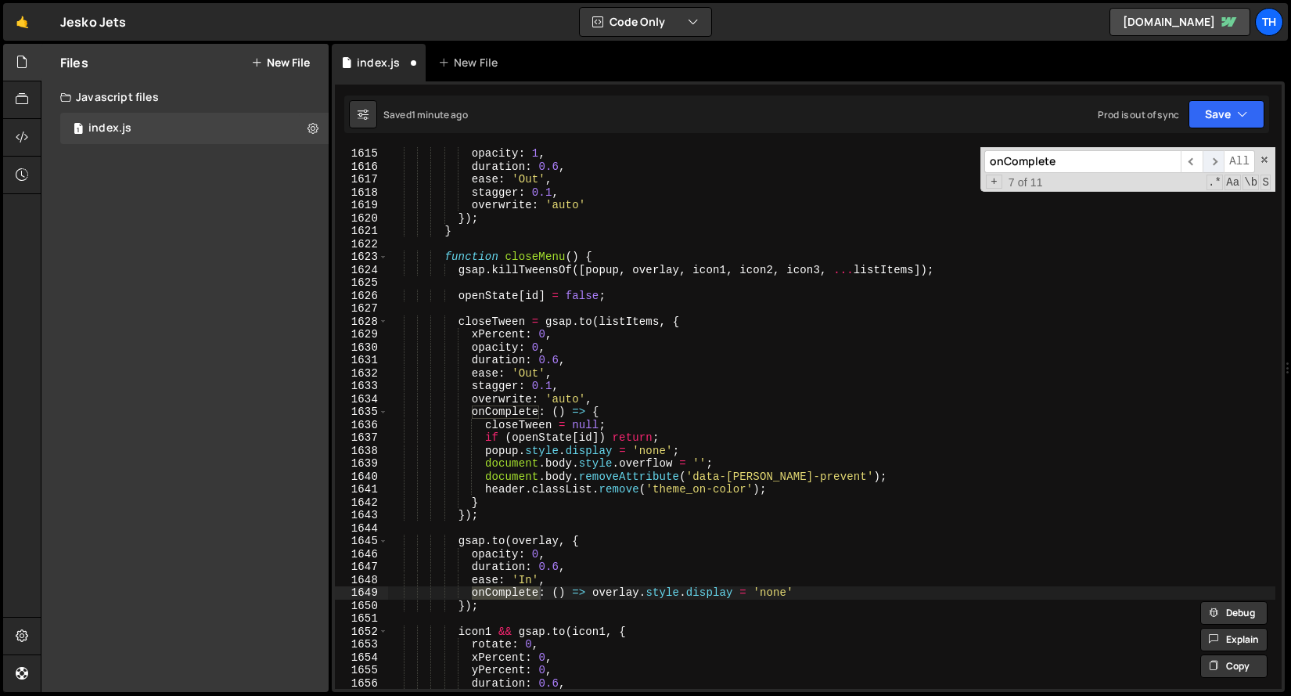
click at [1212, 157] on span "​" at bounding box center [1214, 161] width 22 height 23
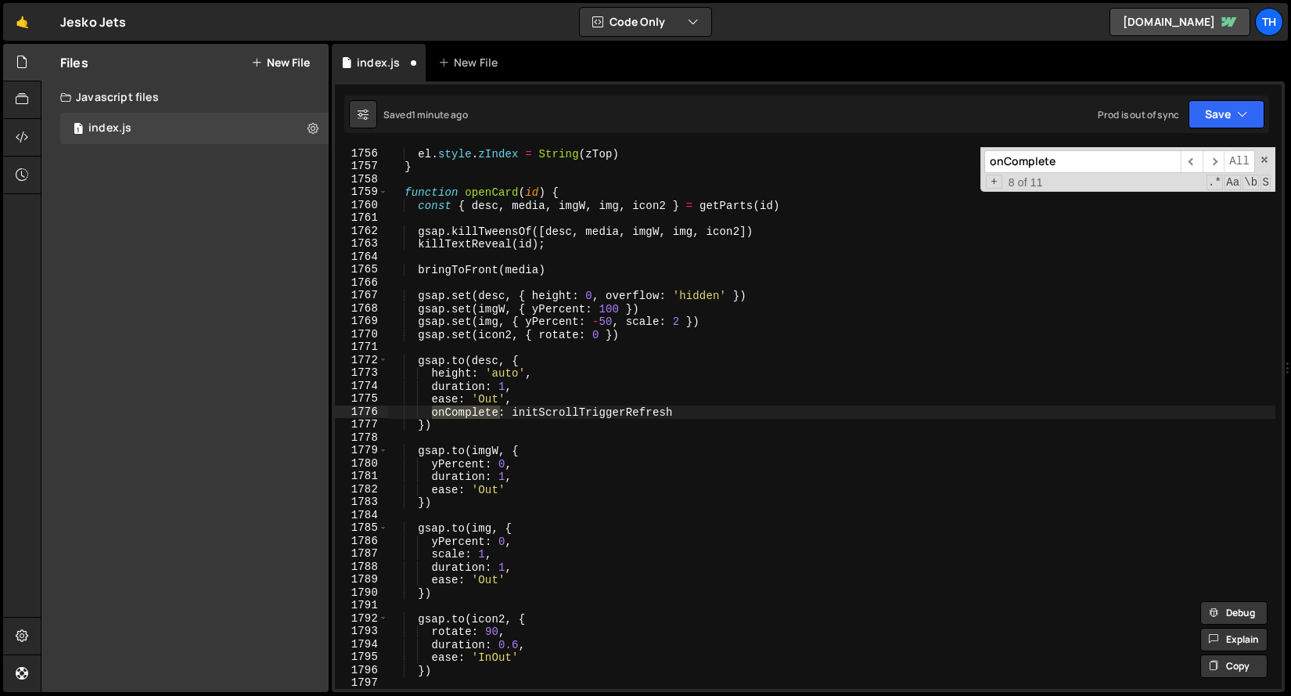
click at [455, 409] on div "el . style . zIndex = String ( zTop ) } function openCard ( id ) { const { desc…" at bounding box center [832, 418] width 888 height 542
drag, startPoint x: 432, startPoint y: 416, endPoint x: 706, endPoint y: 406, distance: 274.1
click at [706, 406] on div "el . style . zIndex = String ( zTop ) } function openCard ( id ) { const { desc…" at bounding box center [832, 430] width 888 height 567
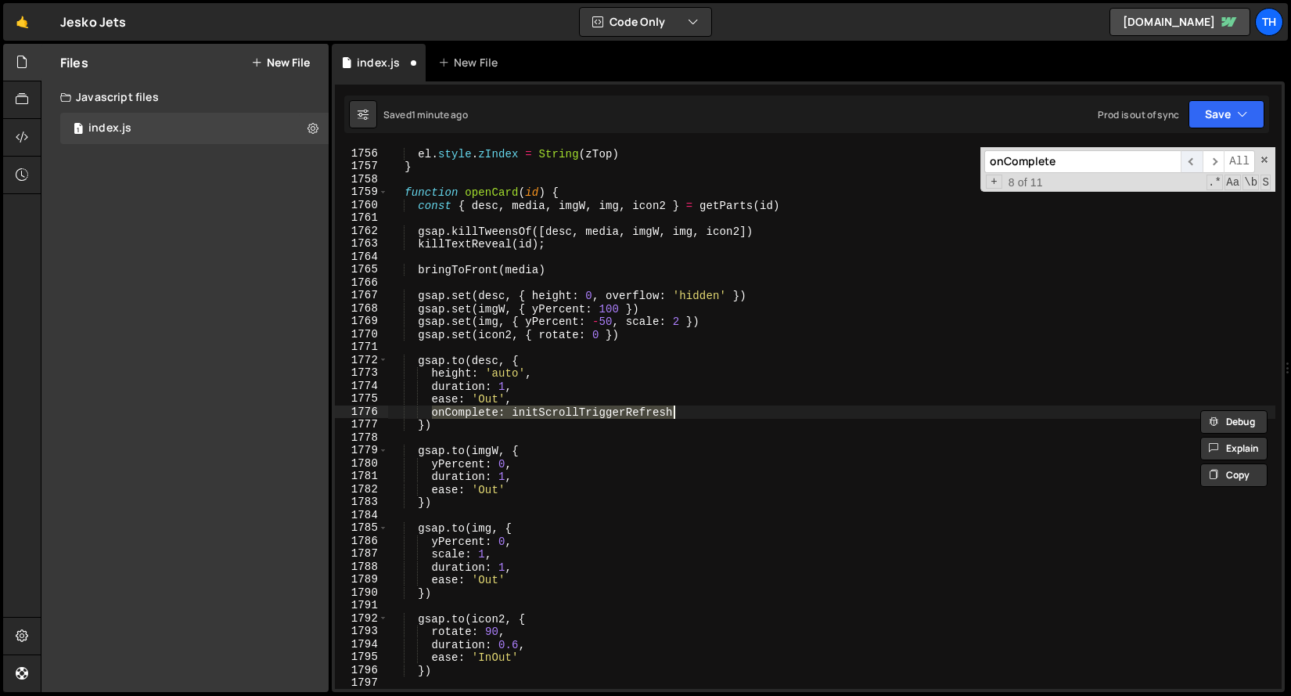
click at [1189, 166] on span "​" at bounding box center [1192, 161] width 22 height 23
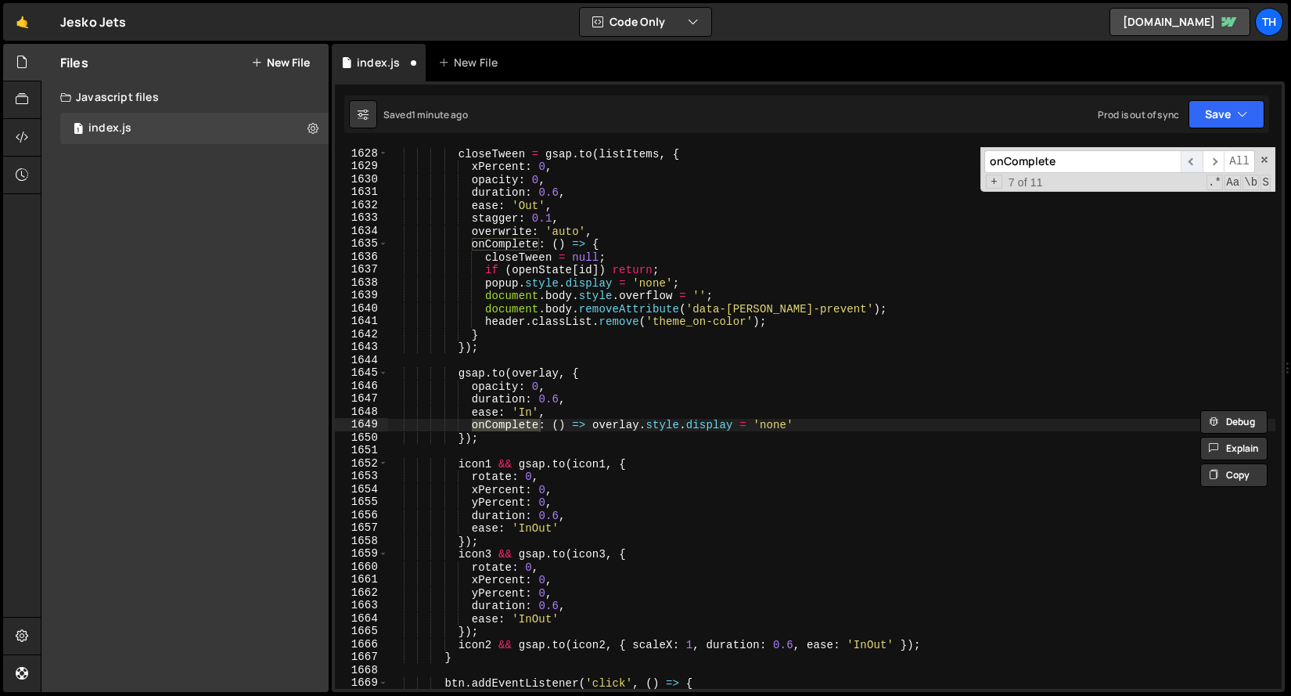
click at [1189, 166] on span "​" at bounding box center [1192, 161] width 22 height 23
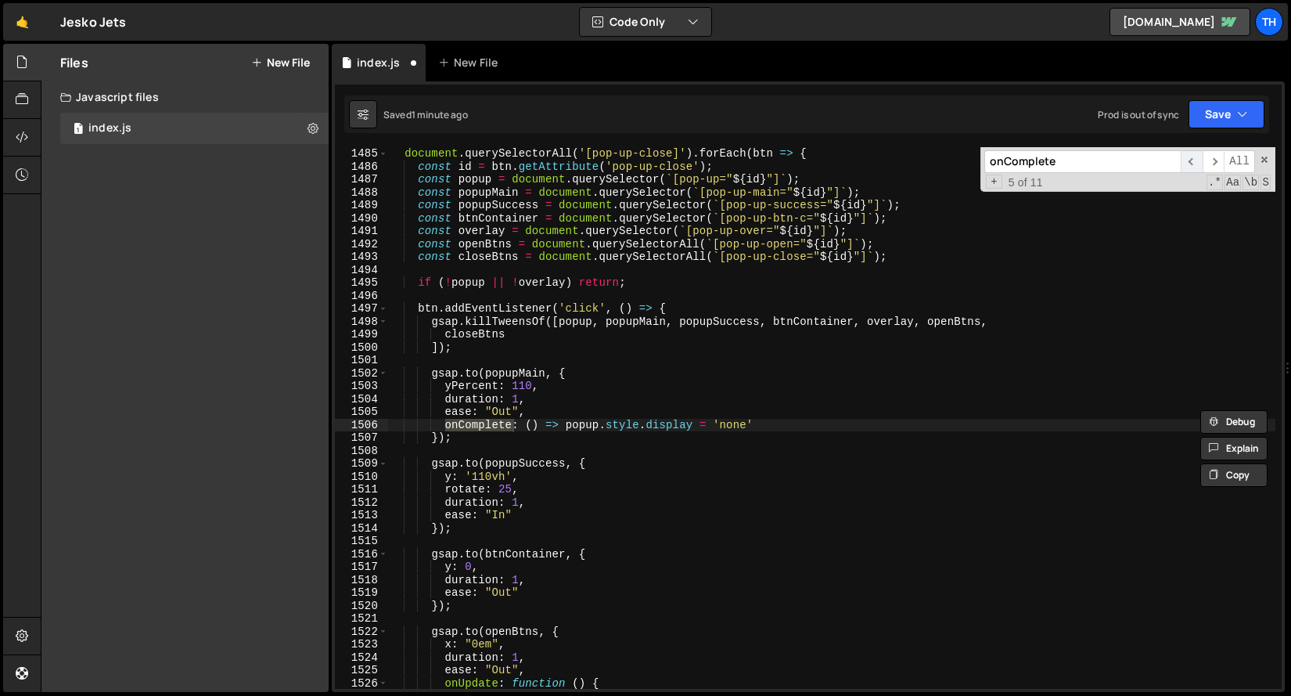
click at [1189, 166] on span "​" at bounding box center [1192, 161] width 22 height 23
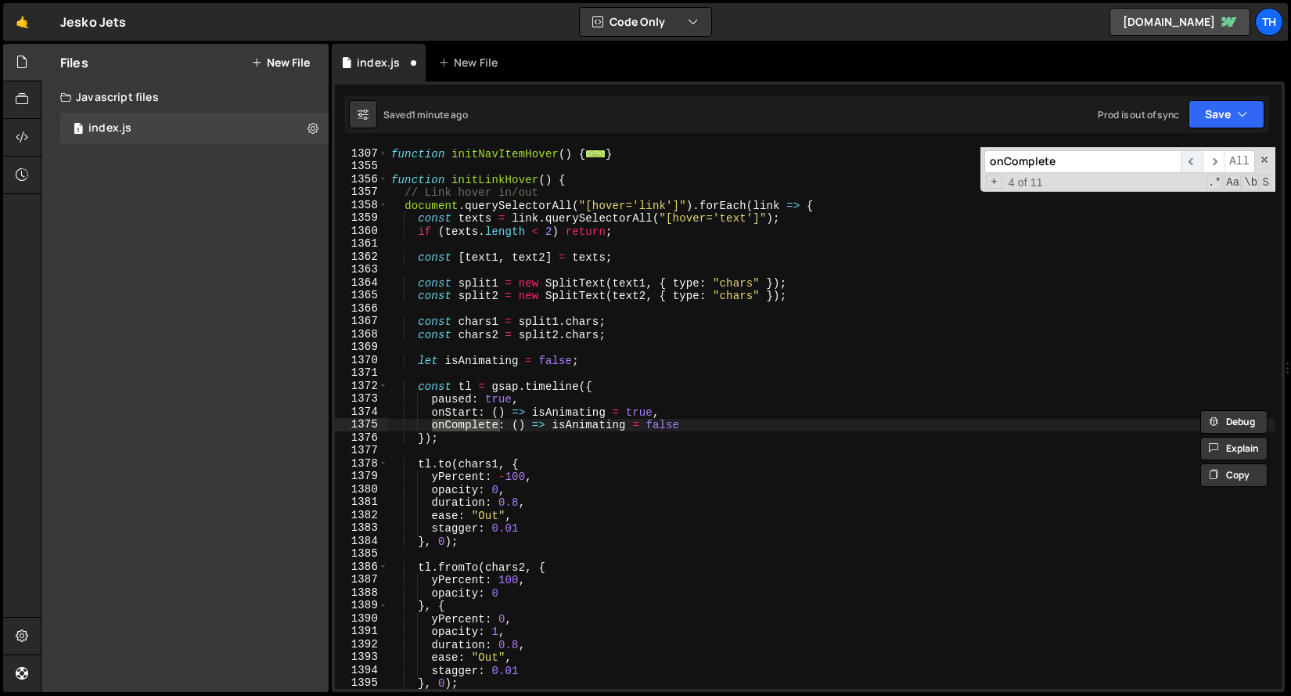
click at [1189, 166] on span "​" at bounding box center [1192, 161] width 22 height 23
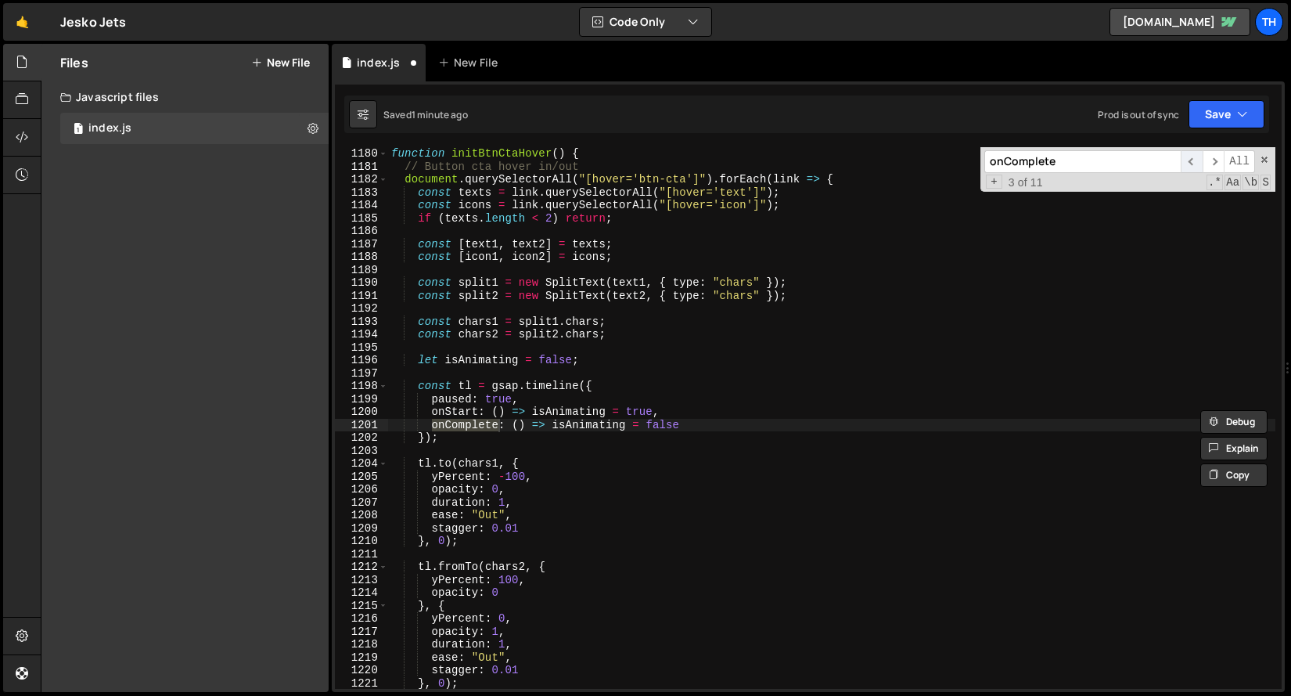
click at [1189, 166] on span "​" at bounding box center [1192, 161] width 22 height 23
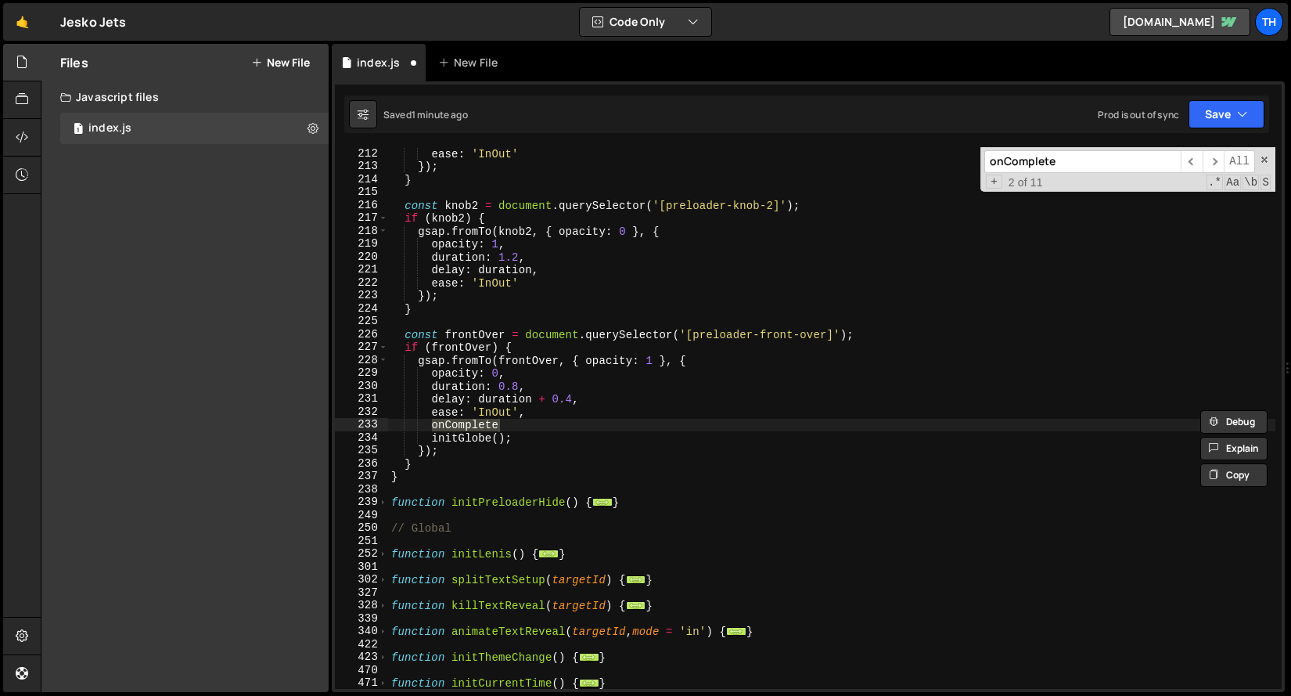
click at [442, 437] on div "ease : 'InOut' }) ; } const knob2 = document . querySelector ( '[preloader-knob…" at bounding box center [832, 430] width 888 height 567
drag, startPoint x: 434, startPoint y: 425, endPoint x: 534, endPoint y: 423, distance: 99.4
click at [534, 423] on div "ease : 'InOut' }) ; } const knob2 = document . querySelector ( '[preloader-knob…" at bounding box center [832, 430] width 888 height 567
paste textarea ": initScrollTriggerRefresh"
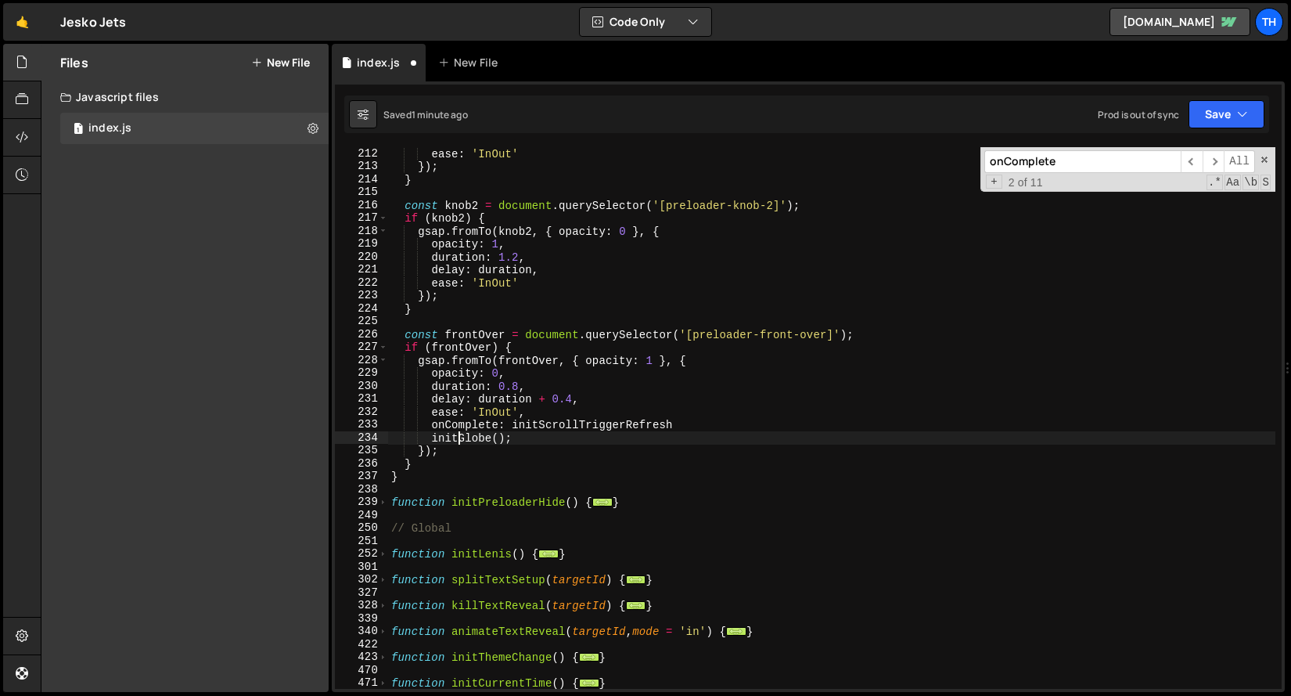
click at [462, 439] on div "ease : 'InOut' }) ; } const knob2 = document . querySelector ( '[preloader-knob…" at bounding box center [832, 430] width 888 height 567
click at [545, 433] on div "ease : 'InOut' }) ; } const knob2 = document . querySelector ( '[preloader-knob…" at bounding box center [832, 430] width 888 height 567
click at [549, 423] on div "ease : 'InOut' }) ; } const knob2 = document . querySelector ( '[preloader-knob…" at bounding box center [832, 430] width 888 height 567
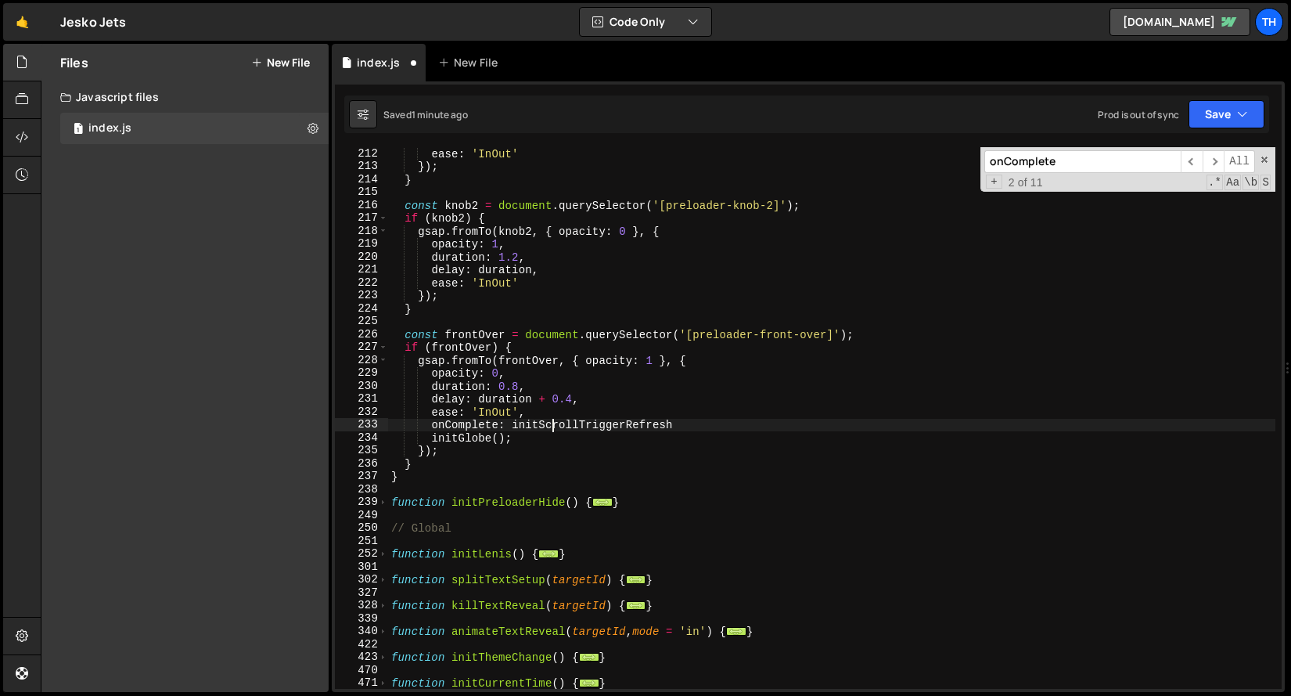
paste textarea "Globe"
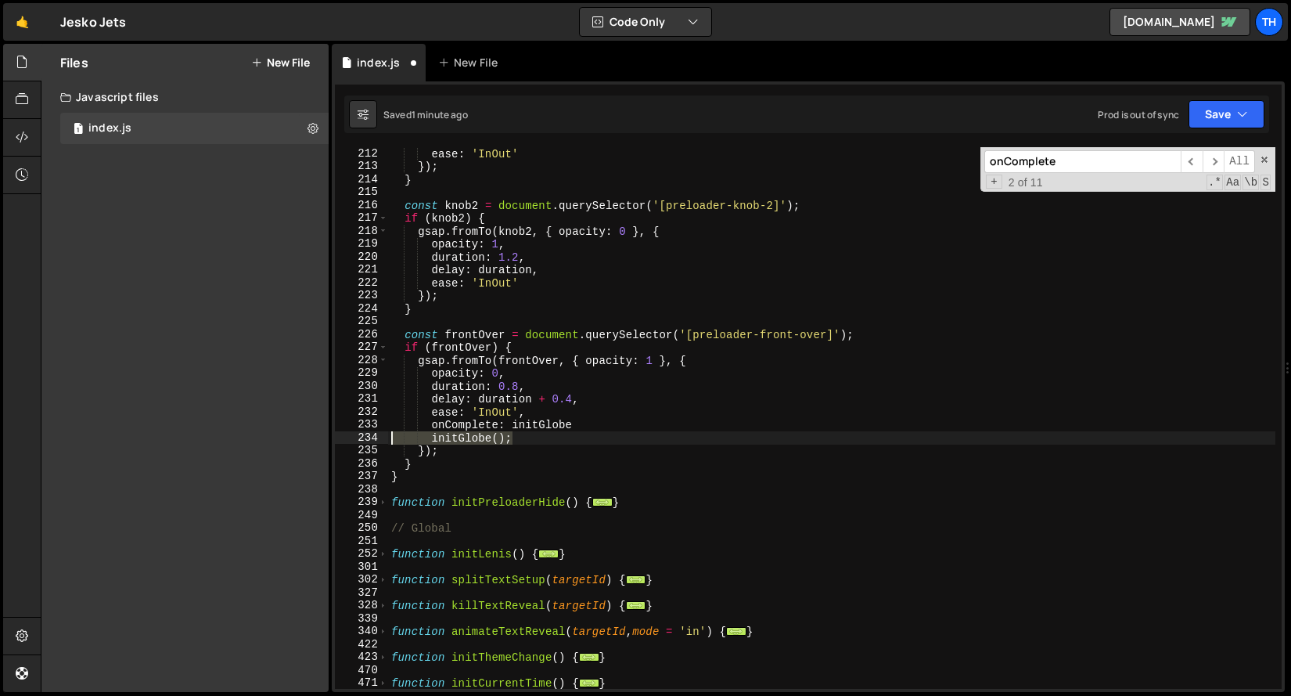
drag, startPoint x: 540, startPoint y: 438, endPoint x: 346, endPoint y: 442, distance: 194.1
click at [346, 442] on div "onComplete: initGlobe 212 213 214 215 216 217 218 219 220 221 222 223 224 225 2…" at bounding box center [808, 418] width 947 height 542
type textarea "initGlobe();"
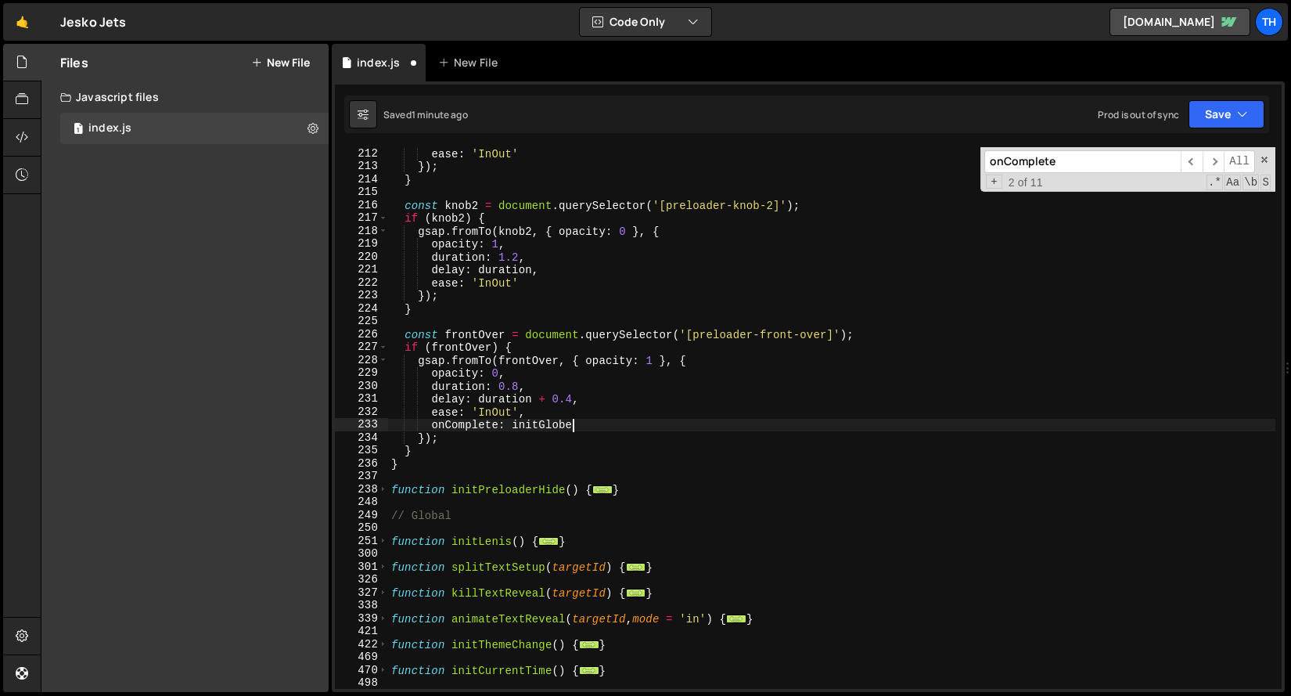
click at [513, 405] on div "ease : 'InOut' }) ; } const knob2 = document . querySelector ( '[preloader-knob…" at bounding box center [832, 430] width 888 height 567
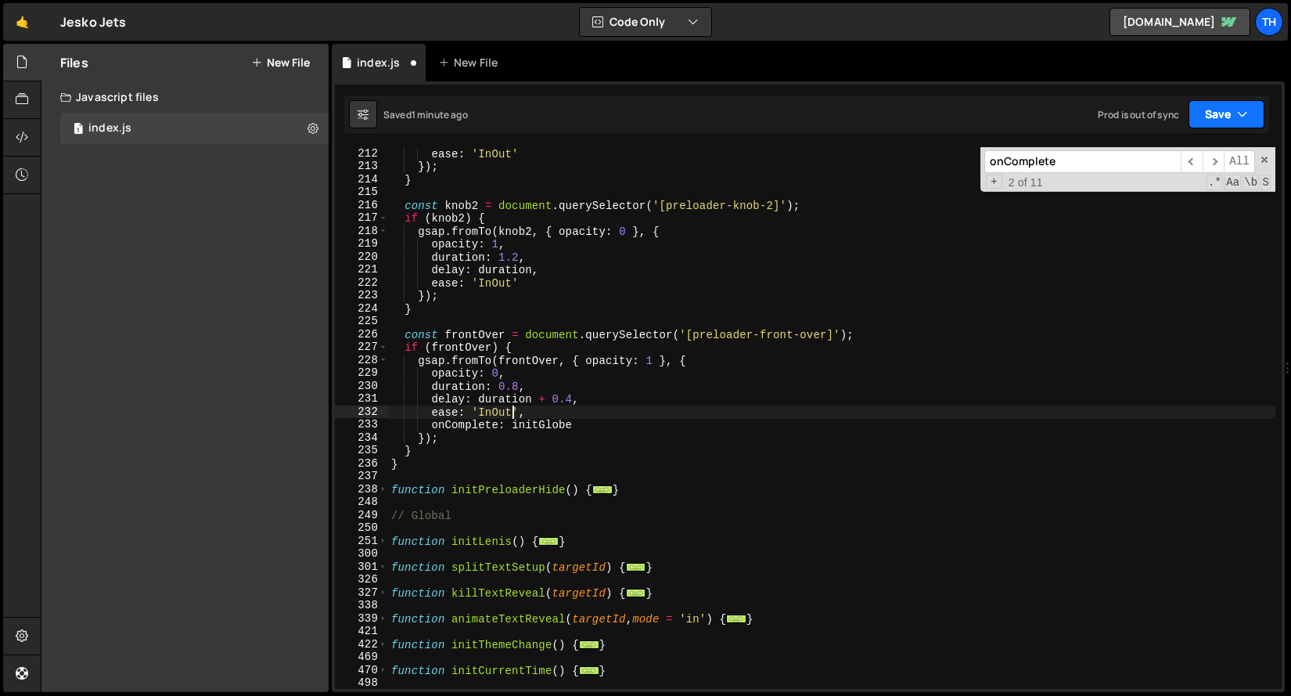
click at [1215, 110] on button "Save" at bounding box center [1227, 114] width 76 height 28
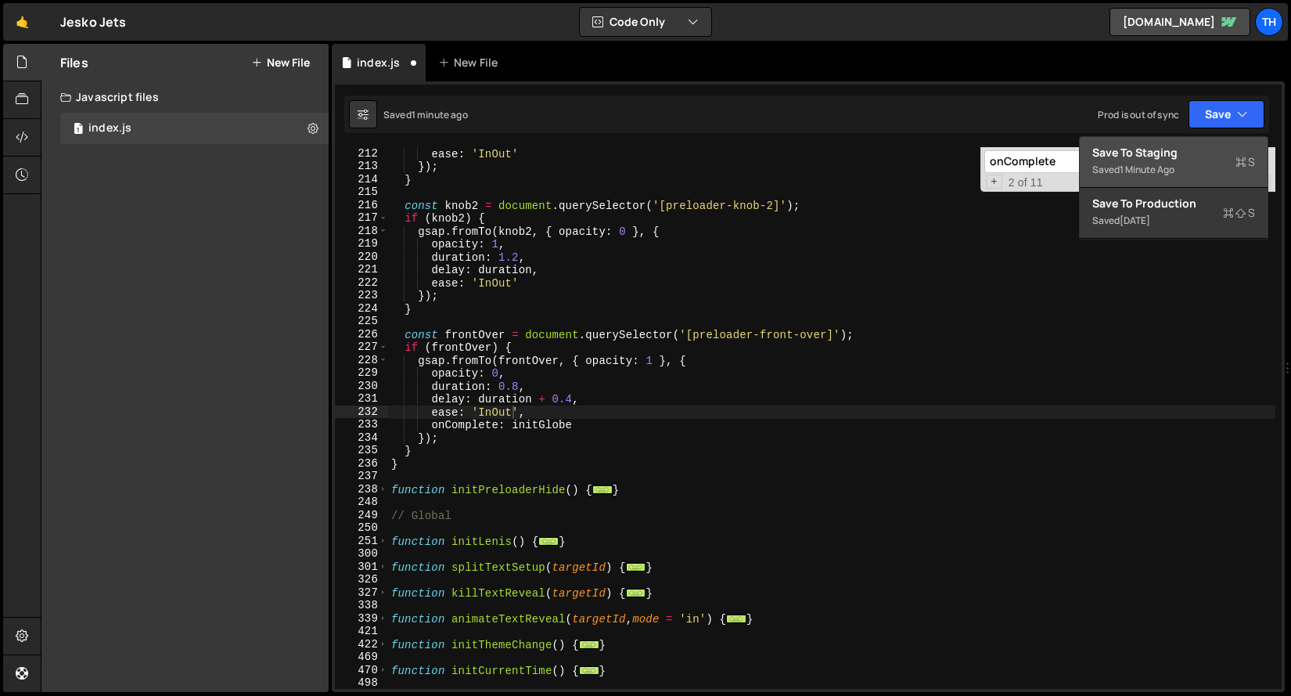
click at [1184, 157] on div "Save to Staging S" at bounding box center [1174, 153] width 163 height 16
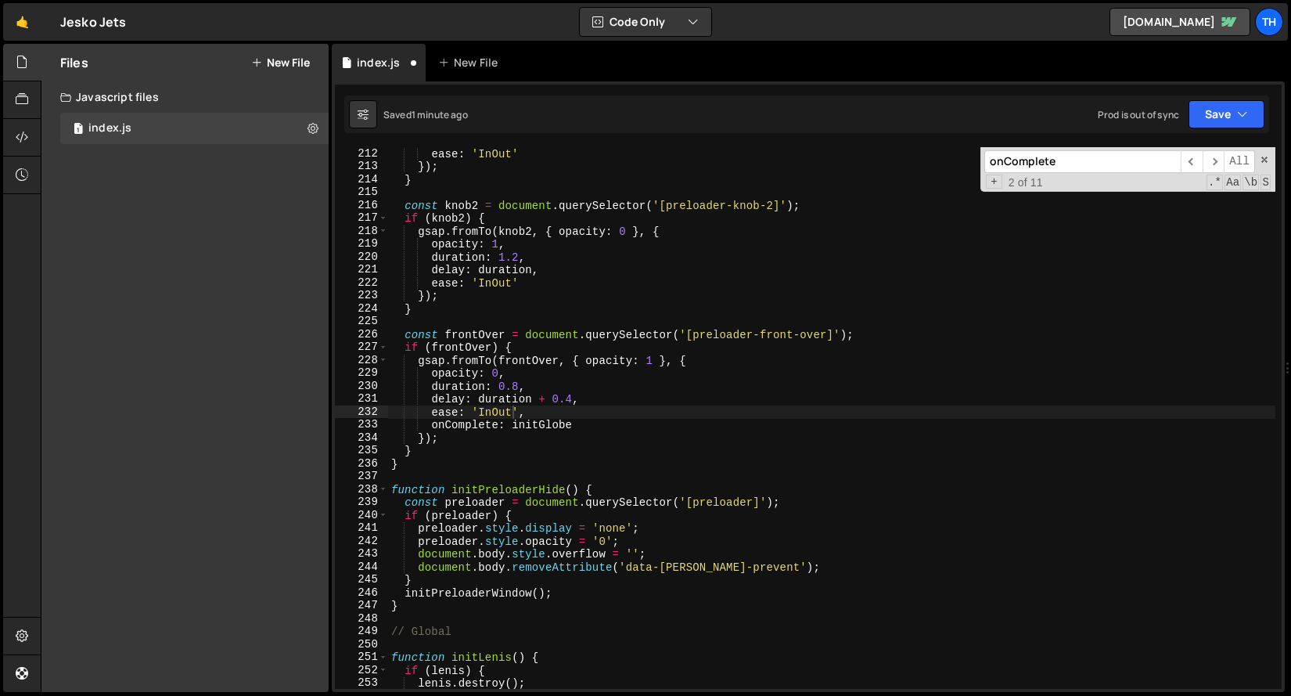
scroll to position [2540, 0]
click at [520, 410] on div "ease : 'InOut' }) ; } const knob2 = document . querySelector ( '[preloader-knob…" at bounding box center [832, 430] width 888 height 567
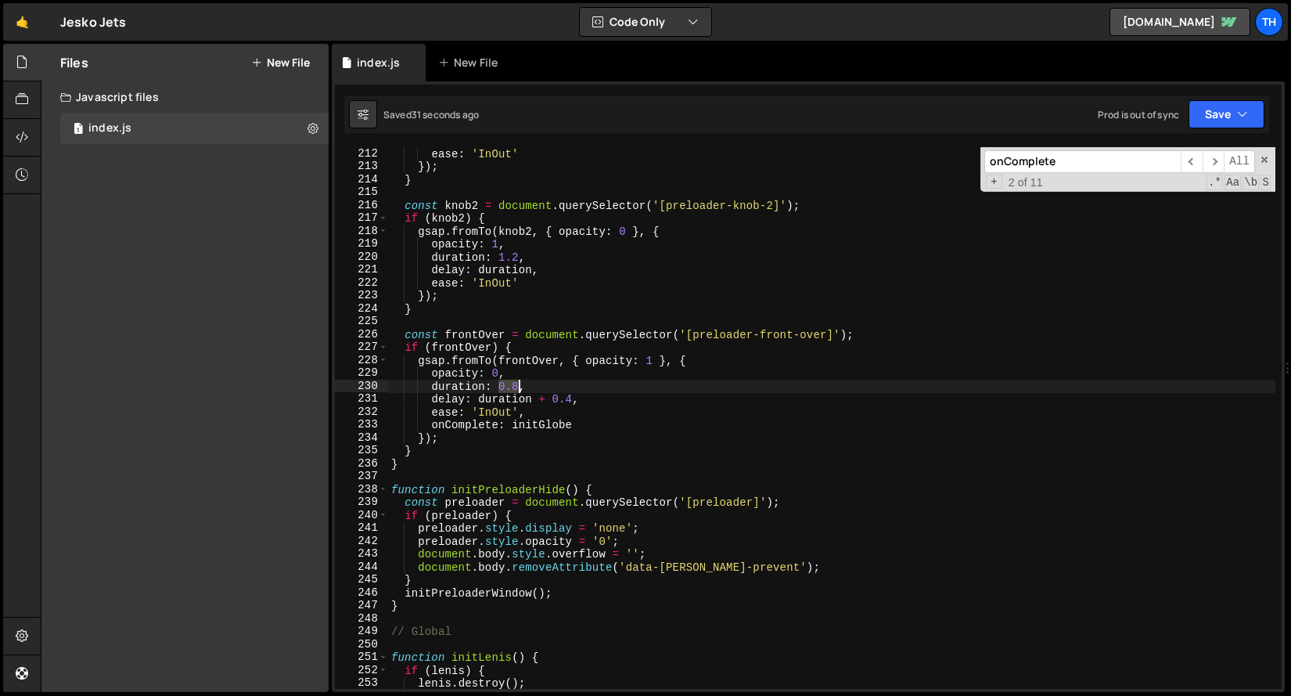
drag, startPoint x: 510, startPoint y: 383, endPoint x: 519, endPoint y: 384, distance: 8.6
click at [519, 384] on div "ease : 'InOut' }) ; } const knob2 = document . querySelector ( '[preloader-knob…" at bounding box center [832, 430] width 888 height 567
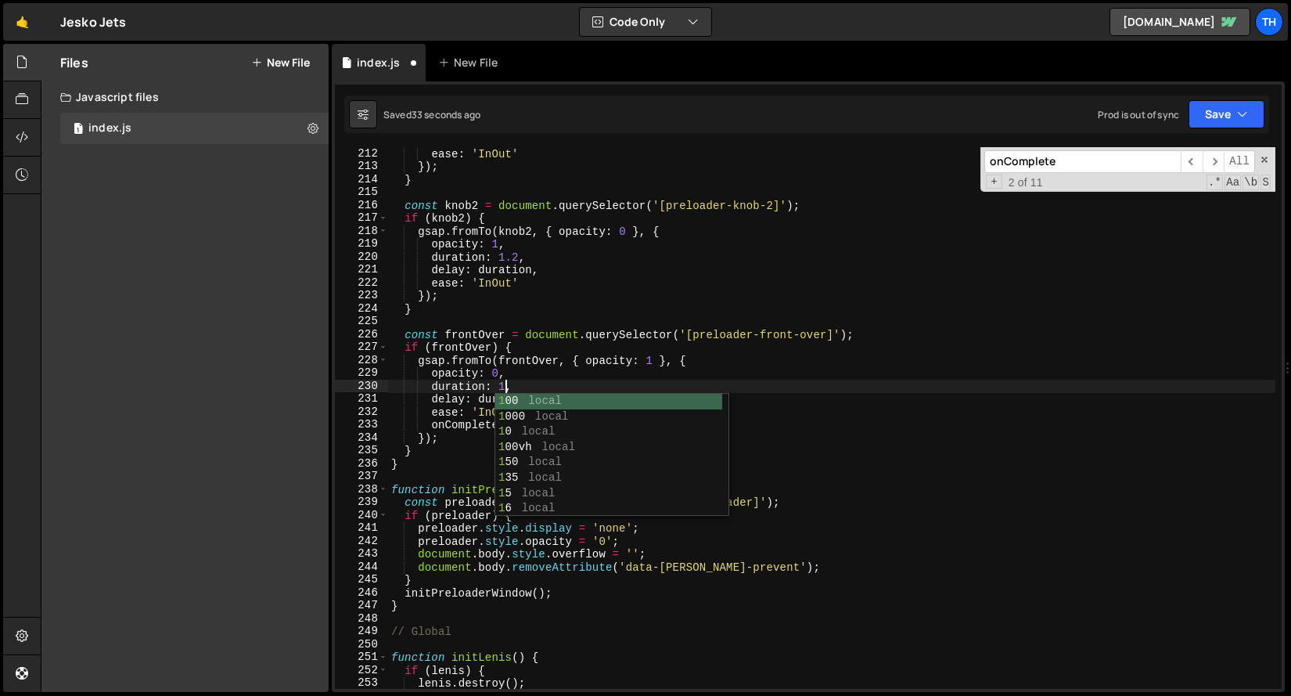
scroll to position [0, 9]
click at [618, 351] on div "ease : 'InOut' }) ; } const knob2 = document . querySelector ( '[preloader-knob…" at bounding box center [832, 430] width 888 height 567
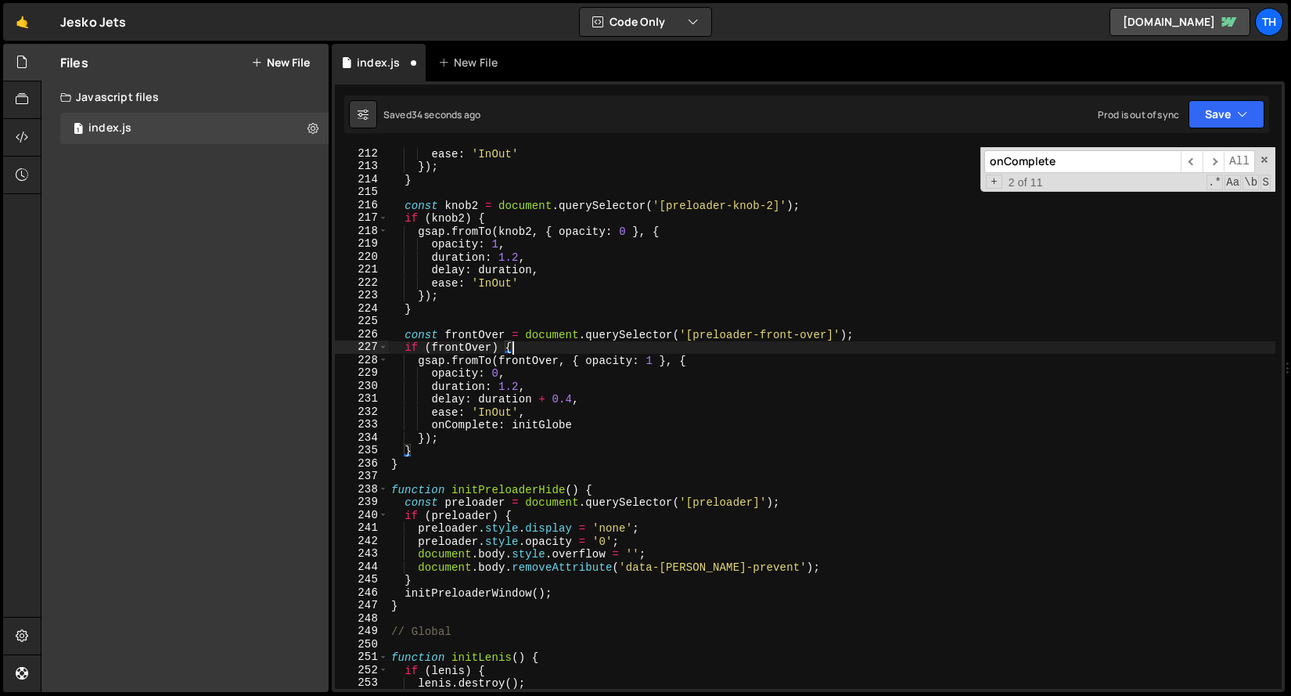
scroll to position [0, 8]
click at [1208, 114] on button "Save" at bounding box center [1227, 114] width 76 height 28
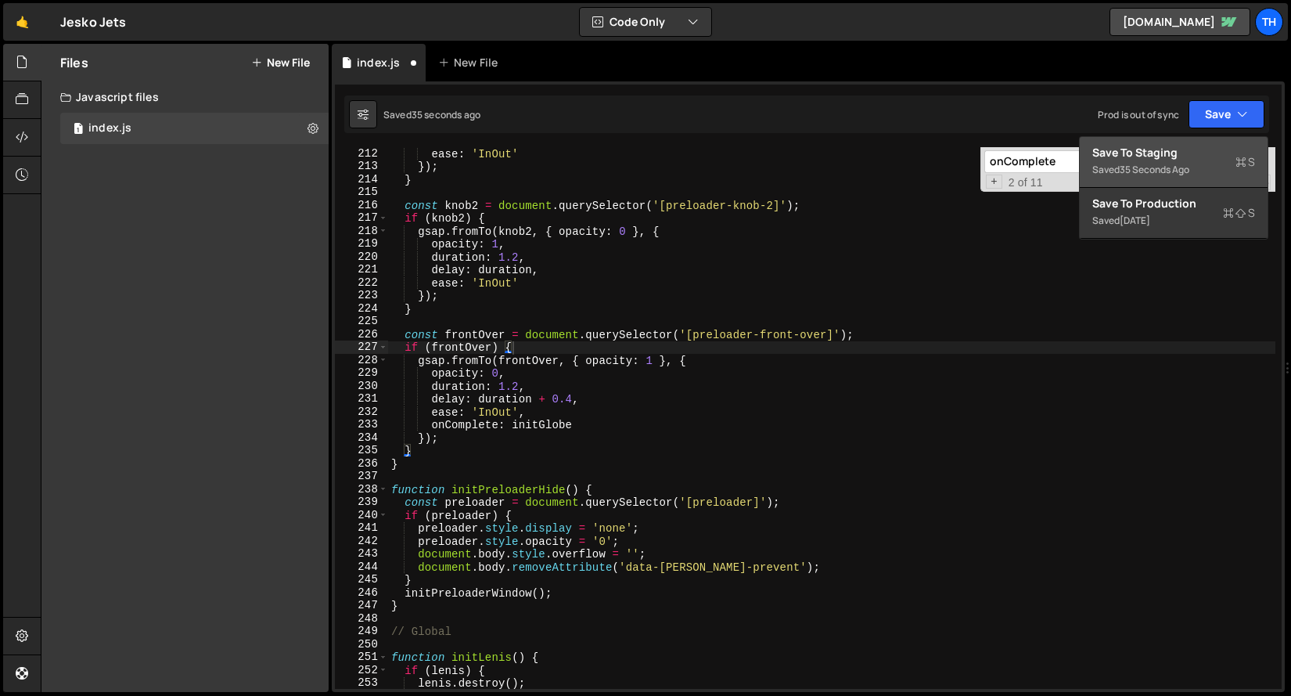
click at [1196, 146] on div "Save to Staging S" at bounding box center [1174, 153] width 163 height 16
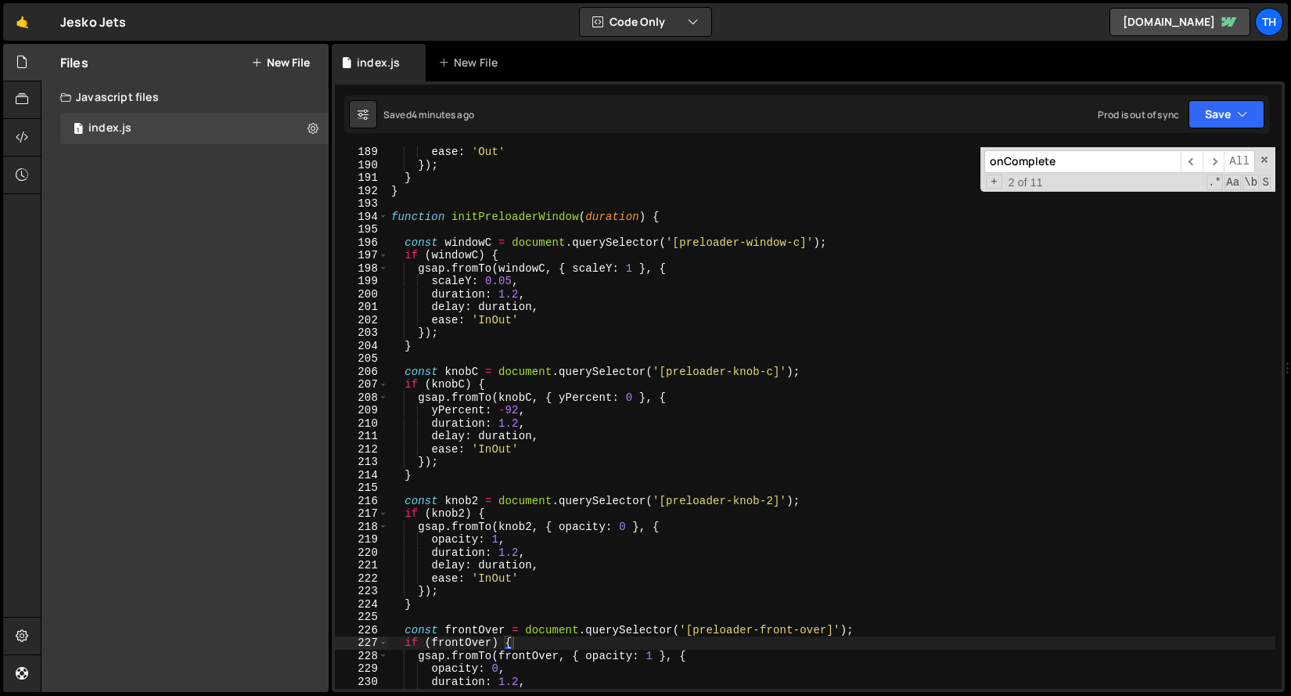
scroll to position [2252, 0]
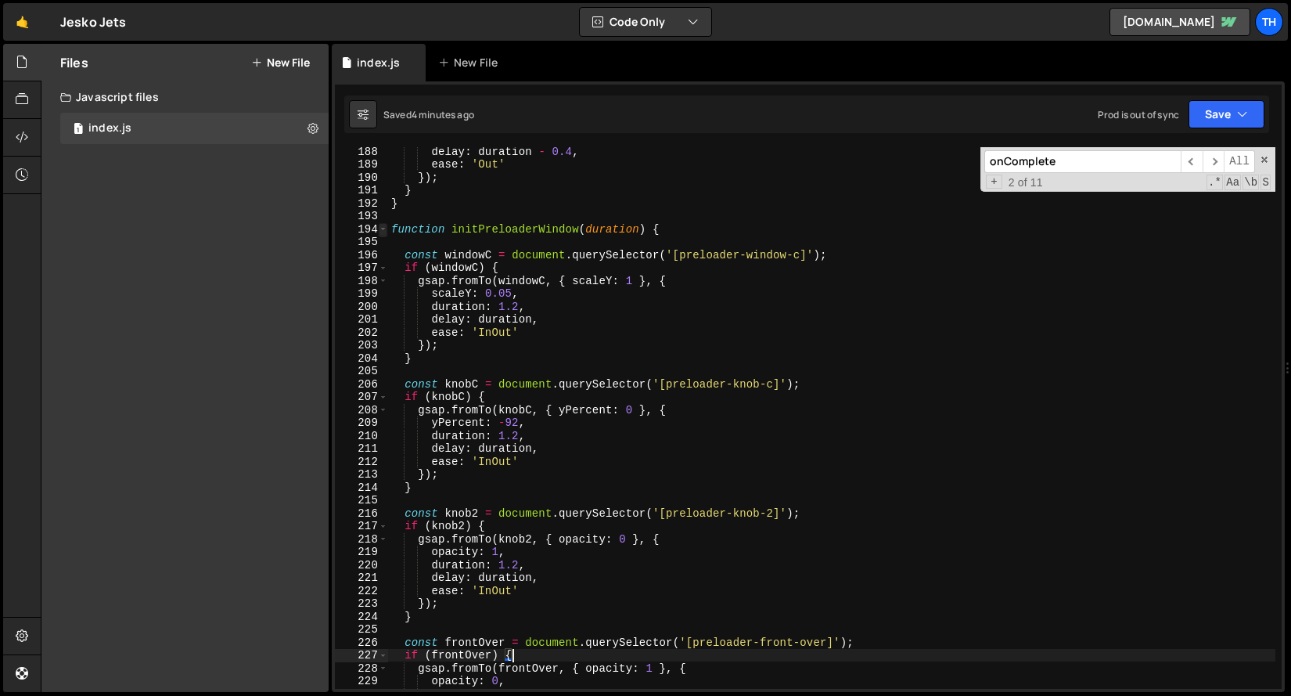
click at [383, 228] on span at bounding box center [383, 229] width 9 height 13
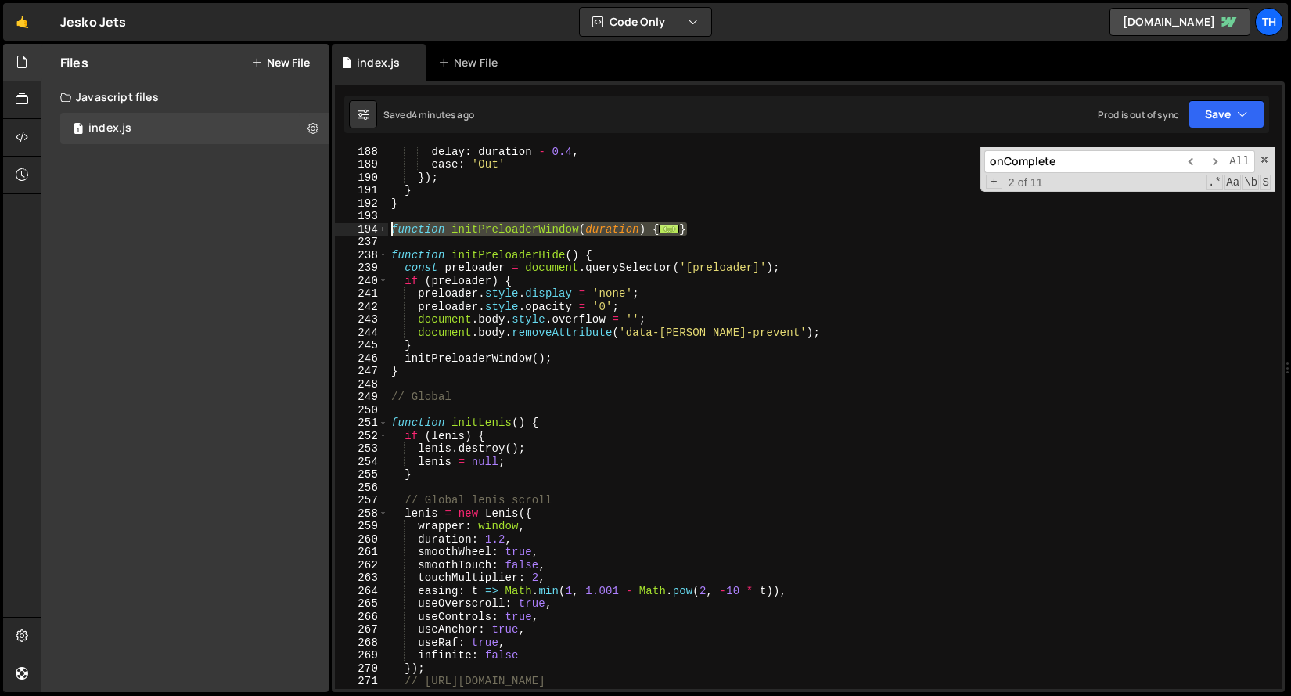
drag, startPoint x: 708, startPoint y: 226, endPoint x: 323, endPoint y: 232, distance: 384.3
click at [323, 232] on div "Files New File Javascript files 1 index.js 0 CSS files Copy share link Edit Fil…" at bounding box center [666, 368] width 1251 height 649
paste textarea "}"
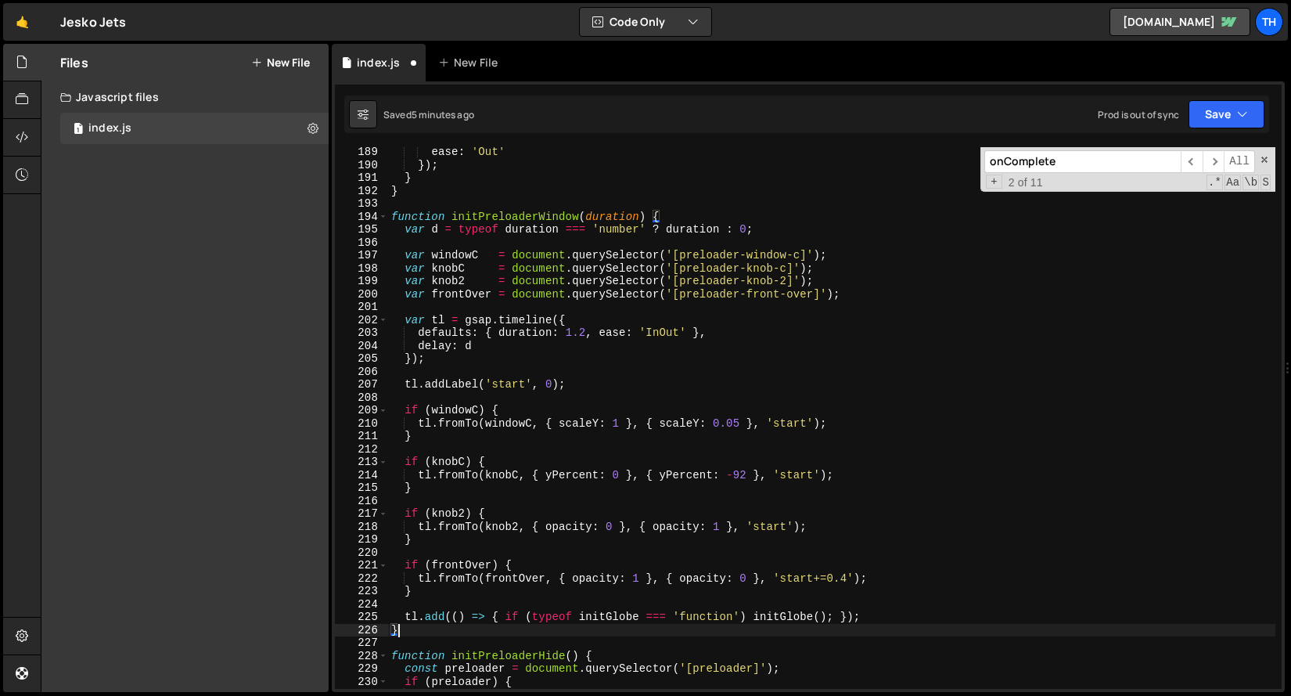
scroll to position [2274, 0]
drag, startPoint x: 1225, startPoint y: 107, endPoint x: 1220, endPoint y: 117, distance: 11.2
click at [1225, 108] on button "Save" at bounding box center [1227, 114] width 76 height 28
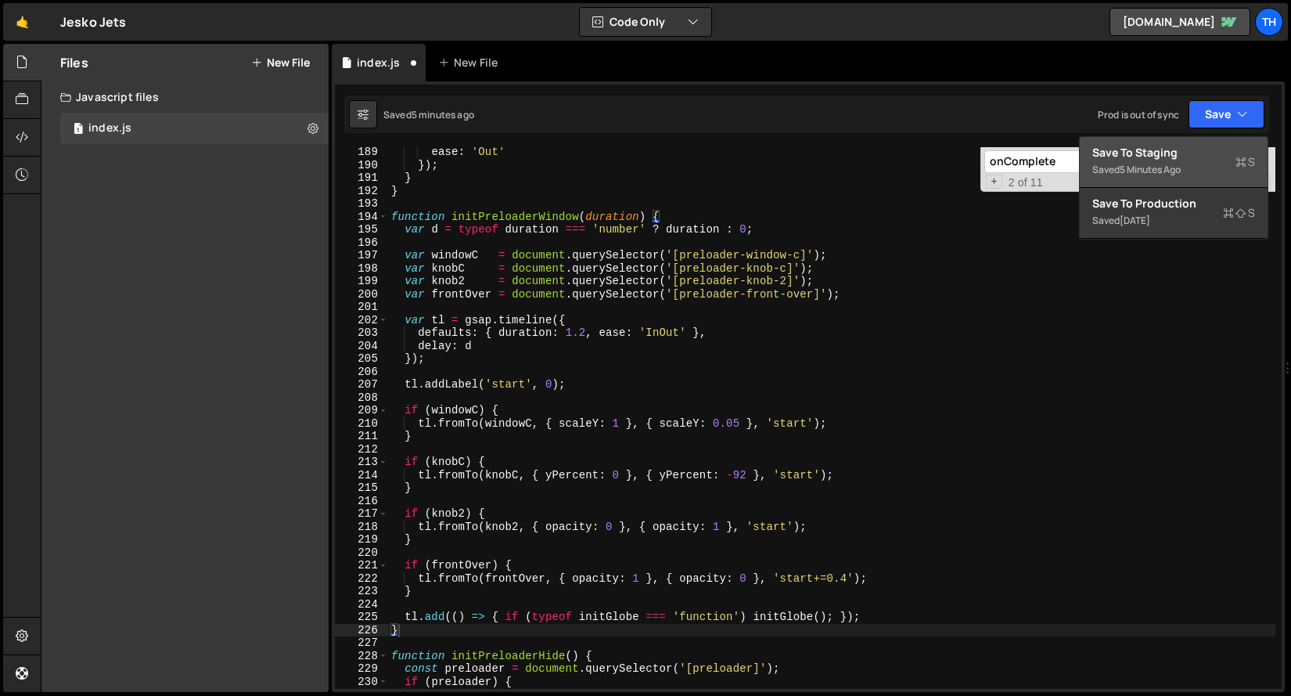
click at [1163, 146] on div "Save to Staging S" at bounding box center [1174, 153] width 163 height 16
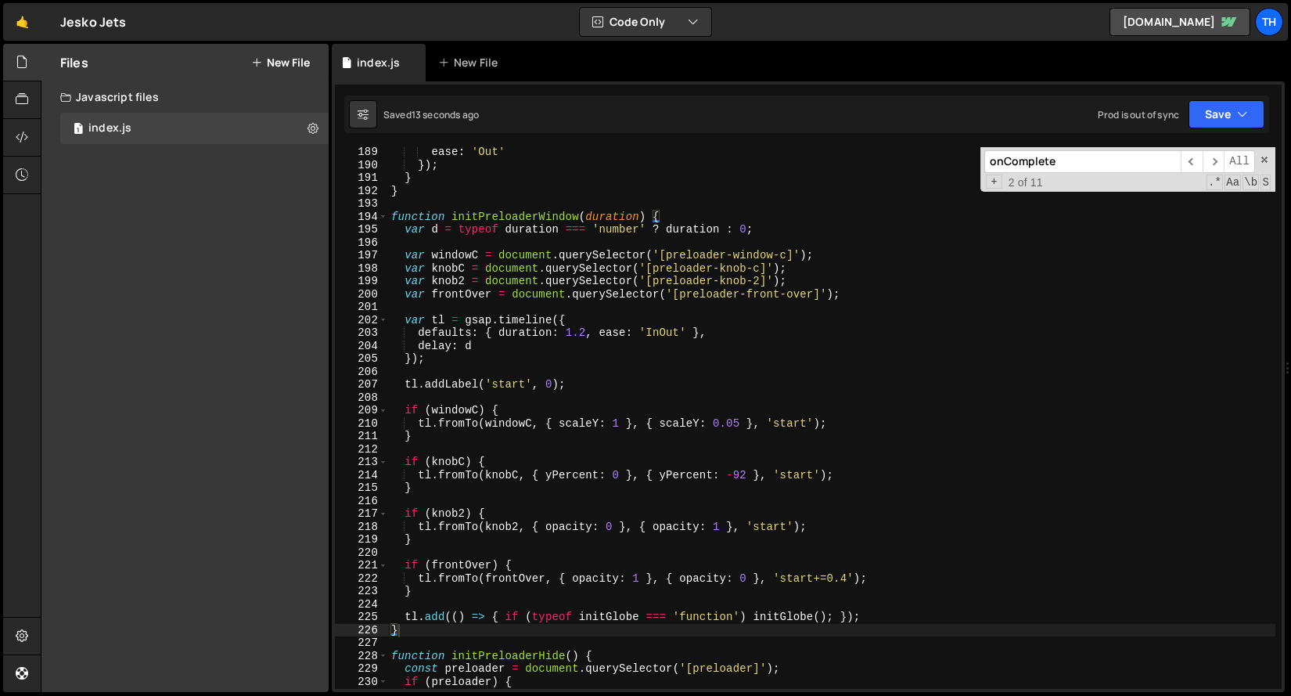
click at [496, 323] on div "ease : 'Out' }) ; } } function initPreloaderWindow ( duration ) { var d = typeo…" at bounding box center [832, 429] width 888 height 567
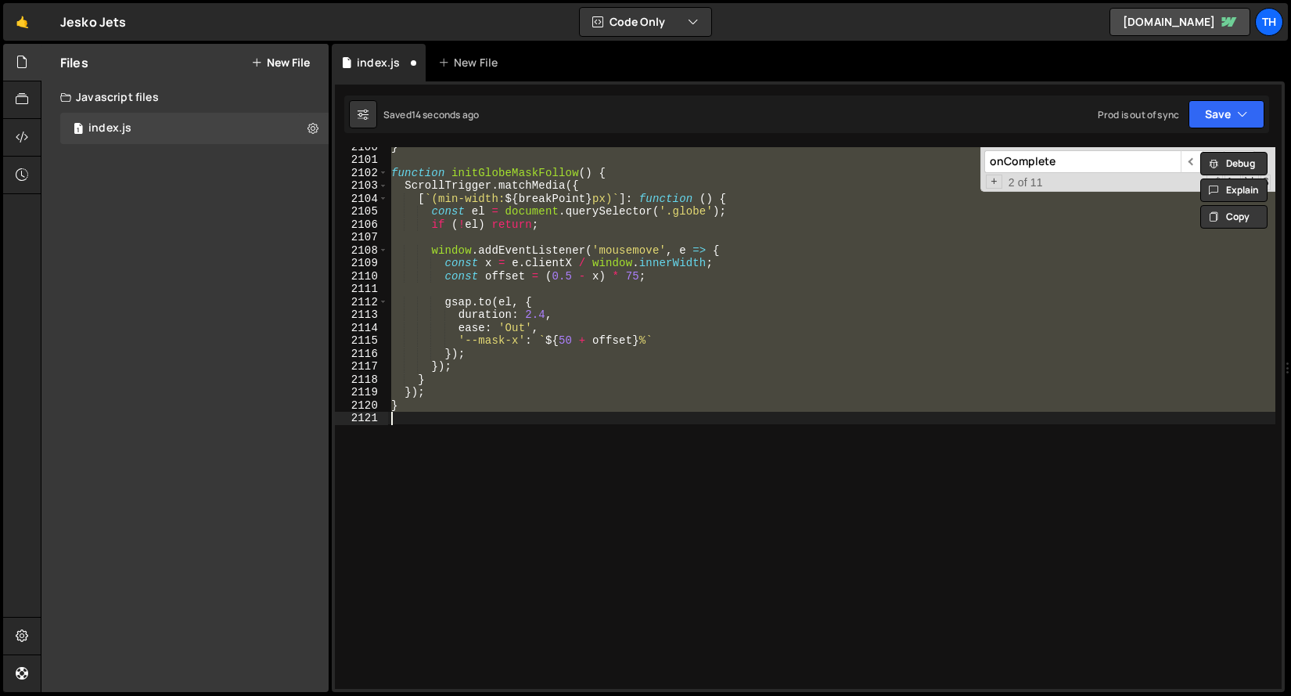
scroll to position [2112, 0]
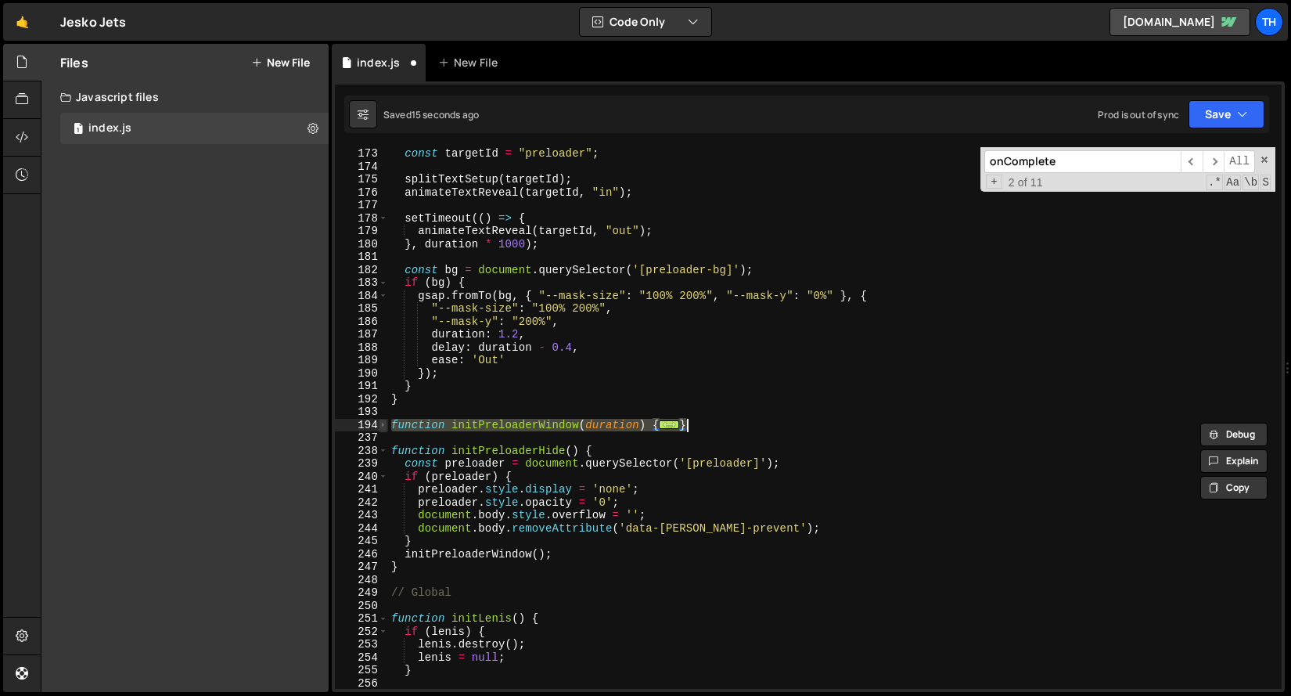
click at [383, 423] on span at bounding box center [383, 425] width 9 height 13
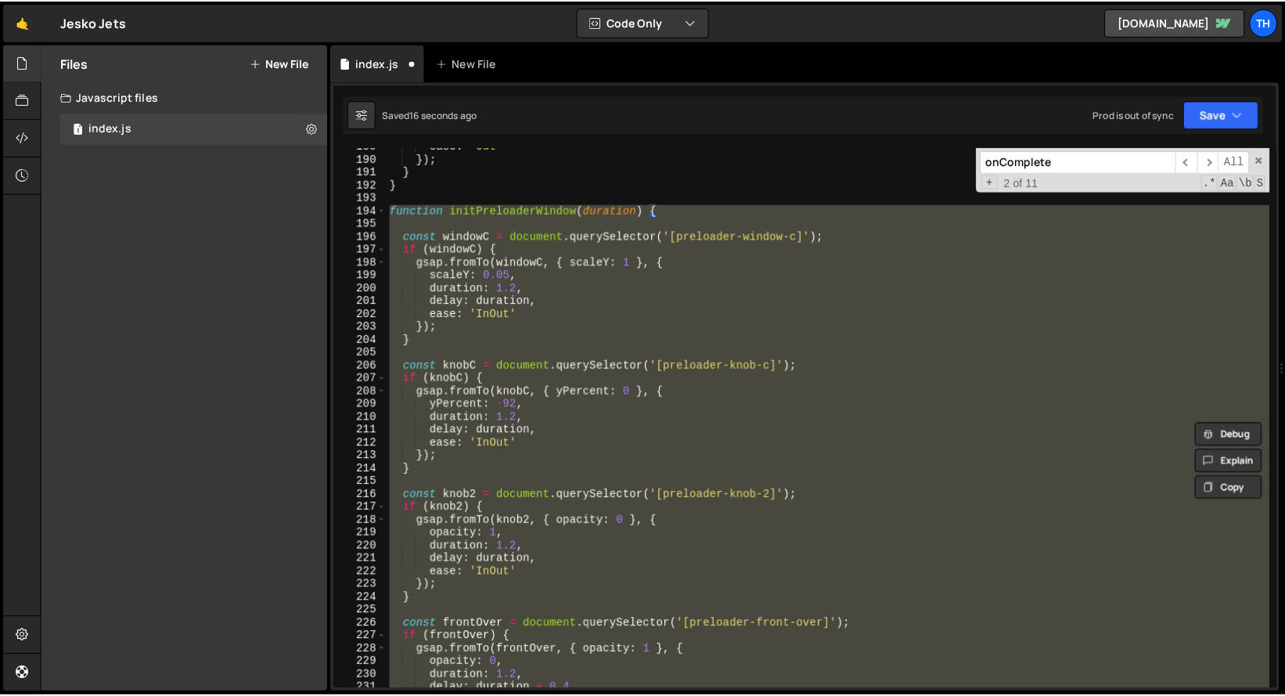
scroll to position [2415, 0]
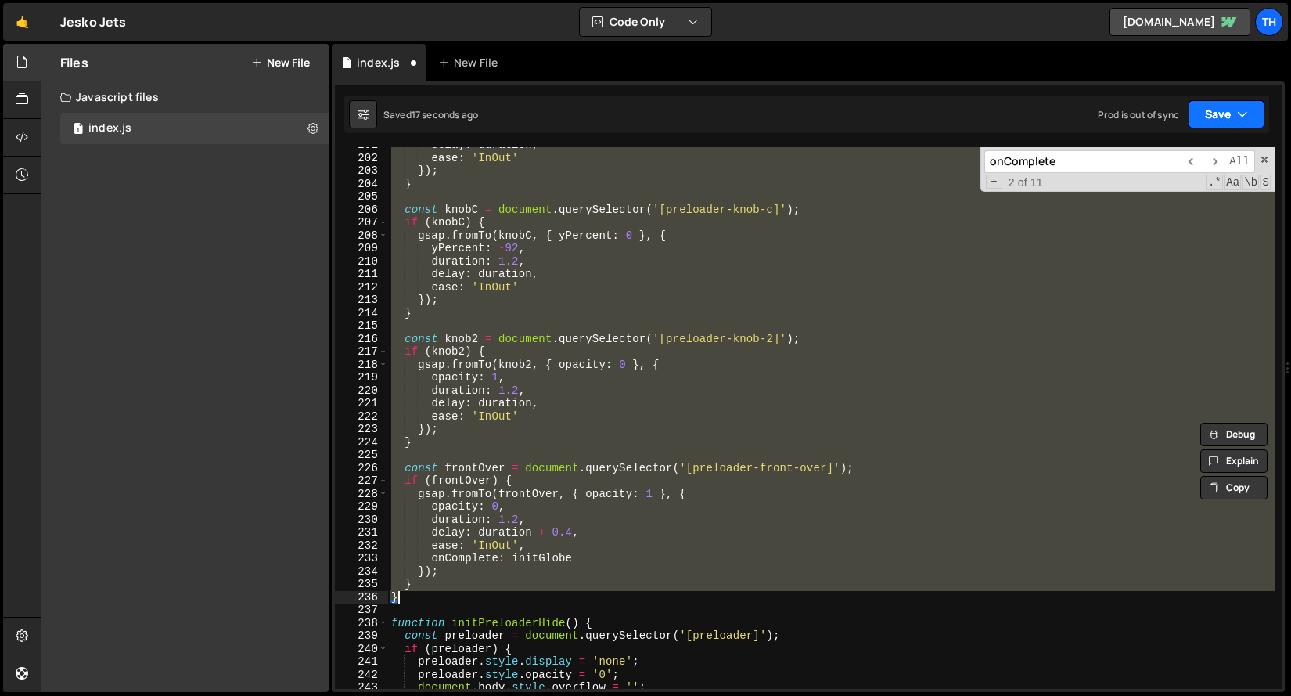
click at [1240, 113] on icon "button" at bounding box center [1242, 114] width 11 height 16
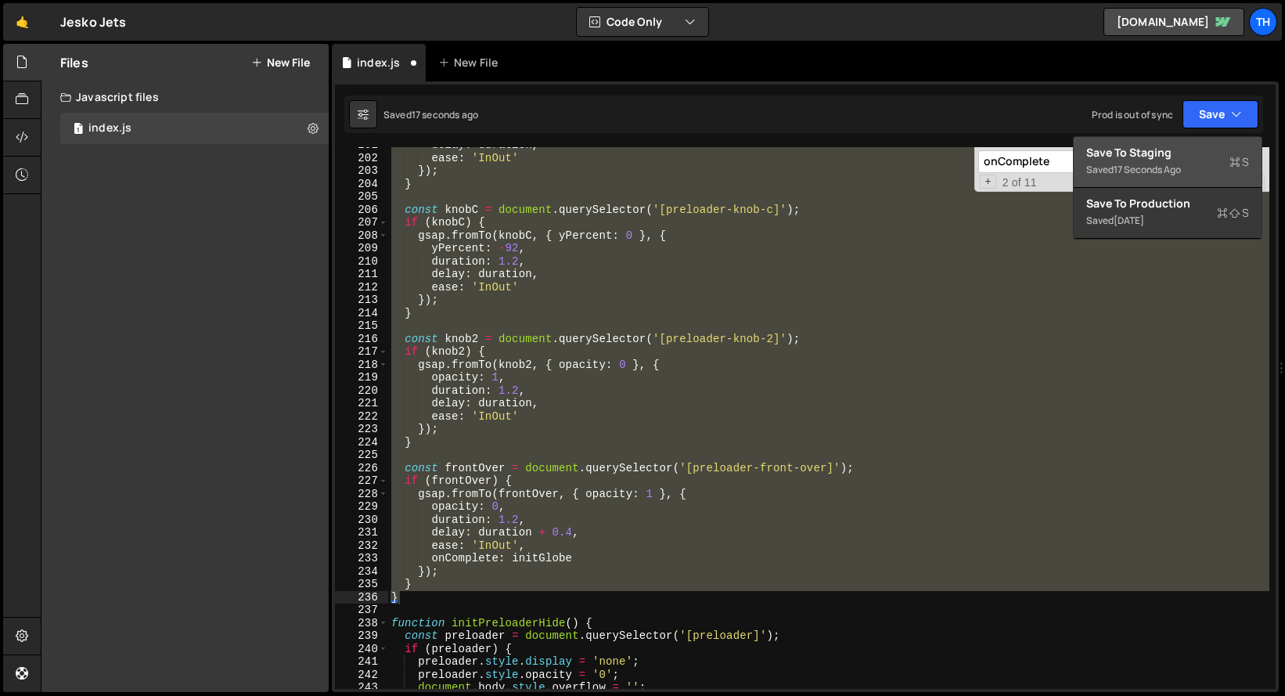
click at [1217, 154] on div "Save to Staging S" at bounding box center [1167, 153] width 163 height 16
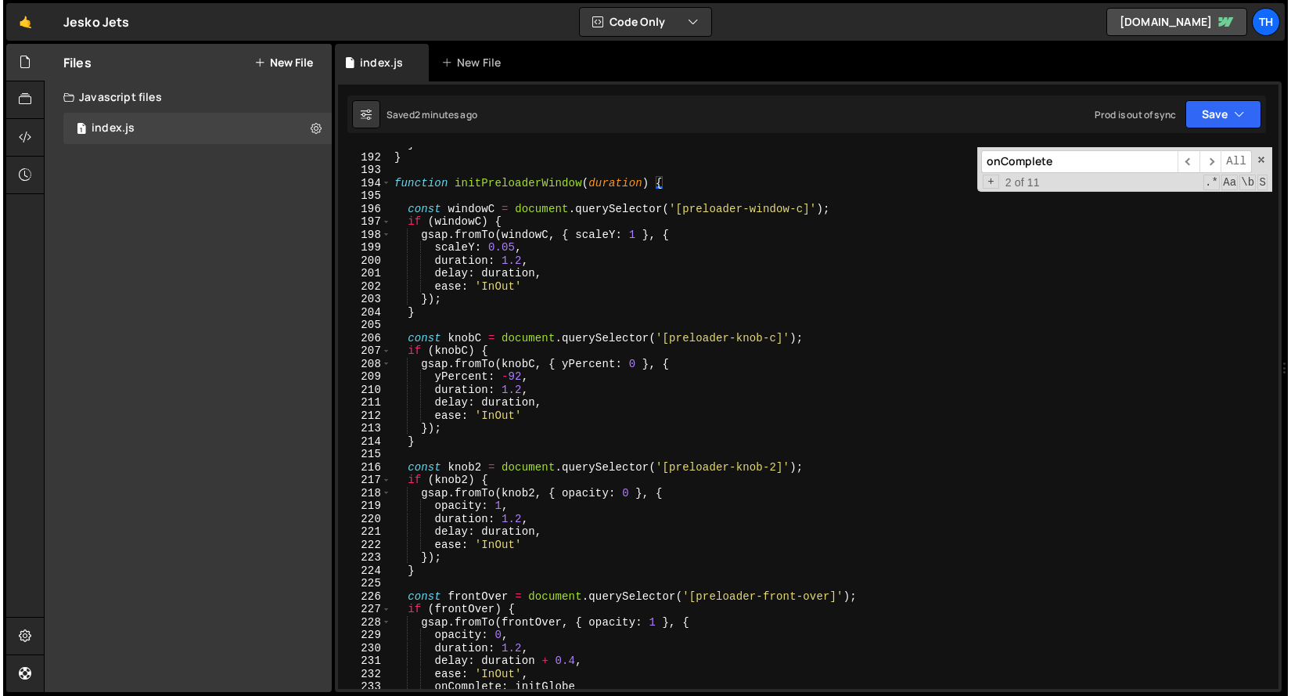
scroll to position [2295, 0]
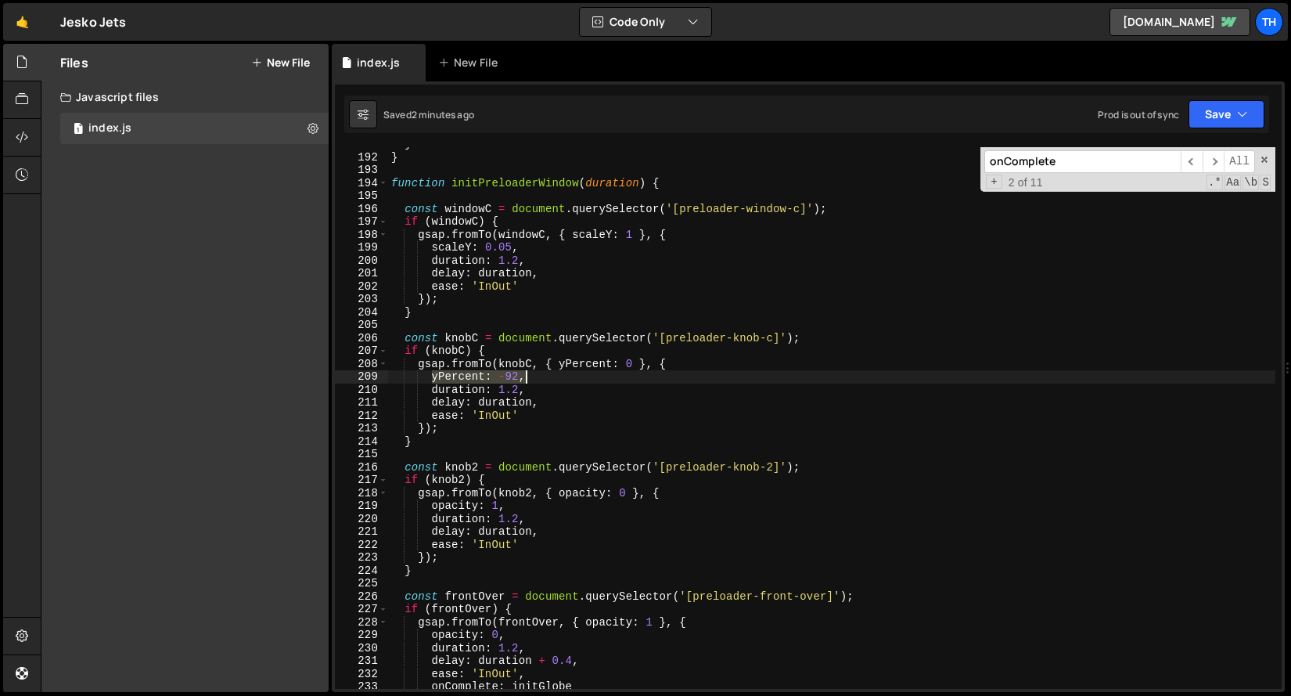
drag, startPoint x: 430, startPoint y: 378, endPoint x: 528, endPoint y: 372, distance: 98.8
click at [528, 372] on div "} } function initPreloaderWindow ( duration ) { const windowC = document . quer…" at bounding box center [832, 421] width 888 height 567
click at [538, 234] on div "} } function initPreloaderWindow ( duration ) { const windowC = document . quer…" at bounding box center [832, 421] width 888 height 567
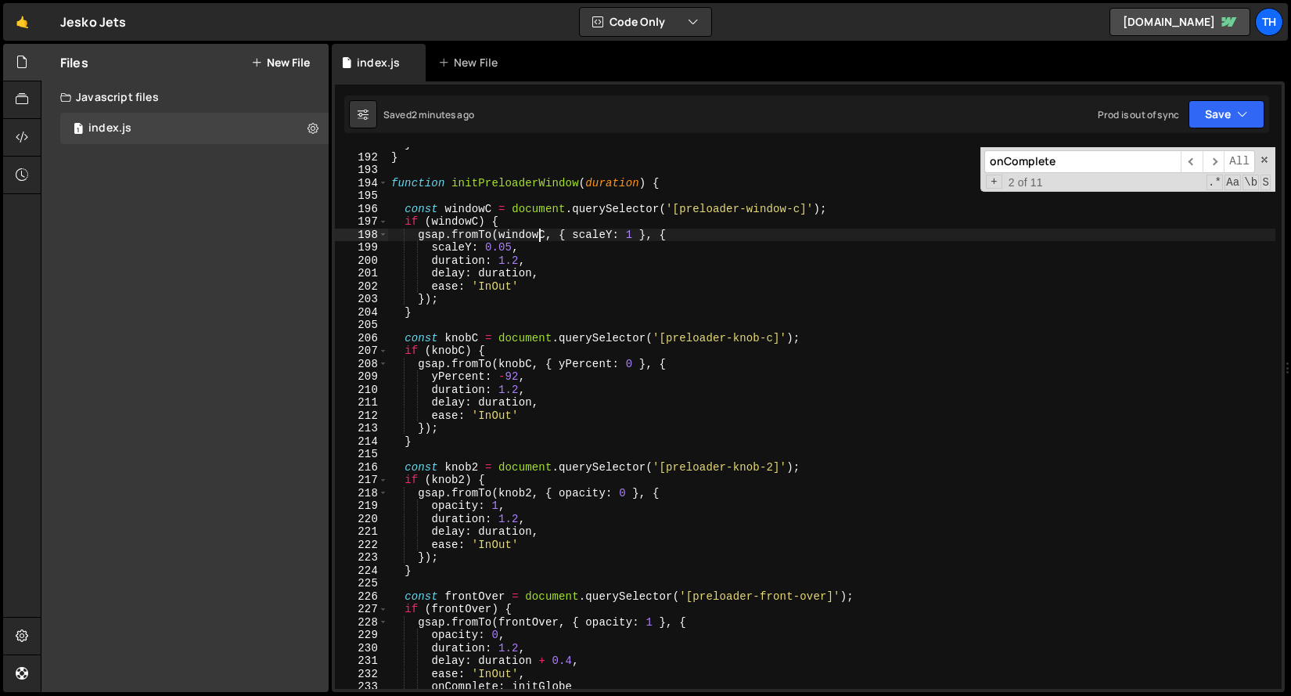
click at [538, 239] on div "} } function initPreloaderWindow ( duration ) { const windowC = document . quer…" at bounding box center [832, 421] width 888 height 567
type textarea "scaleY: 0.05,"
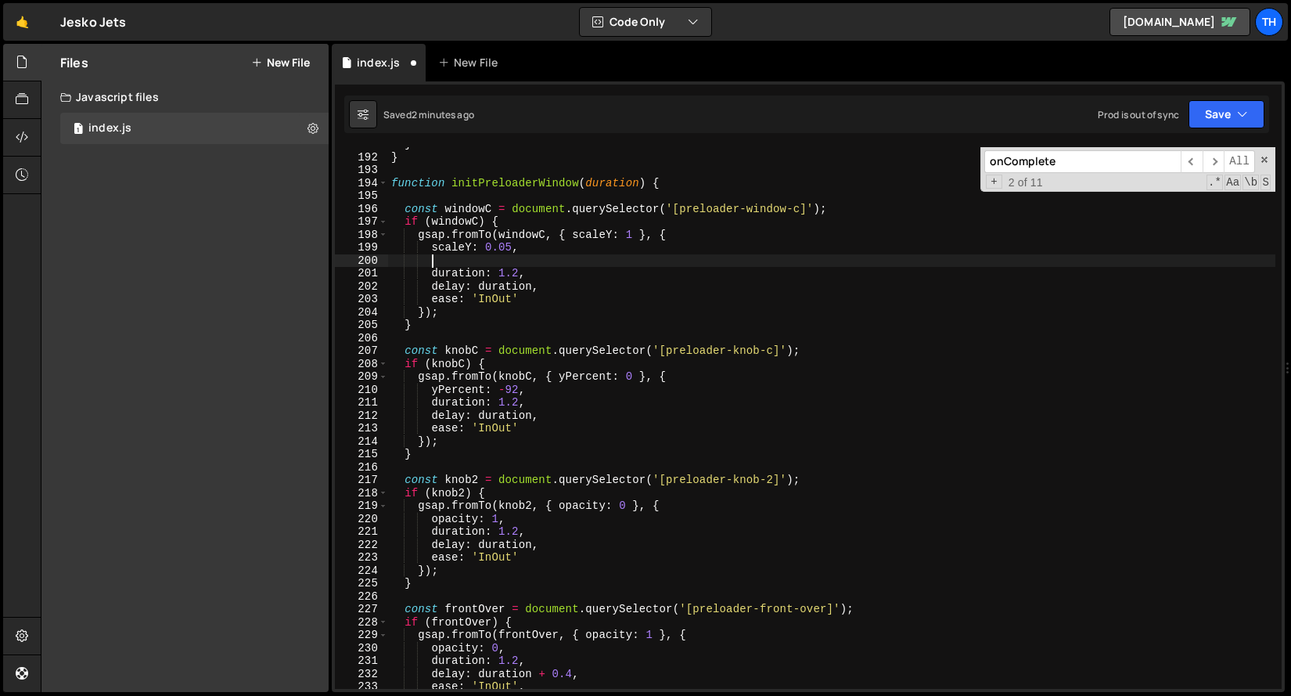
paste textarea "yPercent: -92,"
type textarea "yPercent: -92,"
click at [434, 248] on div "} } function initPreloaderWindow ( duration ) { const windowC = document . quer…" at bounding box center [832, 421] width 888 height 567
type textarea "scaleY: 0.05,"
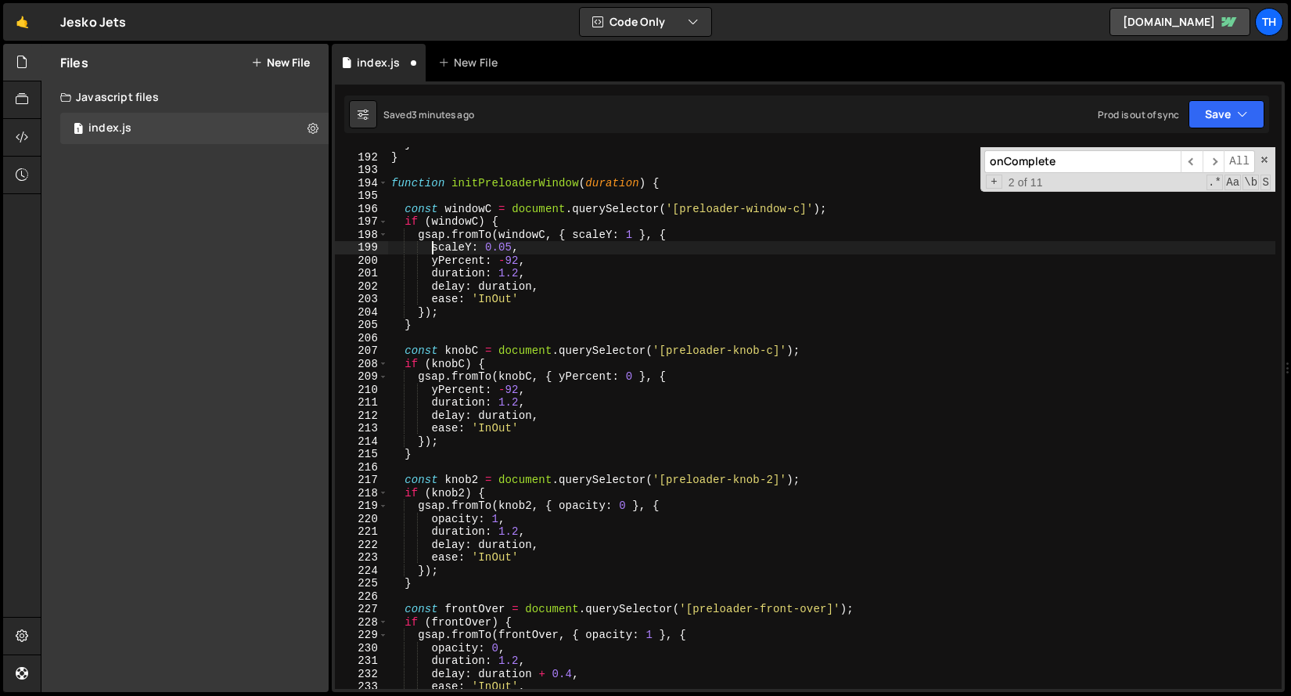
scroll to position [0, 2]
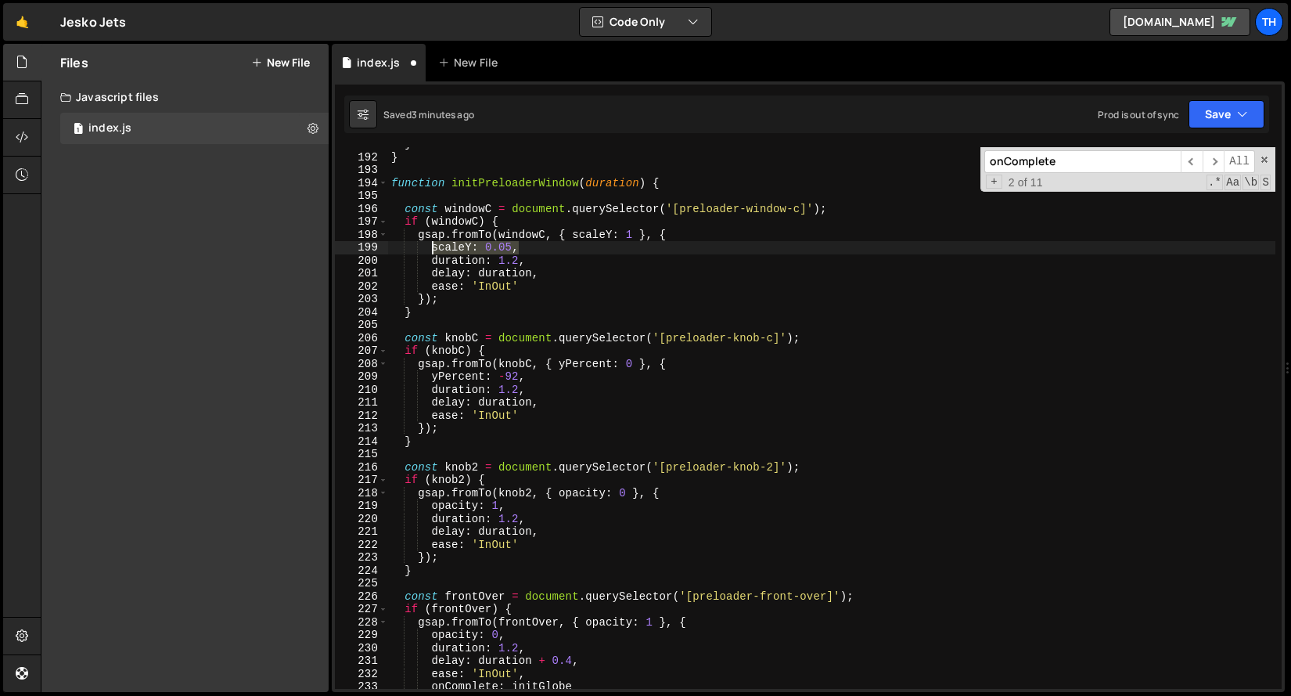
drag, startPoint x: 531, startPoint y: 243, endPoint x: 431, endPoint y: 243, distance: 100.2
click at [431, 243] on div "} } function initPreloaderWindow ( duration ) { const windowC = document . quer…" at bounding box center [832, 421] width 888 height 567
paste textarea "yPercent: -92"
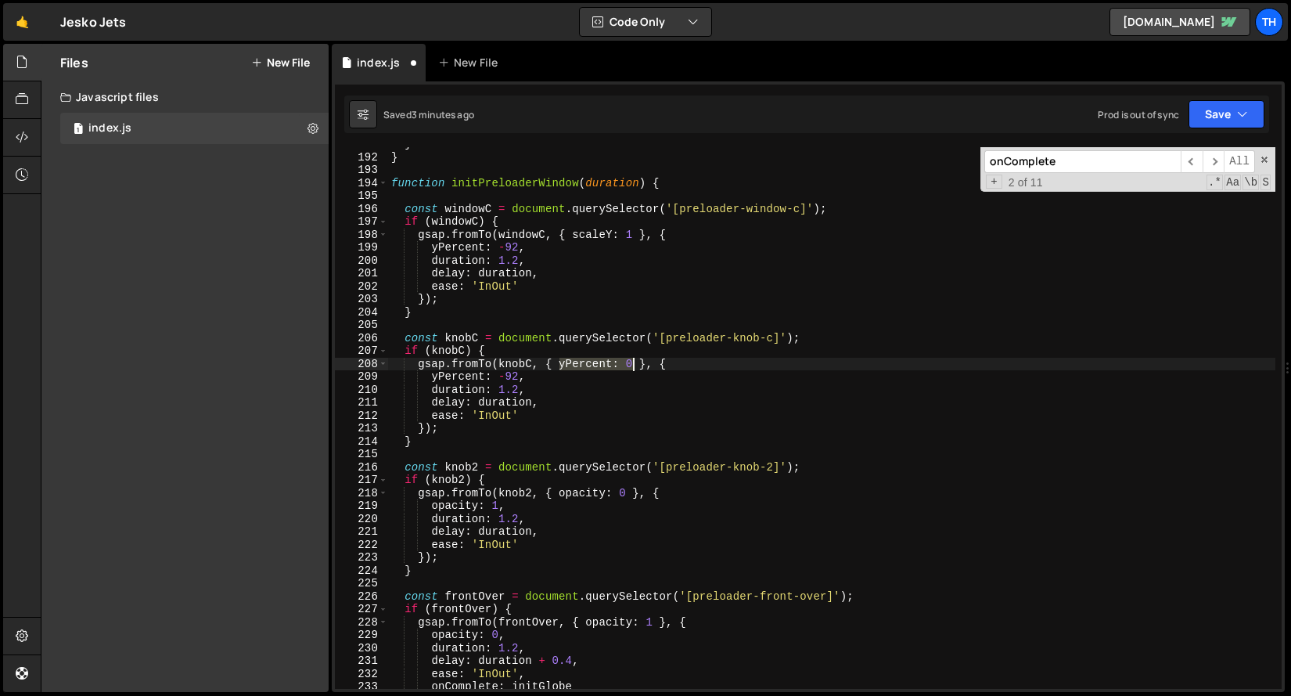
drag, startPoint x: 559, startPoint y: 362, endPoint x: 633, endPoint y: 363, distance: 74.4
click at [633, 363] on div "} } function initPreloaderWindow ( duration ) { const windowC = document . quer…" at bounding box center [832, 421] width 888 height 567
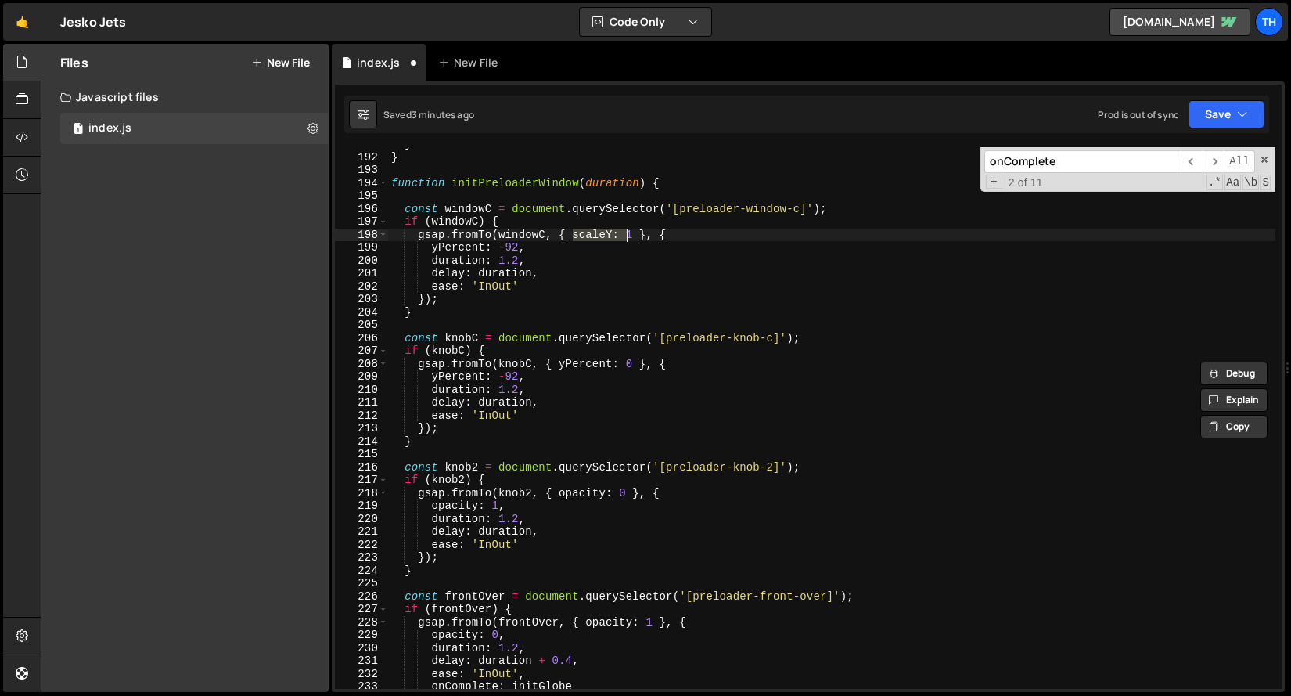
drag, startPoint x: 574, startPoint y: 236, endPoint x: 631, endPoint y: 232, distance: 56.5
click at [631, 232] on div "} } function initPreloaderWindow ( duration ) { const windowC = document . quer…" at bounding box center [832, 421] width 888 height 567
paste textarea "yPercent: 0"
drag, startPoint x: 1199, startPoint y: 115, endPoint x: 1183, endPoint y: 149, distance: 37.8
click at [1199, 115] on button "Save" at bounding box center [1227, 114] width 76 height 28
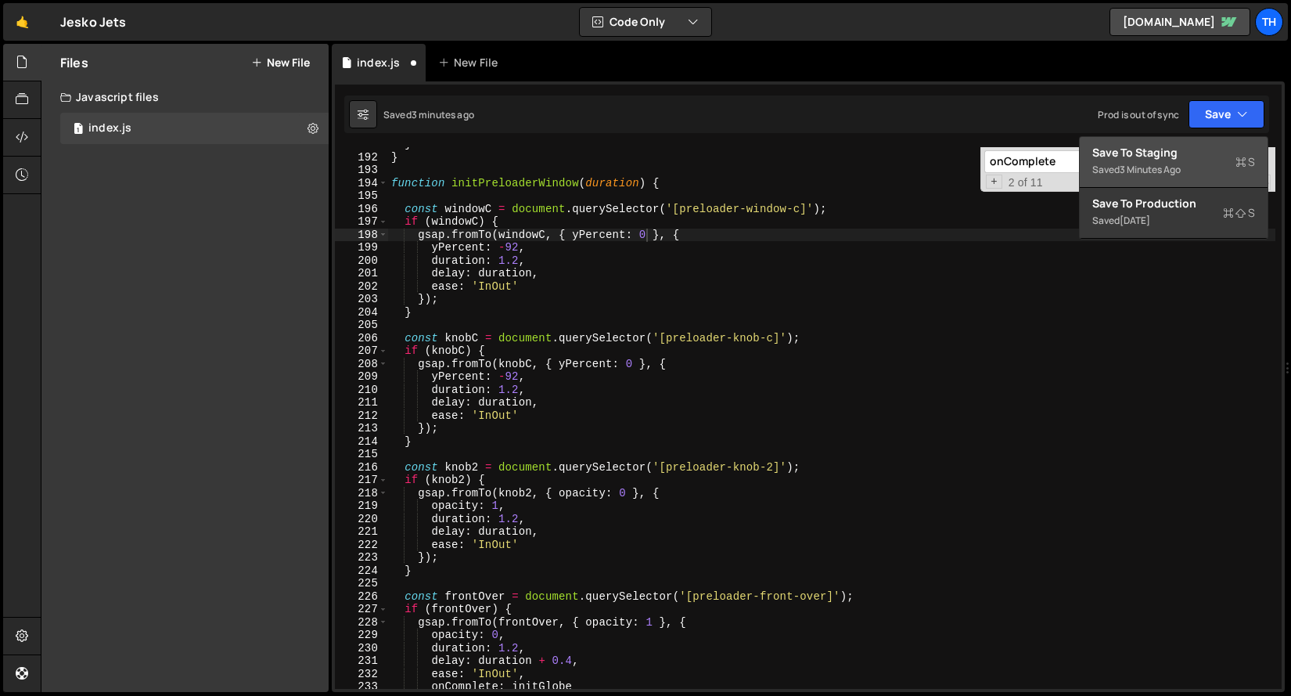
click at [1182, 152] on div "Save to Staging S" at bounding box center [1174, 153] width 163 height 16
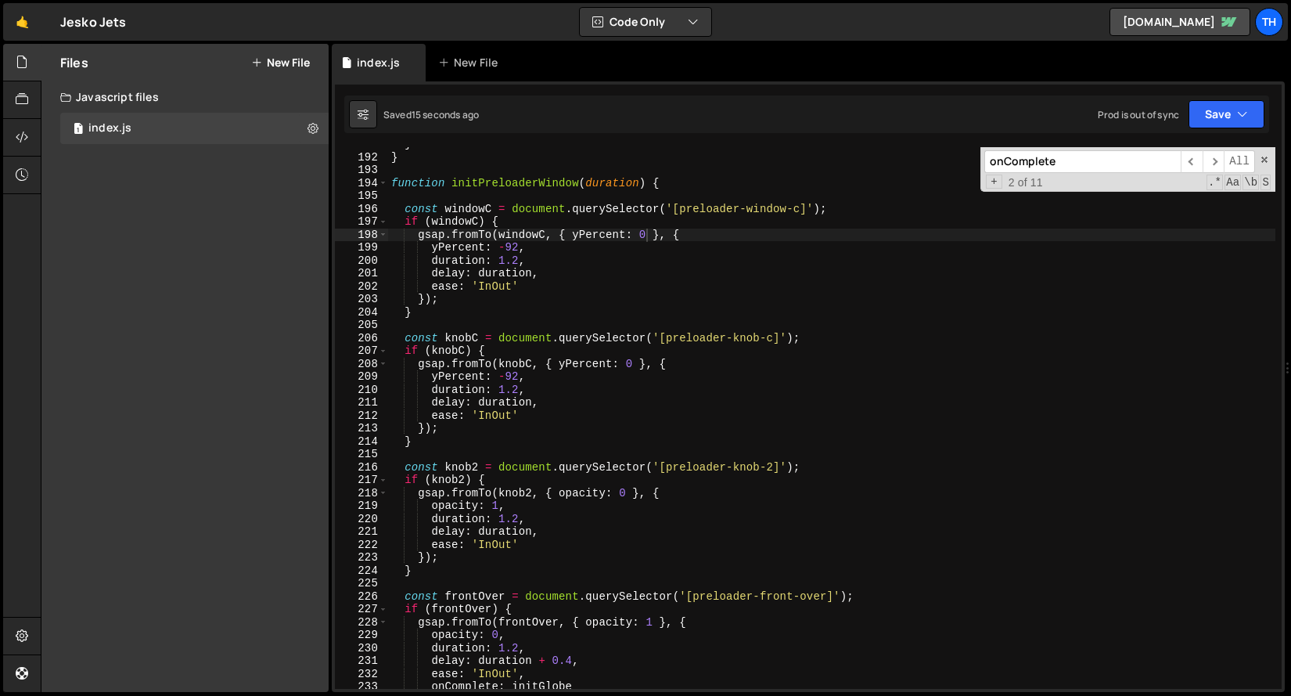
click at [650, 236] on div "} } function initPreloaderWindow ( duration ) { const windowC = document . quer…" at bounding box center [832, 421] width 888 height 567
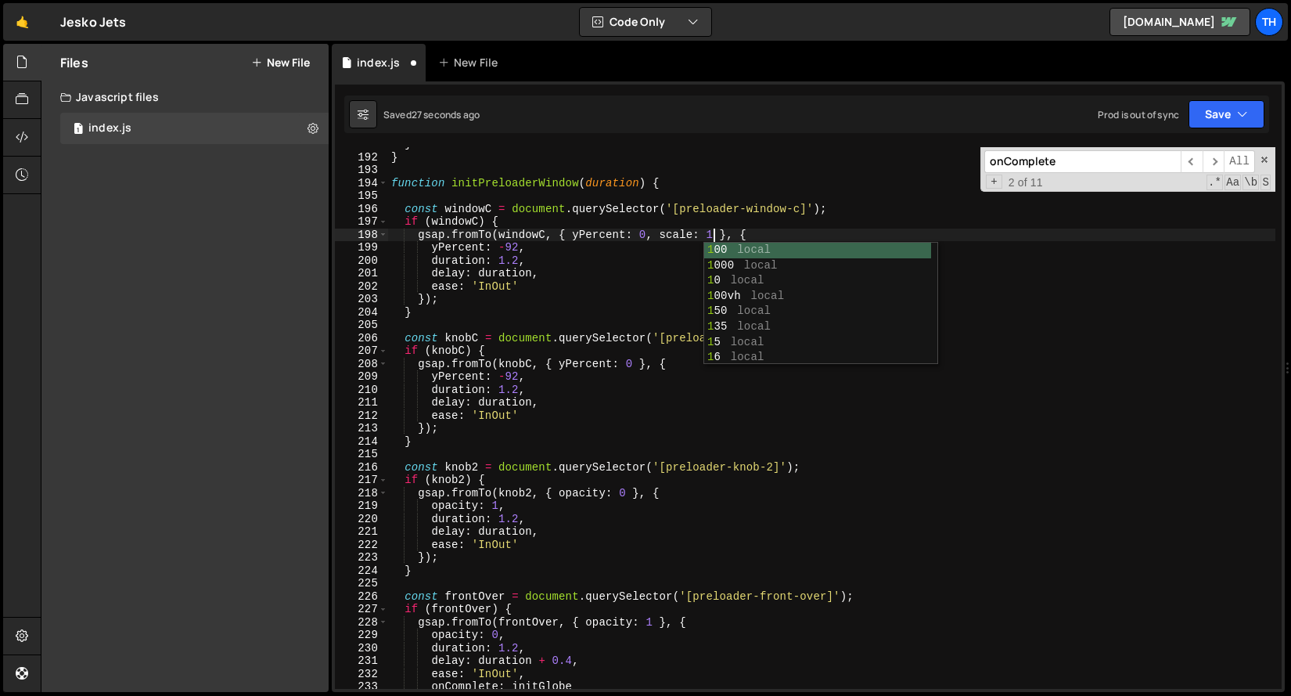
click at [580, 234] on div "} } function initPreloaderWindow ( duration ) { const windowC = document . quer…" at bounding box center [832, 421] width 888 height 567
click at [578, 240] on div "} } function initPreloaderWindow ( duration ) { const windowC = document . quer…" at bounding box center [832, 421] width 888 height 567
click at [578, 243] on div "} } function initPreloaderWindow ( duration ) { const windowC = document . quer…" at bounding box center [832, 421] width 888 height 567
type textarea "yPercent: -92,"
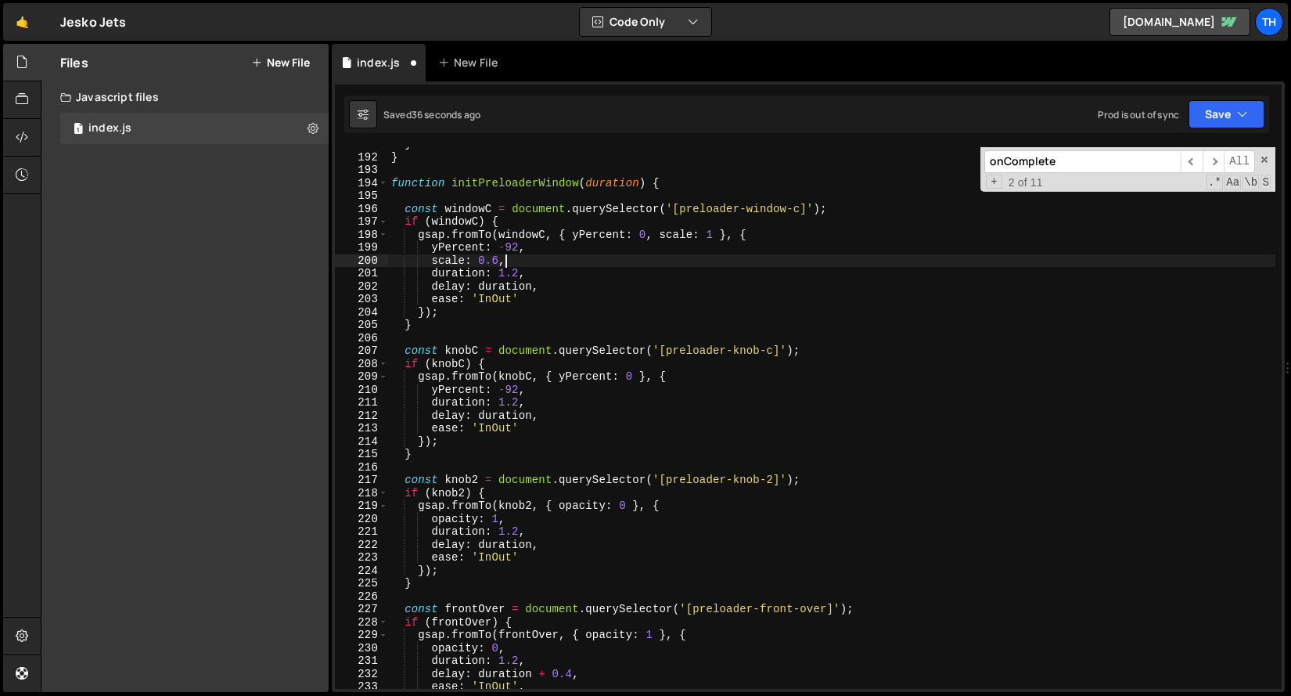
scroll to position [0, 7]
click at [586, 227] on div "} } function initPreloaderWindow ( duration ) { const windowC = document . quer…" at bounding box center [832, 421] width 888 height 567
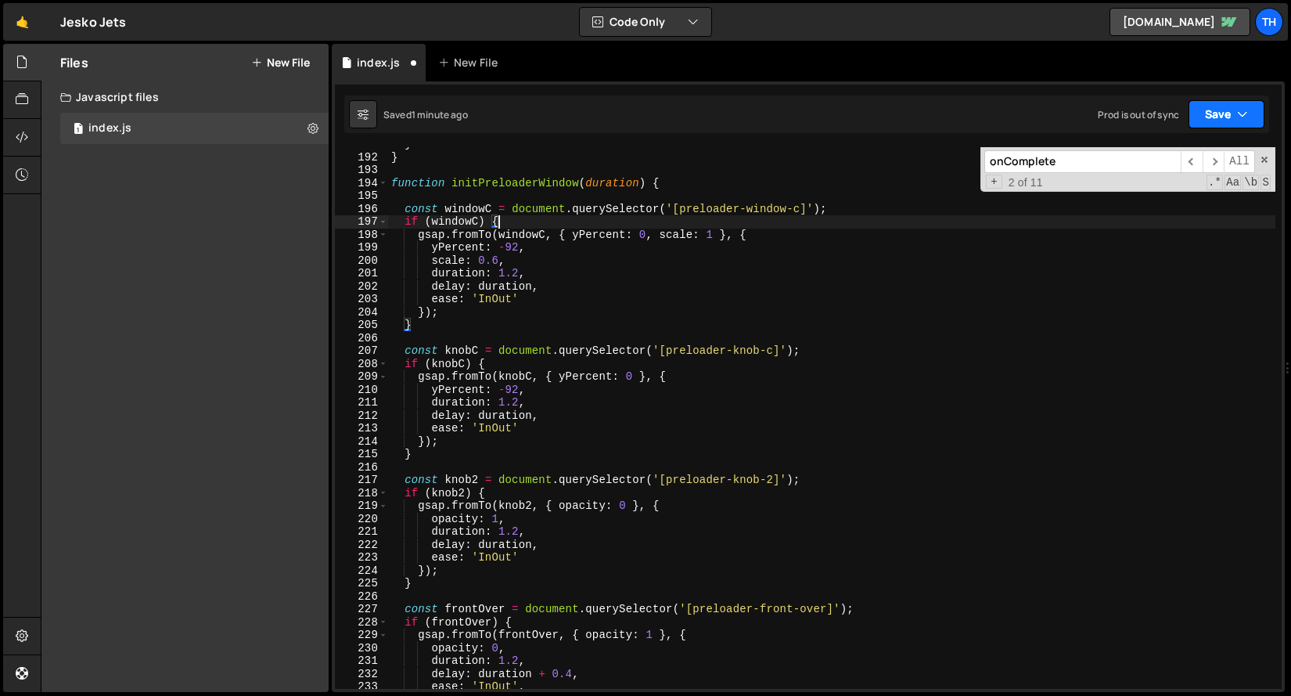
click at [1218, 104] on button "Save" at bounding box center [1227, 114] width 76 height 28
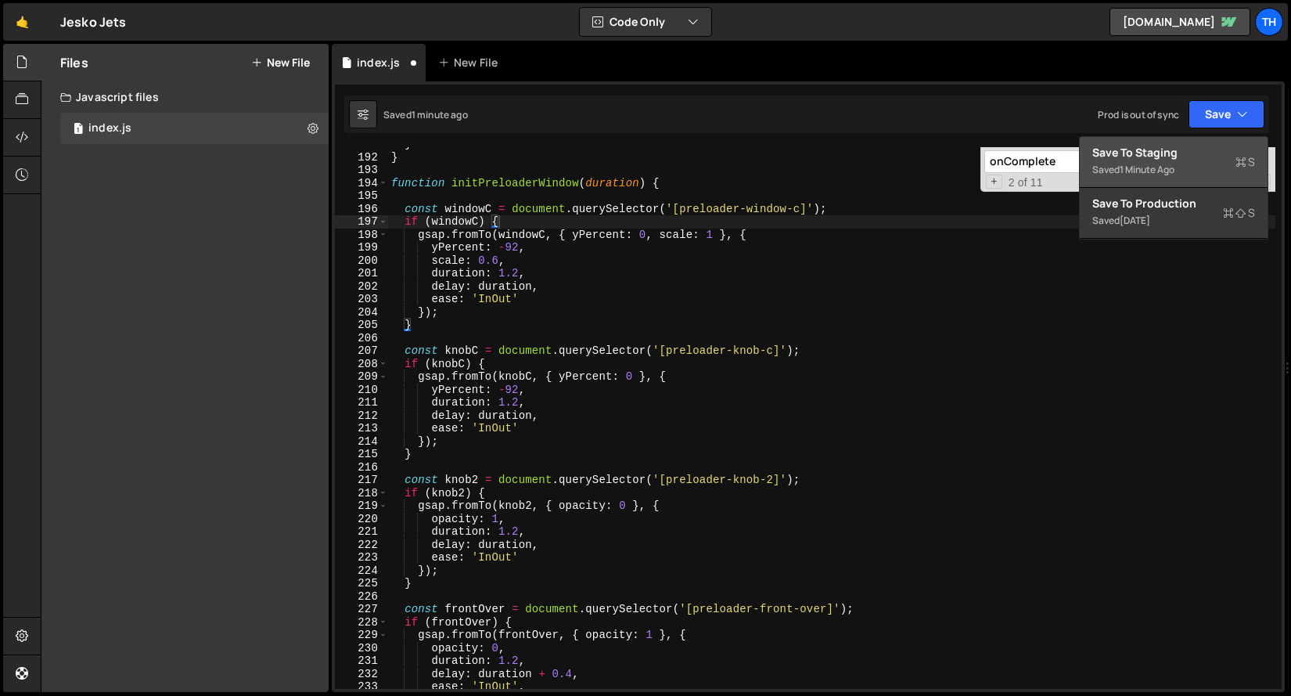
click at [1191, 142] on button "Save to Staging S Saved 1 minute ago" at bounding box center [1174, 162] width 188 height 51
click at [1190, 142] on div "if (windowC) { 191 192 193 194 195 196 197 198 199 200 201 202 203 204 205 206 …" at bounding box center [808, 386] width 953 height 610
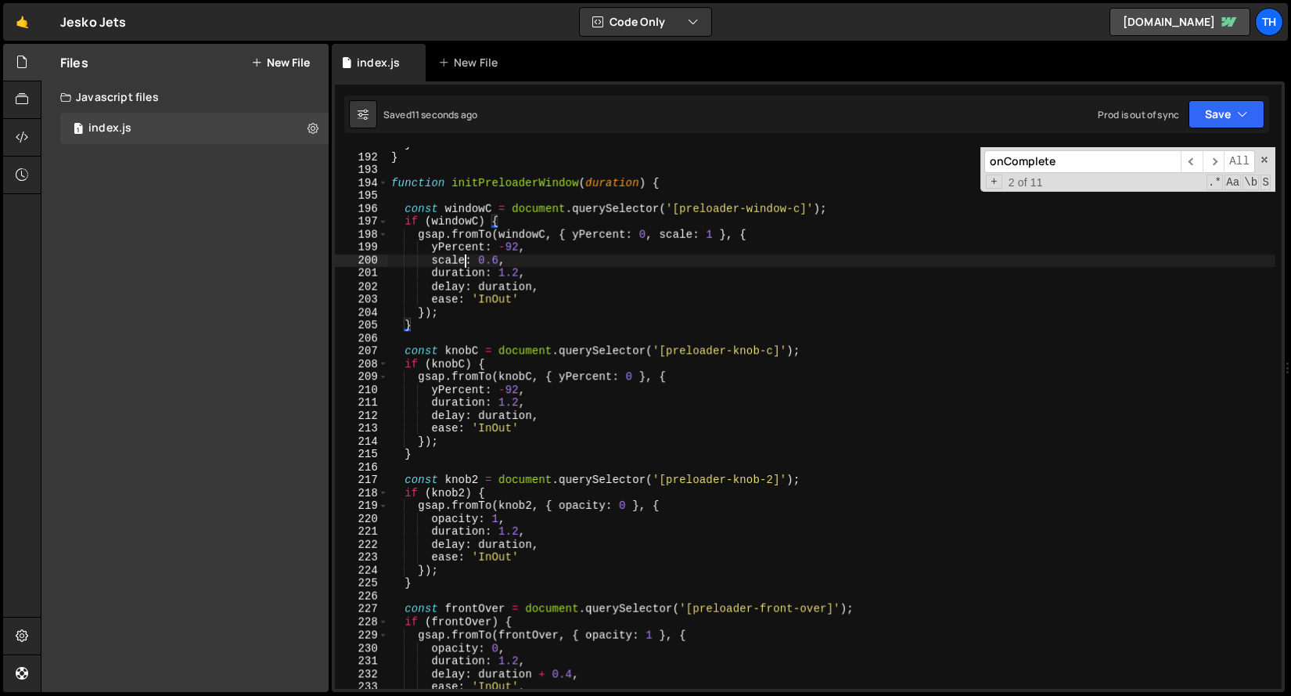
click at [467, 257] on div "} } function initPreloaderWindow ( duration ) { const windowC = document . quer…" at bounding box center [832, 421] width 888 height 567
click at [693, 232] on div "} } function initPreloaderWindow ( duration ) { const windowC = document . quer…" at bounding box center [832, 421] width 888 height 567
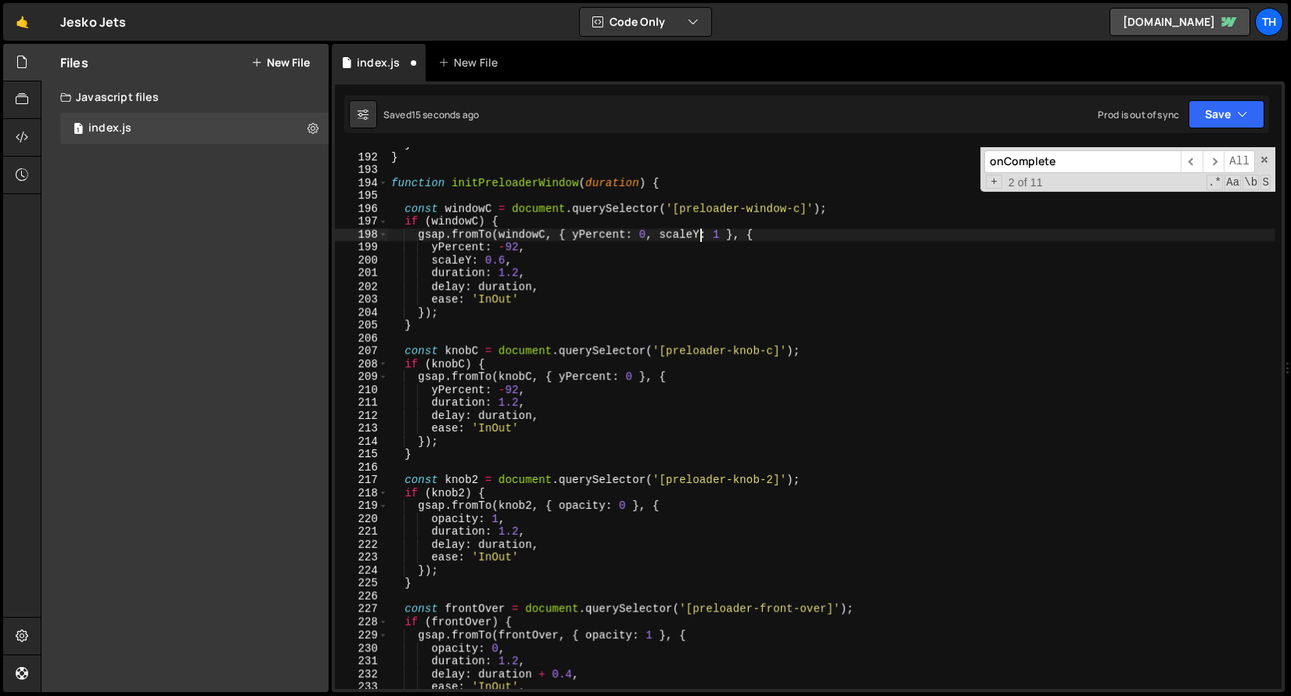
scroll to position [0, 21]
click at [1205, 106] on button "Save" at bounding box center [1227, 114] width 76 height 28
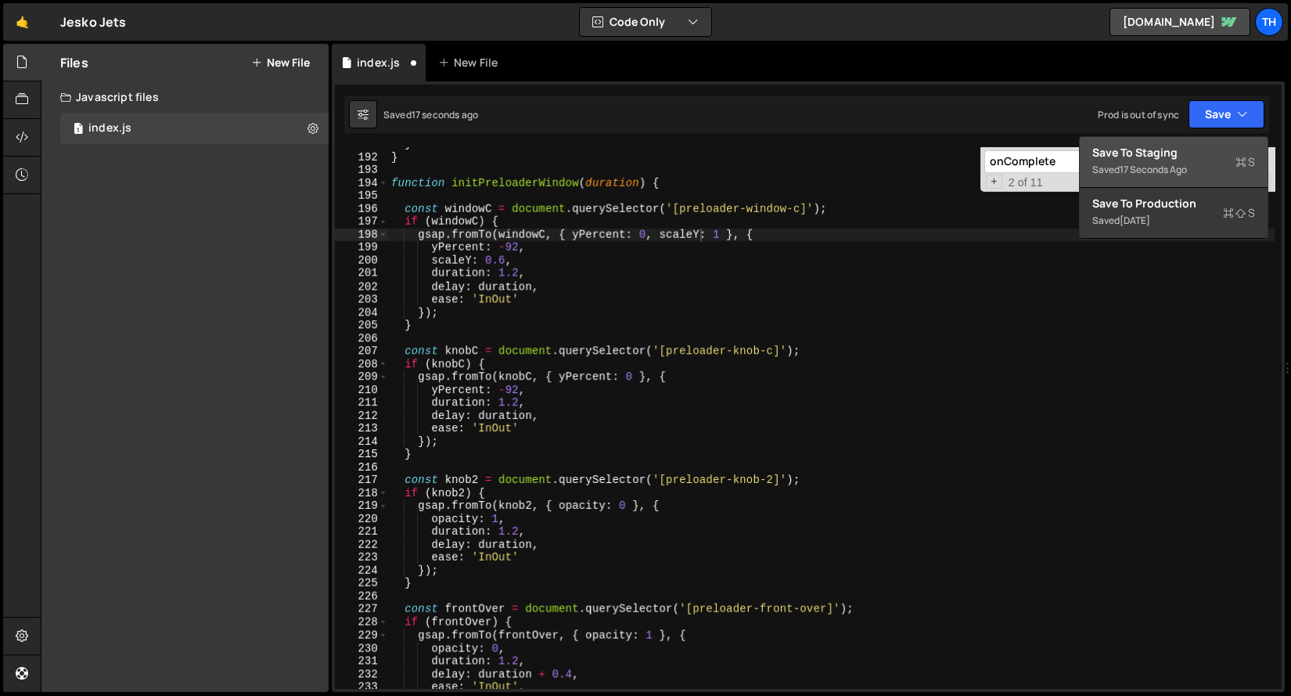
click at [1187, 142] on button "Save to Staging S Saved 17 seconds ago" at bounding box center [1174, 162] width 188 height 51
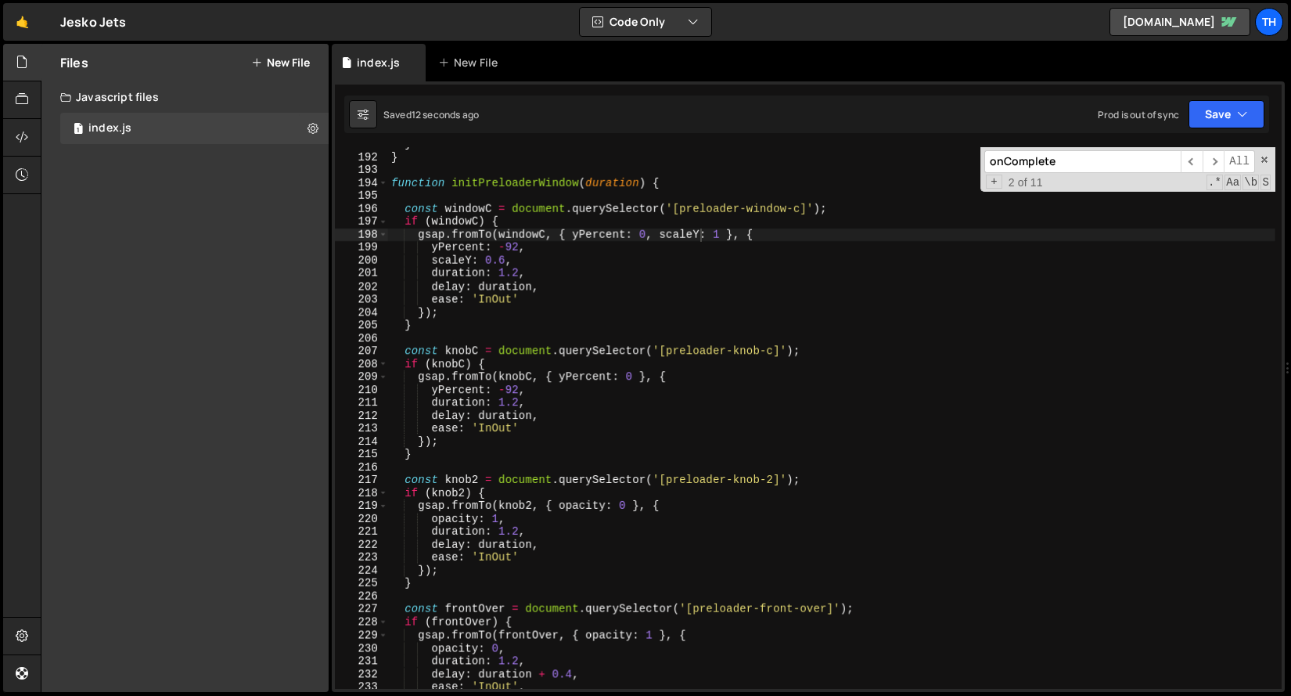
scroll to position [0, 8]
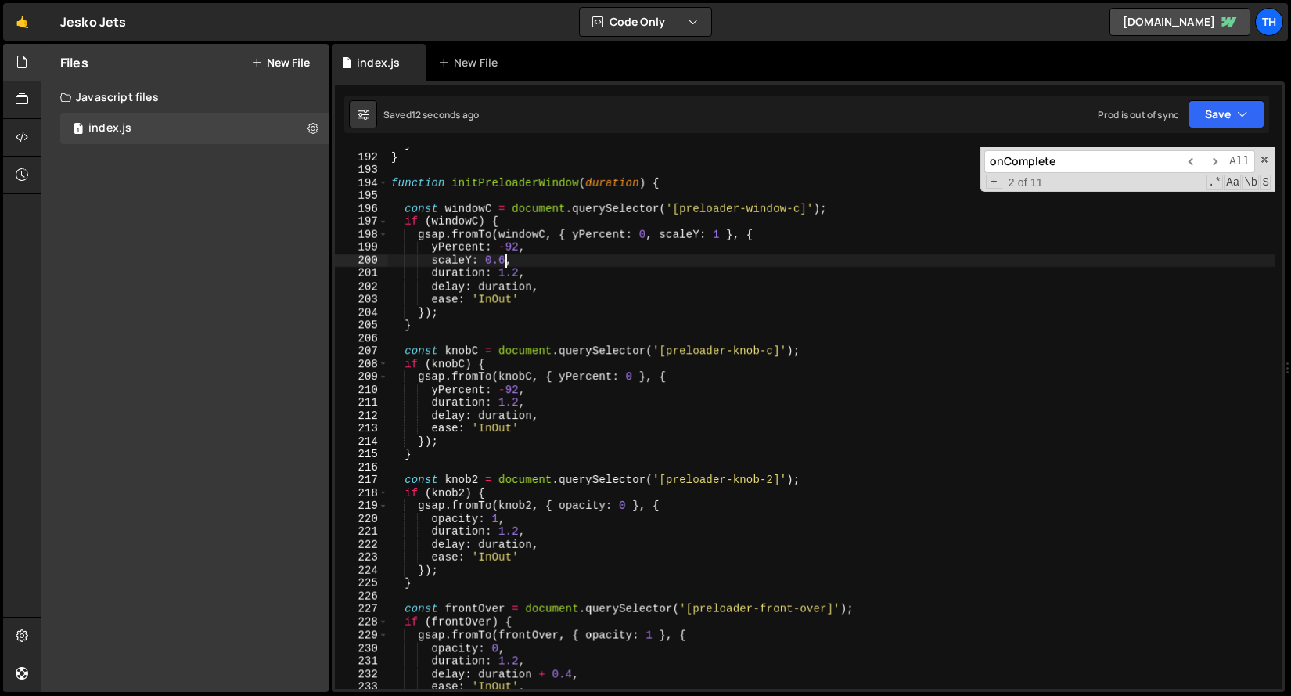
click at [505, 261] on div "} } function initPreloaderWindow ( duration ) { const windowC = document . quer…" at bounding box center [832, 421] width 888 height 567
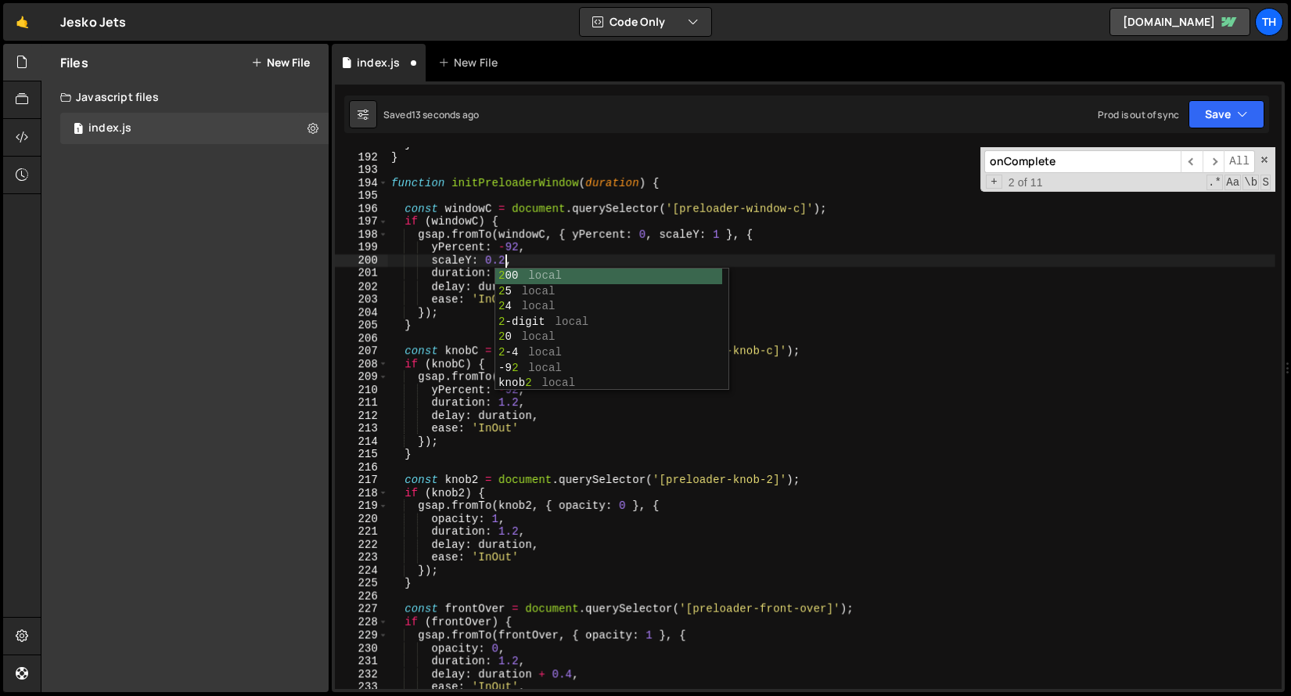
scroll to position [0, 7]
click at [1241, 110] on icon "button" at bounding box center [1242, 114] width 11 height 16
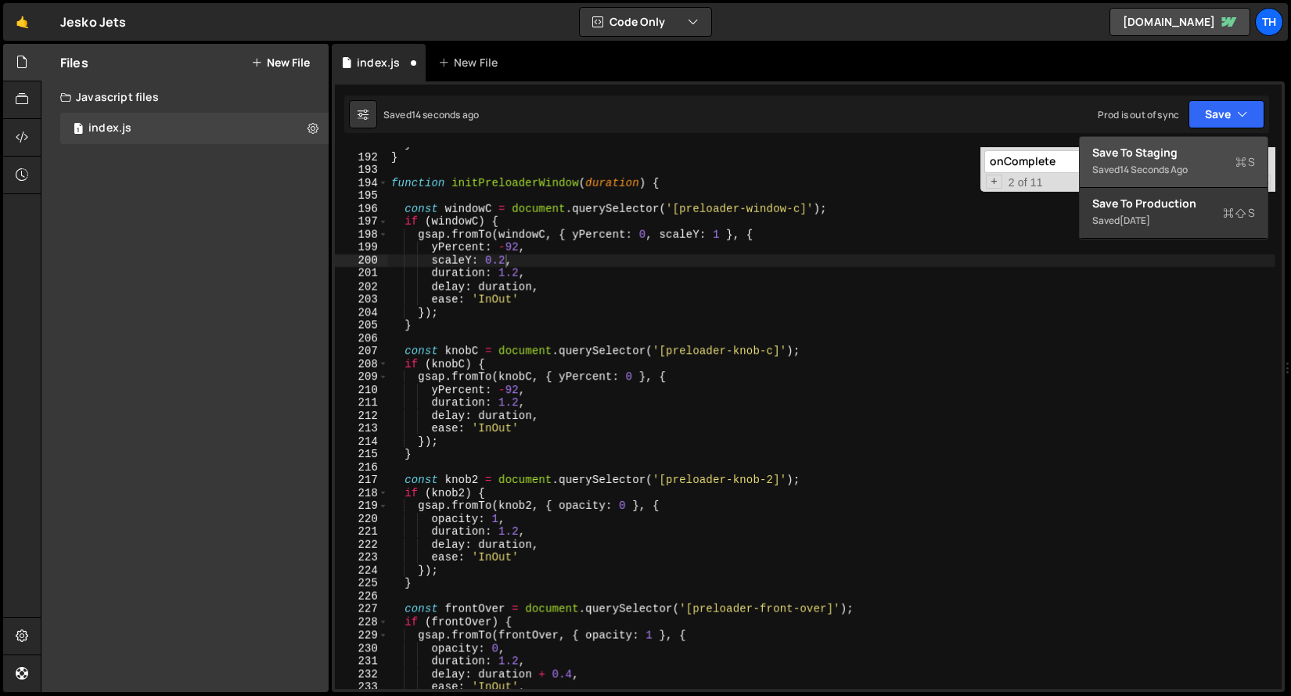
click at [1208, 158] on div "Save to Staging S" at bounding box center [1174, 153] width 163 height 16
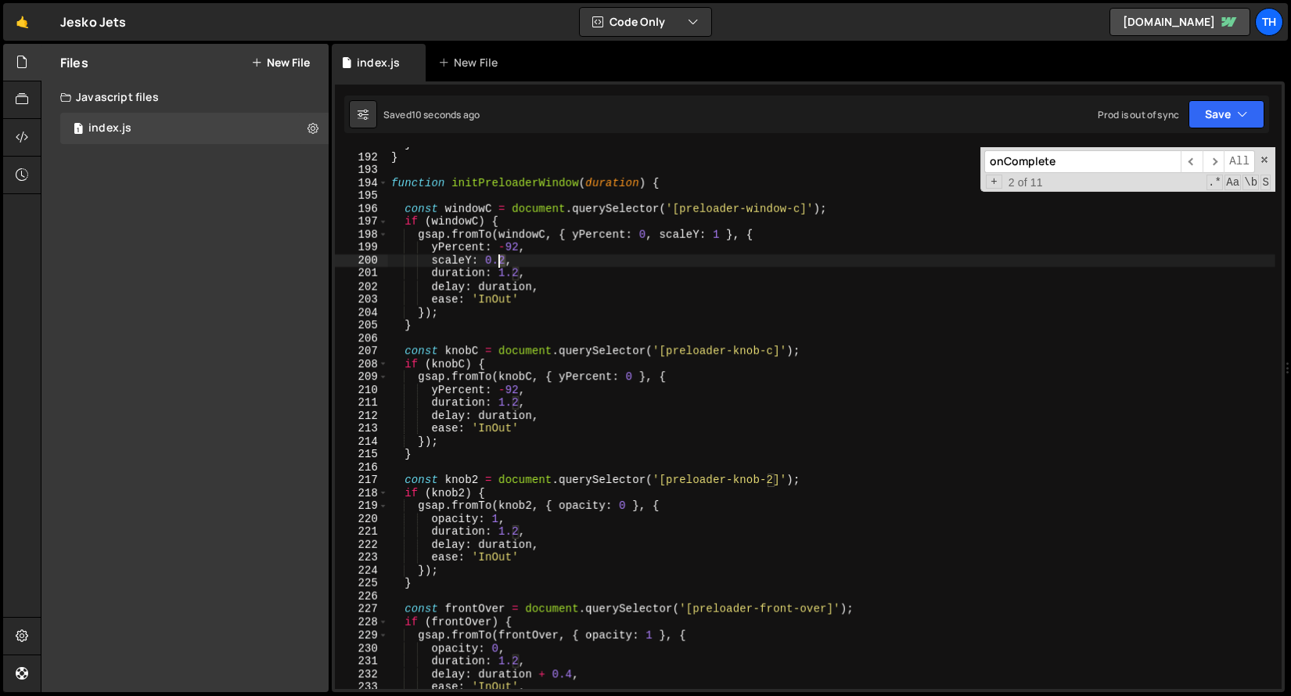
click at [499, 263] on div "} } function initPreloaderWindow ( duration ) { const windowC = document . quer…" at bounding box center [832, 421] width 888 height 567
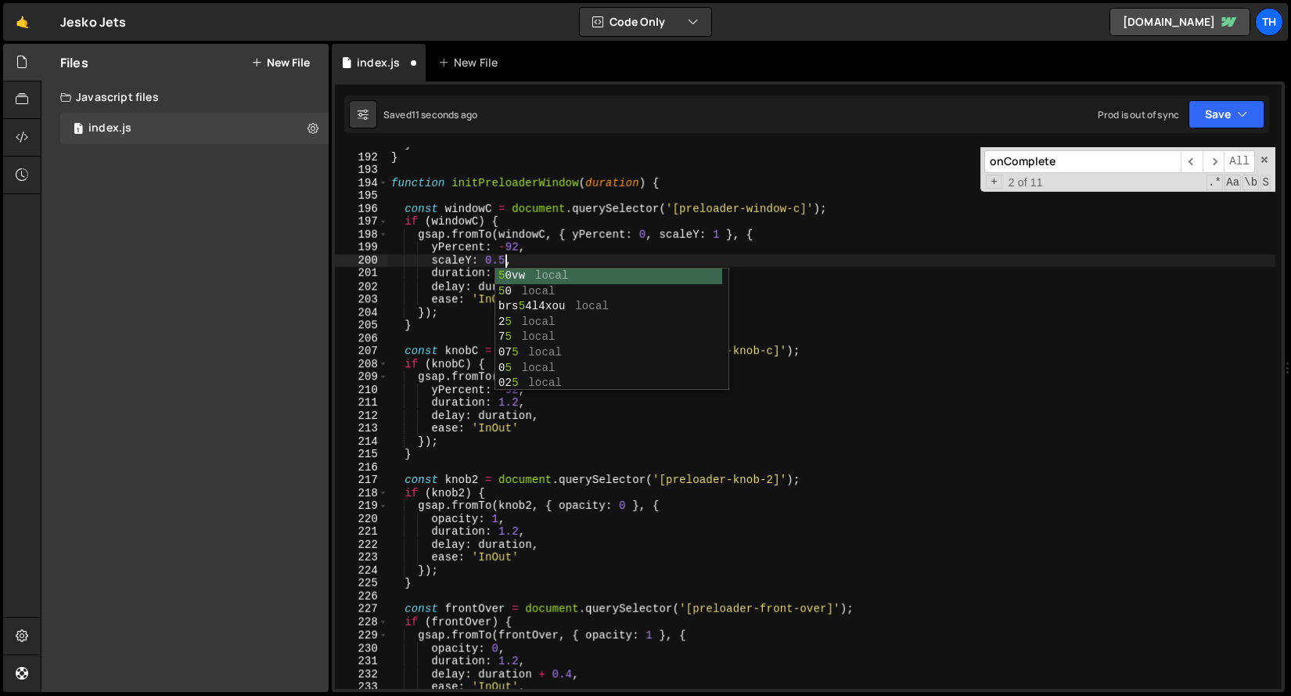
click at [920, 212] on div "} } function initPreloaderWindow ( duration ) { const windowC = document . quer…" at bounding box center [832, 421] width 888 height 567
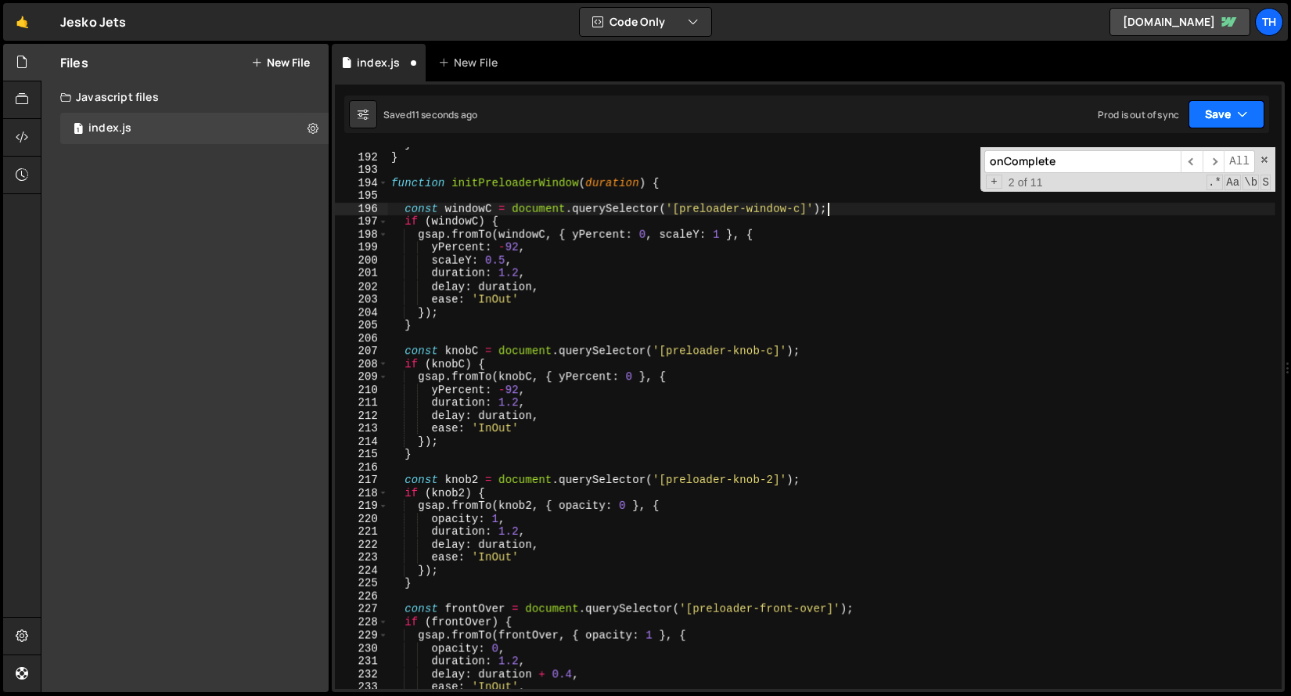
type textarea "const windowC = document.querySelector('[preloader-window-c]');"
click at [1249, 112] on button "Save" at bounding box center [1227, 114] width 76 height 28
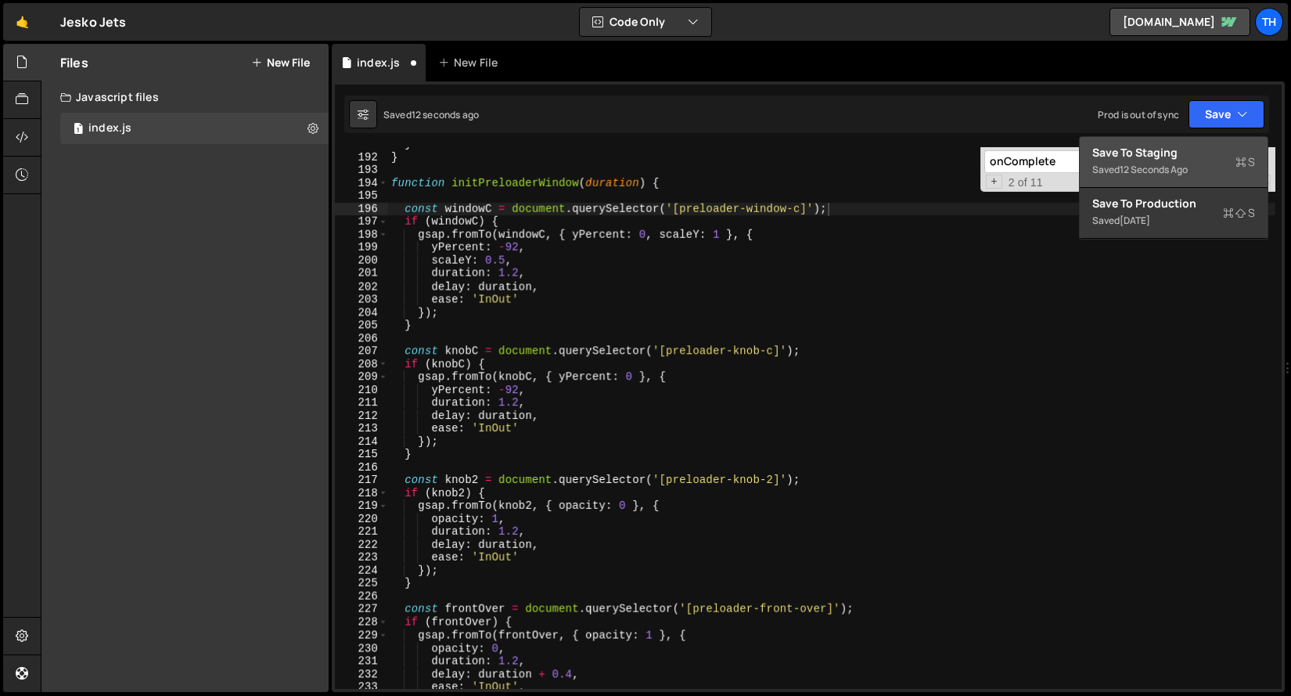
click at [1209, 154] on div "Save to Staging S" at bounding box center [1174, 153] width 163 height 16
